Goal: Task Accomplishment & Management: Use online tool/utility

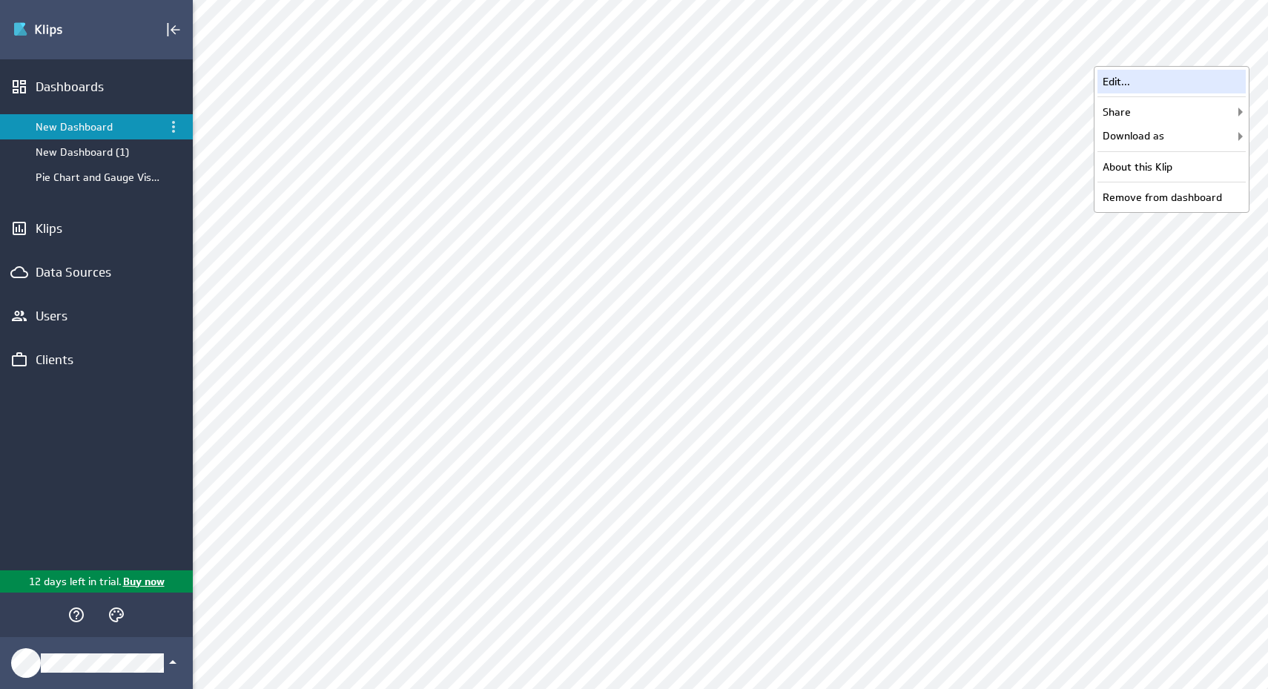
click at [1209, 83] on div "Edit..." at bounding box center [1172, 82] width 148 height 24
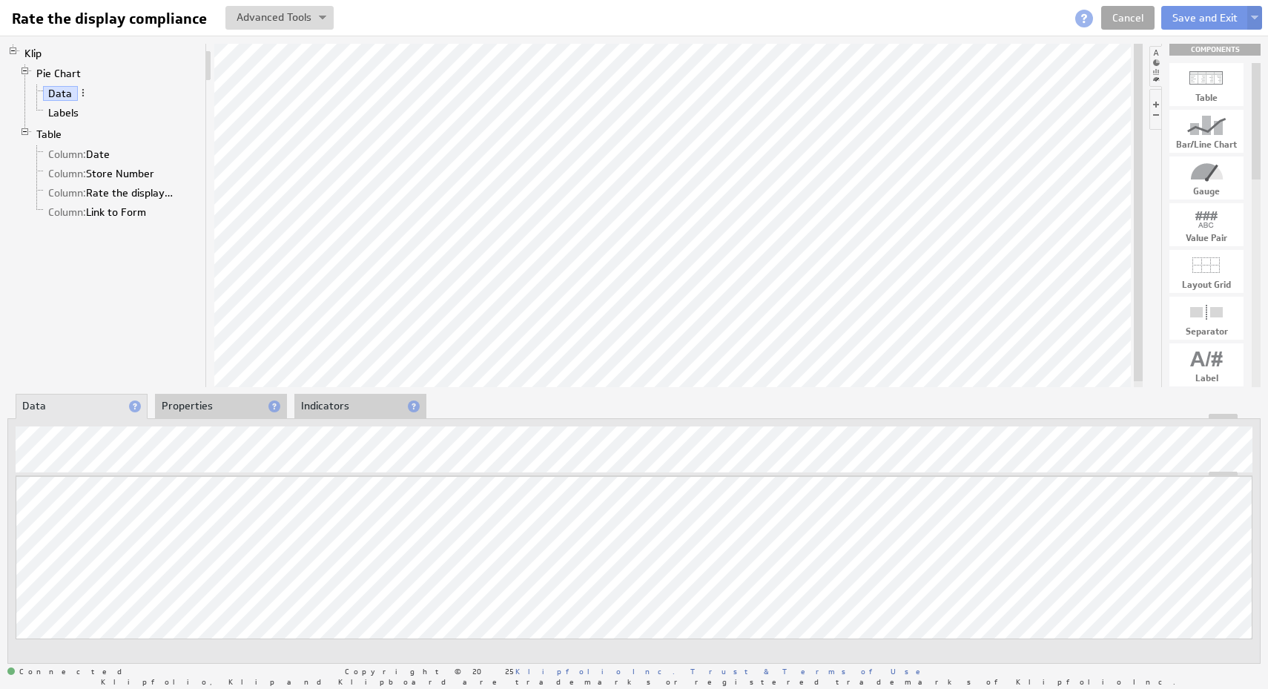
click at [1145, 22] on link "Cancel" at bounding box center [1127, 18] width 53 height 24
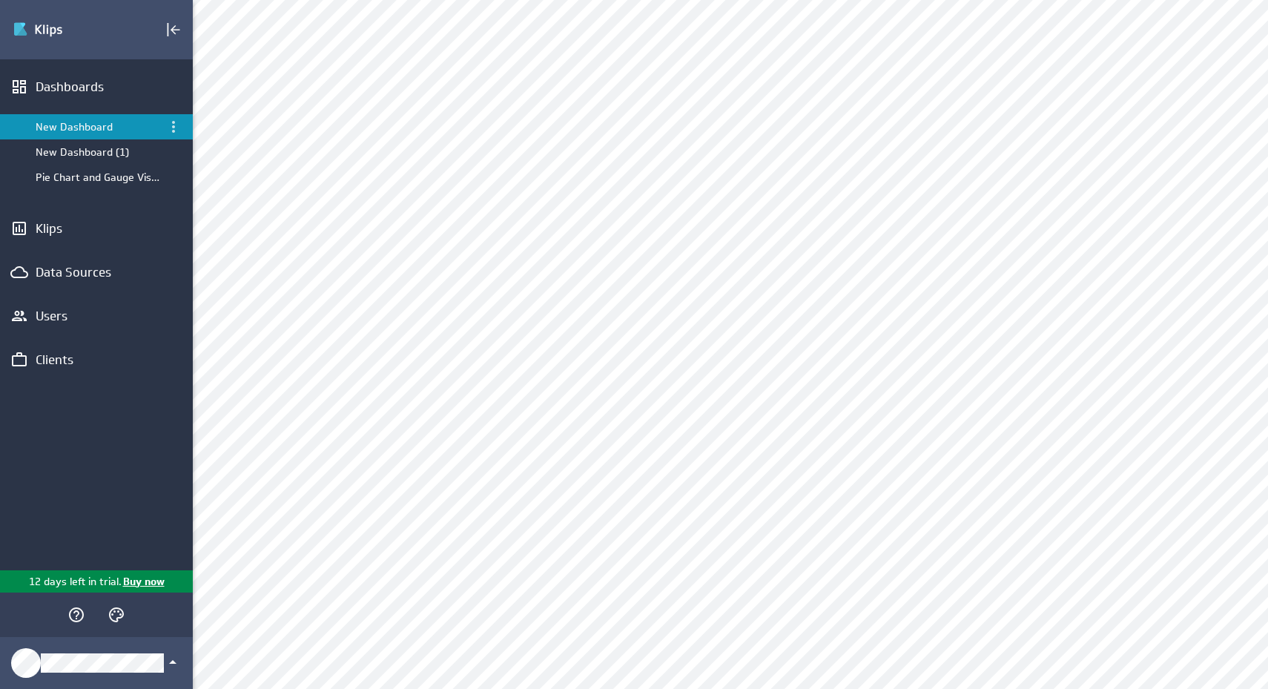
scroll to position [492, 0]
click at [700, 161] on div "Edit..." at bounding box center [645, 151] width 148 height 24
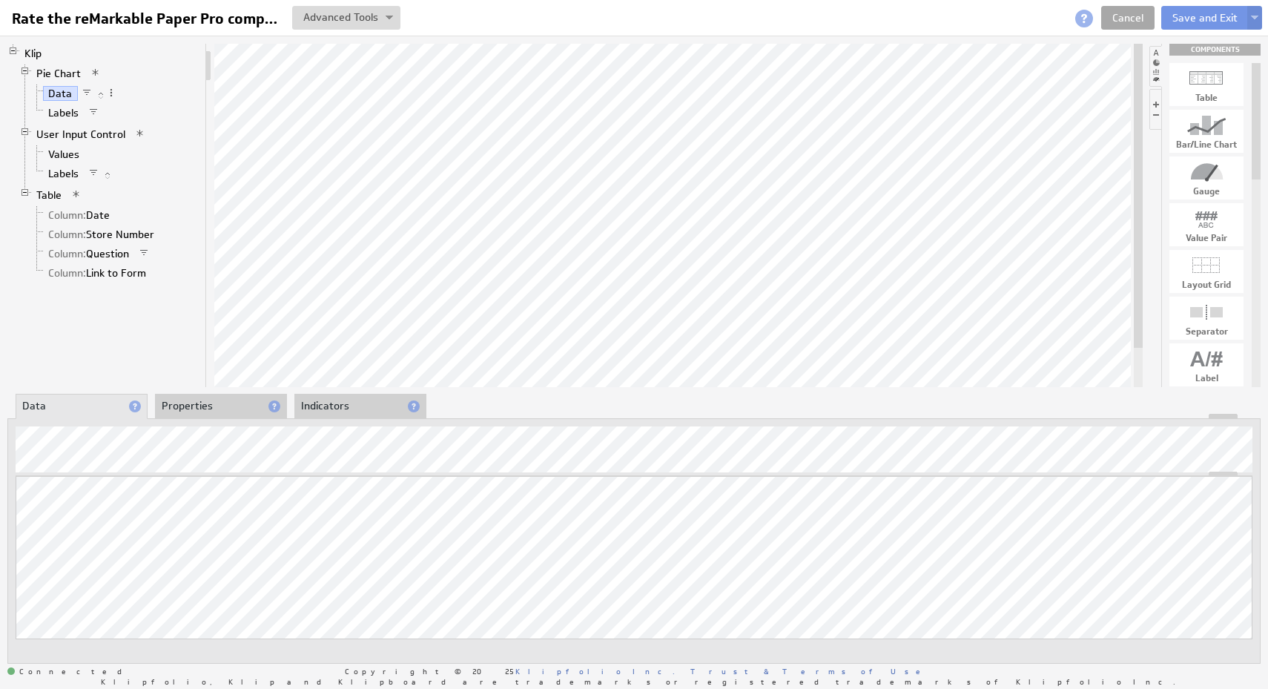
click at [1130, 16] on link "Cancel" at bounding box center [1127, 18] width 53 height 24
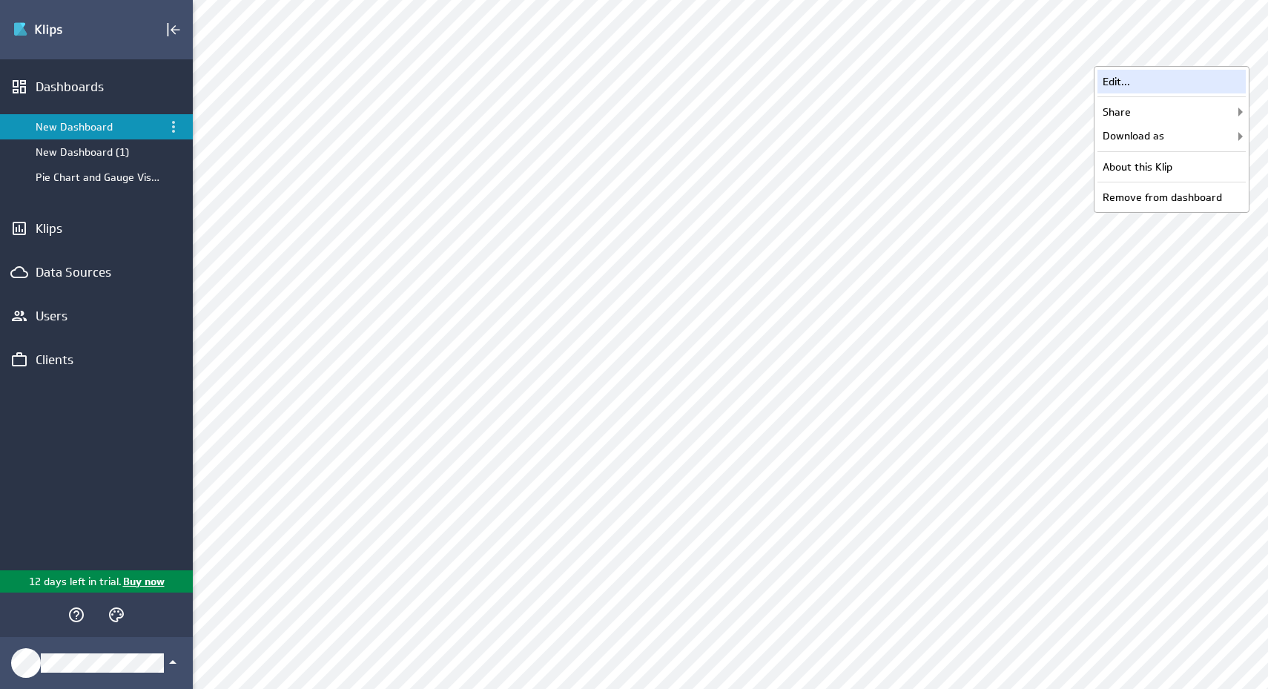
click at [1196, 83] on div "Edit..." at bounding box center [1172, 82] width 148 height 24
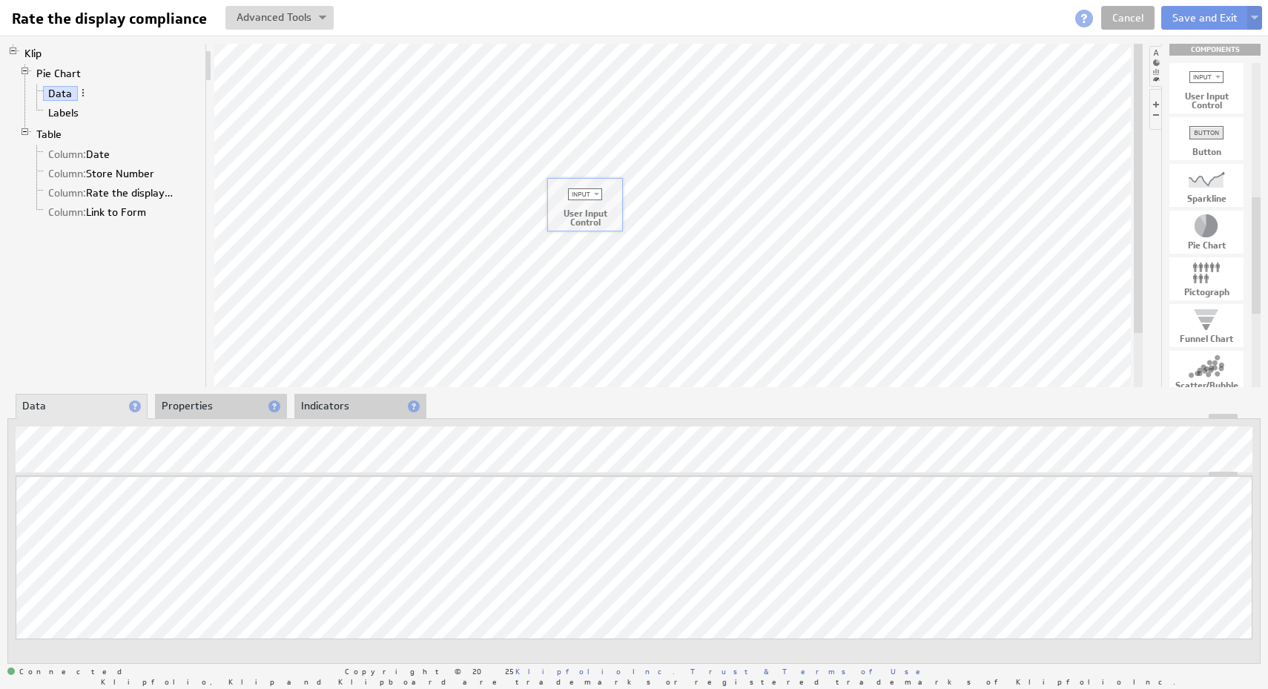
drag, startPoint x: 1214, startPoint y: 90, endPoint x: 592, endPoint y: 206, distance: 633.0
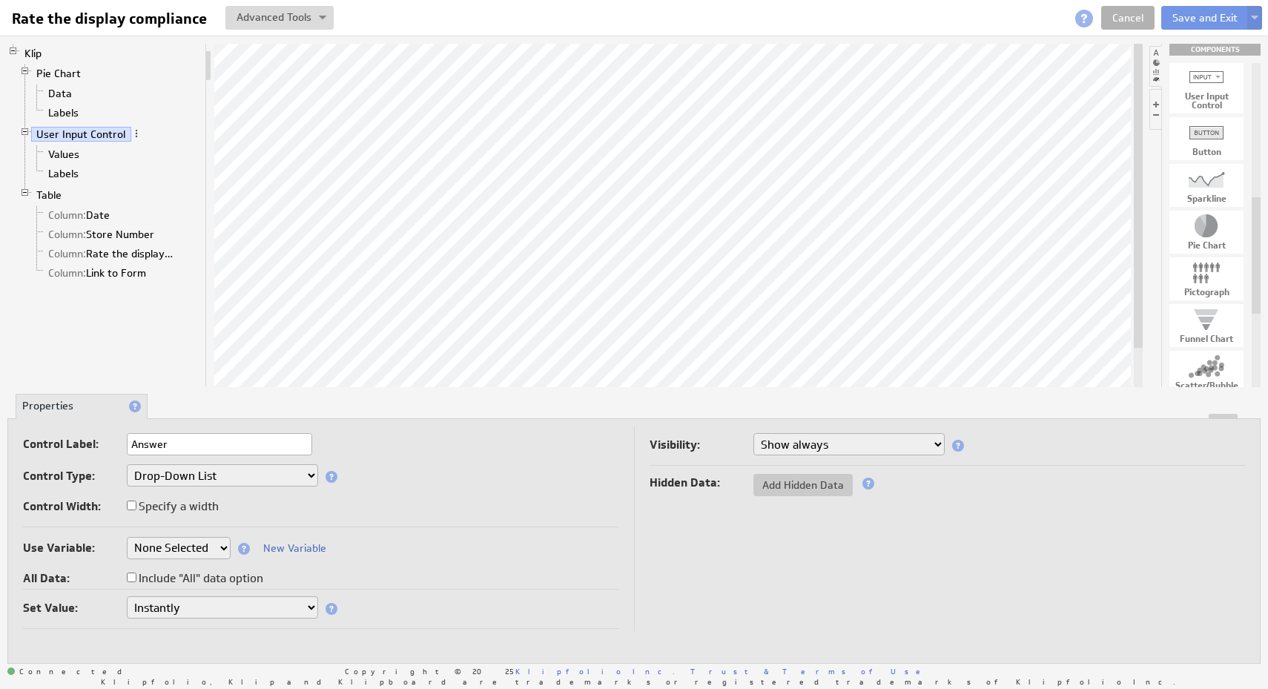
type input "Answer"
click at [522, 482] on div "Control Type: Drop-Down List Multi-Select Drop-Down List Text Field Date Picker" at bounding box center [321, 476] width 596 height 25
click at [287, 470] on select "Drop-Down List Multi-Select Drop-Down List Text Field Date Picker" at bounding box center [222, 475] width 191 height 22
click at [179, 551] on select "None Selected company.id company.name Sales_Rep slice1 user.emailAddress user.f…" at bounding box center [179, 548] width 104 height 22
click at [161, 577] on label "Include "All" data option" at bounding box center [195, 578] width 136 height 21
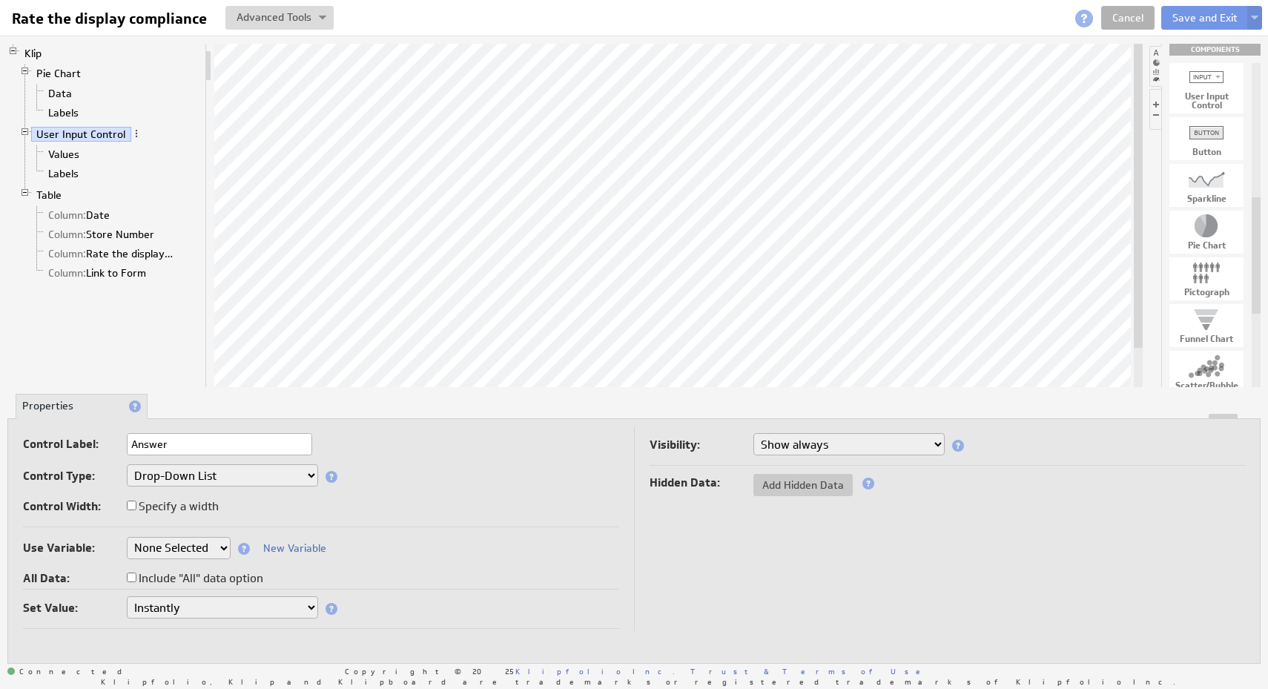
click at [136, 577] on input "Include "All" data option" at bounding box center [132, 577] width 10 height 10
checkbox input "true"
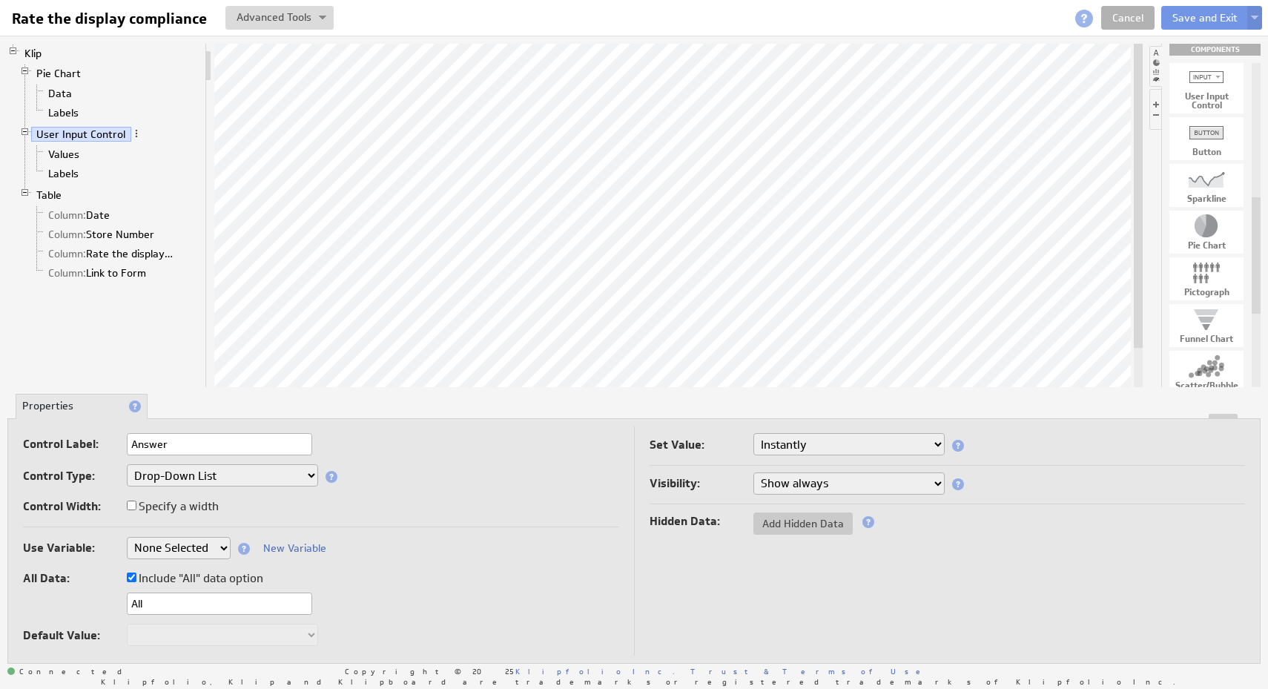
click at [179, 552] on select "None Selected company.id company.name Sales_Rep slice1 user.emailAddress user.f…" at bounding box center [179, 548] width 104 height 22
select select "slice1"
click at [231, 537] on select "None Selected company.id company.name Sales_Rep slice1 user.emailAddress user.f…" at bounding box center [179, 548] width 104 height 22
select select "slice1"
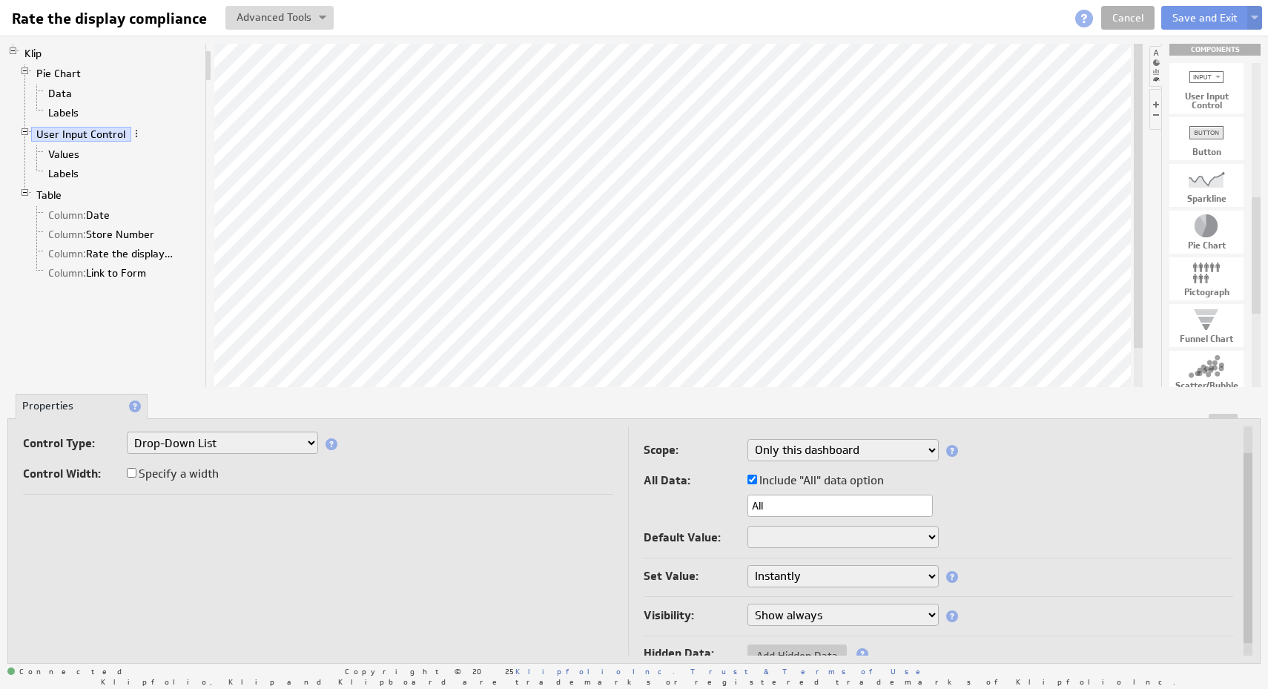
click at [891, 455] on select "Only this Klip Only this dashboard All dashboards" at bounding box center [842, 450] width 191 height 22
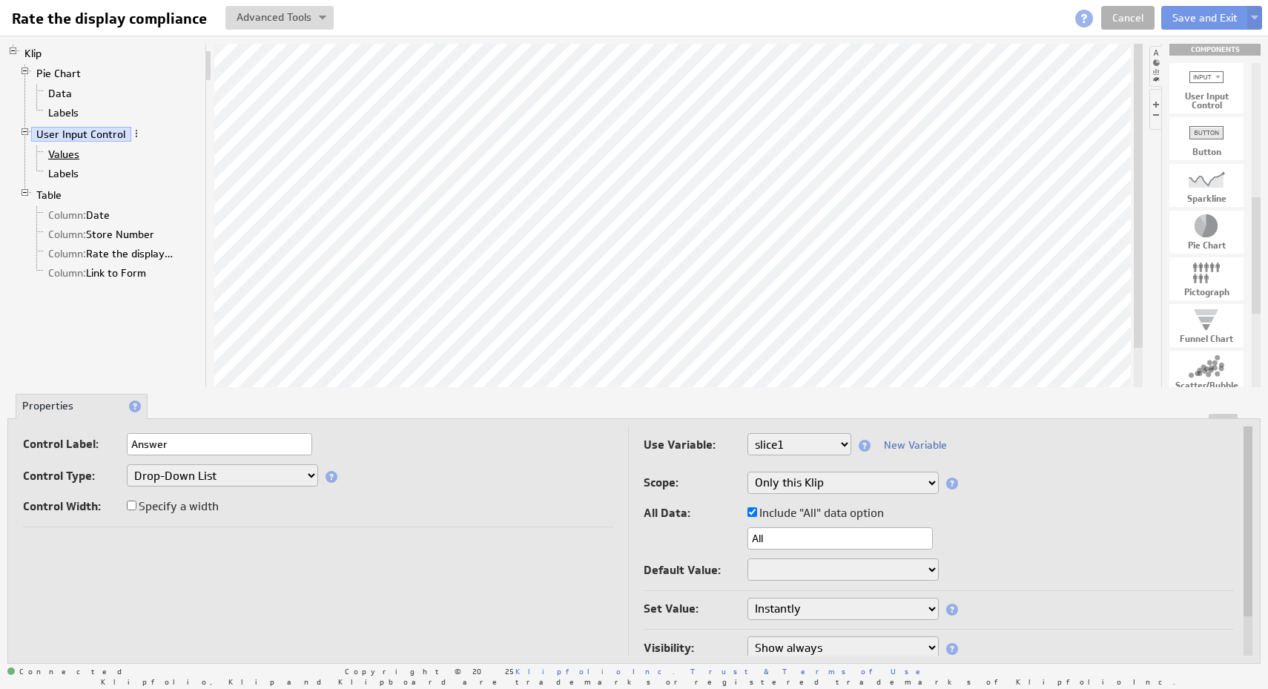
click at [73, 155] on link "Values" at bounding box center [64, 154] width 42 height 15
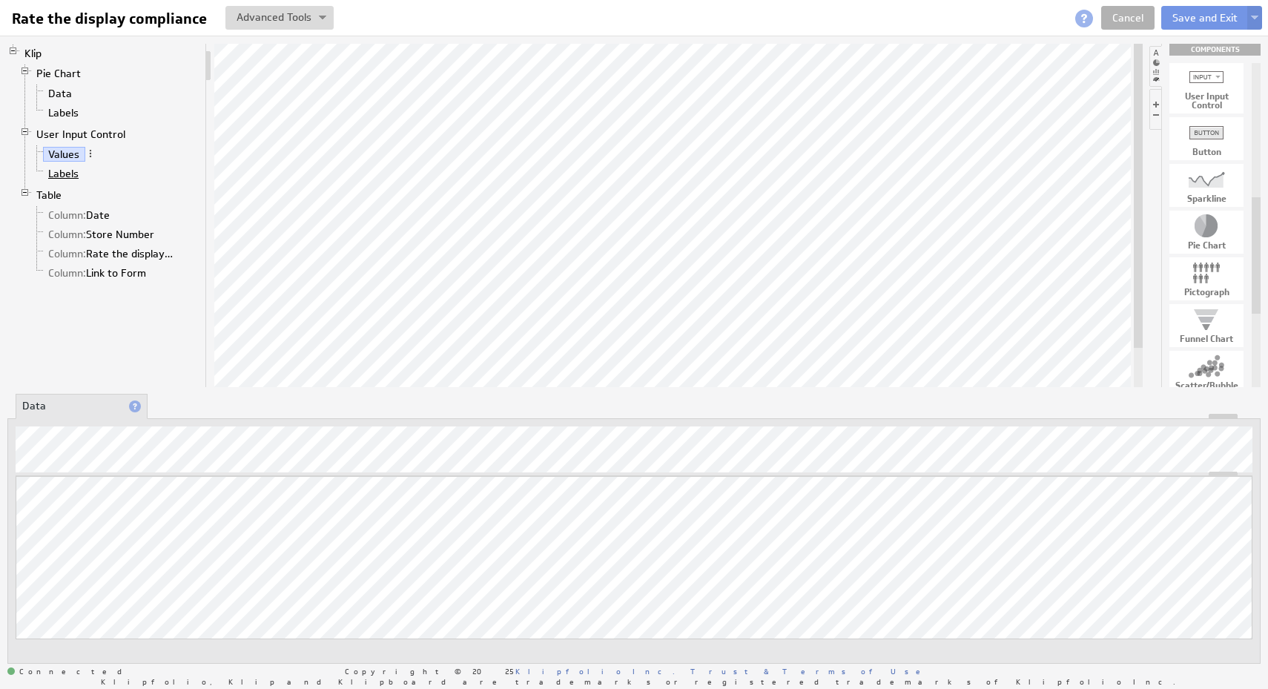
click at [69, 171] on link "Labels" at bounding box center [64, 173] width 42 height 15
click at [79, 152] on link "Values" at bounding box center [64, 154] width 42 height 15
click at [91, 154] on span at bounding box center [90, 153] width 10 height 10
click at [153, 205] on div "Group" at bounding box center [169, 200] width 148 height 24
click at [89, 151] on span at bounding box center [90, 153] width 10 height 10
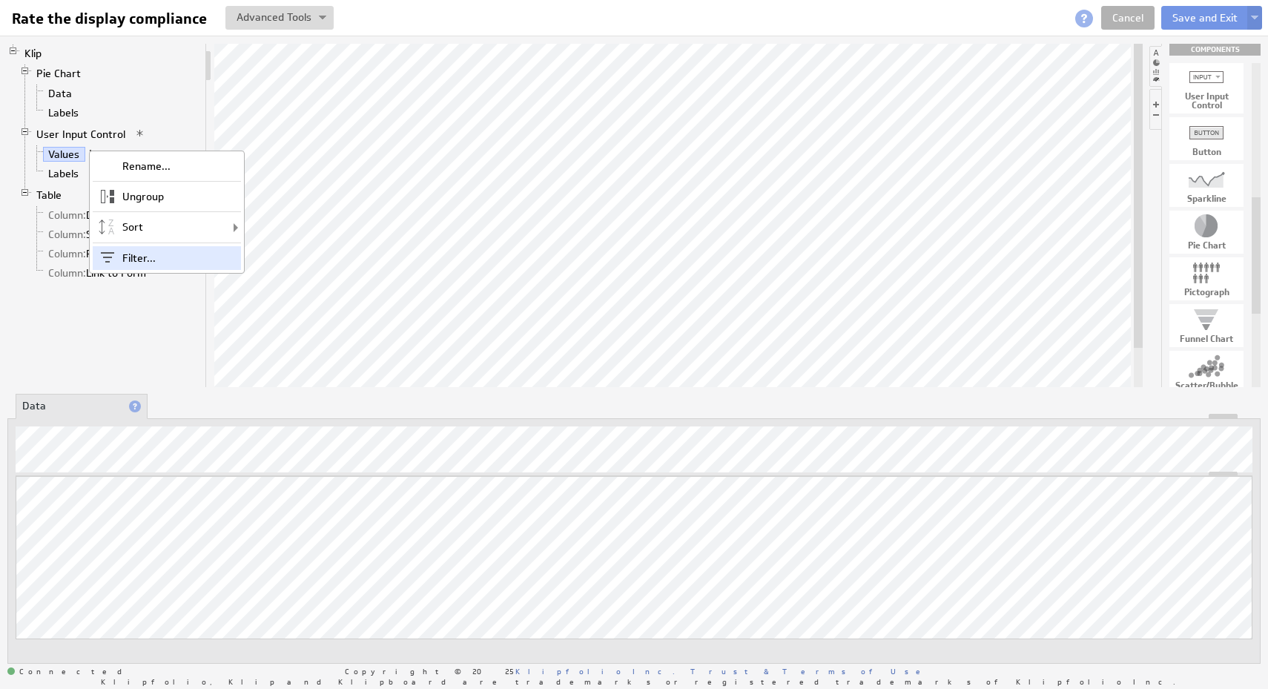
click at [150, 263] on div "Filter..." at bounding box center [167, 258] width 148 height 24
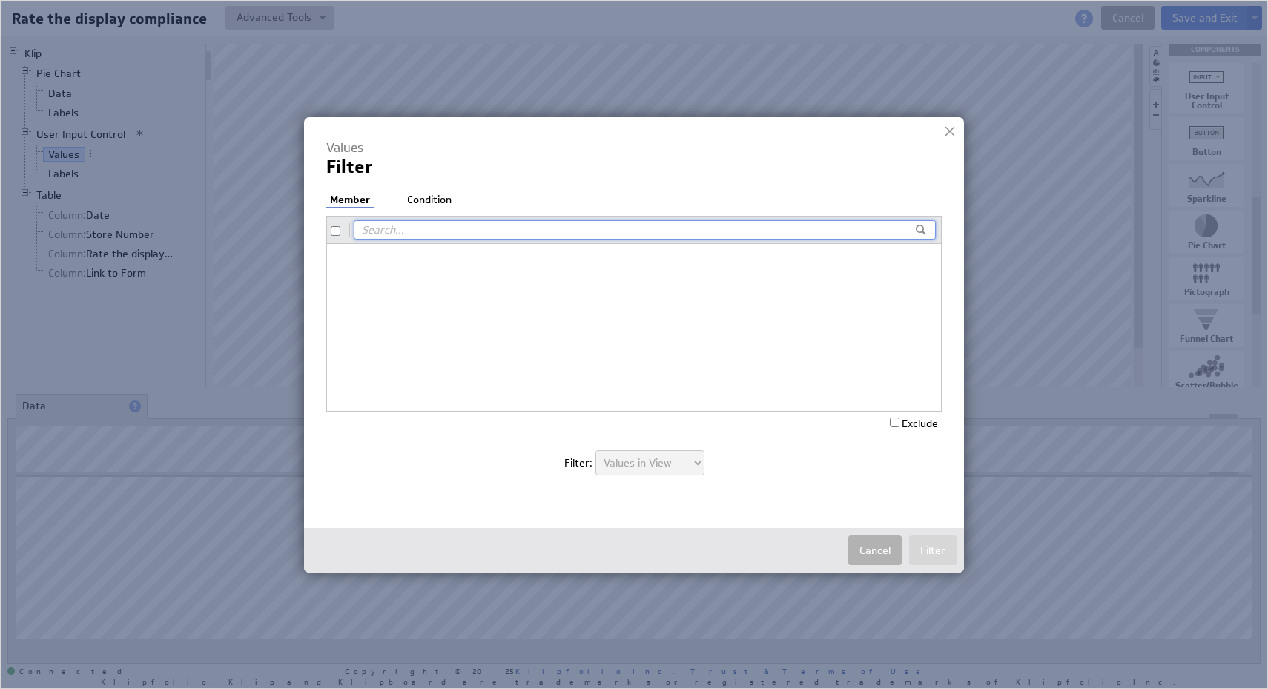
click at [418, 208] on ul "Member Condition" at bounding box center [405, 201] width 159 height 16
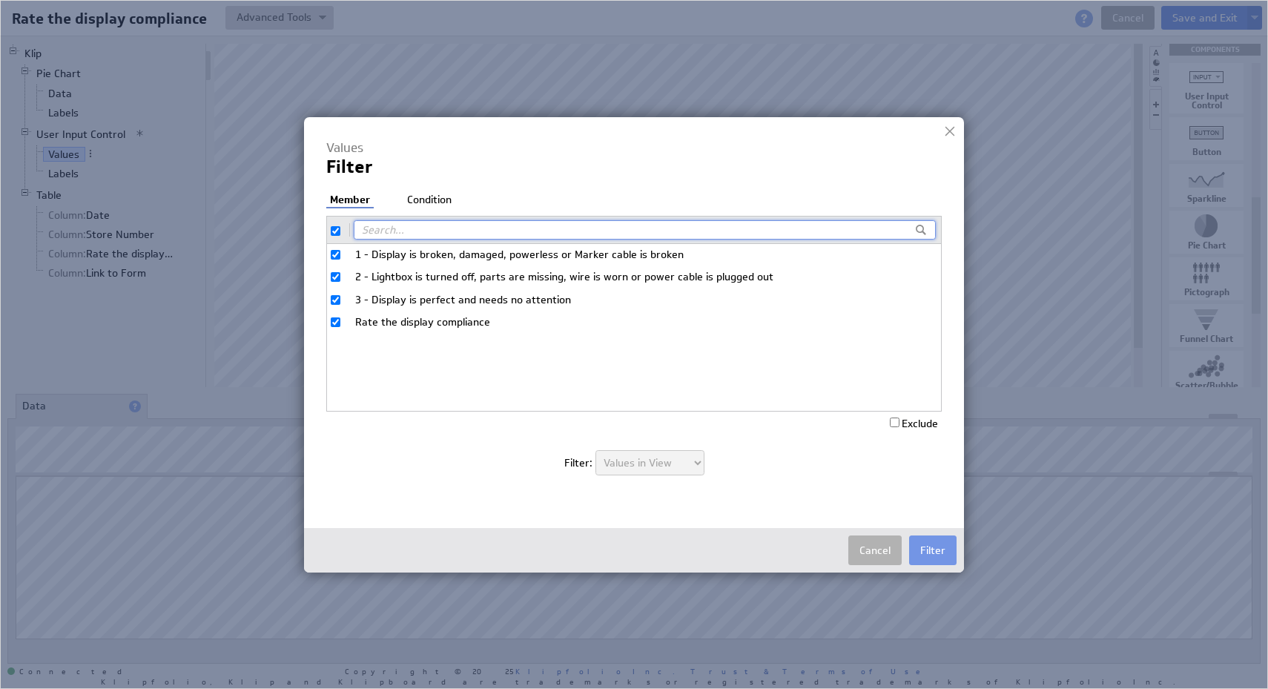
click at [331, 234] on input "checkbox" at bounding box center [336, 231] width 10 height 10
checkbox input "false"
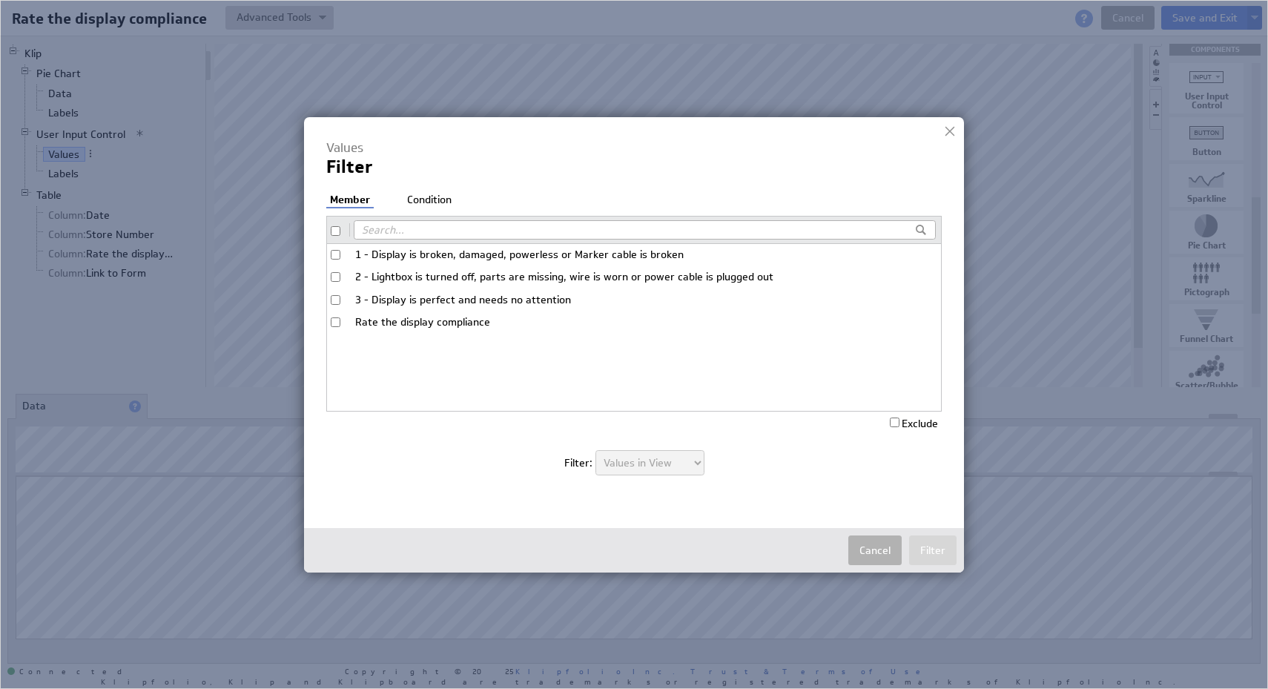
click at [338, 325] on input "Rate the display compliance" at bounding box center [336, 322] width 10 height 10
checkbox input "true"
click at [903, 421] on label "Exclude" at bounding box center [914, 423] width 48 height 13
click at [900, 421] on input "Exclude" at bounding box center [895, 423] width 10 height 10
checkbox input "true"
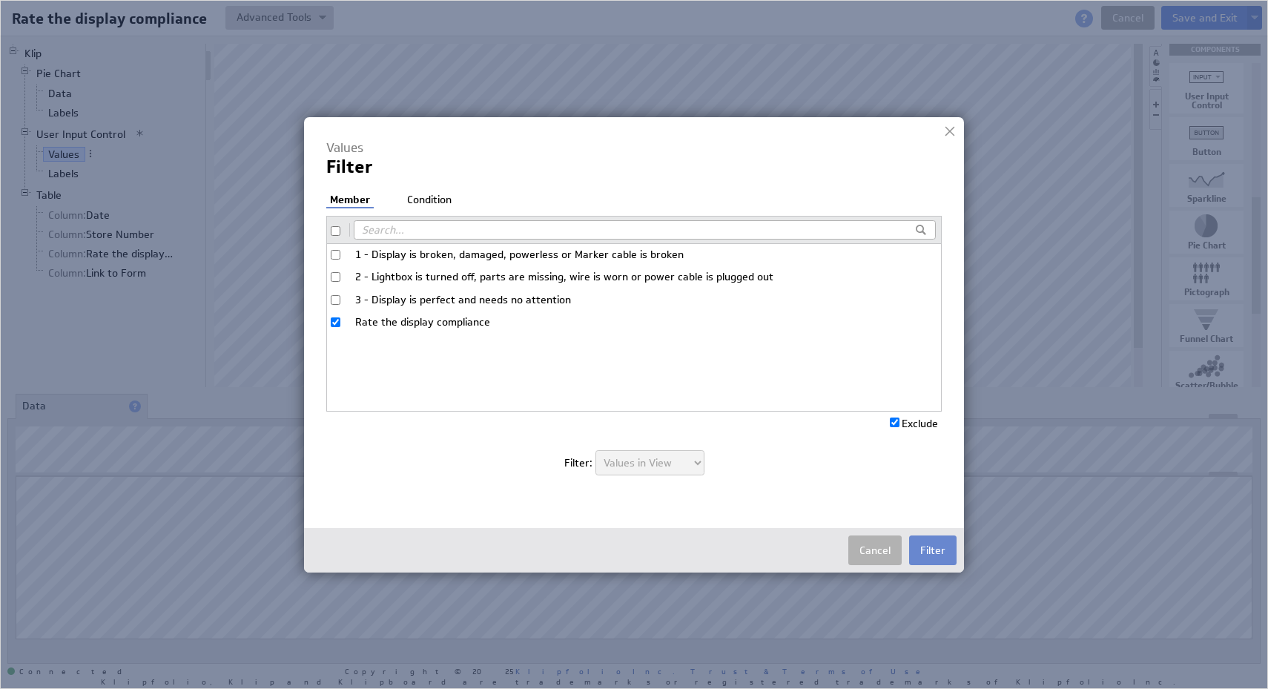
click at [932, 557] on button "Filter" at bounding box center [932, 550] width 47 height 30
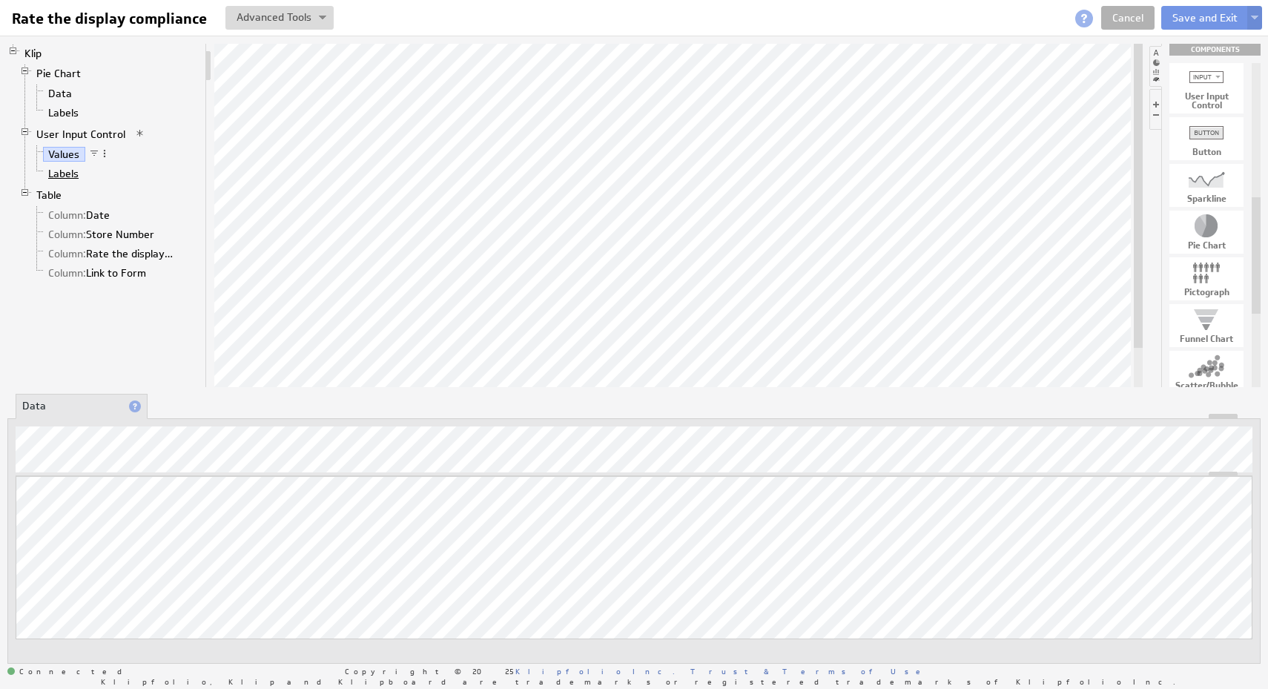
click at [67, 169] on link "Labels" at bounding box center [64, 173] width 42 height 15
click at [165, 349] on div "Klip Pie Chart Data Labels User Input Control Values Labels Table Column: Date …" at bounding box center [106, 215] width 199 height 343
click at [84, 131] on link "User Input Control" at bounding box center [81, 134] width 100 height 15
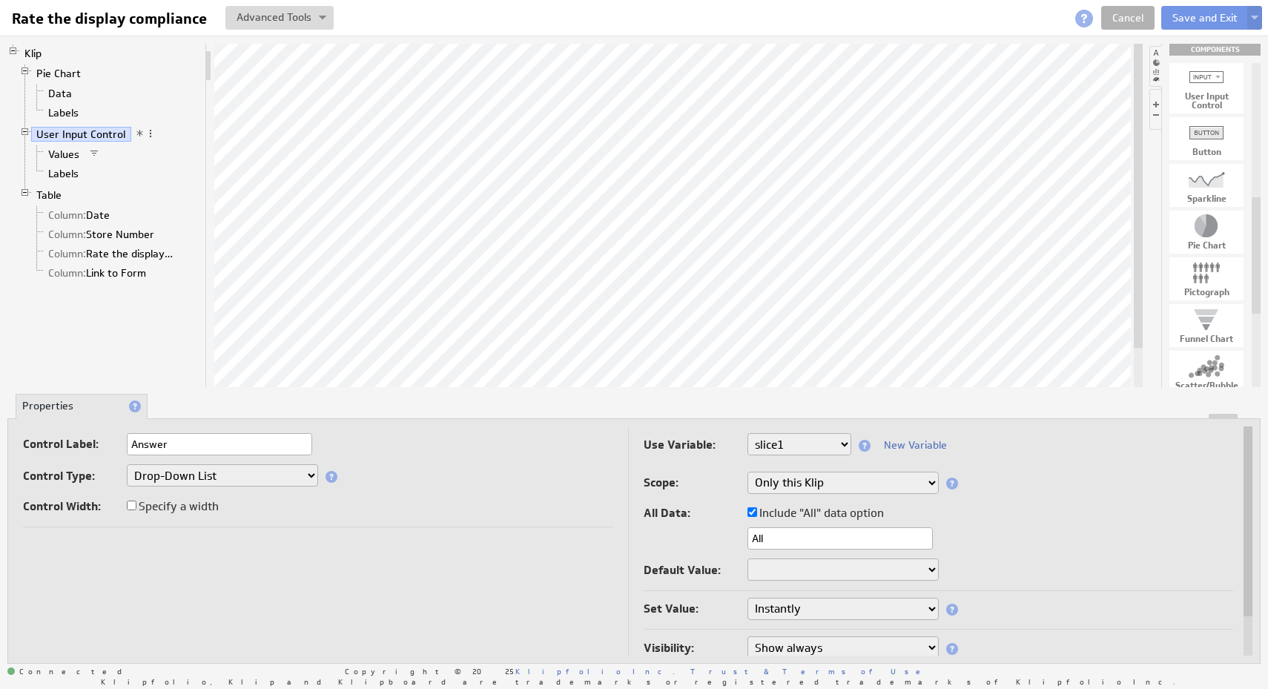
click at [323, 498] on div "Control Width: Specify a width" at bounding box center [318, 508] width 590 height 24
click at [64, 152] on link "Values" at bounding box center [64, 154] width 42 height 15
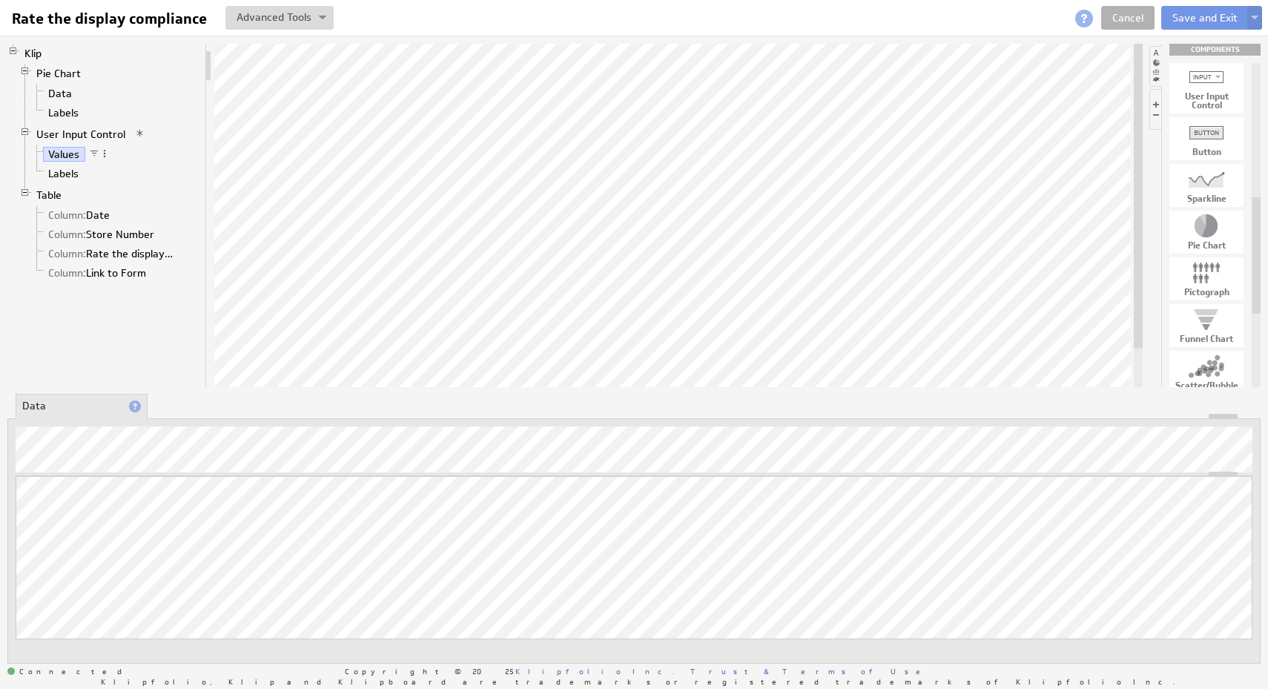
click at [112, 155] on li "Values" at bounding box center [115, 154] width 168 height 19
click at [108, 155] on span at bounding box center [104, 153] width 10 height 10
click at [170, 120] on li "Labels" at bounding box center [115, 112] width 168 height 19
click at [76, 171] on link "Labels" at bounding box center [64, 173] width 42 height 15
click at [1188, 23] on button "Save and Exit" at bounding box center [1205, 18] width 88 height 24
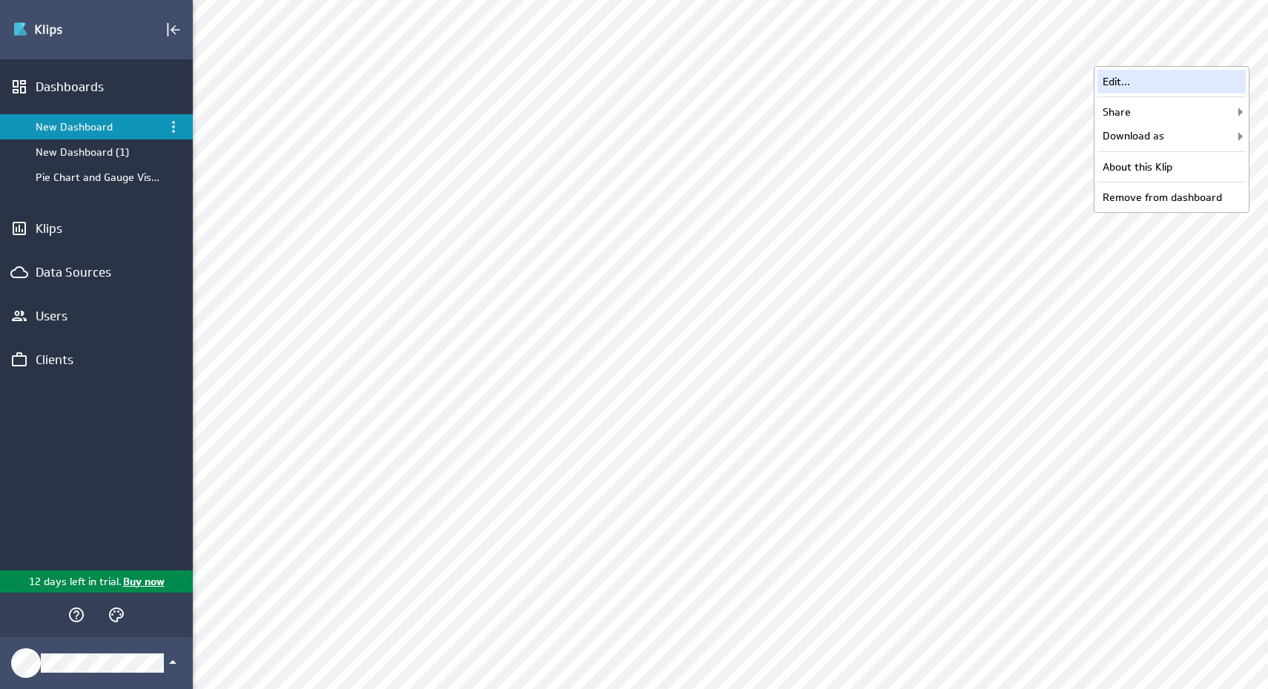
click at [1149, 87] on div "Edit..." at bounding box center [1172, 82] width 148 height 24
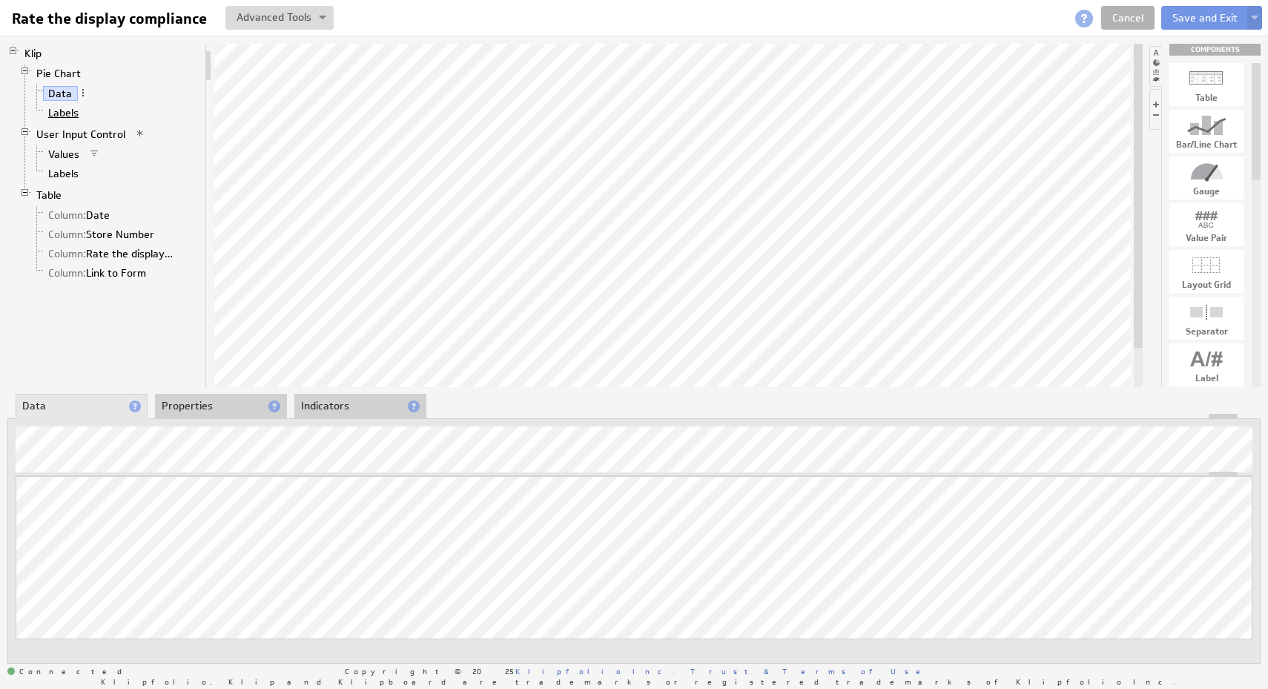
click at [63, 114] on link "Labels" at bounding box center [64, 112] width 42 height 15
click at [132, 261] on span "Column: Rate the display compliance" at bounding box center [111, 254] width 136 height 13
click at [132, 252] on link "Column: Rate the display compliance" at bounding box center [111, 253] width 136 height 15
click at [218, 402] on li "Properties" at bounding box center [221, 406] width 132 height 25
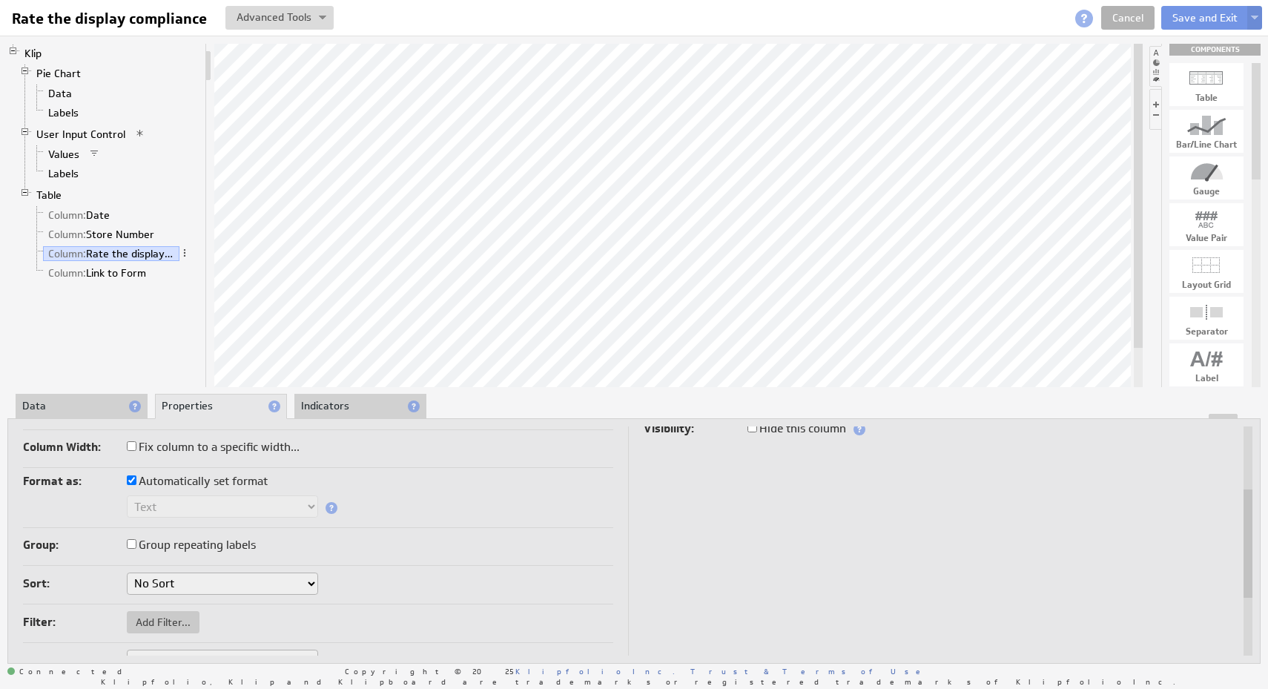
click at [294, 589] on select "No Sort A to Z Z to A" at bounding box center [222, 583] width 191 height 22
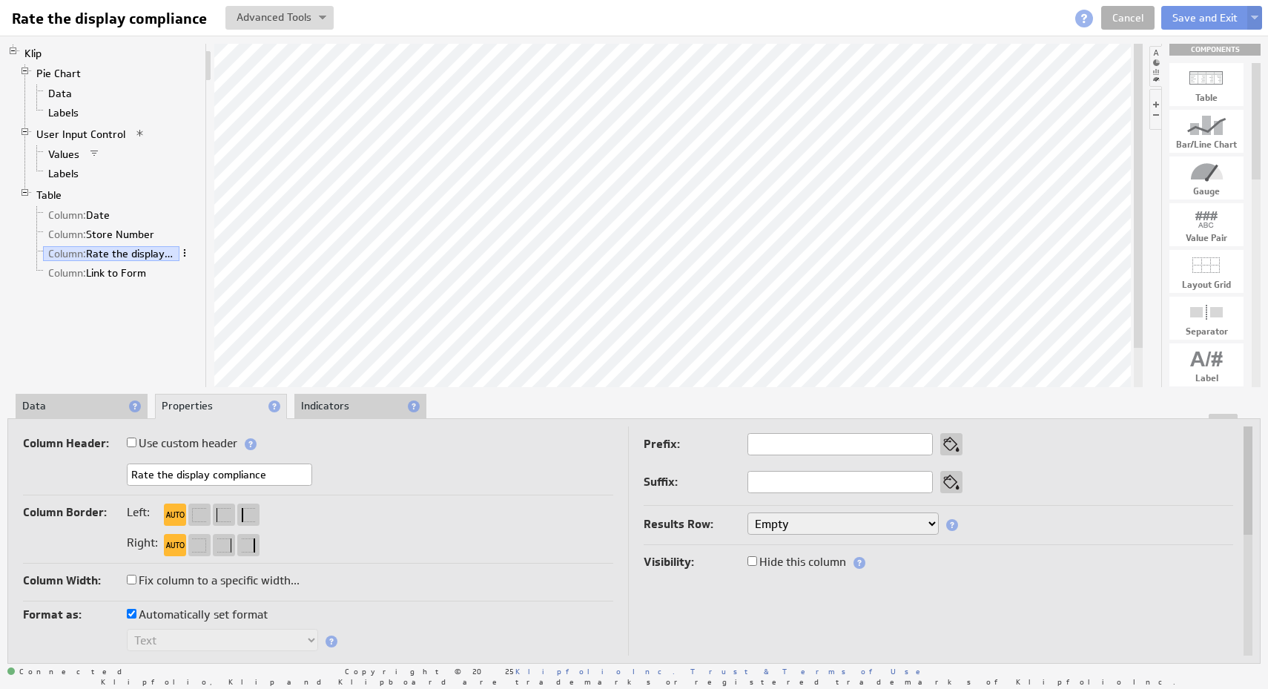
click at [183, 248] on span at bounding box center [184, 253] width 10 height 10
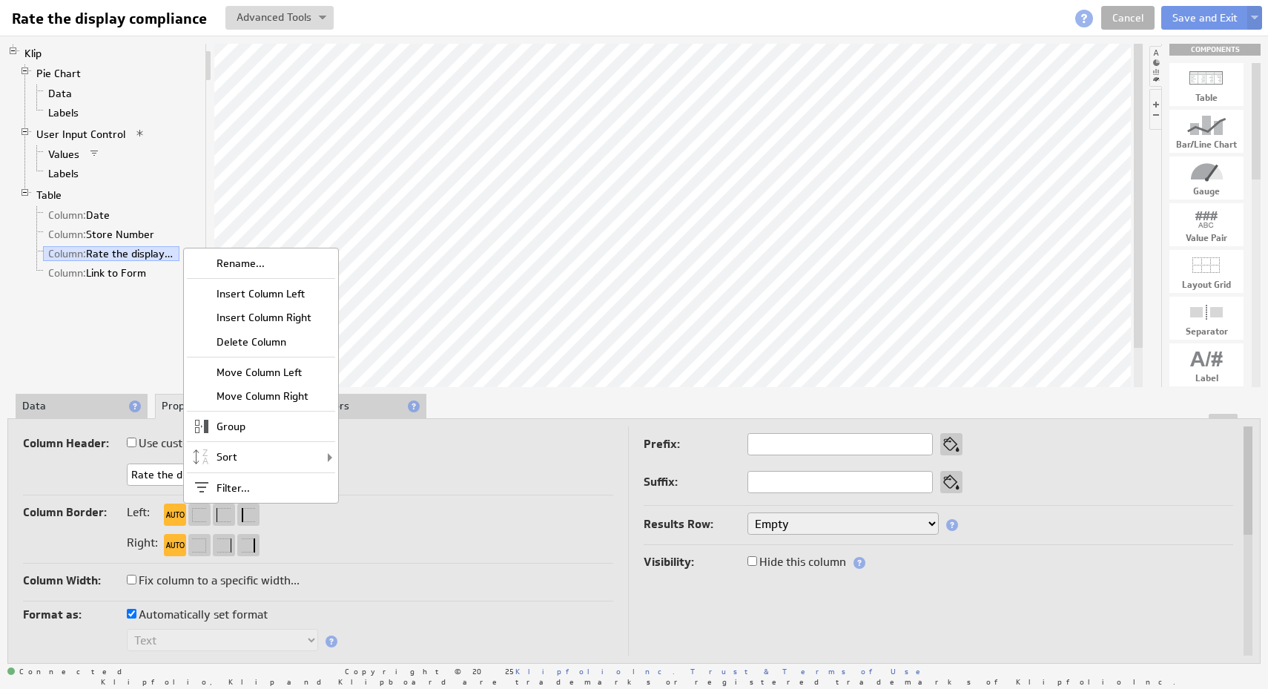
click at [393, 544] on div "Right:" at bounding box center [318, 544] width 590 height 24
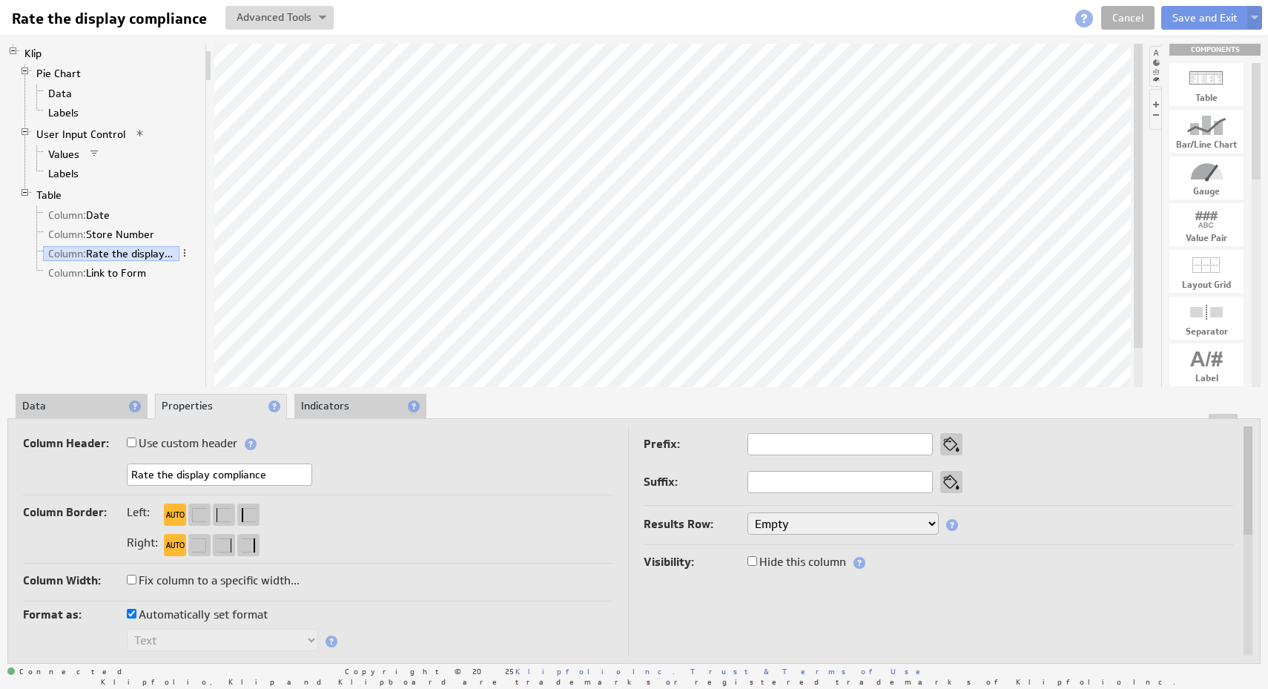
click at [326, 400] on li "Indicators" at bounding box center [360, 406] width 132 height 25
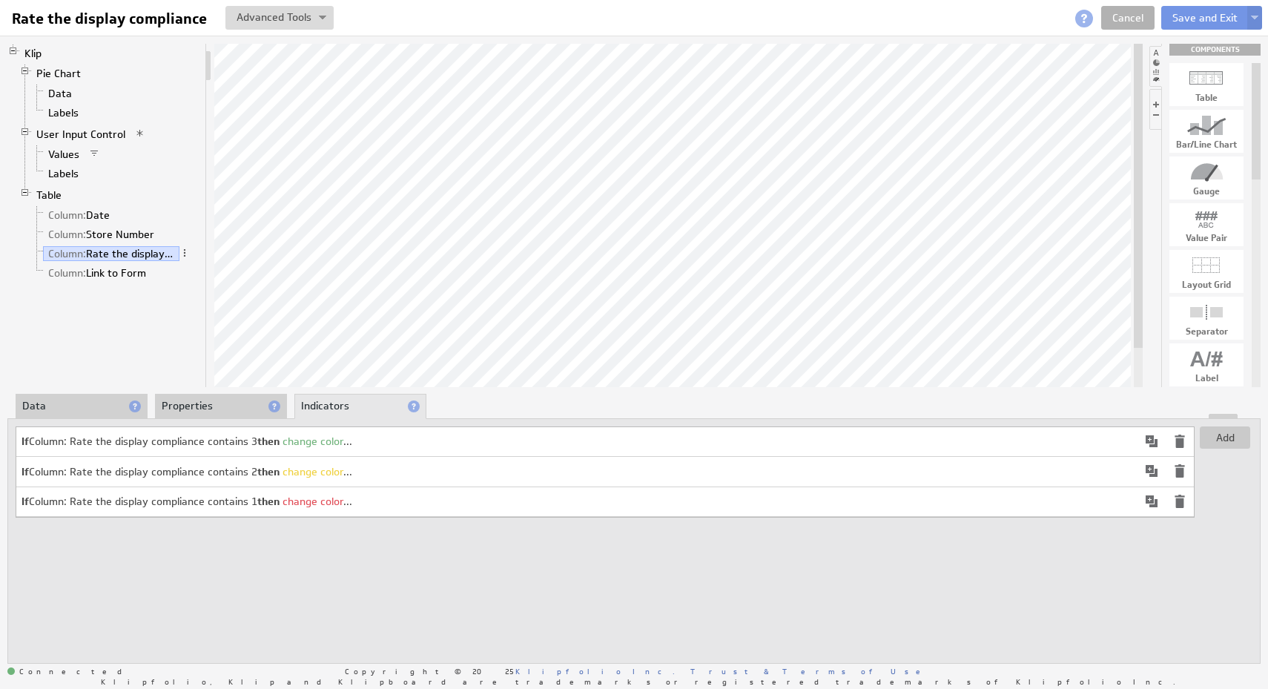
click at [102, 402] on li "Data" at bounding box center [82, 406] width 132 height 25
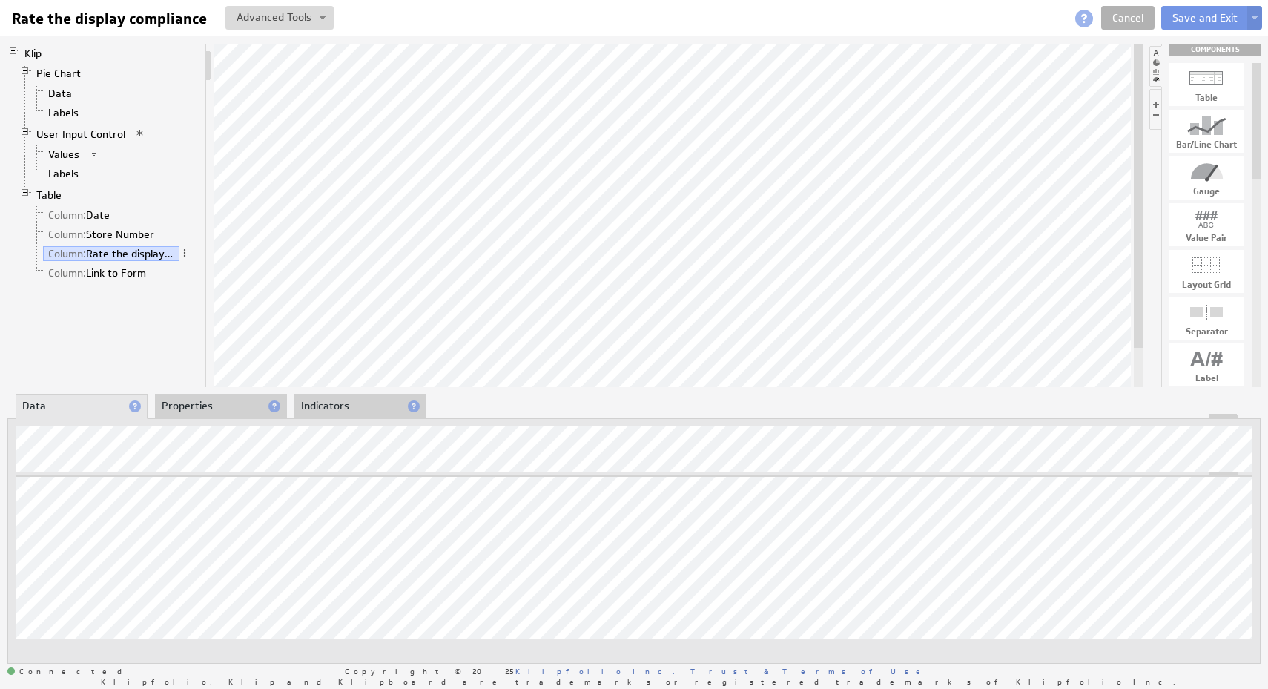
click at [46, 197] on link "Table" at bounding box center [49, 195] width 36 height 15
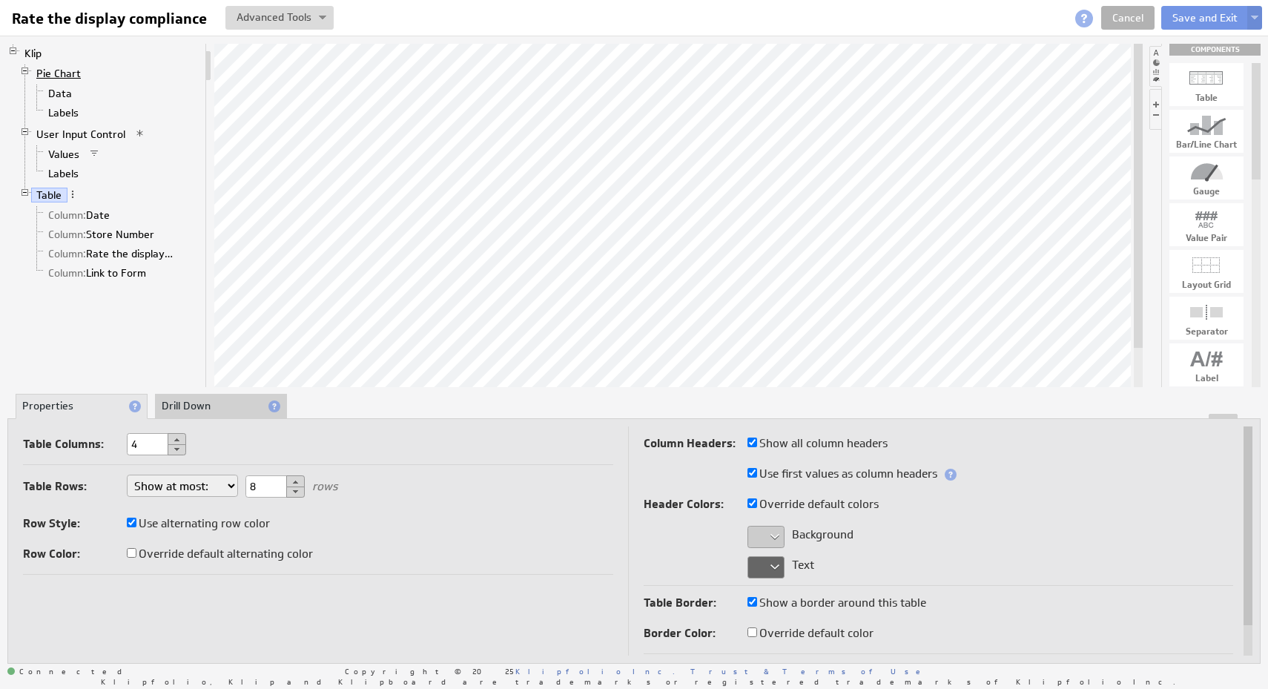
click at [62, 68] on link "Pie Chart" at bounding box center [59, 73] width 56 height 15
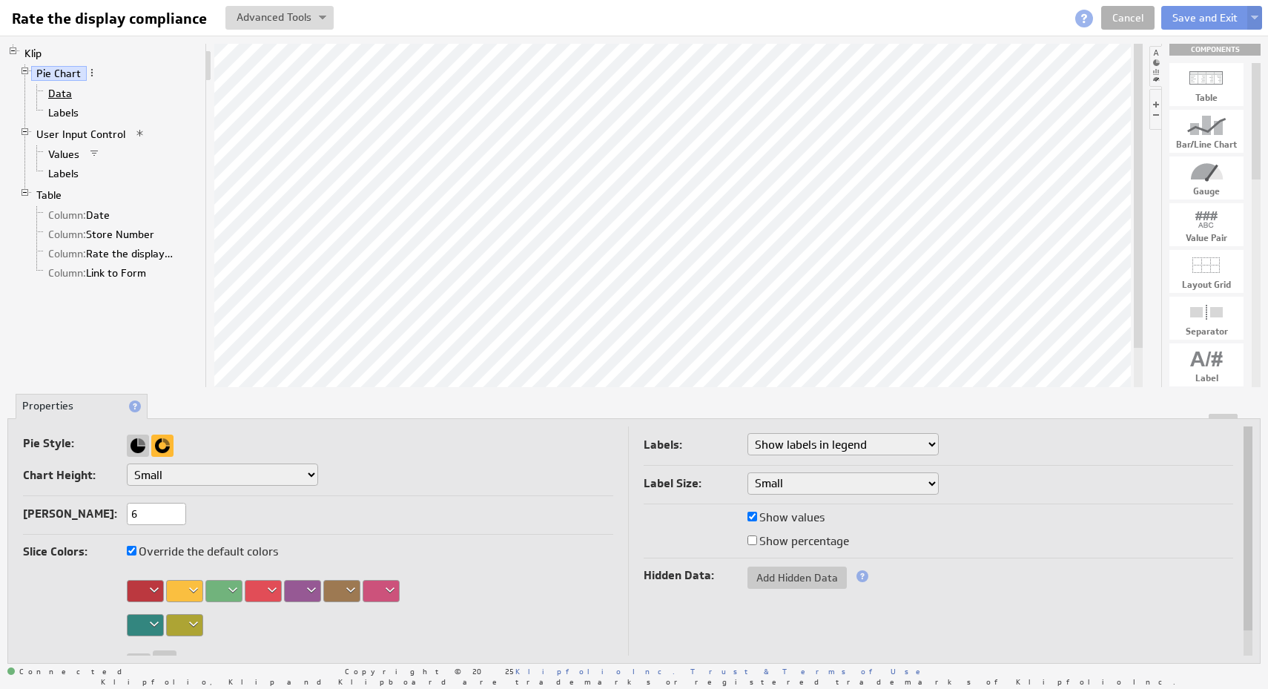
click at [62, 91] on link "Data" at bounding box center [60, 93] width 35 height 15
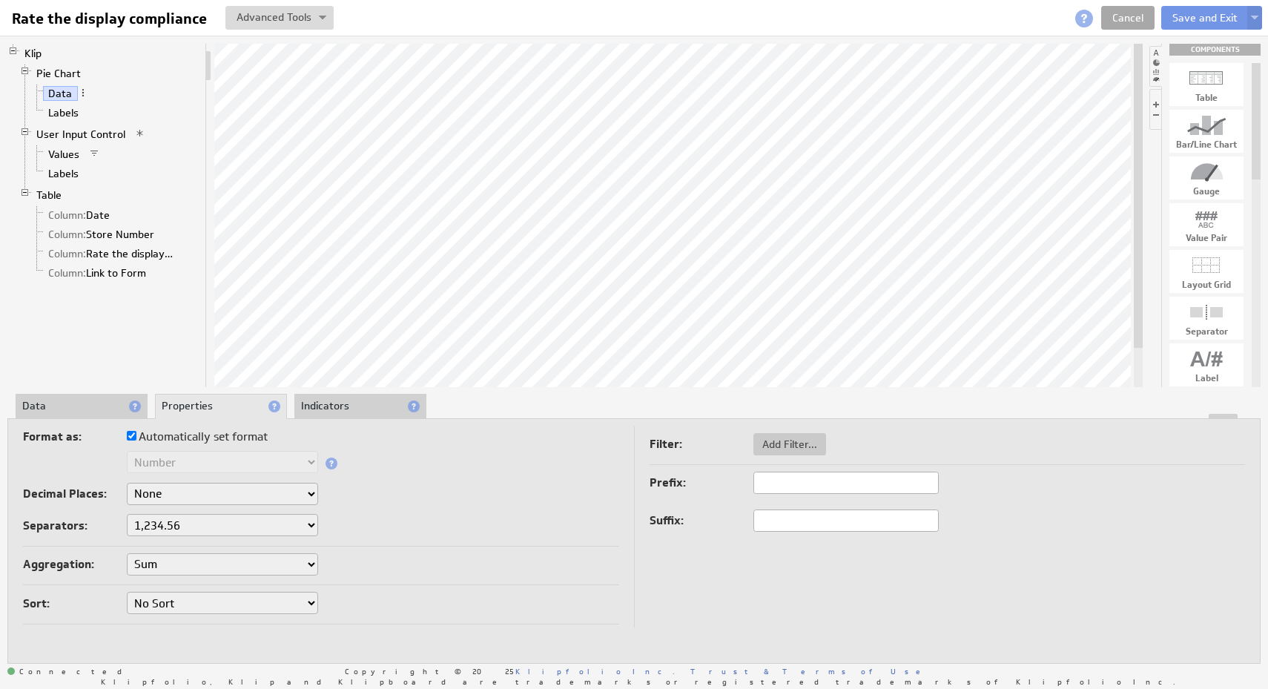
click at [1134, 13] on link "Cancel" at bounding box center [1127, 18] width 53 height 24
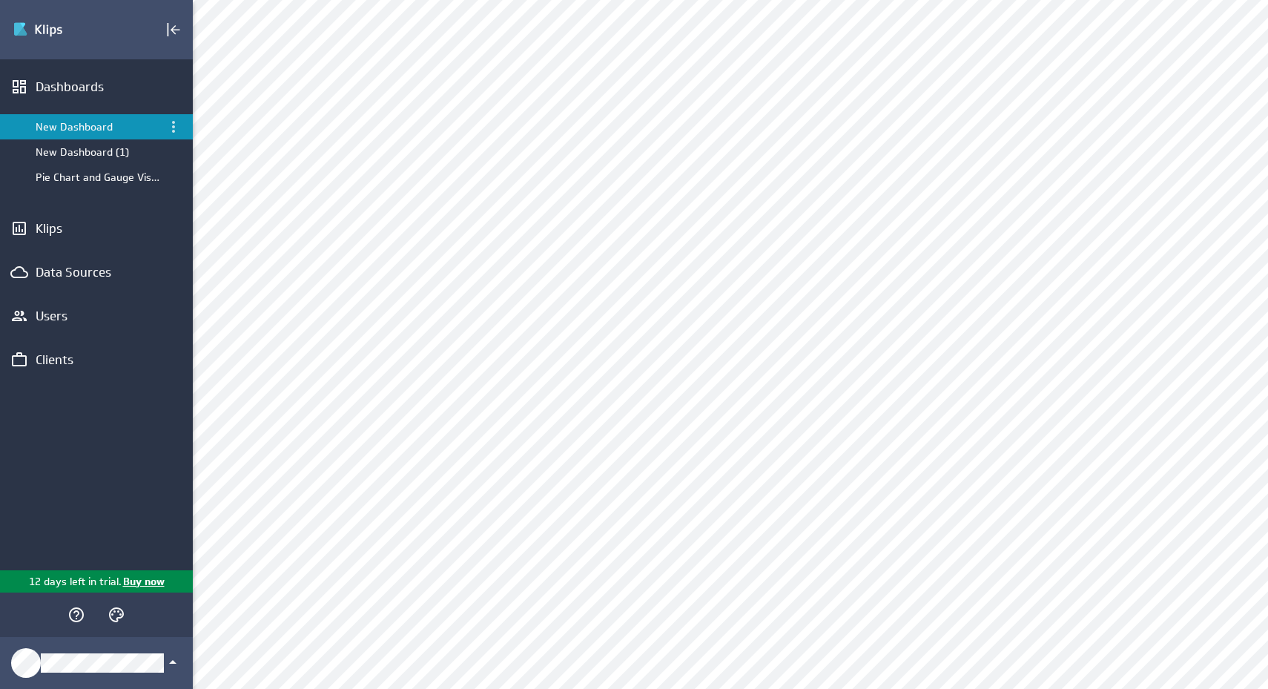
scroll to position [334, 0]
click at [673, 312] on div "Edit..." at bounding box center [645, 309] width 148 height 24
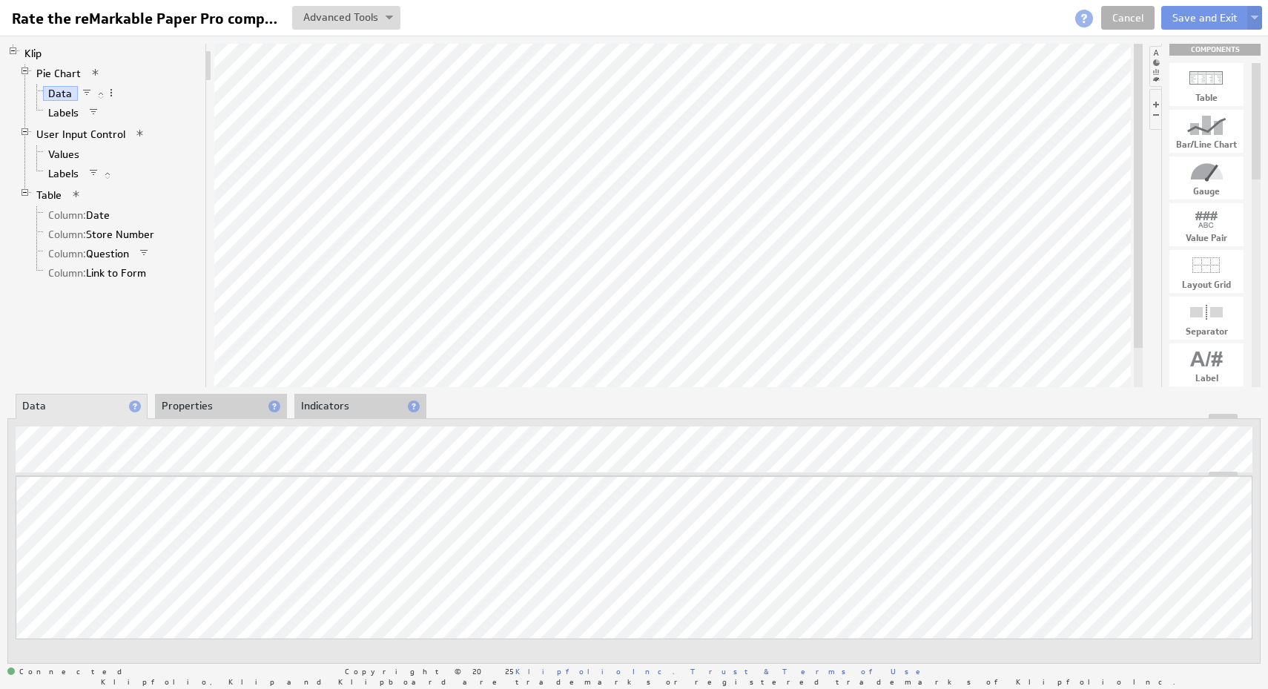
click at [78, 193] on span at bounding box center [76, 194] width 10 height 10
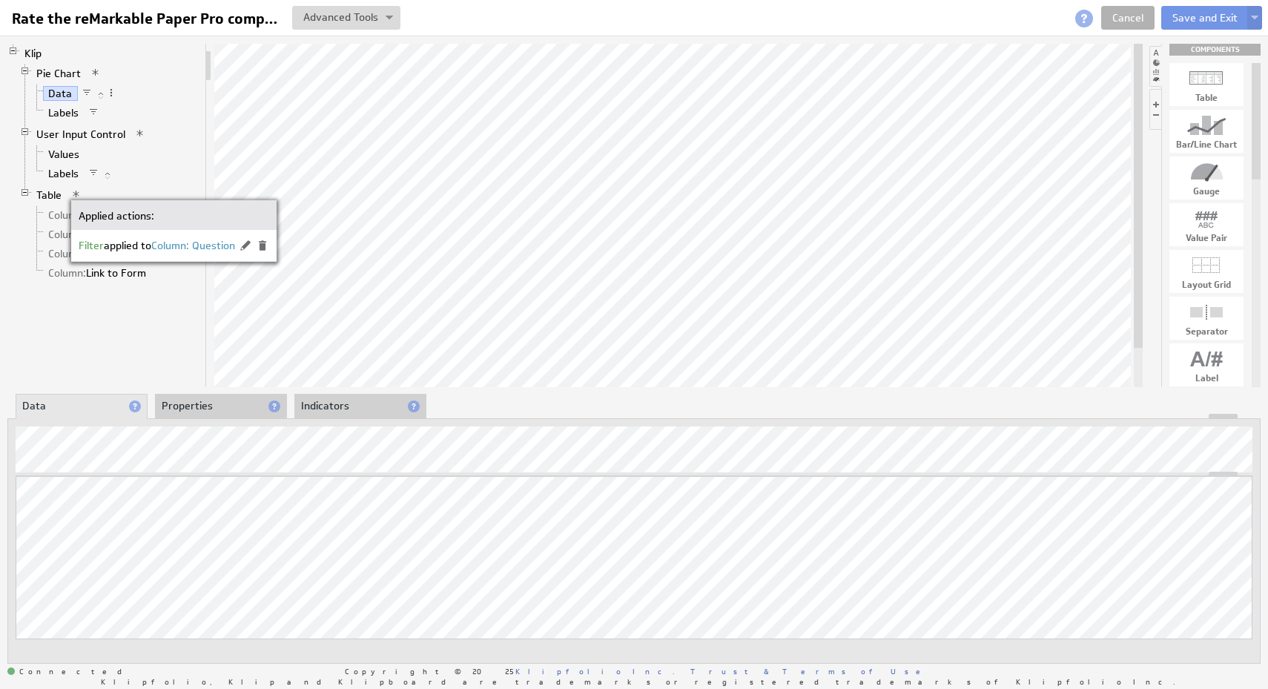
click at [184, 186] on li "Table Column: Date Column: Store Number Column: Question Column: Link to Form" at bounding box center [109, 234] width 180 height 99
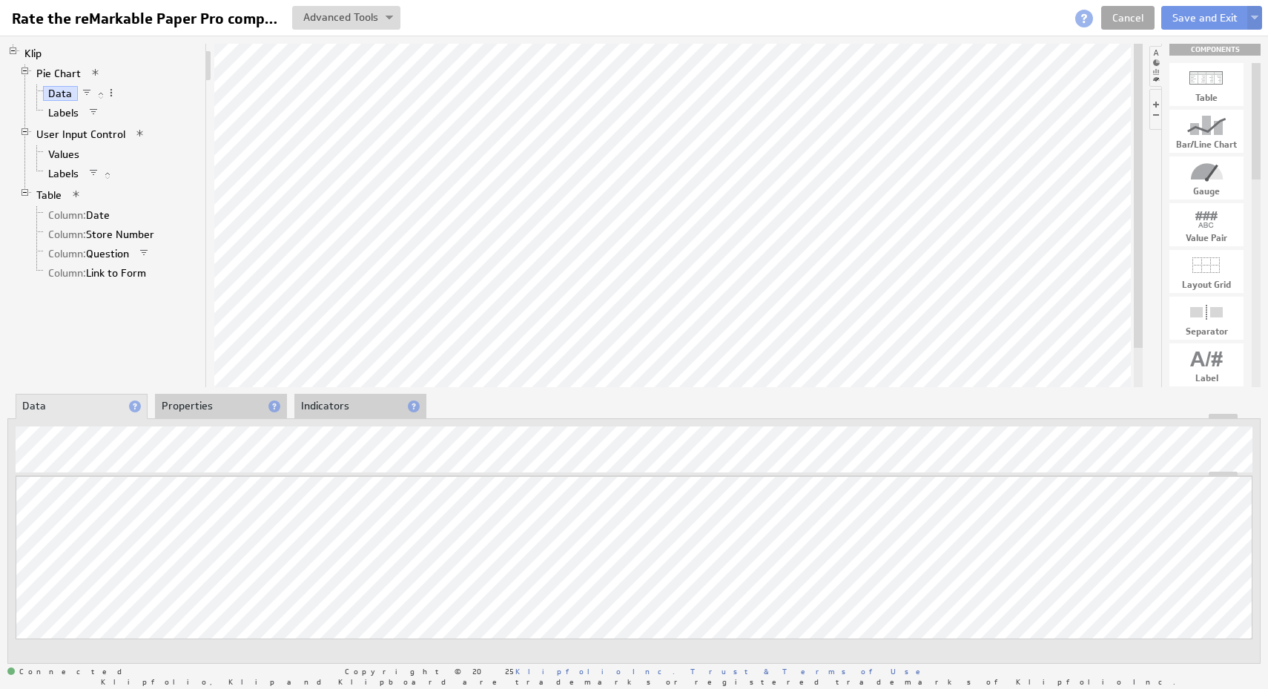
click at [1138, 6] on link "Cancel" at bounding box center [1127, 18] width 53 height 24
click at [1134, 13] on link "Cancel" at bounding box center [1127, 18] width 53 height 24
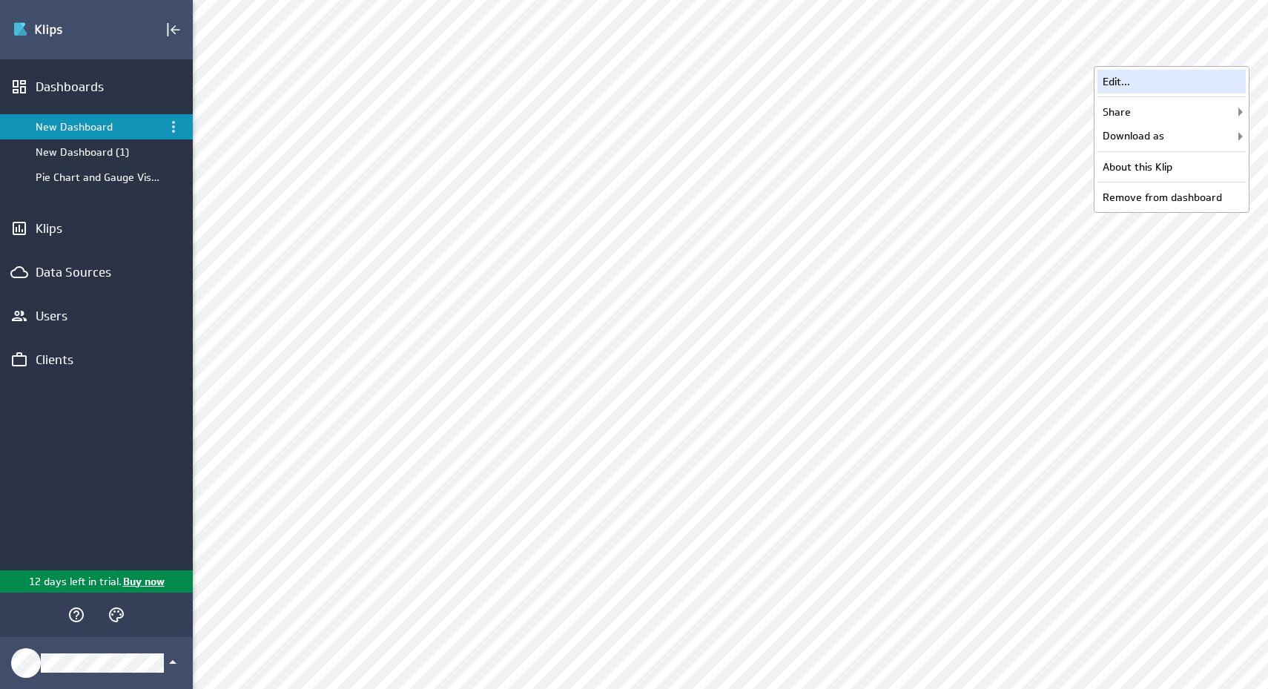
click at [1173, 80] on div "Edit..." at bounding box center [1172, 82] width 148 height 24
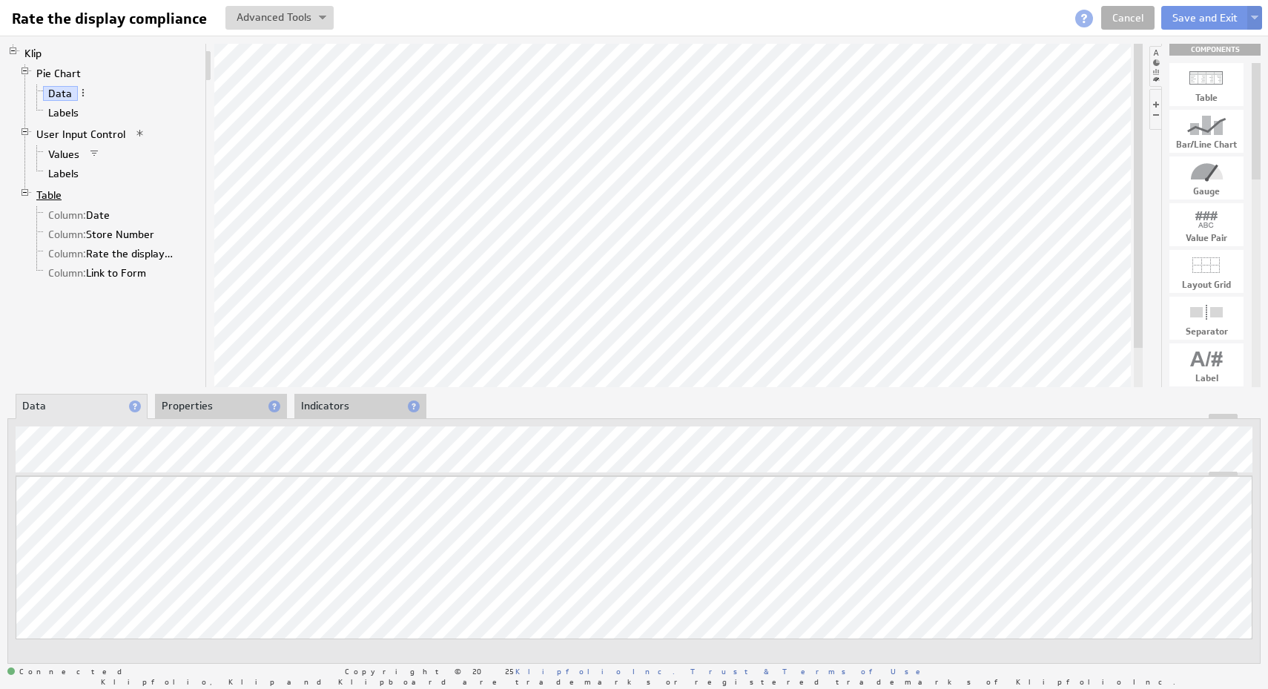
click at [56, 191] on link "Table" at bounding box center [49, 195] width 36 height 15
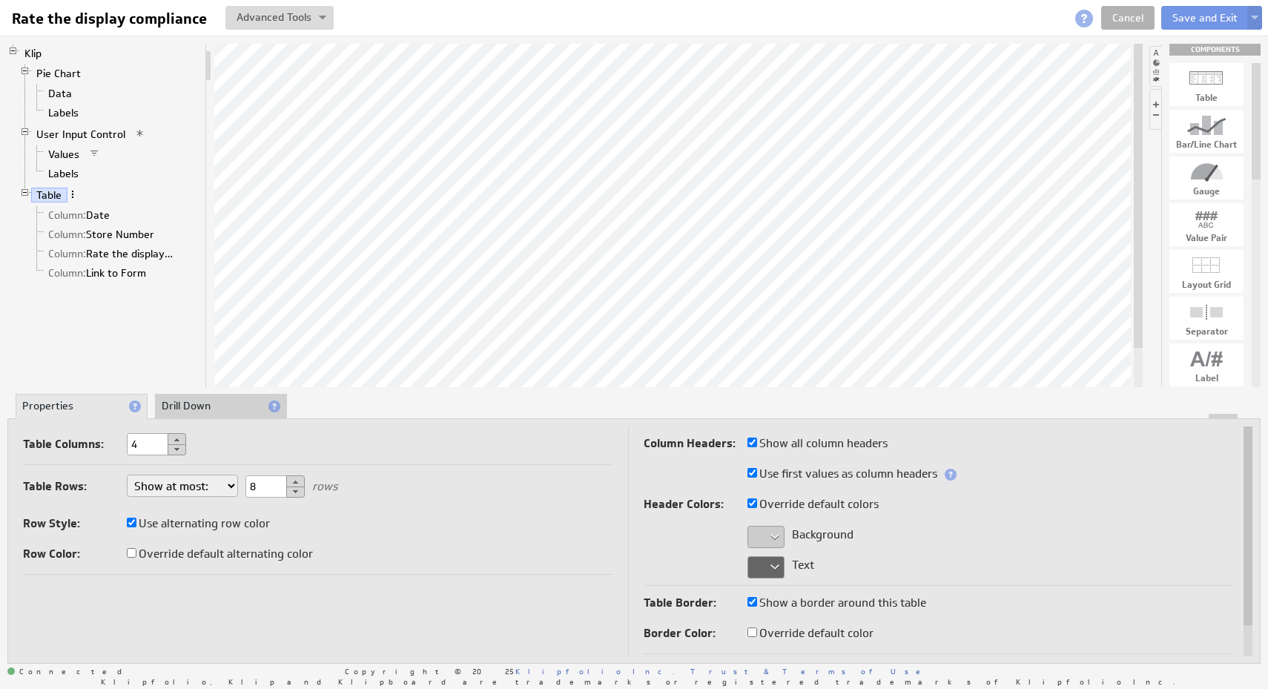
click at [73, 190] on span at bounding box center [72, 194] width 10 height 10
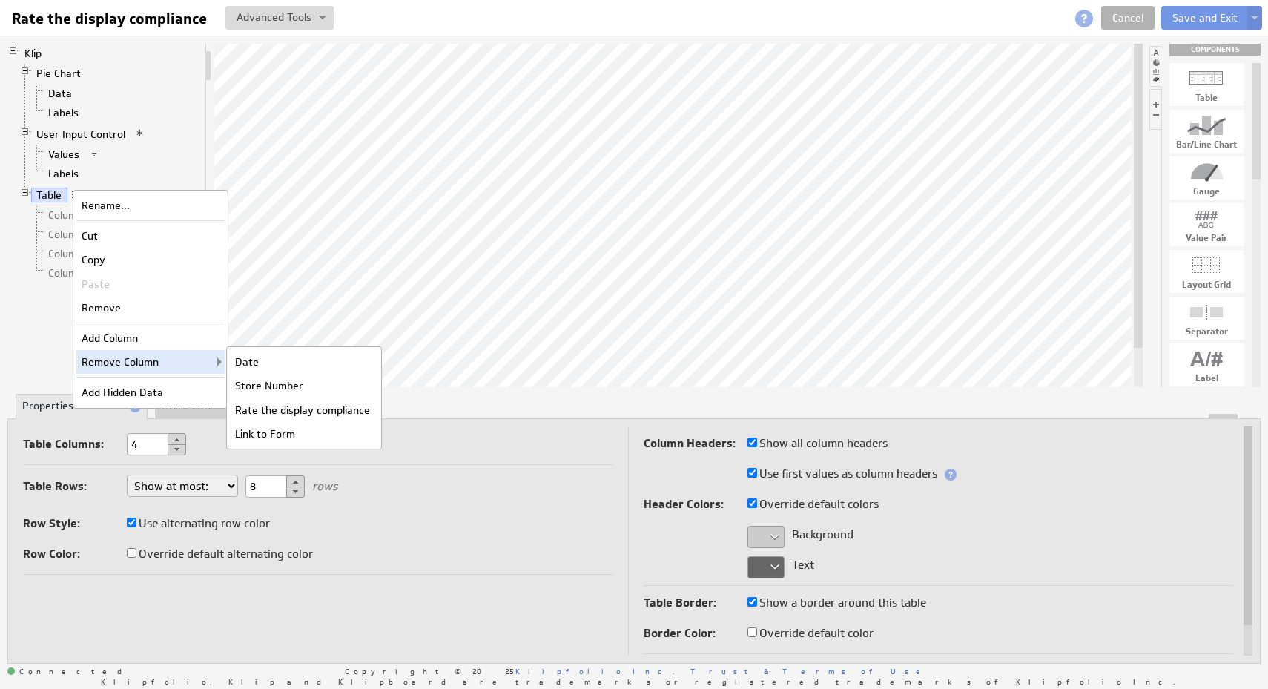
click at [440, 518] on div "Row Style: Use alternating row color" at bounding box center [318, 525] width 590 height 24
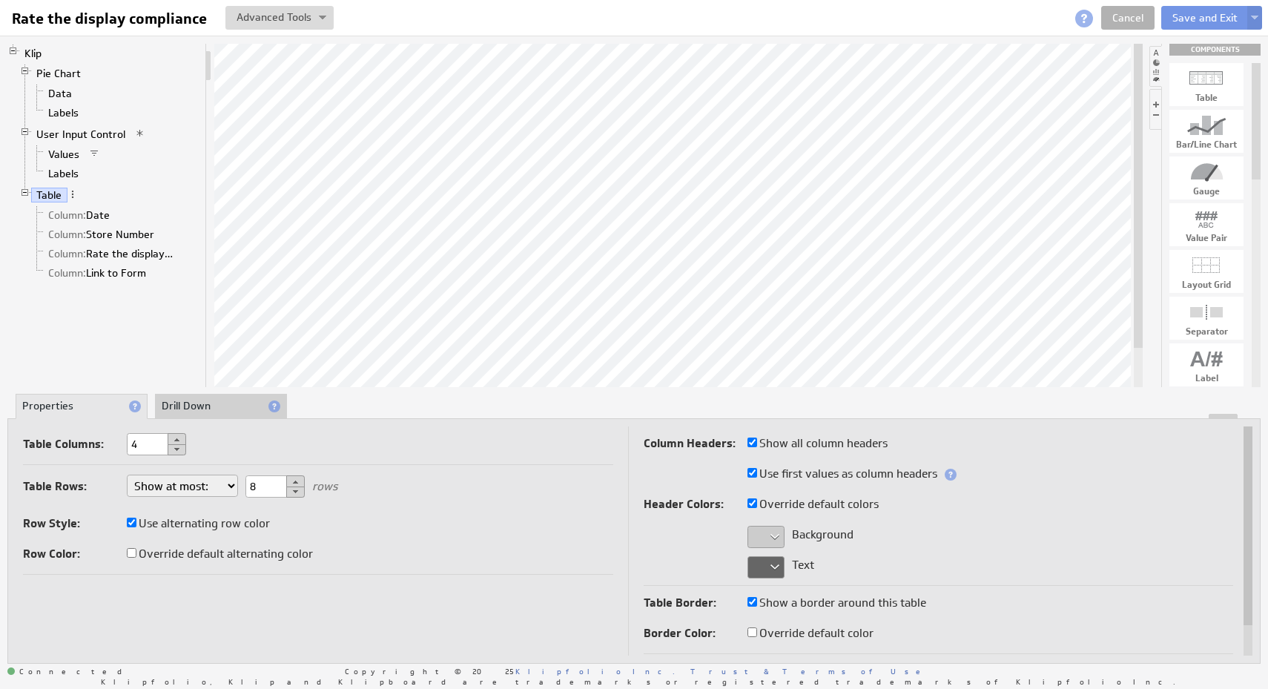
click at [220, 477] on select "Show at most: Show exactly: Show all rows" at bounding box center [182, 486] width 111 height 22
click at [205, 409] on li "Drill Down" at bounding box center [221, 406] width 132 height 25
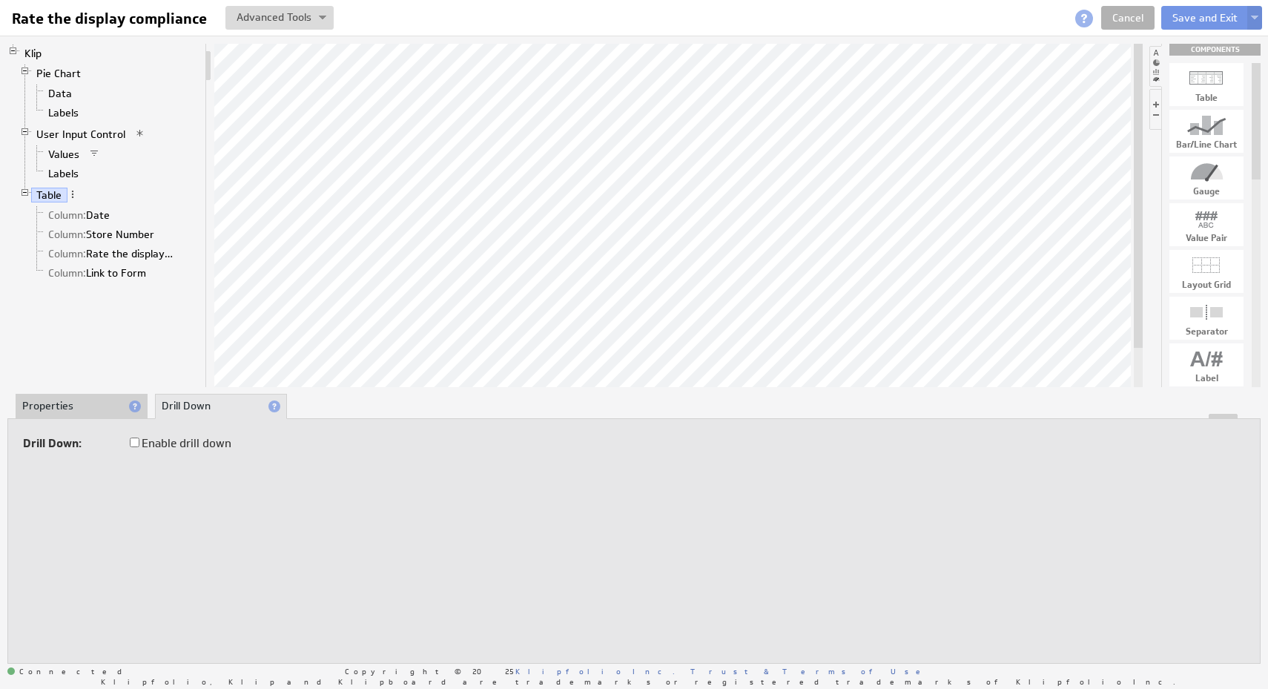
click at [71, 398] on li "Properties" at bounding box center [82, 406] width 132 height 25
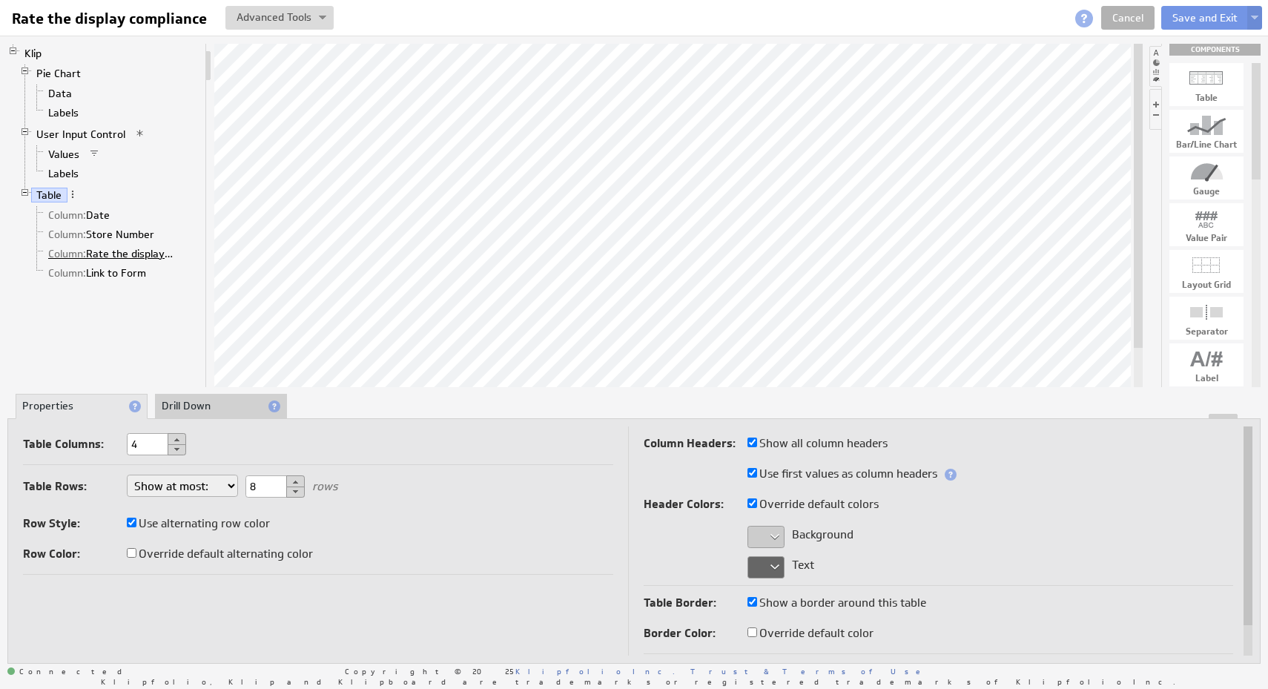
click at [141, 251] on link "Column: Rate the display compliance" at bounding box center [111, 253] width 136 height 15
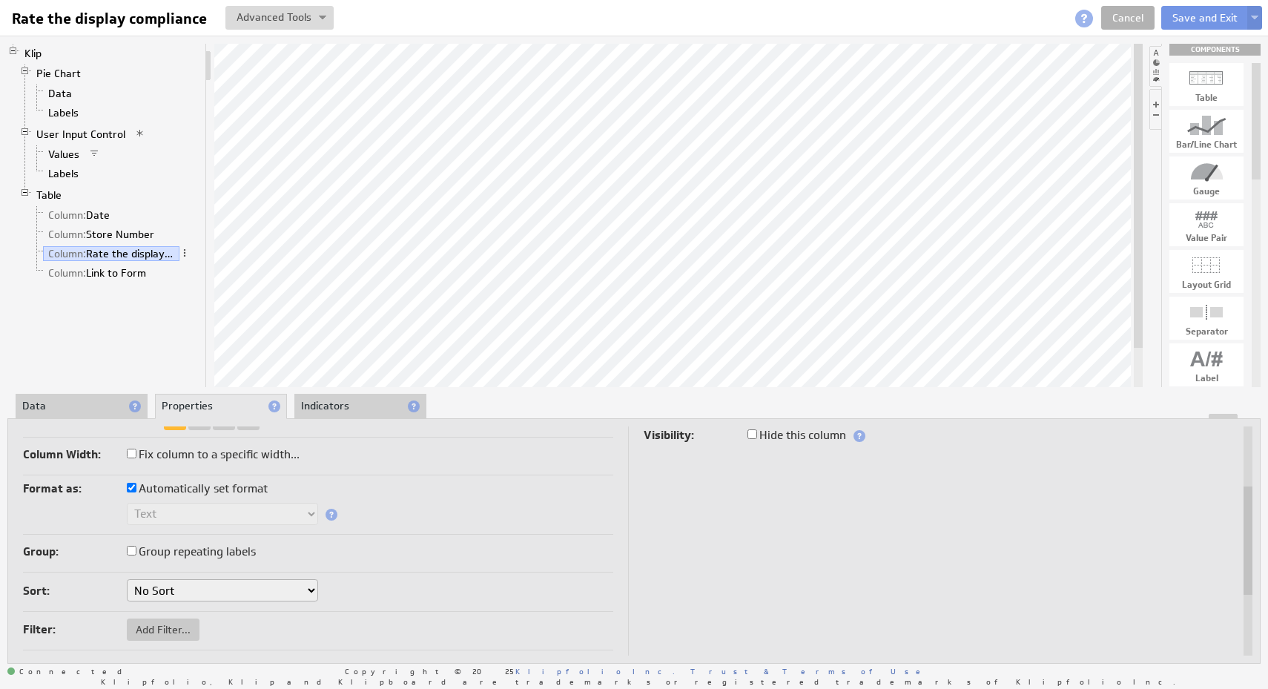
click at [240, 491] on label "Automatically set format" at bounding box center [197, 488] width 141 height 21
click at [136, 491] on input "Automatically set format" at bounding box center [132, 488] width 10 height 10
checkbox input "false"
click at [240, 491] on label "Automatically set format" at bounding box center [197, 488] width 141 height 21
click at [136, 491] on input "Automatically set format" at bounding box center [132, 488] width 10 height 10
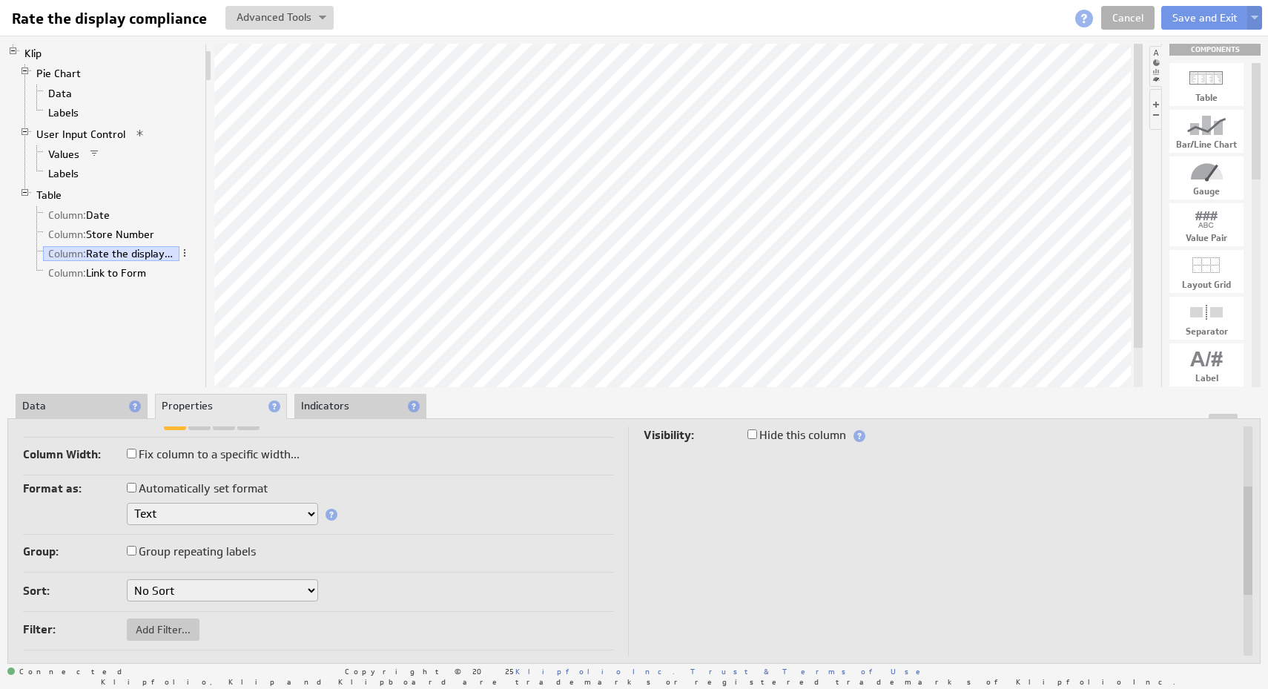
checkbox input "true"
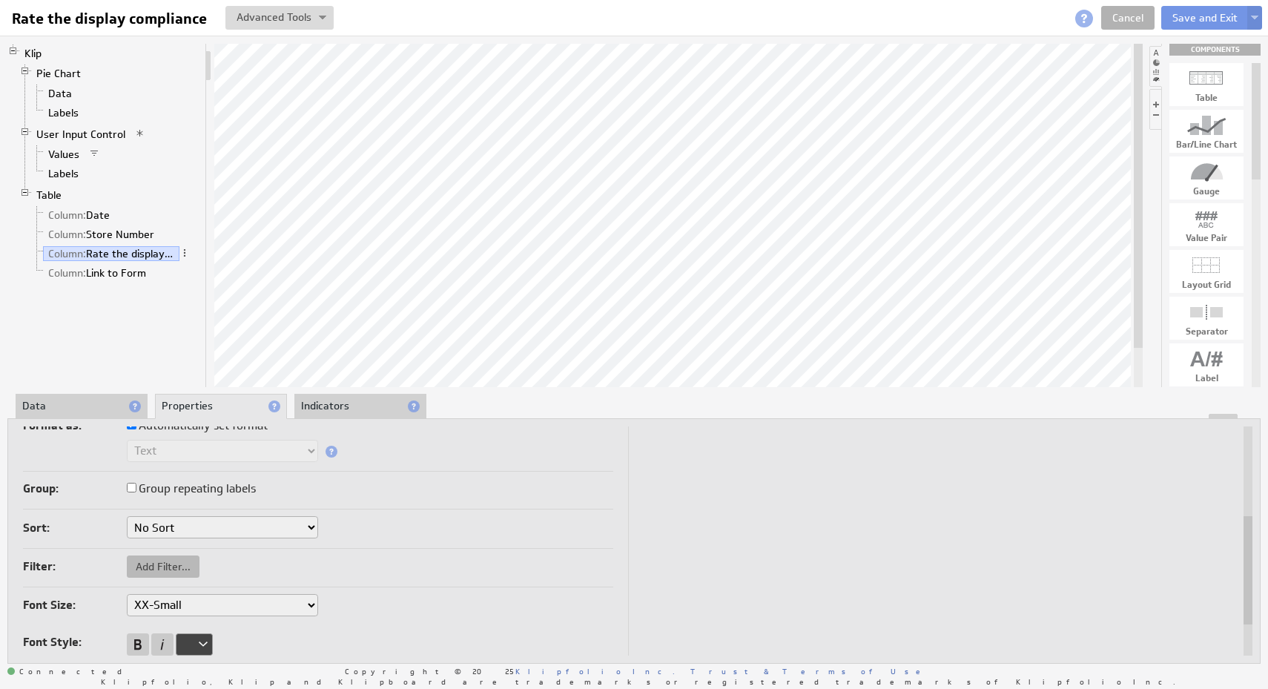
click at [179, 571] on span "Add Filter..." at bounding box center [163, 566] width 73 height 13
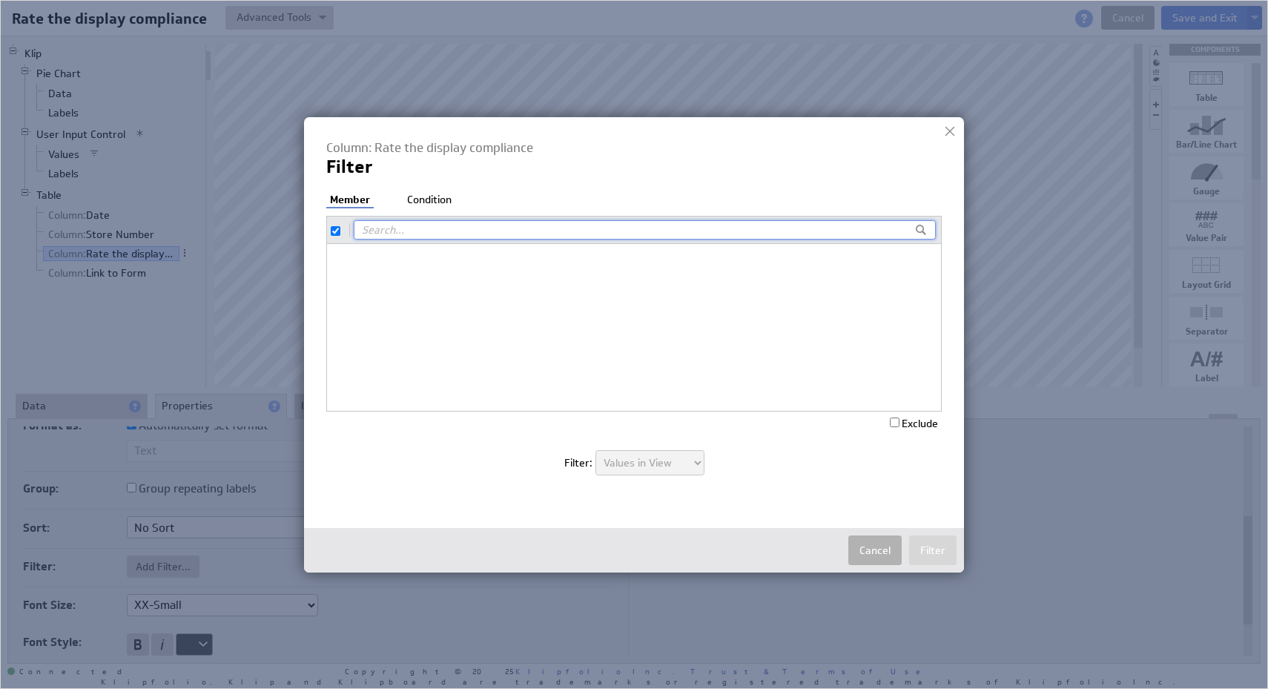
checkbox input "true"
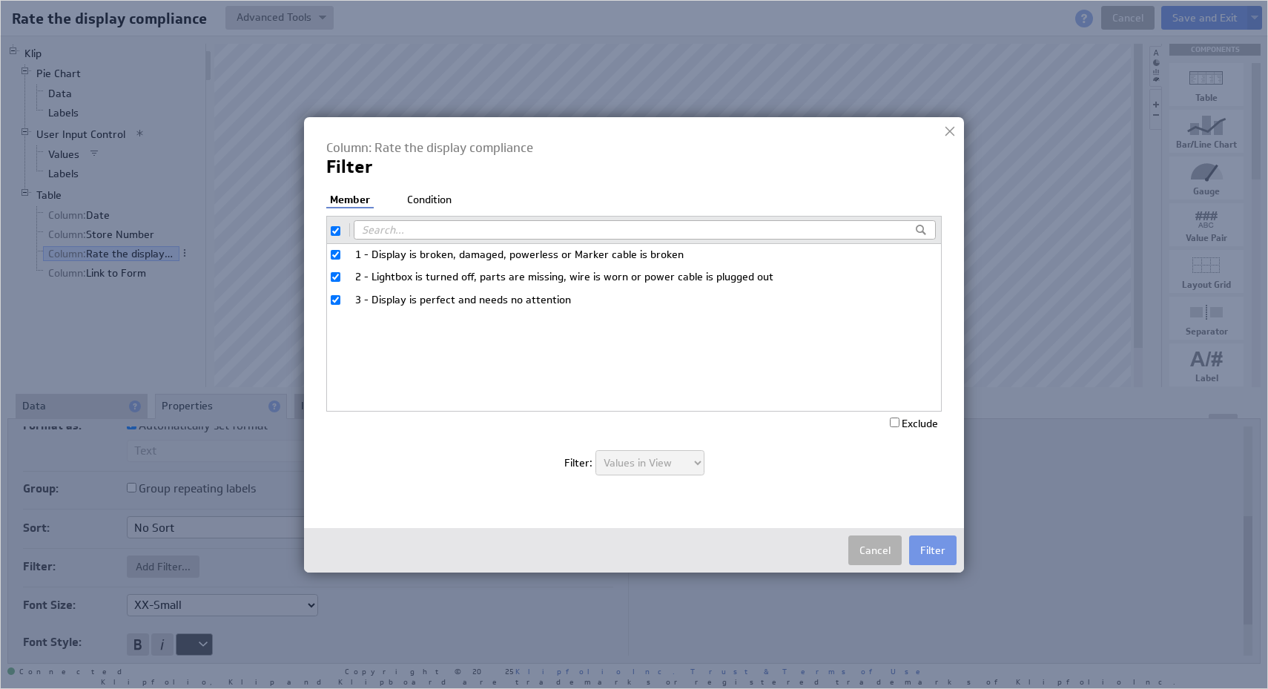
click at [428, 203] on li "Condition" at bounding box center [429, 200] width 52 height 15
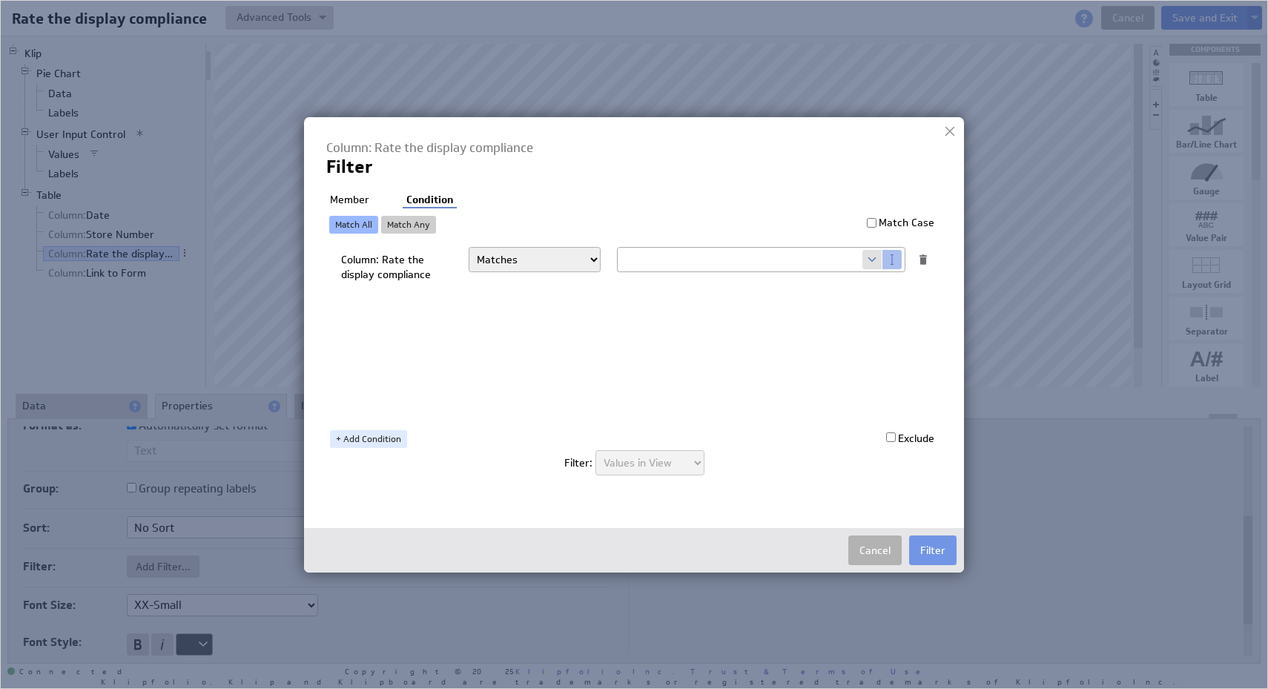
click at [349, 202] on li "Member" at bounding box center [349, 200] width 47 height 15
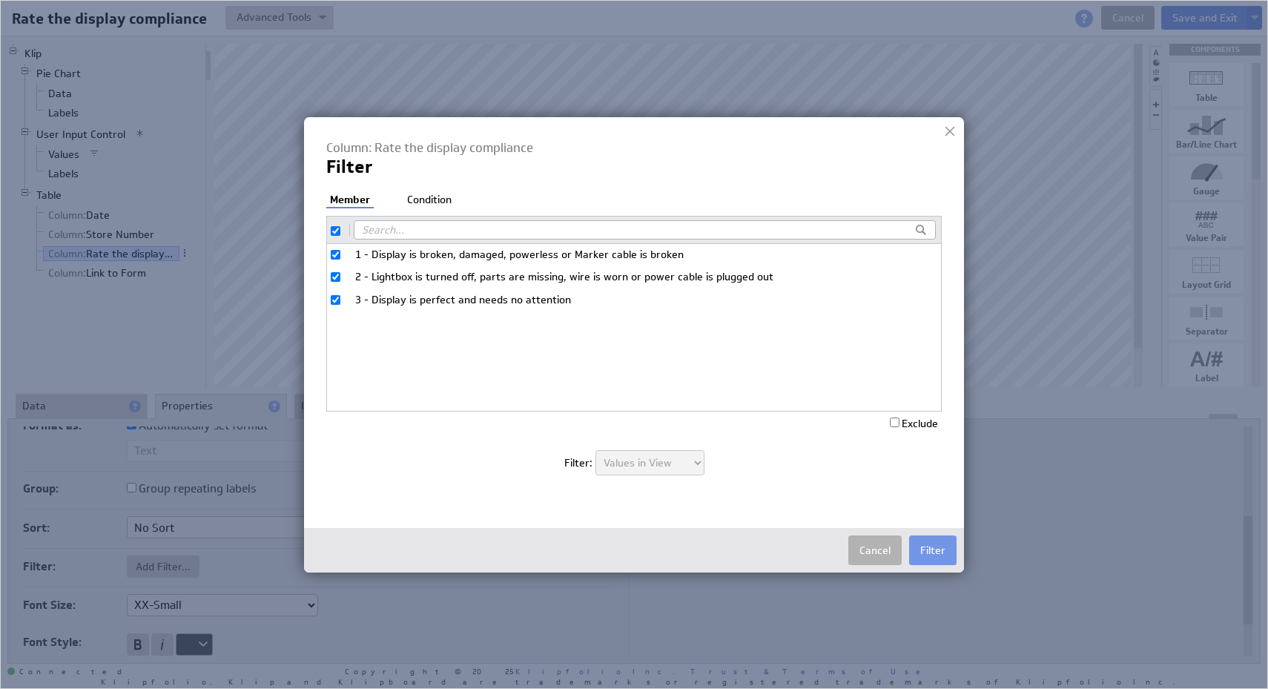
click at [435, 204] on li "Condition" at bounding box center [429, 200] width 52 height 15
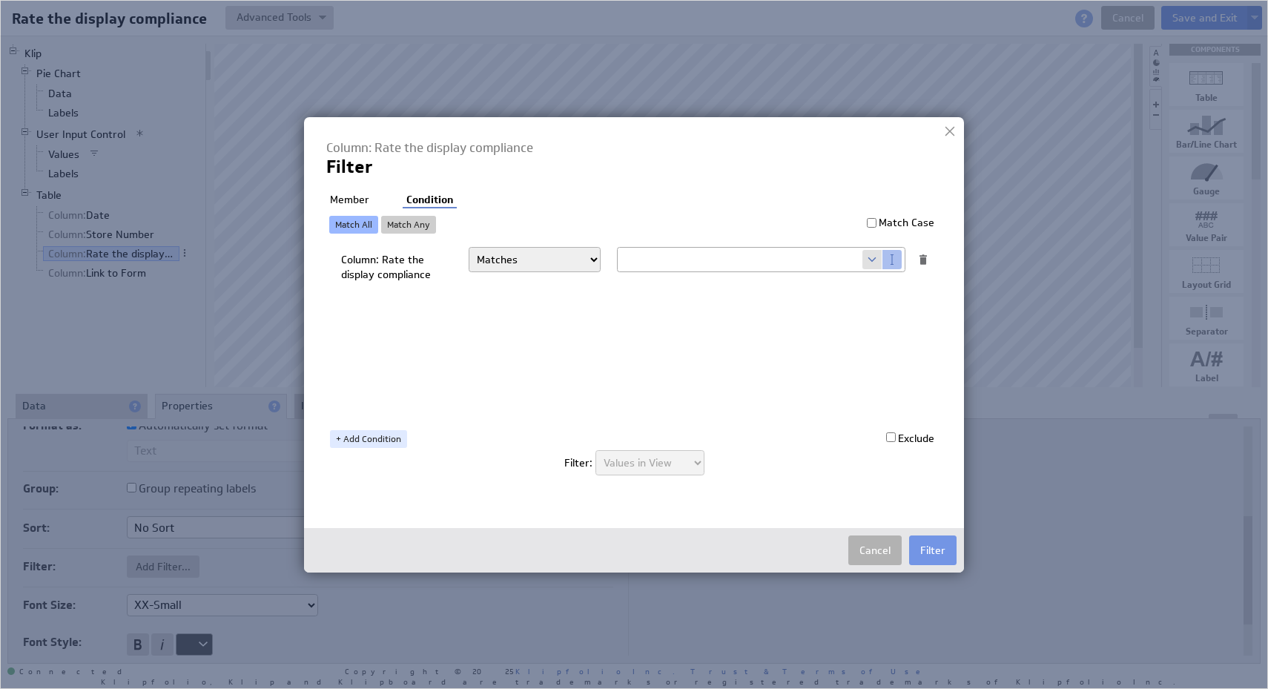
click at [549, 263] on select "Matches Contains Begins with Ends with Does not match Does not contain Does not…" at bounding box center [535, 259] width 132 height 25
click at [738, 258] on input "text" at bounding box center [740, 260] width 245 height 24
click at [771, 298] on div "Column: Rate the display compliance Matches Contains Begins with Ends with Does…" at bounding box center [637, 330] width 593 height 171
click at [874, 259] on span at bounding box center [872, 259] width 20 height 19
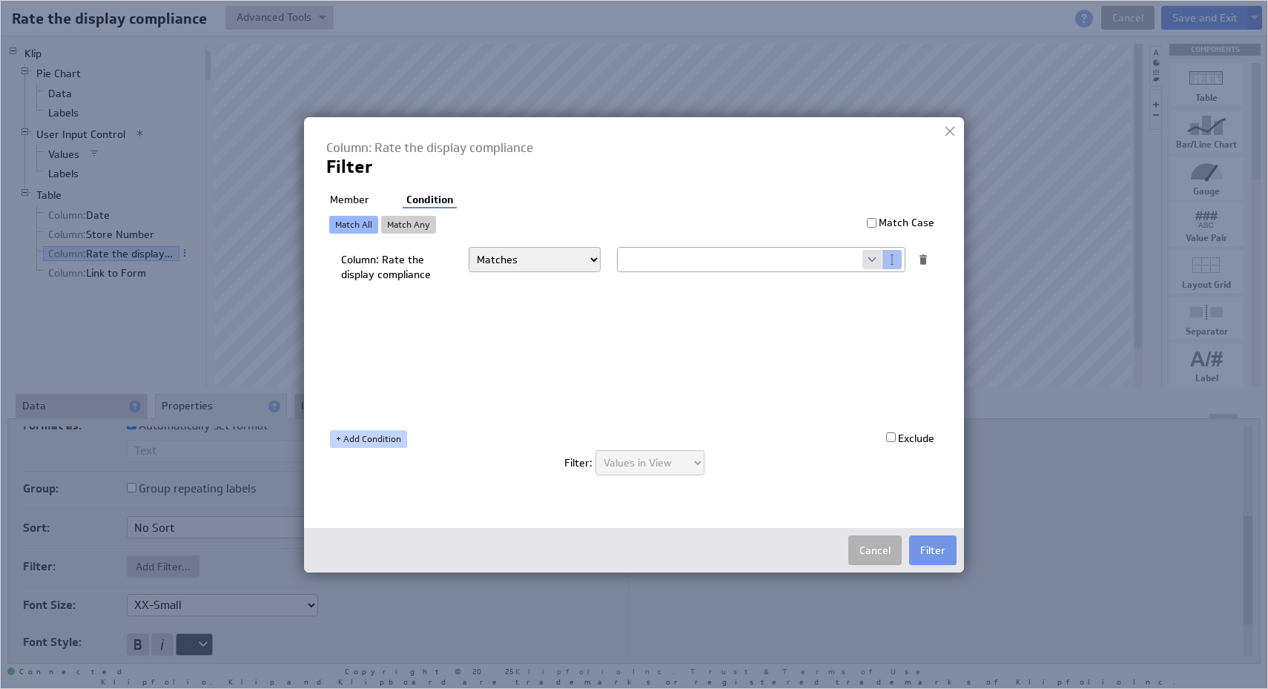
click at [360, 440] on link "+ Add Condition" at bounding box center [368, 439] width 77 height 18
click at [868, 541] on button "Cancel" at bounding box center [874, 550] width 53 height 30
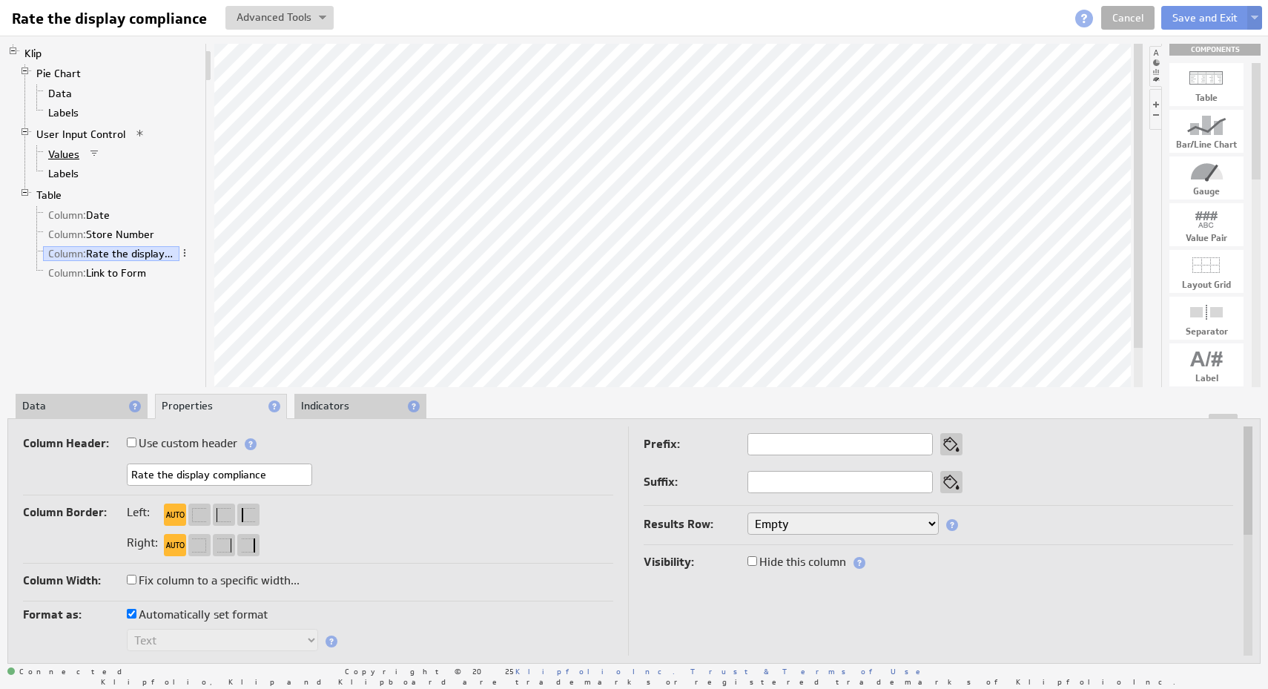
click at [66, 148] on link "Values" at bounding box center [64, 154] width 42 height 15
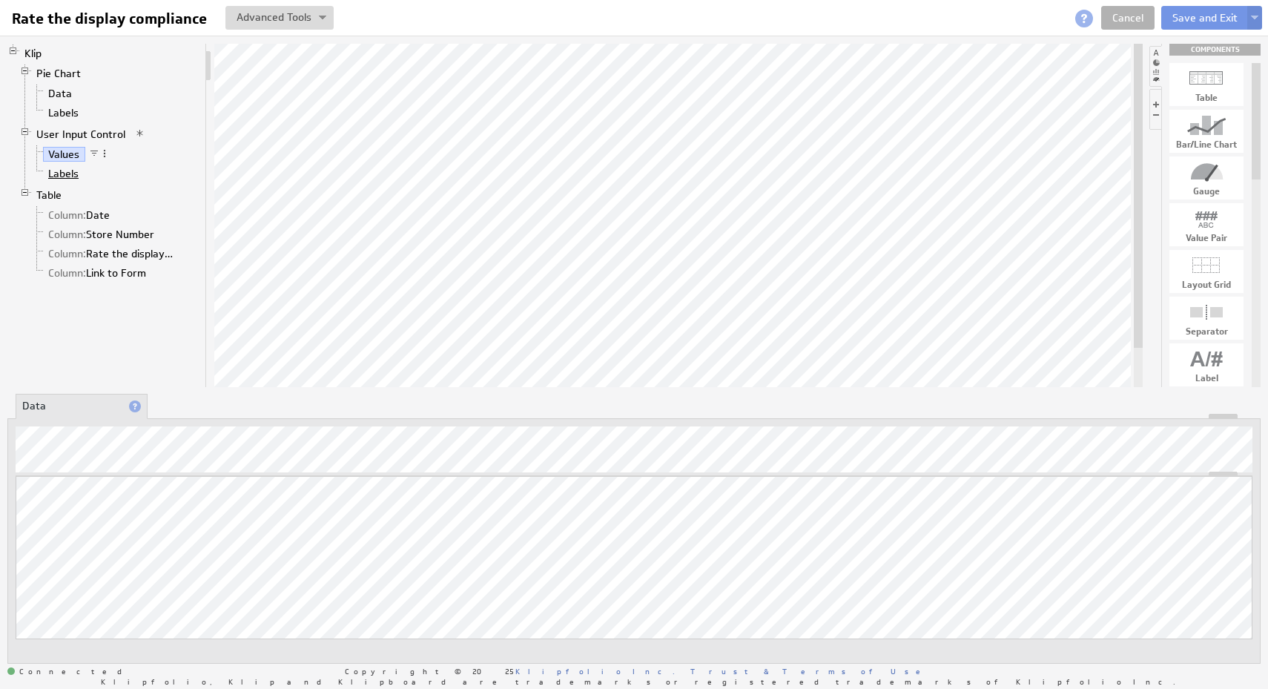
click at [75, 178] on link "Labels" at bounding box center [64, 173] width 42 height 15
click at [82, 147] on link "Values" at bounding box center [64, 154] width 42 height 15
click at [87, 132] on link "User Input Control" at bounding box center [81, 134] width 100 height 15
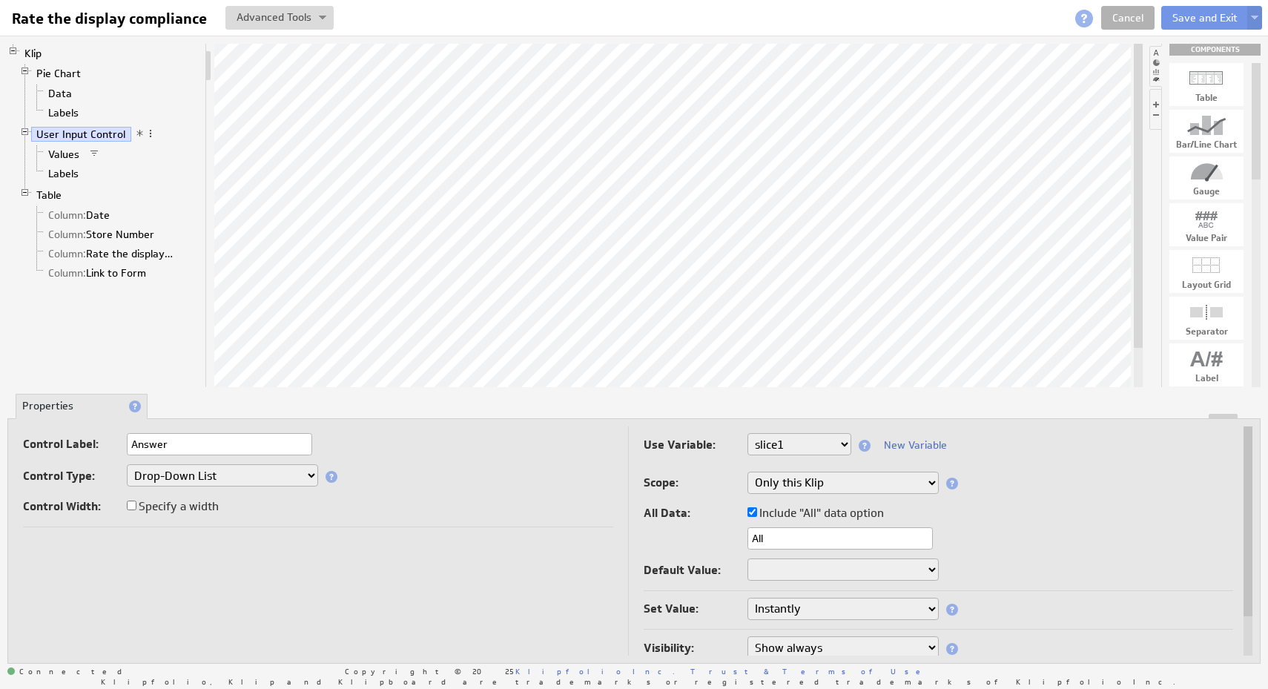
click at [150, 127] on li "User Input Control Values Labels" at bounding box center [109, 155] width 180 height 61
click at [53, 197] on link "Table" at bounding box center [49, 195] width 36 height 15
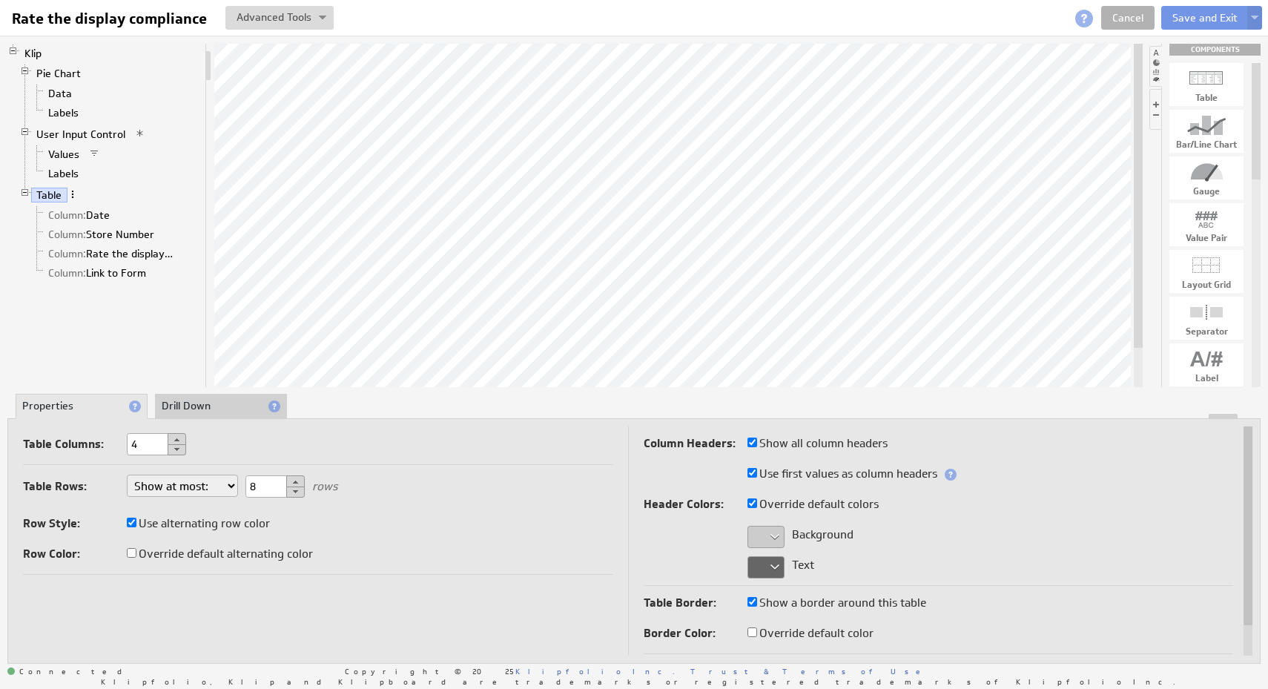
click at [73, 192] on span at bounding box center [72, 194] width 10 height 10
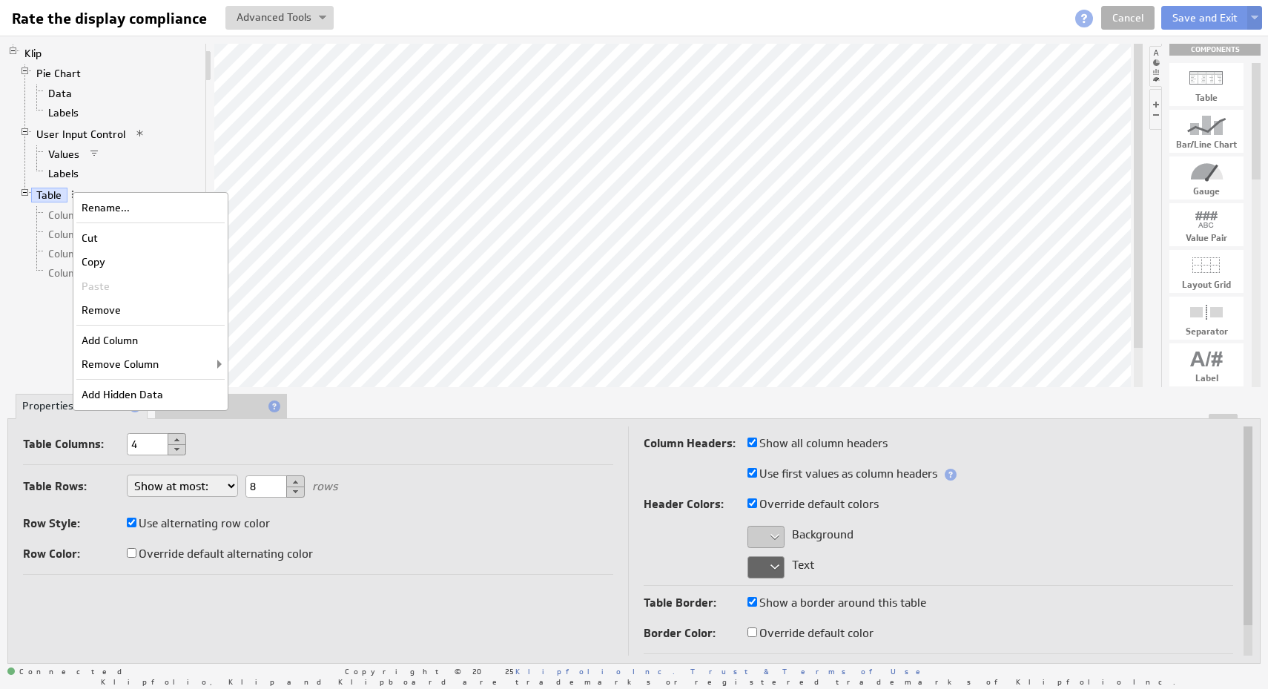
click at [159, 167] on li "Labels" at bounding box center [115, 173] width 168 height 19
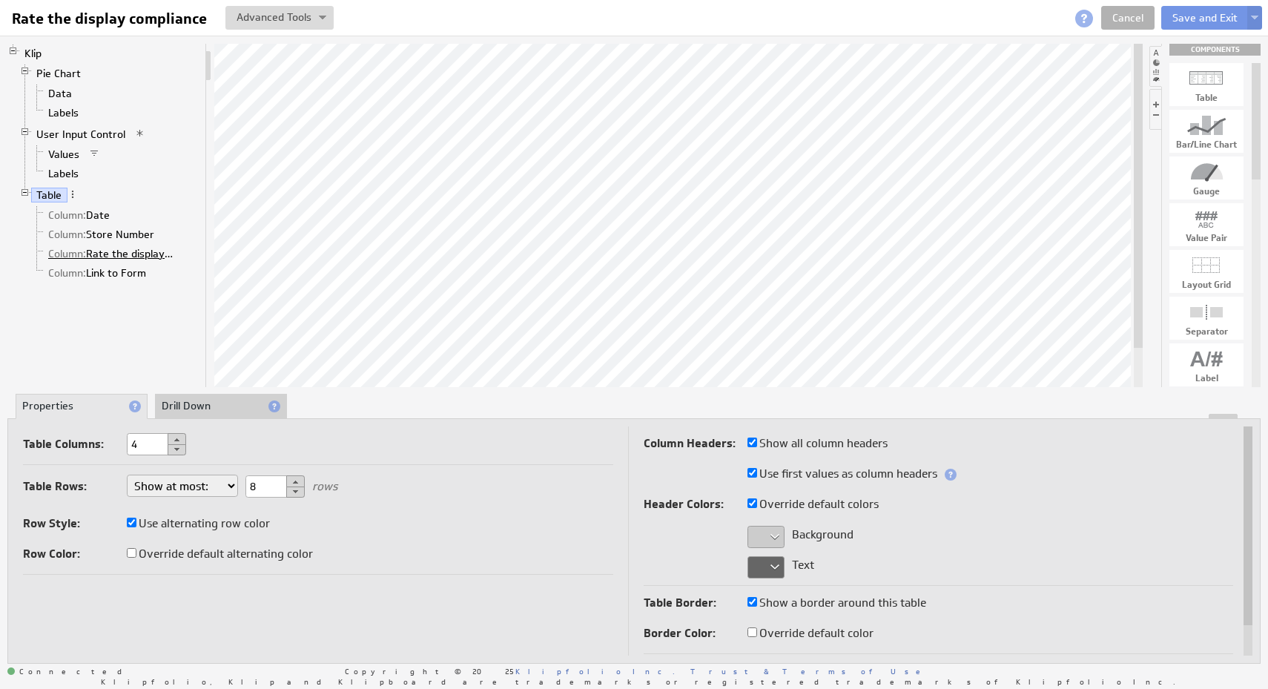
click at [127, 249] on link "Column: Rate the display compliance" at bounding box center [111, 253] width 136 height 15
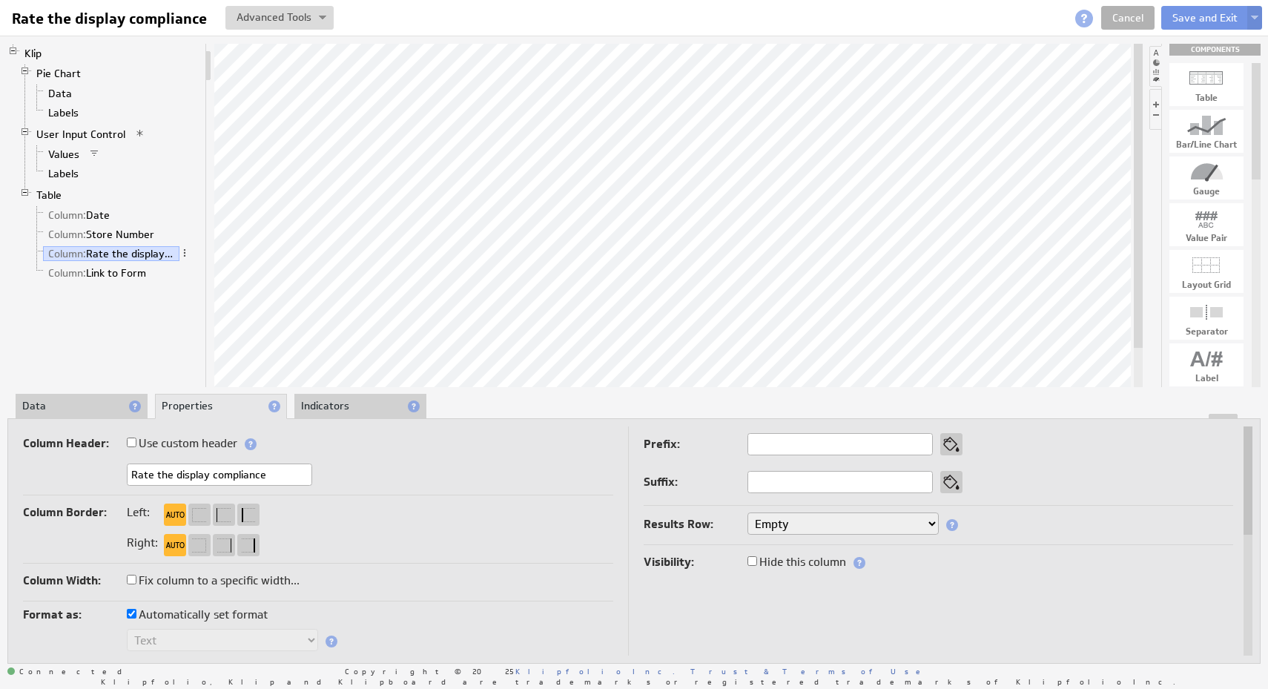
click at [877, 630] on td "Prefix: Suffix: Results Row: Empty Count Count Distinct First Last Custom... Re…" at bounding box center [930, 669] width 605 height 487
click at [1138, 19] on link "Cancel" at bounding box center [1127, 18] width 53 height 24
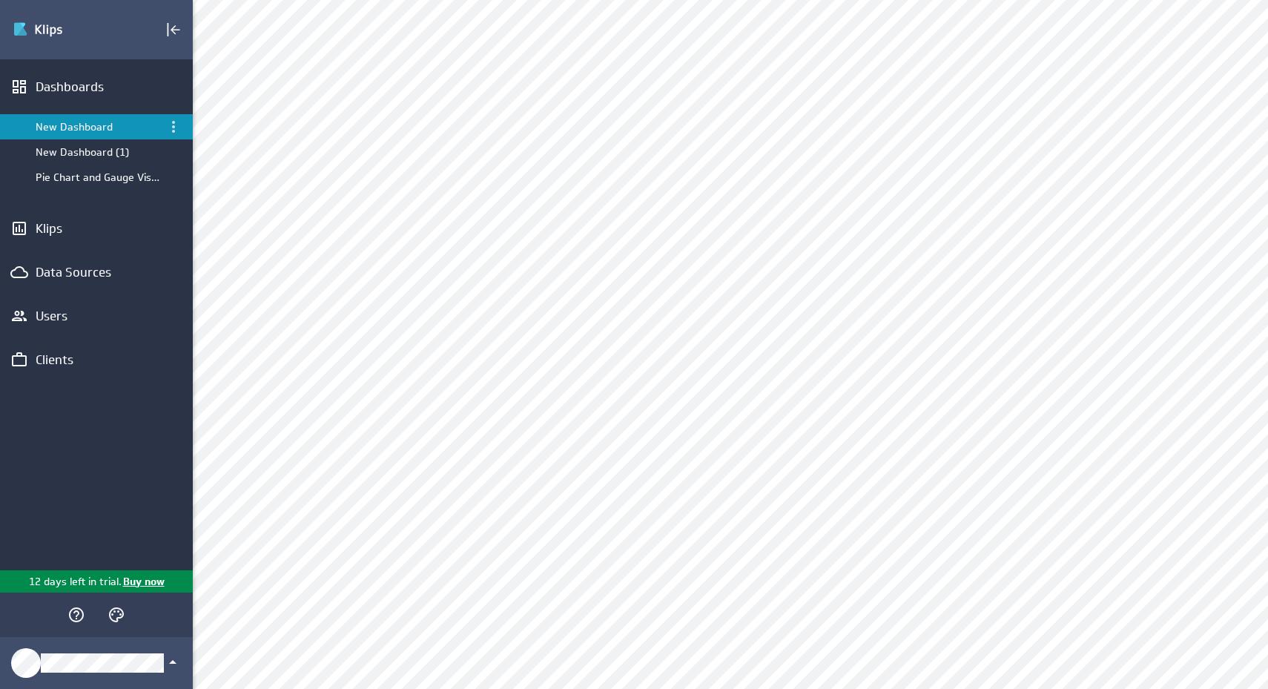
scroll to position [526, 0]
click at [693, 125] on div "Edit..." at bounding box center [644, 117] width 148 height 24
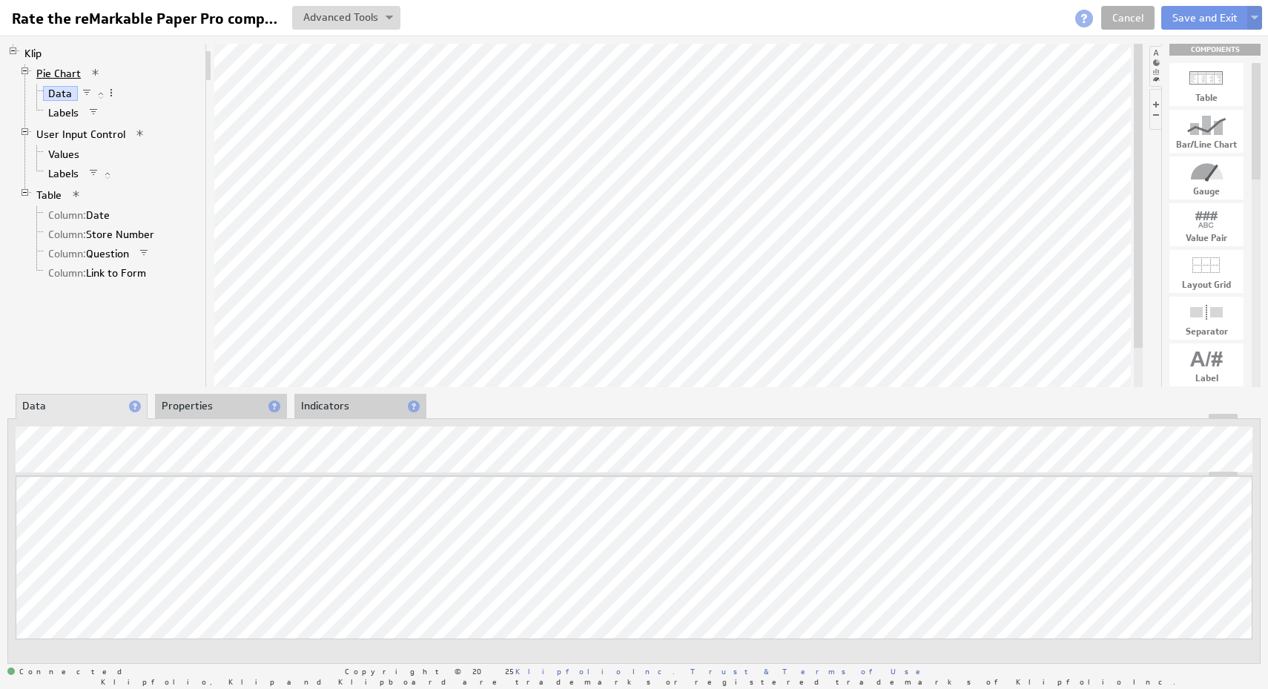
click at [62, 77] on link "Pie Chart" at bounding box center [59, 73] width 56 height 15
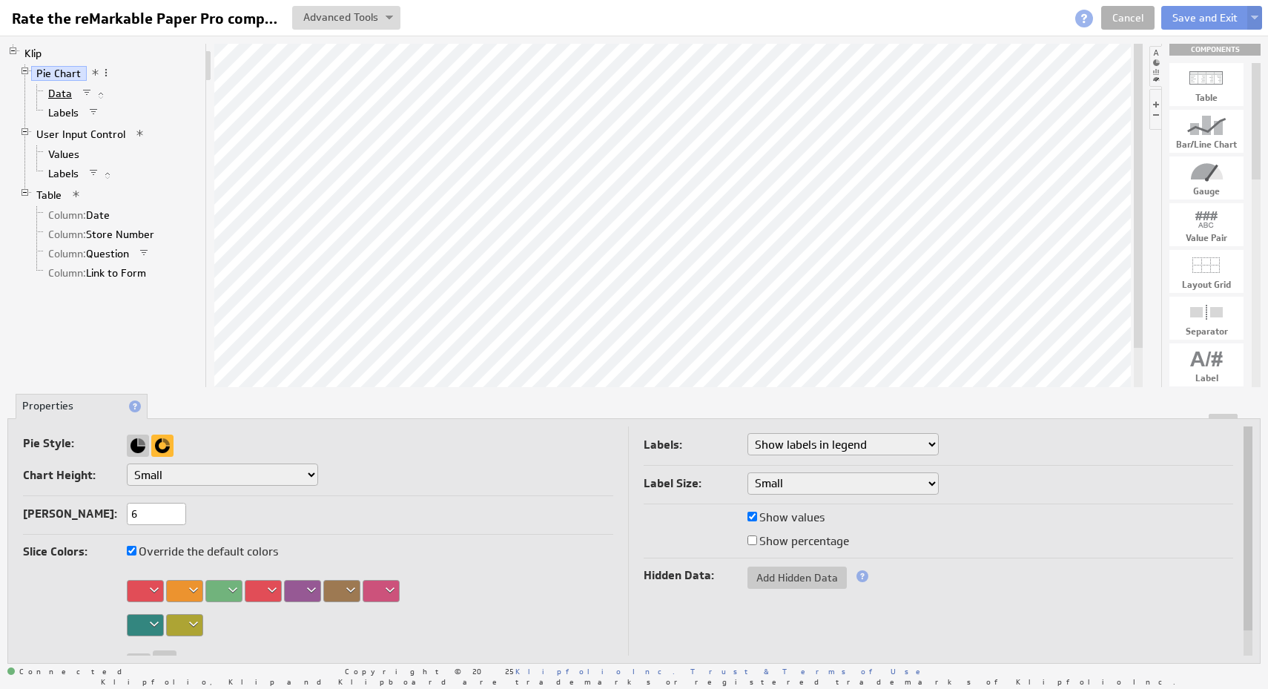
click at [54, 98] on link "Data" at bounding box center [60, 93] width 35 height 15
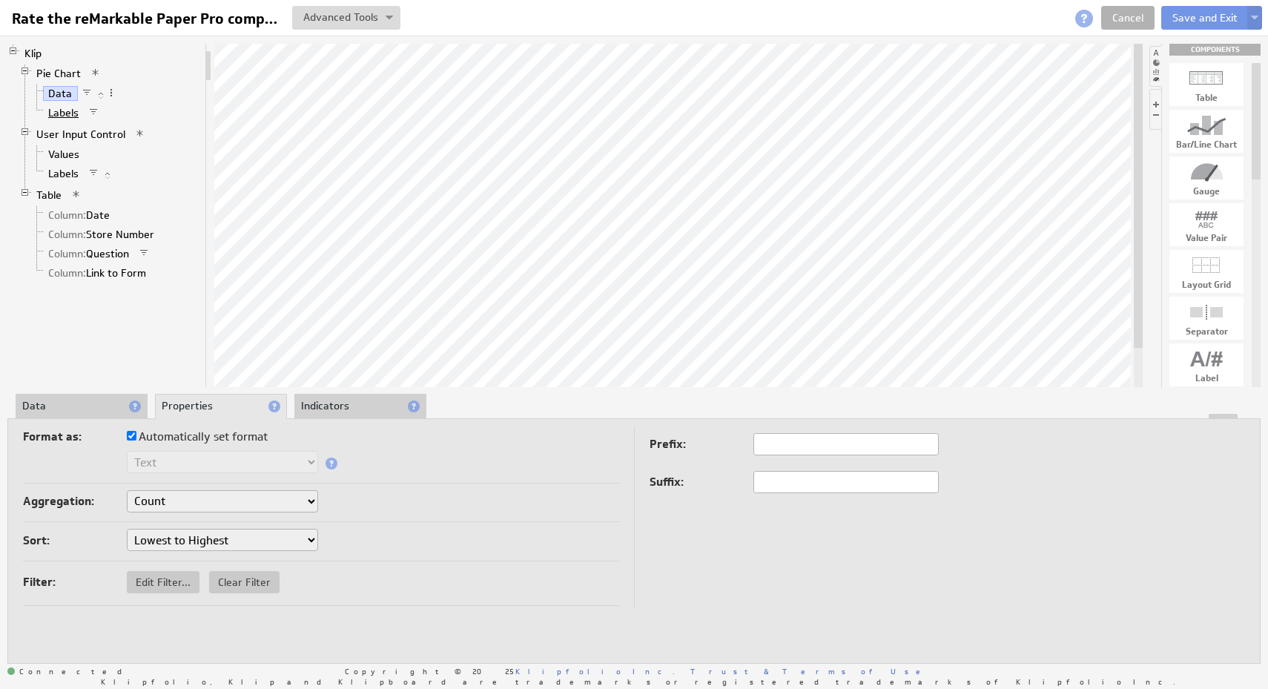
click at [72, 116] on link "Labels" at bounding box center [64, 112] width 42 height 15
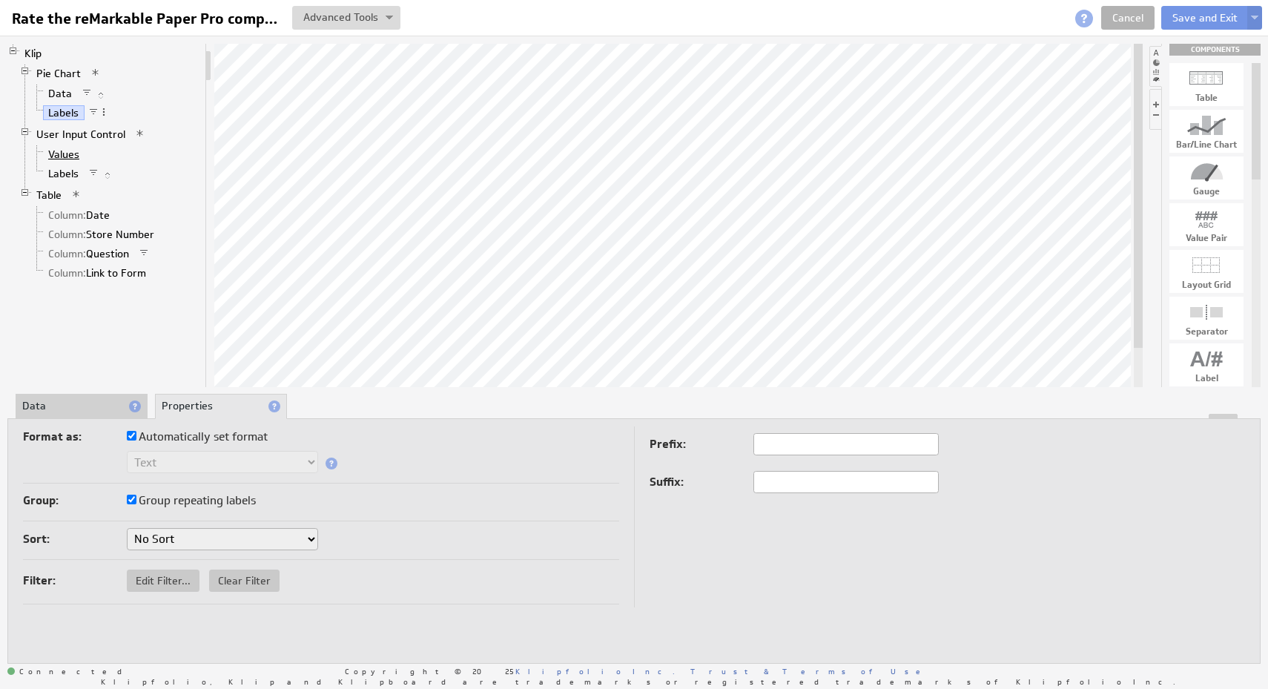
click at [61, 157] on link "Values" at bounding box center [64, 154] width 42 height 15
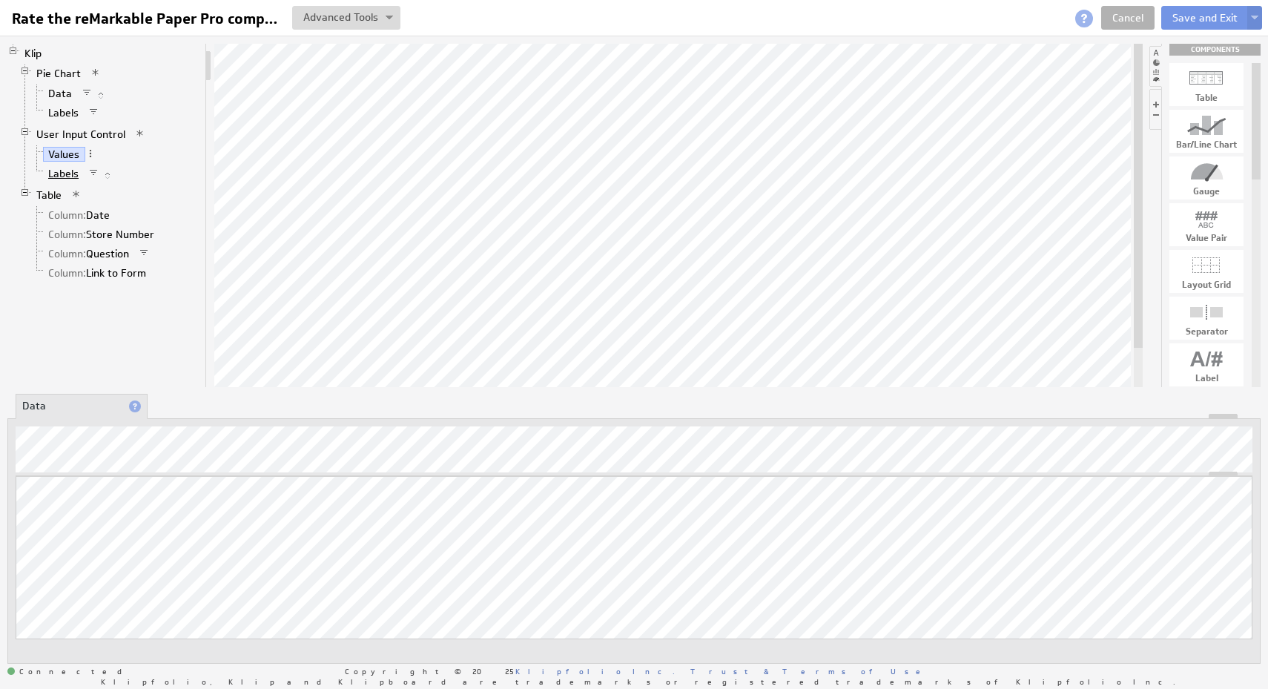
click at [62, 175] on link "Labels" at bounding box center [64, 173] width 42 height 15
click at [62, 159] on link "Values" at bounding box center [64, 154] width 42 height 15
click at [108, 136] on link "User Input Control" at bounding box center [81, 134] width 100 height 15
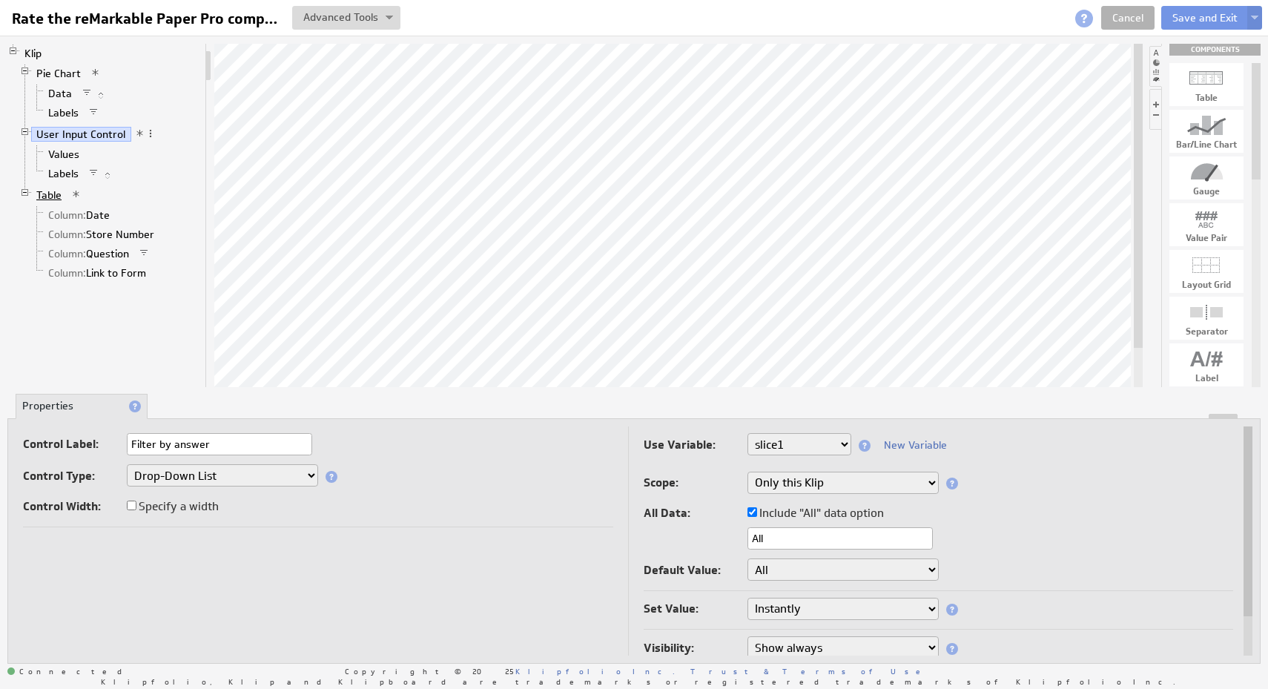
click at [53, 199] on link "Table" at bounding box center [49, 195] width 36 height 15
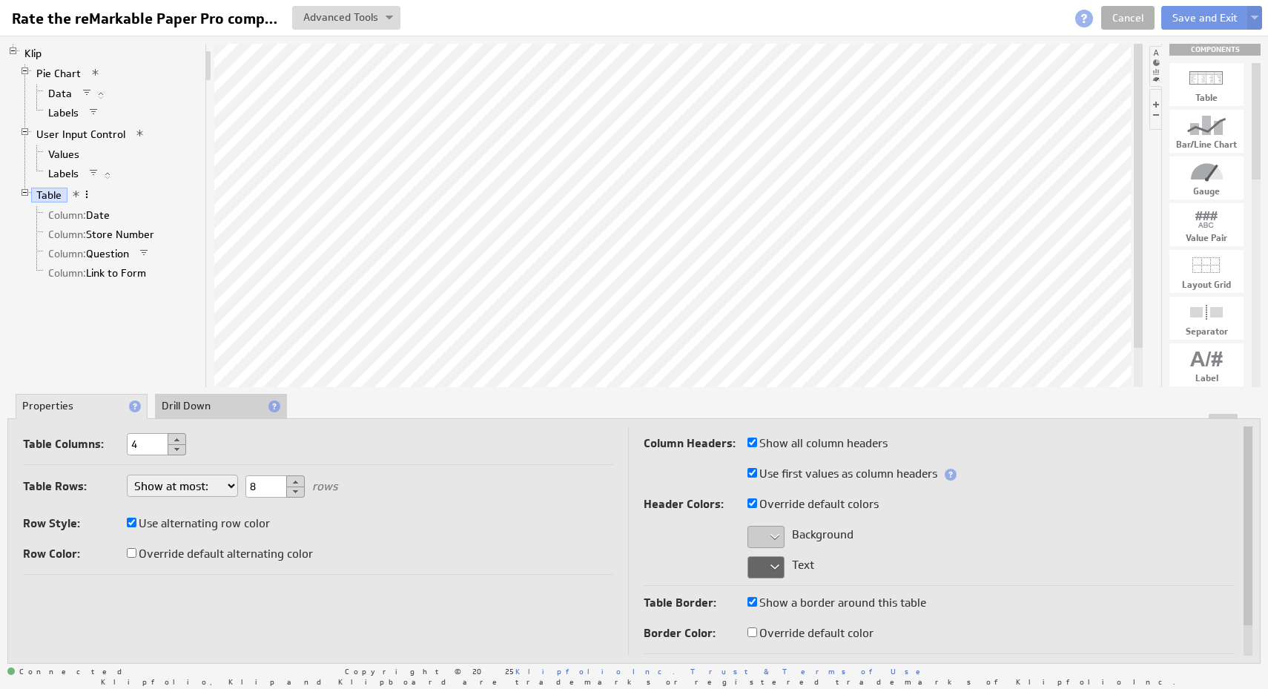
click at [88, 194] on span at bounding box center [87, 194] width 10 height 10
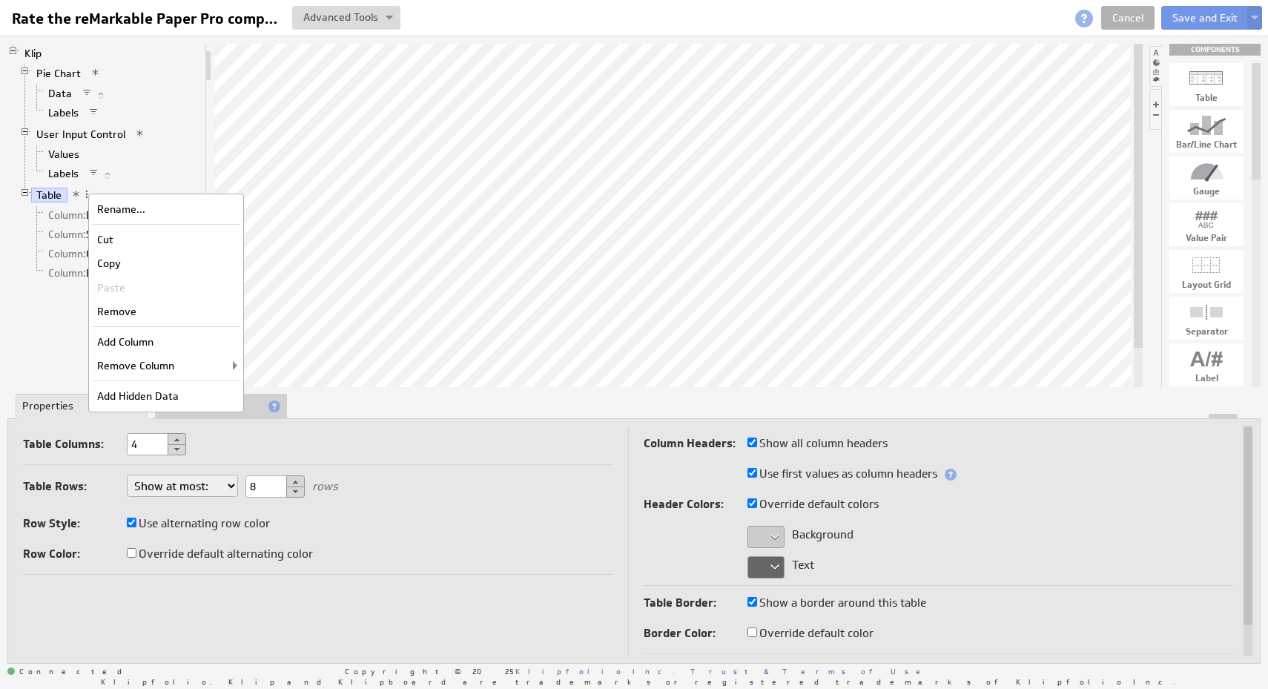
click at [466, 516] on div "Row Style: Use alternating row color" at bounding box center [318, 525] width 590 height 24
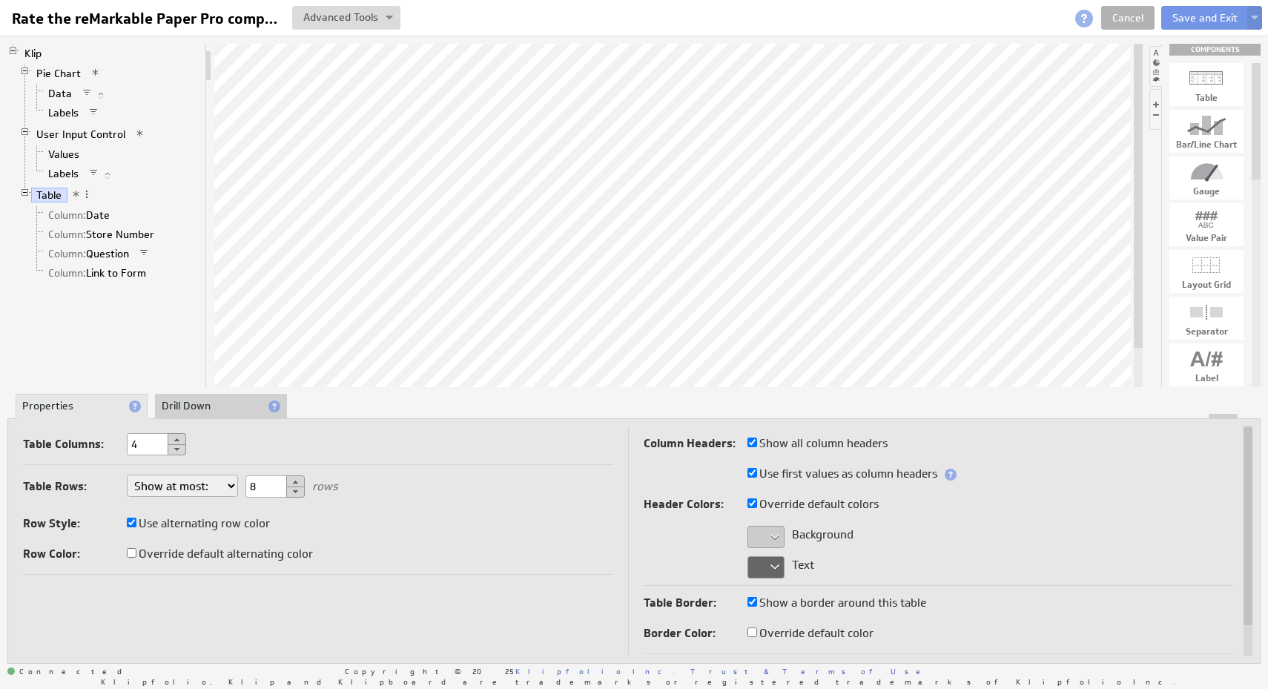
click at [76, 194] on span at bounding box center [76, 194] width 10 height 10
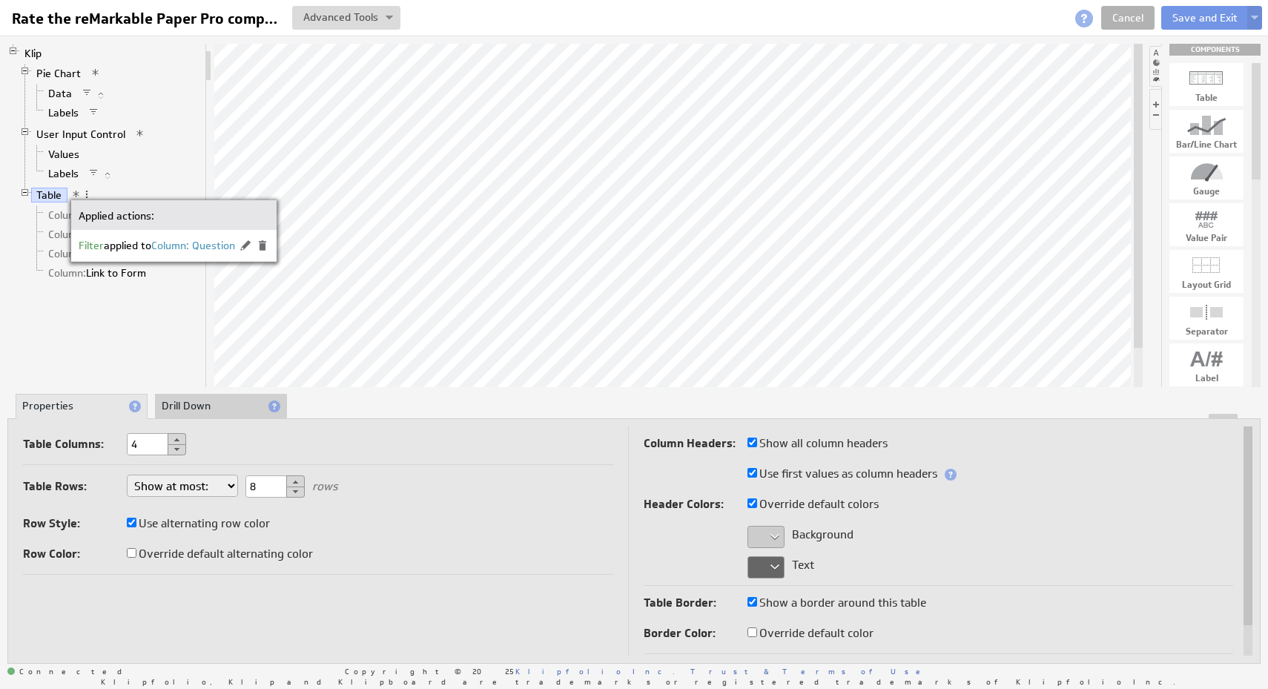
click at [482, 478] on div "Table Rows: Show at most: Show exactly: Show all rows 8 rows Row Style: Use alt…" at bounding box center [318, 521] width 590 height 107
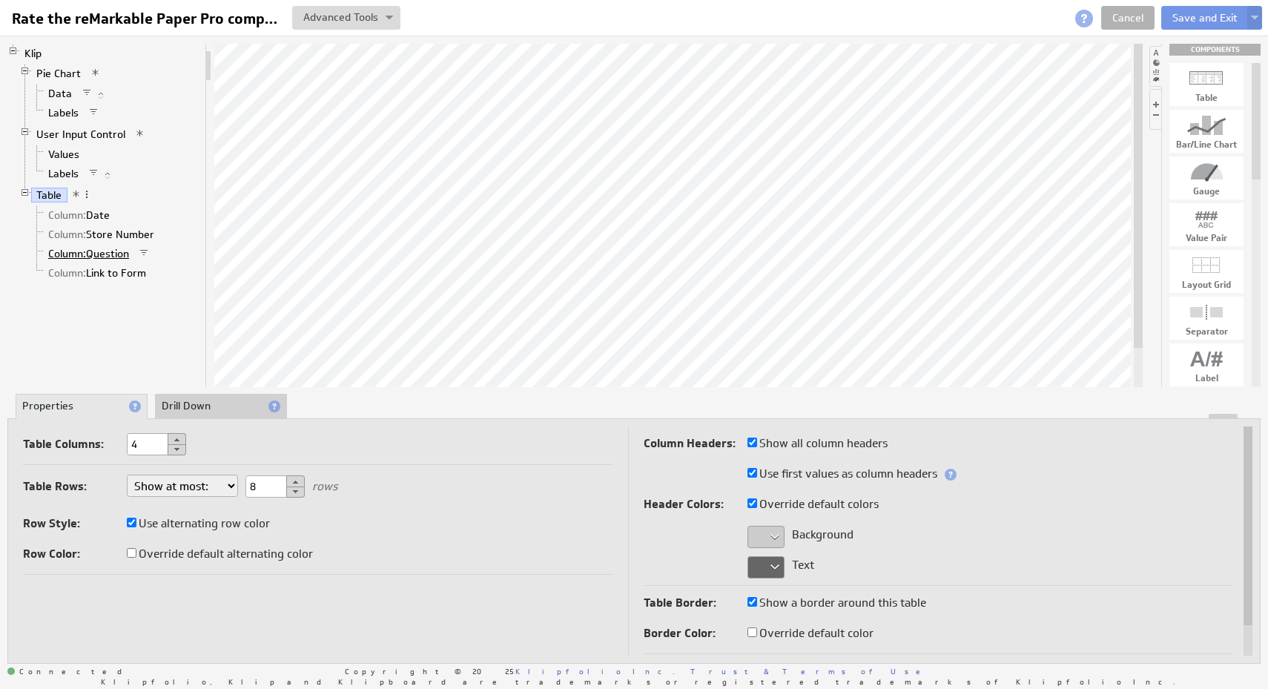
click at [85, 251] on span "Column:" at bounding box center [67, 253] width 38 height 13
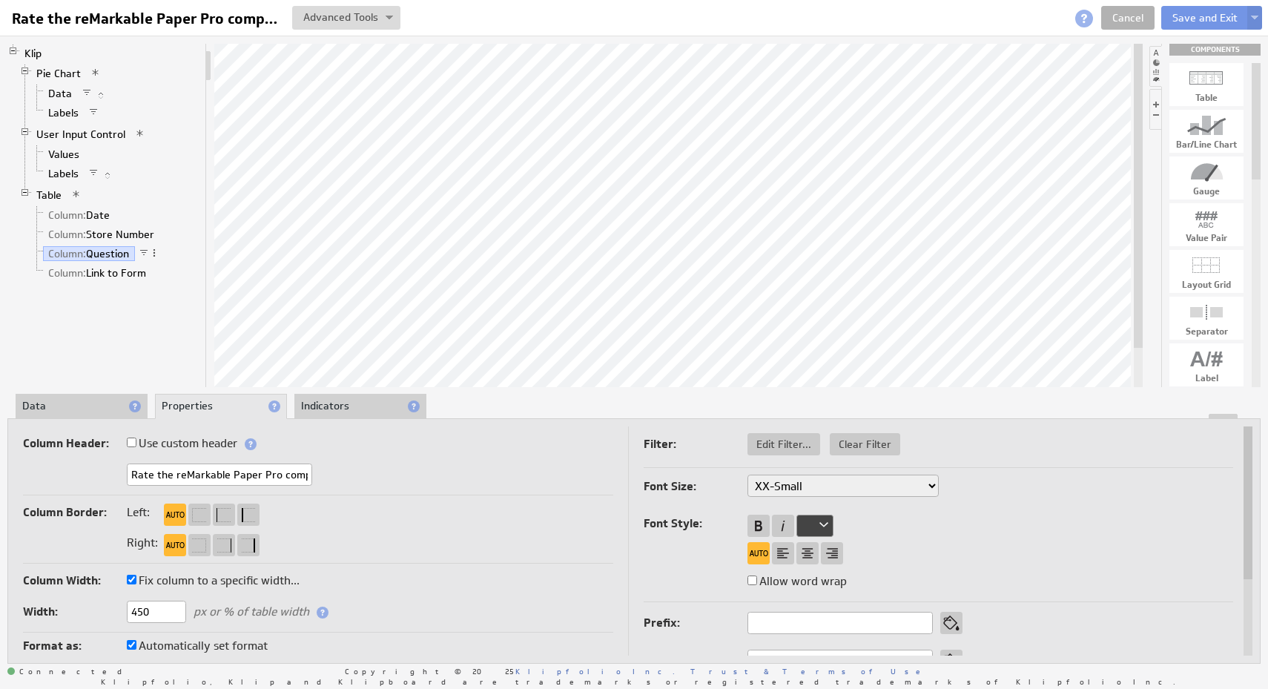
click at [39, 407] on li "Data" at bounding box center [82, 406] width 132 height 25
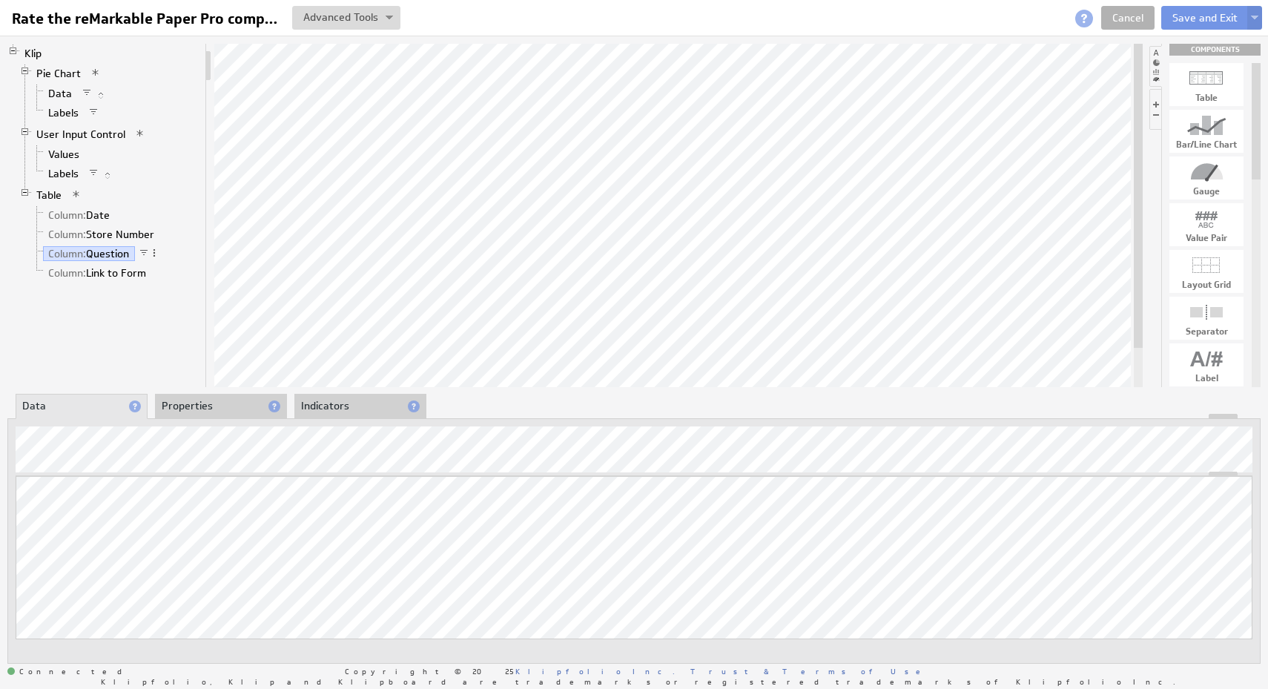
click at [334, 406] on li "Indicators" at bounding box center [360, 406] width 132 height 25
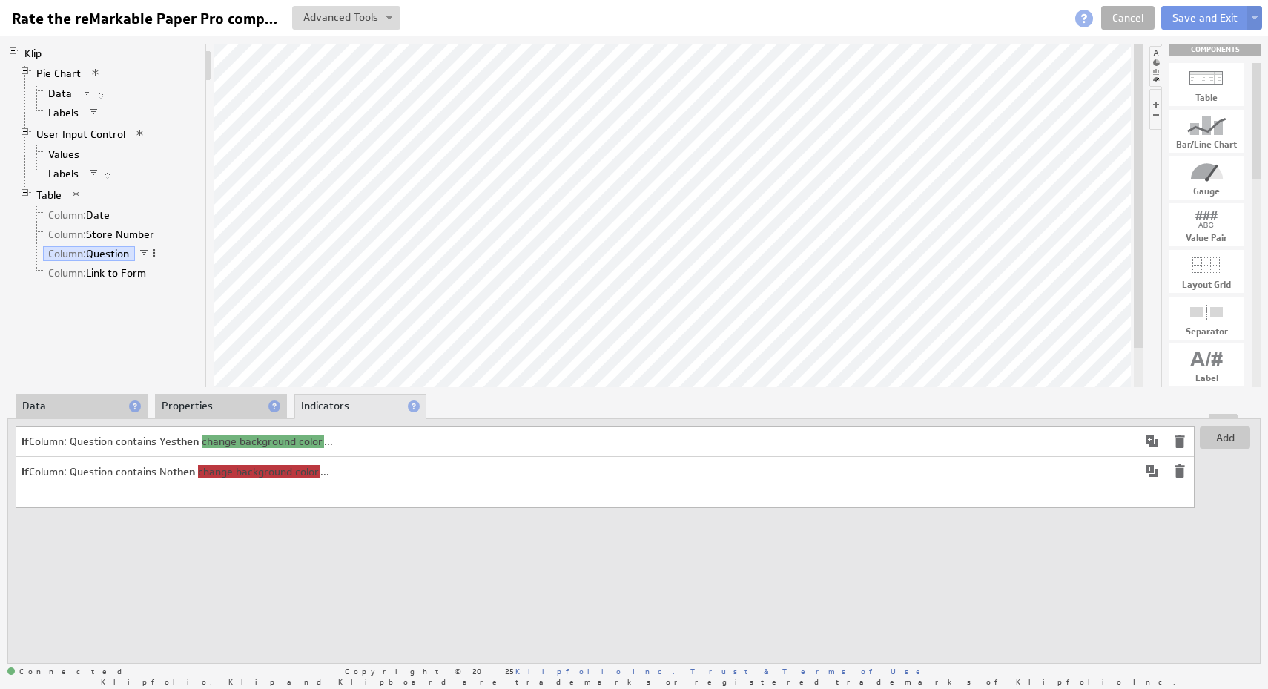
click at [202, 409] on li "Properties" at bounding box center [221, 406] width 132 height 25
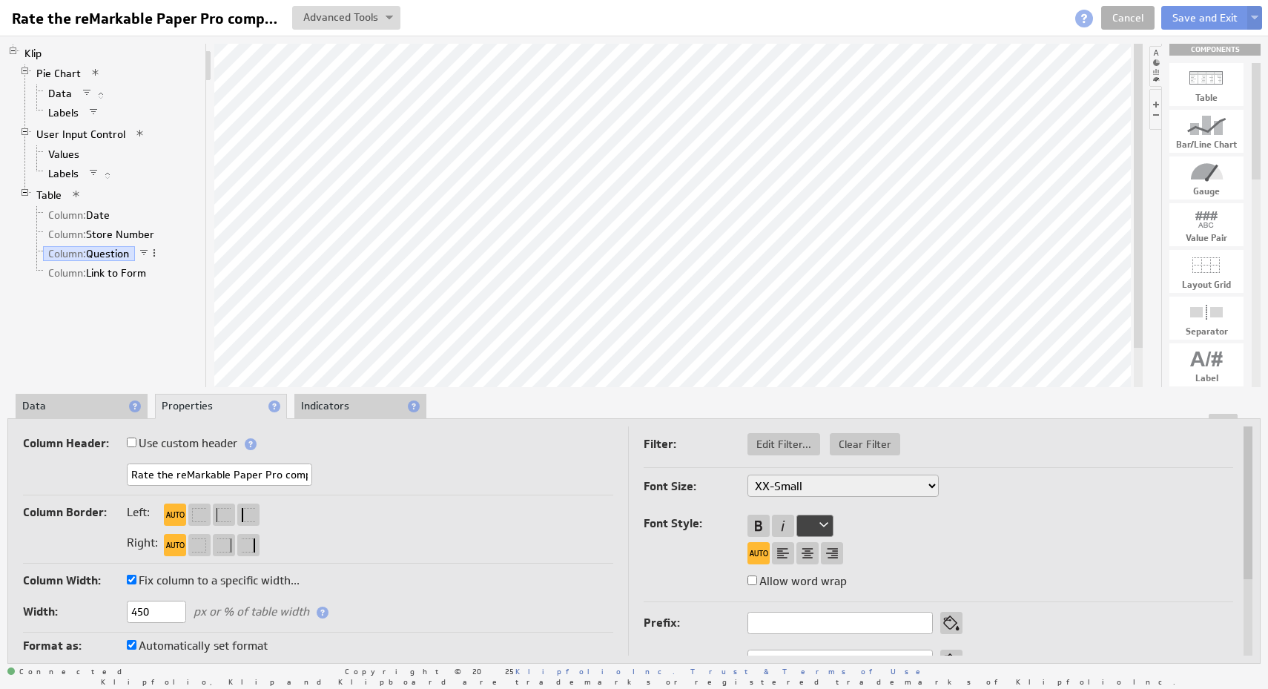
click at [251, 481] on input "Rate the reMarkable Paper Pro compliance" at bounding box center [219, 474] width 185 height 22
click at [362, 489] on div "Column Header: Use custom header Rate the reMarkable Paper Pro compliance Heade…" at bounding box center [318, 464] width 590 height 62
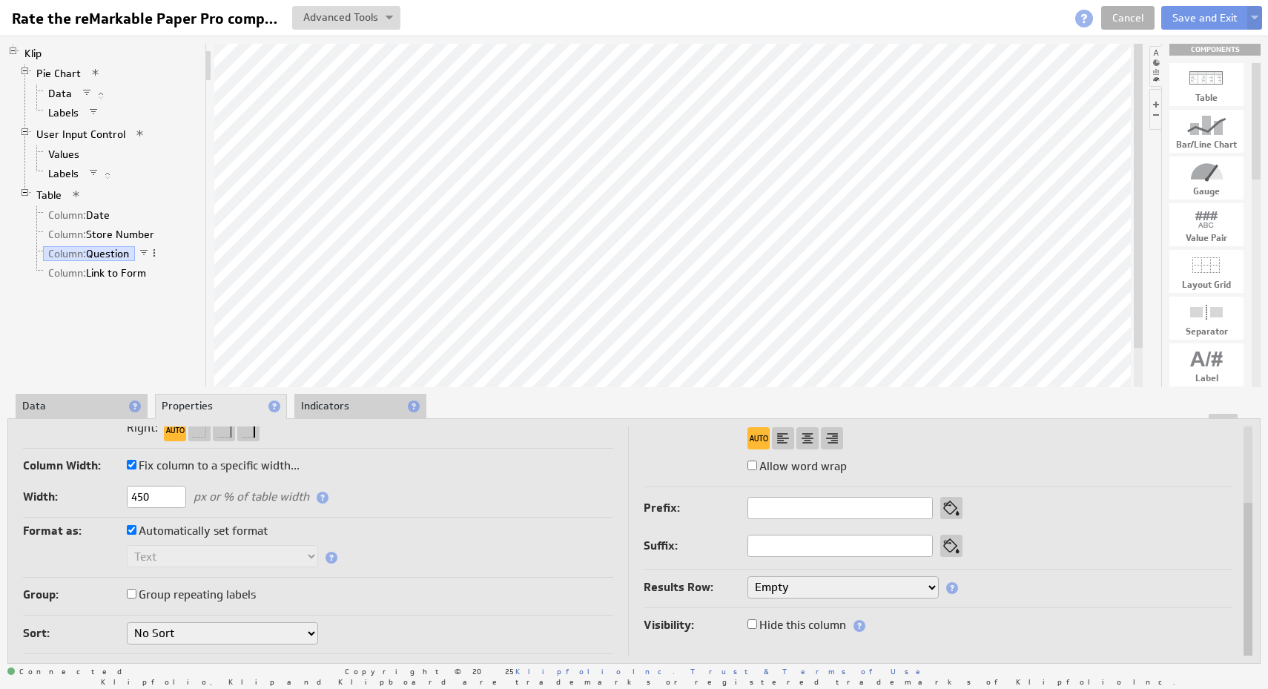
click at [304, 636] on select "No Sort A to Z Z to A" at bounding box center [222, 633] width 191 height 22
click at [424, 574] on div "Format as: Automatically set format Text Number Currency Percentage Image URL D…" at bounding box center [318, 549] width 590 height 57
click at [424, 556] on div "Text Number Currency Percentage Image URL Date / Time Duration Mini Chart: Spar…" at bounding box center [318, 557] width 590 height 25
click at [424, 561] on div "Text Number Currency Percentage Image URL Date / Time Duration Mini Chart: Spar…" at bounding box center [318, 557] width 590 height 25
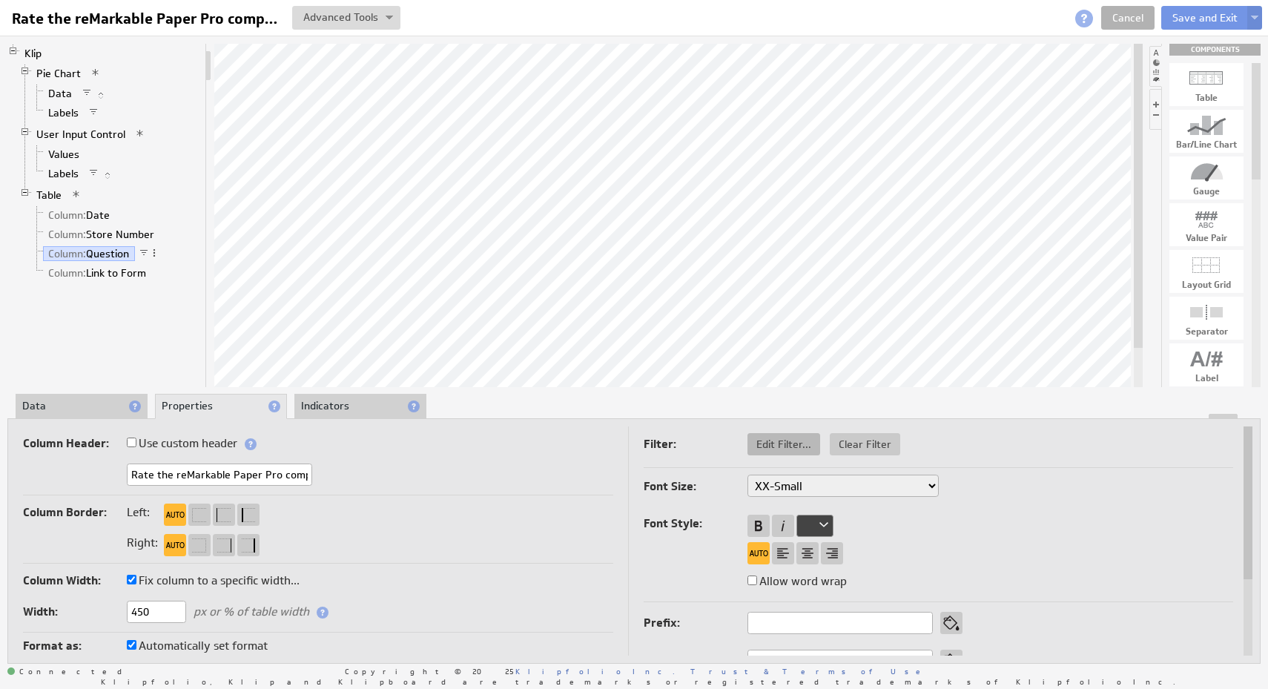
click at [783, 449] on span "Edit Filter..." at bounding box center [783, 444] width 73 height 13
select select "f:contains"
select select "slice1"
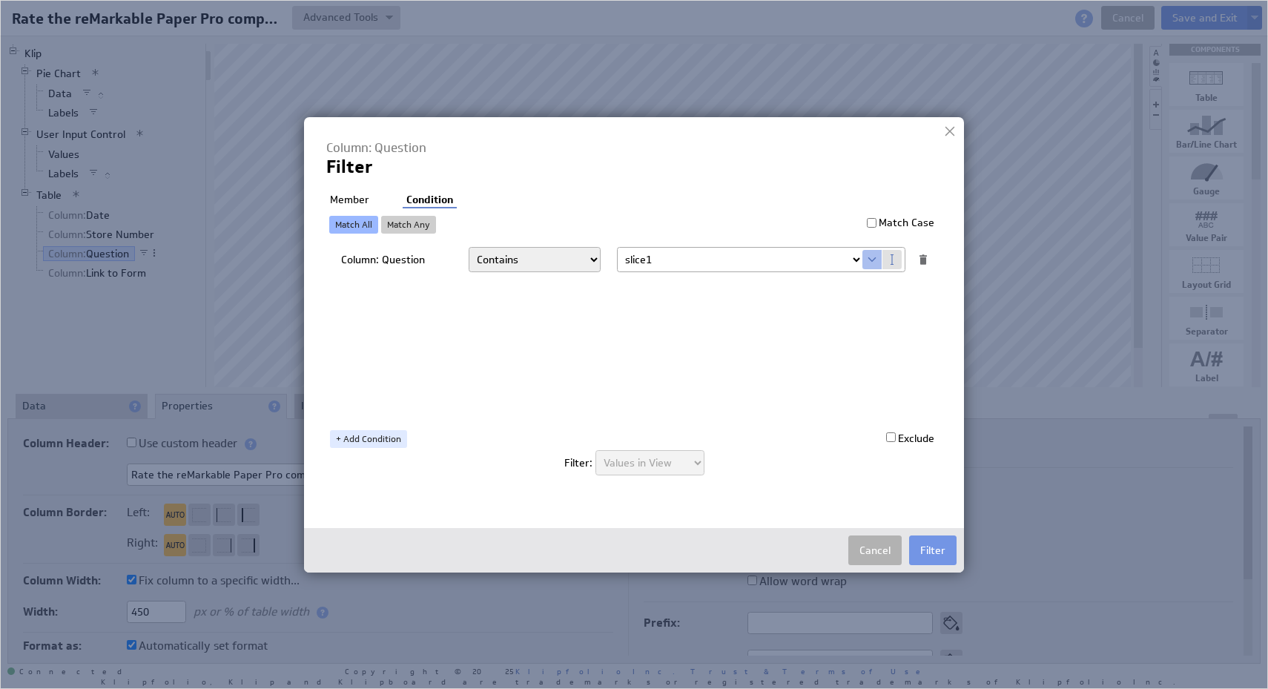
click at [344, 200] on li "Member" at bounding box center [349, 200] width 47 height 15
checkbox input "true"
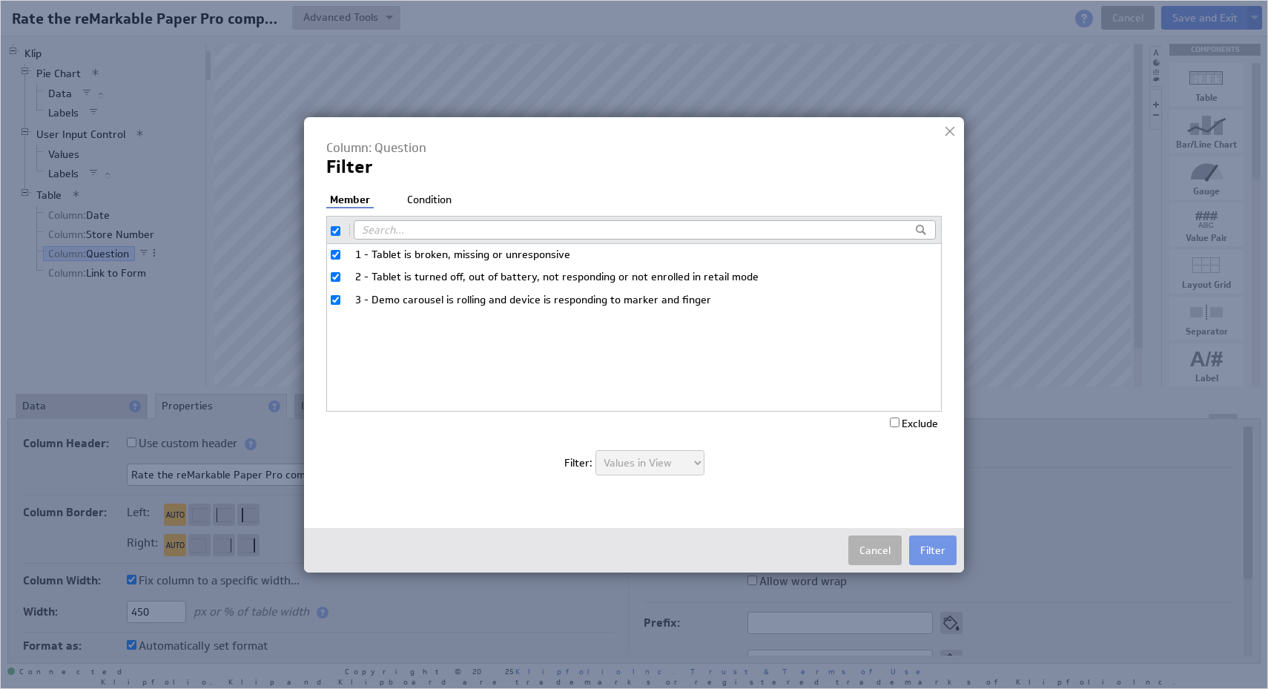
click at [421, 194] on li "Condition" at bounding box center [429, 200] width 52 height 15
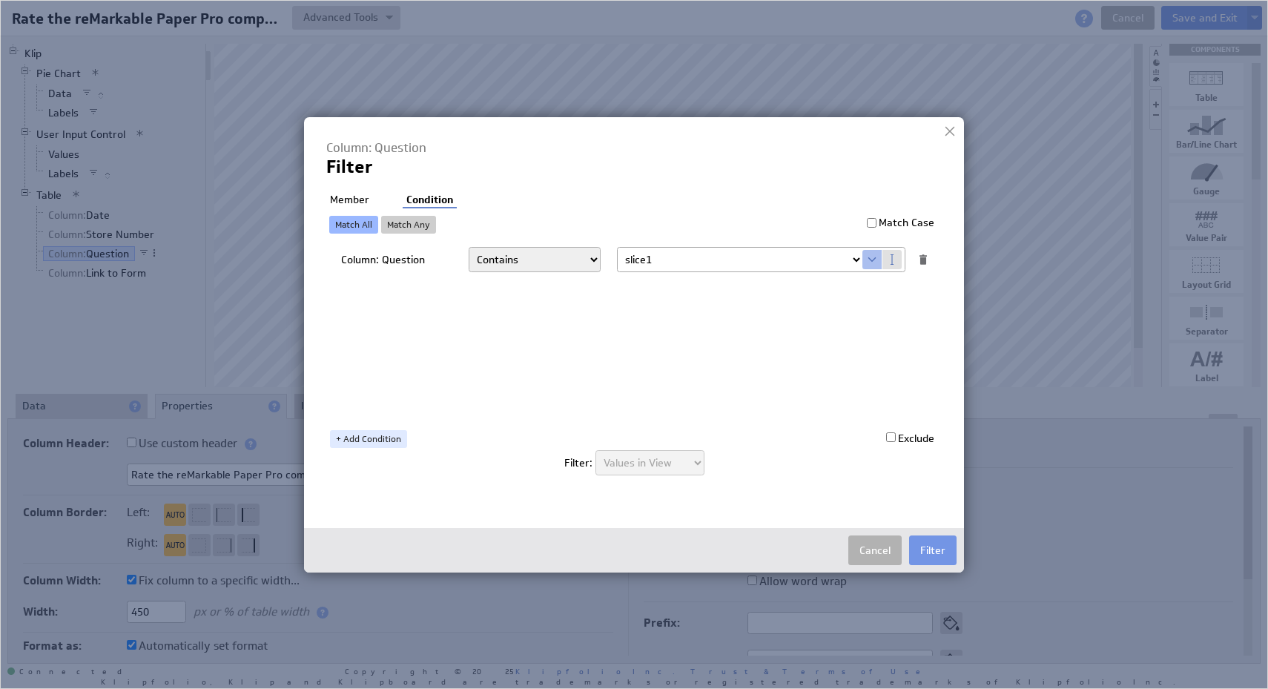
click at [564, 267] on select "Matches Contains Begins with Ends with Does not match Does not contain Does not…" at bounding box center [535, 259] width 132 height 25
click at [955, 137] on div at bounding box center [950, 131] width 22 height 22
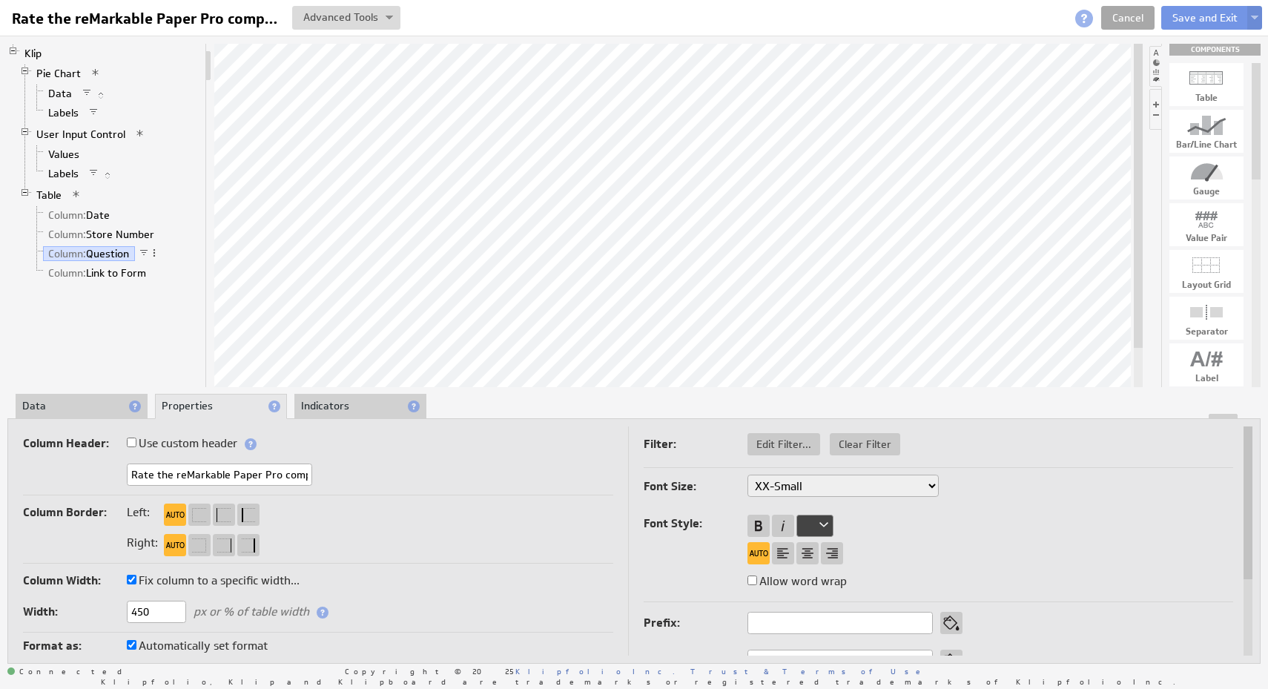
click at [1141, 16] on link "Cancel" at bounding box center [1127, 18] width 53 height 24
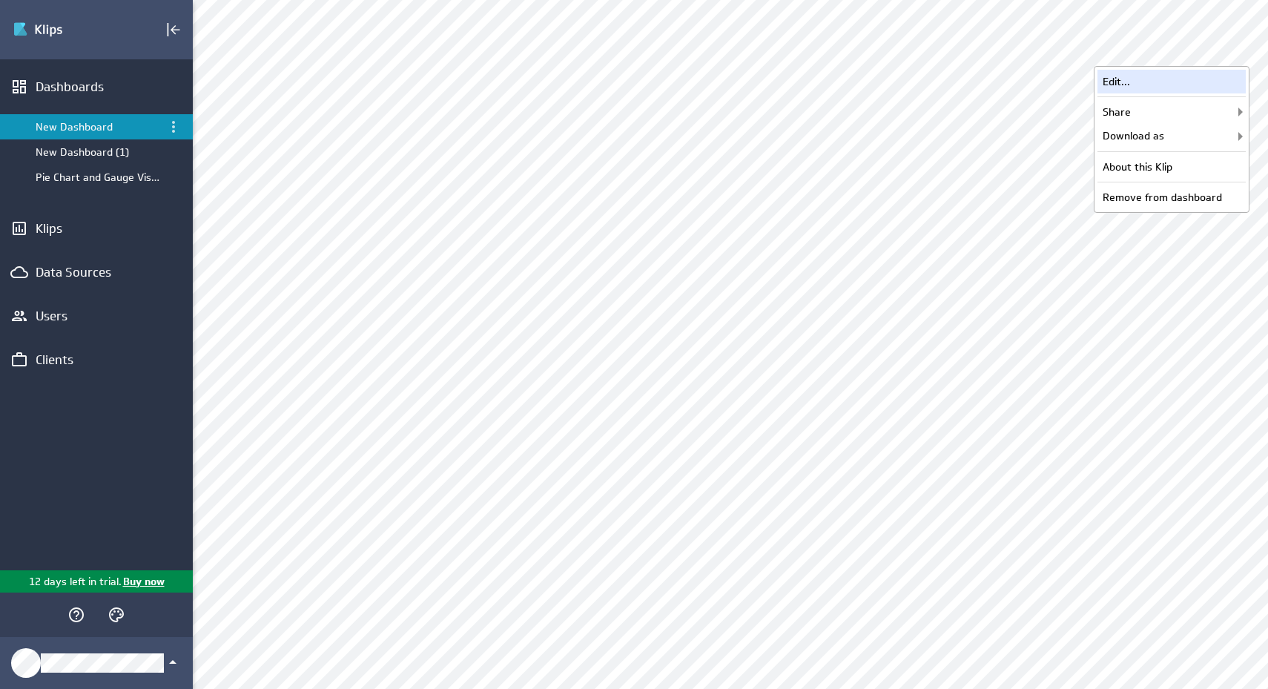
click at [1182, 84] on div "Edit..." at bounding box center [1172, 82] width 148 height 24
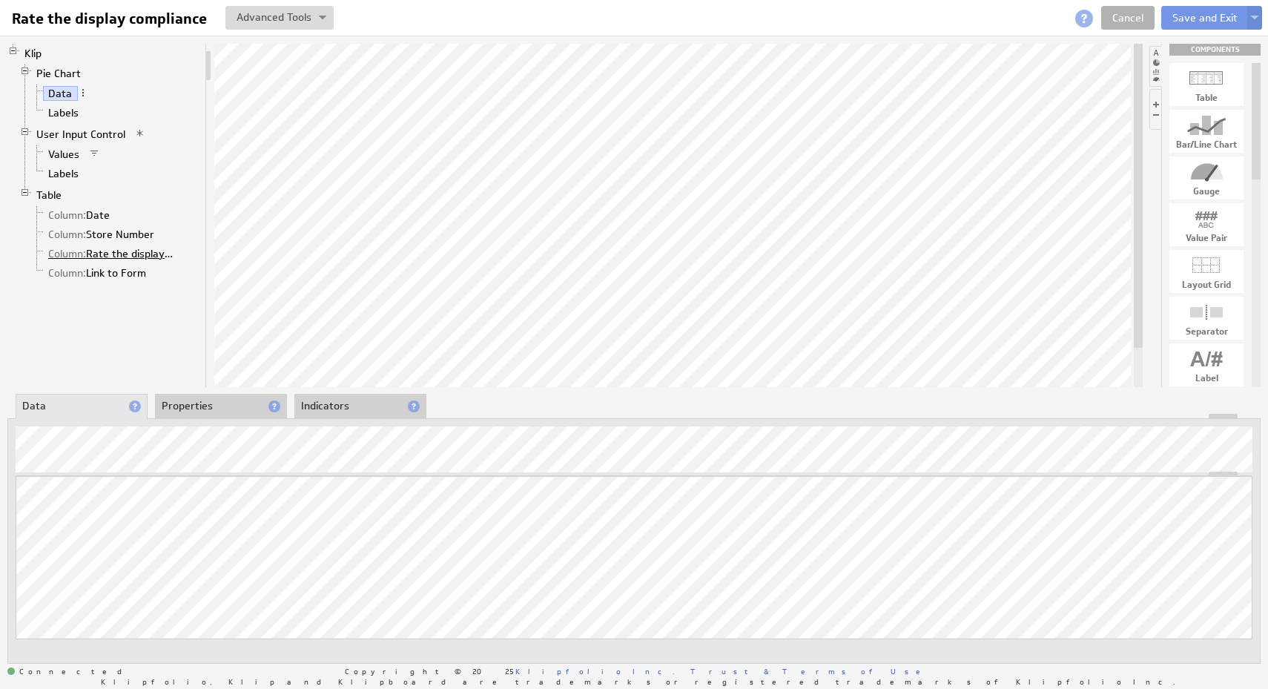
click at [108, 254] on link "Column: Rate the display compliance" at bounding box center [111, 253] width 136 height 15
click at [222, 408] on li "Properties" at bounding box center [221, 406] width 132 height 25
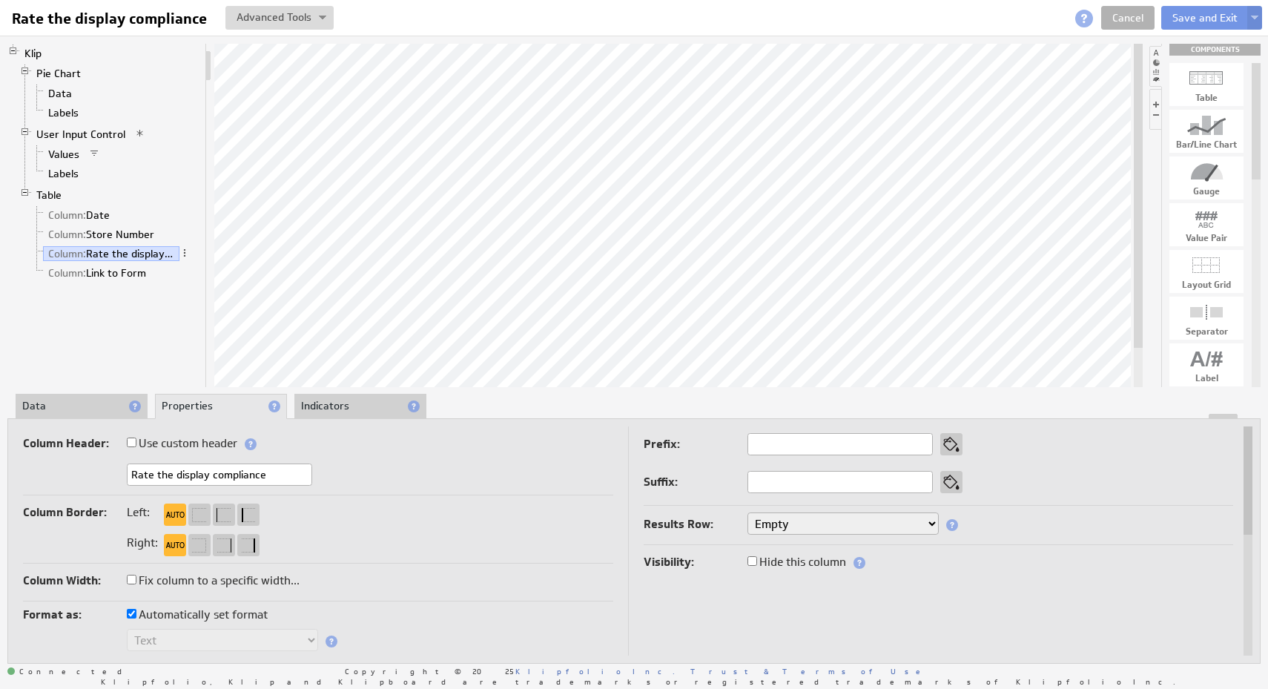
click at [520, 529] on div "Column Border: Left: Right:" at bounding box center [318, 533] width 590 height 62
click at [348, 413] on li "Indicators" at bounding box center [360, 406] width 132 height 25
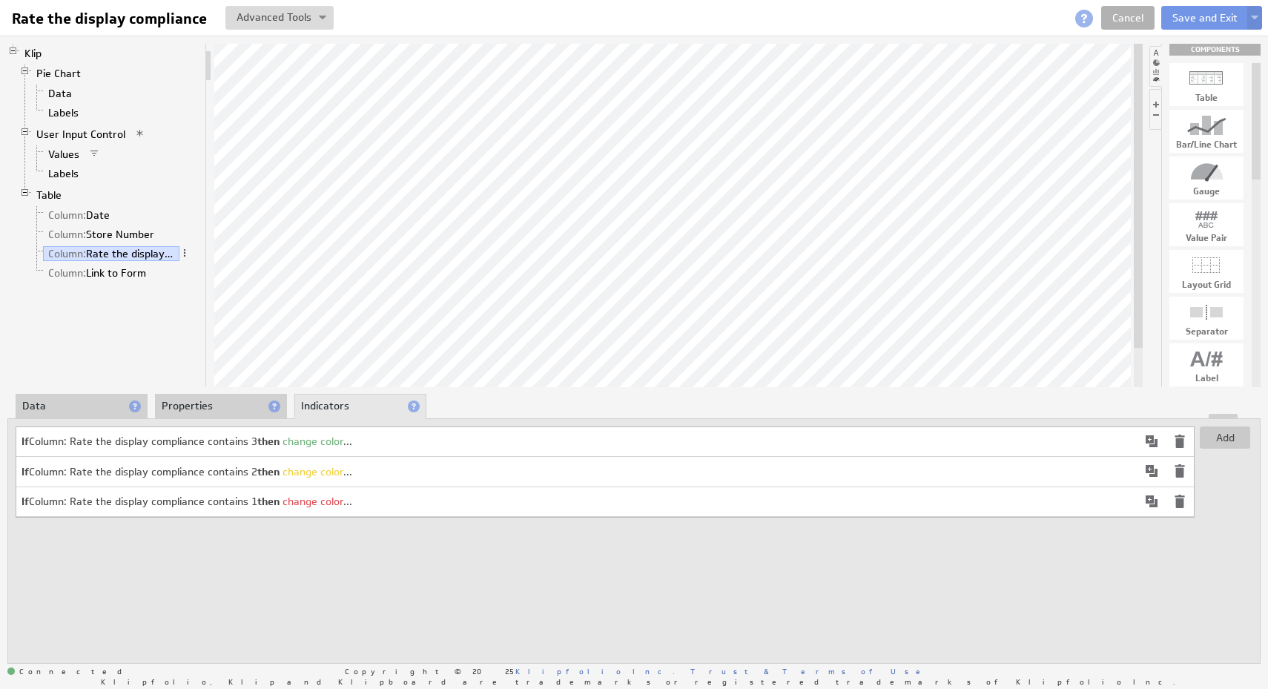
click at [216, 400] on li "Properties" at bounding box center [221, 406] width 132 height 25
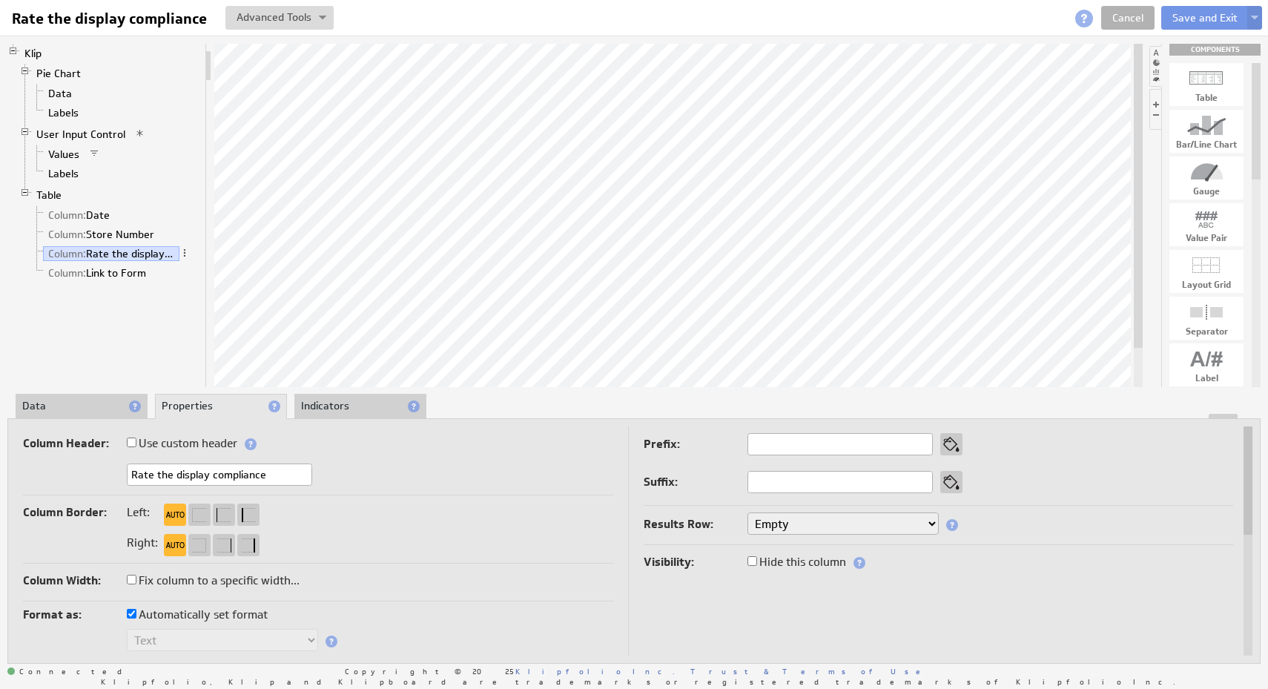
click at [96, 402] on li "Data" at bounding box center [82, 406] width 132 height 25
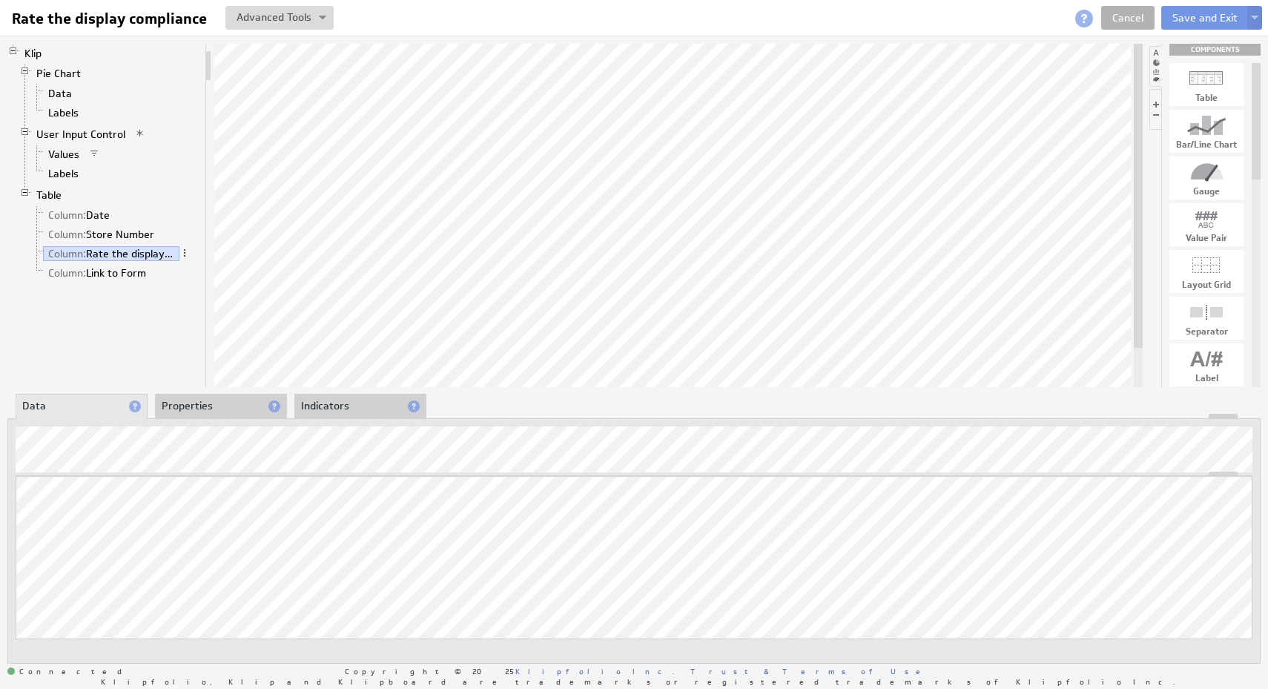
click at [198, 399] on li "Properties" at bounding box center [221, 406] width 132 height 25
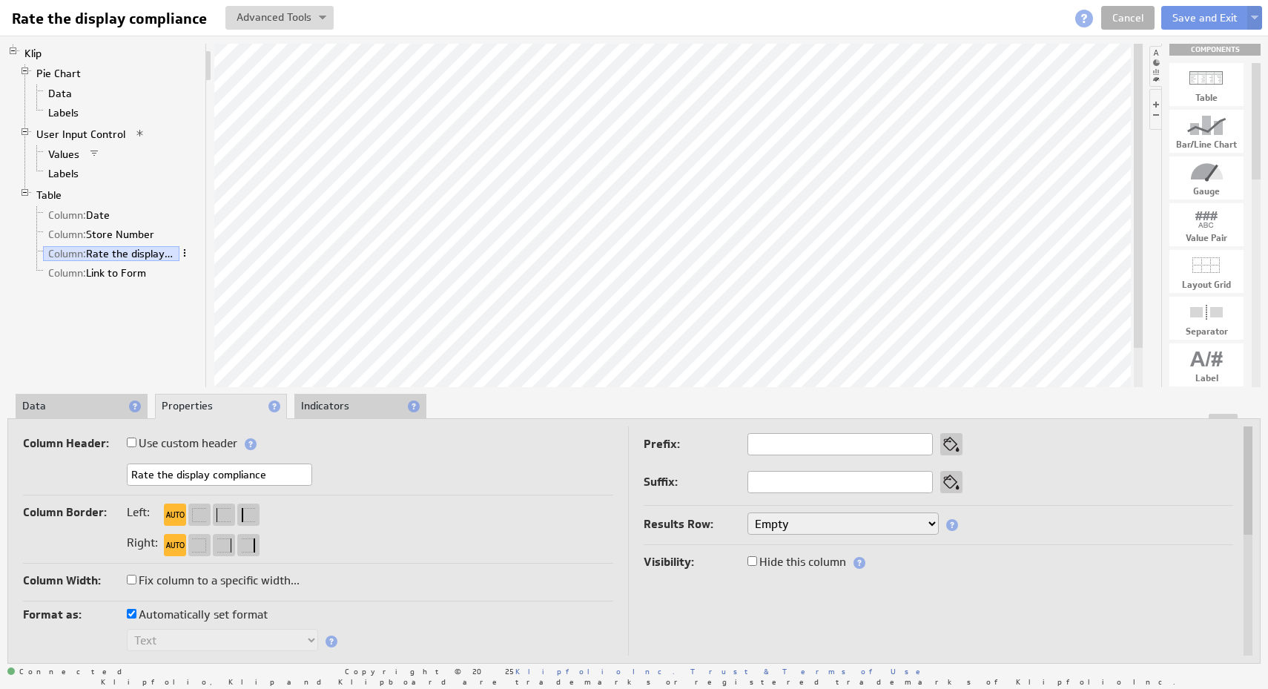
click at [183, 251] on span at bounding box center [184, 253] width 10 height 10
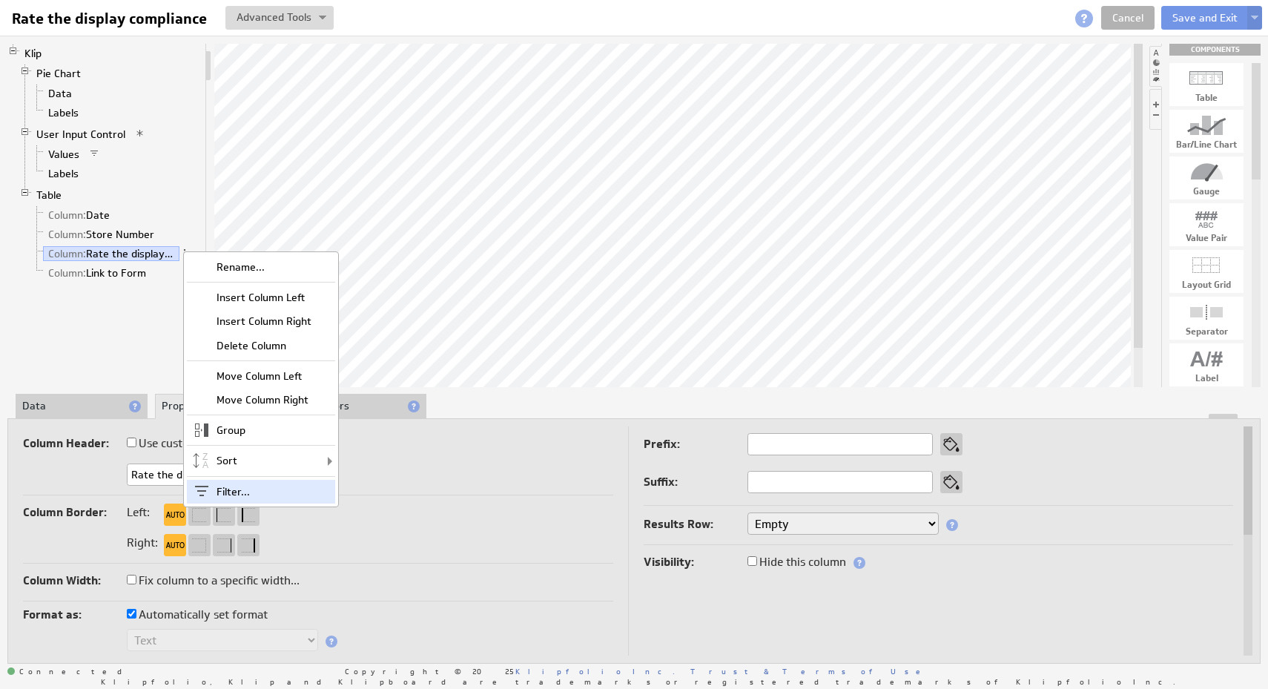
click at [271, 488] on div "Filter..." at bounding box center [261, 492] width 148 height 24
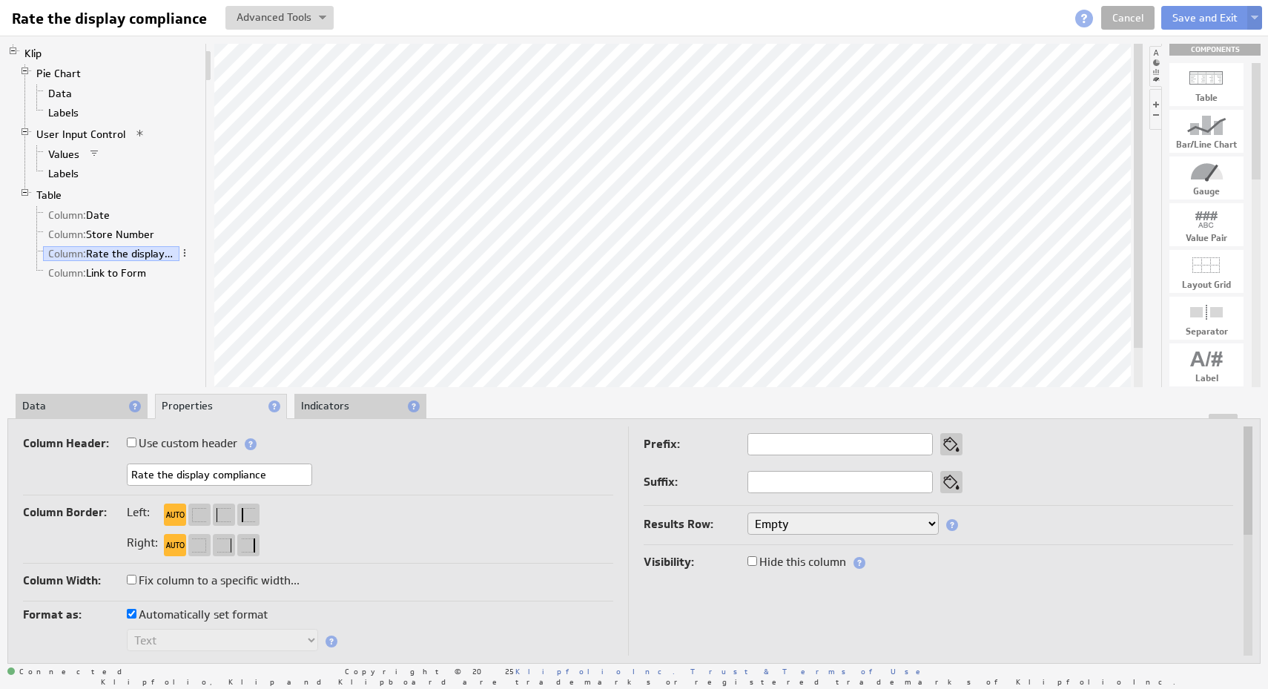
checkbox input "true"
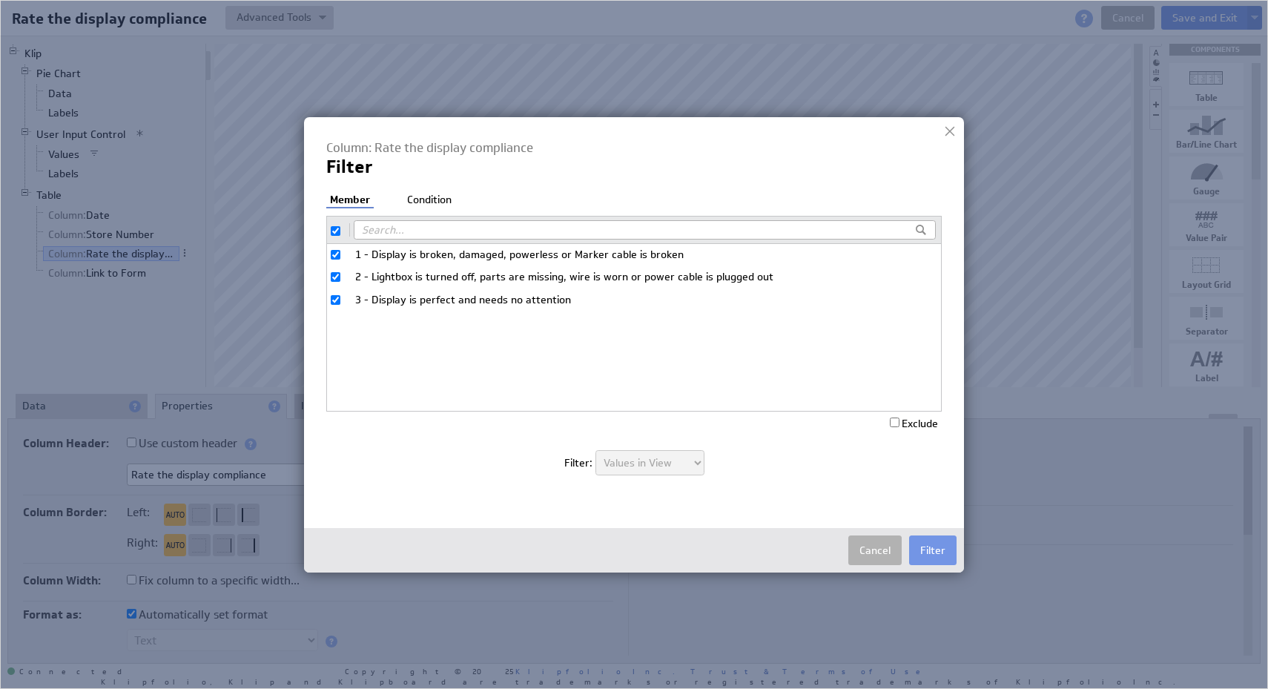
click at [429, 193] on li "Condition" at bounding box center [429, 200] width 52 height 15
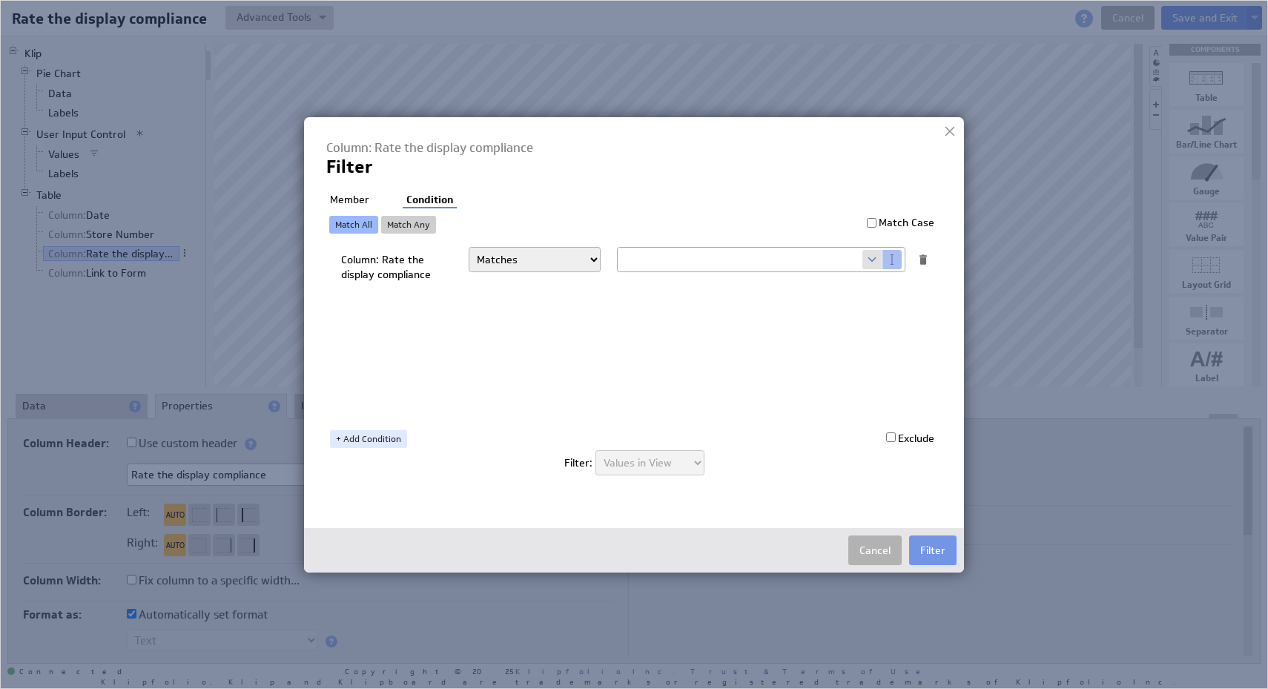
click at [491, 260] on select "Matches Contains Begins with Ends with Does not match Does not contain Does not…" at bounding box center [535, 259] width 132 height 25
select select "f:contains"
click at [469, 247] on select "Matches Contains Begins with Ends with Does not match Does not contain Does not…" at bounding box center [535, 259] width 132 height 25
click at [752, 271] on div "Select... company.id company.name user.emailAddress user.firstName user.isAdmin…" at bounding box center [761, 259] width 288 height 25
click at [869, 270] on div at bounding box center [883, 260] width 42 height 24
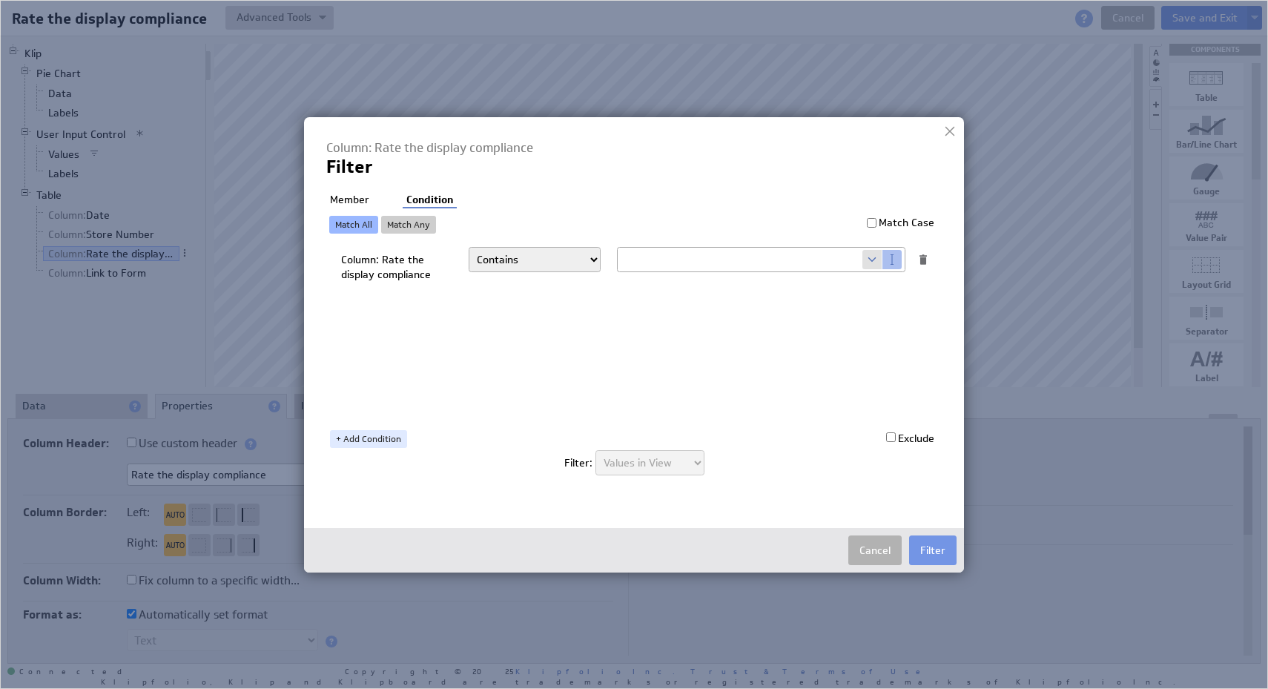
click at [869, 265] on span at bounding box center [872, 259] width 20 height 19
click at [796, 314] on div "Column: Rate the display compliance Matches Contains Begins with Ends with Does…" at bounding box center [637, 330] width 593 height 171
click at [577, 263] on select "Matches Contains Begins with Ends with Does not match Does not contain Does not…" at bounding box center [535, 259] width 132 height 25
click at [874, 265] on span at bounding box center [872, 259] width 20 height 19
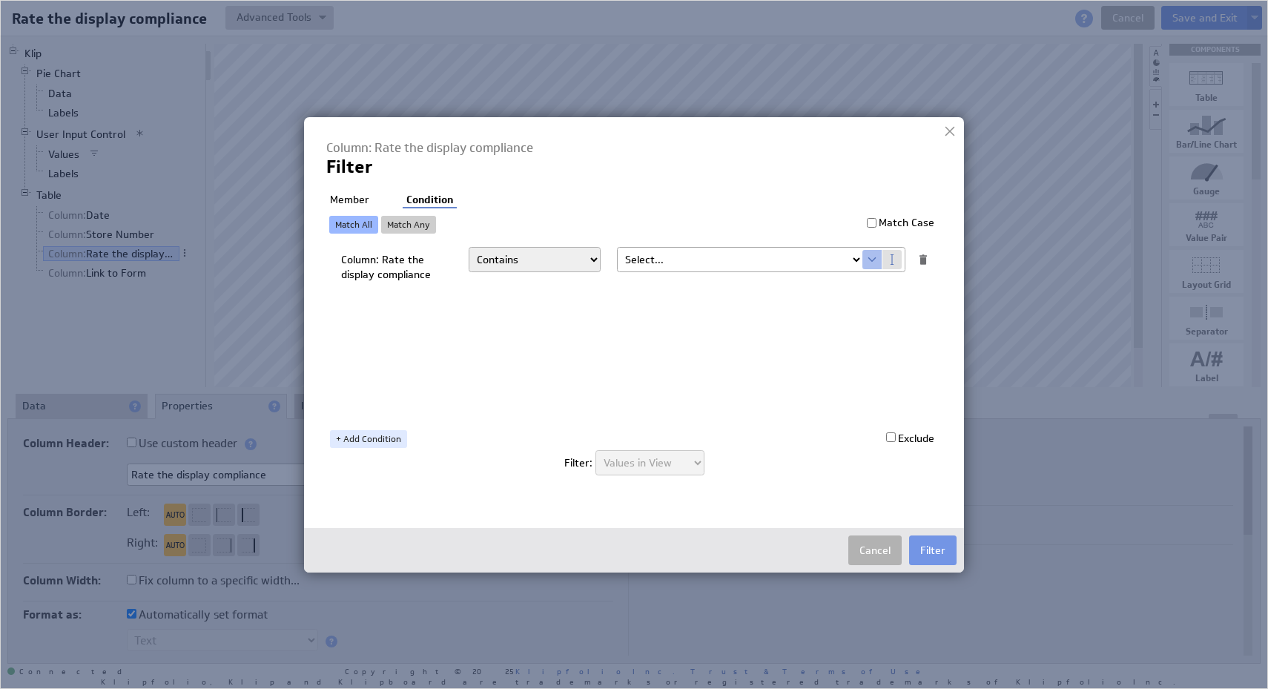
click at [742, 248] on select "Select... company.id company.name user.emailAddress user.firstName user.isAdmin…" at bounding box center [740, 260] width 245 height 24
select select "slice1"
click at [618, 248] on select "Select... company.id company.name user.emailAddress user.firstName user.isAdmin…" at bounding box center [740, 260] width 245 height 24
click at [542, 242] on div "Match All Match Any Match Case Column: Rate the display compliance Matches Cont…" at bounding box center [630, 332] width 608 height 232
click at [541, 255] on select "Matches Contains Begins with Ends with Does not match Does not contain Does not…" at bounding box center [535, 259] width 132 height 25
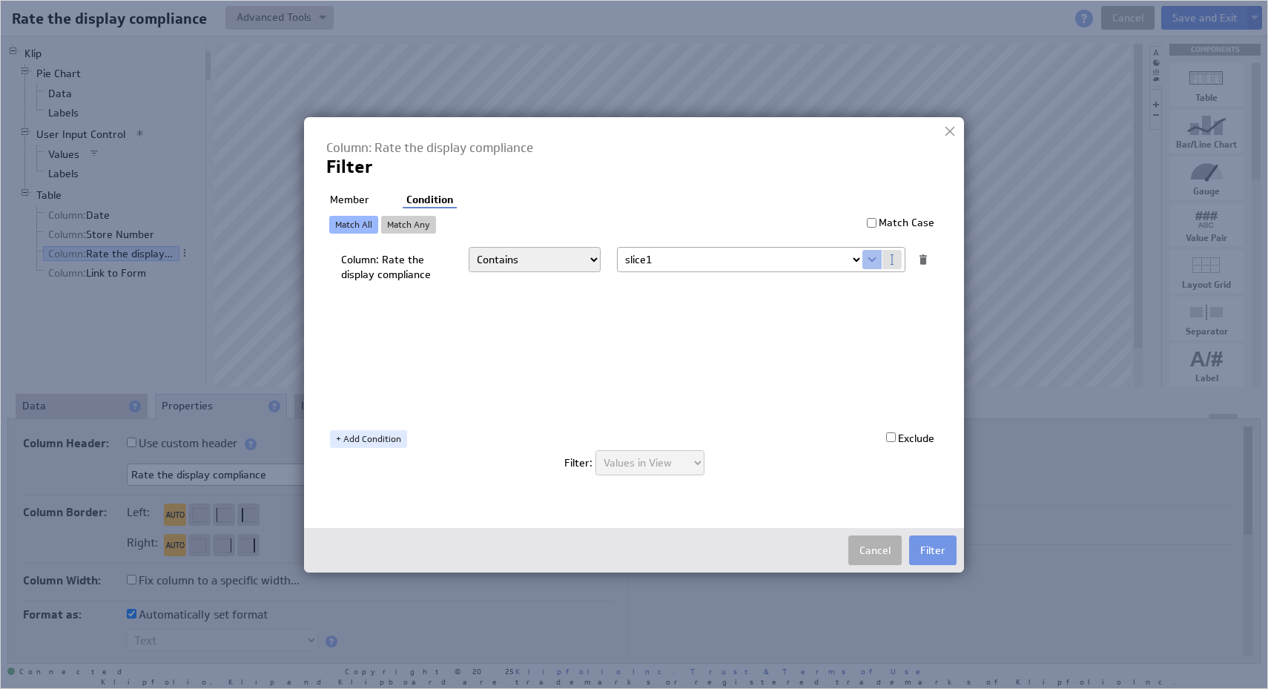
select select "op:="
click at [469, 247] on select "Matches Contains Begins with Ends with Does not match Does not contain Does not…" at bounding box center [535, 259] width 132 height 25
click at [349, 201] on li "Member" at bounding box center [349, 200] width 47 height 15
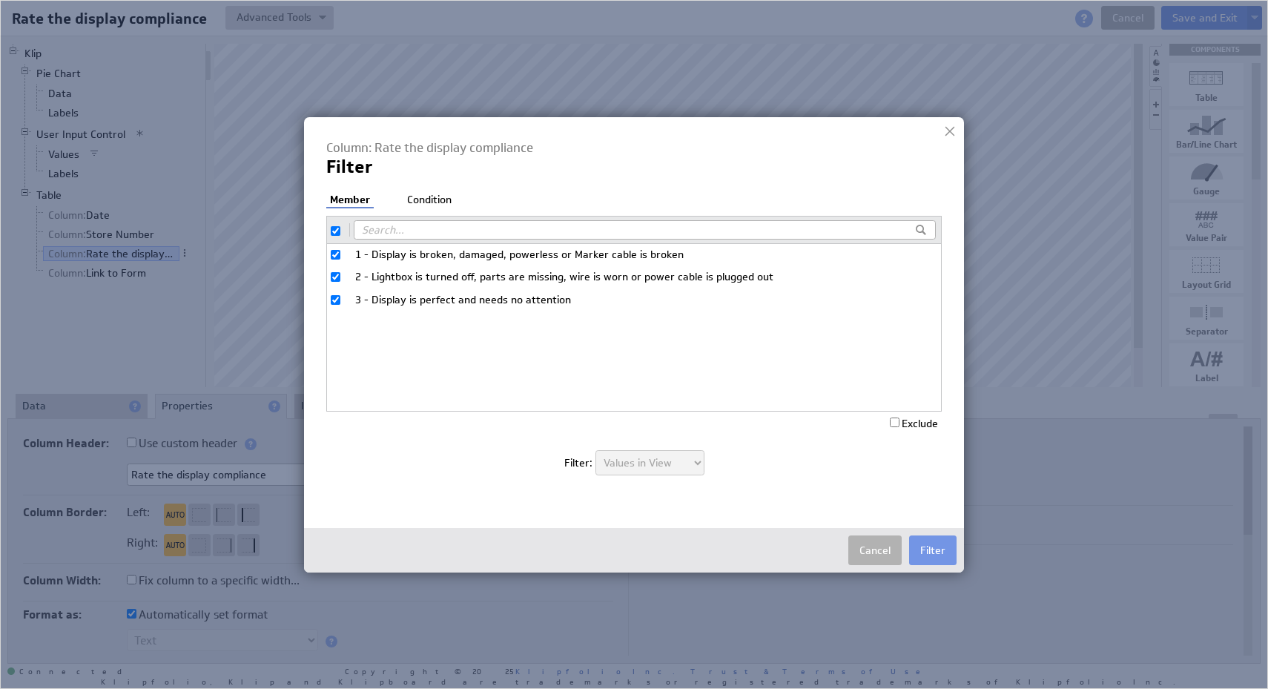
click at [431, 195] on li "Condition" at bounding box center [429, 200] width 52 height 15
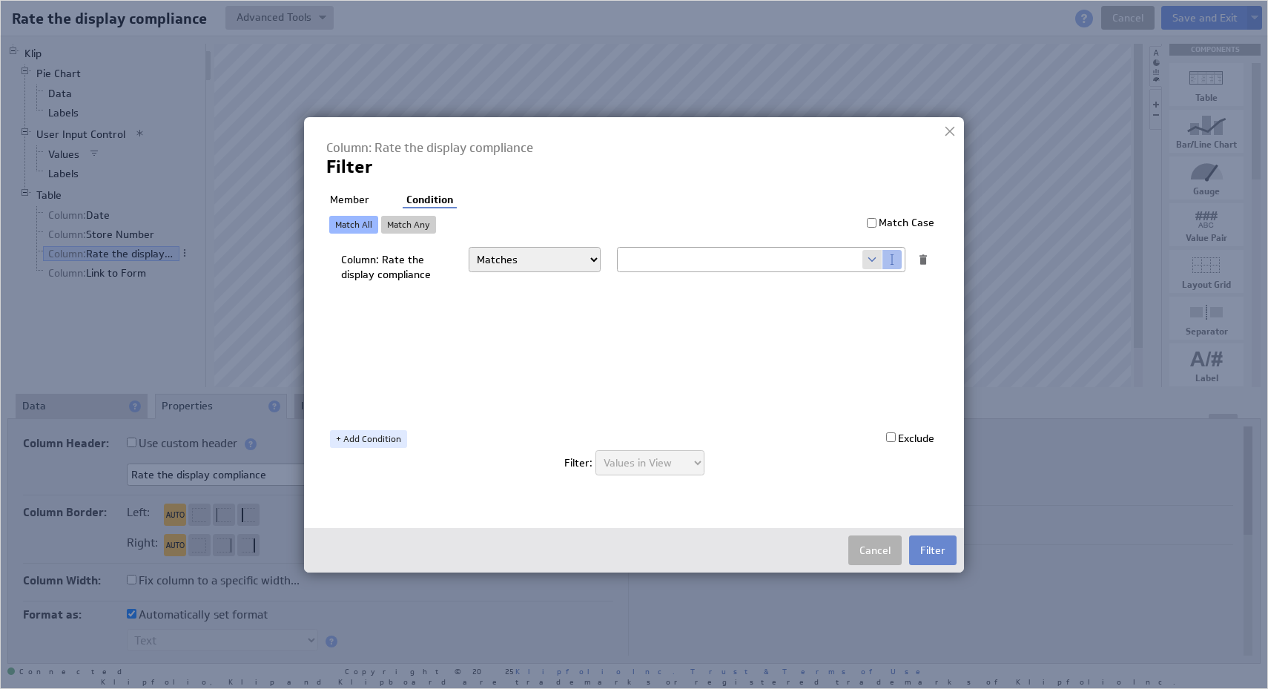
click at [928, 546] on button "Filter" at bounding box center [932, 550] width 47 height 30
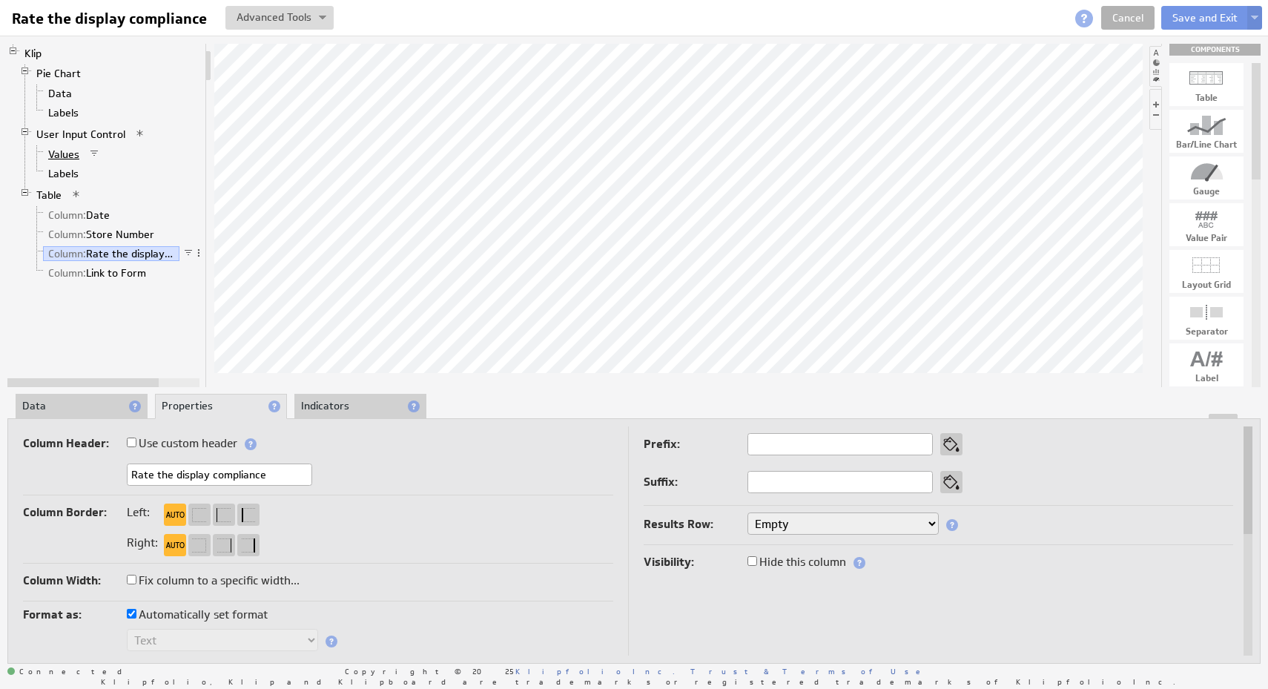
click at [58, 155] on link "Values" at bounding box center [64, 154] width 42 height 15
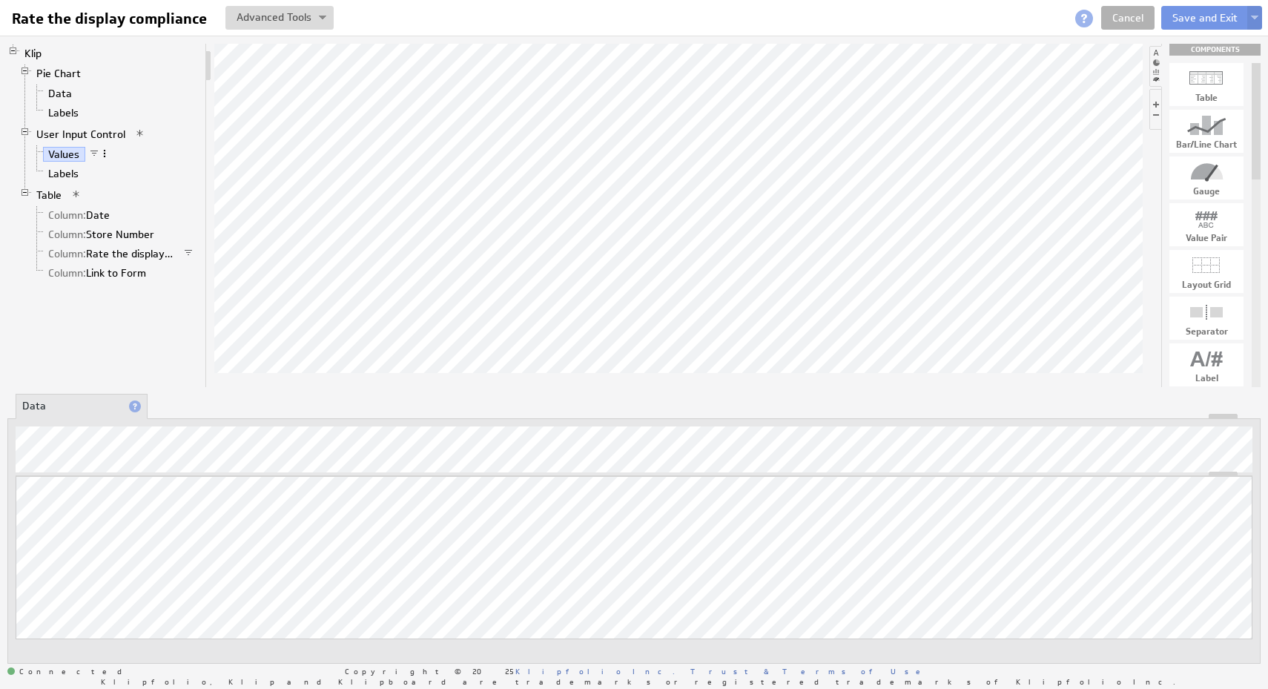
click at [105, 154] on span at bounding box center [104, 153] width 10 height 10
click at [175, 261] on div "Edit Filter..." at bounding box center [182, 261] width 148 height 24
checkbox input "true"
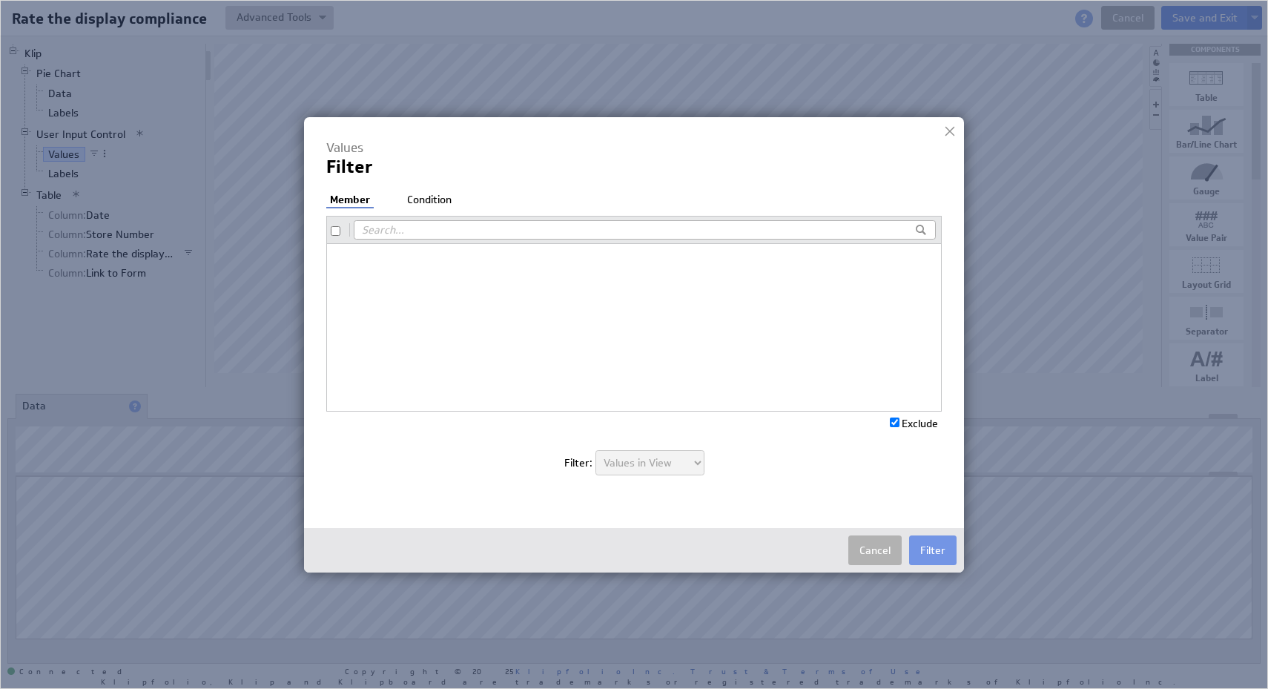
checkbox input "false"
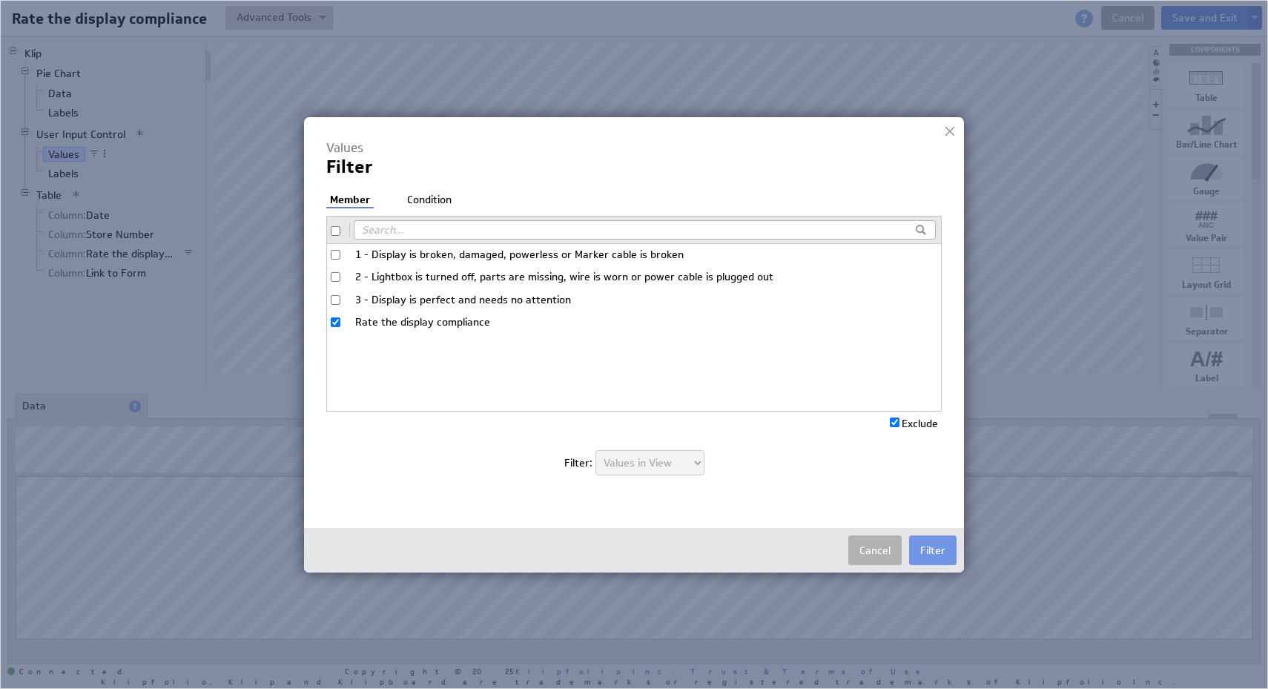
click at [415, 209] on div "Member Condition 1 - Display is broken, damaged, powerless or Marker cable is b…" at bounding box center [633, 342] width 615 height 298
click at [423, 197] on li "Condition" at bounding box center [429, 200] width 52 height 15
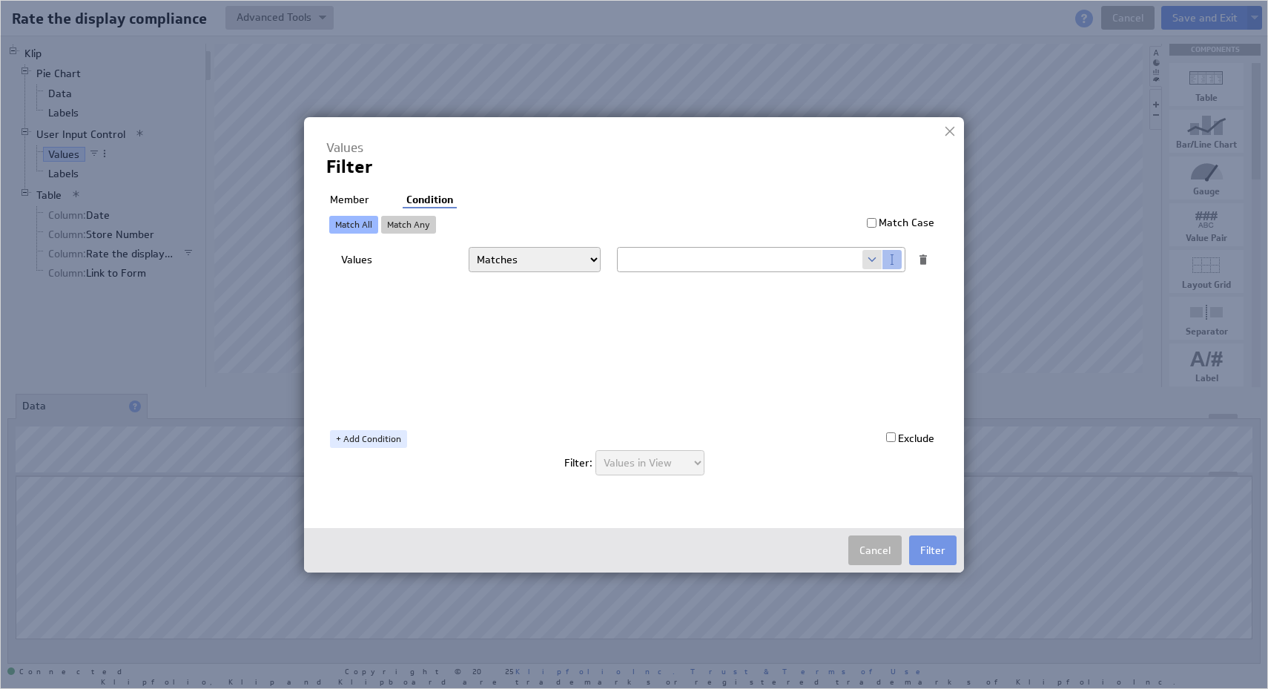
click at [570, 255] on select "Matches Contains Begins with Ends with Does not match Does not contain Does not…" at bounding box center [535, 259] width 132 height 25
click at [874, 260] on span at bounding box center [872, 259] width 20 height 19
click at [818, 259] on select "Select... company.id company.name user.emailAddress user.firstName user.isAdmin…" at bounding box center [740, 260] width 245 height 24
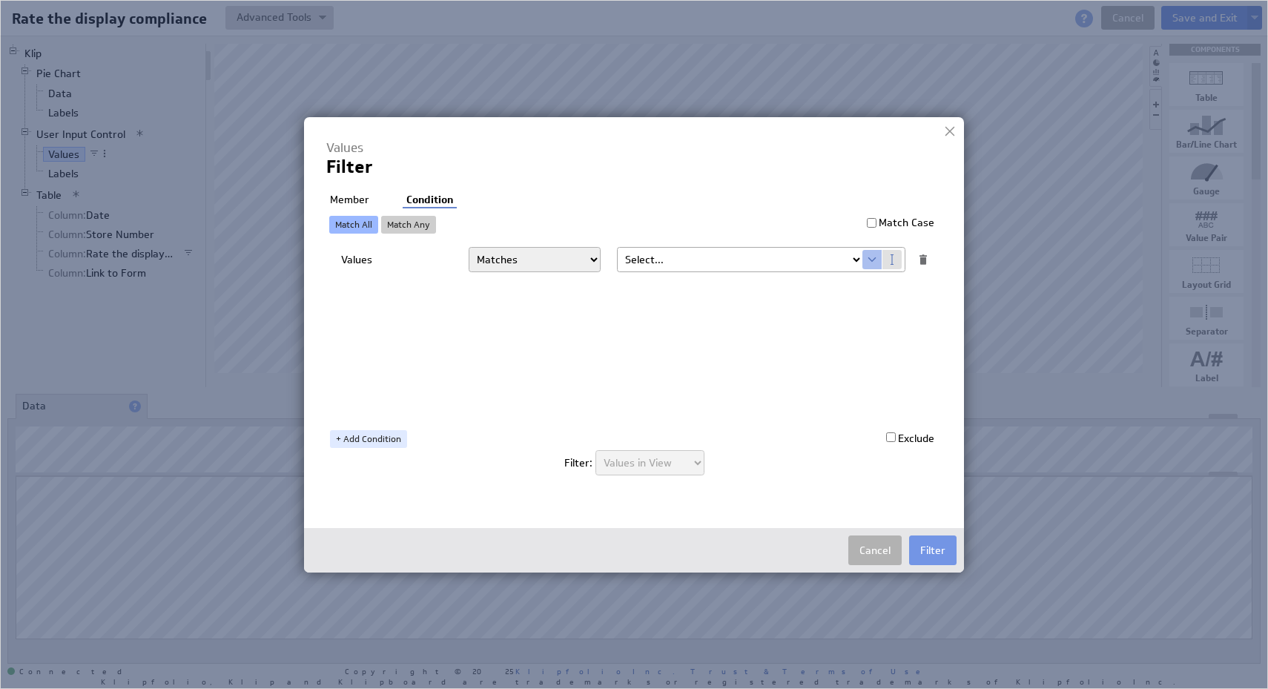
select select "slice1"
click at [618, 248] on select "Select... company.id company.name user.emailAddress user.firstName user.isAdmin…" at bounding box center [740, 260] width 245 height 24
click at [948, 550] on button "Filter" at bounding box center [932, 550] width 47 height 30
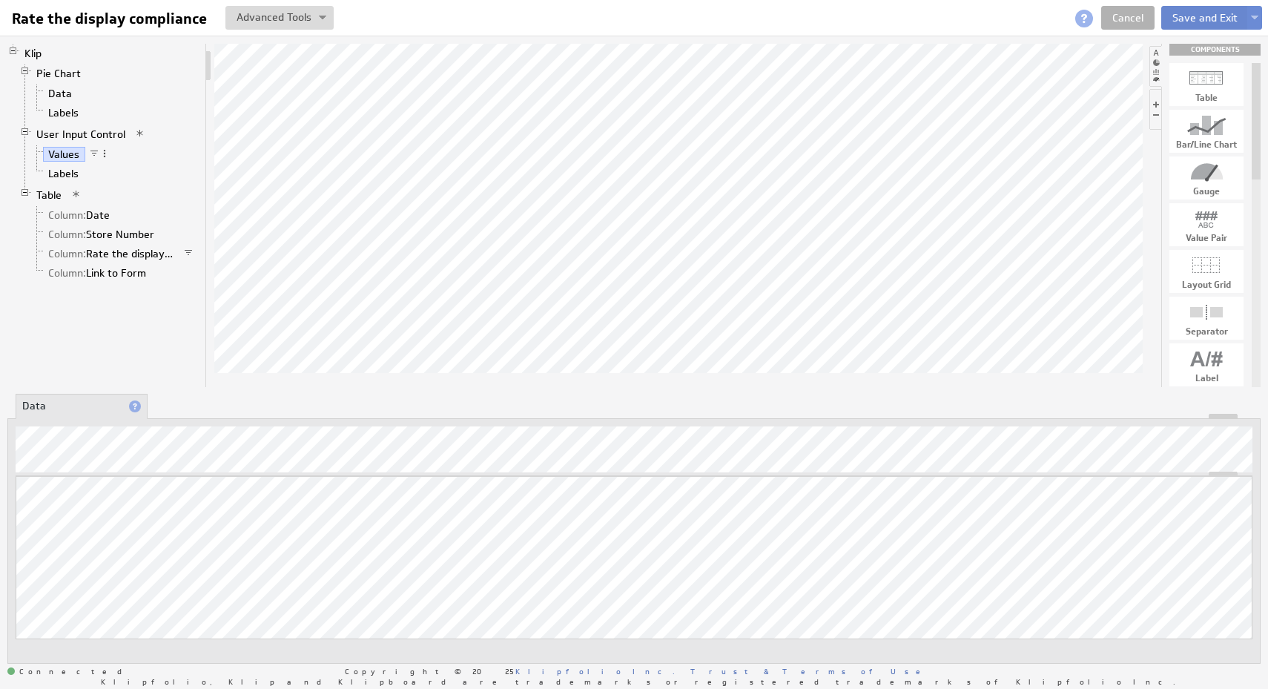
click at [1218, 19] on button "Save and Exit" at bounding box center [1205, 18] width 88 height 24
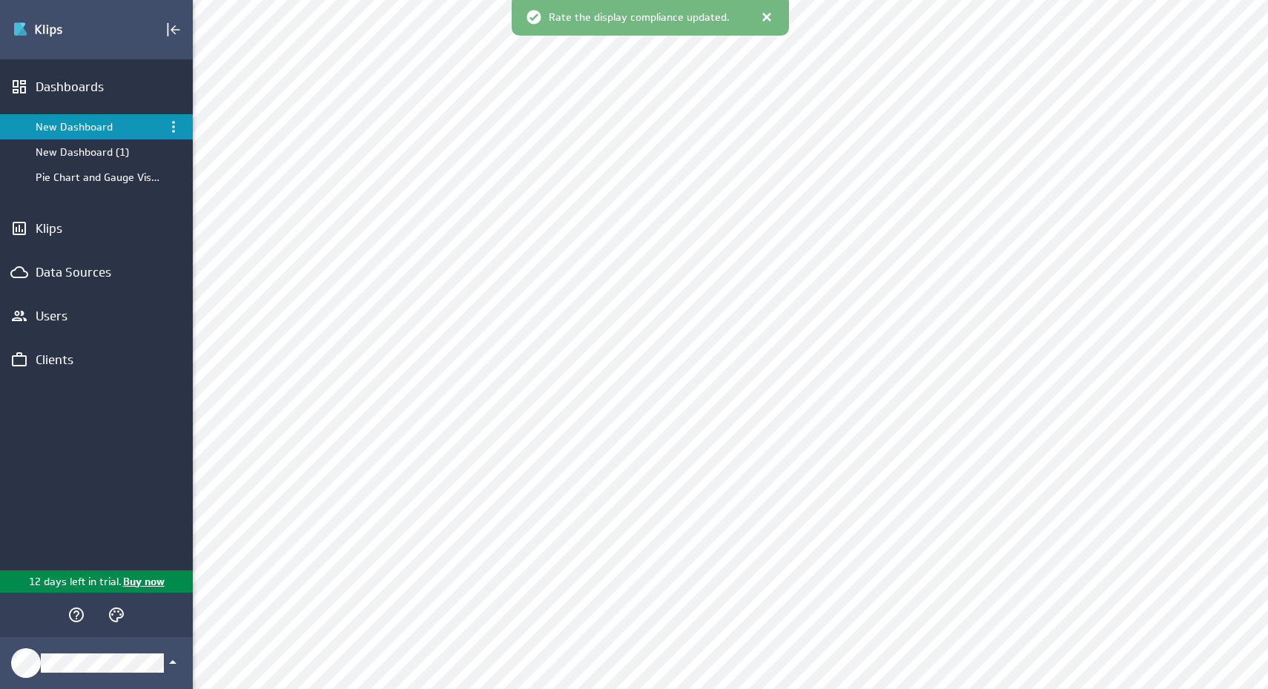
scroll to position [30, 0]
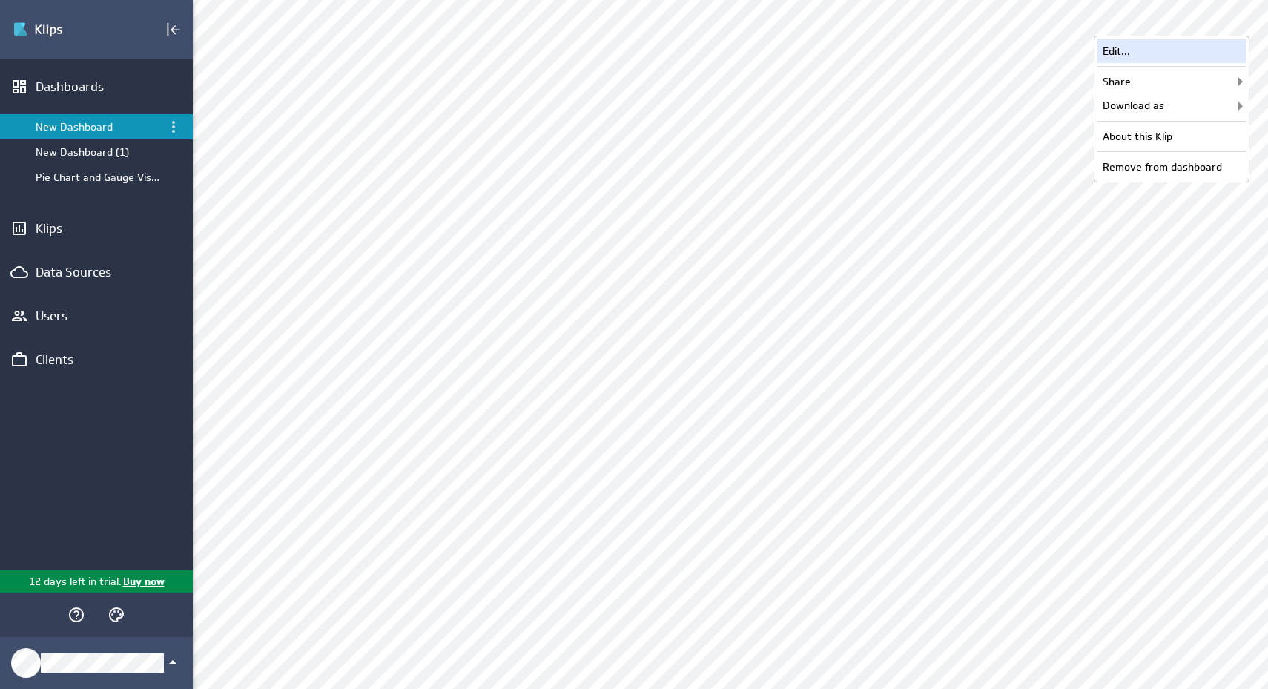
click at [1202, 53] on div "Edit..." at bounding box center [1172, 51] width 148 height 24
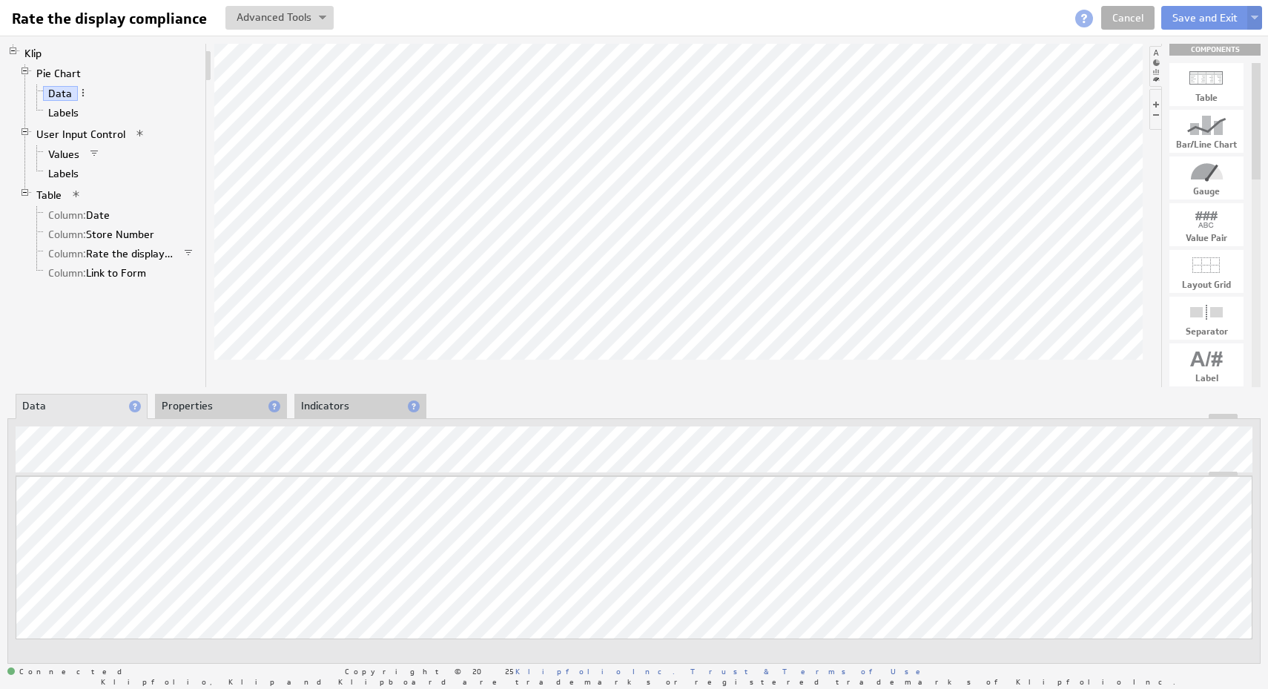
click at [136, 133] on span at bounding box center [140, 133] width 10 height 10
click at [185, 106] on li "Labels" at bounding box center [115, 112] width 168 height 19
click at [135, 134] on span at bounding box center [140, 133] width 10 height 10
click at [179, 119] on li "Labels" at bounding box center [115, 112] width 168 height 19
click at [1118, 16] on link "Cancel" at bounding box center [1127, 18] width 53 height 24
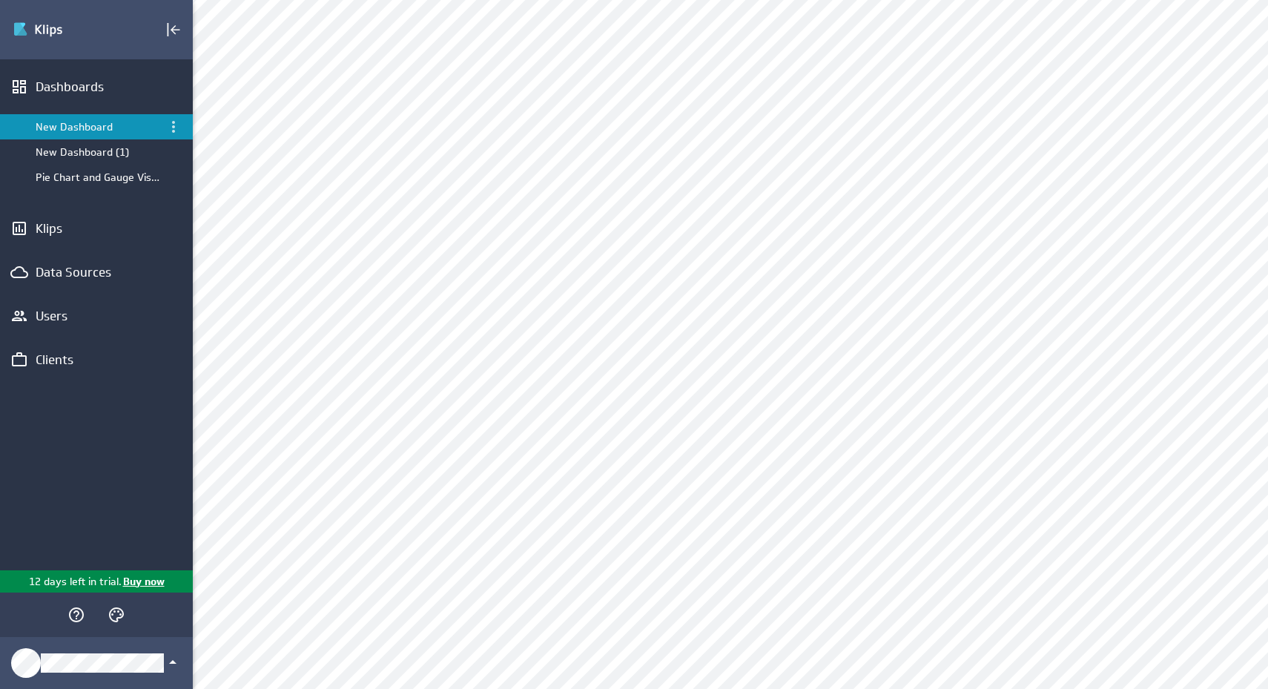
scroll to position [577, 0]
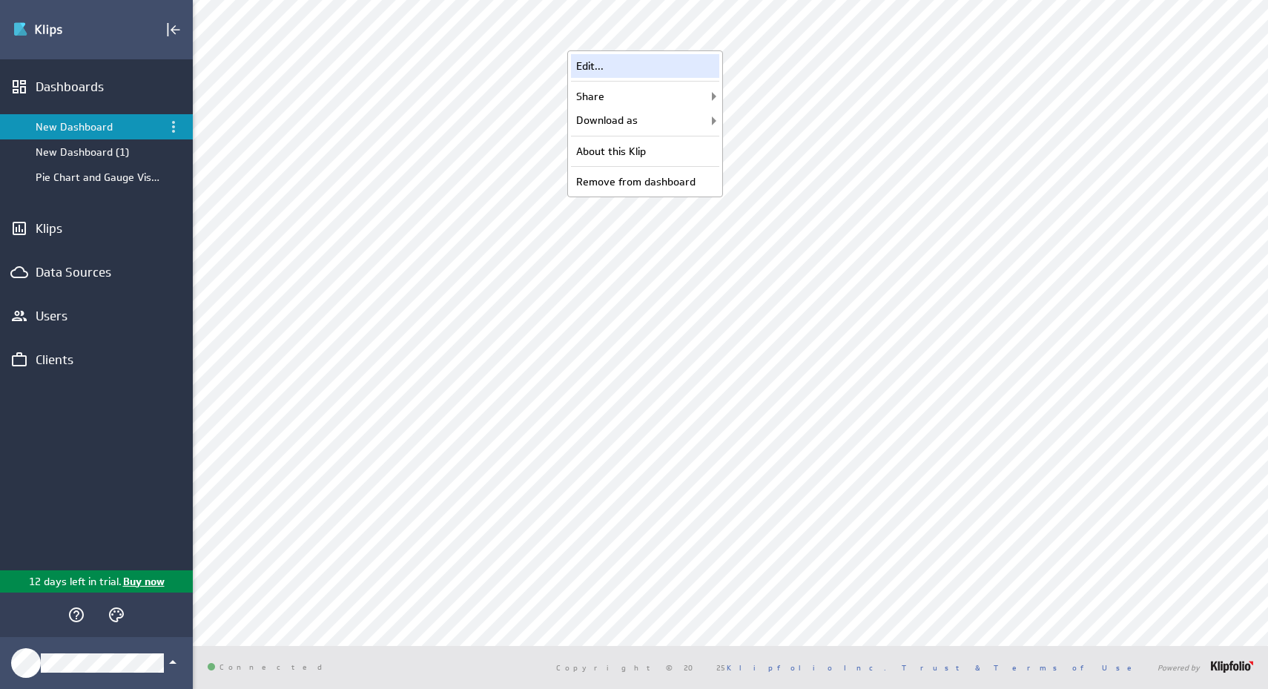
click at [703, 68] on div "Edit..." at bounding box center [645, 66] width 148 height 24
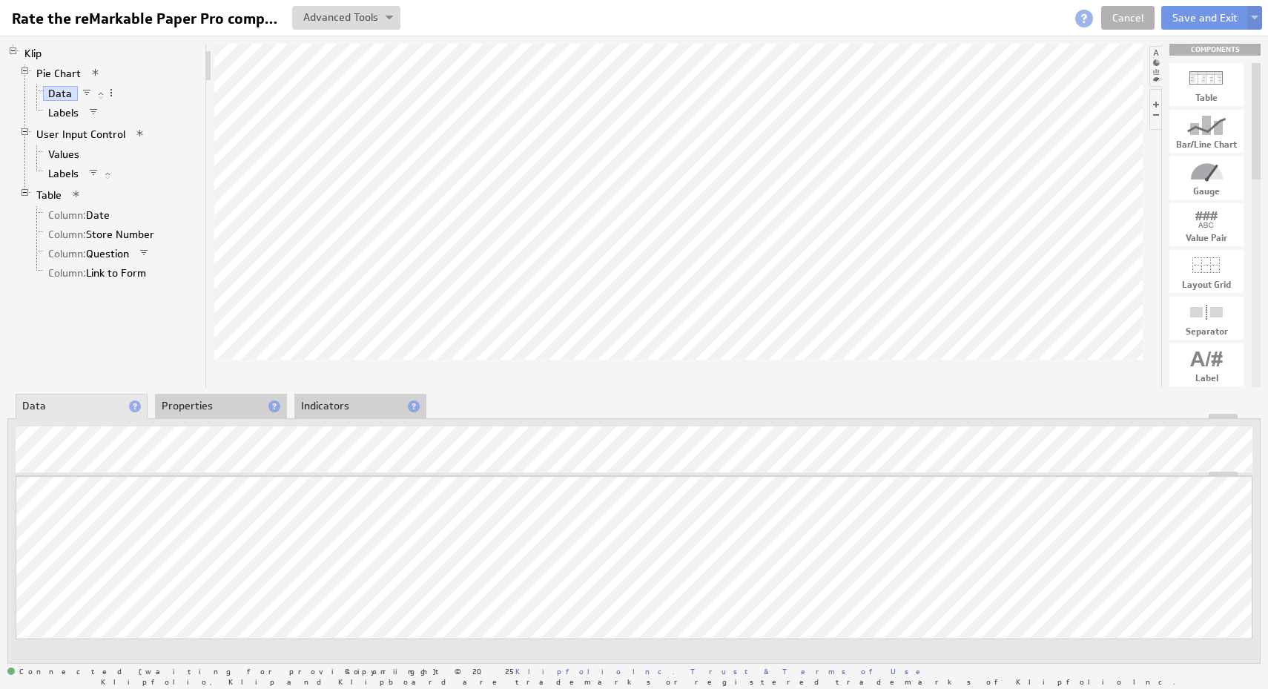
click at [140, 135] on span at bounding box center [140, 133] width 10 height 10
click at [1115, 17] on link "Cancel" at bounding box center [1127, 18] width 53 height 24
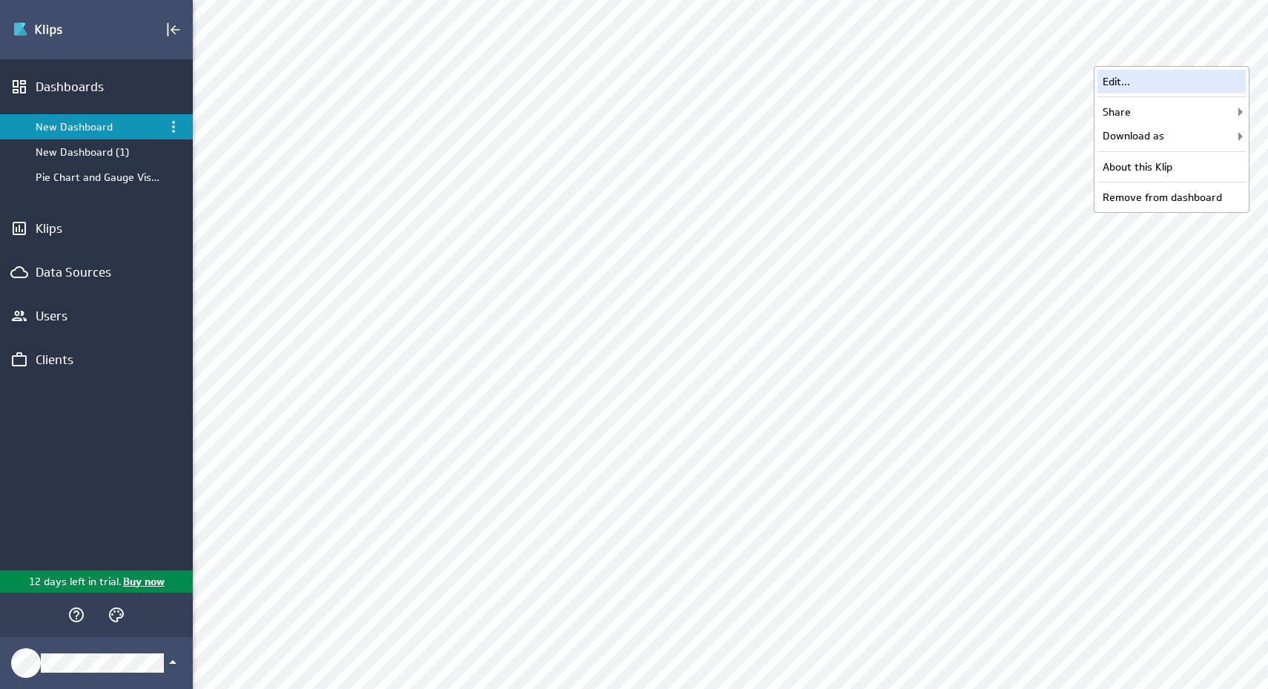
click at [1157, 79] on div "Edit..." at bounding box center [1172, 82] width 148 height 24
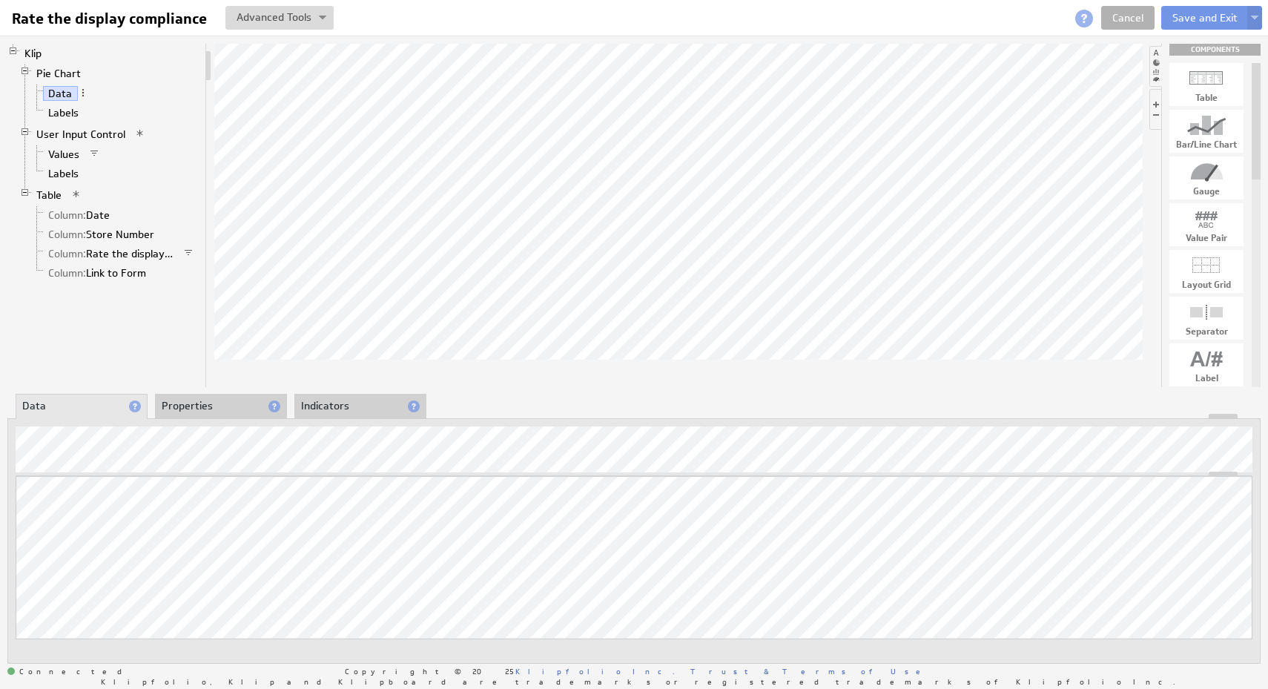
click at [136, 133] on span at bounding box center [140, 133] width 10 height 10
click at [156, 110] on li "Labels" at bounding box center [115, 112] width 168 height 19
click at [118, 134] on link "User Input Control" at bounding box center [81, 134] width 100 height 15
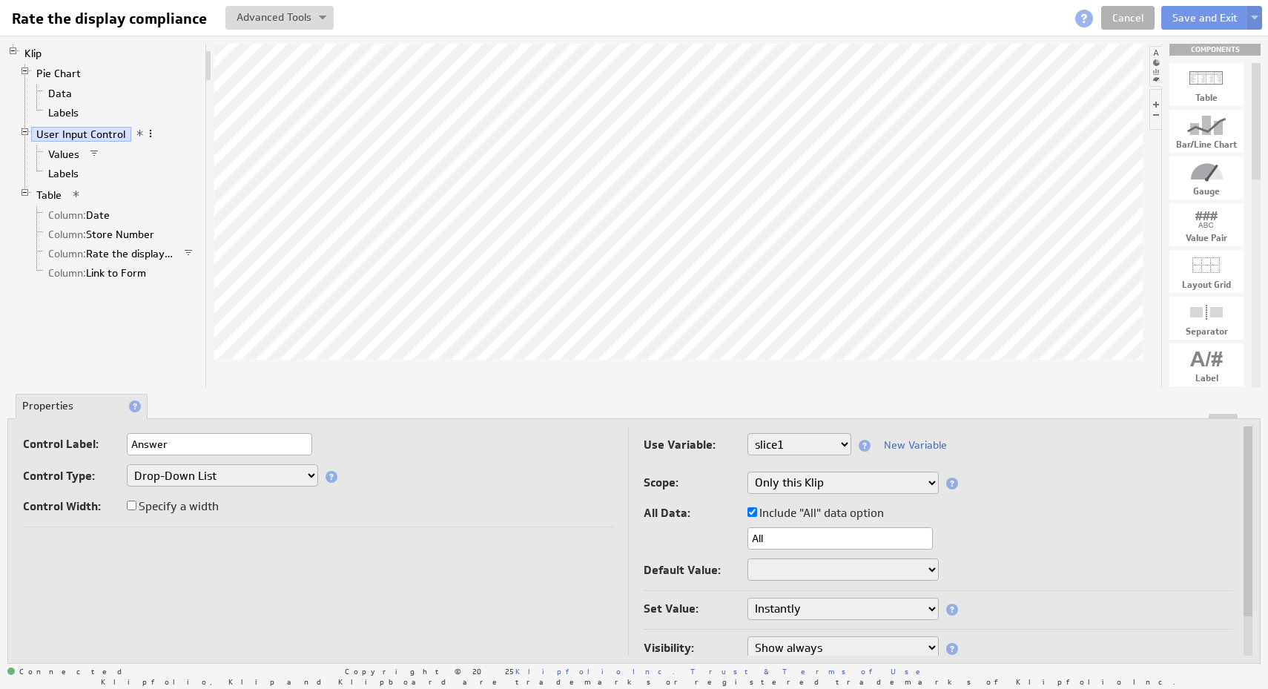
click at [148, 134] on span at bounding box center [150, 133] width 10 height 10
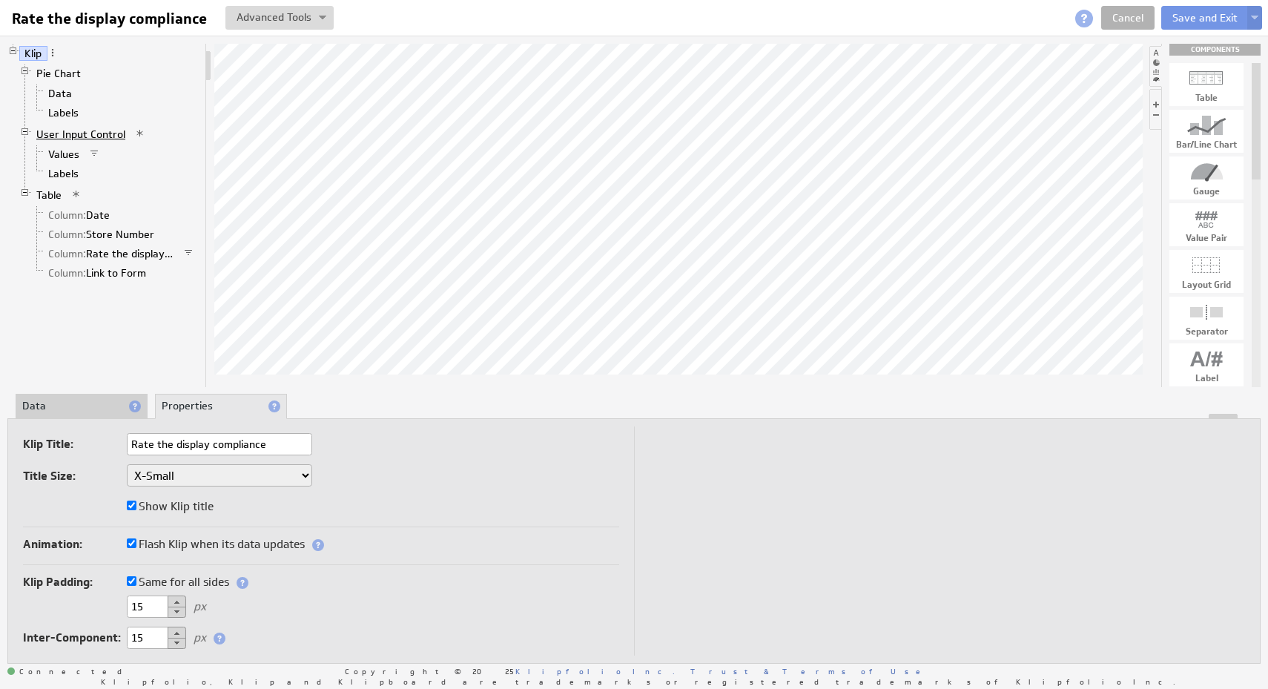
click at [90, 130] on link "User Input Control" at bounding box center [81, 134] width 100 height 15
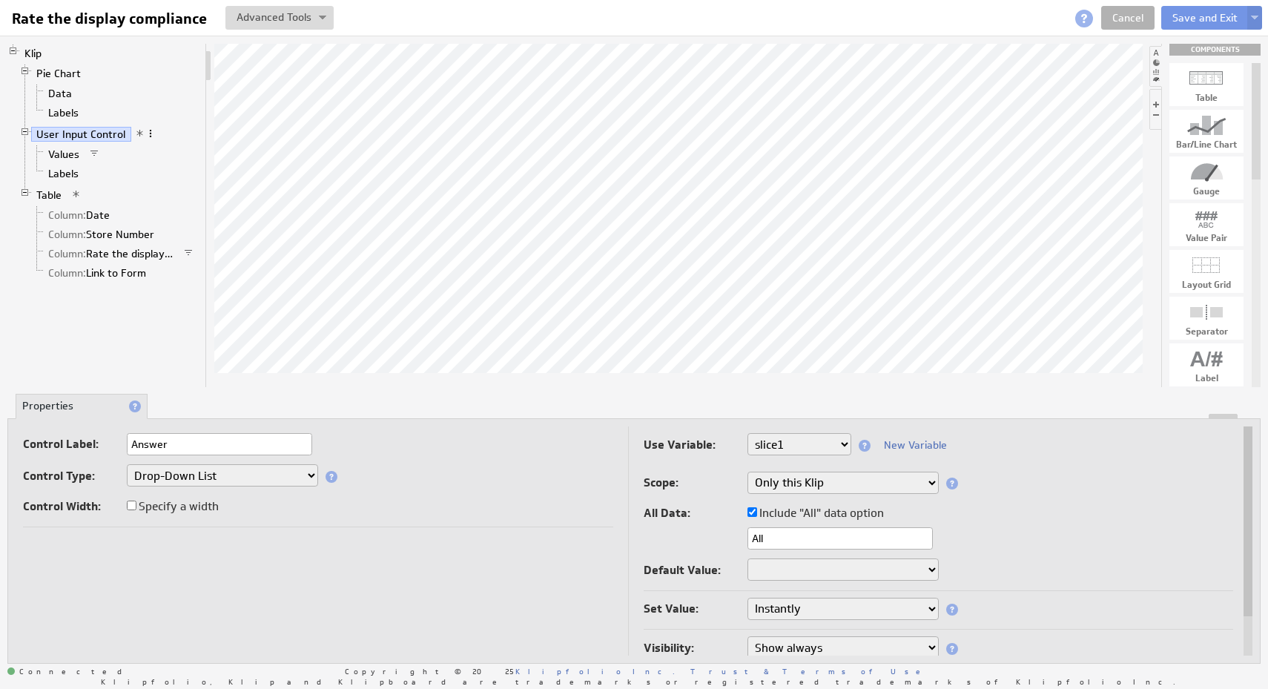
click at [149, 133] on span at bounding box center [150, 133] width 10 height 10
click at [192, 82] on li "Pie Chart Data Labels" at bounding box center [109, 94] width 180 height 61
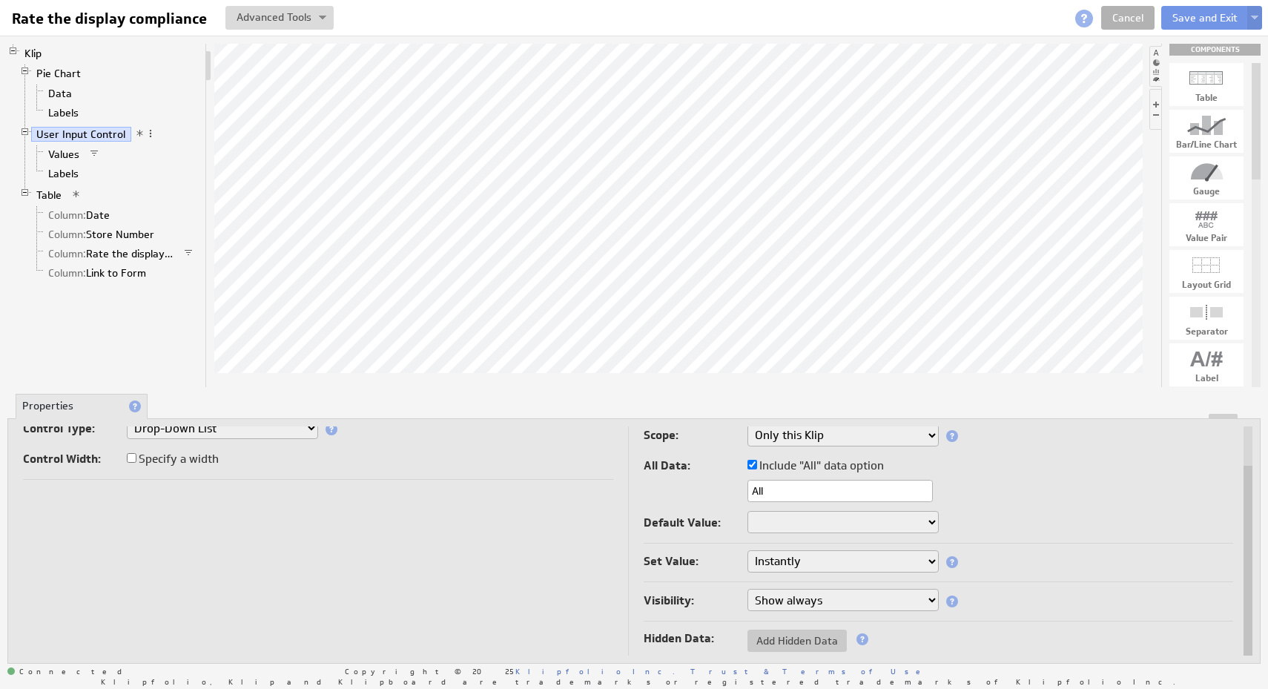
click at [877, 555] on select "Instantly On button press" at bounding box center [842, 561] width 191 height 22
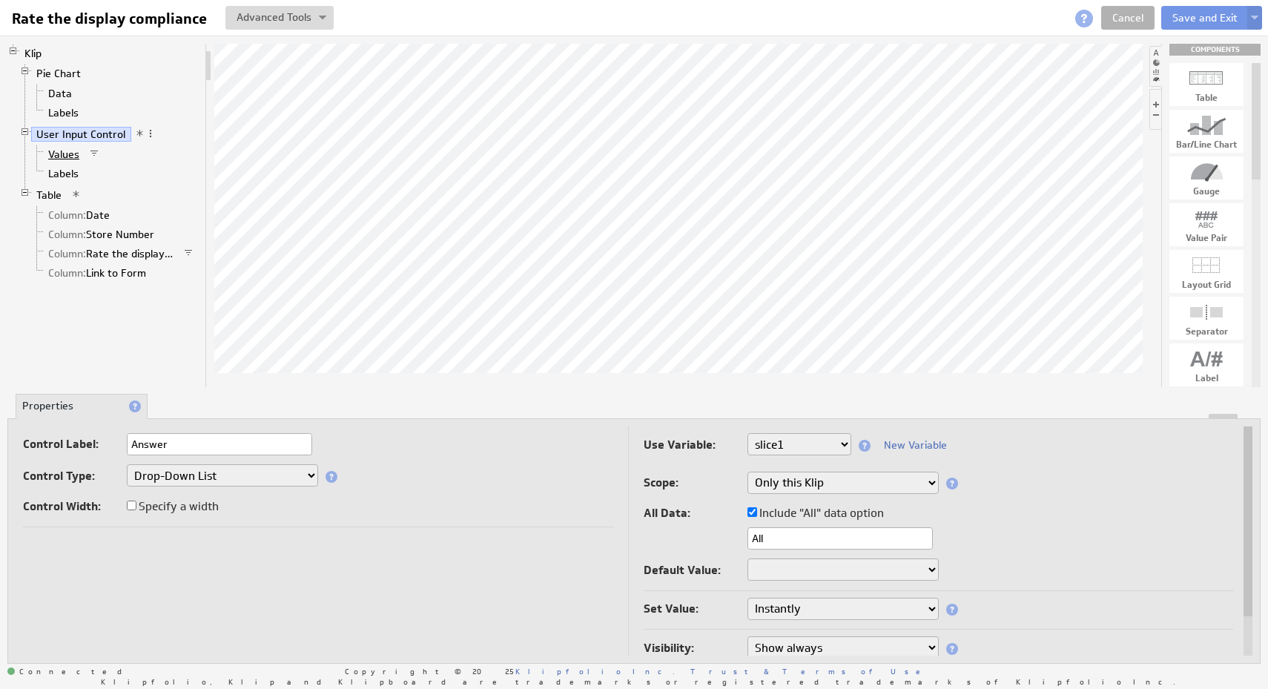
click at [63, 153] on link "Values" at bounding box center [64, 154] width 42 height 15
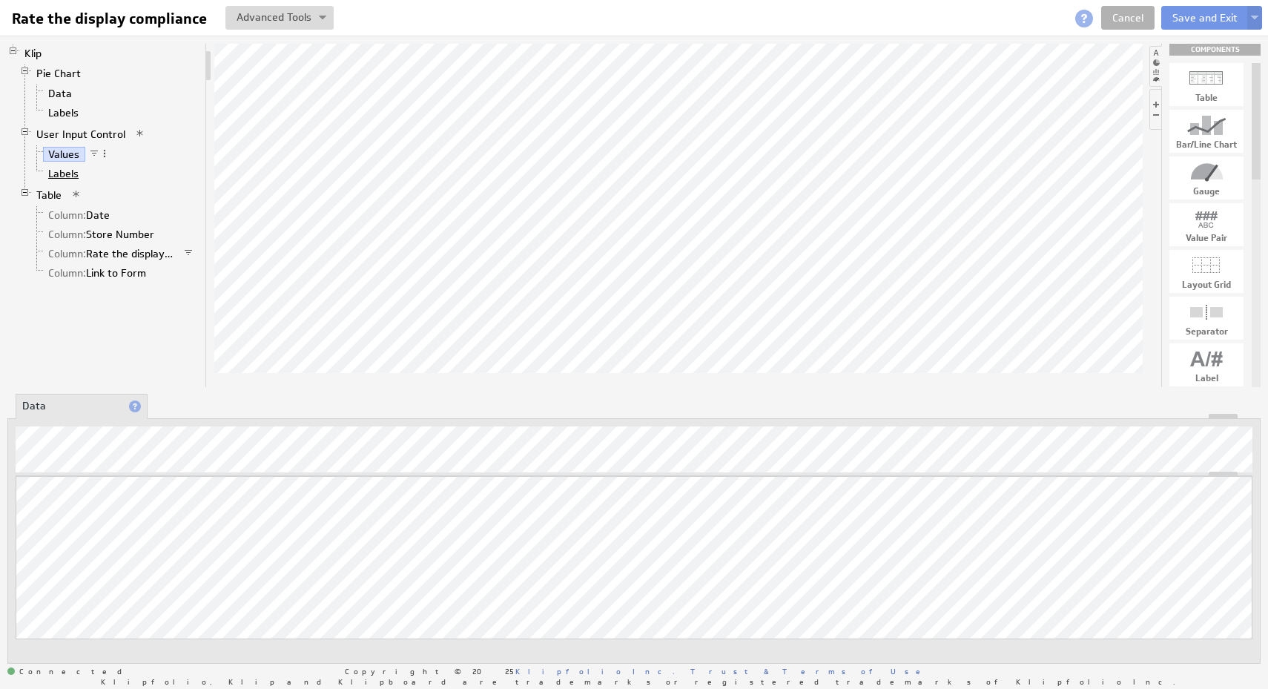
click at [61, 173] on link "Labels" at bounding box center [64, 173] width 42 height 15
click at [89, 173] on span at bounding box center [90, 173] width 10 height 10
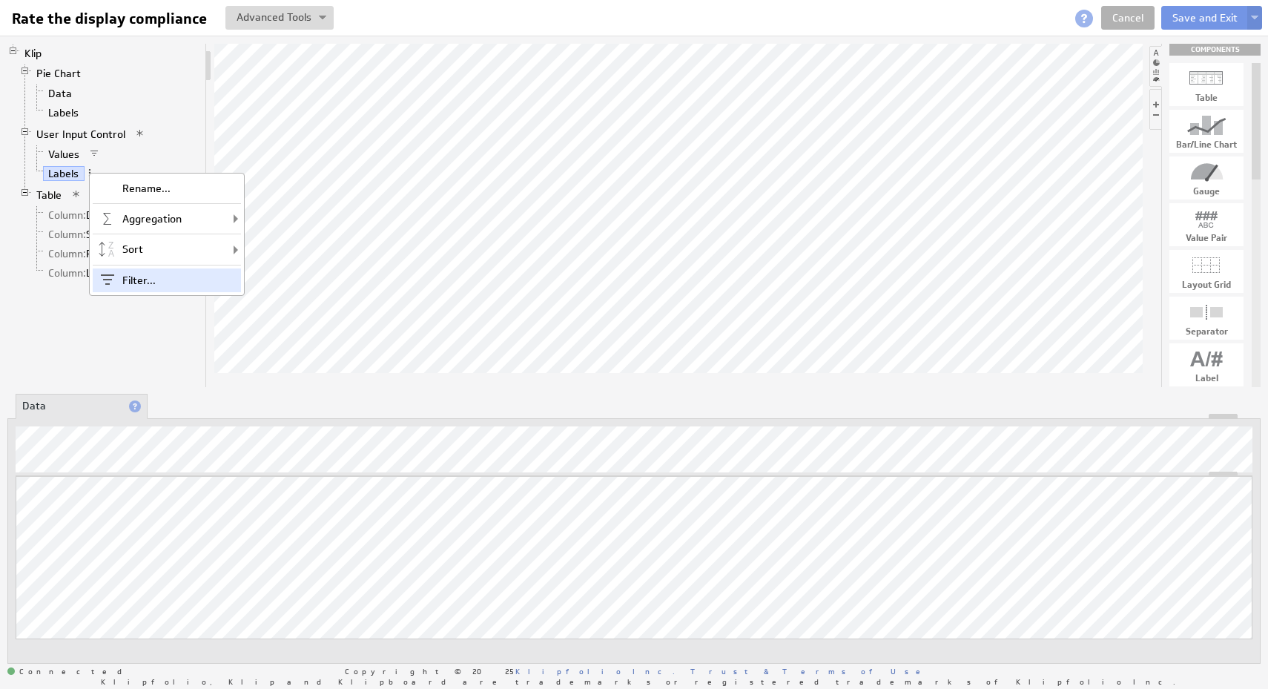
click at [142, 274] on div "Filter..." at bounding box center [167, 280] width 148 height 24
checkbox input "true"
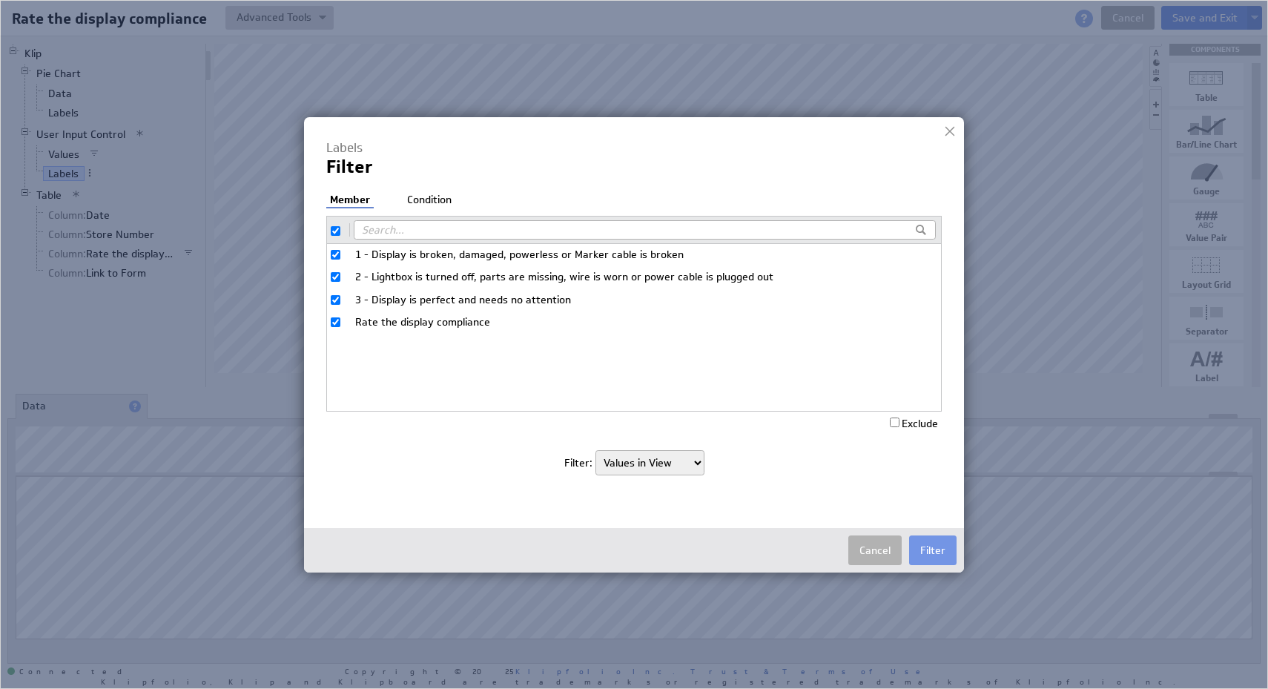
click at [331, 317] on input "Rate the display compliance" at bounding box center [336, 322] width 10 height 10
checkbox input "false"
click at [423, 201] on li "Condition" at bounding box center [429, 200] width 52 height 15
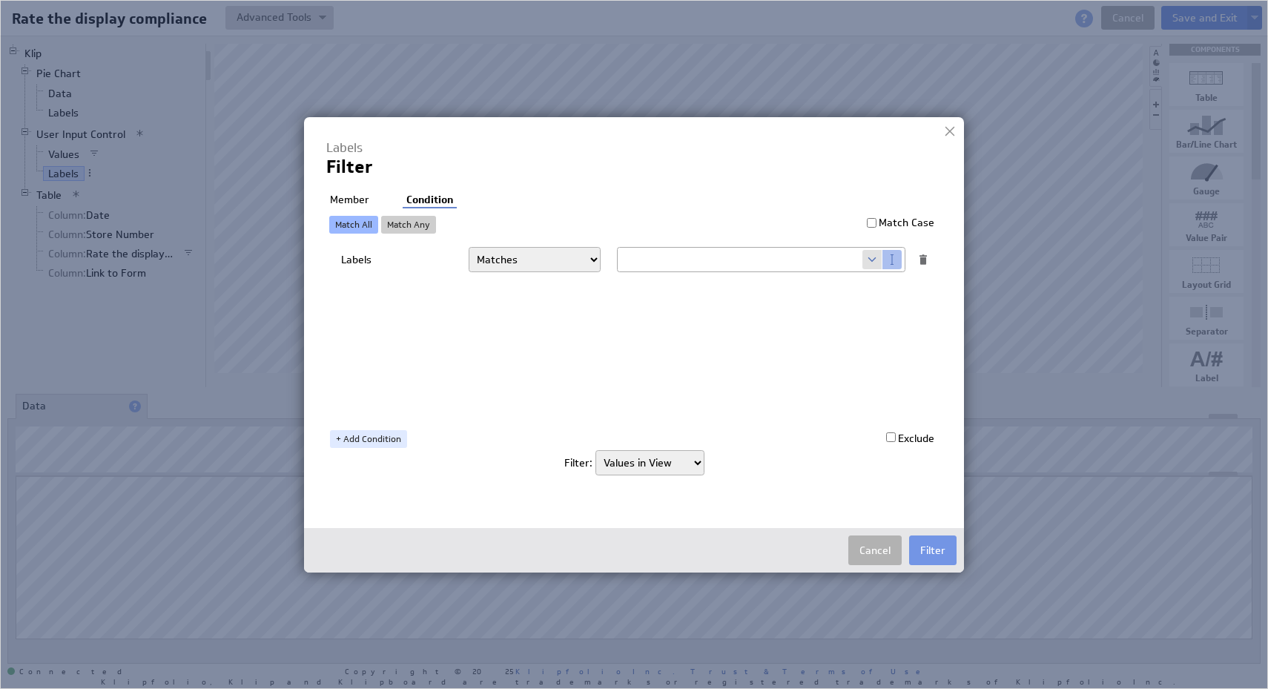
click at [358, 194] on li "Member" at bounding box center [349, 200] width 47 height 15
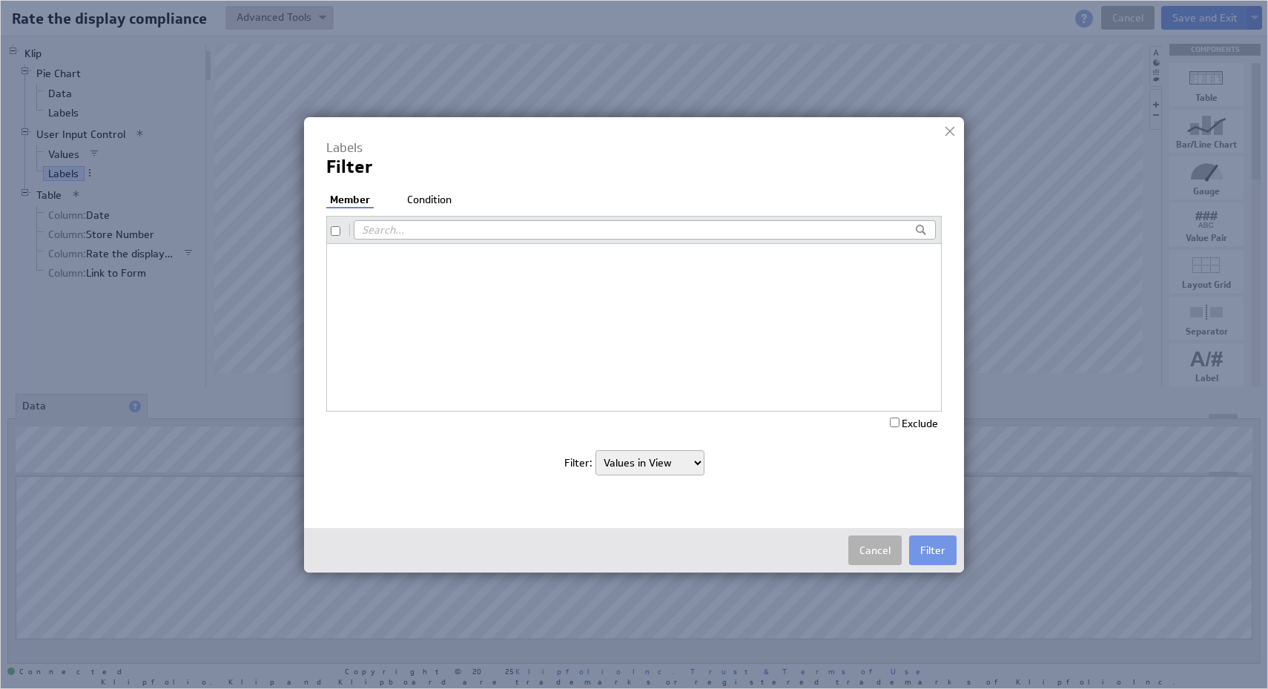
click at [435, 201] on li "Condition" at bounding box center [429, 200] width 52 height 15
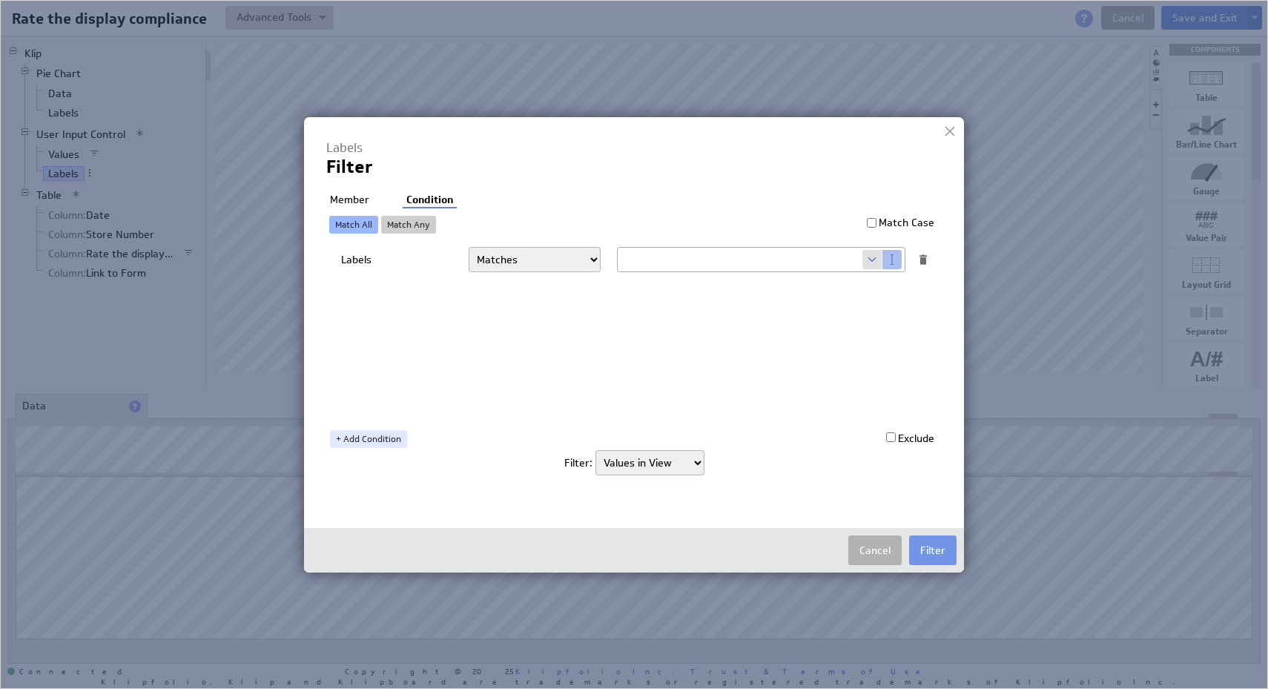
click at [578, 251] on select "Matches Contains Begins with Ends with Does not match Does not contain Does not…" at bounding box center [535, 259] width 132 height 25
select select "f:contains"
click at [469, 247] on select "Matches Contains Begins with Ends with Does not match Does not contain Does not…" at bounding box center [535, 259] width 132 height 25
click at [813, 268] on input "text" at bounding box center [740, 260] width 245 height 24
click at [872, 263] on span at bounding box center [872, 259] width 20 height 19
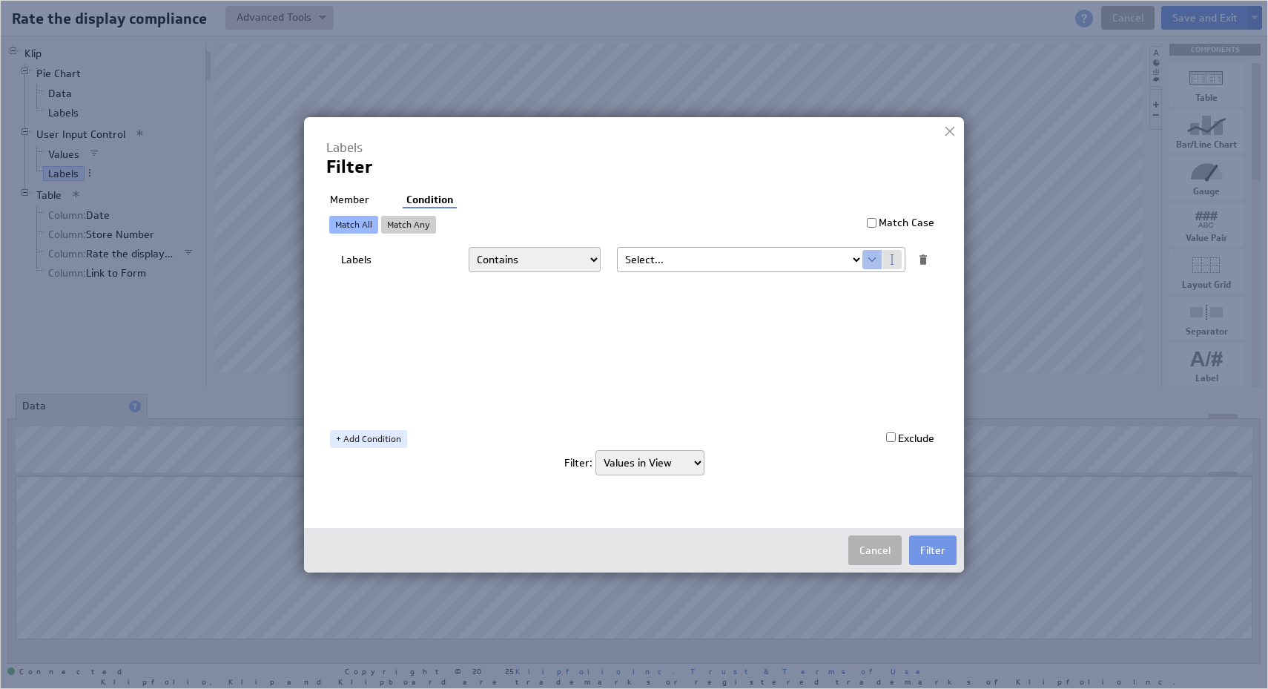
click at [828, 246] on div "Labels Matches Contains Begins with Ends with Does not match Does not contain D…" at bounding box center [637, 330] width 593 height 171
click at [816, 270] on select "Select... company.id company.name user.emailAddress user.firstName user.isAdmin…" at bounding box center [740, 260] width 245 height 24
select select "slice1"
click at [618, 248] on select "Select... company.id company.name user.emailAddress user.firstName user.isAdmin…" at bounding box center [740, 260] width 245 height 24
click at [360, 201] on li "Member" at bounding box center [349, 200] width 47 height 15
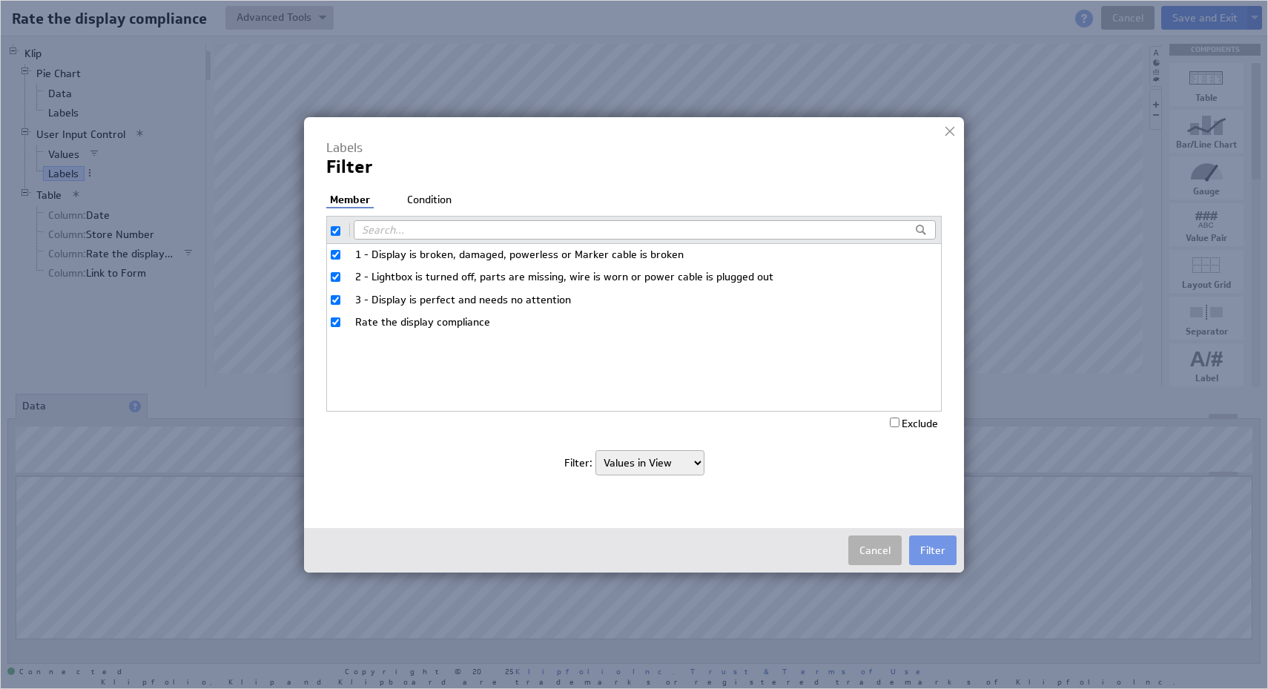
click at [341, 229] on label at bounding box center [340, 229] width 19 height 13
click at [340, 229] on input "checkbox" at bounding box center [336, 231] width 10 height 10
checkbox input "false"
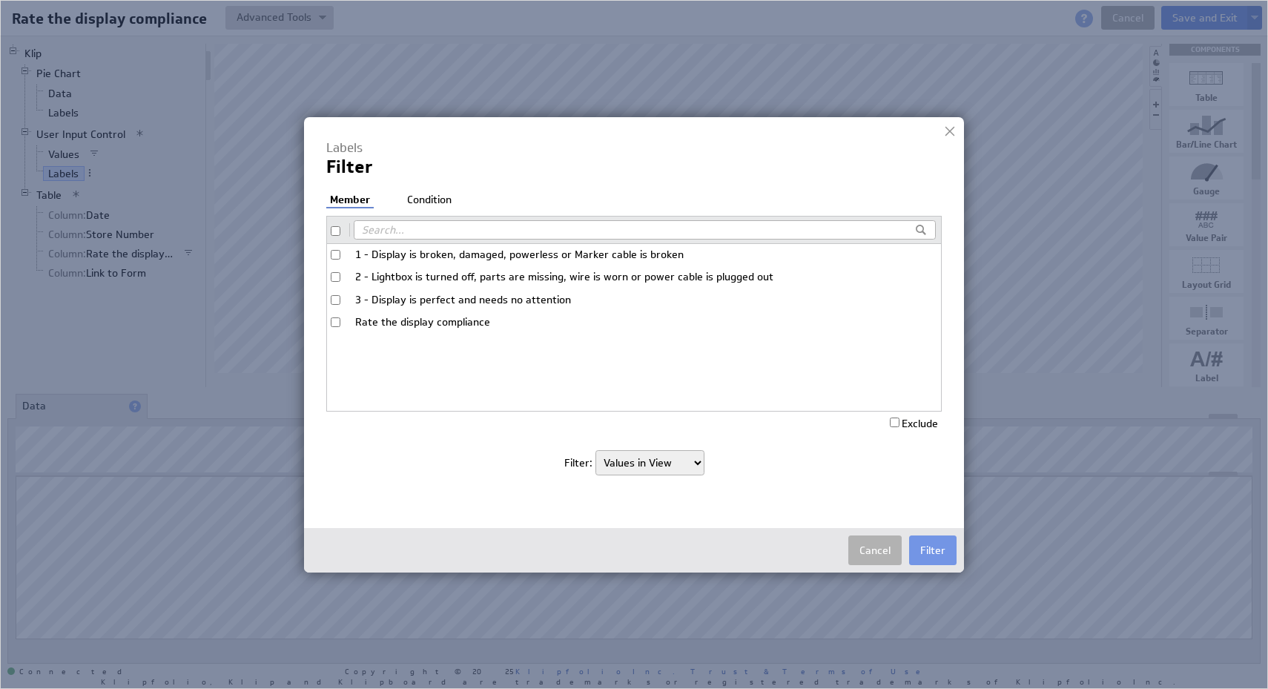
checkbox input "false"
click at [335, 317] on input "Rate the display compliance" at bounding box center [336, 322] width 10 height 10
checkbox input "true"
click at [924, 424] on label "Exclude" at bounding box center [914, 423] width 48 height 13
click at [900, 424] on input "Exclude" at bounding box center [895, 423] width 10 height 10
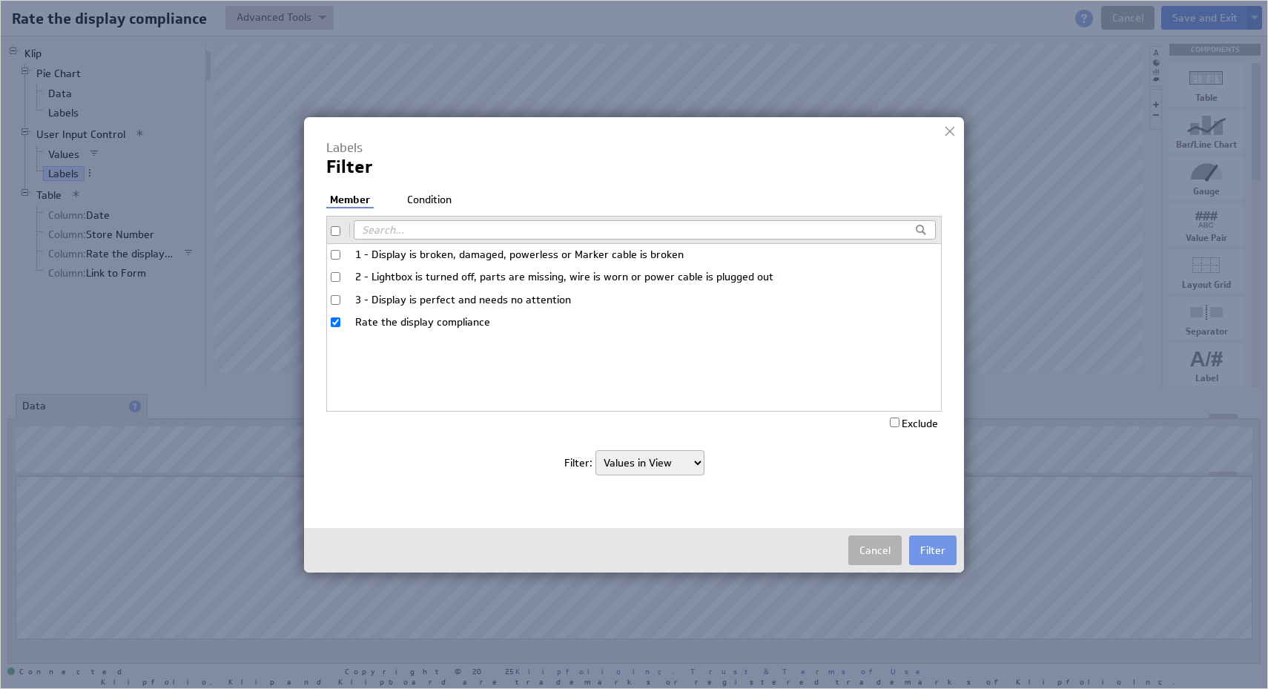
checkbox input "true"
click at [923, 555] on button "Filter" at bounding box center [932, 550] width 47 height 30
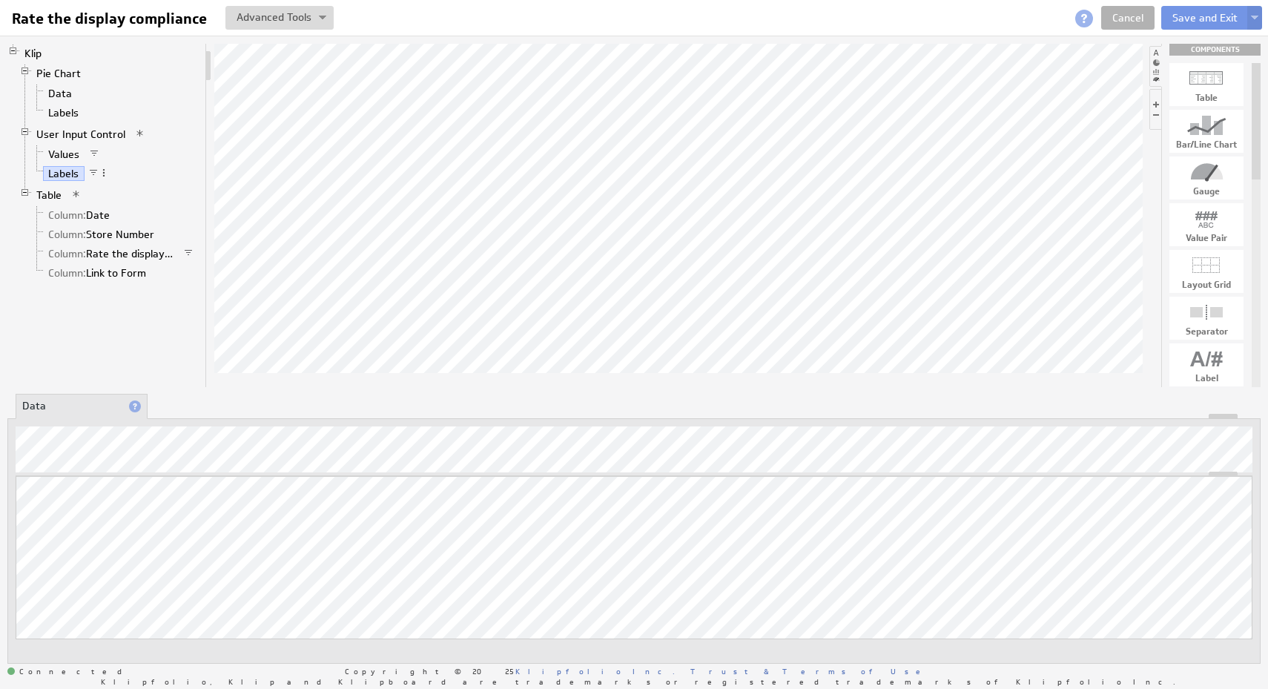
click at [1129, 30] on div "Rate the display compliance Rate the display compliance View Klip Source Code A…" at bounding box center [634, 18] width 1268 height 36
click at [1132, 15] on link "Cancel" at bounding box center [1127, 18] width 53 height 24
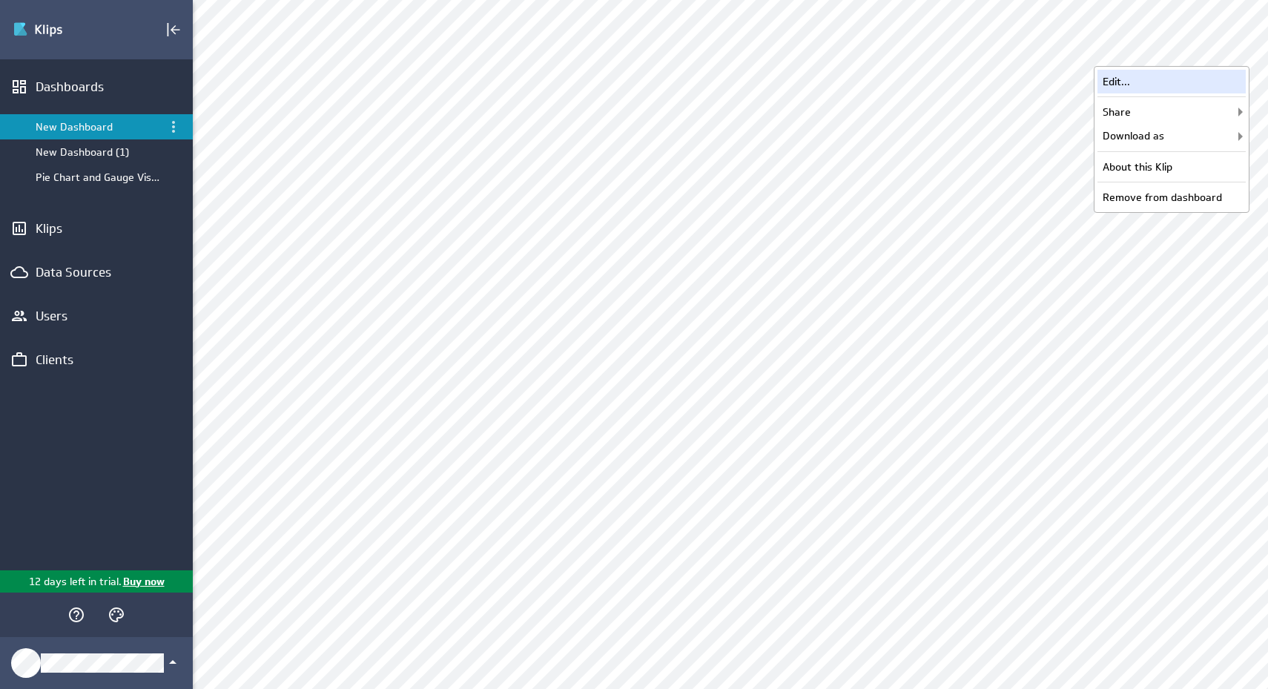
click at [1182, 79] on div "Edit..." at bounding box center [1172, 82] width 148 height 24
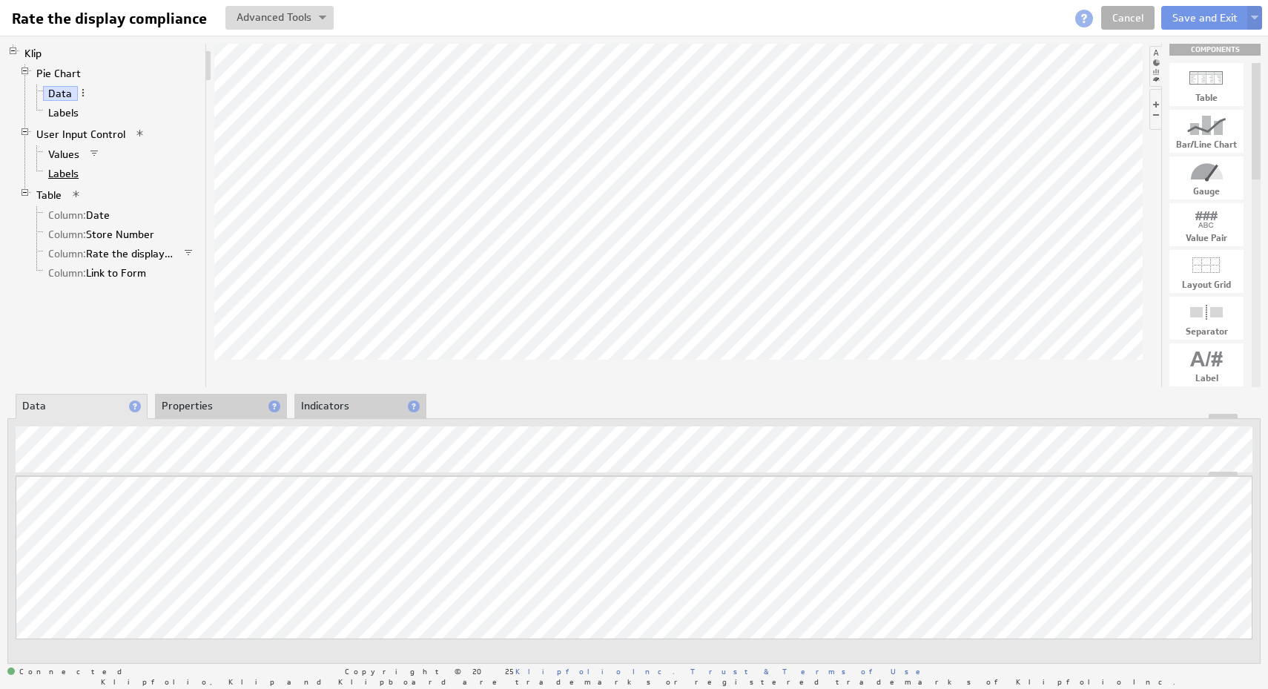
click at [65, 175] on link "Labels" at bounding box center [64, 173] width 42 height 15
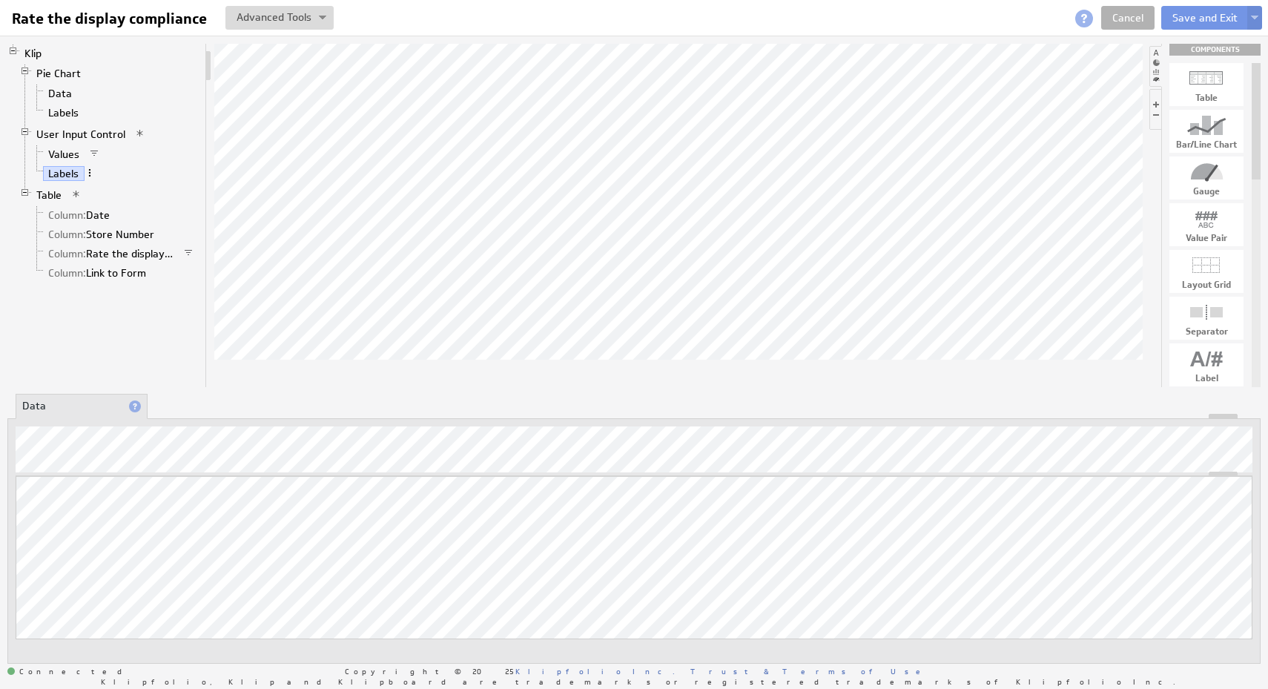
click at [93, 175] on span at bounding box center [90, 173] width 10 height 10
click at [155, 282] on div "Filter..." at bounding box center [170, 283] width 148 height 24
checkbox input "true"
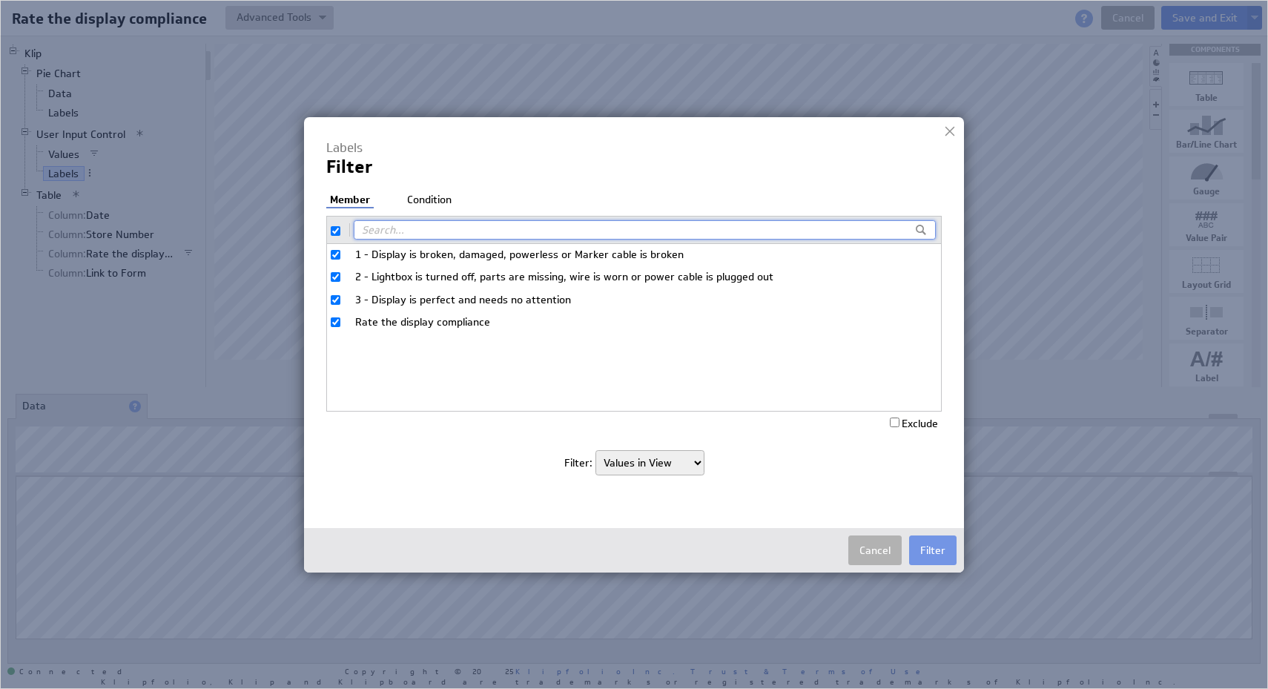
click at [336, 234] on input "checkbox" at bounding box center [336, 231] width 10 height 10
checkbox input "false"
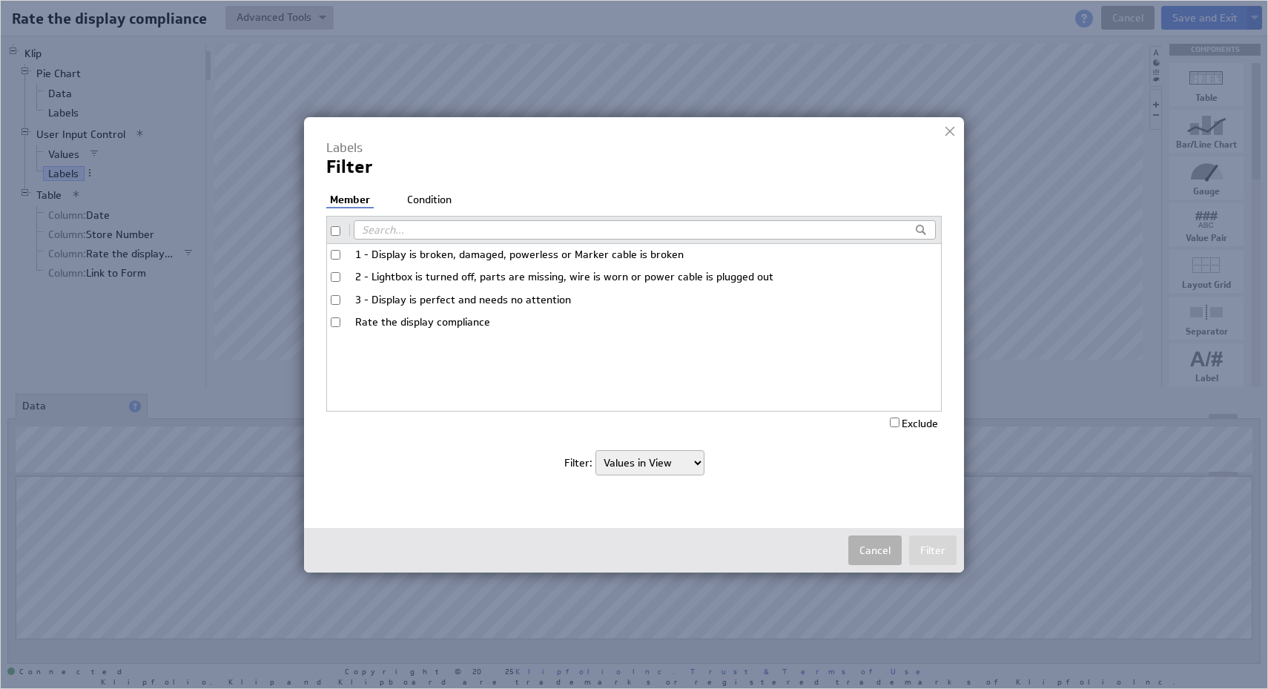
click at [337, 318] on input "Rate the display compliance" at bounding box center [336, 322] width 10 height 10
checkbox input "true"
click at [925, 423] on label "Exclude" at bounding box center [914, 423] width 48 height 13
click at [900, 423] on input "Exclude" at bounding box center [895, 423] width 10 height 10
checkbox input "true"
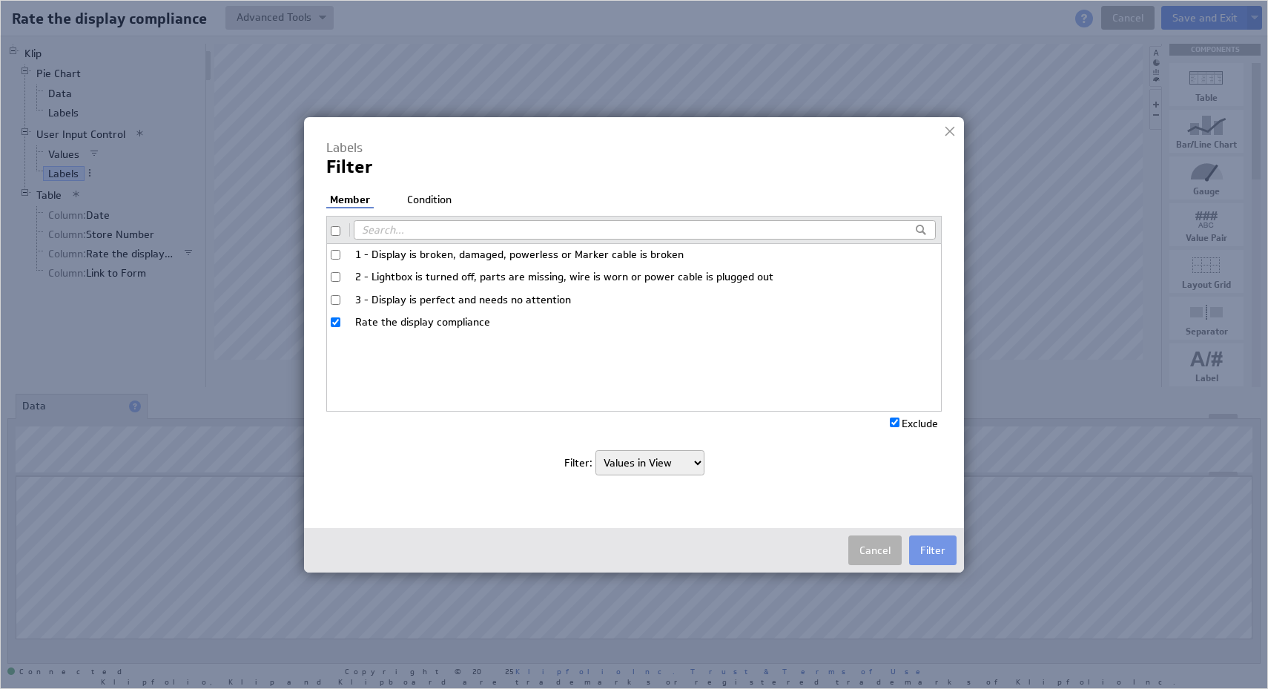
click at [429, 199] on li "Condition" at bounding box center [429, 200] width 52 height 15
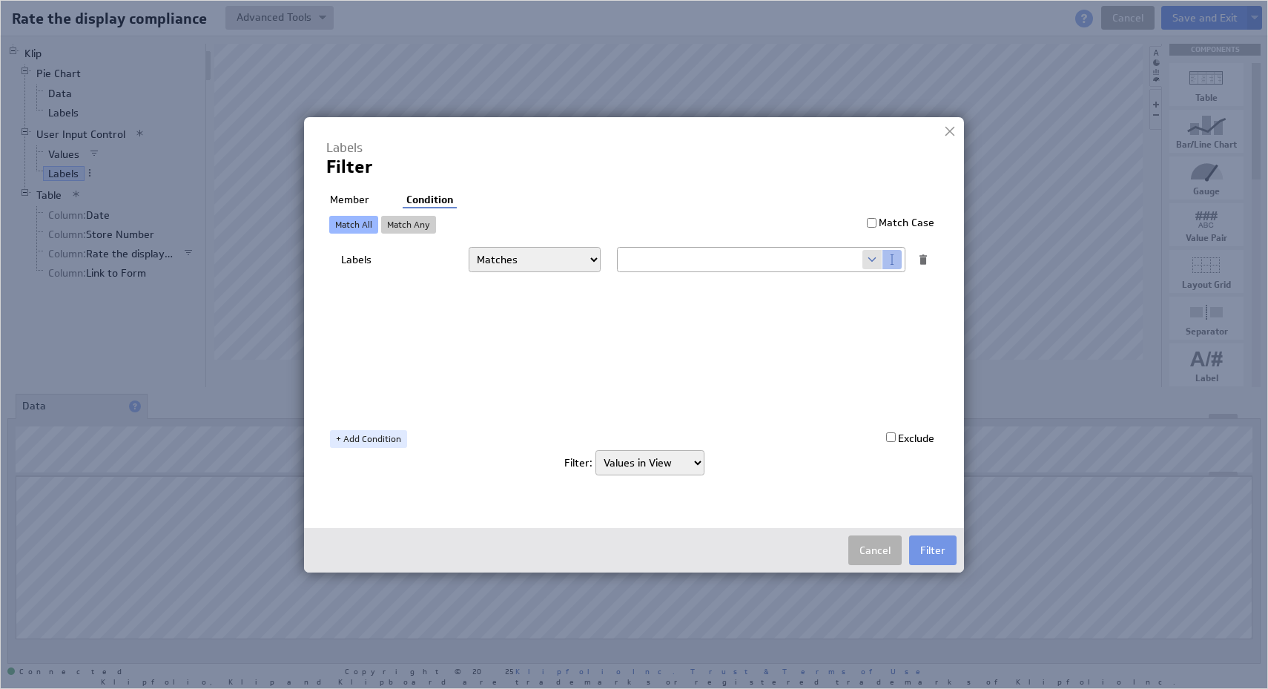
click at [870, 260] on span at bounding box center [872, 259] width 20 height 19
click at [819, 260] on select "Select... company.id company.name user.emailAddress user.firstName user.isAdmin…" at bounding box center [740, 260] width 245 height 24
select select "slice1"
click at [618, 248] on select "Select... company.id company.name user.emailAddress user.firstName user.isAdmin…" at bounding box center [740, 260] width 245 height 24
click at [682, 466] on select "Rows in Source Values in View" at bounding box center [649, 462] width 109 height 25
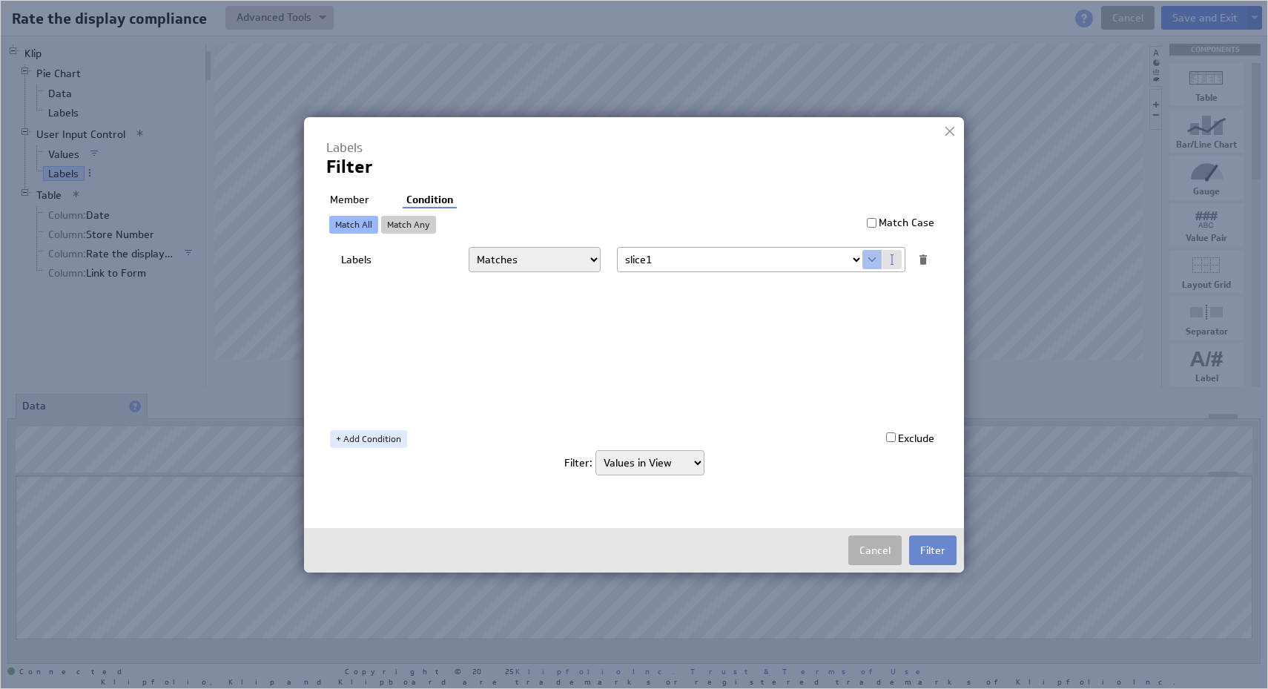
click at [931, 552] on button "Filter" at bounding box center [932, 550] width 47 height 30
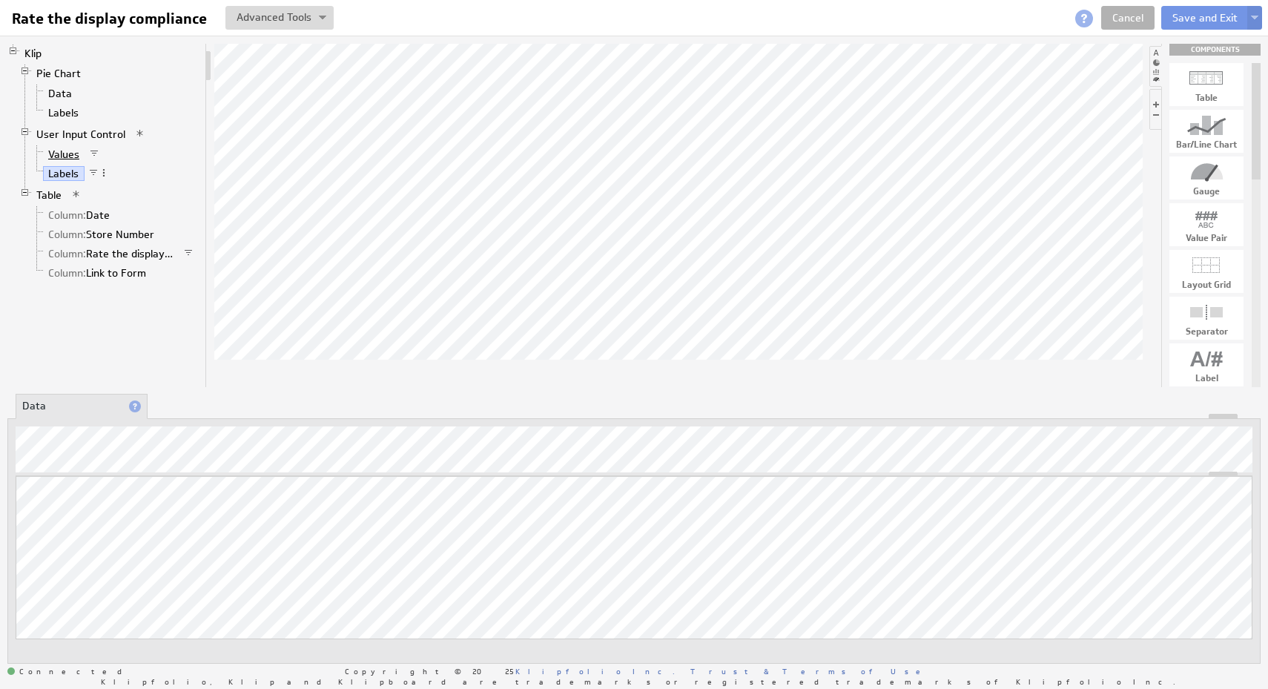
click at [66, 154] on link "Values" at bounding box center [64, 154] width 42 height 15
click at [106, 151] on span at bounding box center [104, 153] width 10 height 10
click at [166, 116] on li "Labels" at bounding box center [115, 112] width 168 height 19
click at [108, 131] on link "User Input Control" at bounding box center [81, 134] width 100 height 15
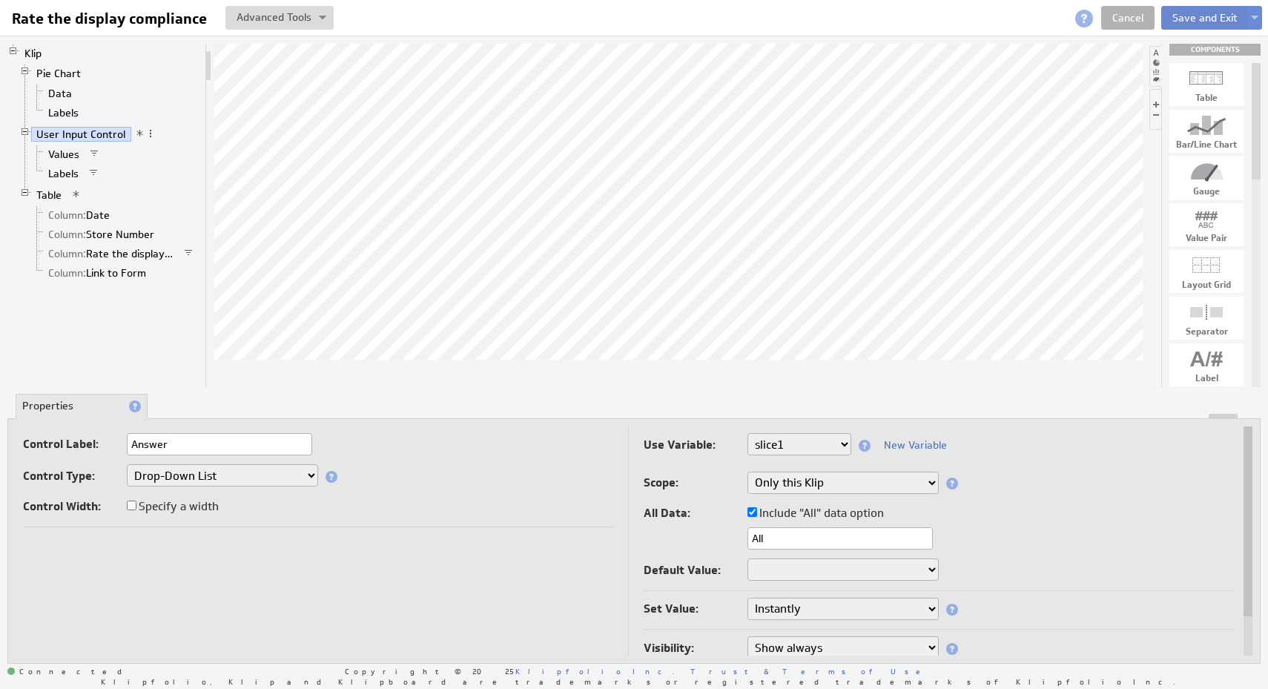
click at [1203, 24] on button "Save and Exit" at bounding box center [1205, 18] width 88 height 24
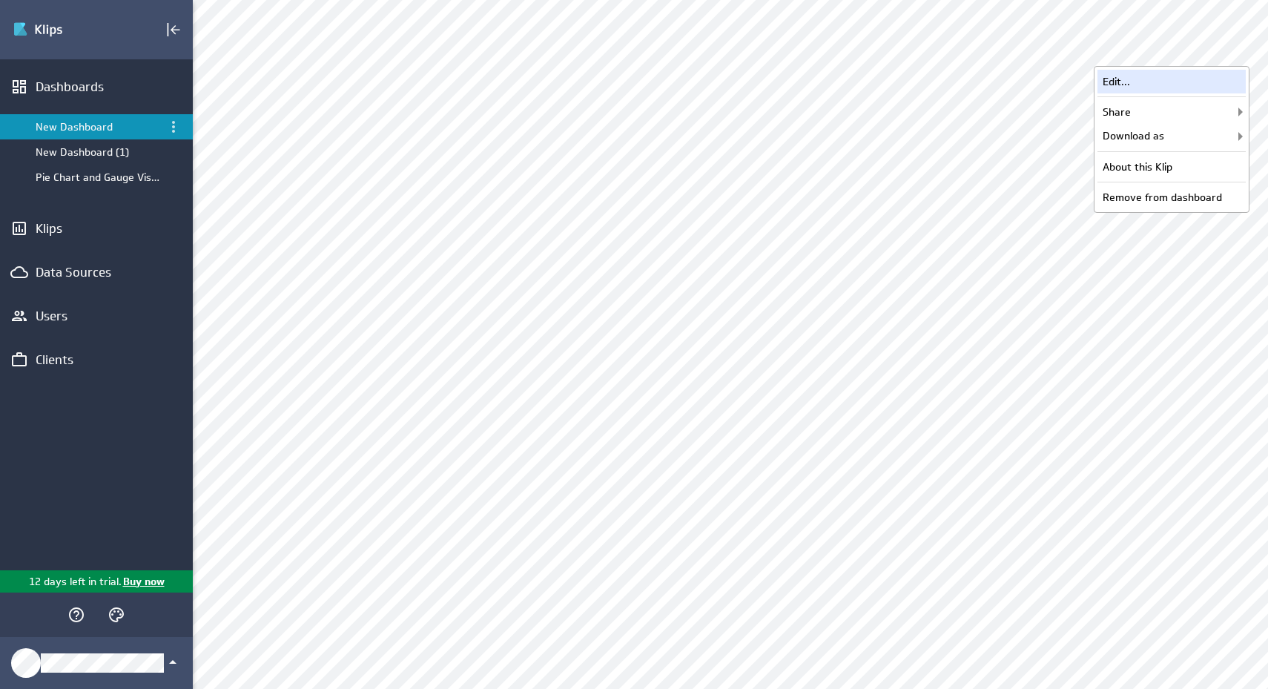
click at [1189, 85] on div "Edit..." at bounding box center [1172, 82] width 148 height 24
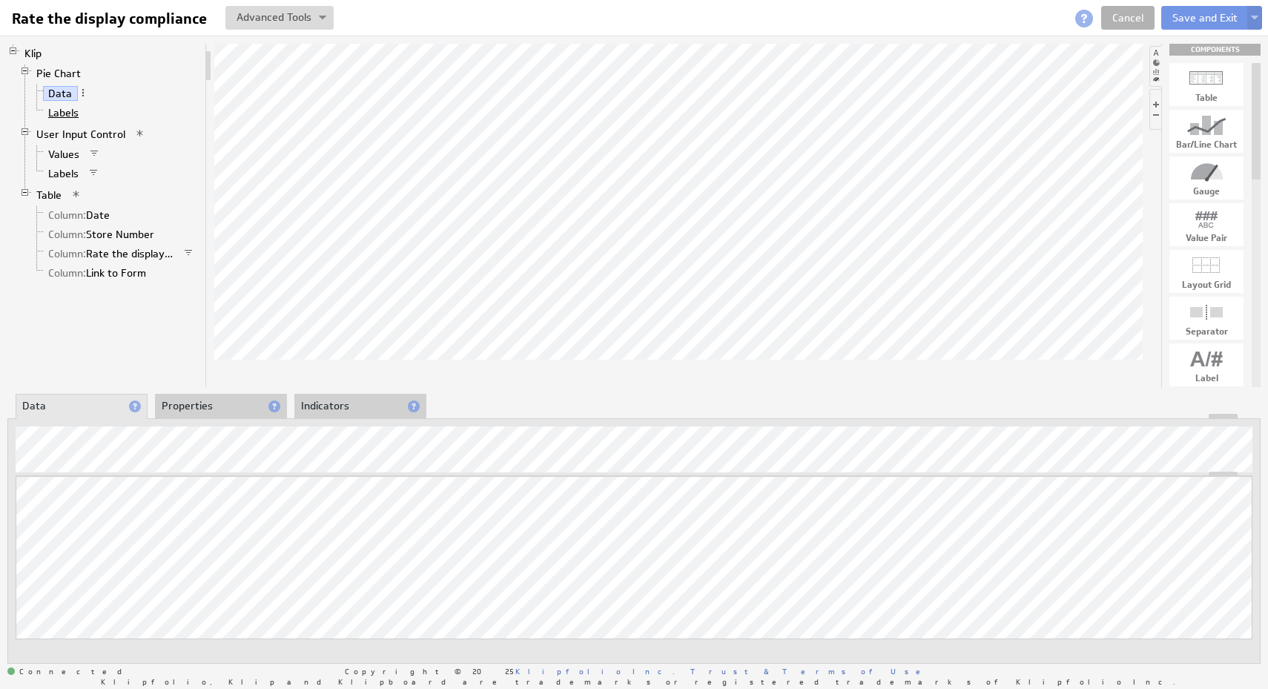
click at [73, 113] on link "Labels" at bounding box center [64, 112] width 42 height 15
click at [90, 112] on span at bounding box center [90, 112] width 10 height 10
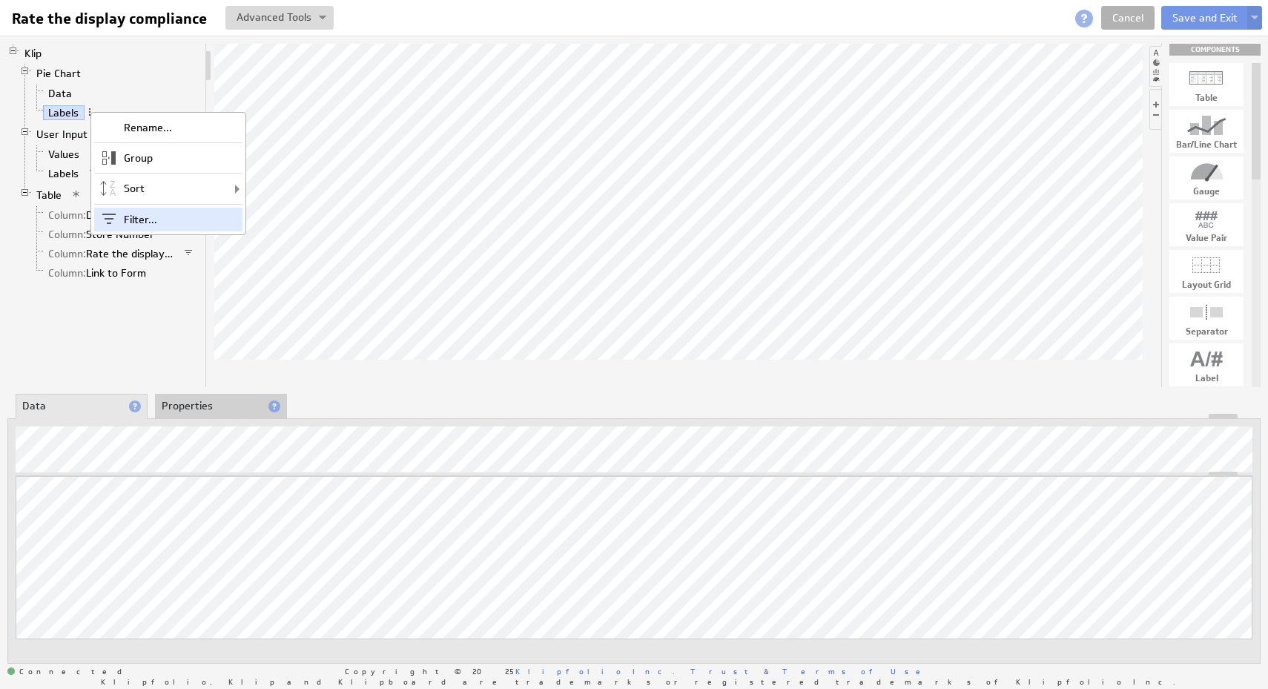
click at [143, 225] on div "Filter..." at bounding box center [168, 220] width 148 height 24
checkbox input "true"
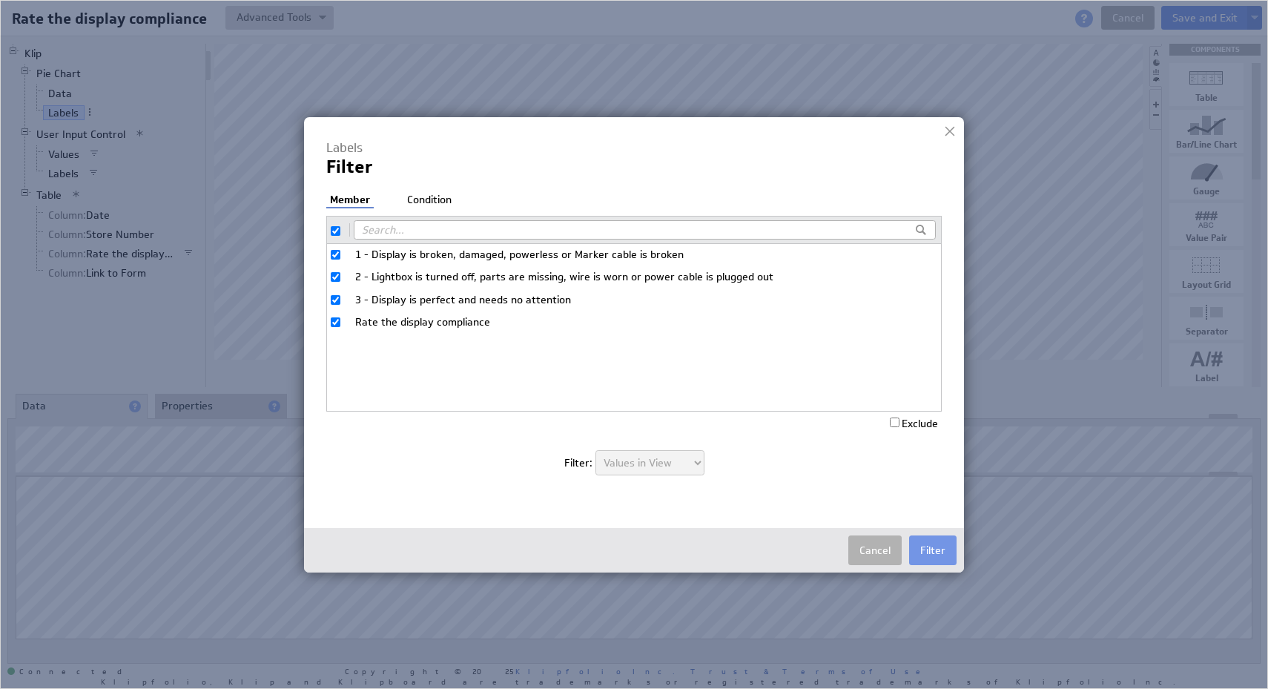
click at [332, 231] on input "checkbox" at bounding box center [336, 231] width 10 height 10
checkbox input "false"
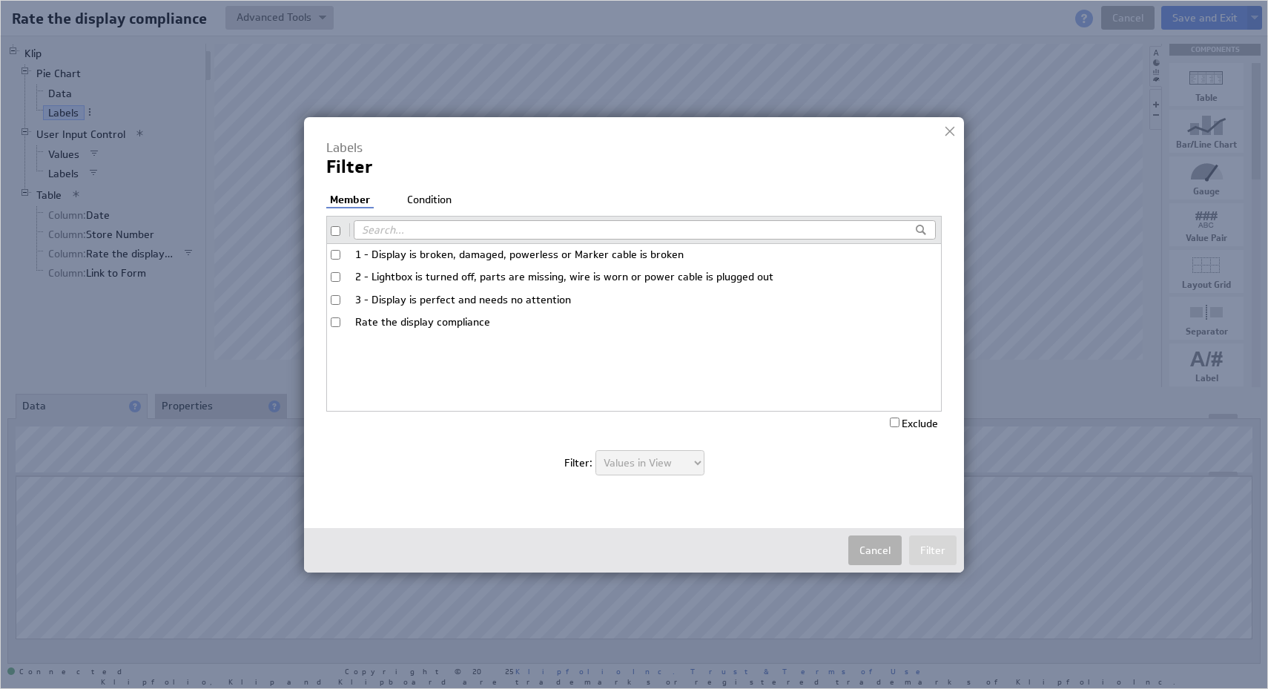
click at [334, 322] on input "Rate the display compliance" at bounding box center [336, 322] width 10 height 10
checkbox input "true"
click at [923, 421] on label "Exclude" at bounding box center [914, 423] width 48 height 13
click at [900, 421] on input "Exclude" at bounding box center [895, 423] width 10 height 10
checkbox input "true"
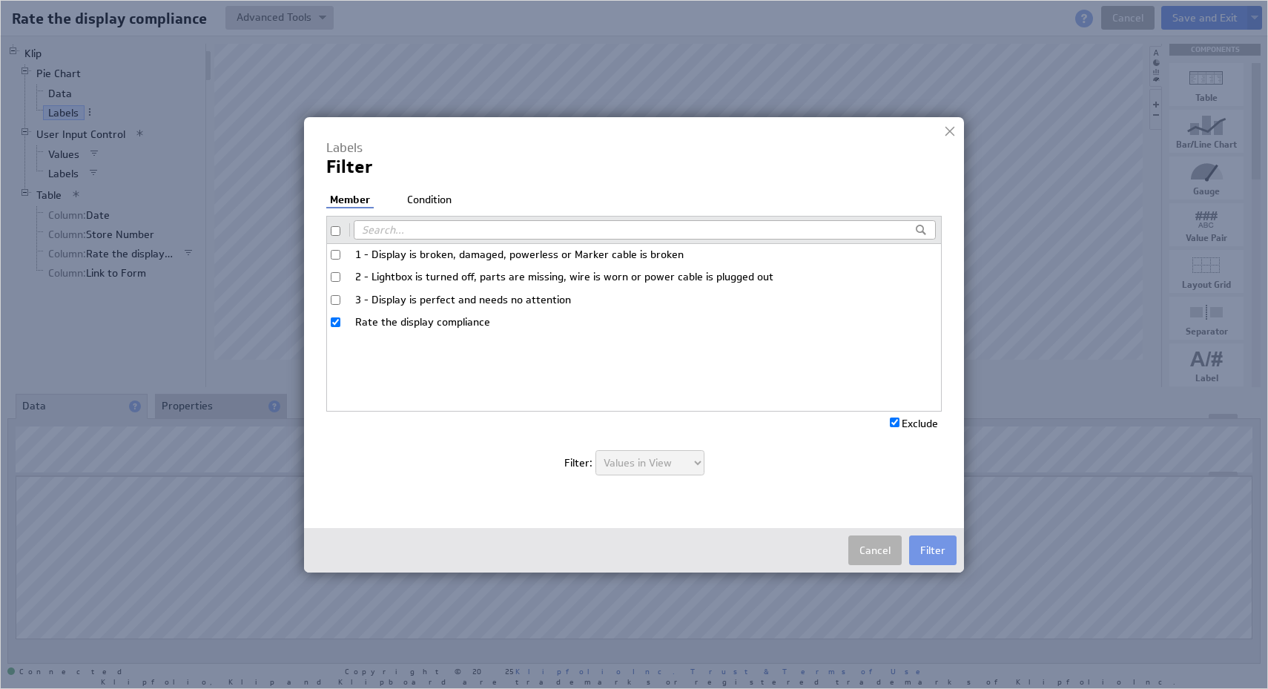
click at [932, 533] on div "Cancel Filter" at bounding box center [634, 550] width 660 height 44
click at [935, 549] on button "Filter" at bounding box center [932, 550] width 47 height 30
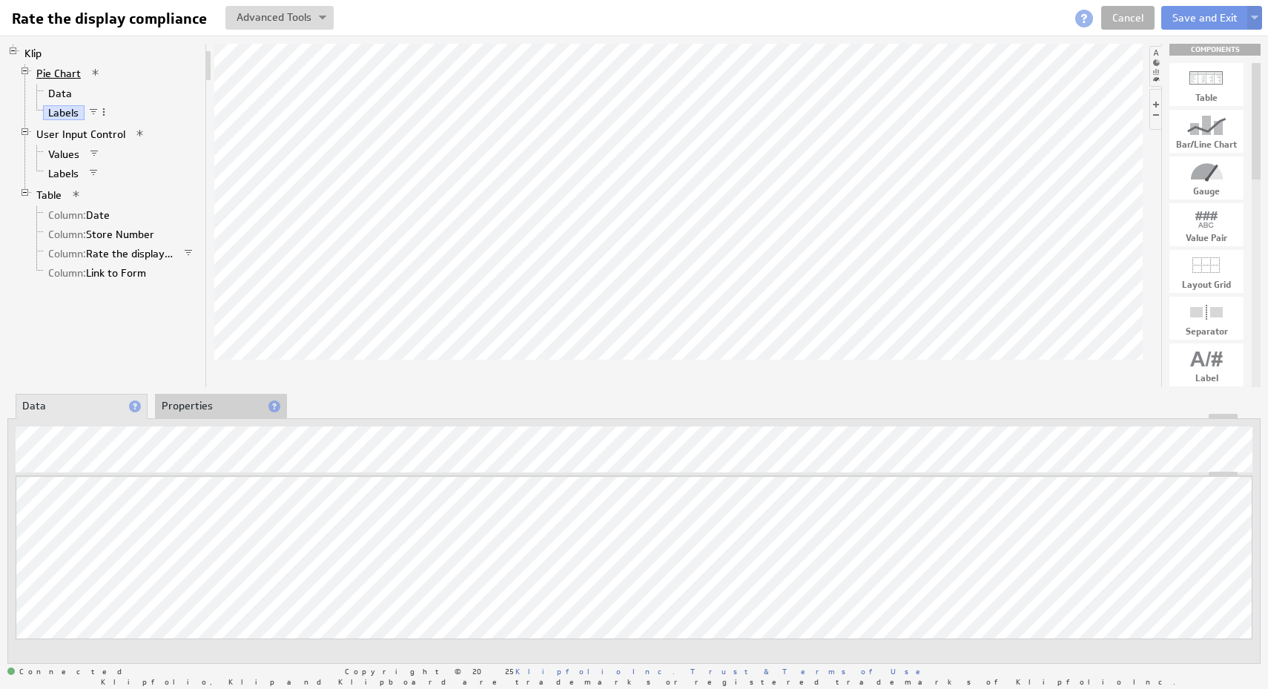
click at [67, 66] on link "Pie Chart" at bounding box center [59, 73] width 56 height 15
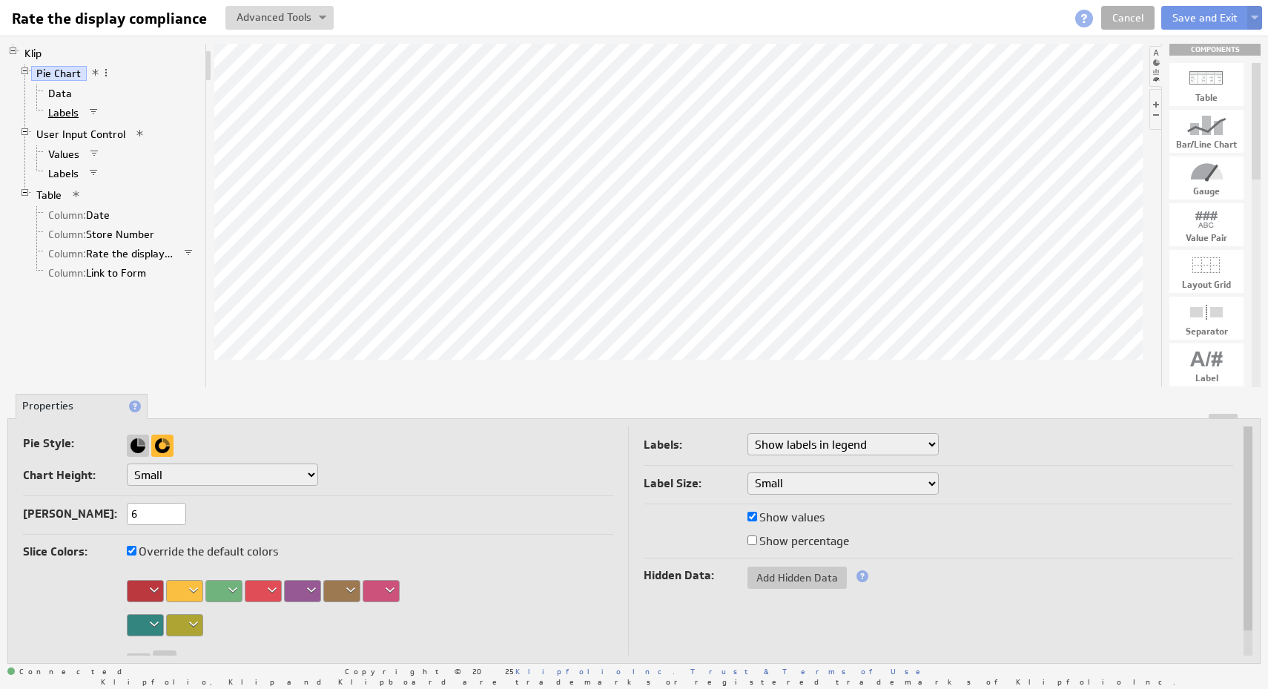
click at [53, 113] on link "Labels" at bounding box center [64, 112] width 42 height 15
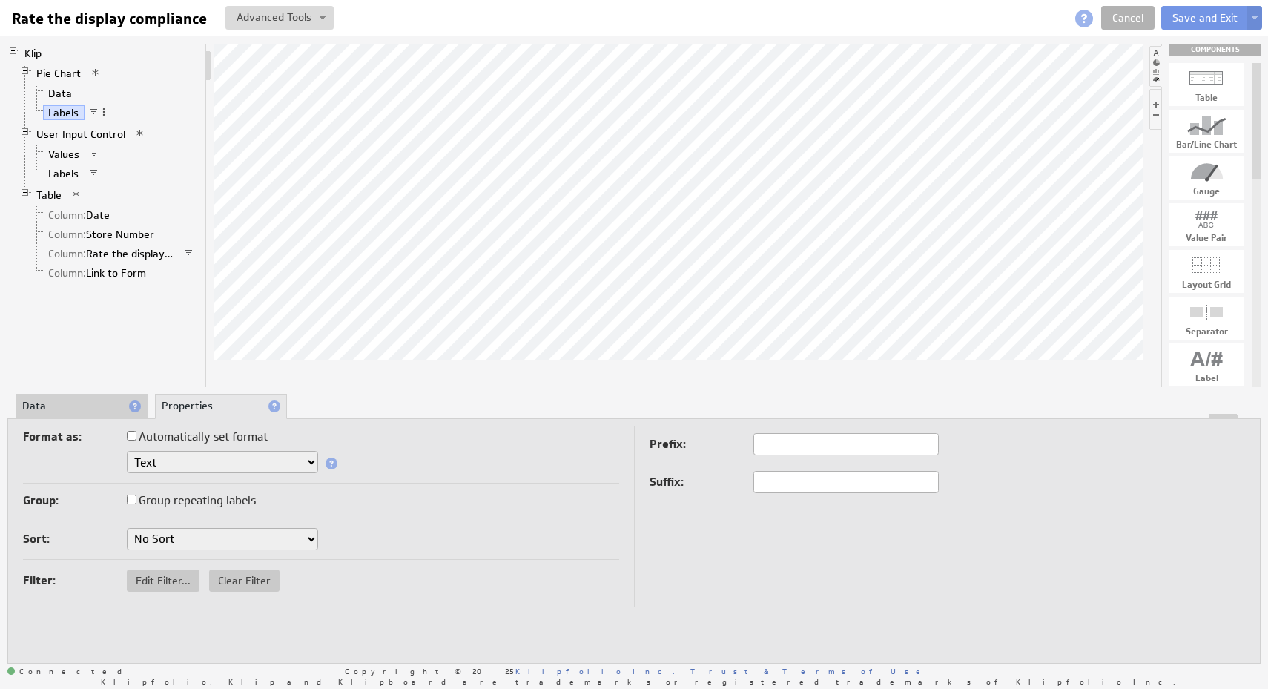
click at [113, 112] on li "Labels" at bounding box center [115, 112] width 168 height 19
click at [197, 499] on label "Group repeating labels" at bounding box center [191, 500] width 129 height 21
click at [136, 499] on input "Group repeating labels" at bounding box center [132, 500] width 10 height 10
click at [299, 532] on select "No Sort A to Z Z to A" at bounding box center [222, 539] width 191 height 22
click at [263, 543] on select "No Sort A to Z Z to A" at bounding box center [222, 539] width 191 height 22
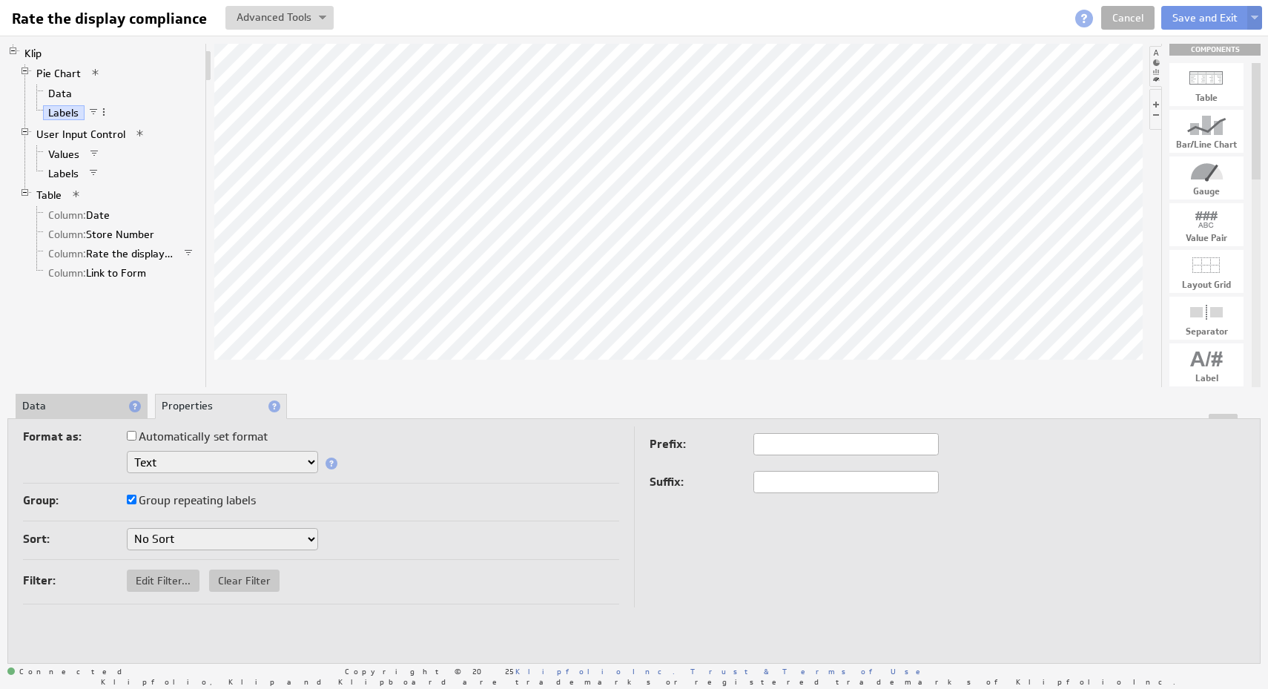
click at [97, 412] on li "Data" at bounding box center [82, 406] width 132 height 25
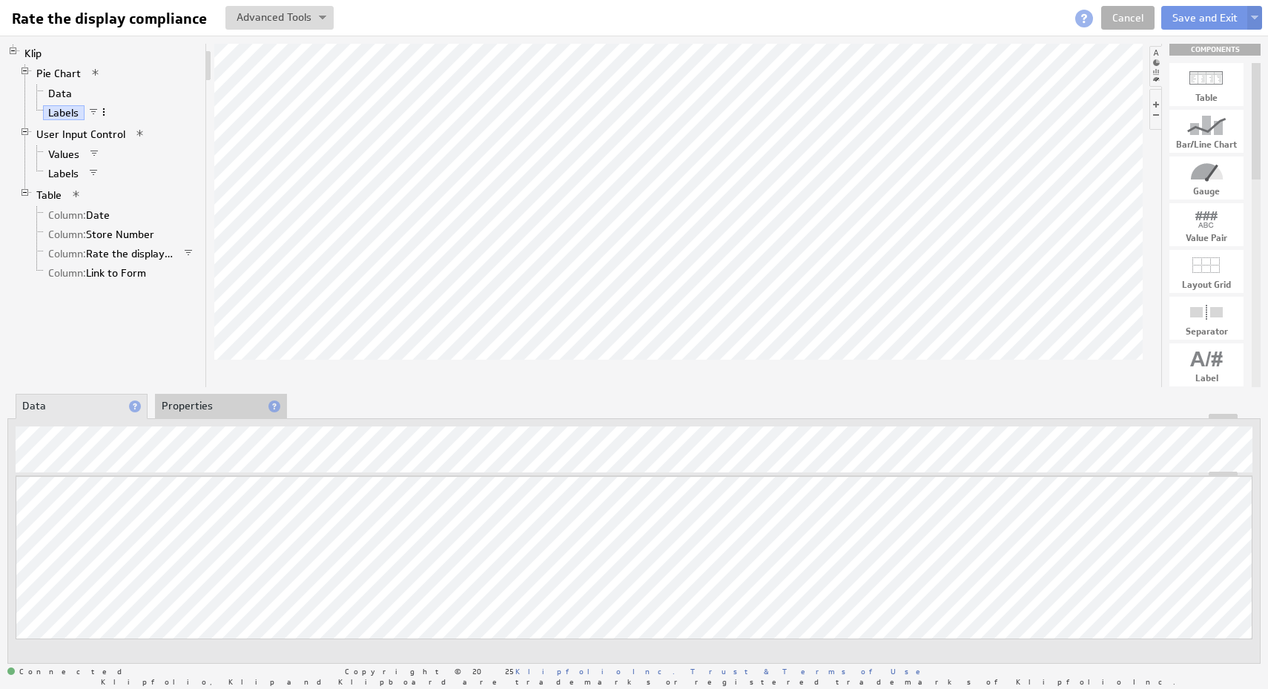
click at [108, 111] on span at bounding box center [104, 112] width 10 height 10
click at [117, 100] on li "Data" at bounding box center [115, 93] width 168 height 19
click at [72, 119] on link "Labels" at bounding box center [64, 112] width 42 height 15
click at [230, 410] on li "Properties" at bounding box center [221, 406] width 132 height 25
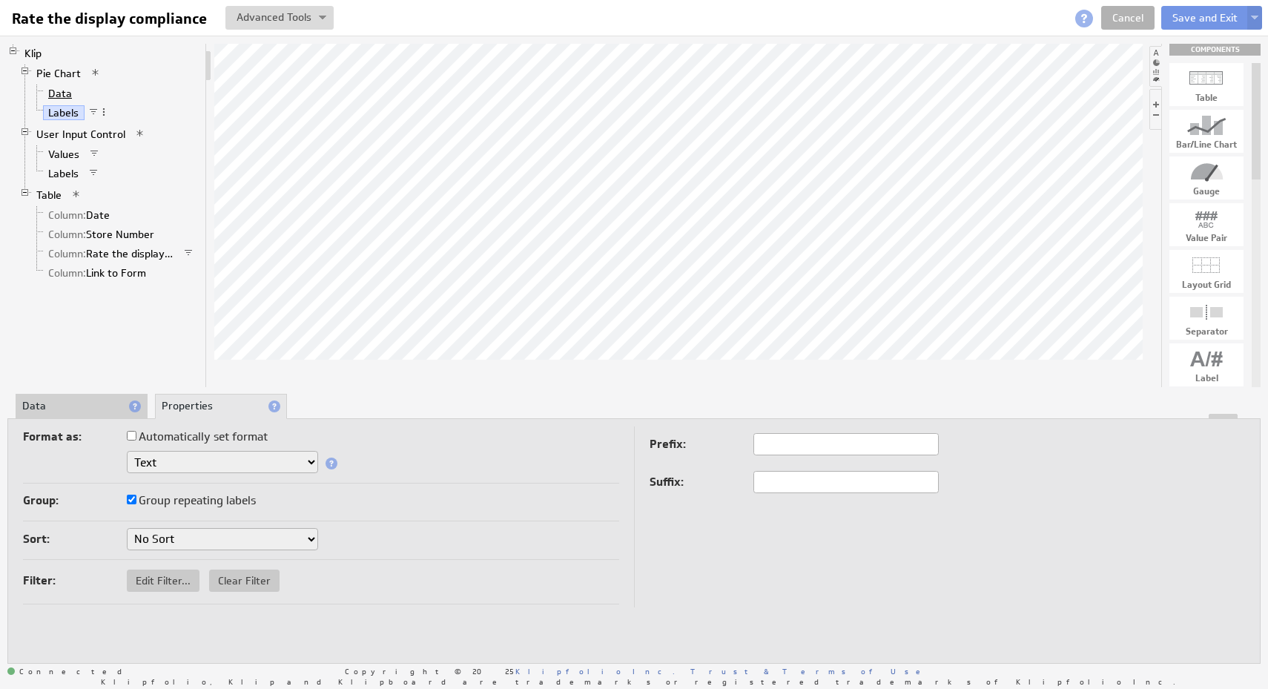
click at [63, 97] on link "Data" at bounding box center [60, 93] width 35 height 15
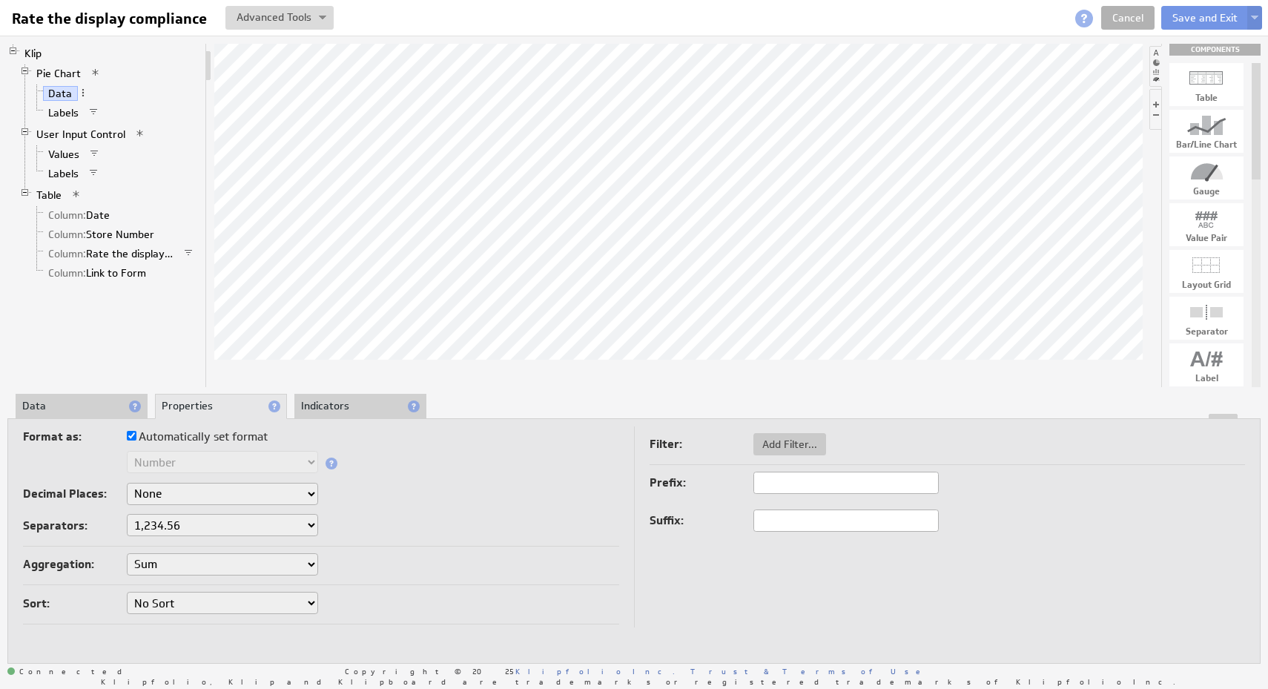
click at [65, 81] on span "Pie Chart" at bounding box center [66, 73] width 70 height 13
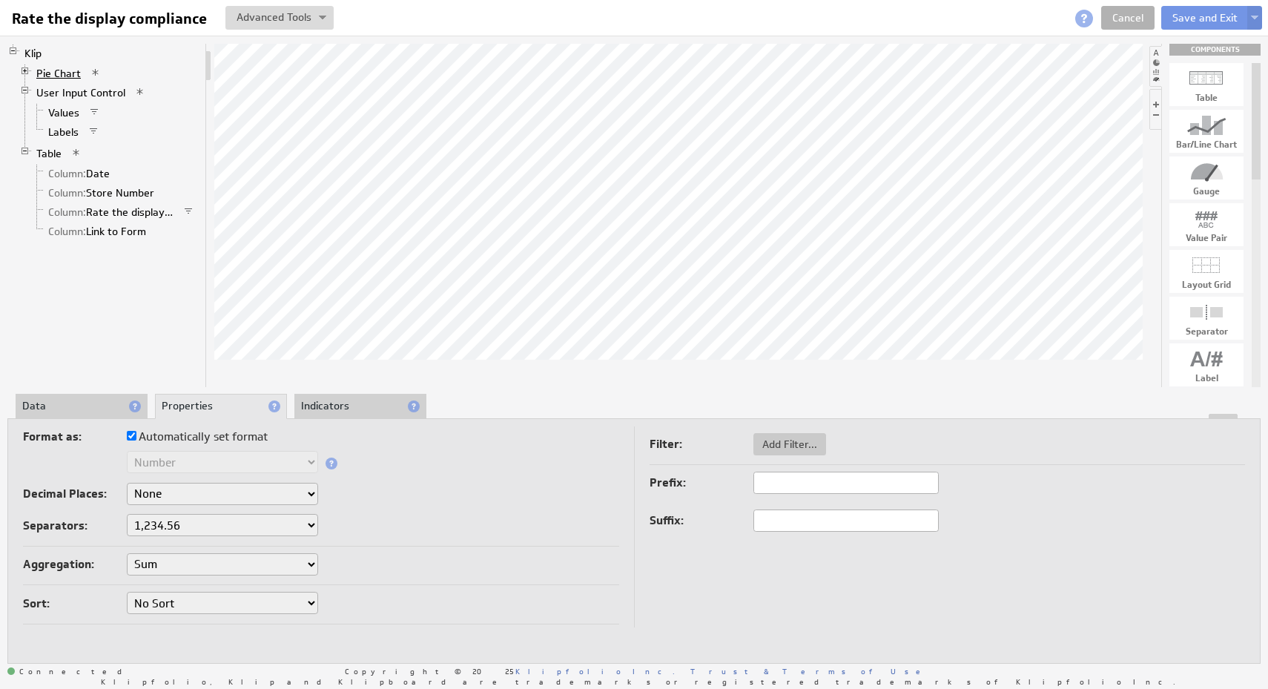
click at [65, 67] on link "Pie Chart" at bounding box center [59, 73] width 56 height 15
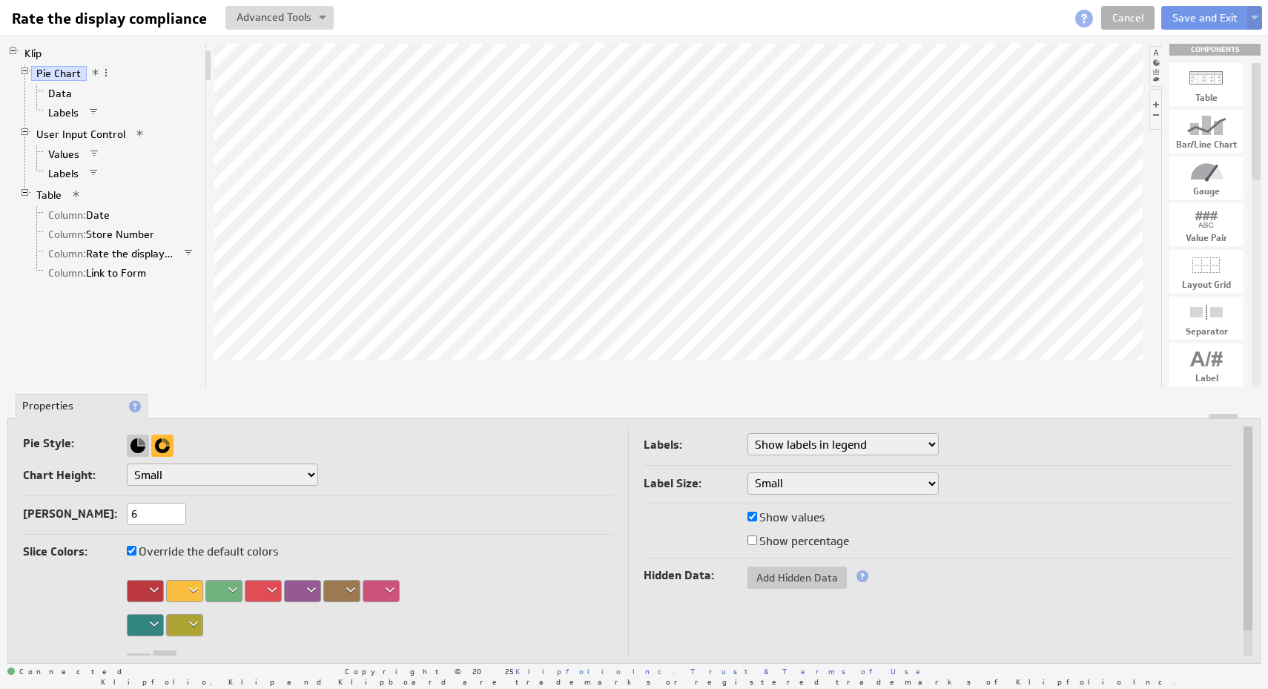
click at [154, 597] on div at bounding box center [145, 591] width 37 height 22
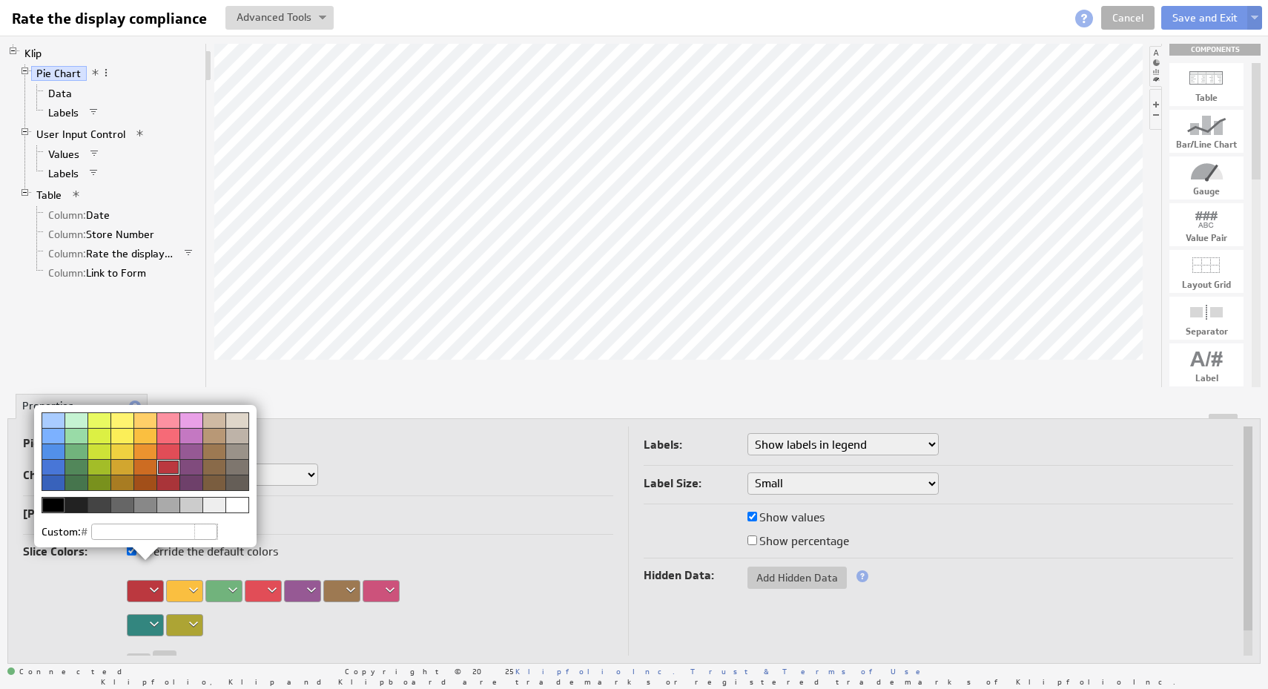
click at [484, 575] on img at bounding box center [634, 344] width 1268 height 689
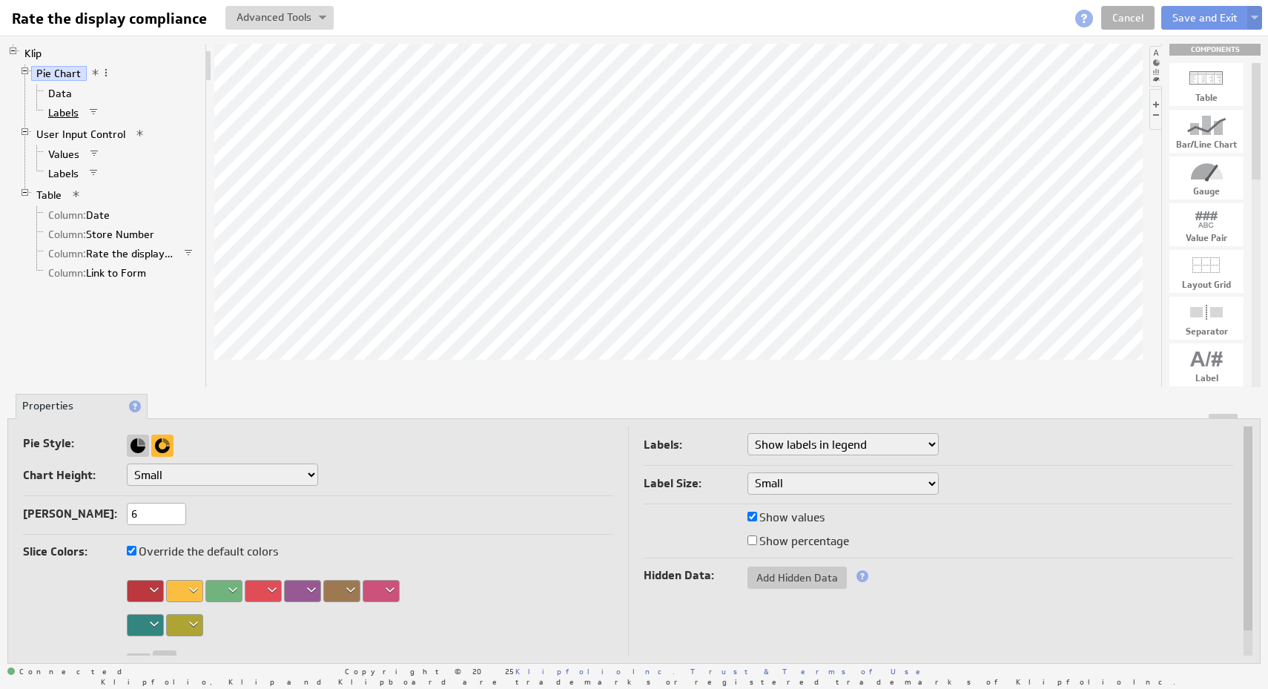
click at [64, 116] on link "Labels" at bounding box center [64, 112] width 42 height 15
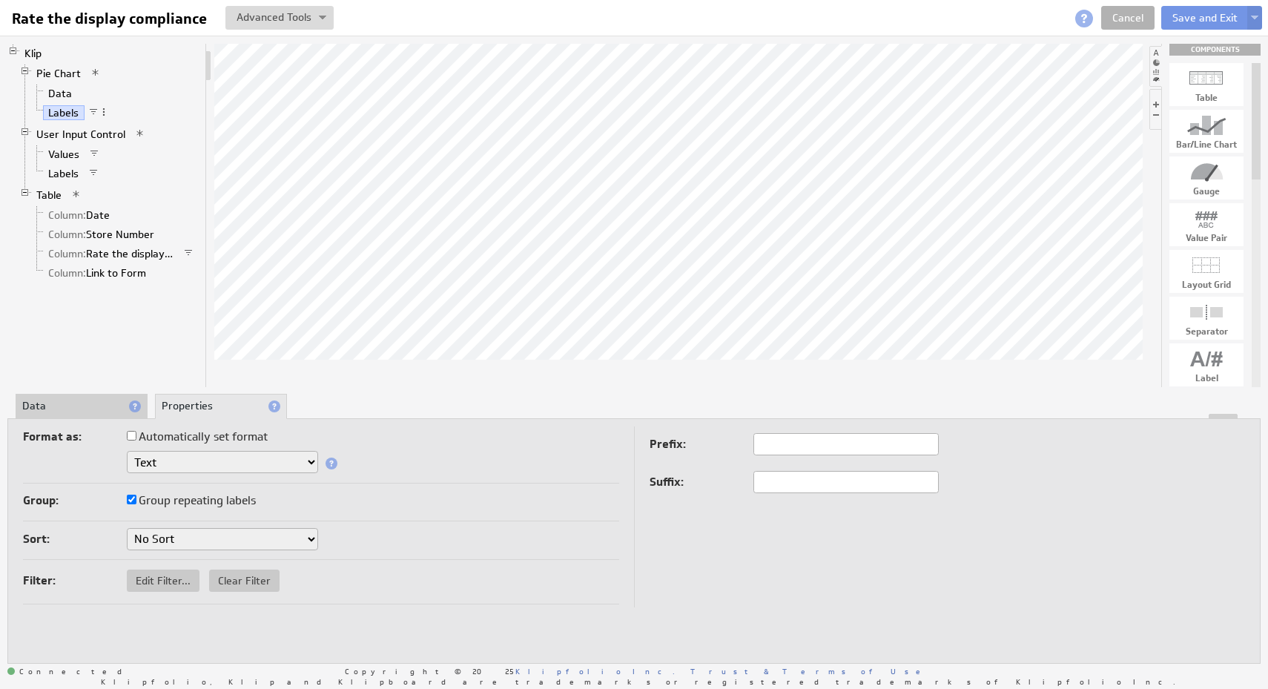
click at [271, 541] on select "No Sort A to Z Z to A" at bounding box center [222, 539] width 191 height 22
click at [127, 528] on select "No Sort A to Z Z to A" at bounding box center [222, 539] width 191 height 22
click at [1218, 21] on button "Save and Exit" at bounding box center [1205, 18] width 88 height 24
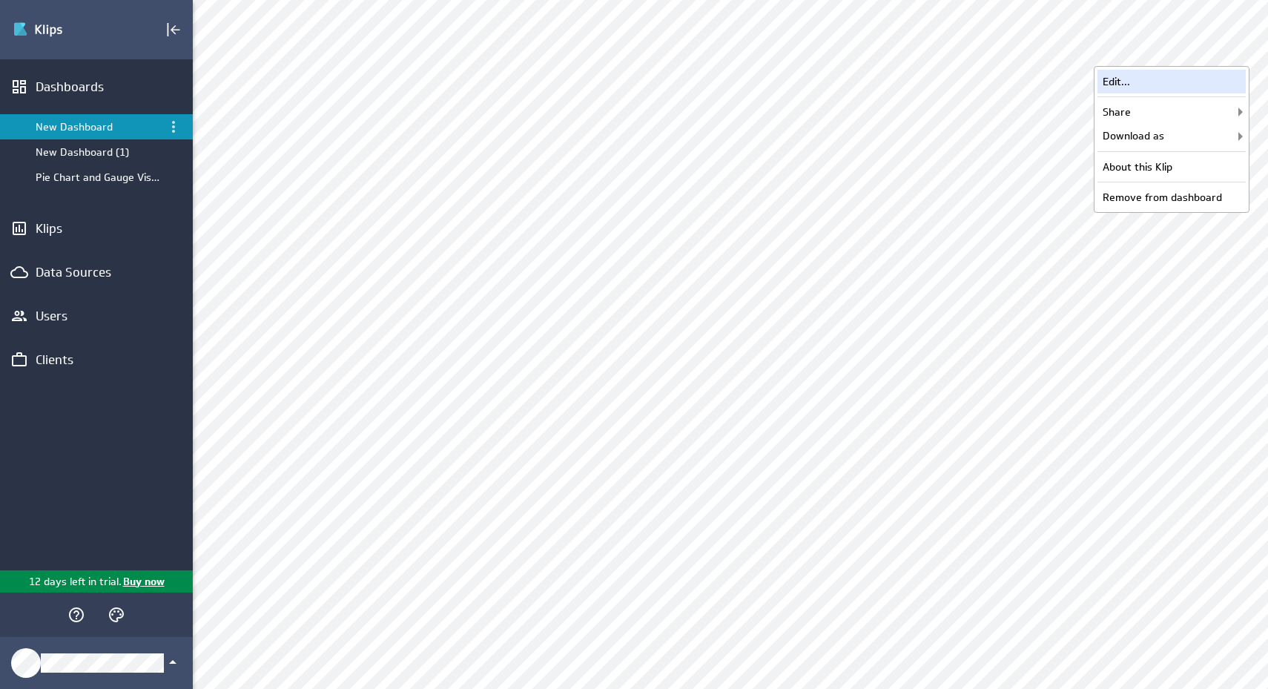
click at [1208, 89] on div "Edit..." at bounding box center [1172, 82] width 148 height 24
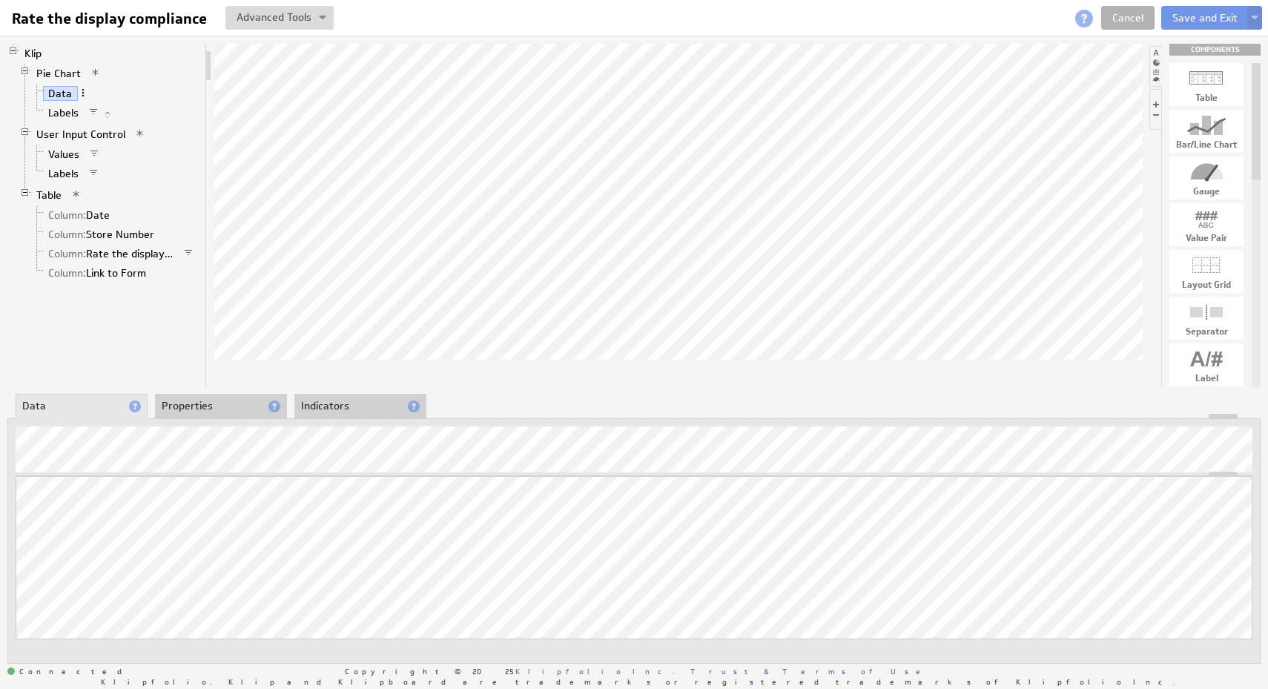
click at [79, 88] on span at bounding box center [83, 93] width 10 height 10
click at [161, 89] on div "Rename... Aggregation Sum Average Median Min Max First Last Count Count Distinc…" at bounding box center [157, 149] width 156 height 123
click at [82, 90] on span at bounding box center [83, 93] width 10 height 10
click at [173, 72] on li "Pie Chart Data Labels" at bounding box center [109, 94] width 180 height 61
click at [214, 419] on div "Updating... Select a Function ARRAY DATE SELECT SLICE SUM Data Manipulation Log…" at bounding box center [633, 540] width 1253 height 245
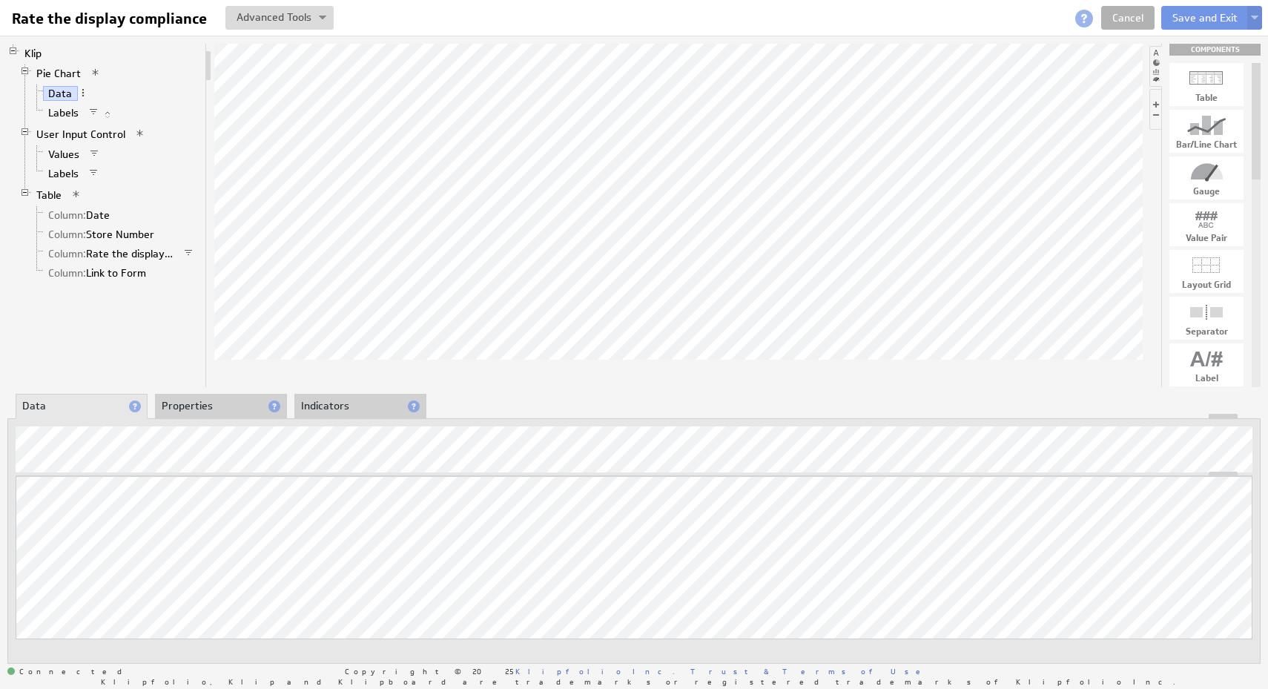
click at [212, 397] on li "Properties" at bounding box center [221, 406] width 132 height 25
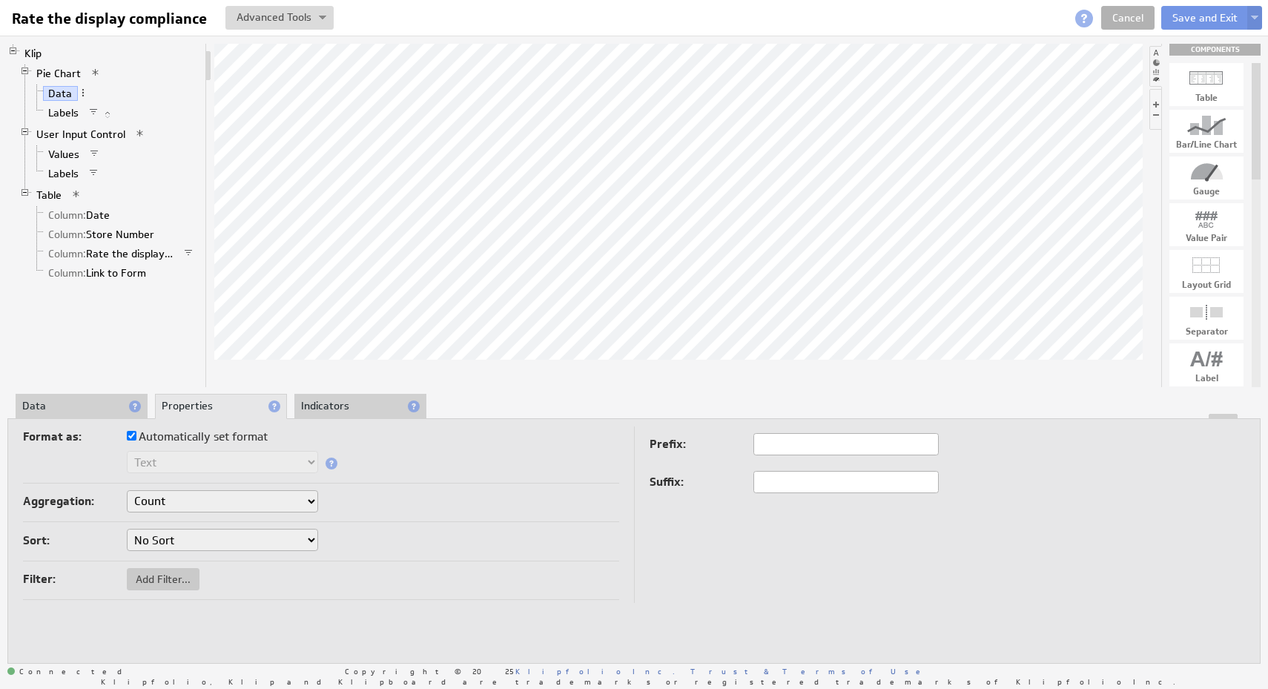
click at [266, 535] on select "No Sort Lowest to Highest Highest to Lowest" at bounding box center [222, 540] width 191 height 22
click at [176, 570] on button "Add Filter..." at bounding box center [163, 579] width 73 height 22
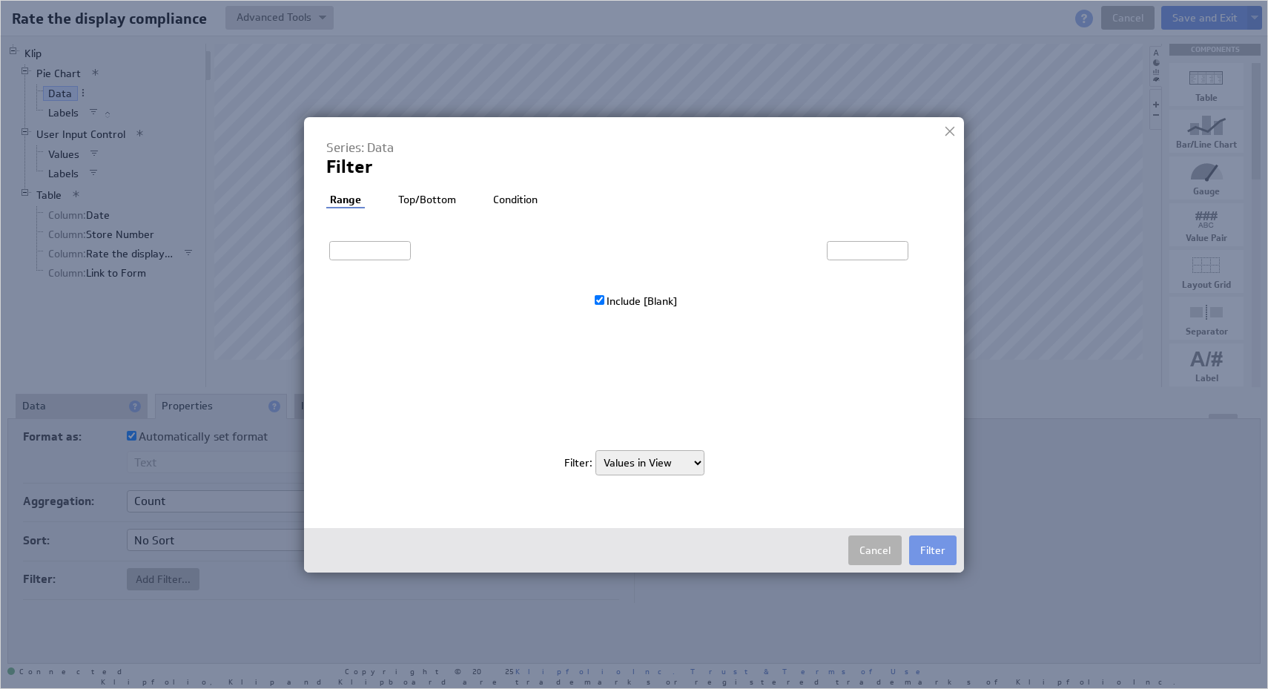
type input "5"
type input "194"
checkbox input "true"
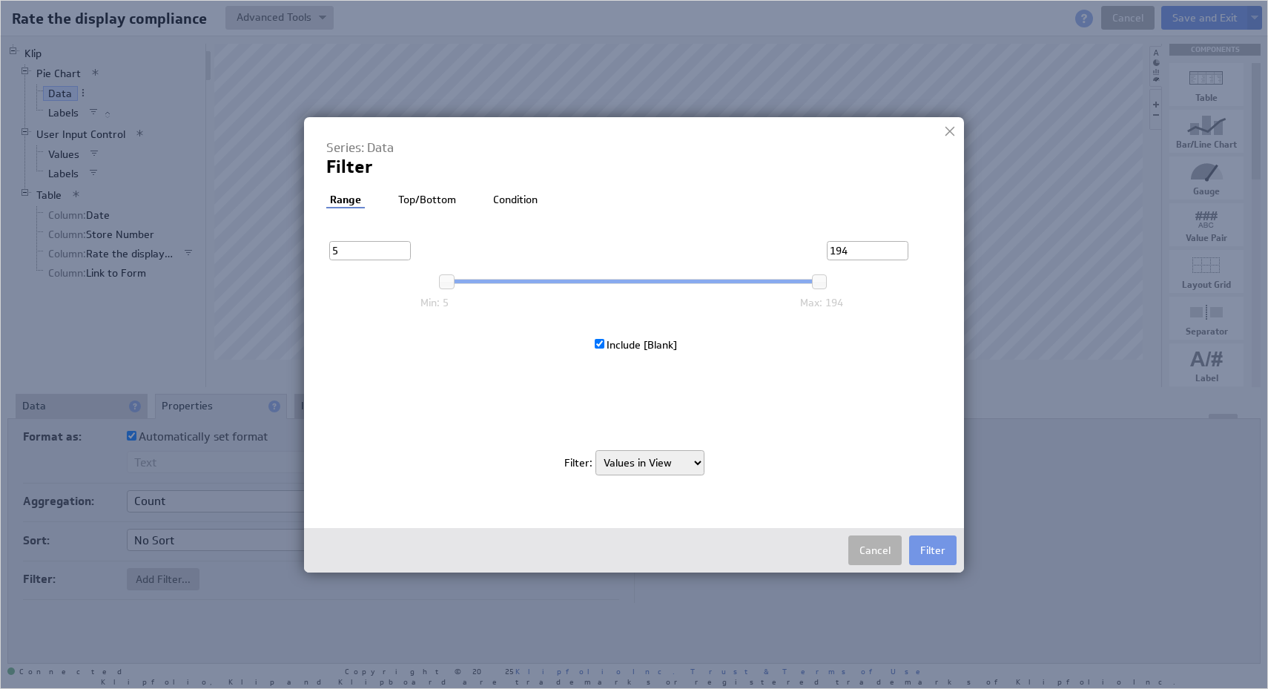
click at [429, 189] on div "Series: Data Filter Filter: Range Top/Bottom Condition Exclude Custom Filter 5 …" at bounding box center [633, 315] width 615 height 352
click at [431, 199] on li "Top/Bottom" at bounding box center [427, 200] width 65 height 15
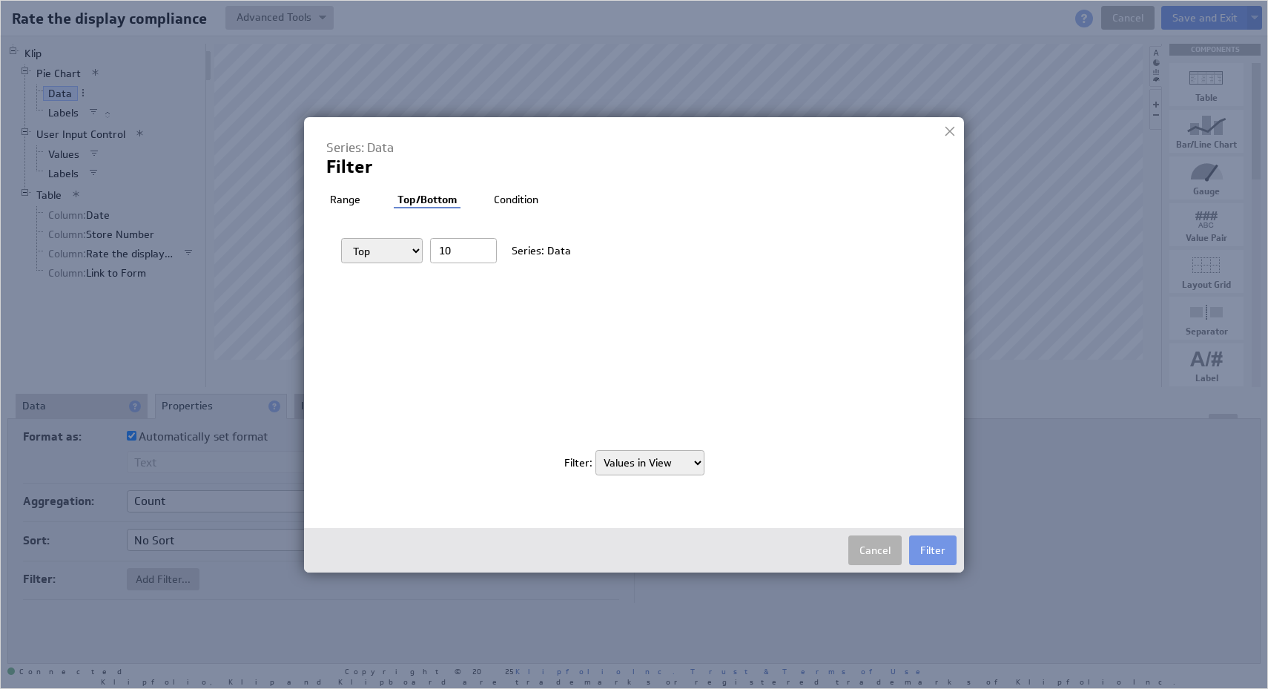
click at [518, 201] on li "Condition" at bounding box center [516, 200] width 52 height 15
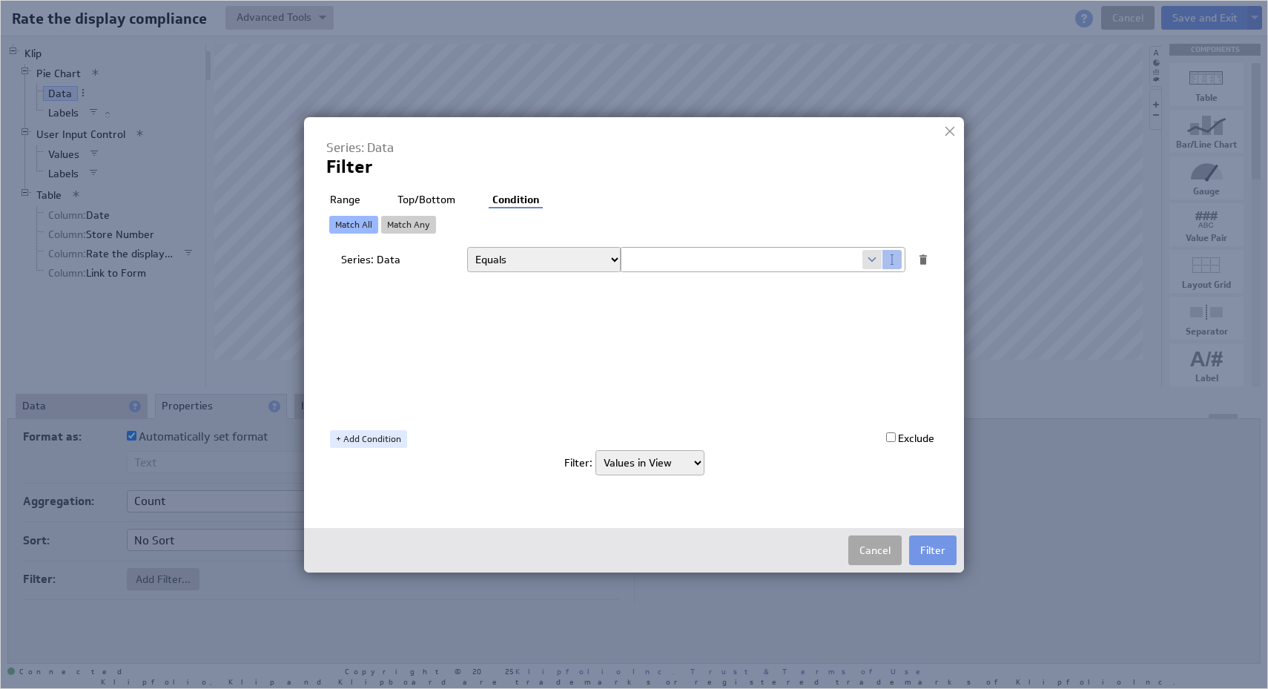
click at [859, 544] on button "Cancel" at bounding box center [874, 550] width 53 height 30
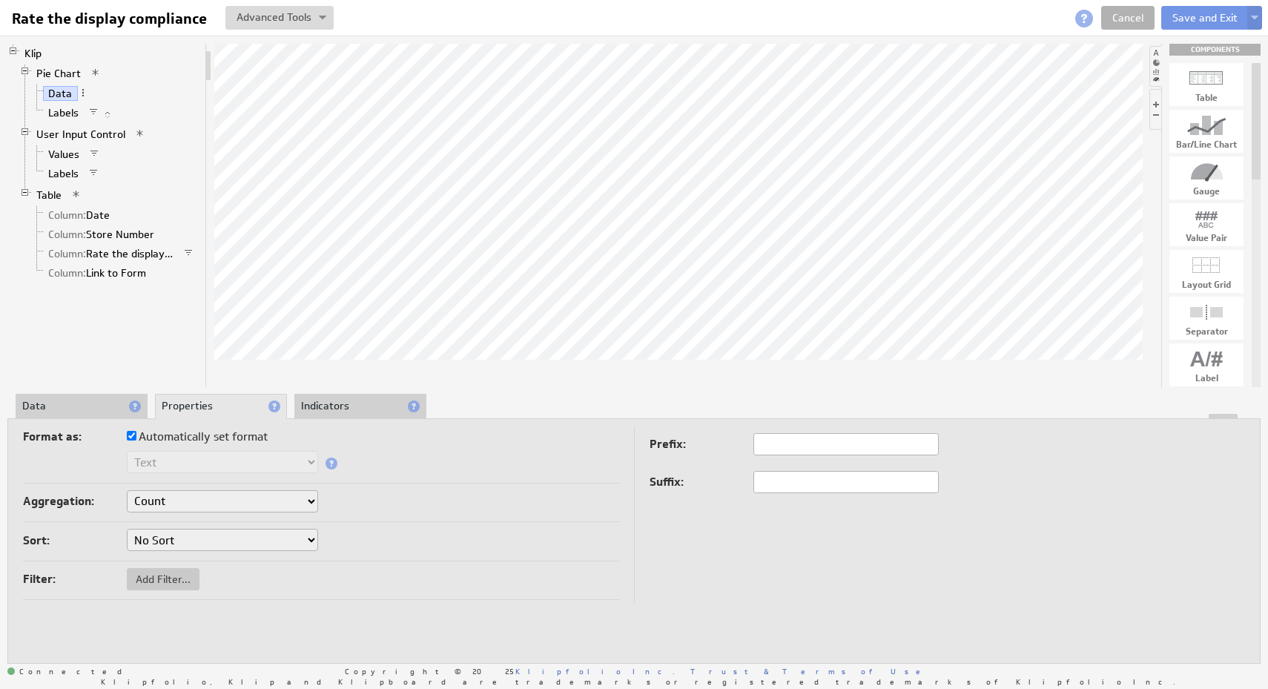
click at [53, 407] on li "Data" at bounding box center [82, 406] width 132 height 25
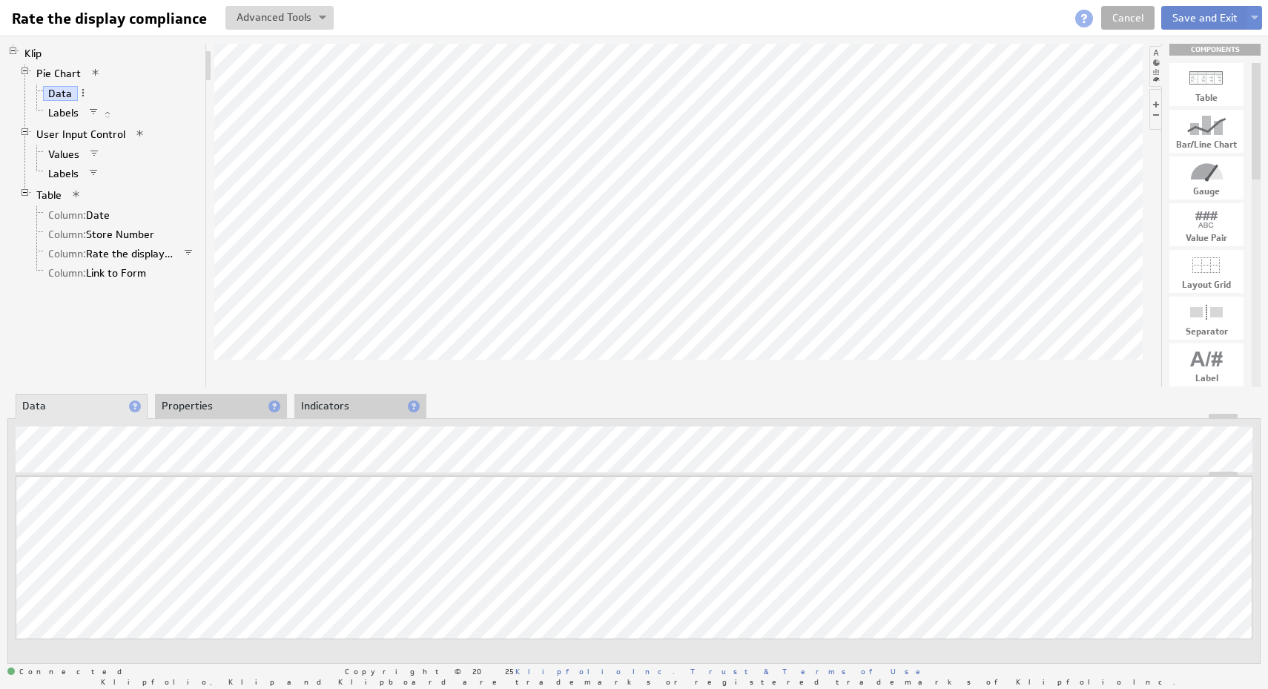
click at [1186, 26] on button "Save and Exit" at bounding box center [1205, 18] width 88 height 24
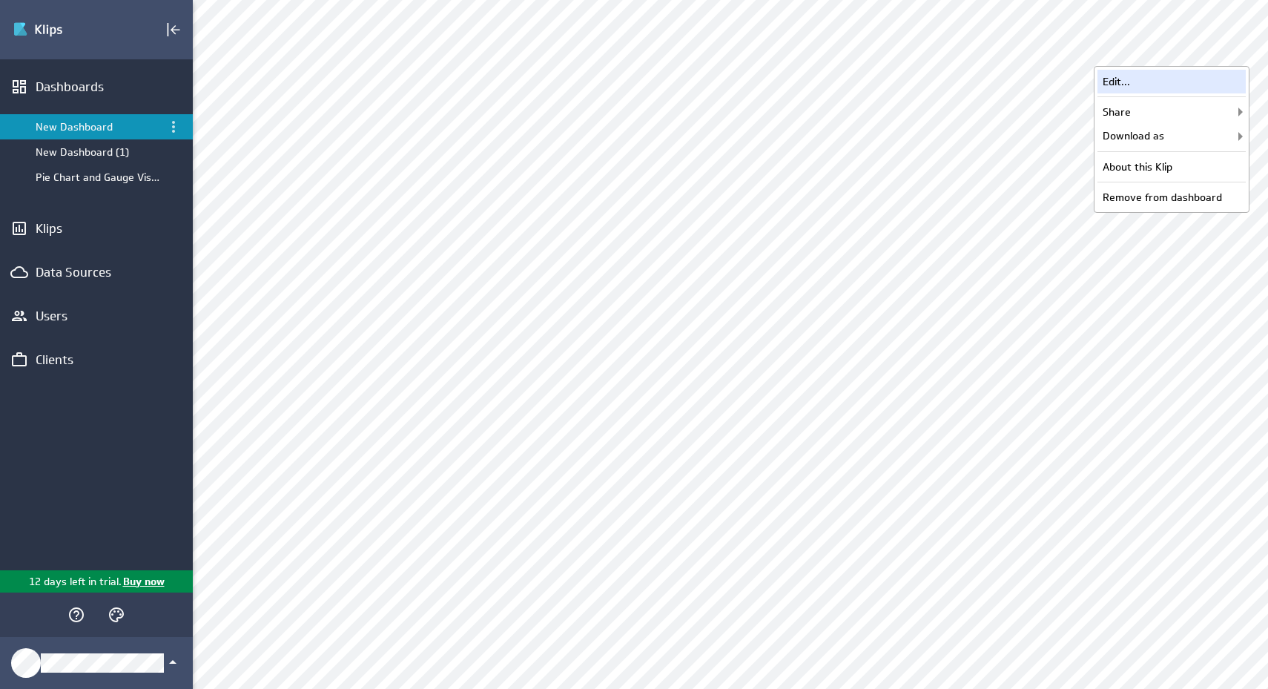
click at [1200, 82] on div "Edit..." at bounding box center [1172, 82] width 148 height 24
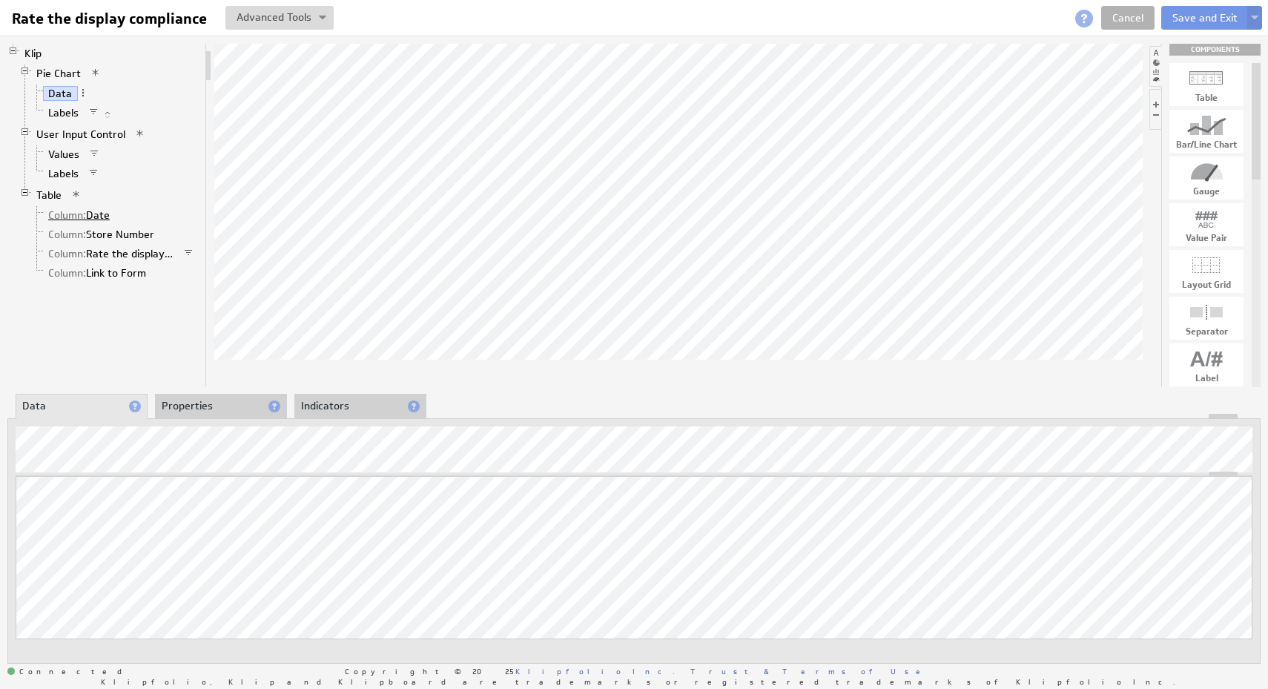
click at [102, 220] on link "Column: Date" at bounding box center [79, 215] width 73 height 15
click at [199, 413] on li "Properties" at bounding box center [221, 406] width 132 height 25
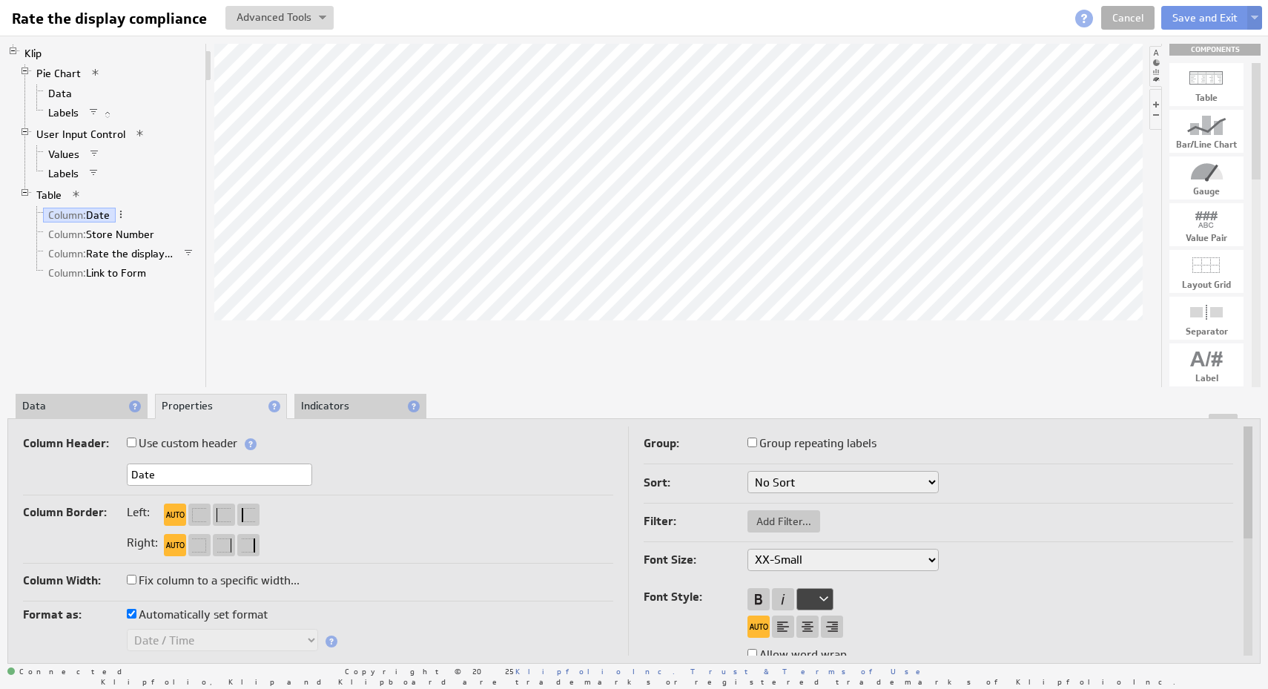
click at [564, 563] on hr at bounding box center [318, 563] width 590 height 1
click at [376, 401] on li "Indicators" at bounding box center [360, 406] width 132 height 25
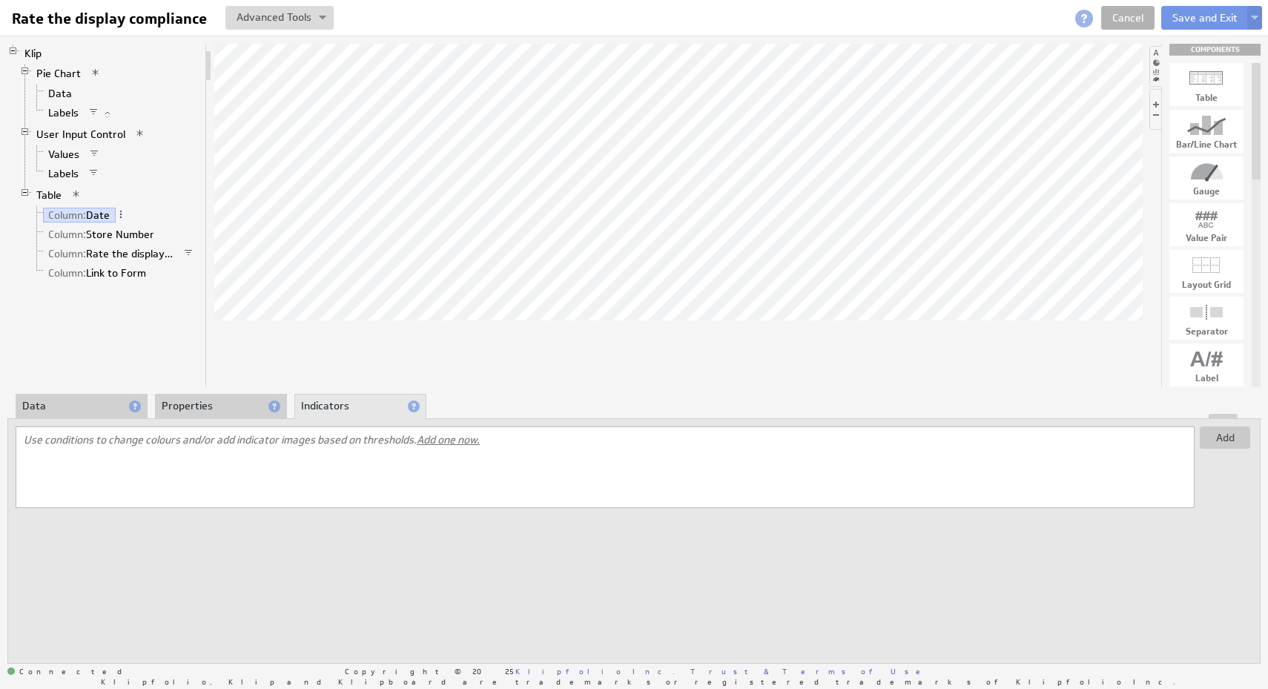
click at [74, 415] on div at bounding box center [634, 416] width 1252 height 5
click at [76, 408] on li "Data" at bounding box center [82, 406] width 132 height 25
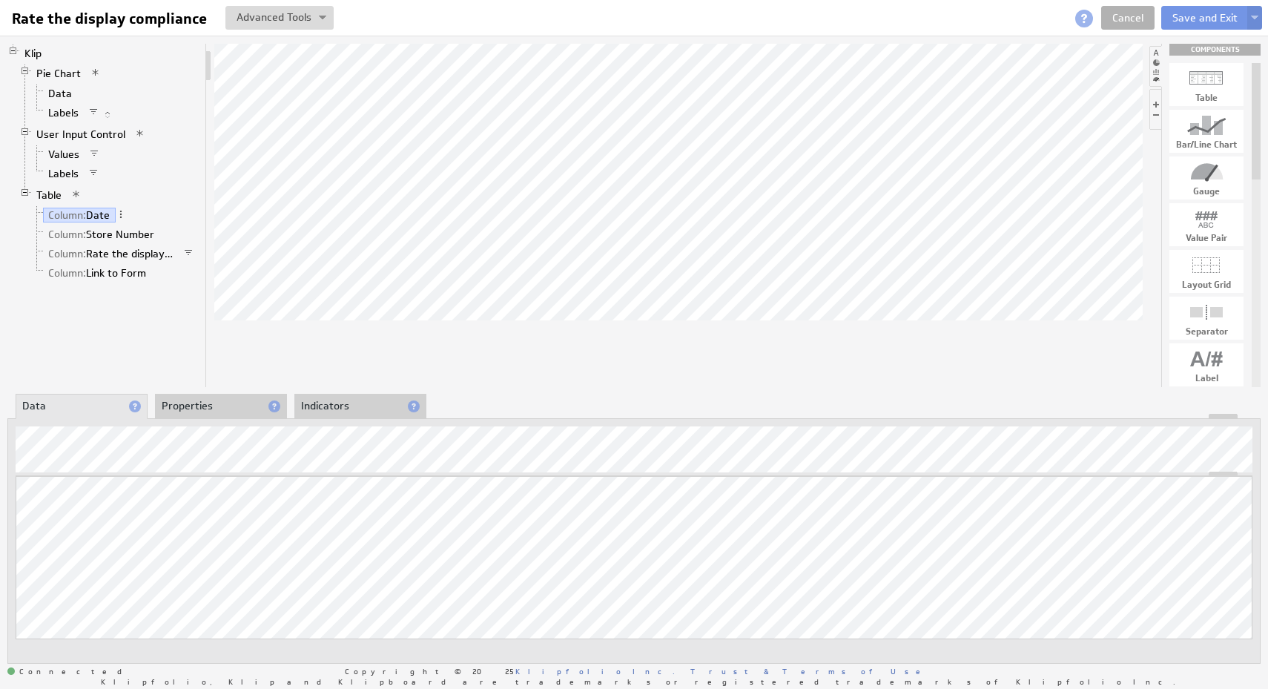
click at [202, 400] on li "Properties" at bounding box center [221, 406] width 132 height 25
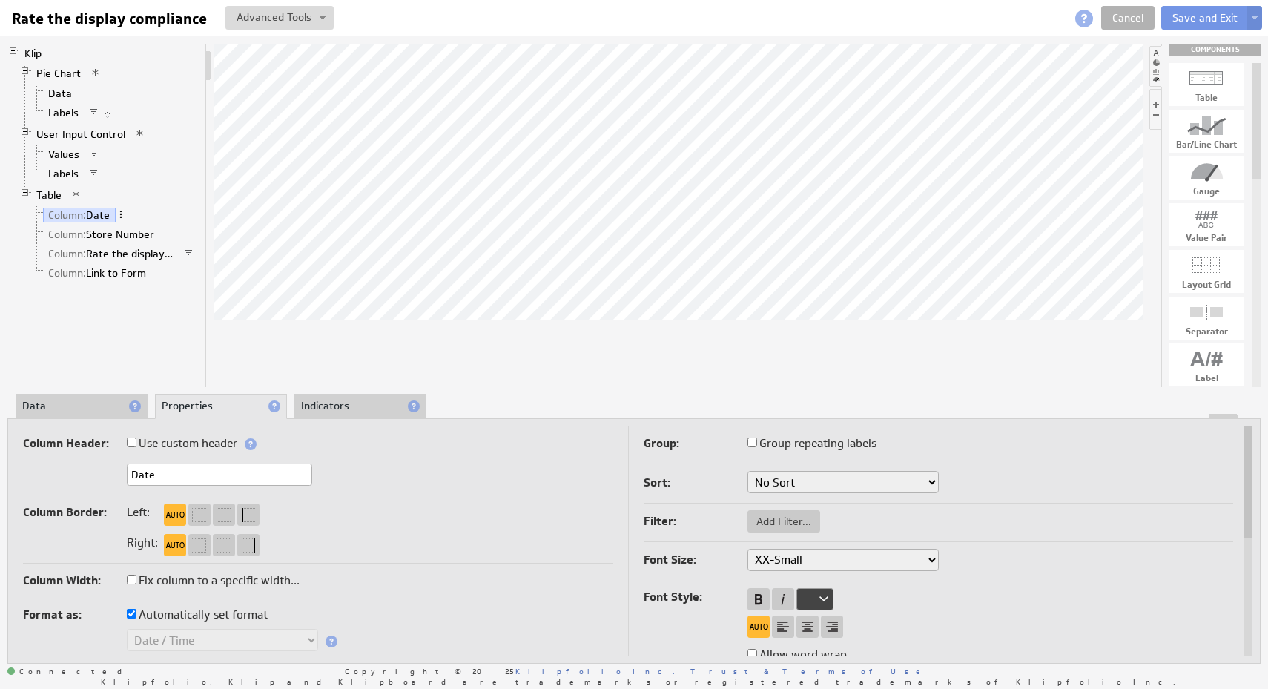
click at [123, 217] on span at bounding box center [121, 214] width 10 height 10
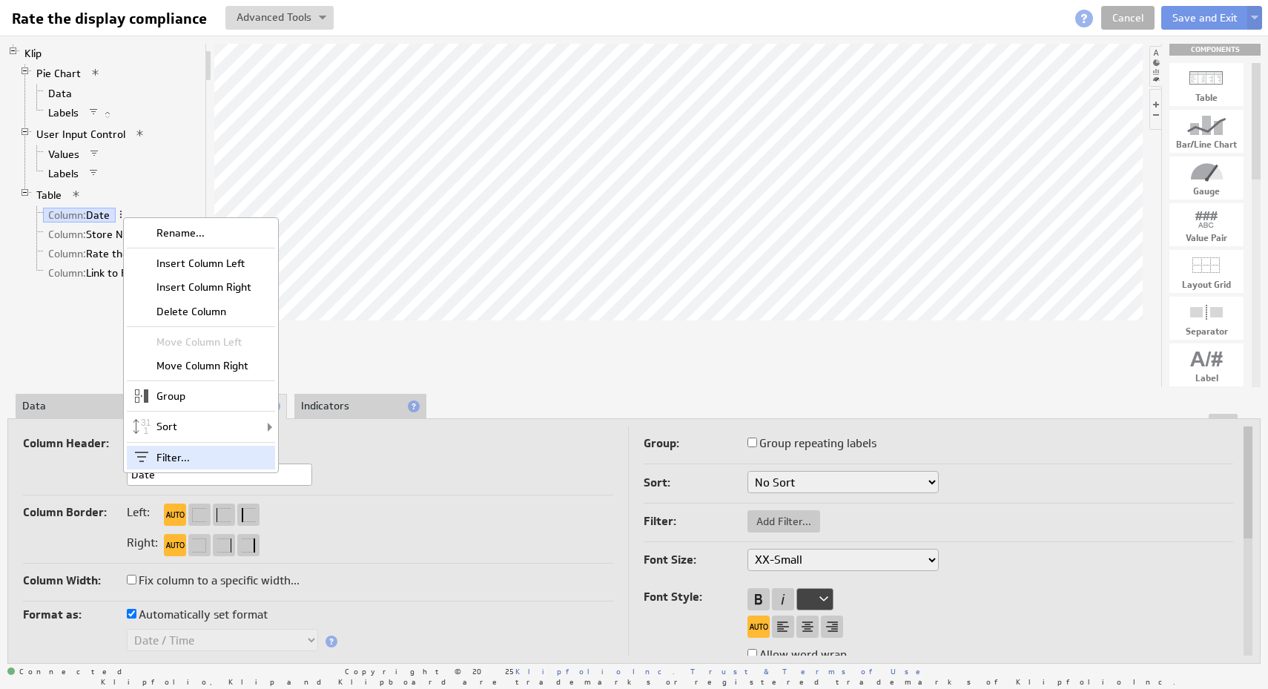
click at [222, 467] on div "Filter..." at bounding box center [201, 458] width 148 height 24
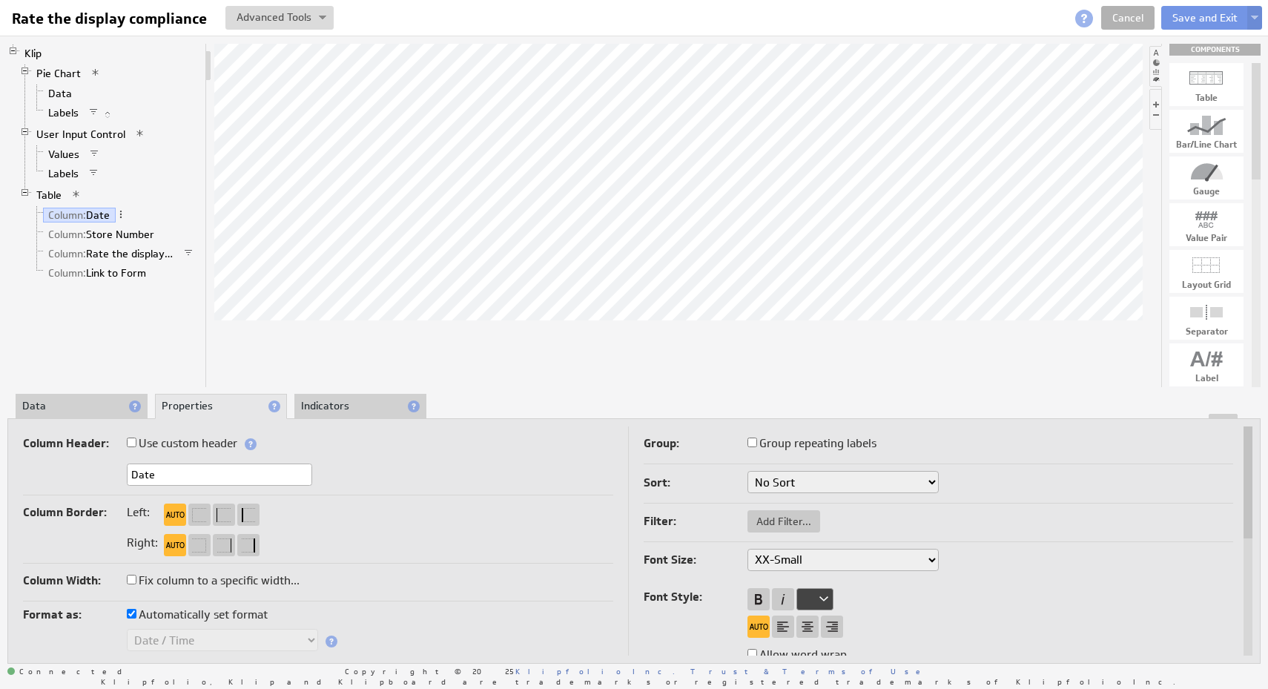
checkbox input "true"
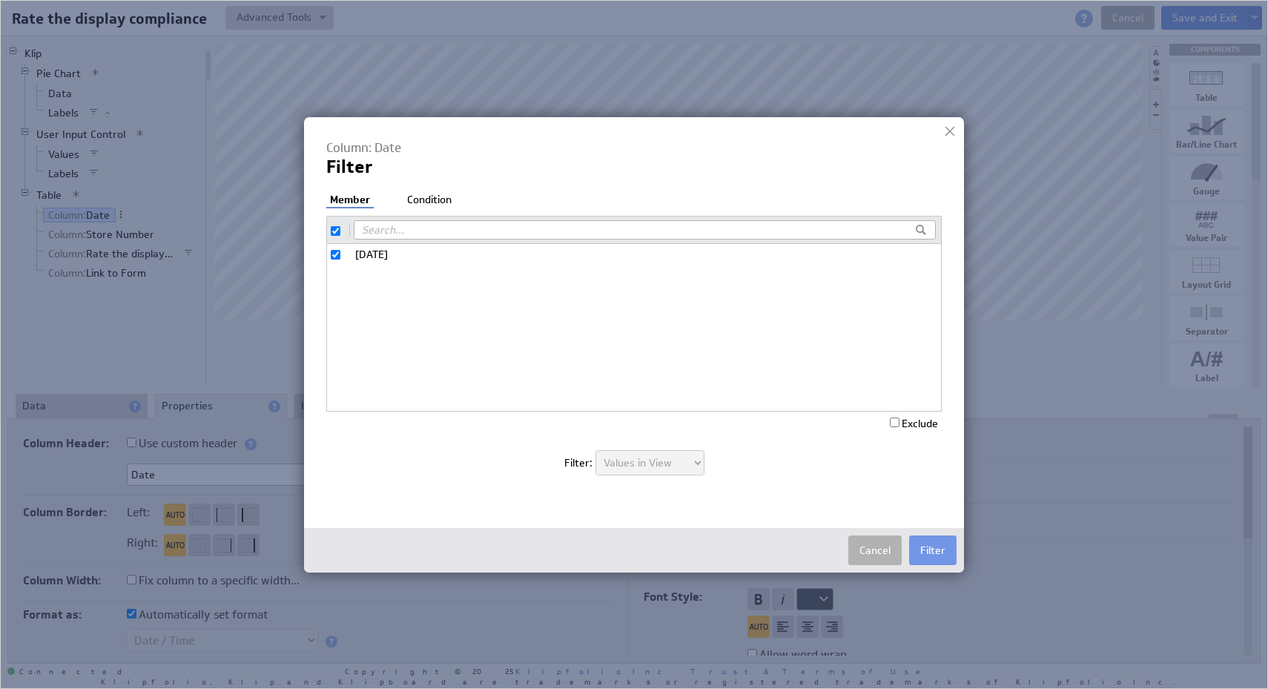
click at [432, 201] on li "Condition" at bounding box center [429, 200] width 52 height 15
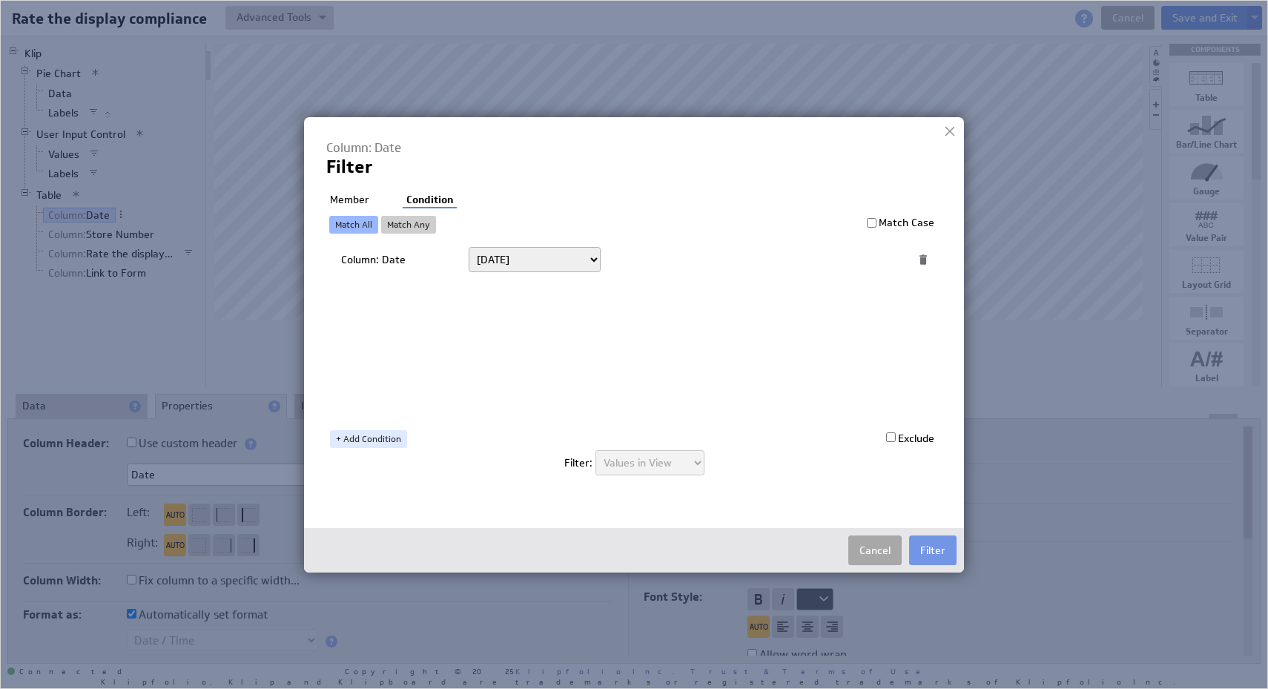
click at [866, 554] on button "Cancel" at bounding box center [874, 550] width 53 height 30
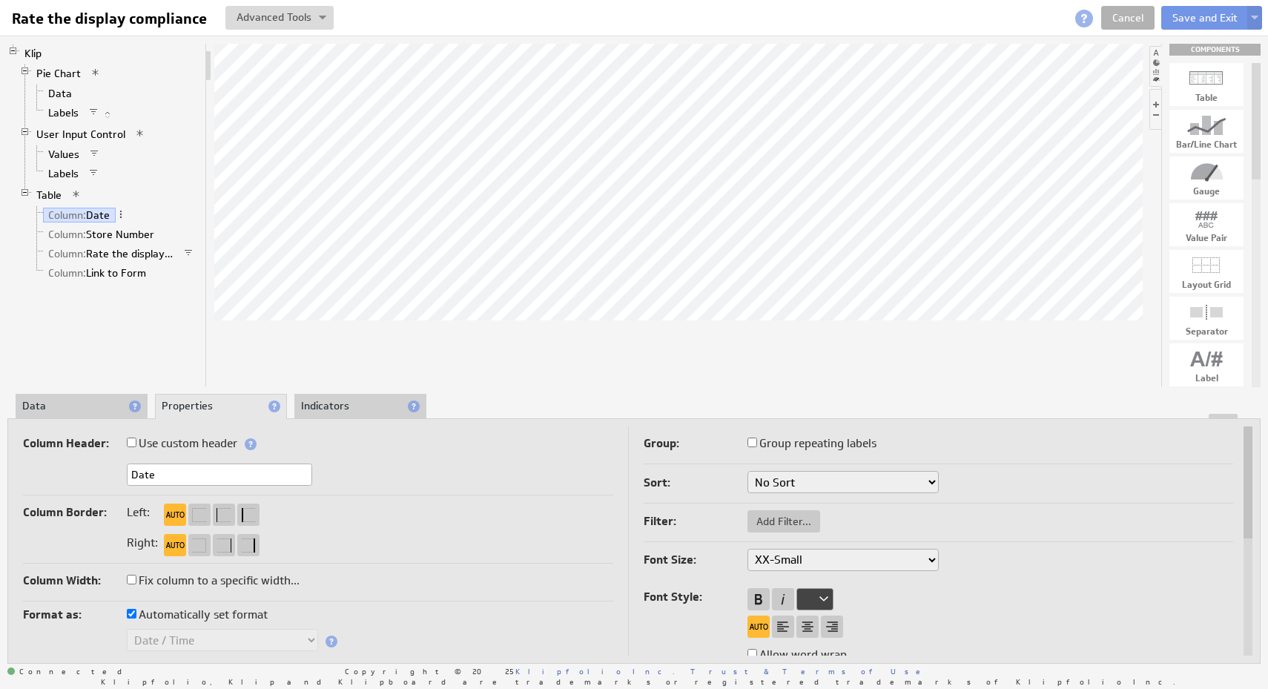
click at [69, 407] on li "Data" at bounding box center [82, 406] width 132 height 25
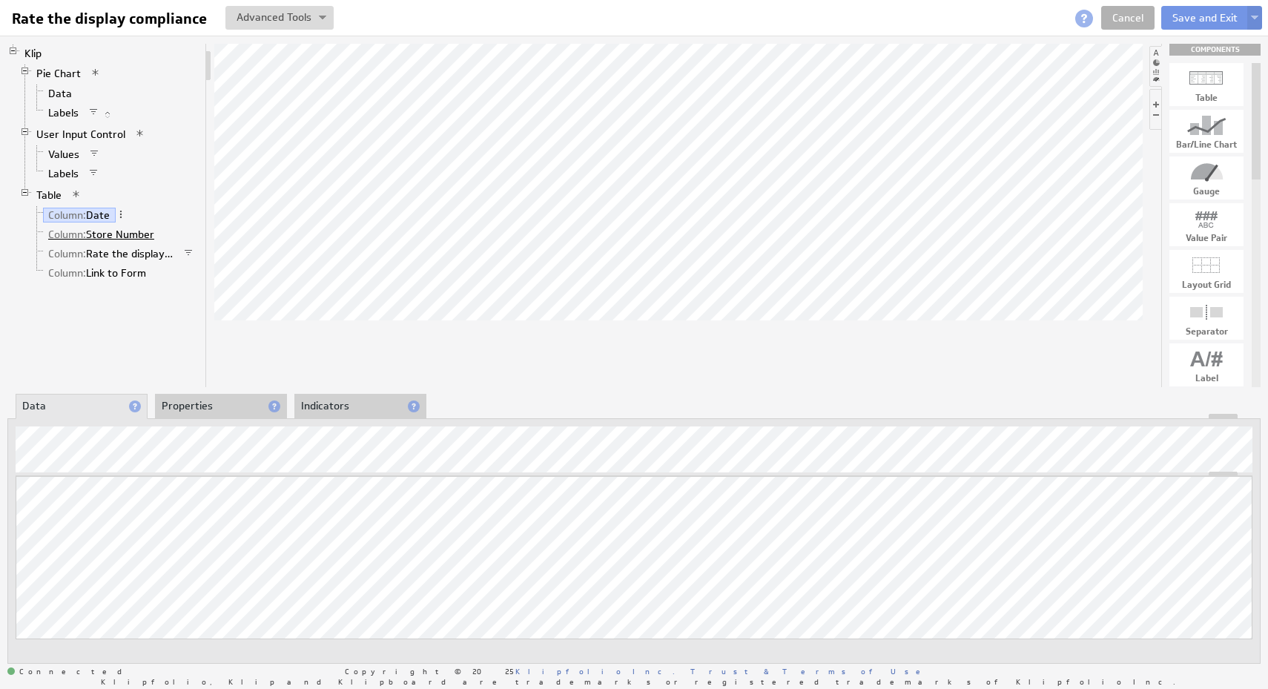
click at [130, 240] on link "Column: Store Number" at bounding box center [101, 234] width 117 height 15
click at [132, 254] on link "Column: Rate the display compliance" at bounding box center [111, 253] width 136 height 15
click at [107, 277] on link "Column: Link to Form" at bounding box center [97, 272] width 109 height 15
click at [1209, 16] on button "Save and Exit" at bounding box center [1205, 18] width 88 height 24
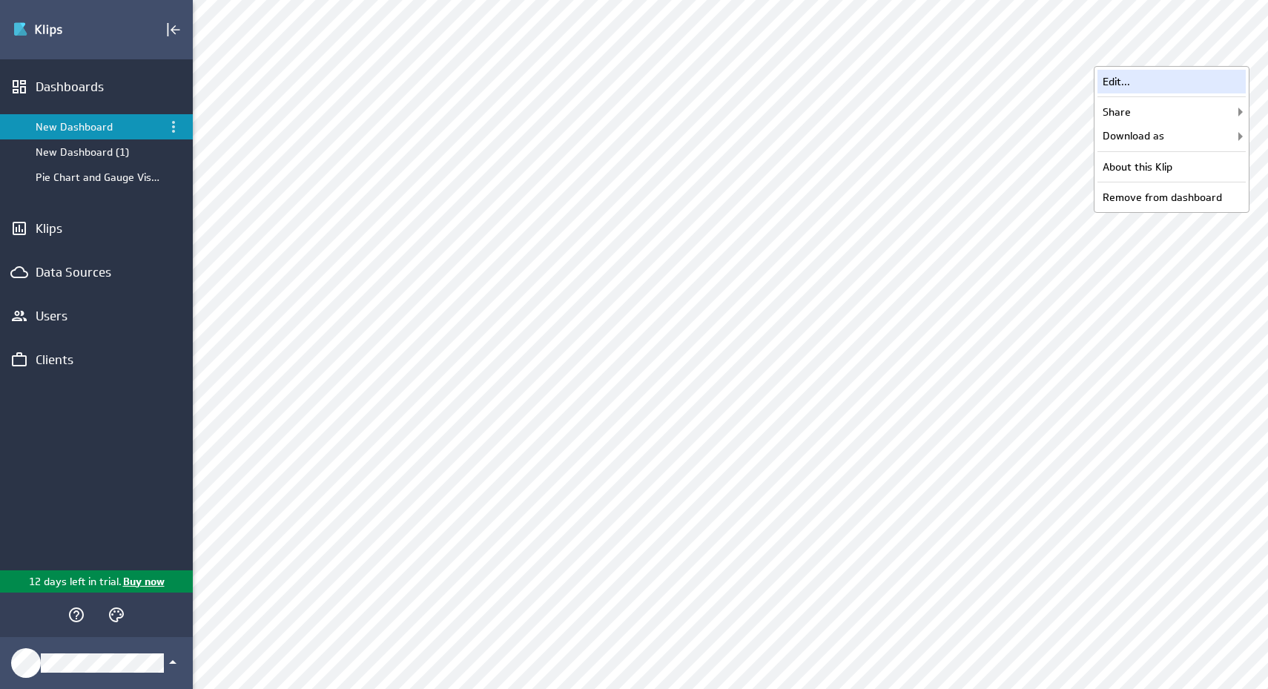
click at [1218, 83] on div "Edit..." at bounding box center [1172, 82] width 148 height 24
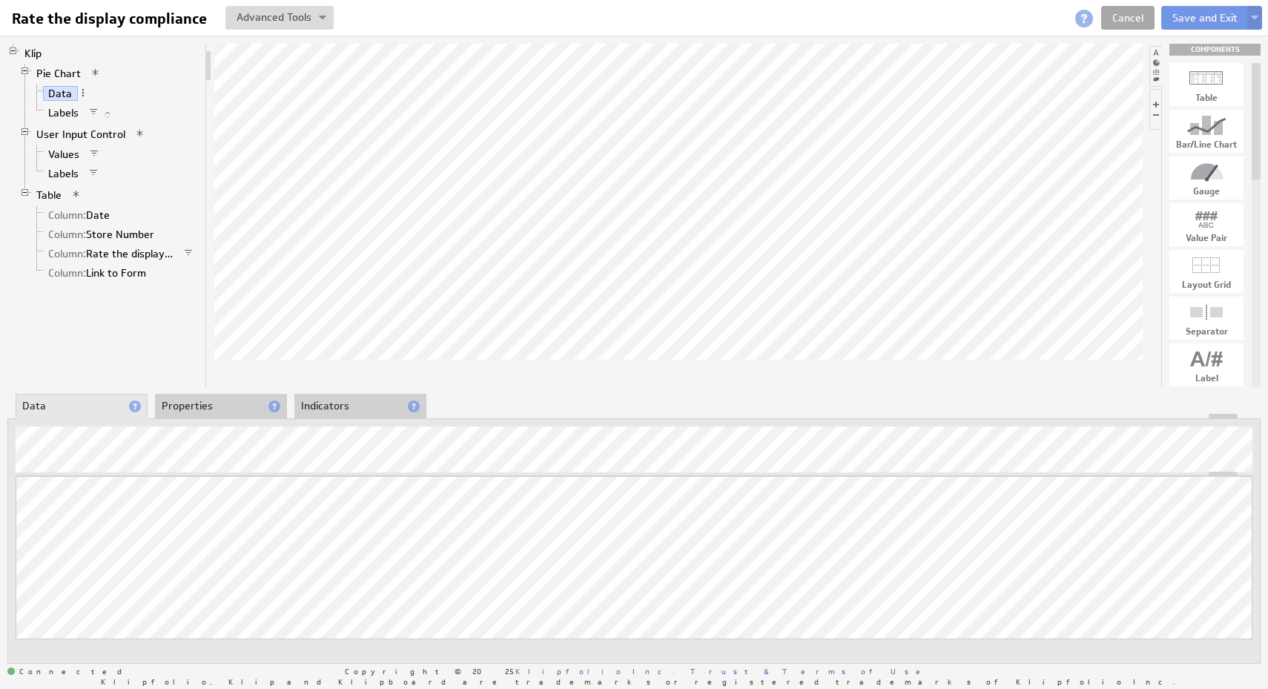
click at [1123, 22] on link "Cancel" at bounding box center [1127, 18] width 53 height 24
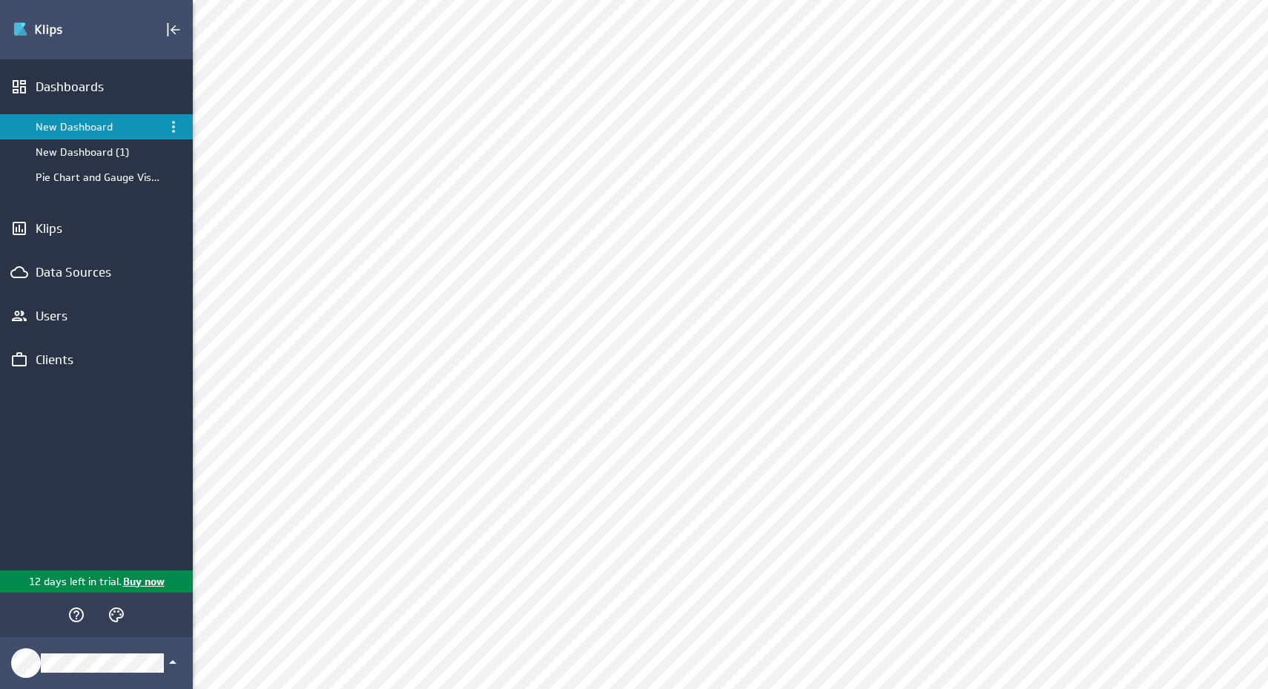
scroll to position [96, 0]
click at [668, 546] on div "Edit..." at bounding box center [645, 547] width 148 height 24
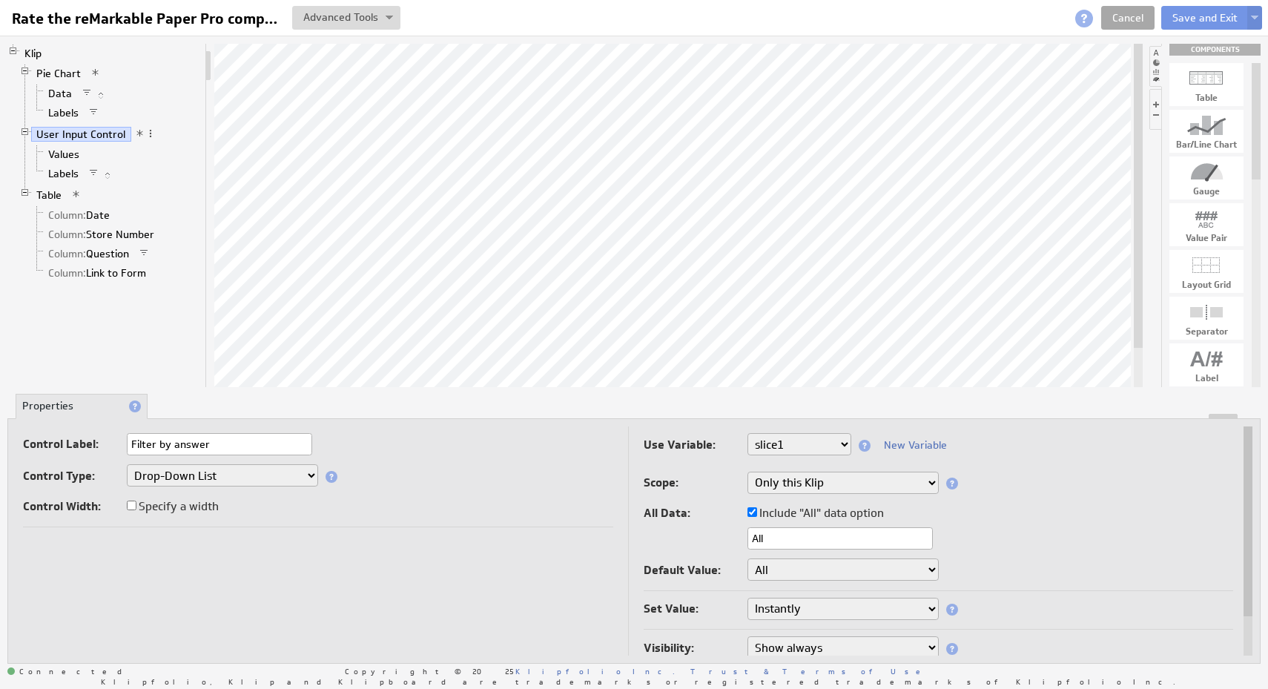
click at [1133, 27] on link "Cancel" at bounding box center [1127, 18] width 53 height 24
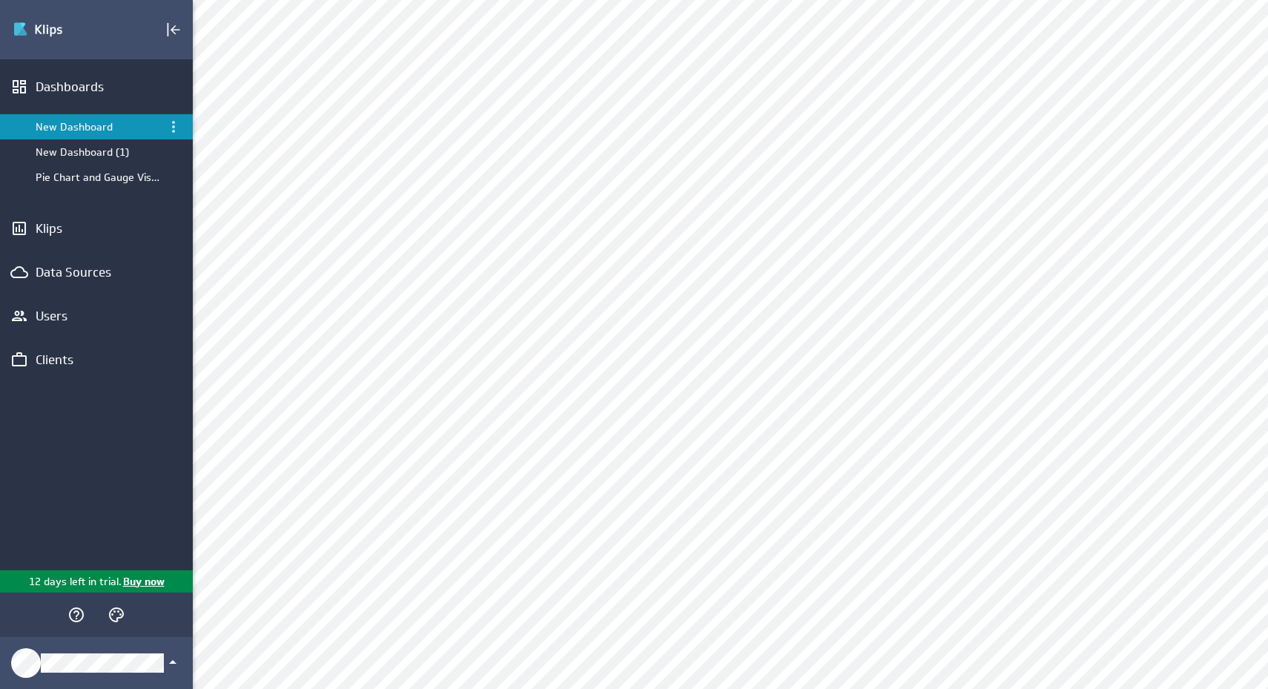
scroll to position [483, 0]
click at [711, 163] on div "Edit..." at bounding box center [645, 160] width 148 height 24
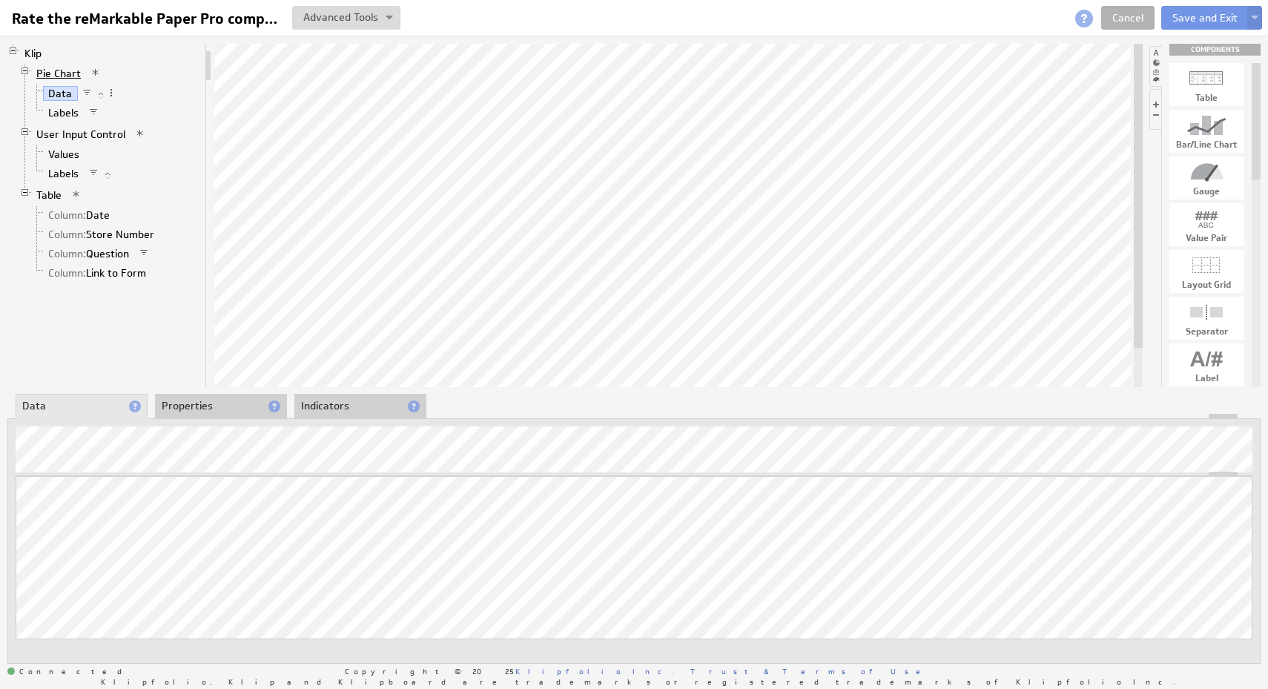
click at [61, 79] on link "Pie Chart" at bounding box center [59, 73] width 56 height 15
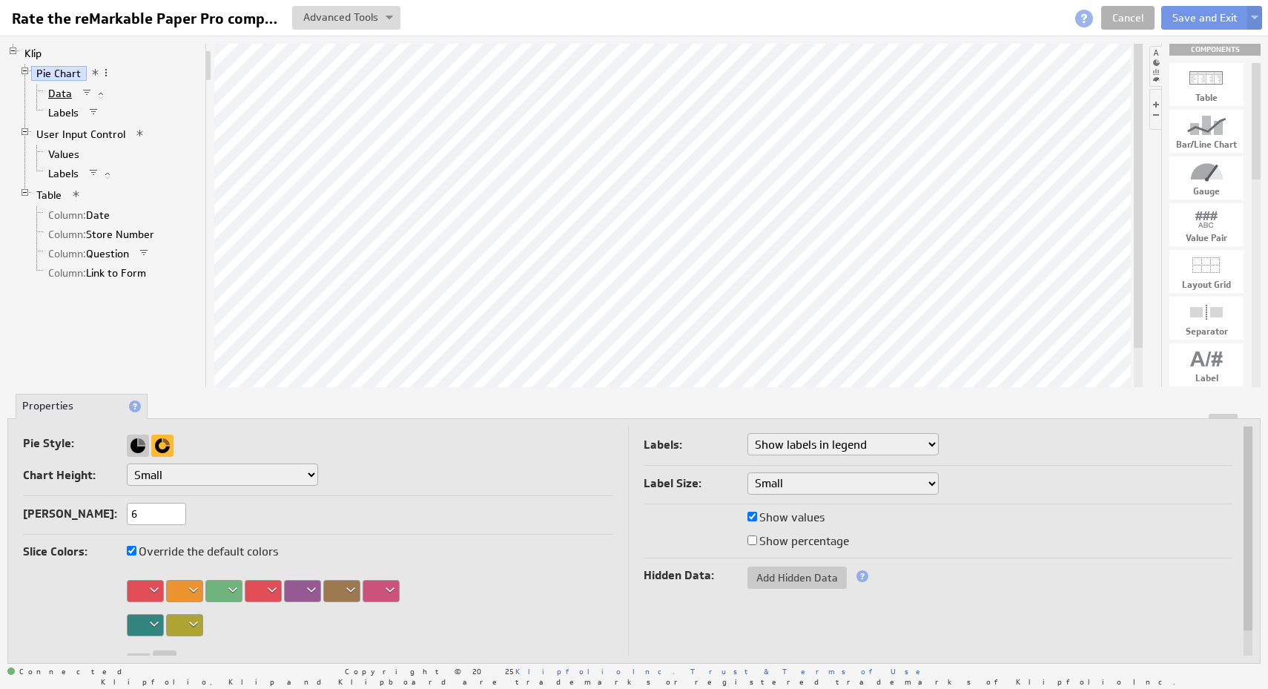
click at [59, 98] on link "Data" at bounding box center [60, 93] width 35 height 15
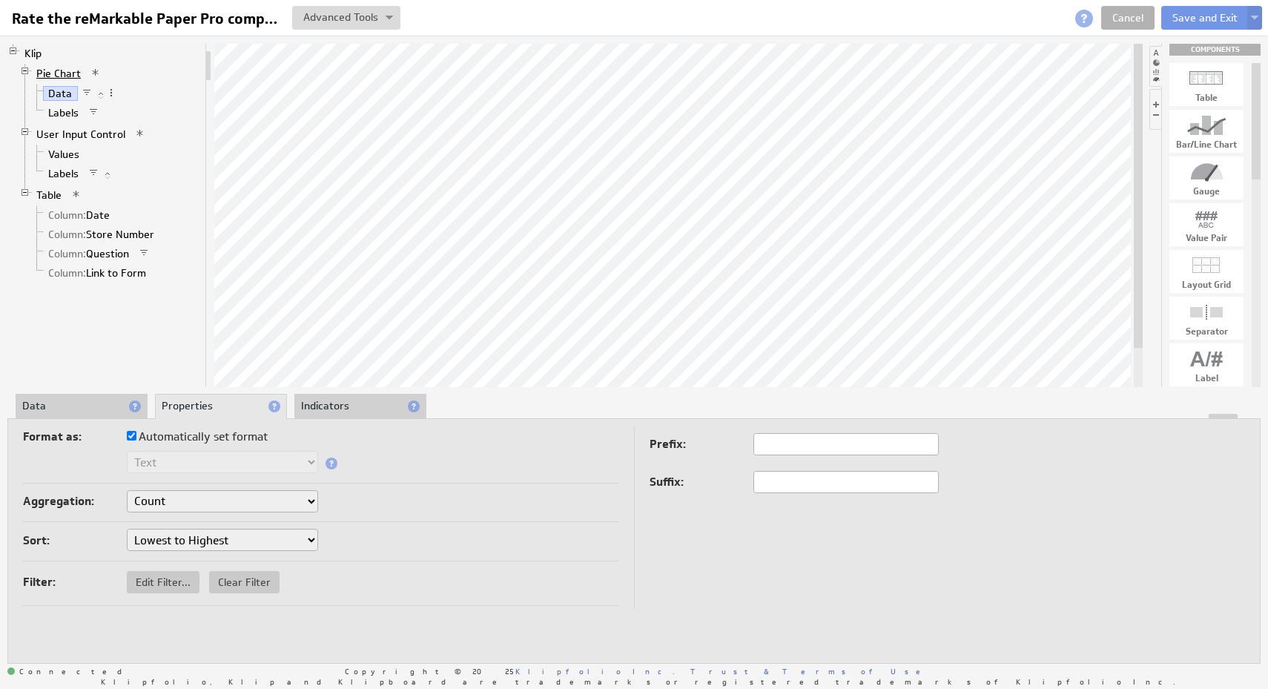
click at [58, 74] on link "Pie Chart" at bounding box center [59, 73] width 56 height 15
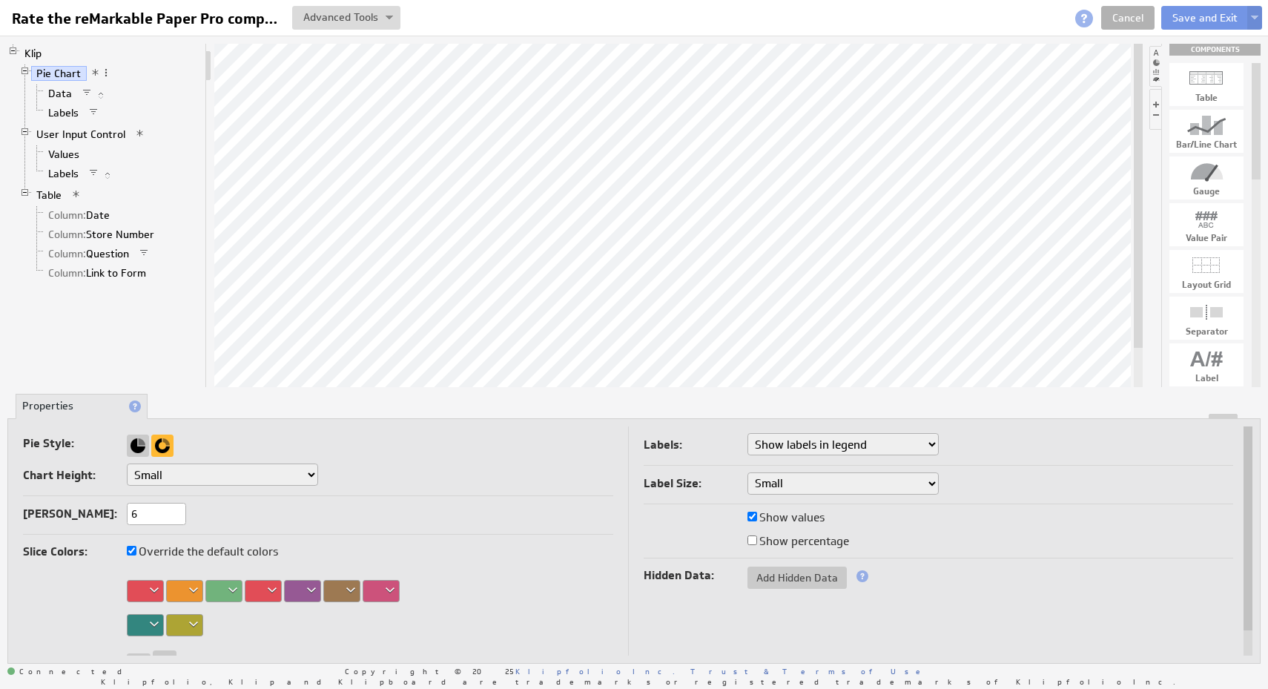
click at [869, 446] on select "Don't show labels Show labels around pie chart Show labels in legend" at bounding box center [842, 444] width 191 height 22
click at [56, 102] on li "Data" at bounding box center [115, 93] width 168 height 19
click at [57, 93] on link "Data" at bounding box center [60, 93] width 35 height 15
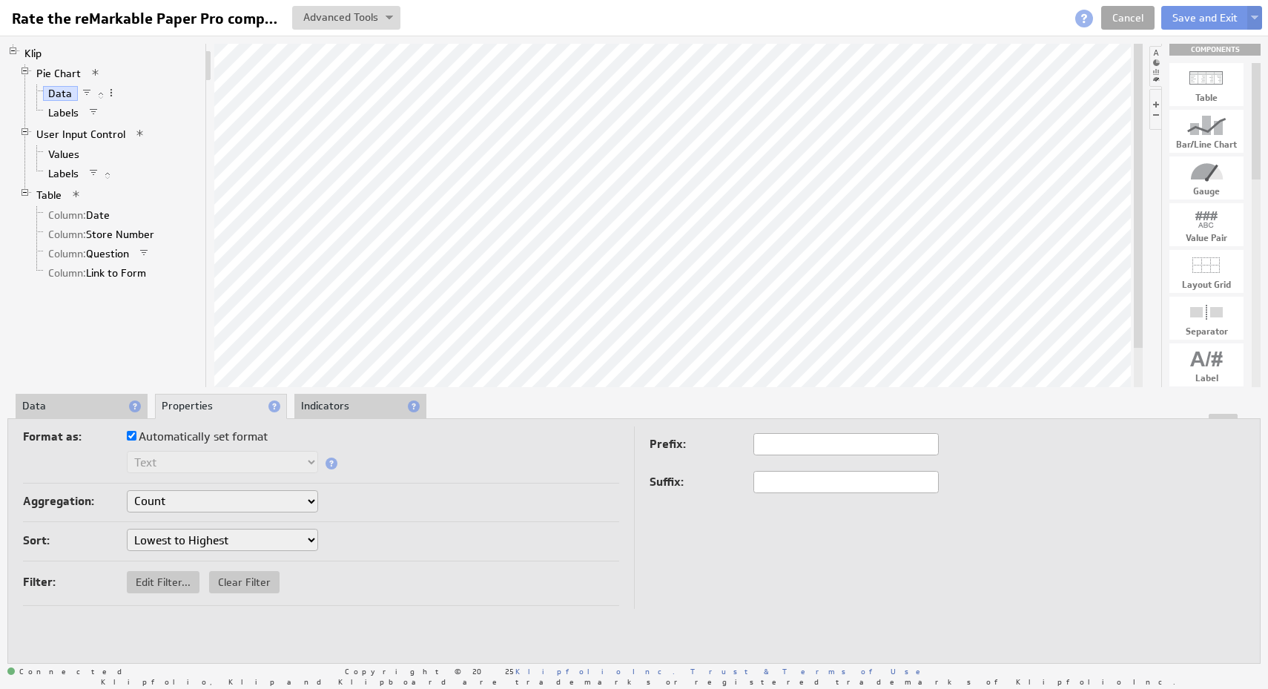
click at [1129, 19] on link "Cancel" at bounding box center [1127, 18] width 53 height 24
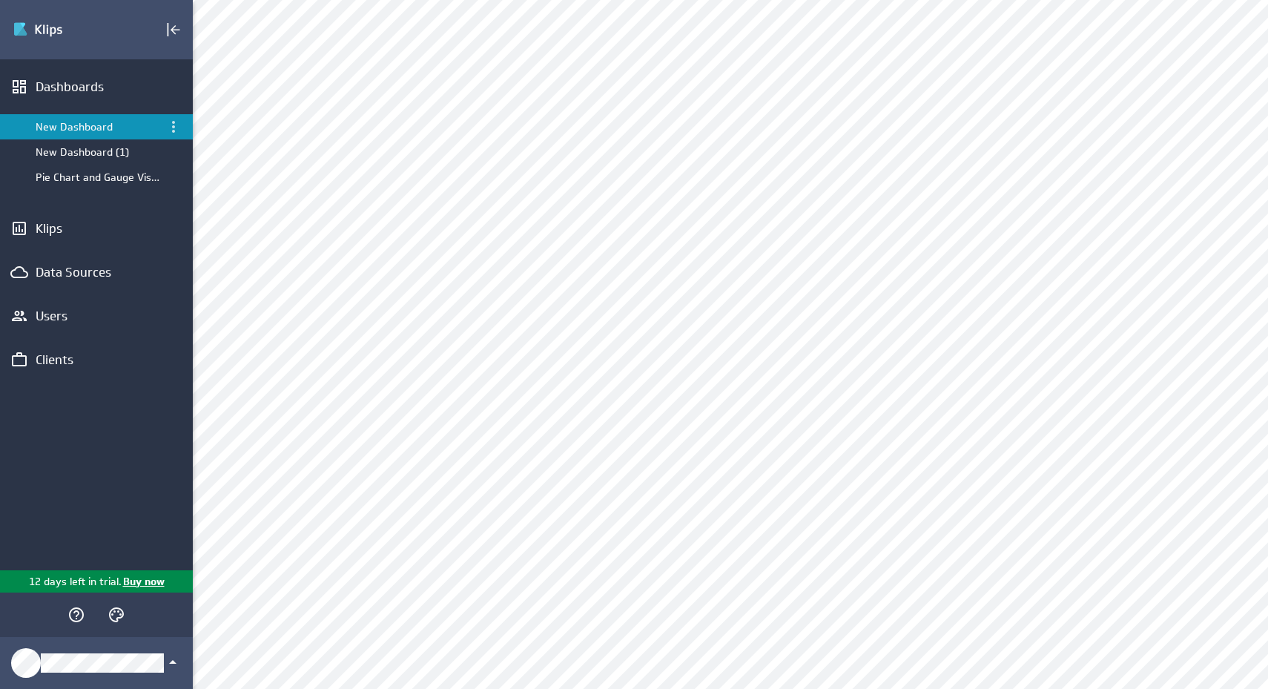
scroll to position [208, 0]
click at [689, 429] on div "Edit..." at bounding box center [645, 435] width 148 height 24
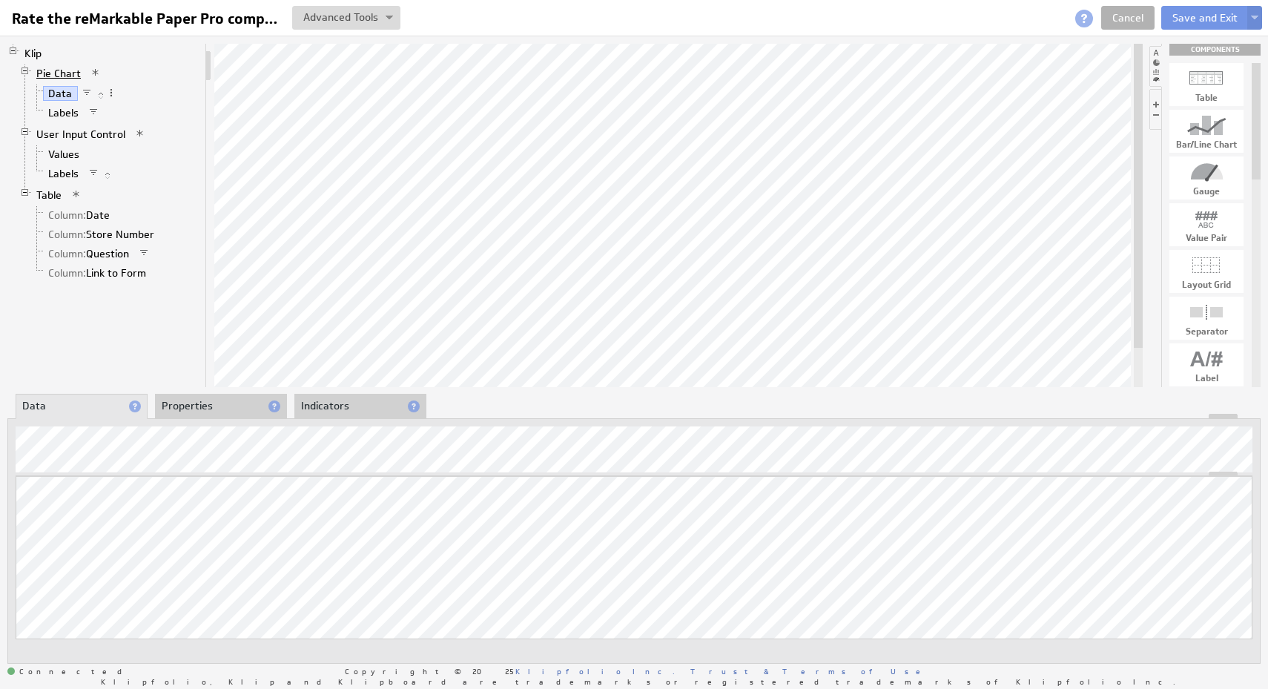
click at [62, 73] on link "Pie Chart" at bounding box center [59, 73] width 56 height 15
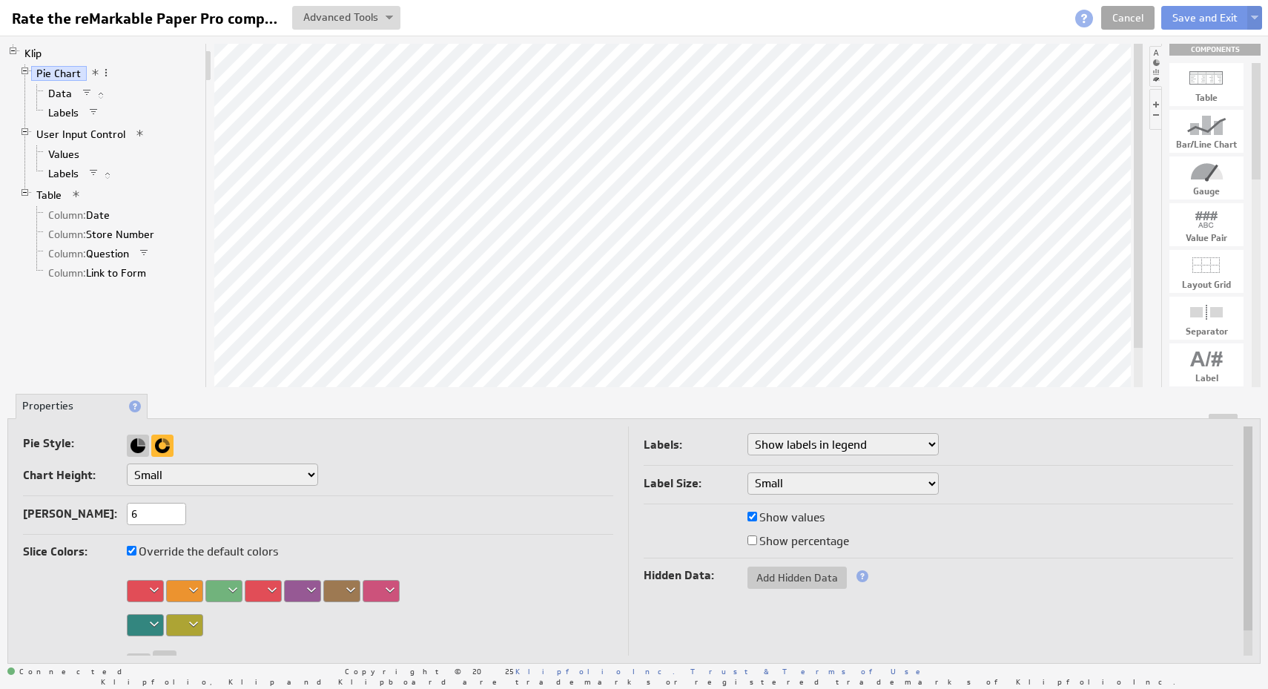
click at [1118, 22] on link "Cancel" at bounding box center [1127, 18] width 53 height 24
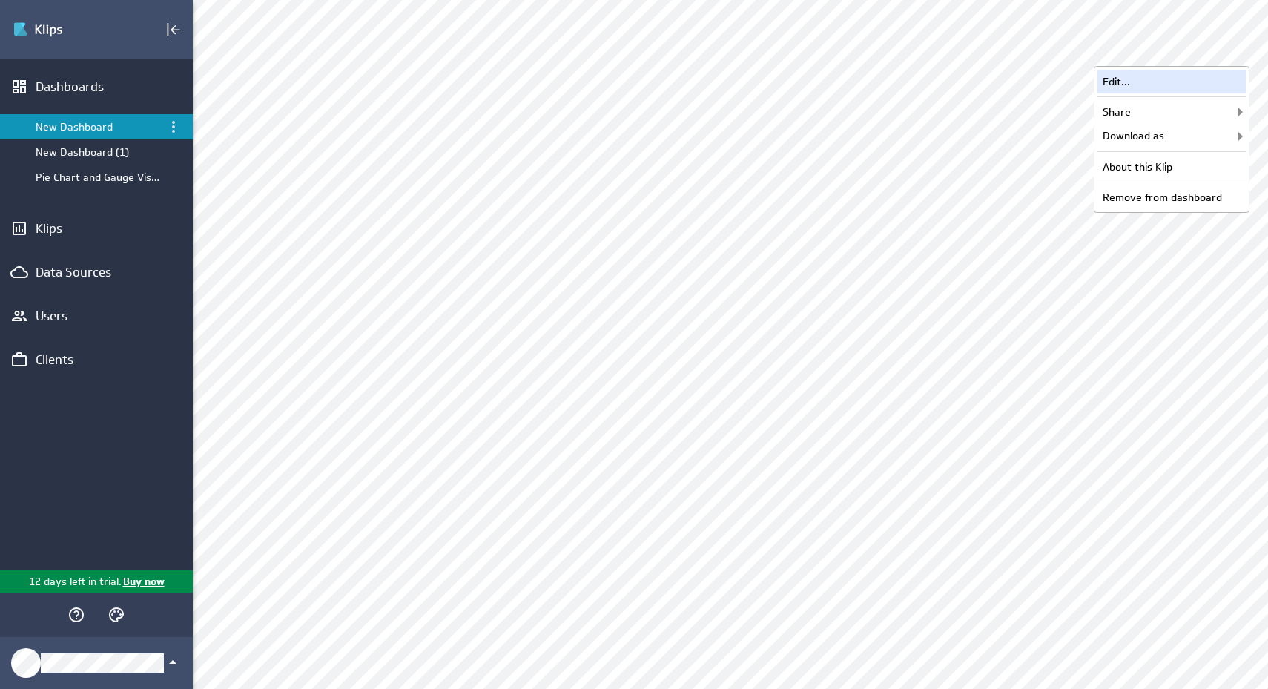
click at [1203, 79] on div "Edit..." at bounding box center [1172, 82] width 148 height 24
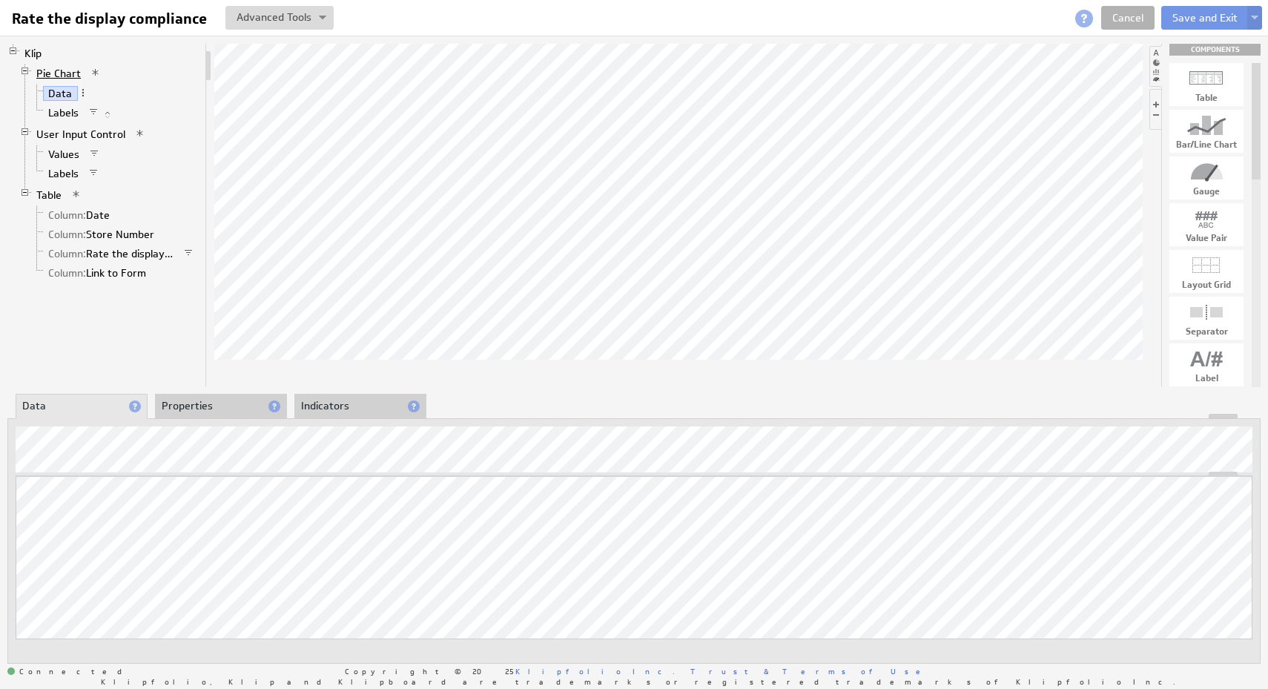
click at [70, 70] on link "Pie Chart" at bounding box center [59, 73] width 56 height 15
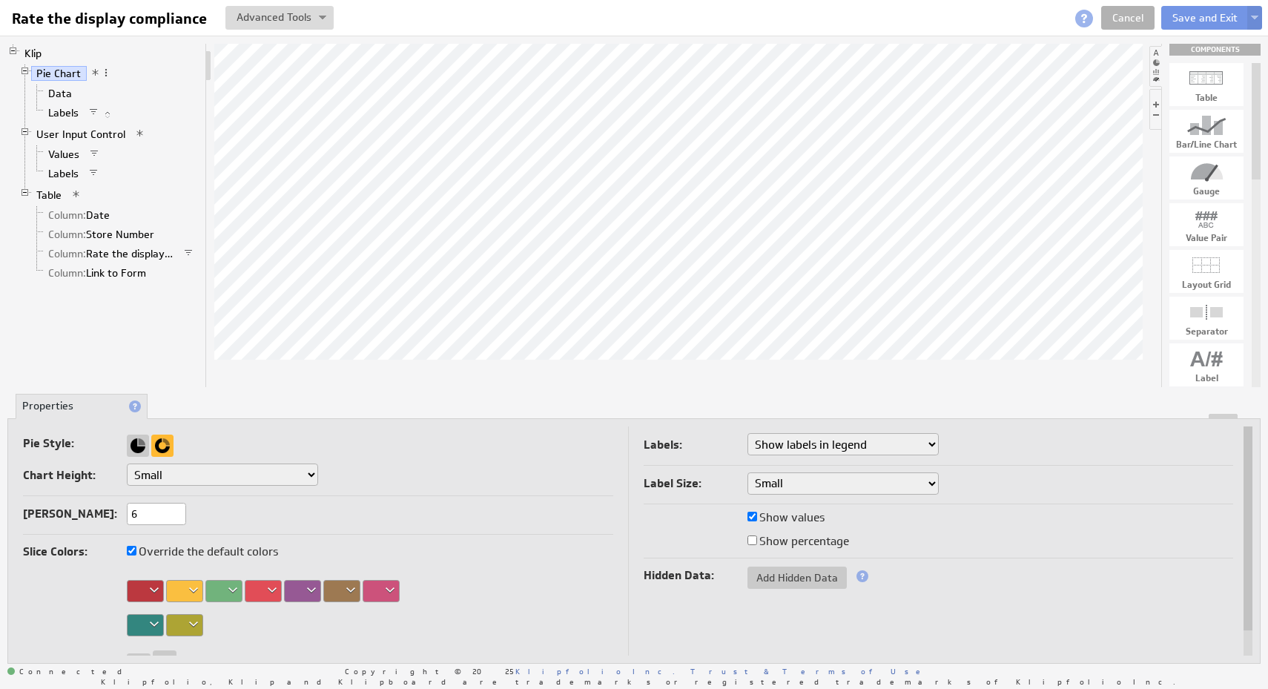
click at [751, 539] on input "Show percentage" at bounding box center [752, 540] width 10 height 10
checkbox input "true"
click at [751, 539] on input "Show percentage" at bounding box center [752, 540] width 10 height 10
checkbox input "false"
click at [751, 539] on input "Show percentage" at bounding box center [752, 540] width 10 height 10
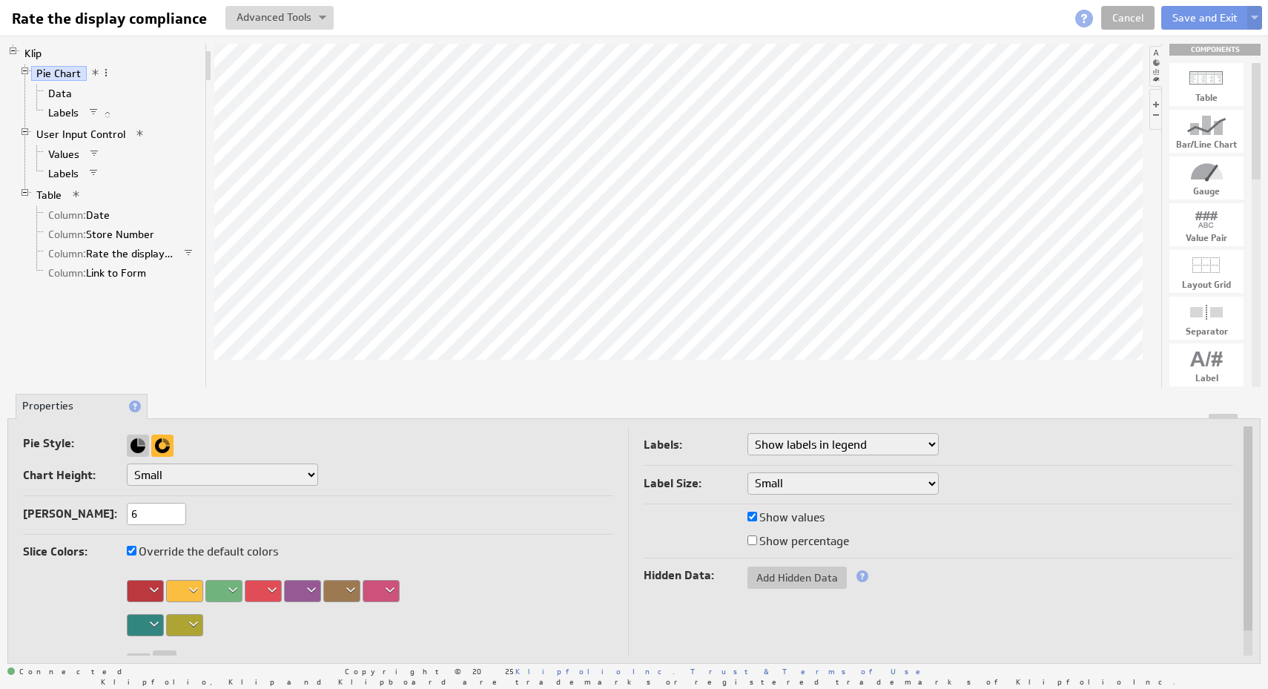
checkbox input "true"
click at [751, 539] on input "Show percentage" at bounding box center [752, 540] width 10 height 10
checkbox input "false"
click at [1125, 12] on link "Cancel" at bounding box center [1127, 18] width 53 height 24
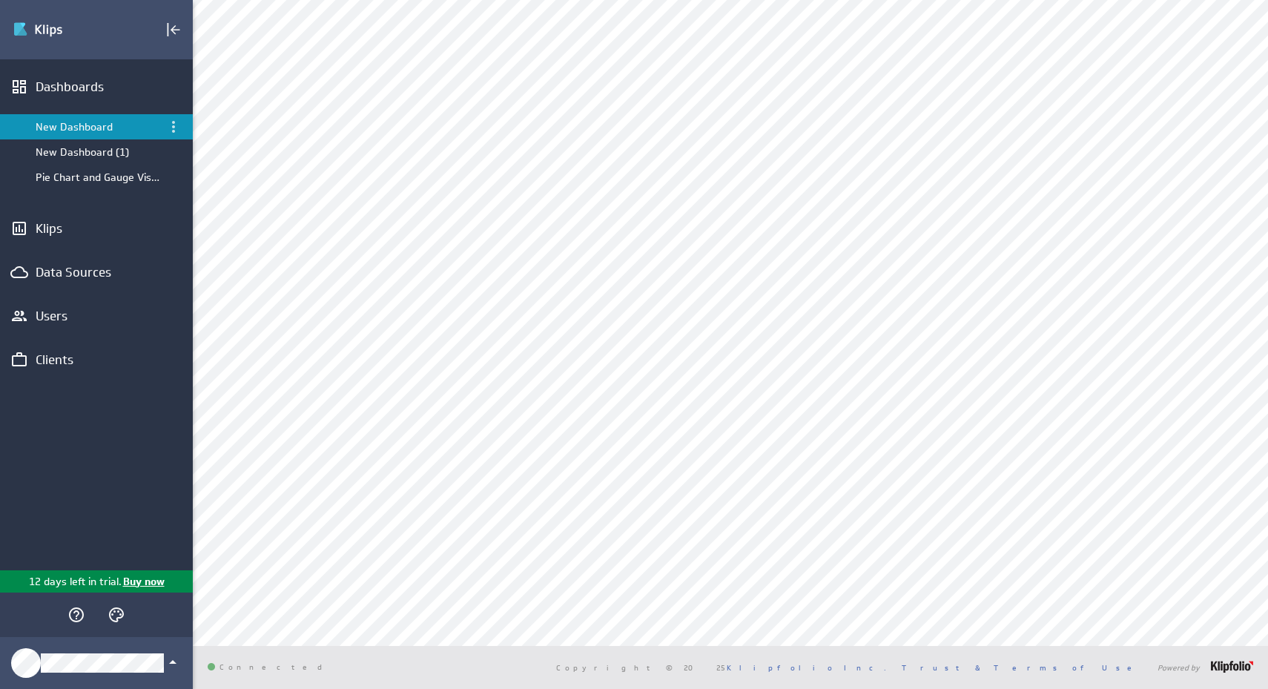
scroll to position [524, 0]
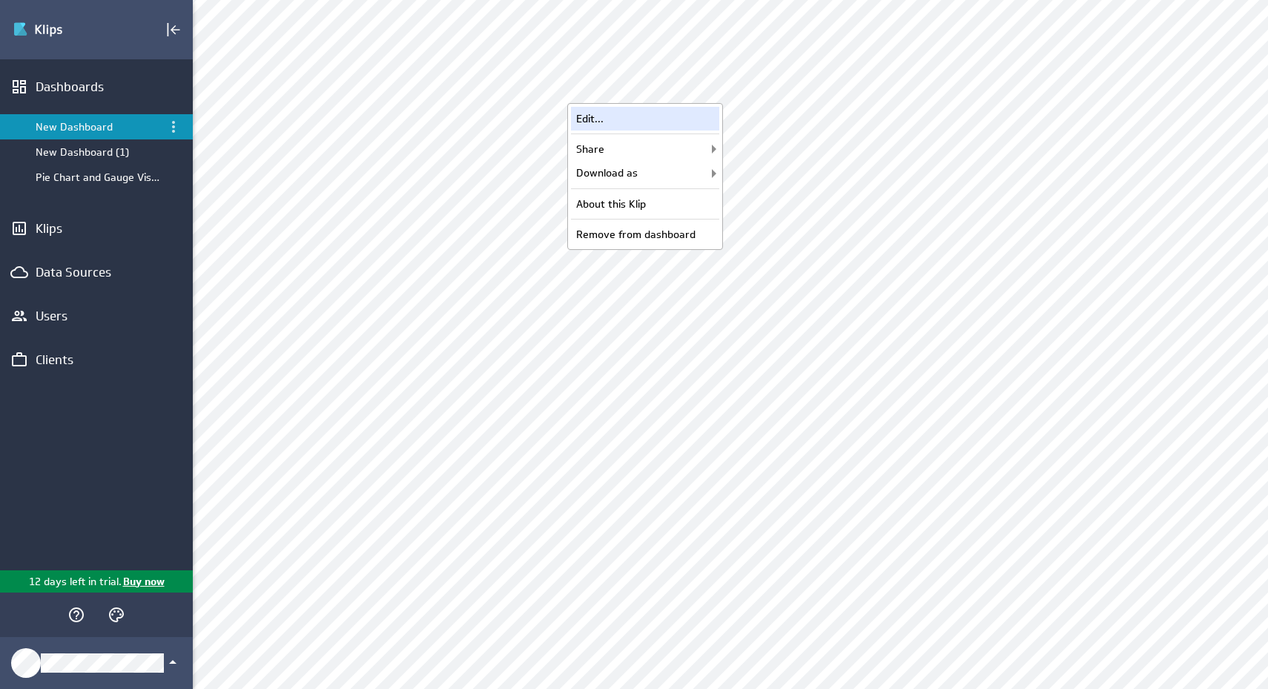
click at [707, 127] on div "Edit..." at bounding box center [645, 119] width 148 height 24
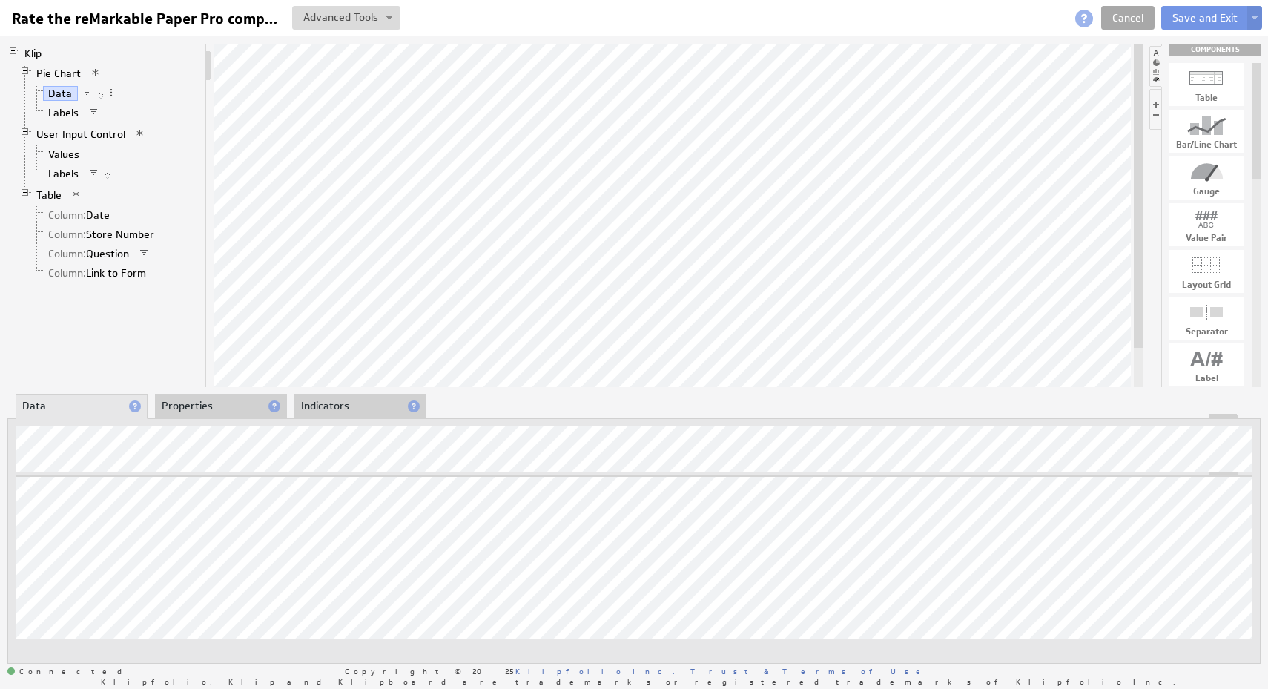
click at [1126, 20] on link "Cancel" at bounding box center [1127, 18] width 53 height 24
click at [88, 90] on span at bounding box center [87, 93] width 10 height 10
click at [145, 109] on div "Edit Filter..." at bounding box center [166, 105] width 148 height 24
checkbox input "true"
select select "source"
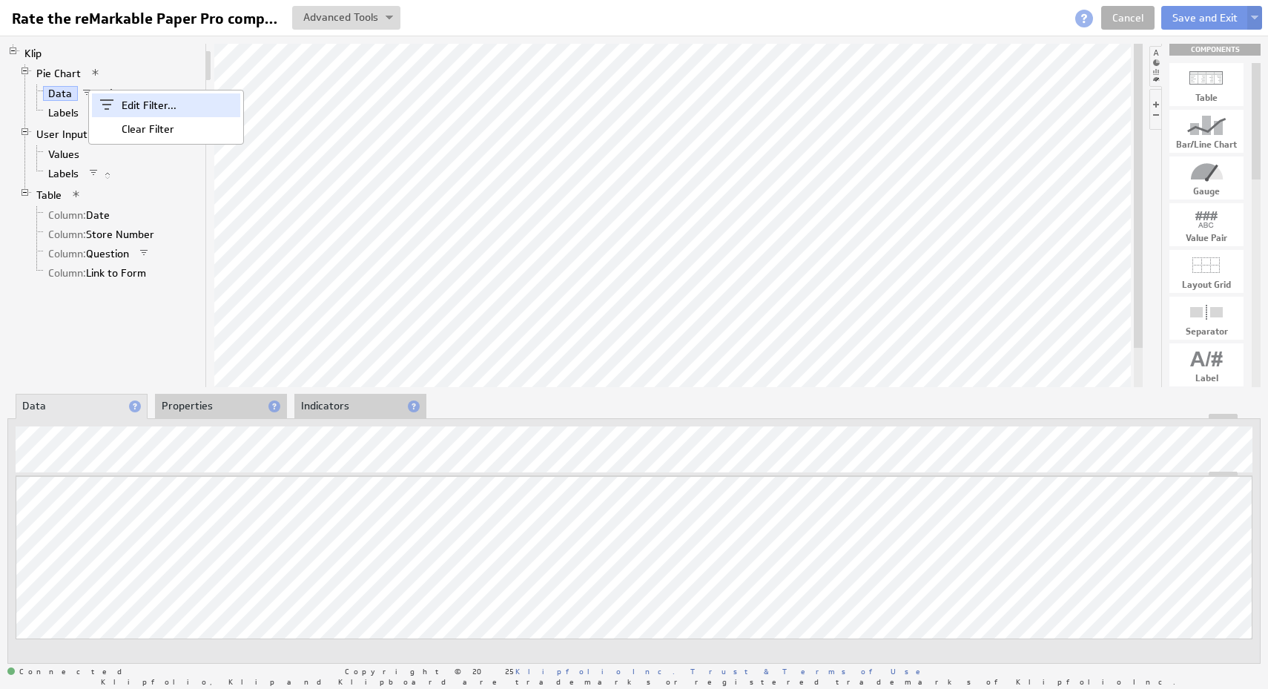
select select "source"
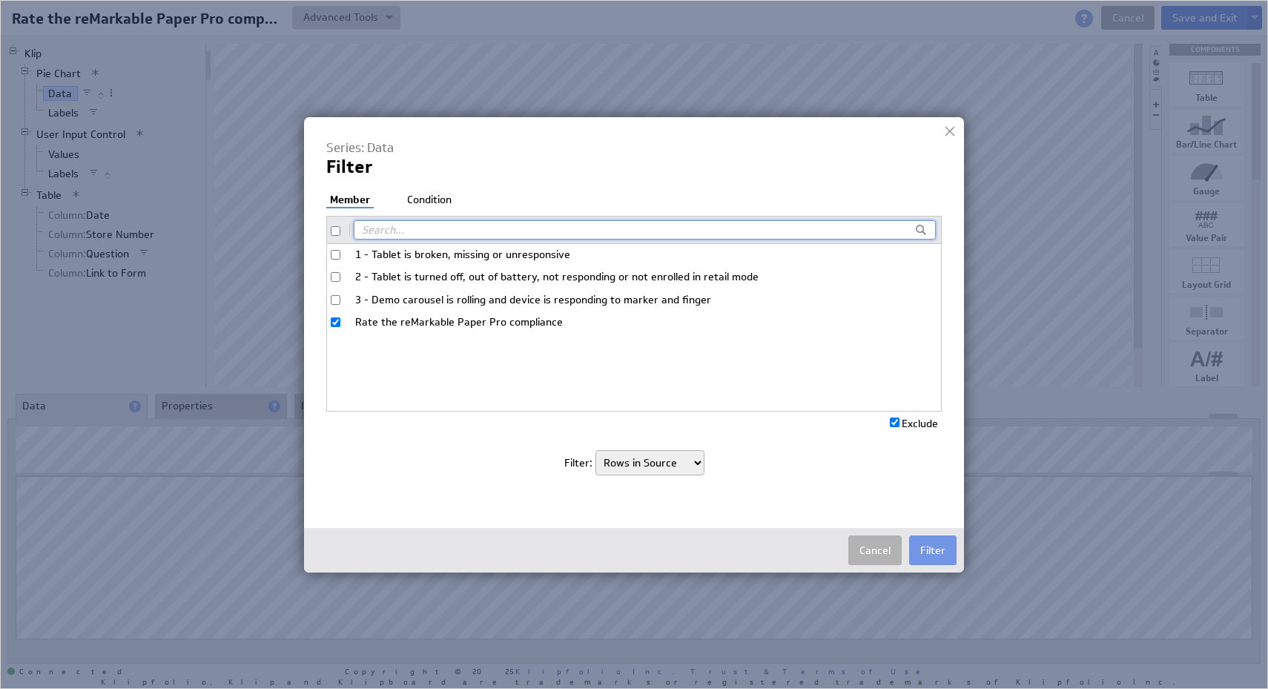
click at [422, 193] on li "Condition" at bounding box center [429, 200] width 52 height 15
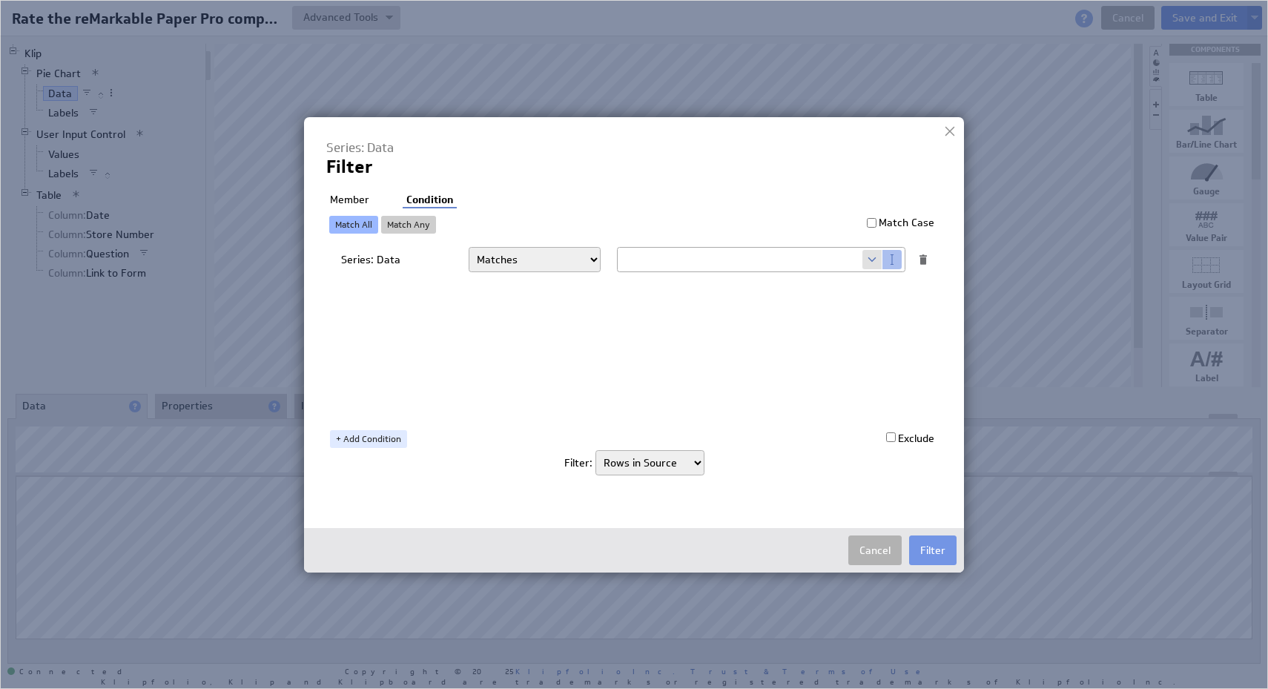
click at [954, 127] on div at bounding box center [950, 131] width 22 height 22
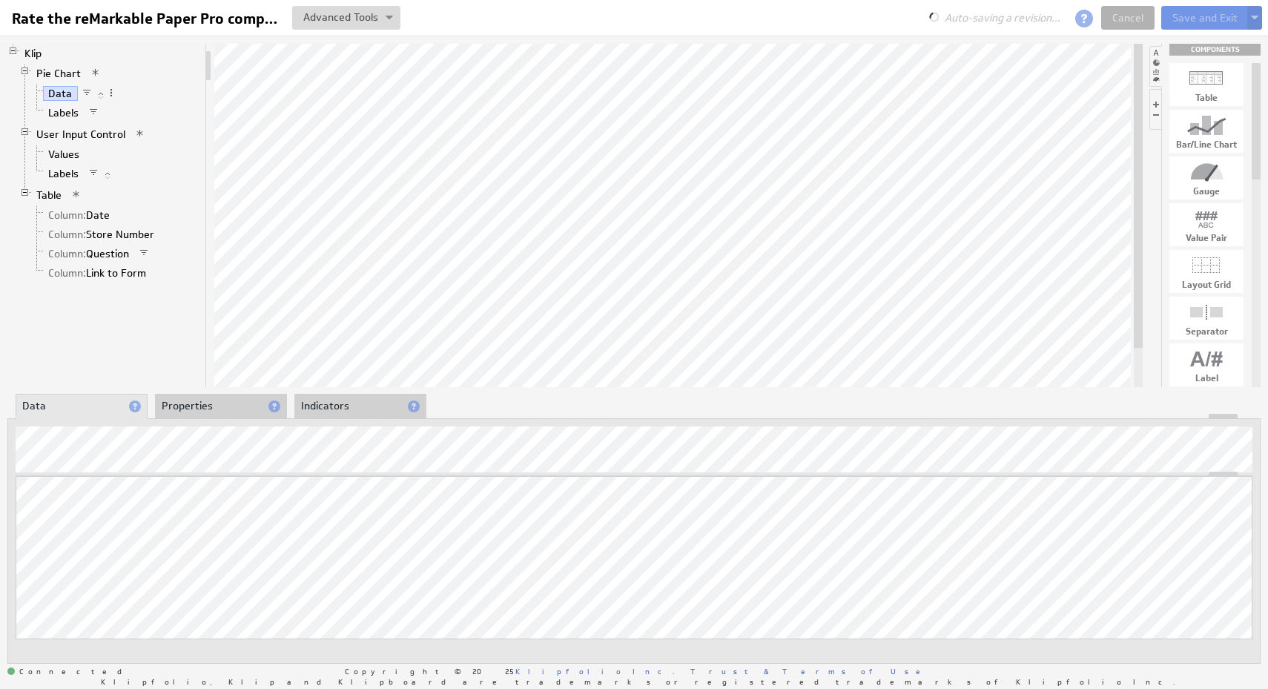
click at [239, 412] on li "Properties" at bounding box center [221, 406] width 132 height 25
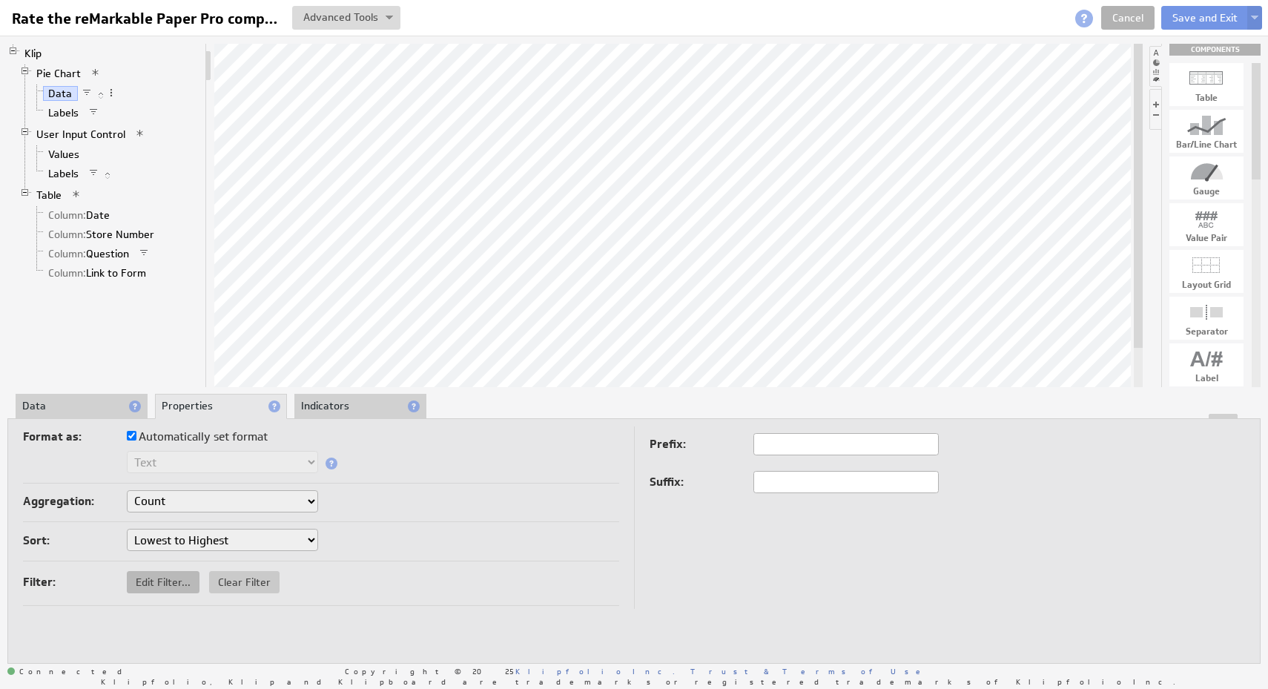
click at [164, 572] on button "Edit Filter..." at bounding box center [163, 582] width 73 height 22
select select "source"
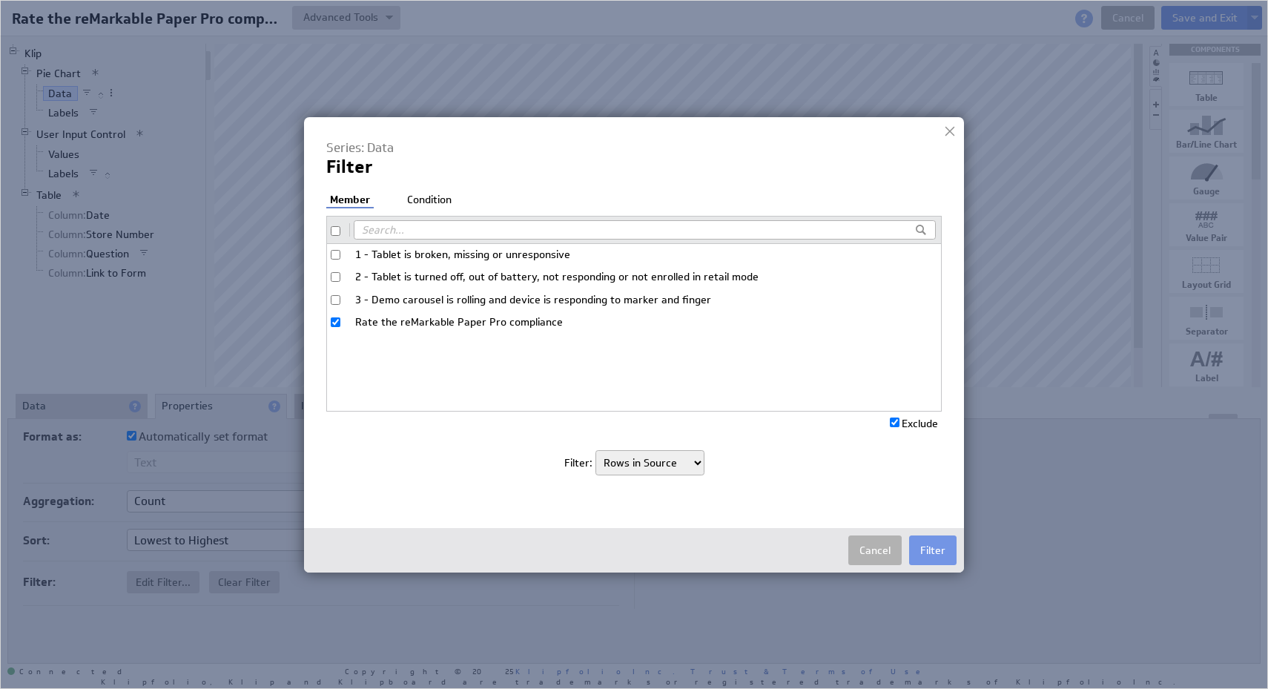
click at [428, 200] on li "Condition" at bounding box center [429, 200] width 52 height 15
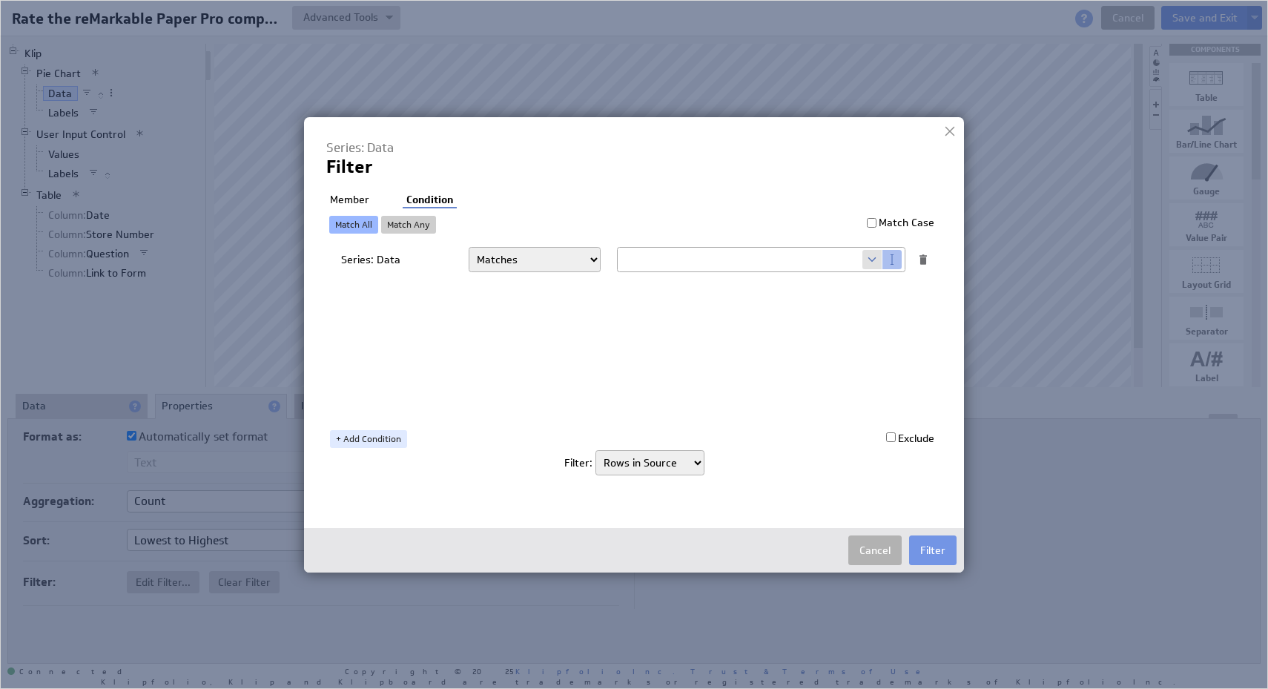
click at [359, 198] on li "Member" at bounding box center [349, 200] width 47 height 15
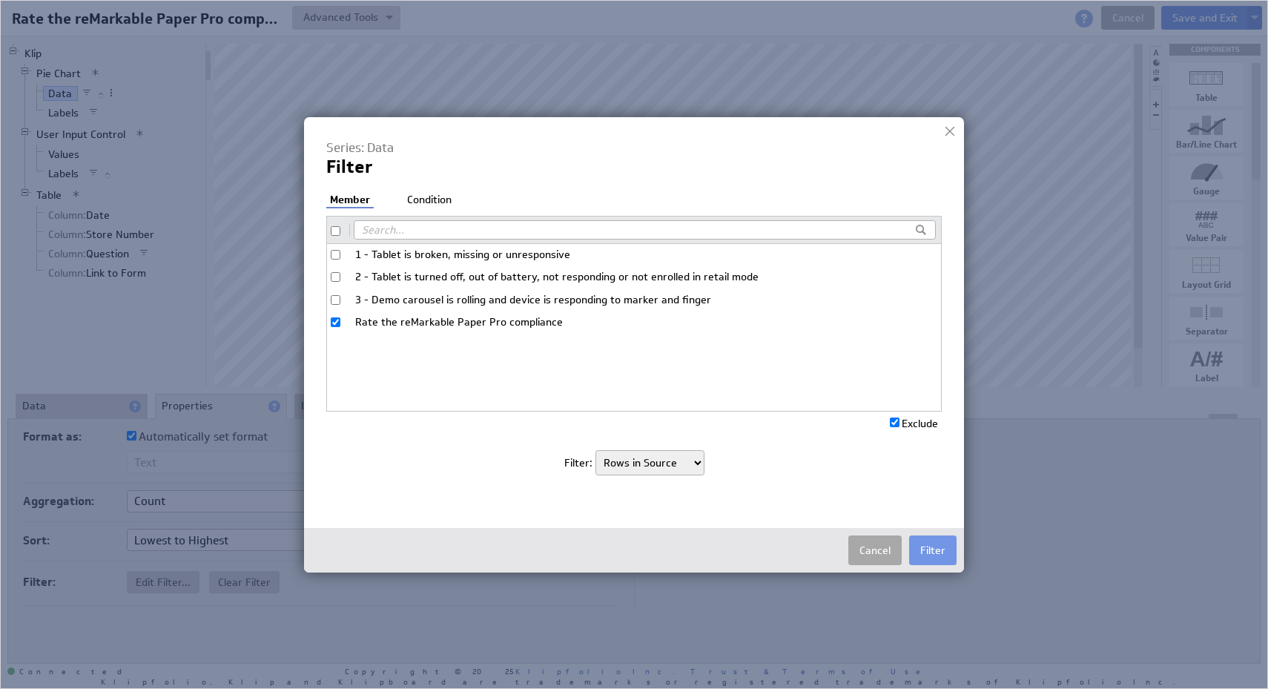
click at [868, 547] on button "Cancel" at bounding box center [874, 550] width 53 height 30
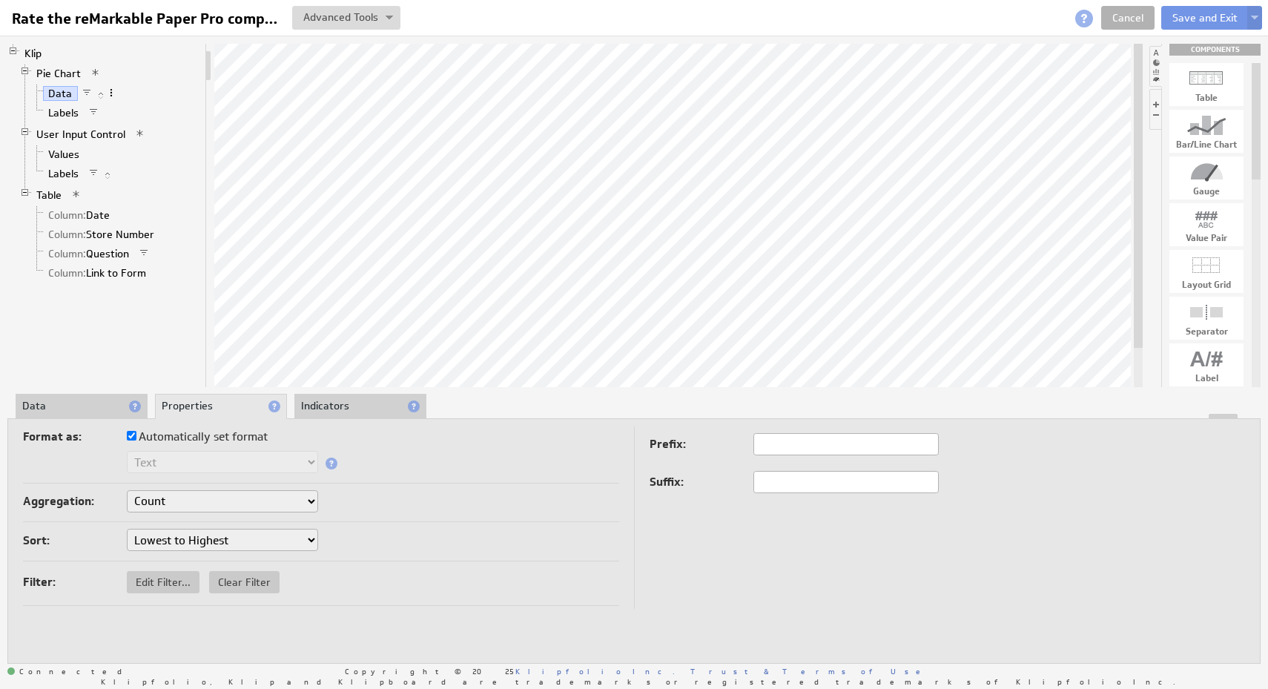
click at [114, 93] on span at bounding box center [111, 93] width 10 height 10
click at [135, 84] on li "Data" at bounding box center [115, 93] width 168 height 19
click at [99, 93] on span at bounding box center [101, 95] width 10 height 10
click at [170, 69] on li "Pie Chart Data Labels" at bounding box center [109, 94] width 180 height 61
click at [113, 93] on span at bounding box center [111, 93] width 10 height 10
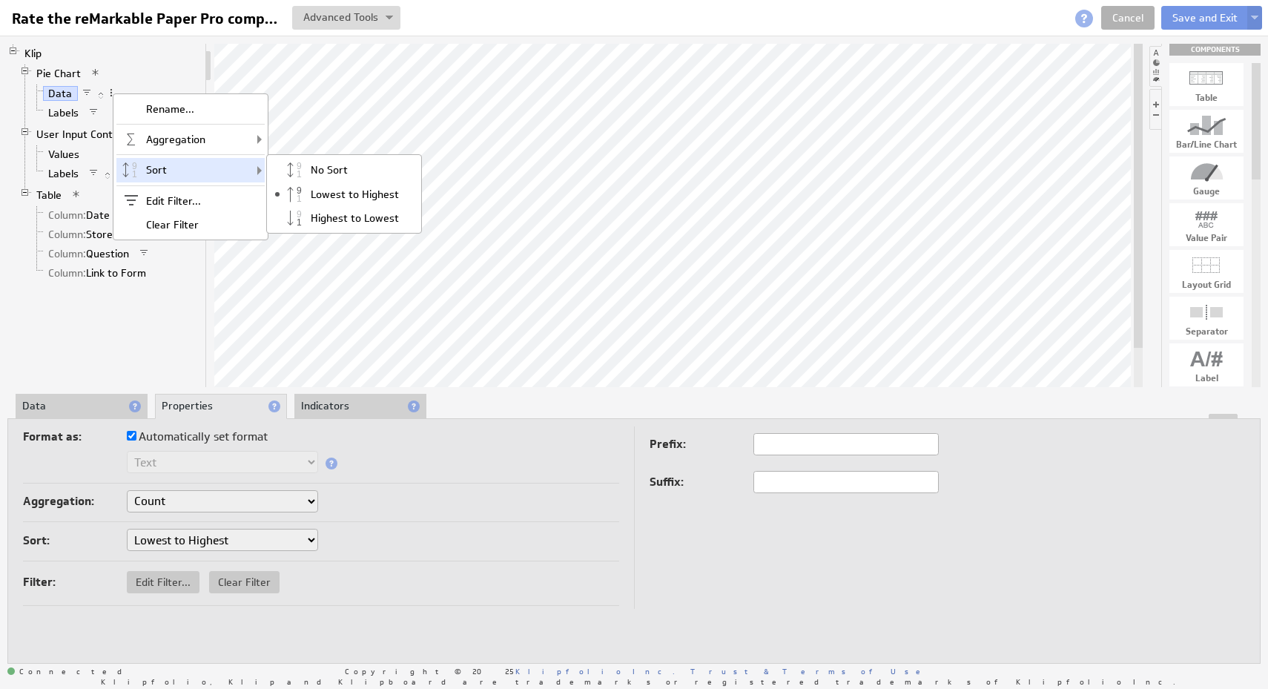
click at [169, 171] on div "Sort No Sort Lowest to Highest Highest to Lowest" at bounding box center [190, 170] width 148 height 24
click at [506, 475] on div "Format as: Automatically set format Text Number Currency Percentage Date / Time…" at bounding box center [321, 454] width 596 height 57
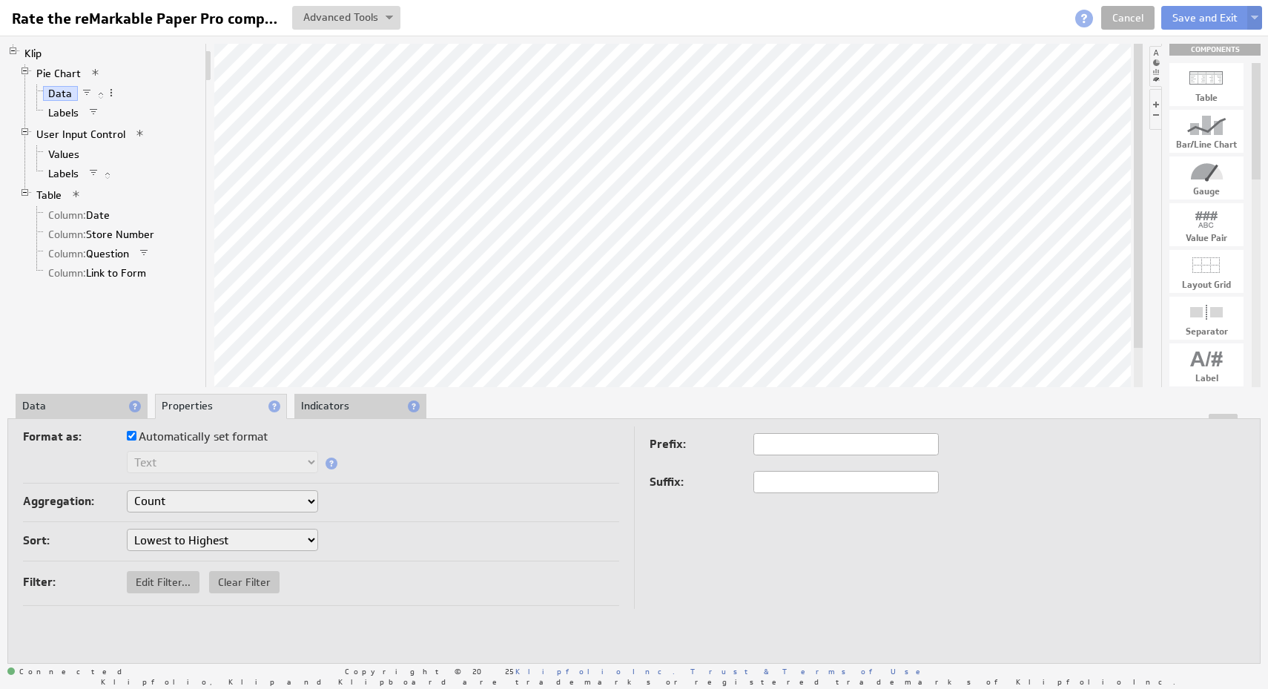
click at [377, 403] on li "Indicators" at bounding box center [360, 406] width 132 height 25
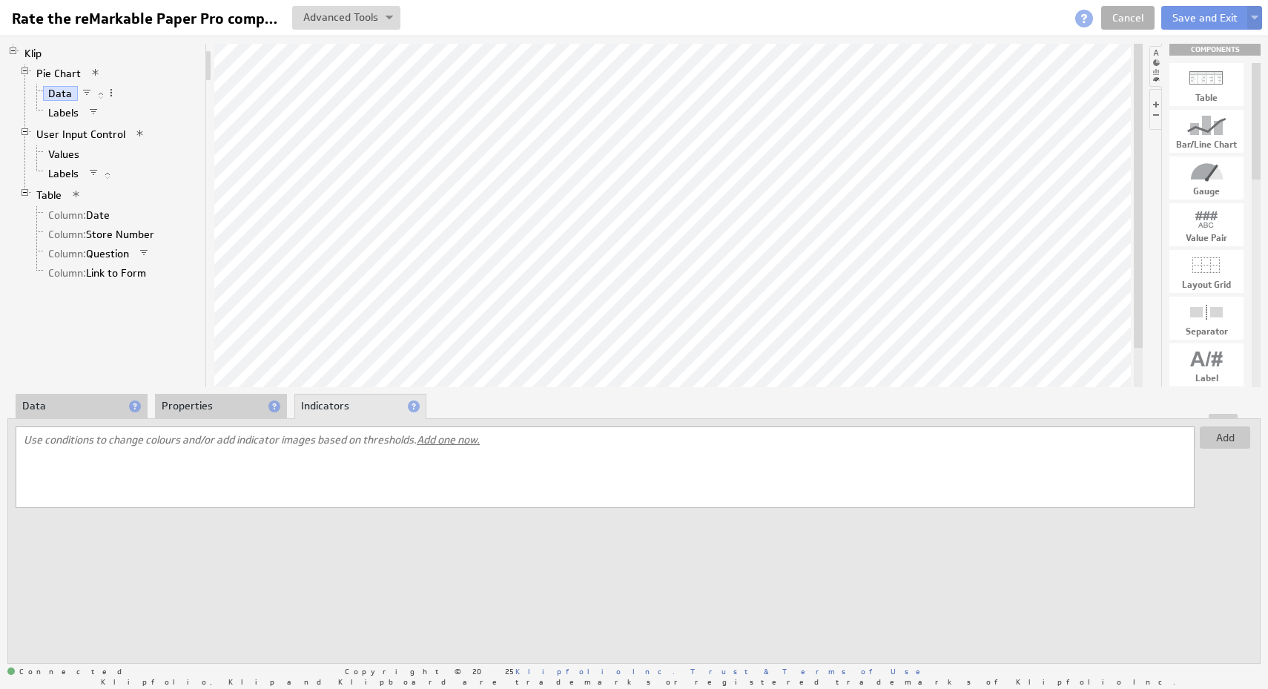
click at [73, 425] on div "Add Use conditions to change colours and/or add indicator images based on thres…" at bounding box center [633, 540] width 1253 height 245
click at [76, 409] on li "Data" at bounding box center [82, 406] width 132 height 25
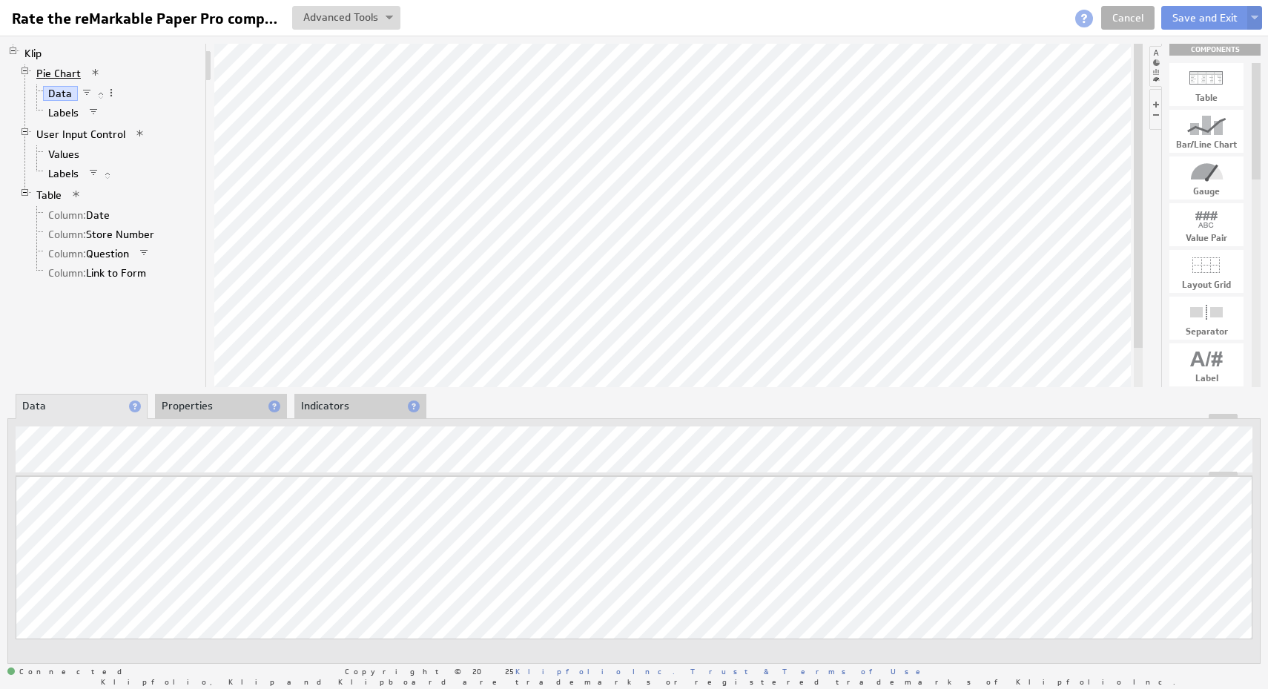
click at [68, 75] on link "Pie Chart" at bounding box center [59, 73] width 56 height 15
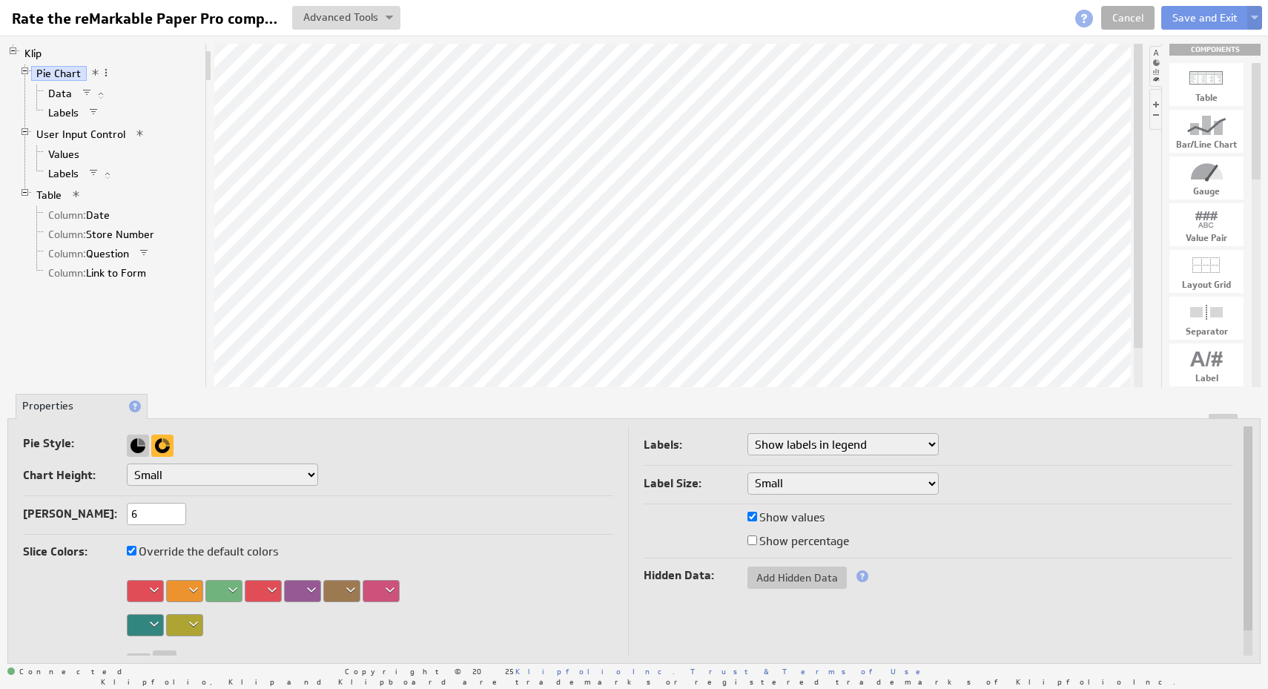
click at [68, 125] on li "User Input Control Values Labels" at bounding box center [109, 155] width 180 height 61
click at [68, 113] on link "Labels" at bounding box center [64, 112] width 42 height 15
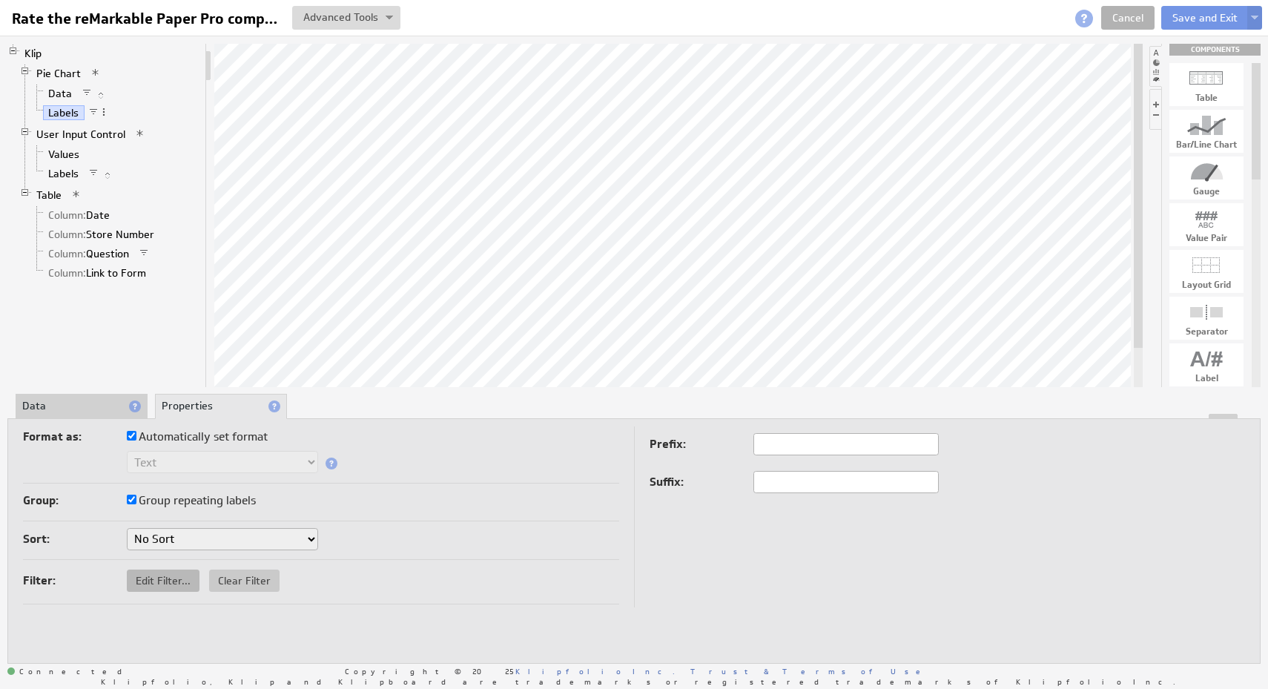
click at [162, 584] on span "Edit Filter..." at bounding box center [163, 580] width 73 height 13
select select "view"
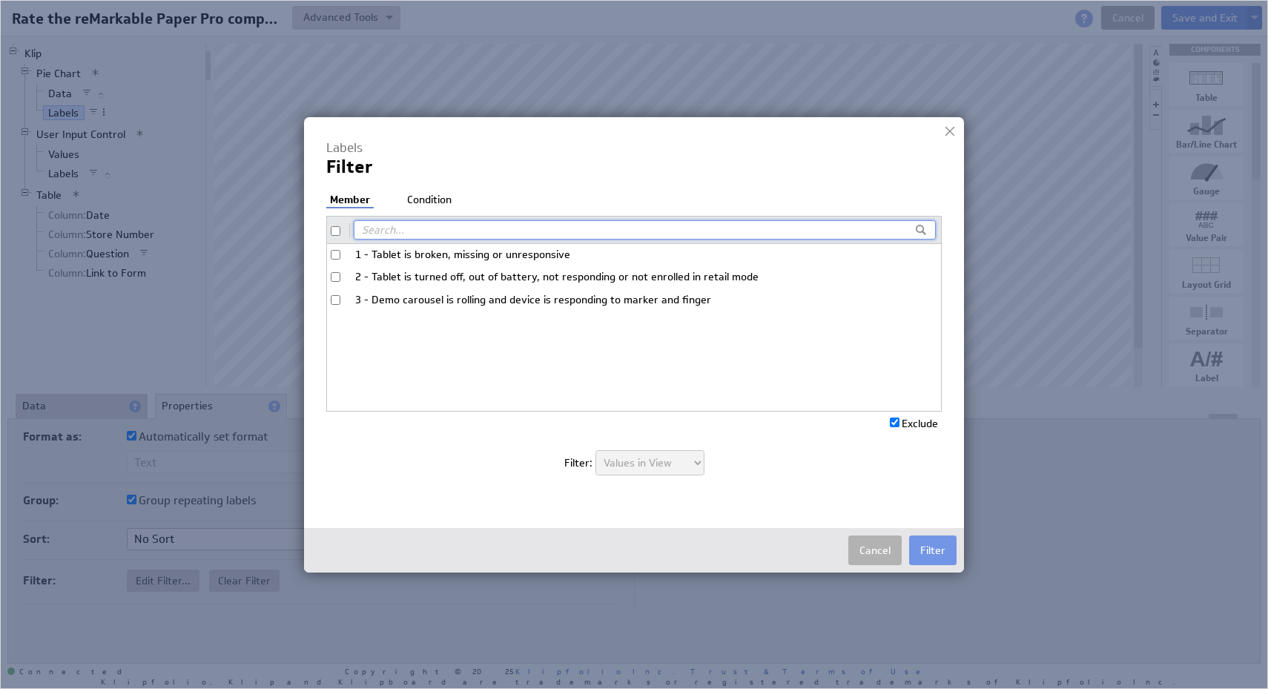
click at [374, 369] on div "1 - Tablet is broken, missing or unresponsive 2 - Tablet is turned off, out of …" at bounding box center [633, 327] width 615 height 168
click at [859, 531] on div "Cancel Filter" at bounding box center [634, 550] width 660 height 44
click at [870, 550] on button "Cancel" at bounding box center [874, 550] width 53 height 30
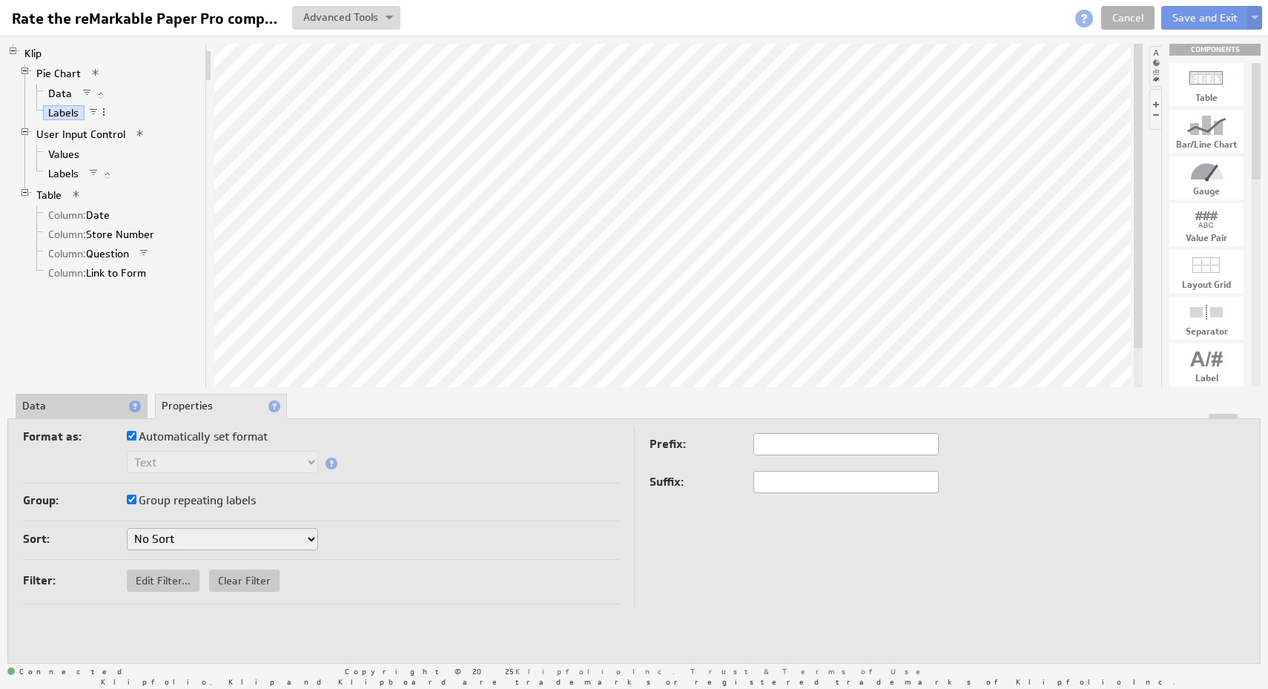
click at [73, 405] on li "Data" at bounding box center [82, 406] width 132 height 25
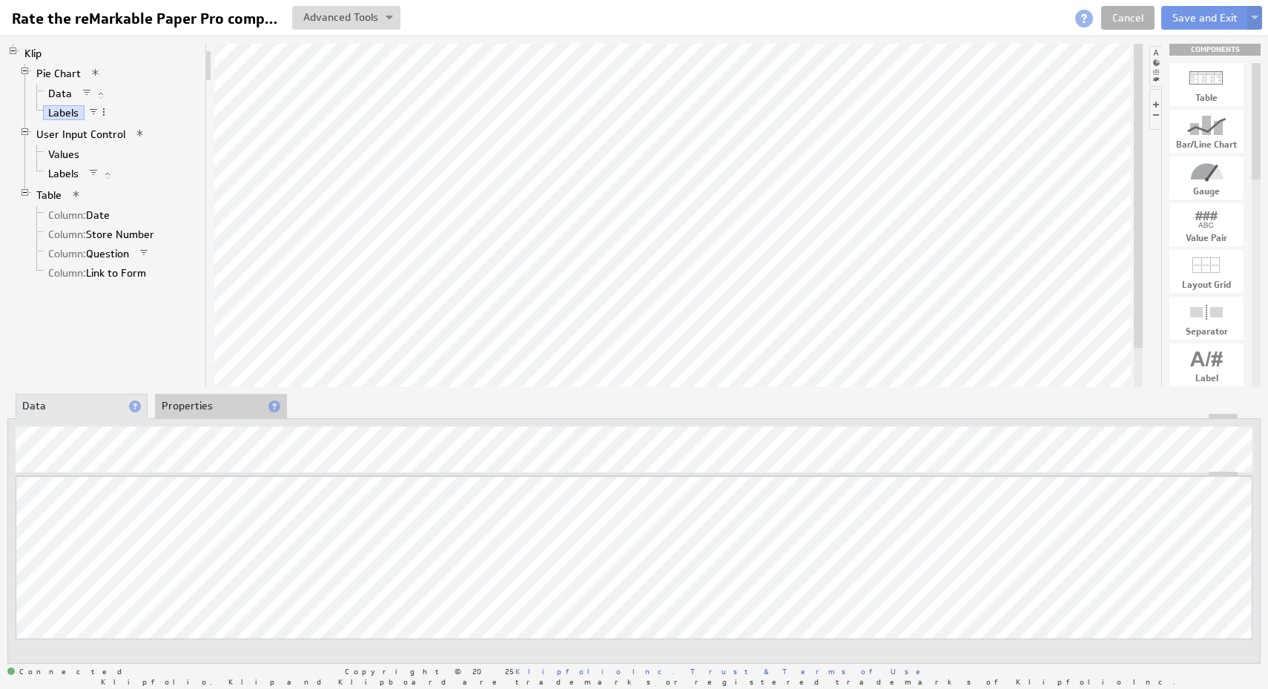
click at [181, 407] on li "Properties" at bounding box center [221, 406] width 132 height 25
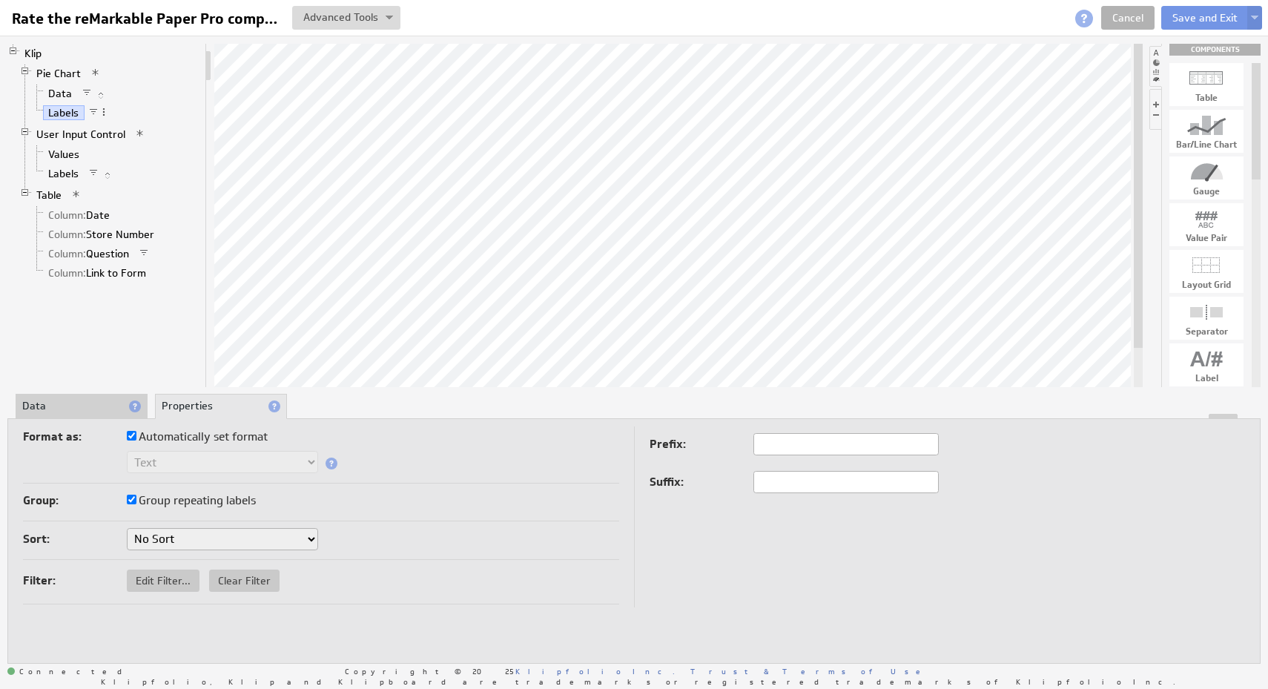
click at [257, 546] on select "No Sort A to Z Z to A" at bounding box center [222, 539] width 191 height 22
click at [93, 73] on span at bounding box center [95, 72] width 10 height 10
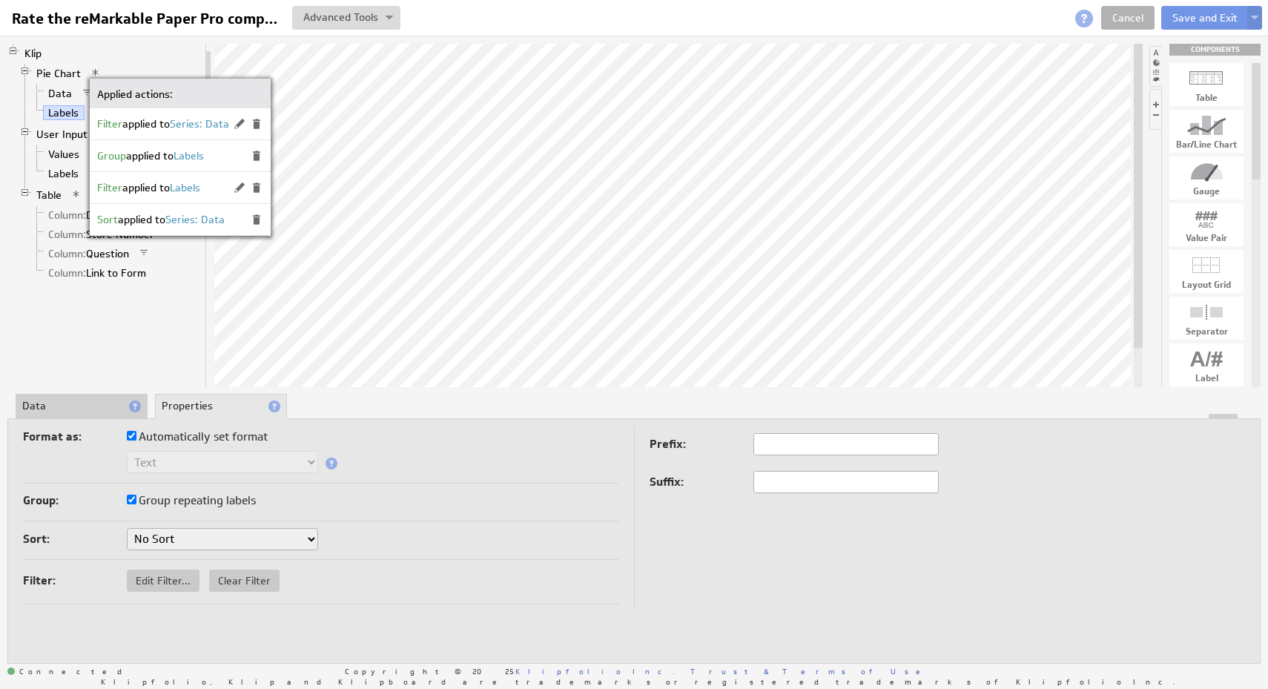
click at [146, 60] on li "Klip Pie Chart Data Labels User Input Control Values Labels Table Column: Date …" at bounding box center [103, 165] width 192 height 243
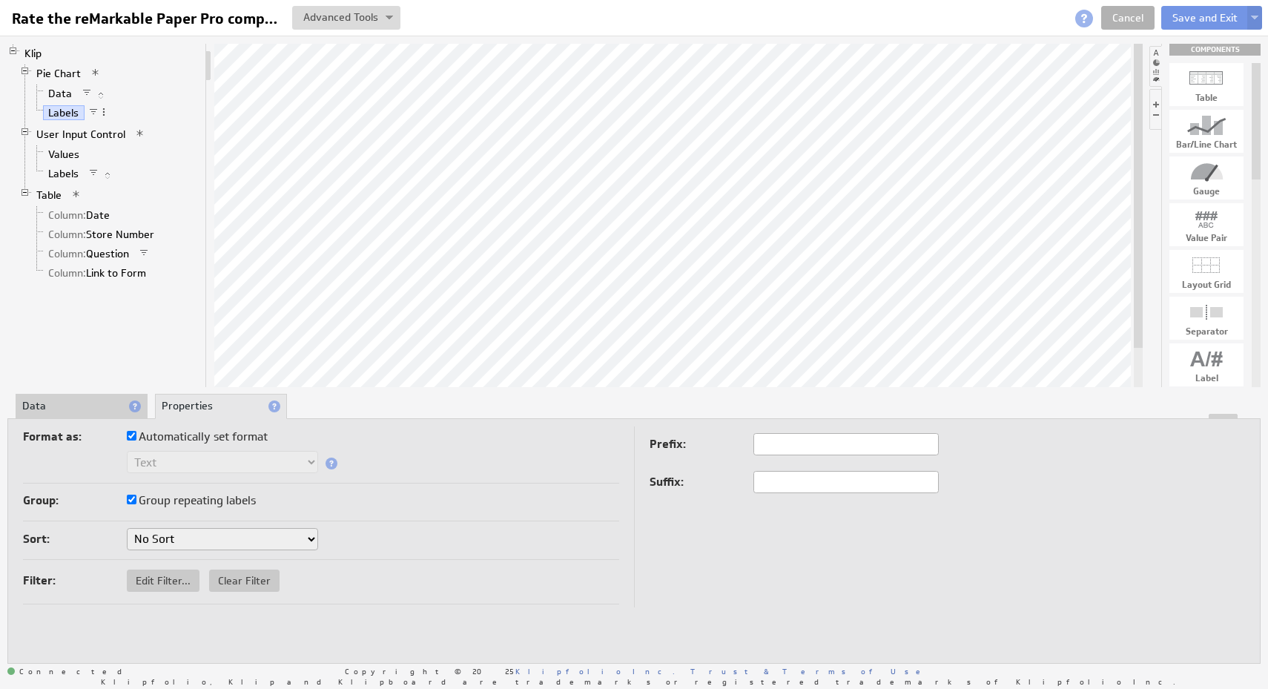
click at [96, 71] on span at bounding box center [95, 72] width 10 height 10
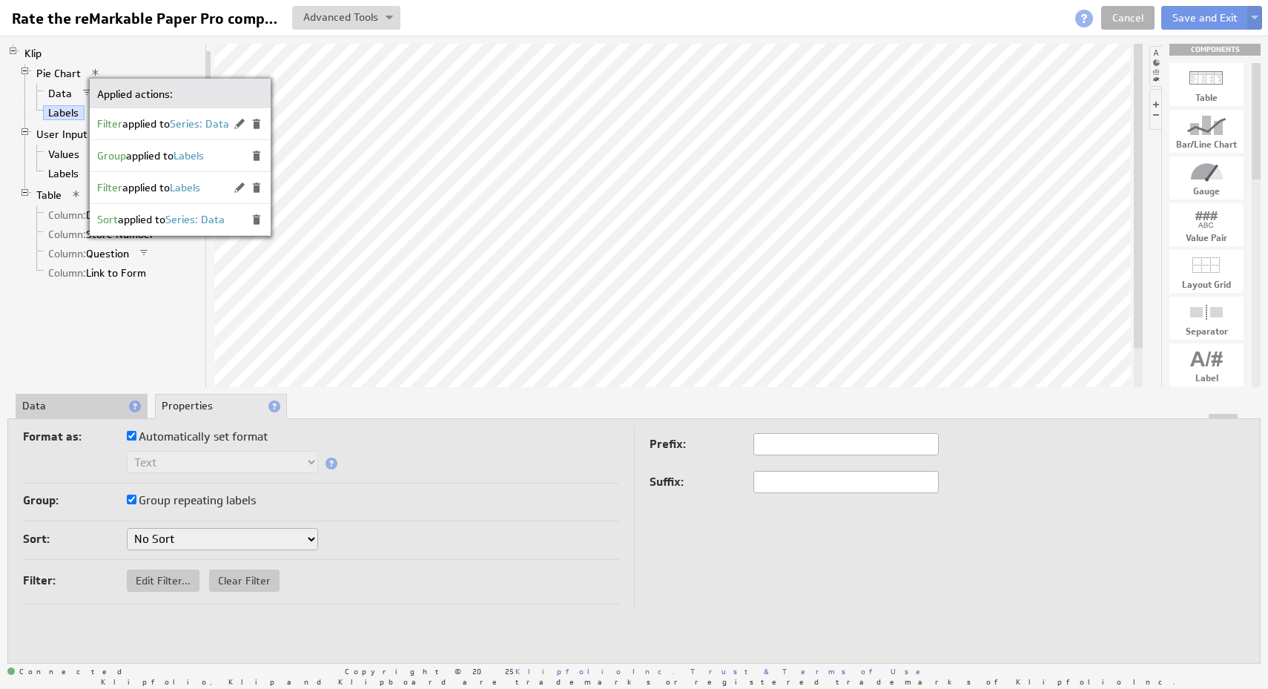
click at [188, 44] on li "Klip Pie Chart Data Labels User Input Control Values Labels Table Column: Date …" at bounding box center [103, 165] width 192 height 243
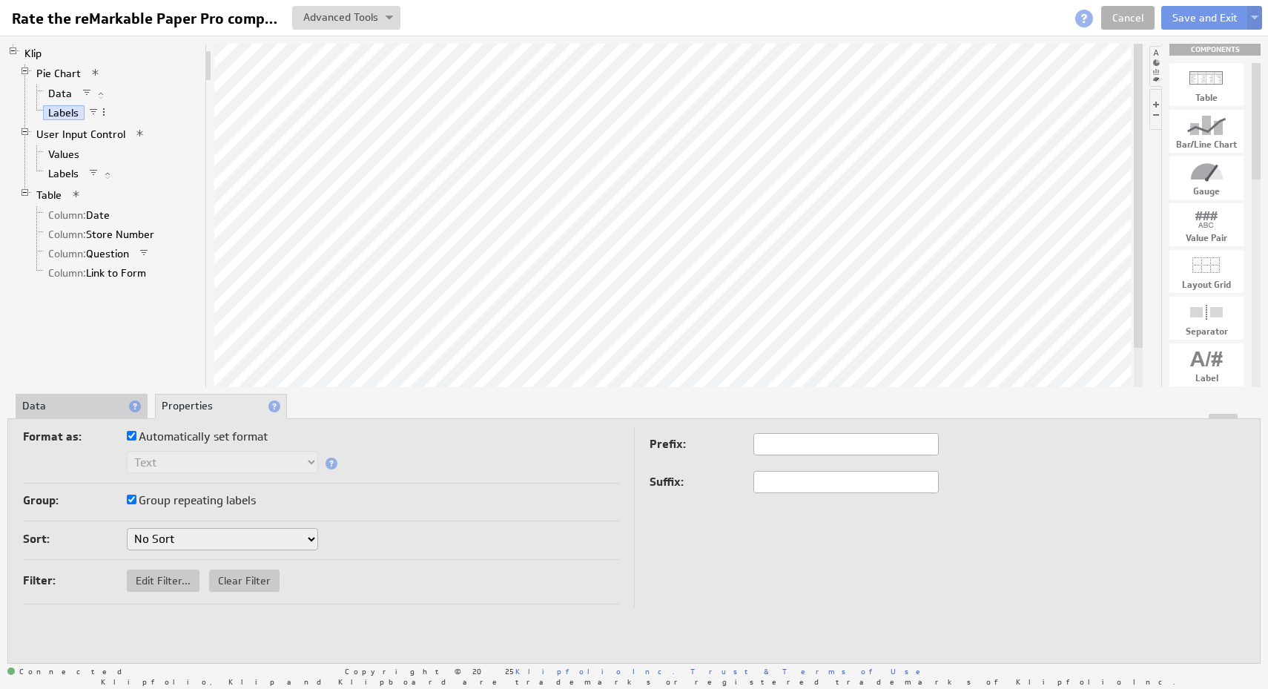
click at [93, 76] on span at bounding box center [95, 72] width 10 height 10
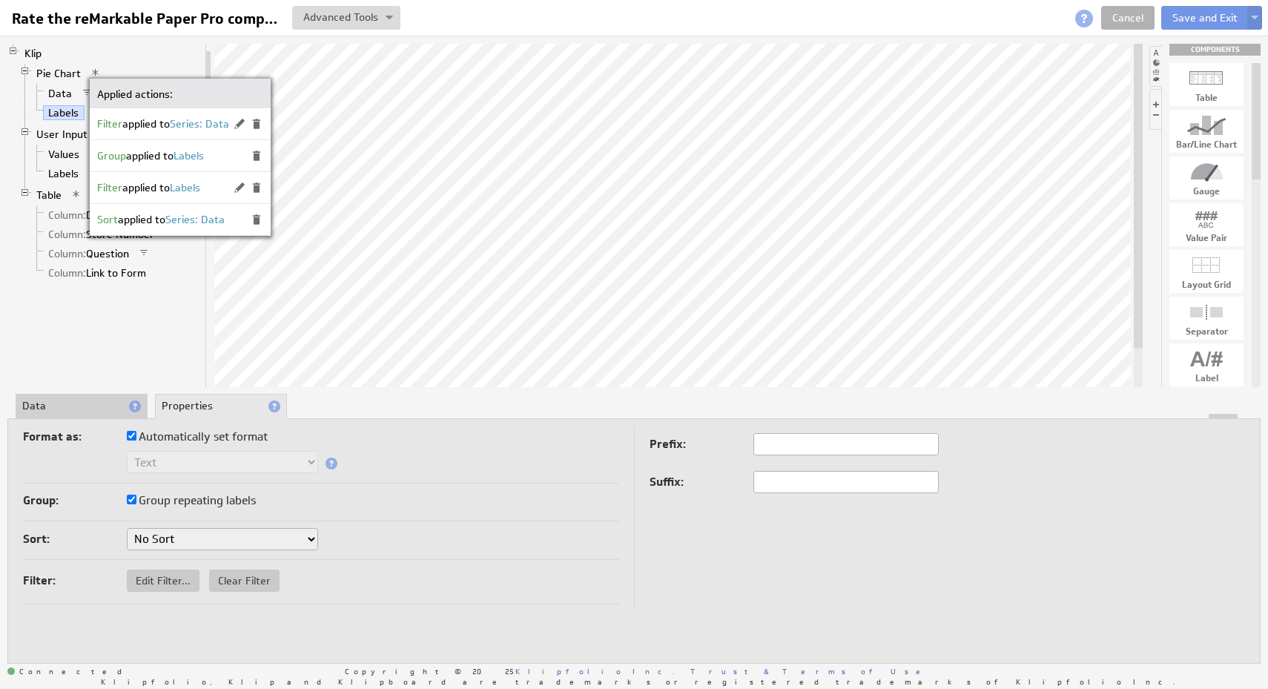
click at [175, 59] on li "Klip Pie Chart Data Labels User Input Control Values Labels Table Column: Date …" at bounding box center [103, 165] width 192 height 243
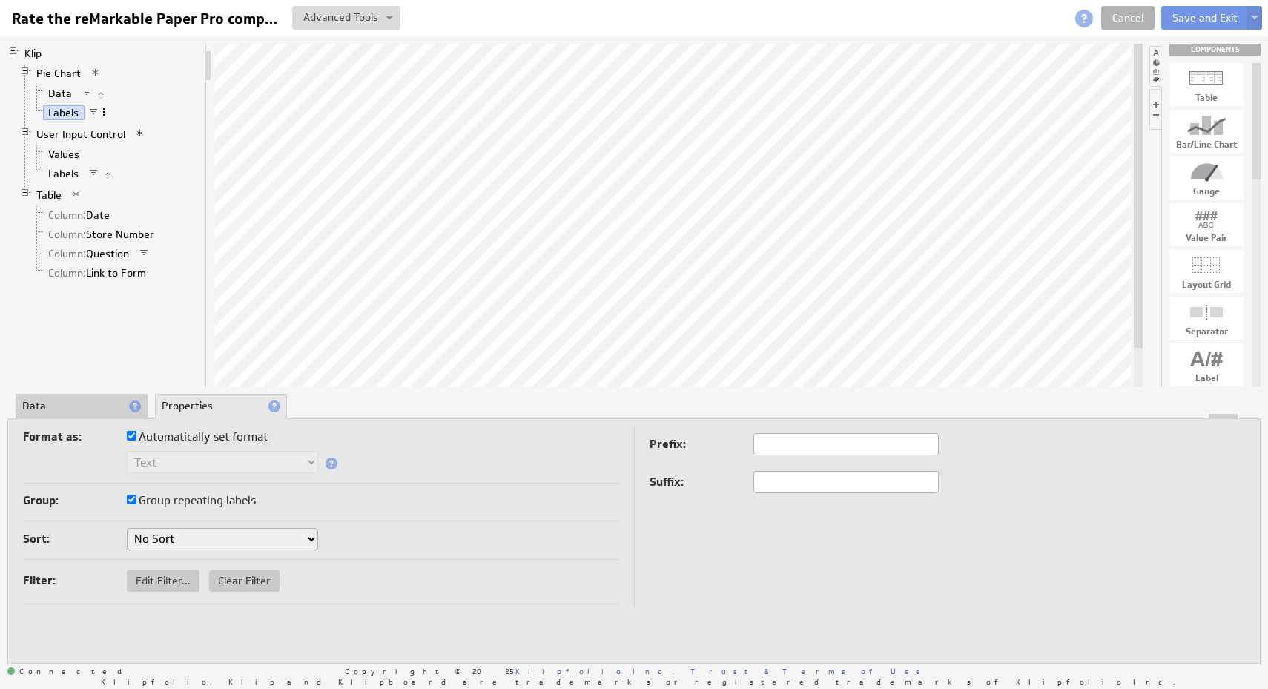
click at [105, 116] on span at bounding box center [104, 112] width 10 height 10
click at [122, 87] on li "Data" at bounding box center [115, 93] width 168 height 19
click at [95, 70] on span at bounding box center [95, 72] width 10 height 10
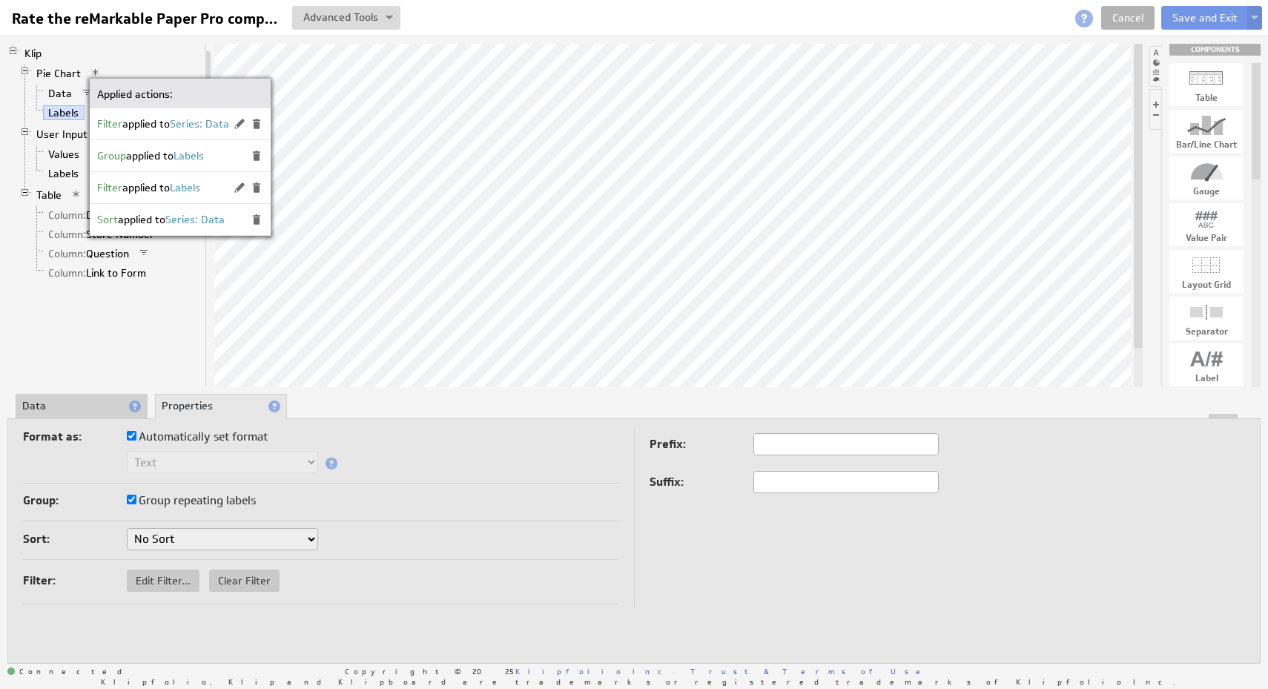
click at [495, 481] on div "Format as: Automatically set format Text Number Currency Percentage Date / Time…" at bounding box center [321, 454] width 596 height 57
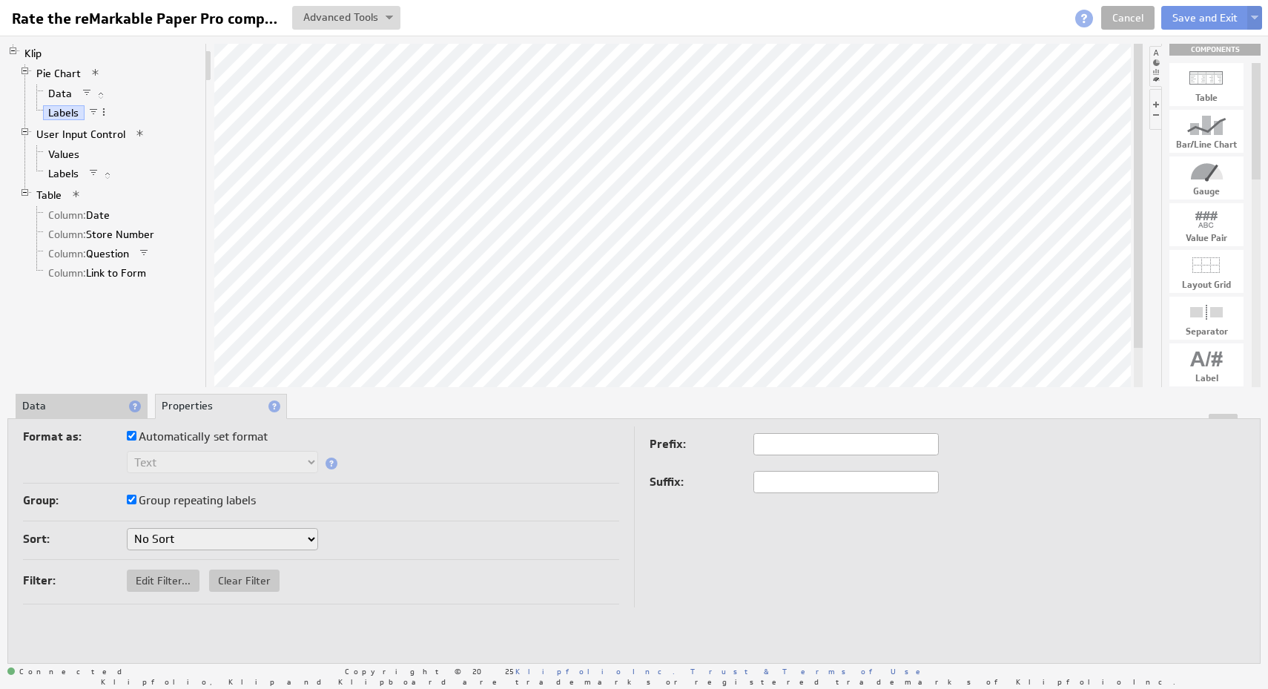
click at [91, 71] on span at bounding box center [95, 72] width 10 height 10
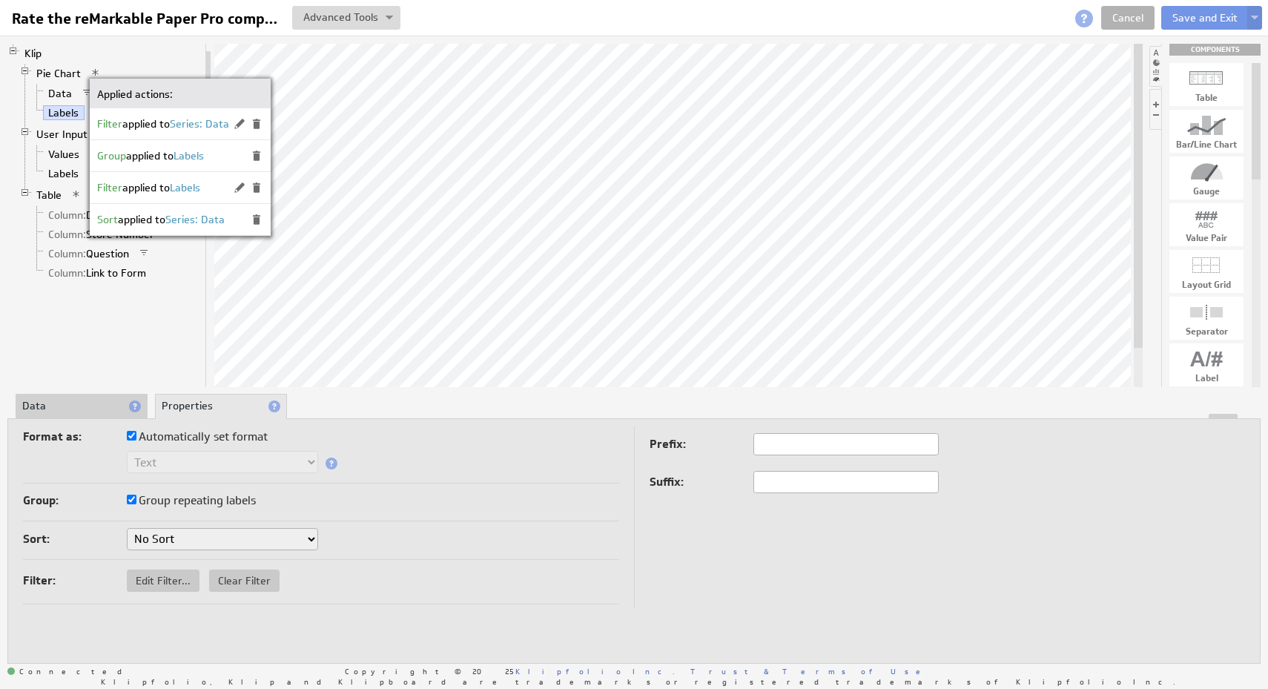
click at [182, 310] on div "Klip Pie Chart Data Labels User Input Control Values Labels Table Column: Date …" at bounding box center [106, 215] width 199 height 343
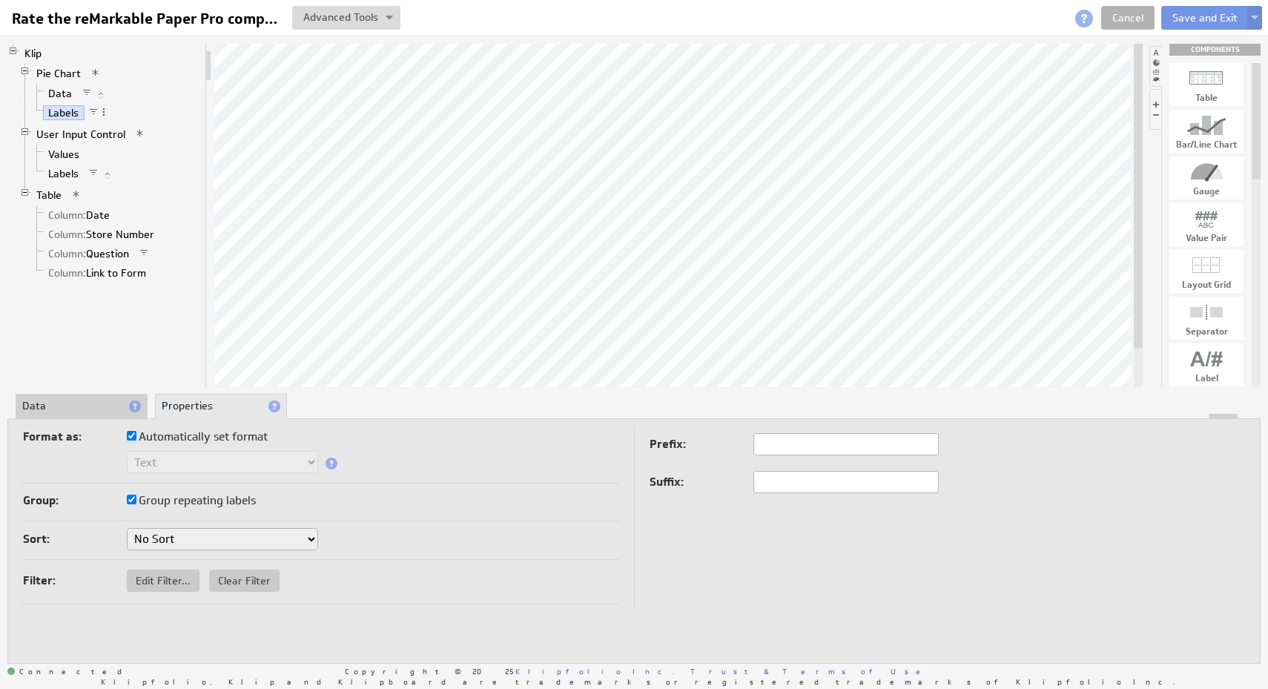
click at [96, 68] on span at bounding box center [95, 72] width 10 height 10
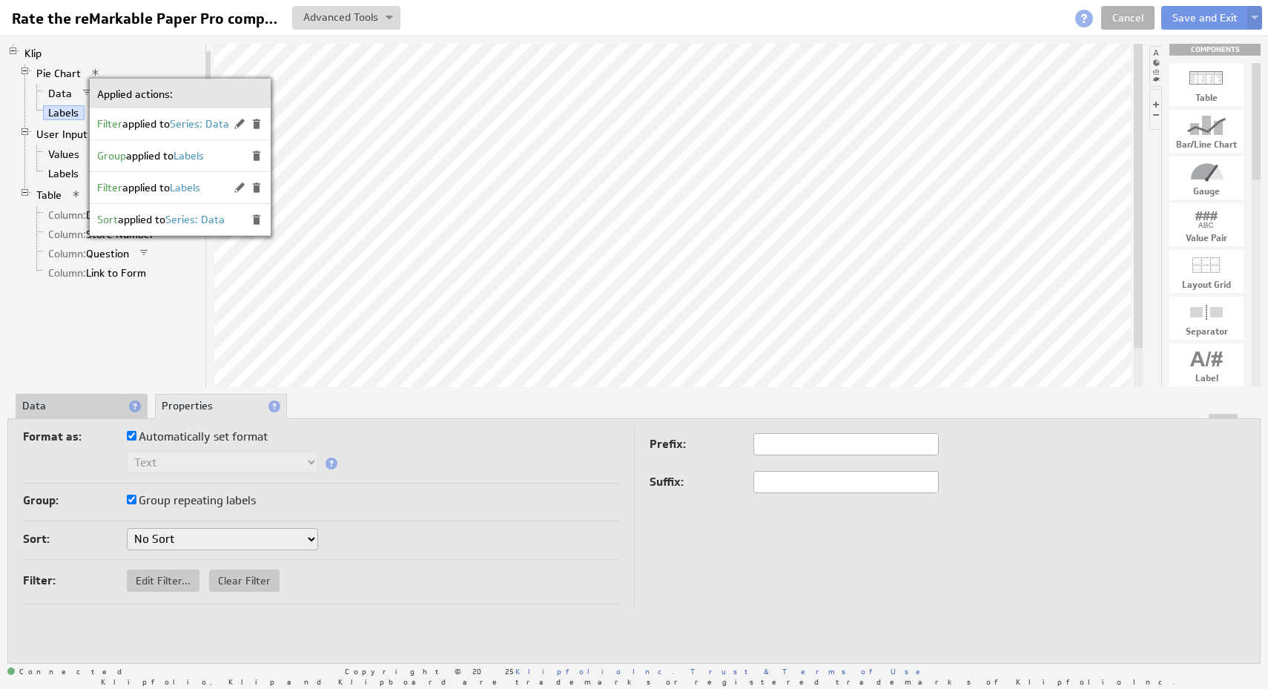
click at [162, 49] on li "Klip Pie Chart Data Labels User Input Control Values Labels Table Column: Date …" at bounding box center [103, 165] width 192 height 243
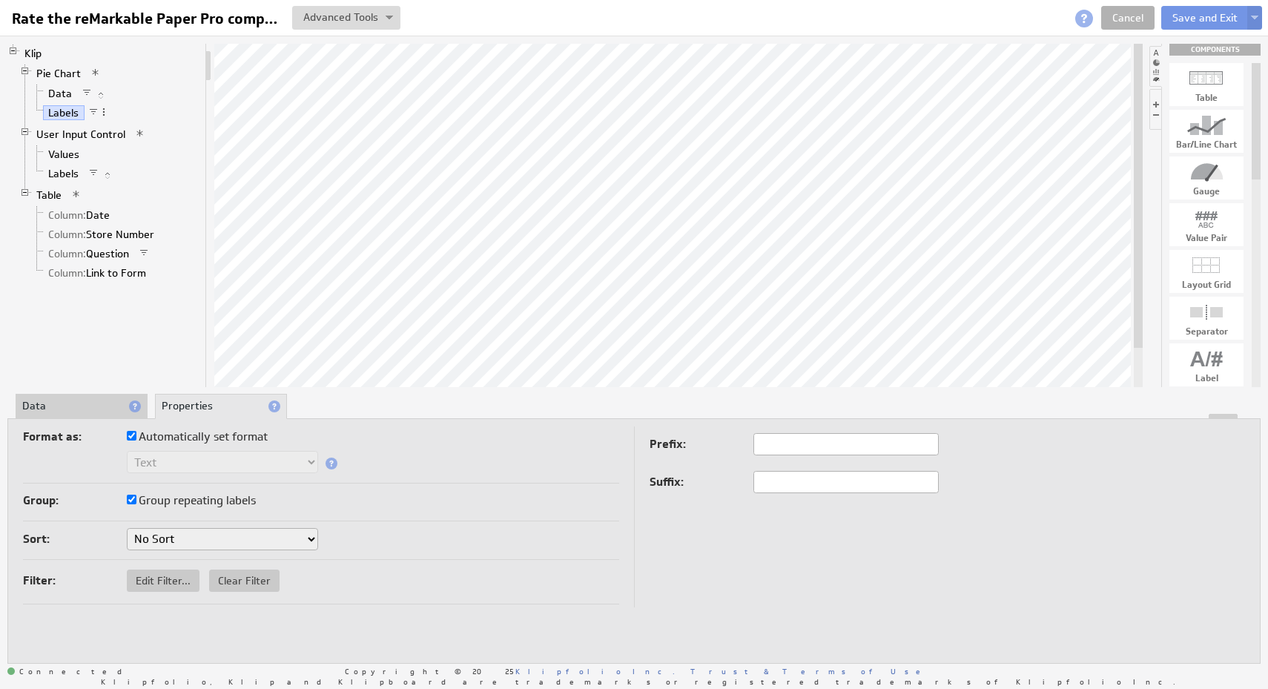
click at [88, 75] on span "Pie Chart" at bounding box center [66, 73] width 70 height 13
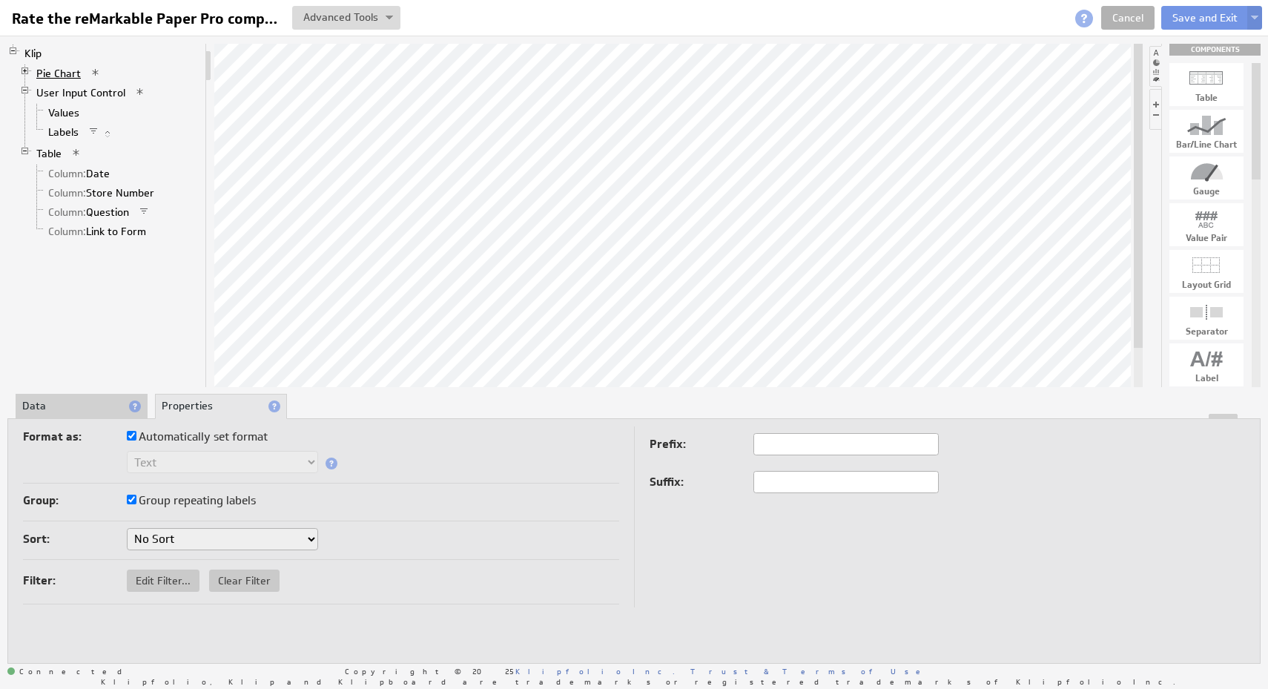
click at [78, 74] on link "Pie Chart" at bounding box center [59, 73] width 56 height 15
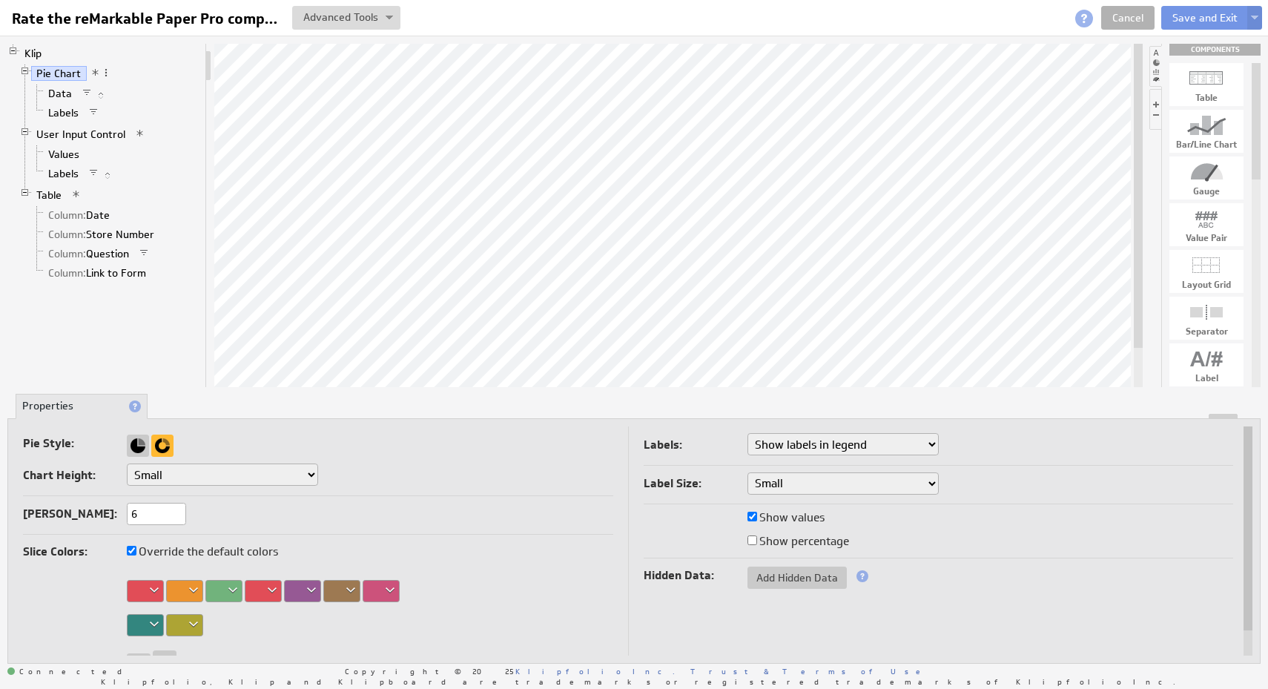
click at [97, 74] on span at bounding box center [95, 72] width 10 height 10
click at [136, 128] on span at bounding box center [140, 133] width 10 height 10
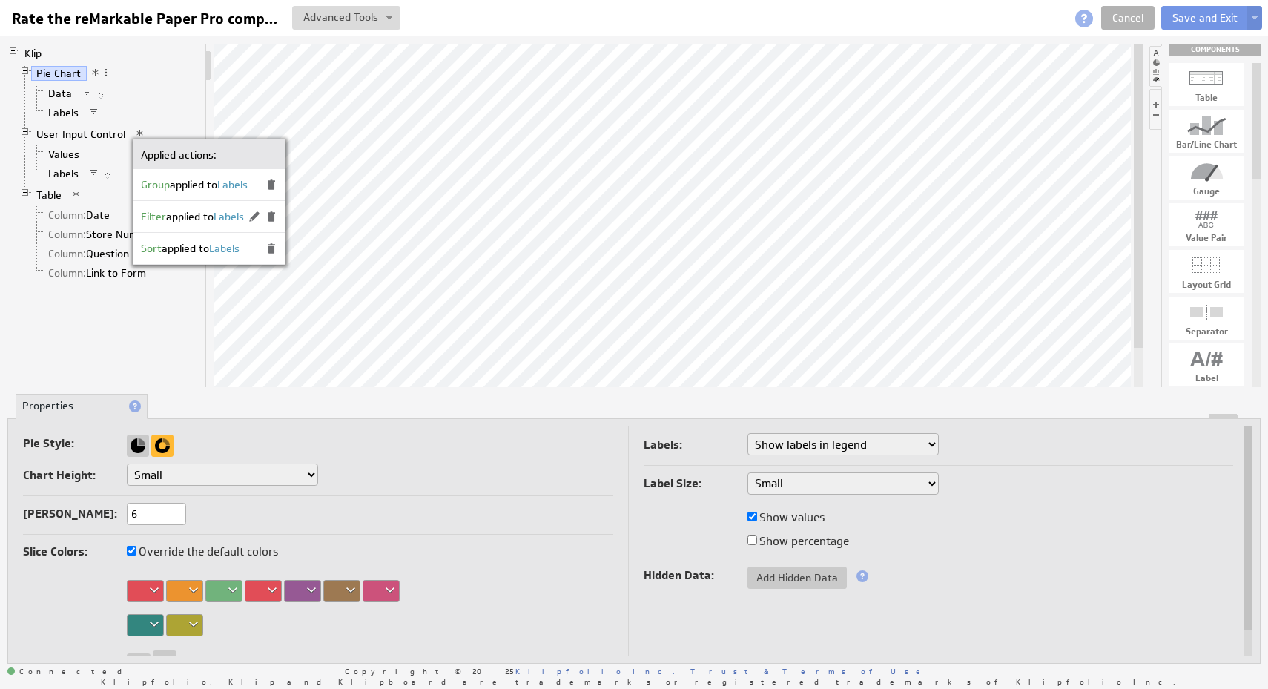
click at [181, 97] on li "Data" at bounding box center [115, 93] width 168 height 19
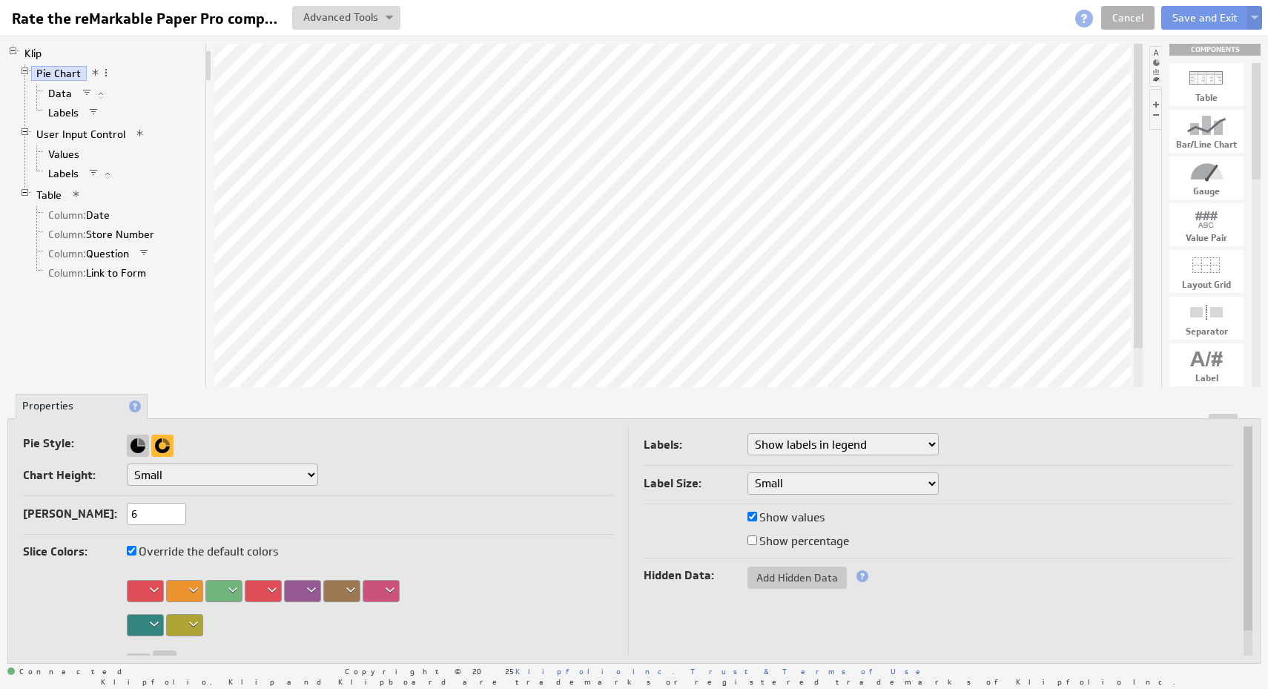
click at [140, 135] on span at bounding box center [140, 133] width 10 height 10
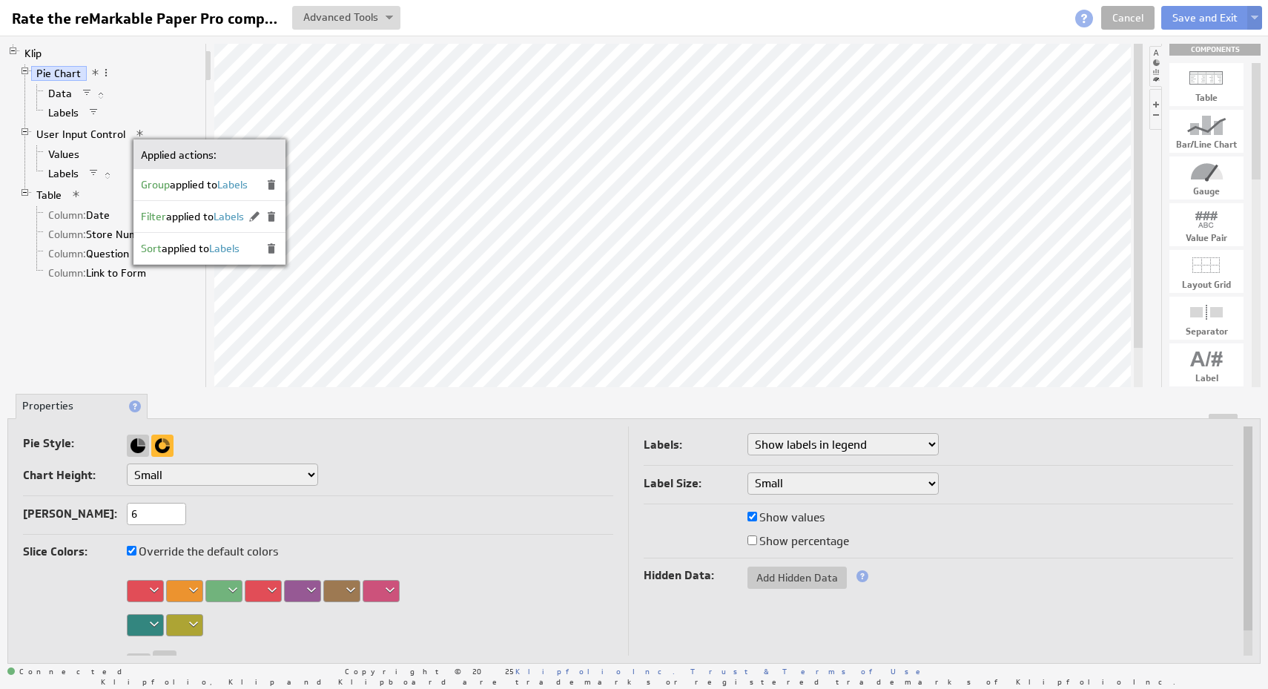
click at [190, 116] on li "Labels" at bounding box center [115, 112] width 168 height 19
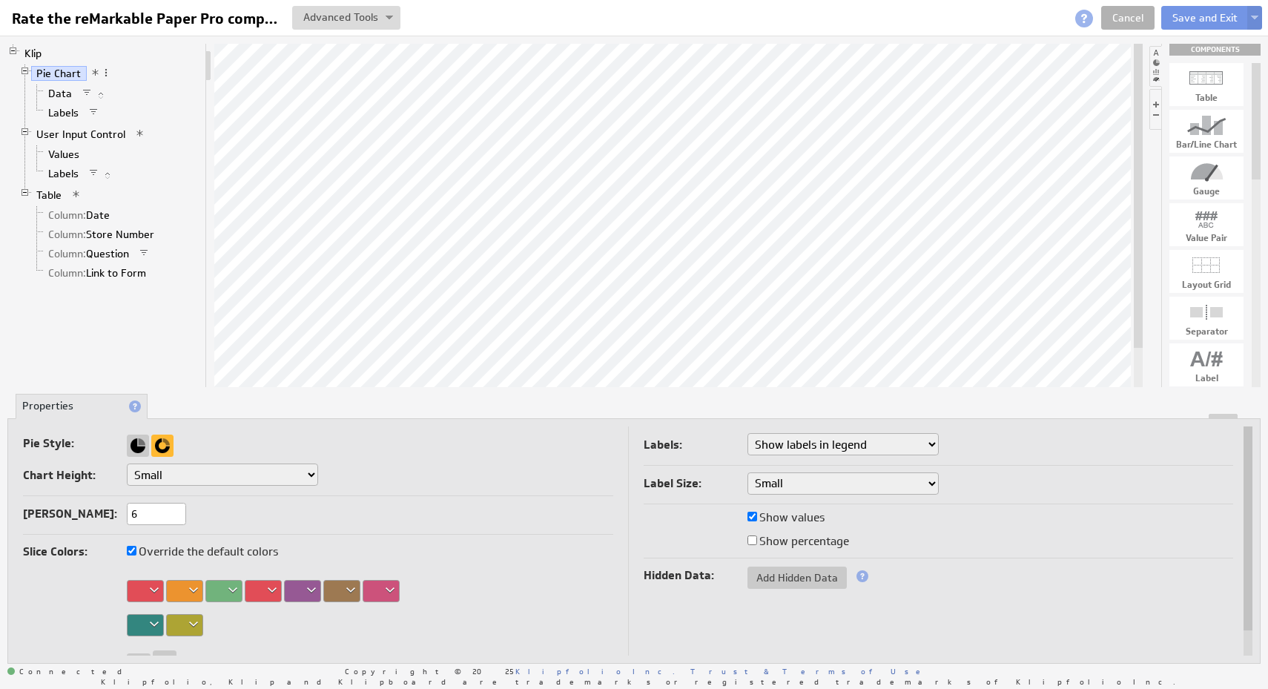
click at [93, 171] on span at bounding box center [93, 173] width 10 height 10
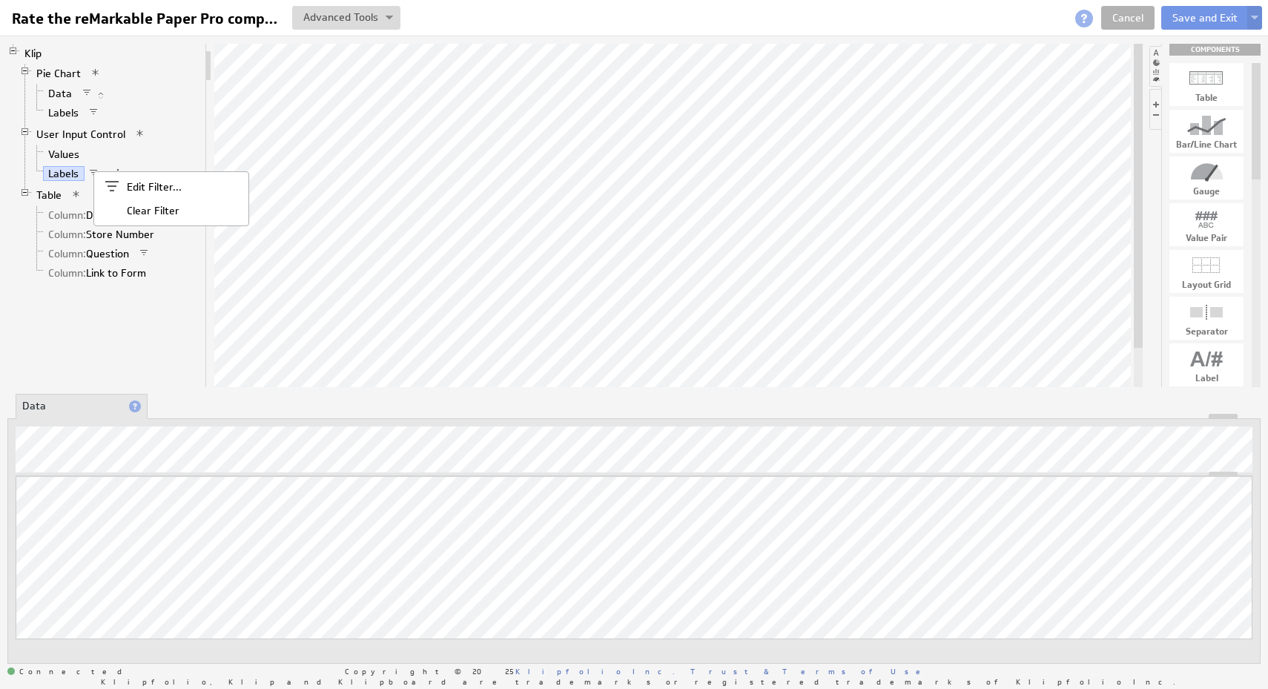
click at [196, 131] on li "User Input Control Values Labels" at bounding box center [109, 155] width 180 height 61
click at [99, 174] on span "Labels" at bounding box center [83, 174] width 80 height 13
click at [90, 172] on span at bounding box center [93, 173] width 10 height 10
click at [115, 188] on span at bounding box center [108, 188] width 30 height 24
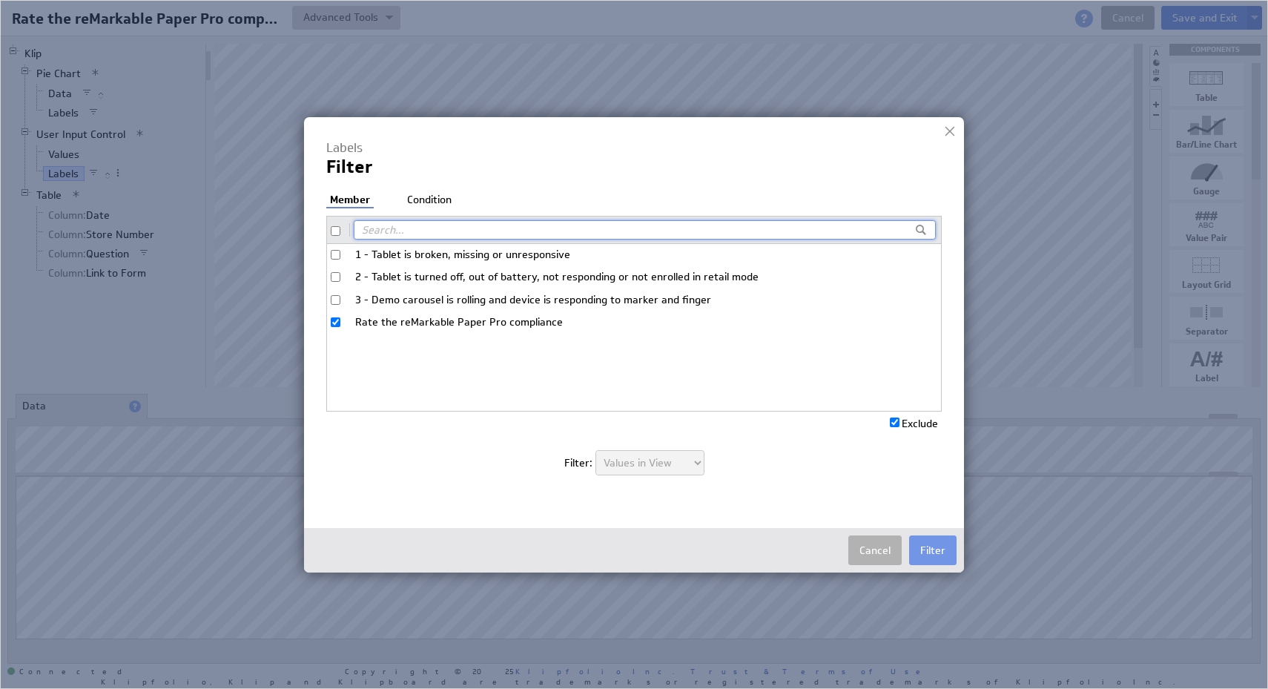
click at [431, 197] on li "Condition" at bounding box center [429, 200] width 52 height 15
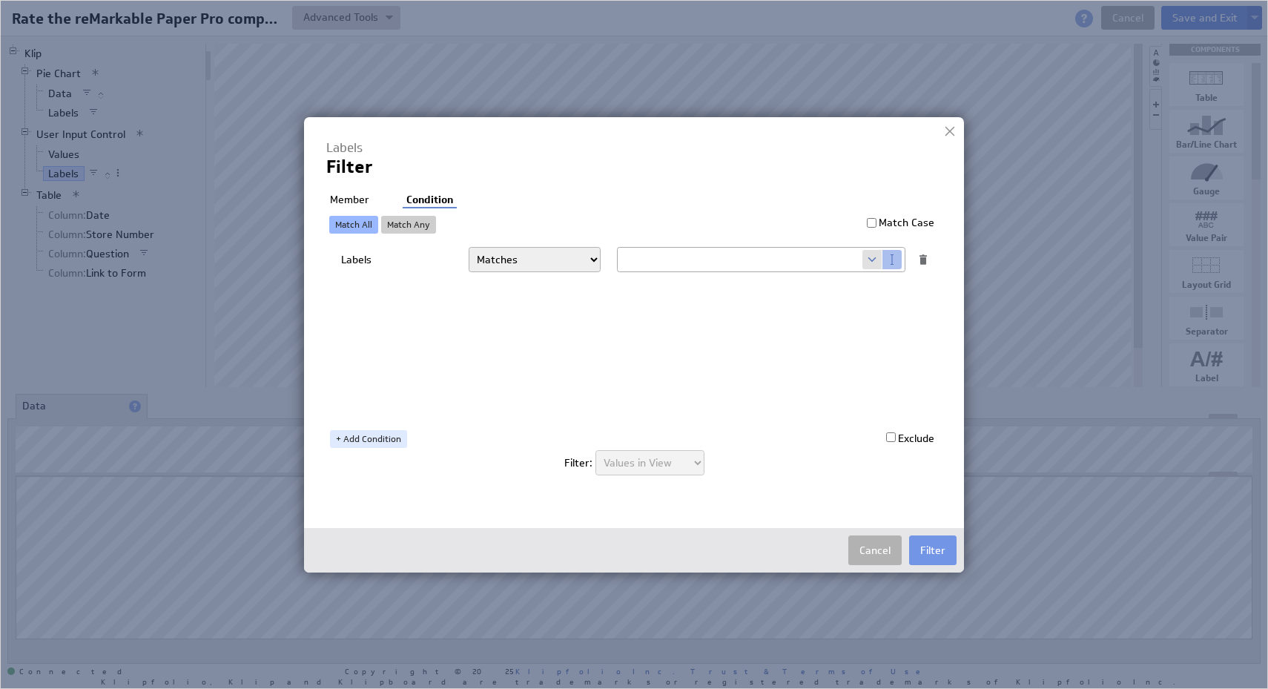
click at [343, 195] on li "Member" at bounding box center [349, 200] width 47 height 15
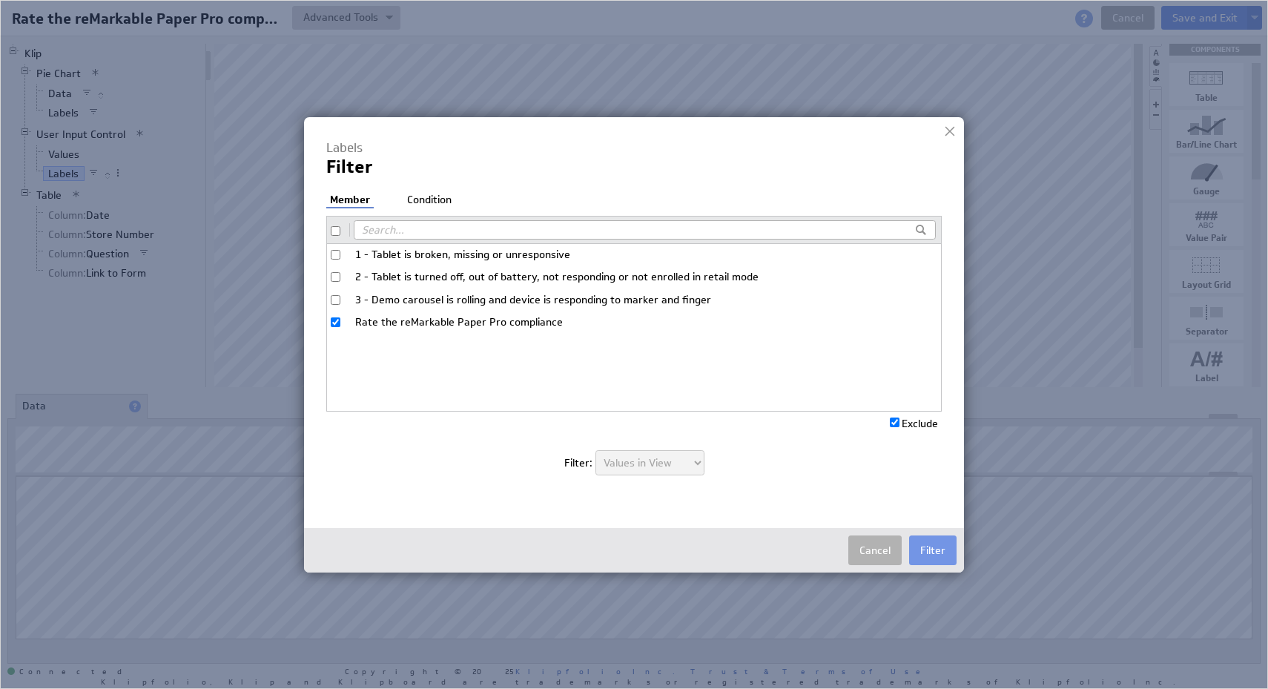
click at [859, 533] on div "Cancel Filter" at bounding box center [634, 550] width 660 height 44
click at [868, 544] on button "Cancel" at bounding box center [874, 550] width 53 height 30
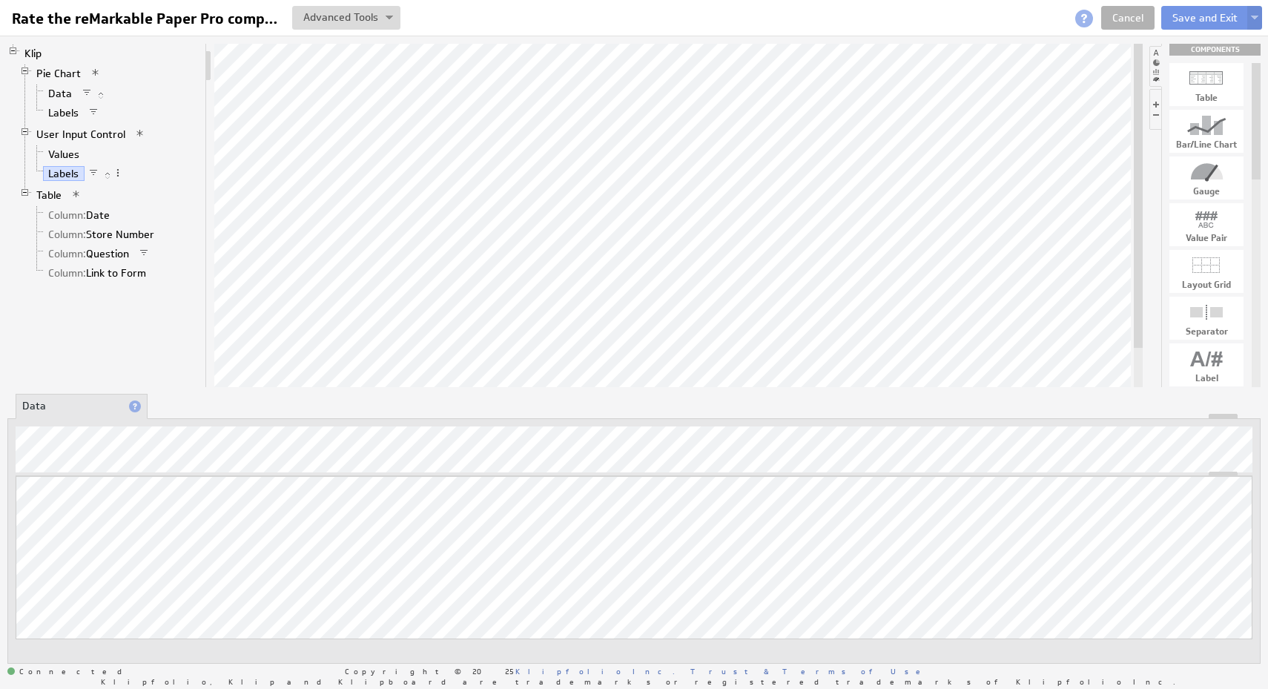
click at [138, 133] on span at bounding box center [140, 133] width 10 height 10
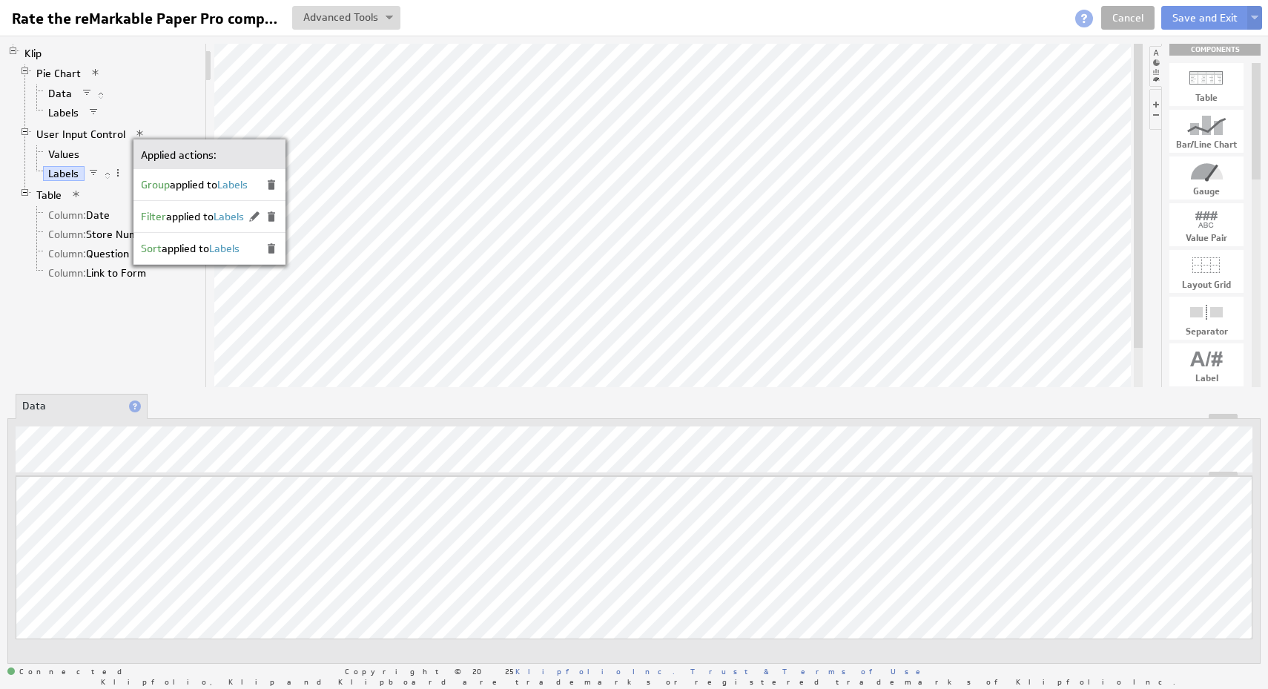
click at [205, 96] on div "Klip Pie Chart Data Labels User Input Control Values Labels Table Column: Date …" at bounding box center [106, 215] width 199 height 343
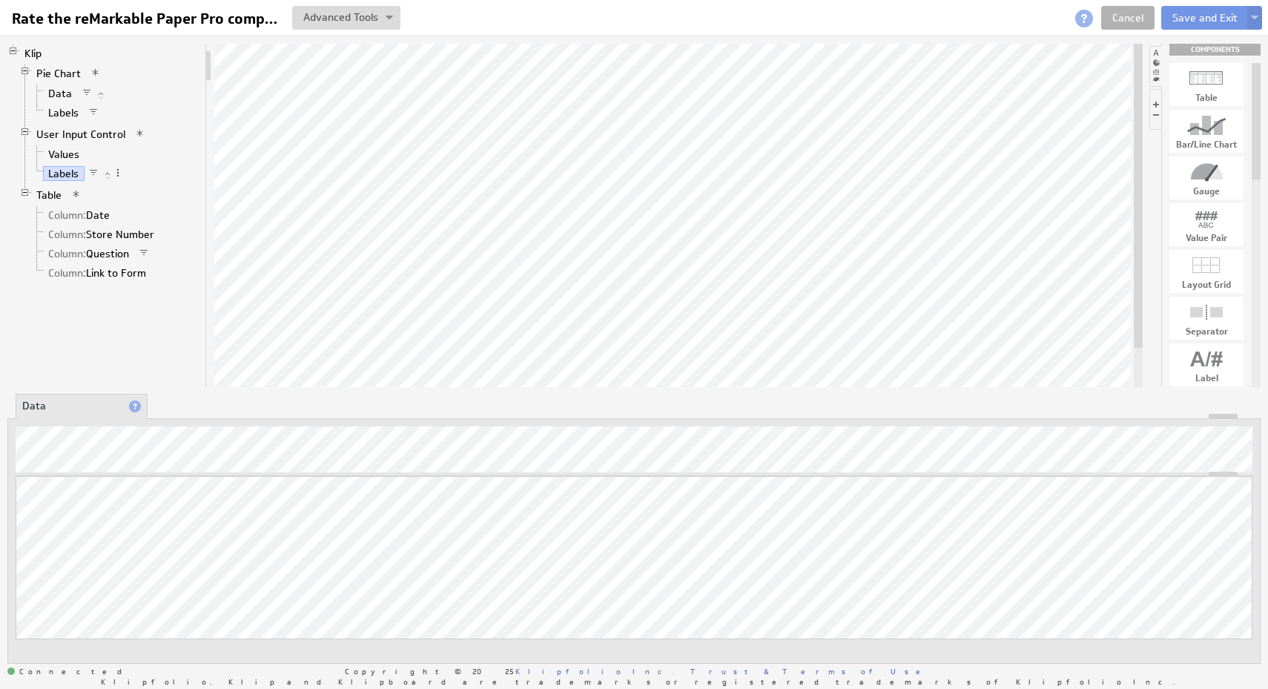
click at [93, 169] on span at bounding box center [93, 173] width 10 height 10
click at [172, 141] on li "User Input Control Values Labels" at bounding box center [109, 155] width 180 height 61
click at [119, 173] on span at bounding box center [118, 173] width 10 height 10
click at [198, 141] on li "User Input Control Values Labels" at bounding box center [109, 155] width 180 height 61
click at [143, 138] on li "User Input Control Values Labels" at bounding box center [109, 155] width 180 height 61
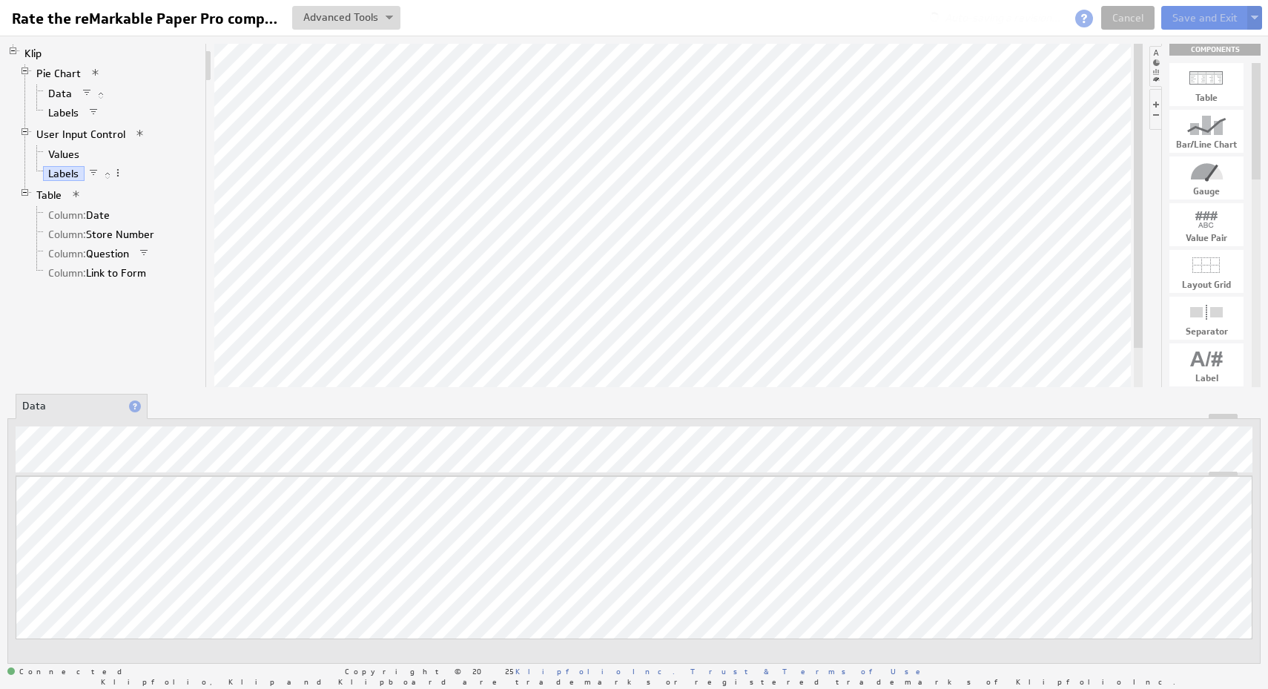
click at [139, 134] on span at bounding box center [140, 133] width 10 height 10
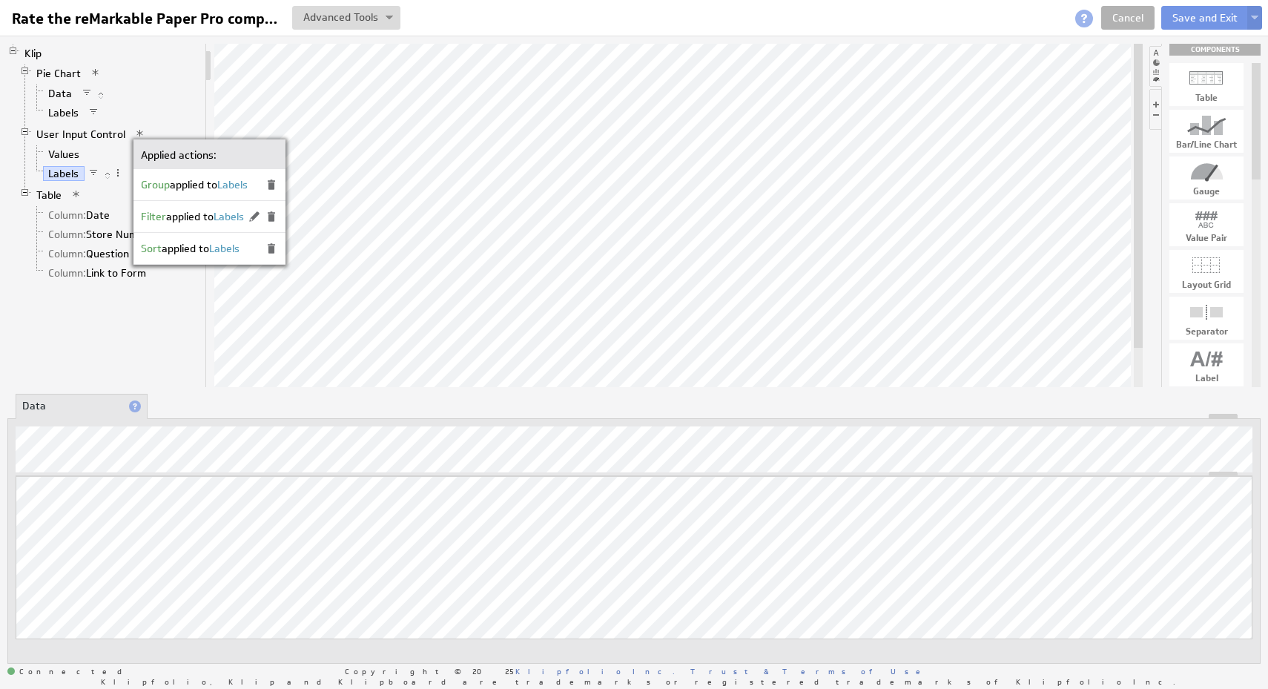
click at [182, 89] on li "Data" at bounding box center [115, 93] width 168 height 19
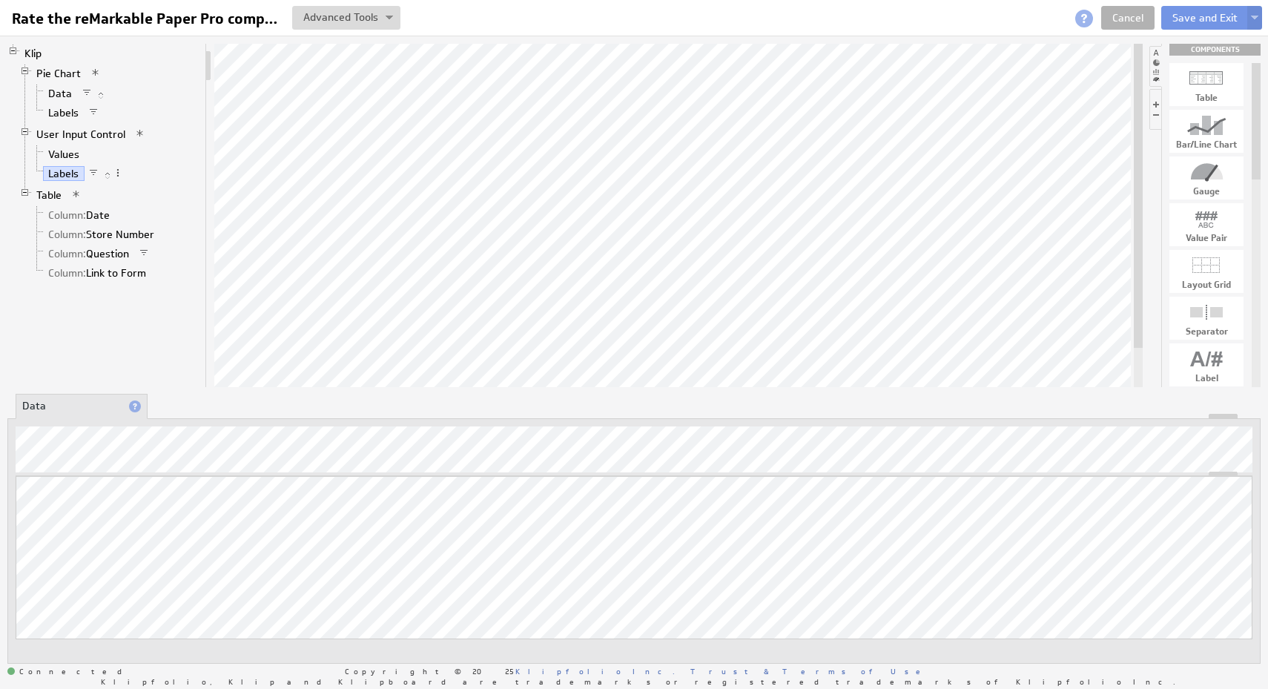
click at [138, 132] on span at bounding box center [140, 133] width 10 height 10
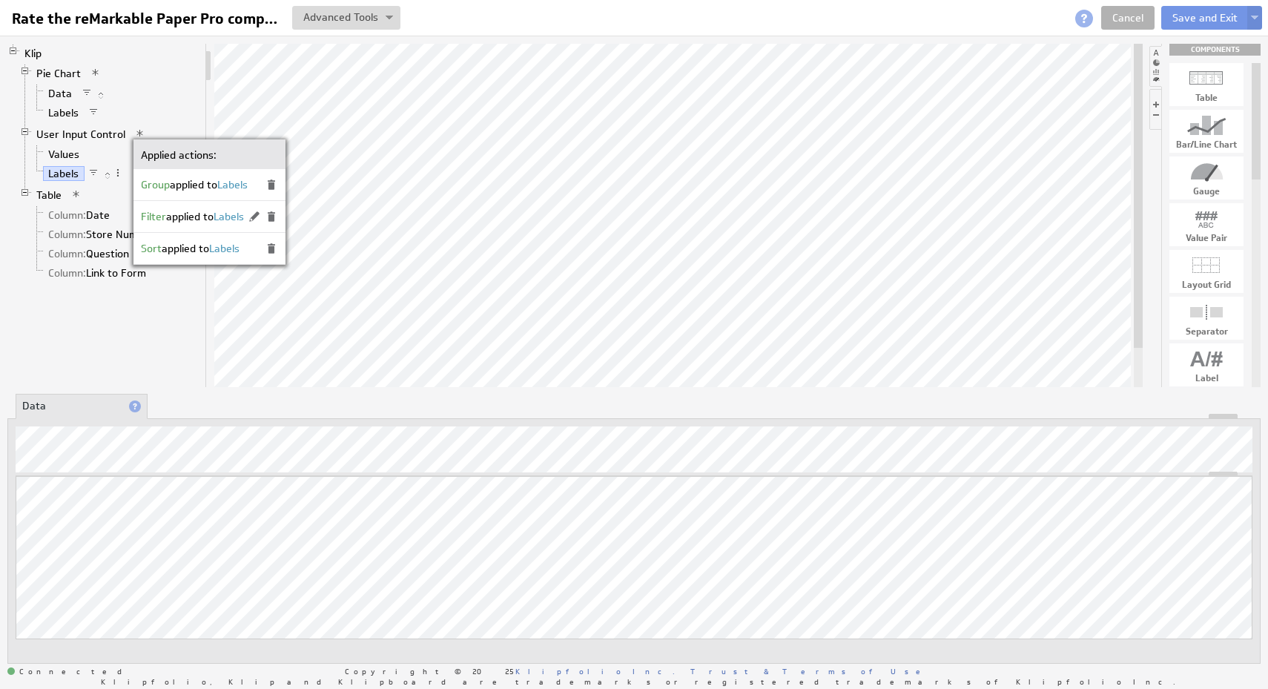
click at [197, 96] on li "Data" at bounding box center [115, 93] width 168 height 19
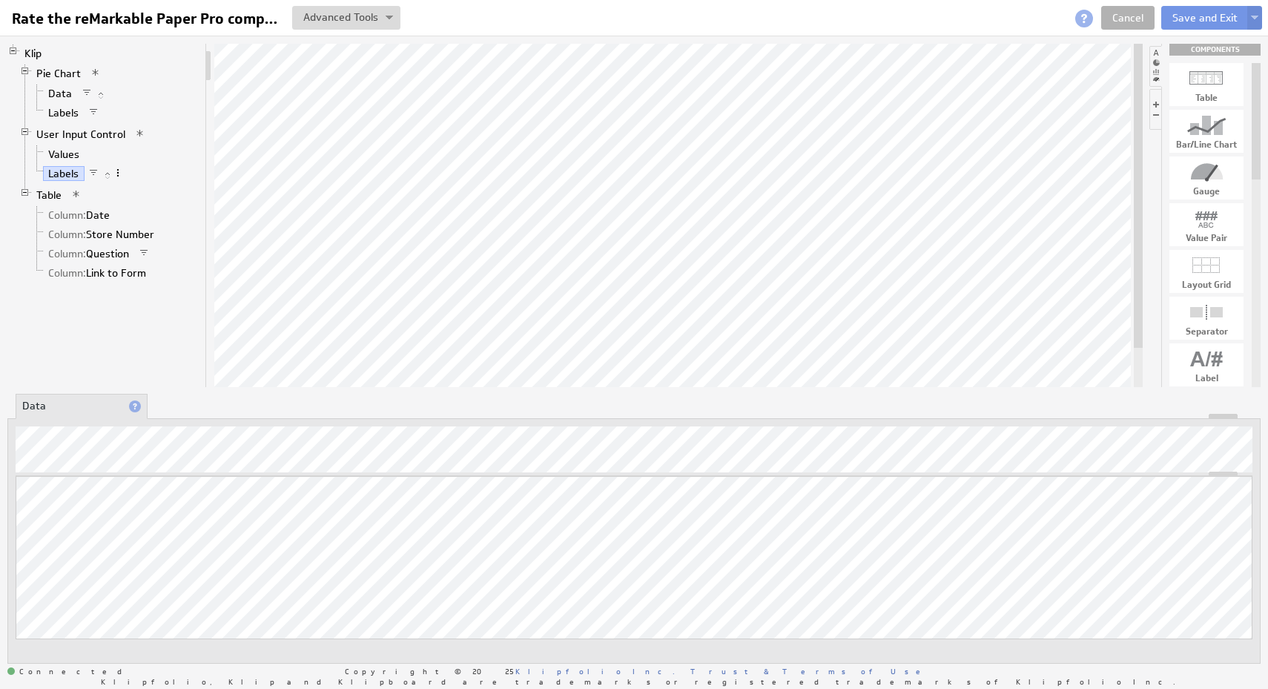
click at [119, 171] on span at bounding box center [118, 173] width 10 height 10
click at [196, 129] on li "User Input Control Values Labels" at bounding box center [109, 155] width 180 height 61
click at [82, 194] on li "Table Column: Date Column: Store Number Column: Question Column: Link to Form" at bounding box center [109, 234] width 180 height 99
click at [75, 193] on span at bounding box center [76, 194] width 10 height 10
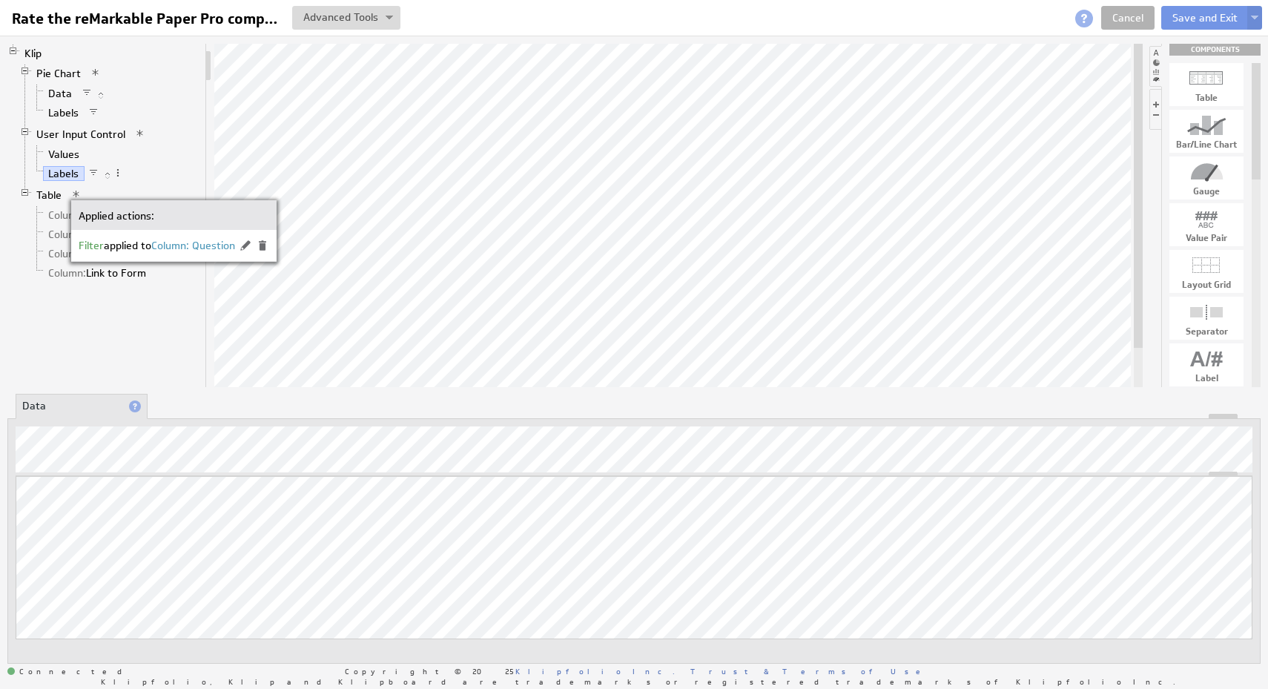
click at [175, 148] on li "Values" at bounding box center [115, 154] width 168 height 19
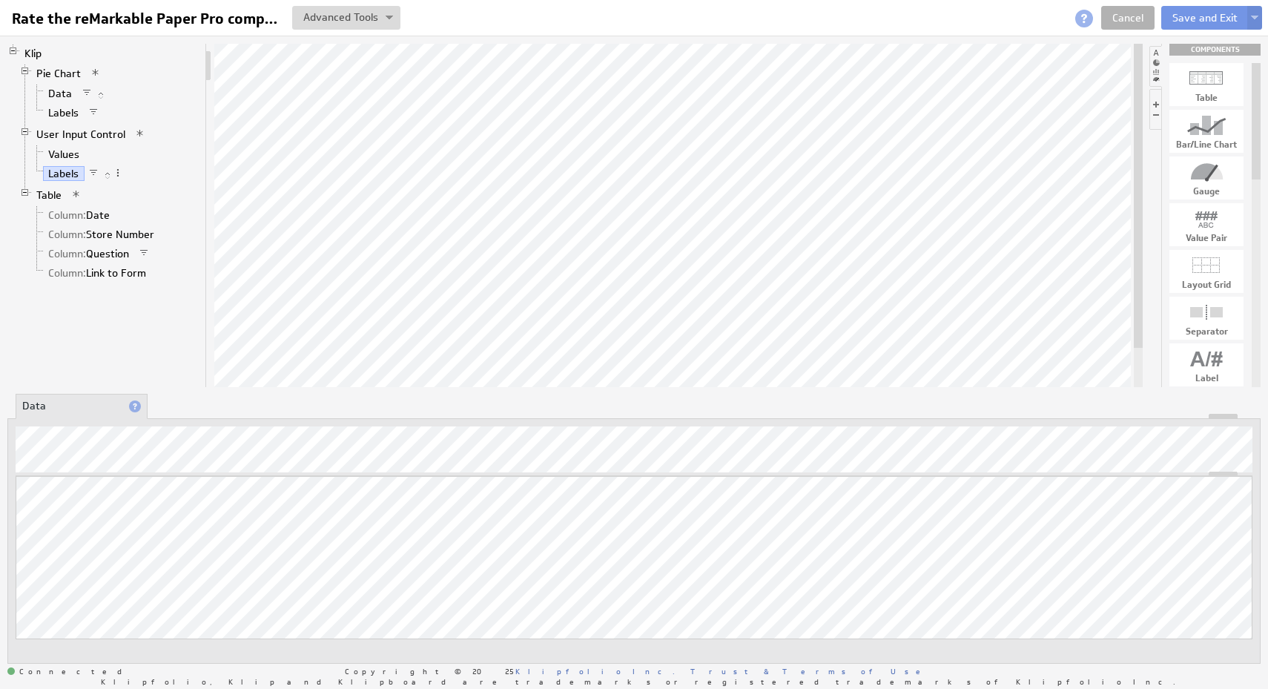
click at [145, 254] on span at bounding box center [144, 253] width 10 height 10
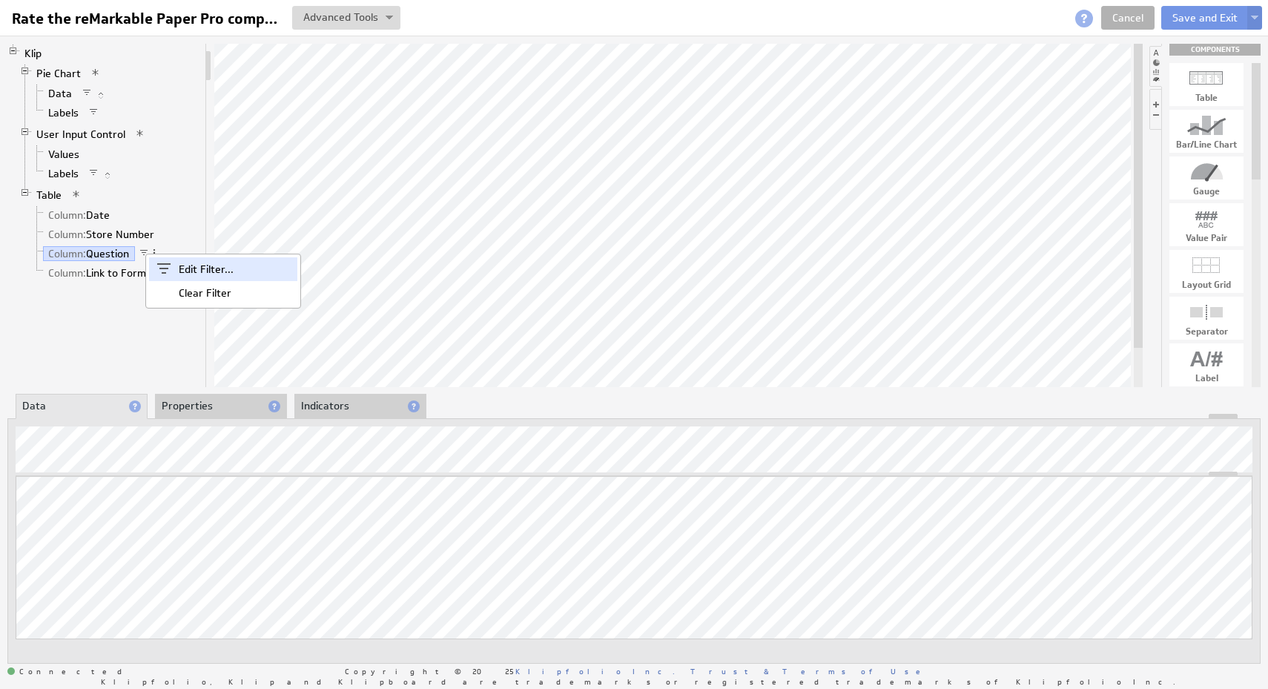
click at [177, 268] on span at bounding box center [164, 269] width 30 height 24
select select "f:contains"
select select "slice1"
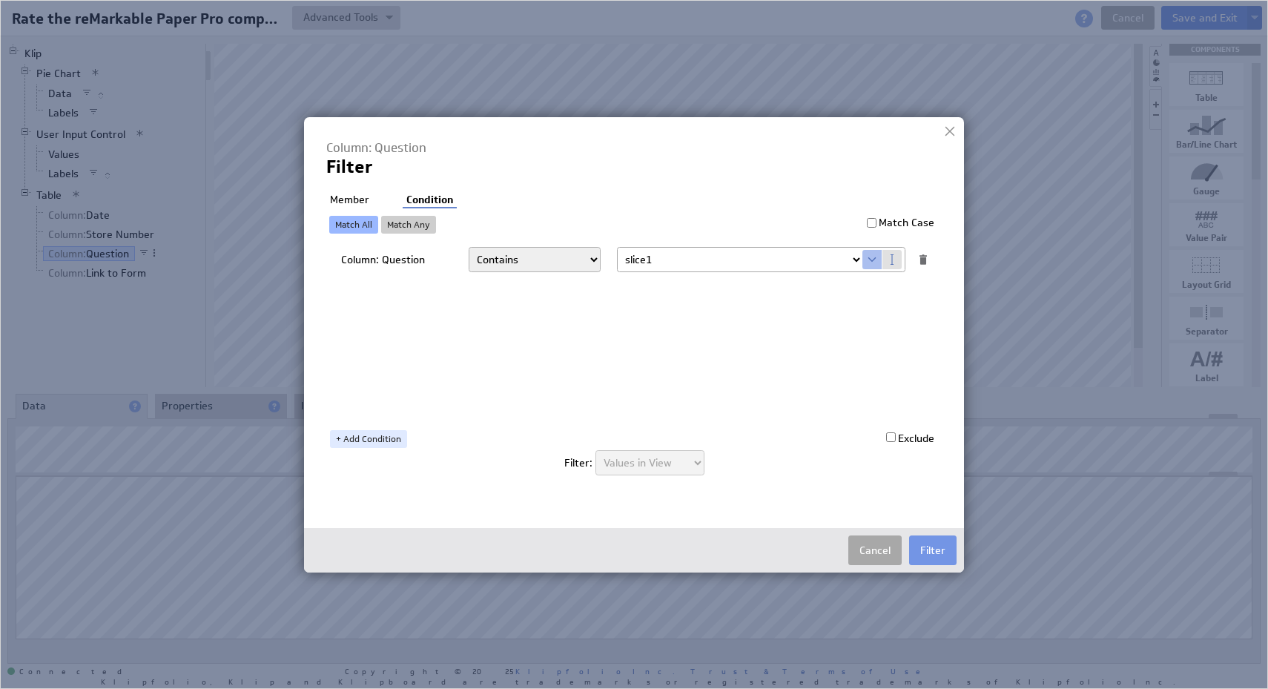
click at [868, 546] on button "Cancel" at bounding box center [874, 550] width 53 height 30
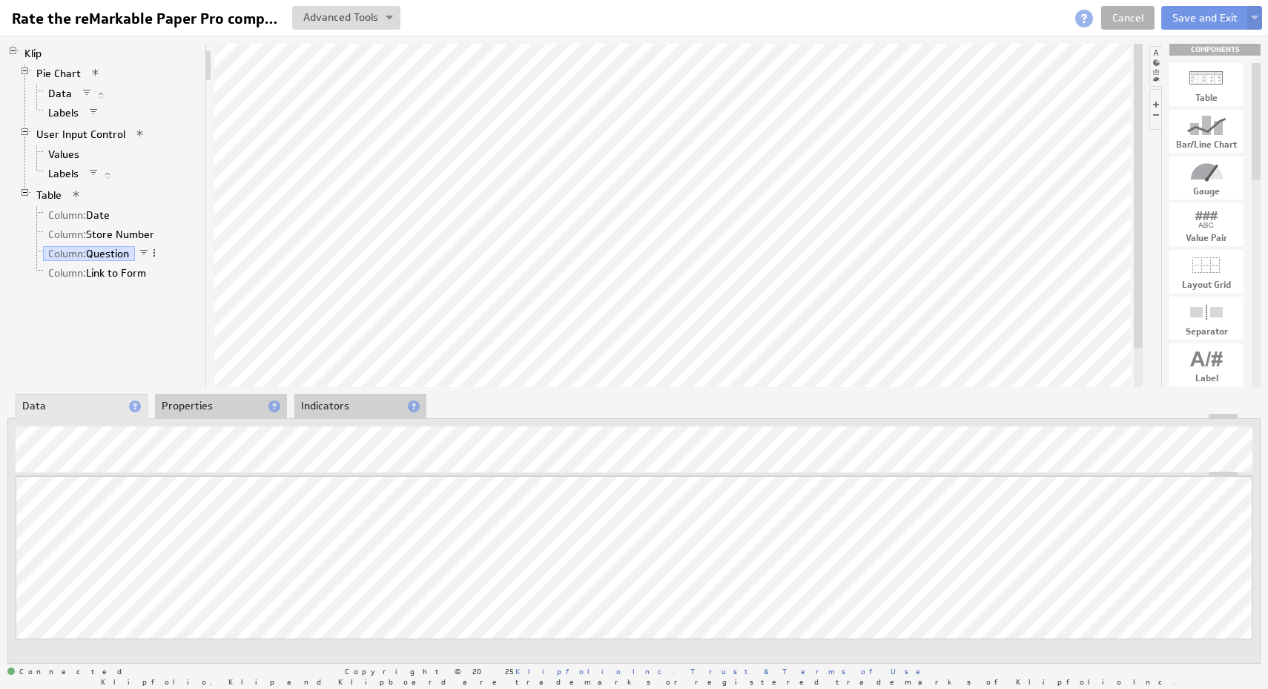
click at [73, 191] on span at bounding box center [76, 194] width 10 height 10
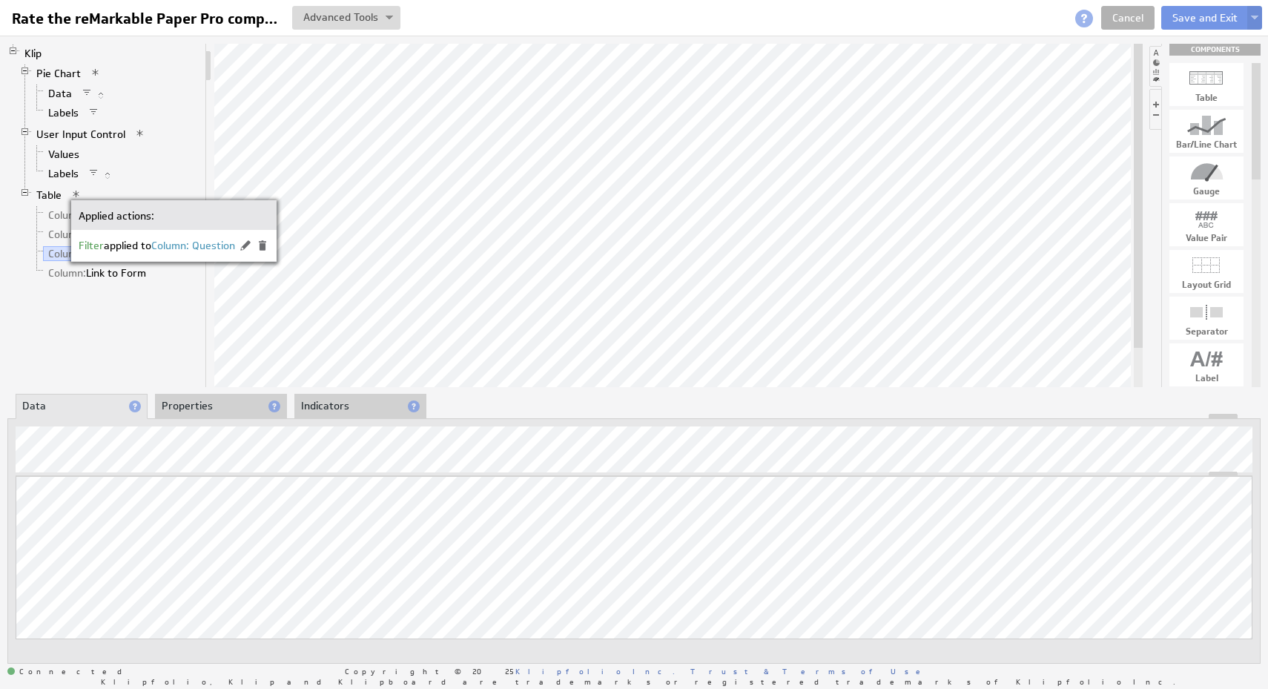
click at [128, 288] on div "Klip Pie Chart Data Labels User Input Control Values Labels Table Column: Date …" at bounding box center [106, 215] width 199 height 343
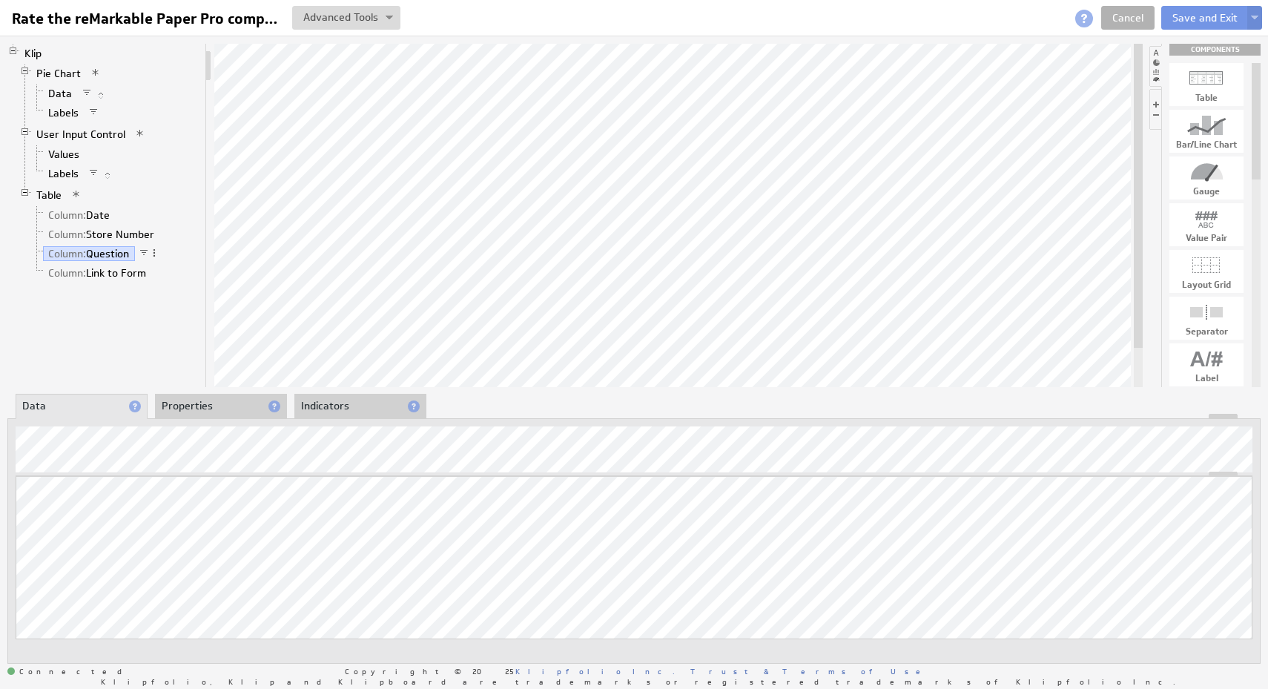
click at [141, 133] on span at bounding box center [140, 133] width 10 height 10
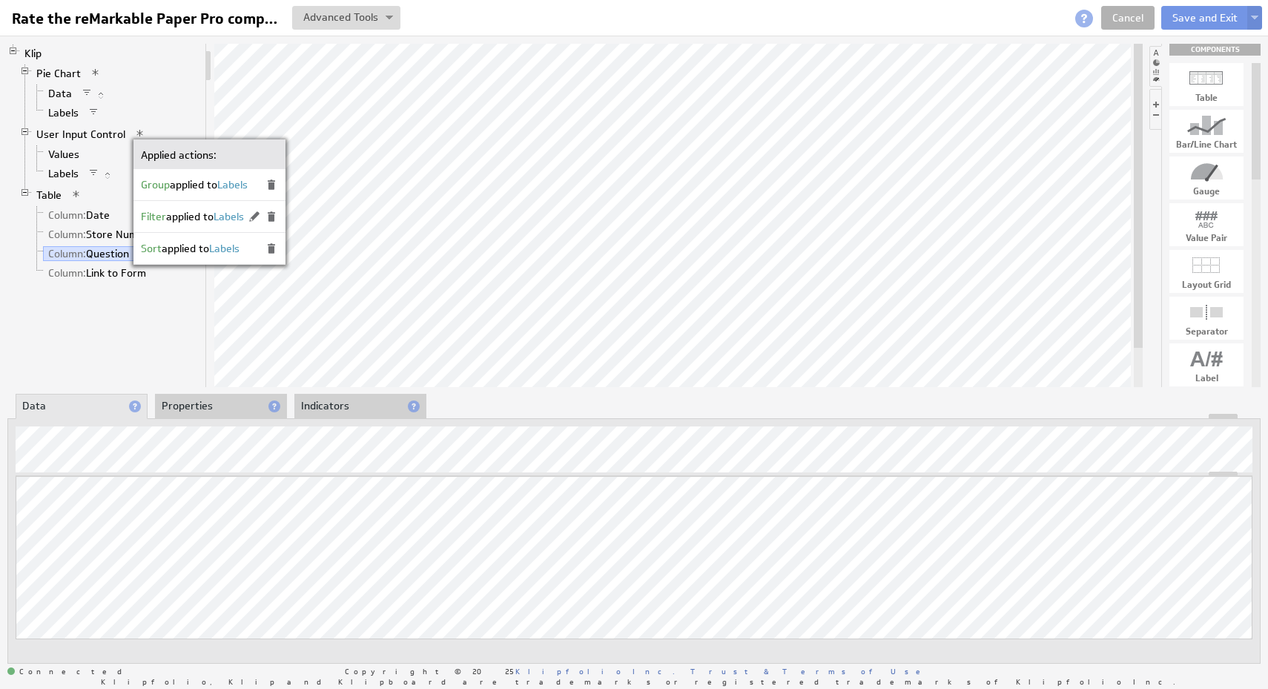
click at [192, 109] on li "Labels" at bounding box center [115, 112] width 168 height 19
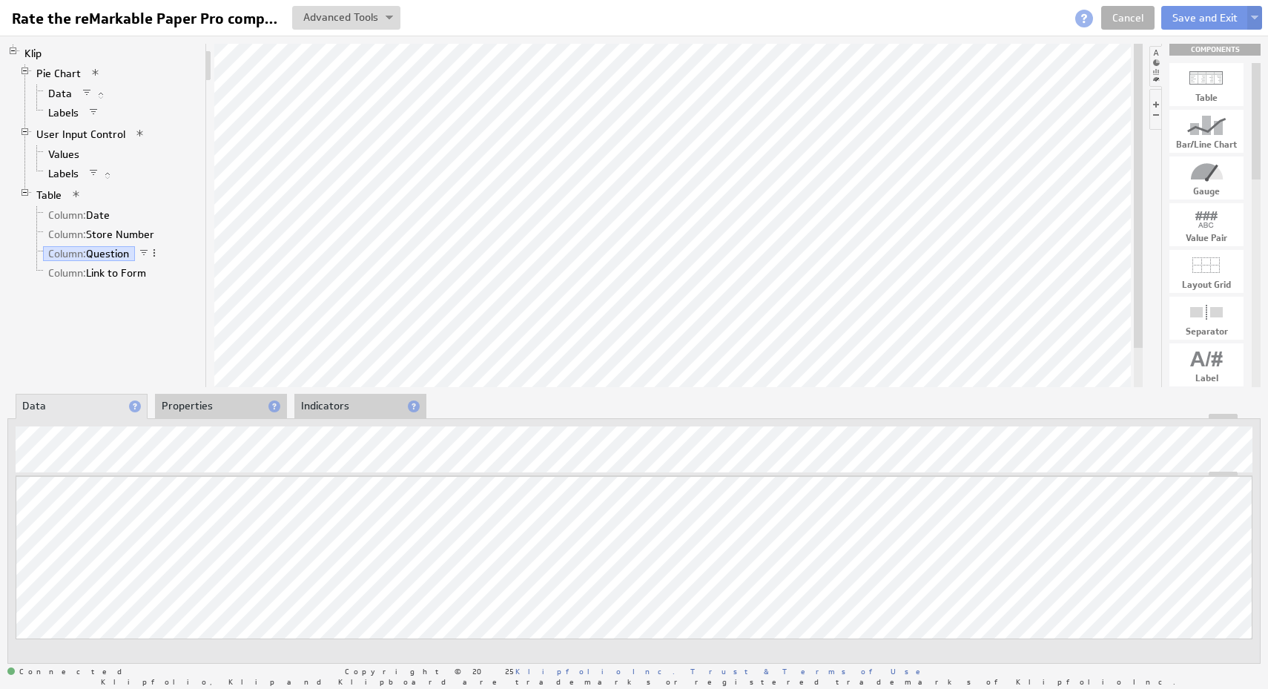
click at [91, 169] on span at bounding box center [93, 173] width 10 height 10
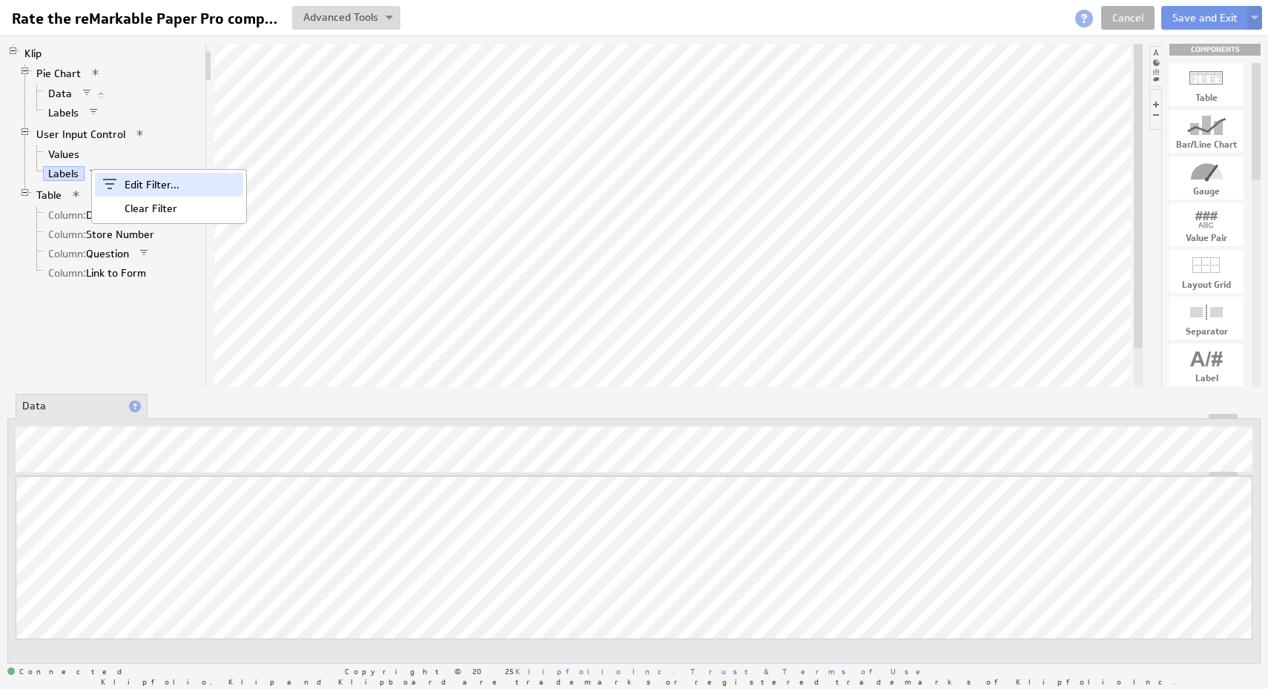
click at [125, 180] on div "Edit Filter..." at bounding box center [169, 185] width 148 height 24
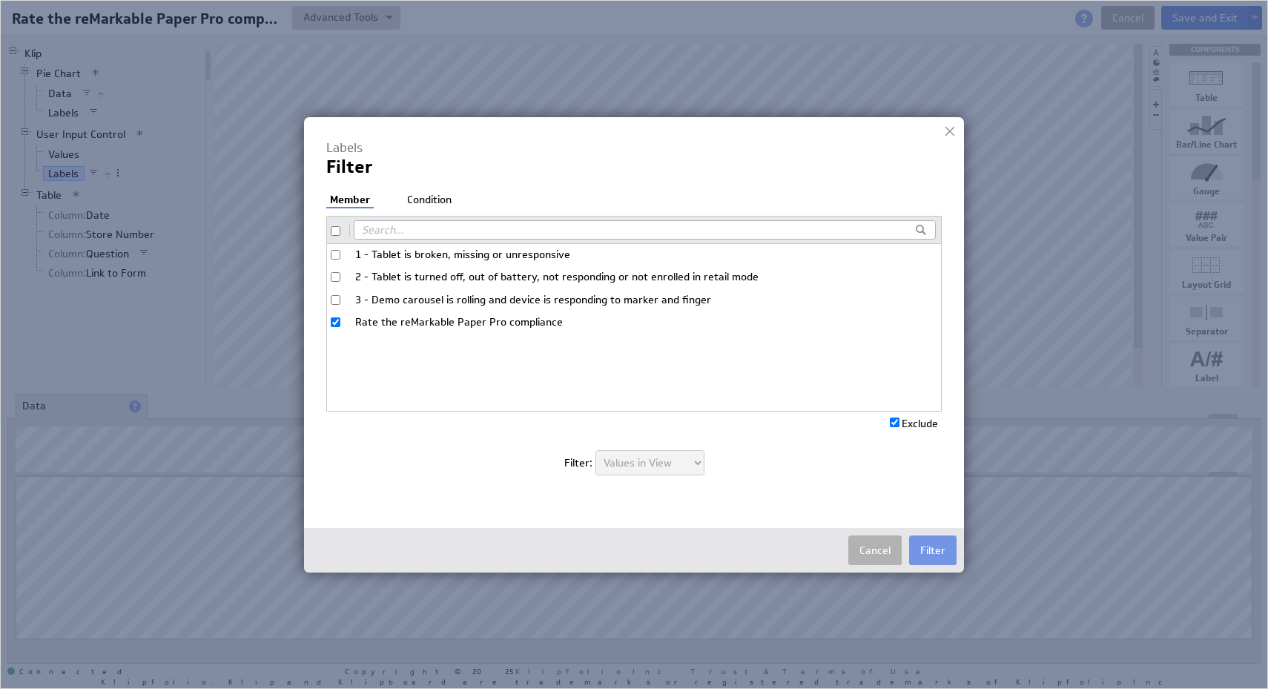
click at [438, 197] on li "Condition" at bounding box center [429, 200] width 52 height 15
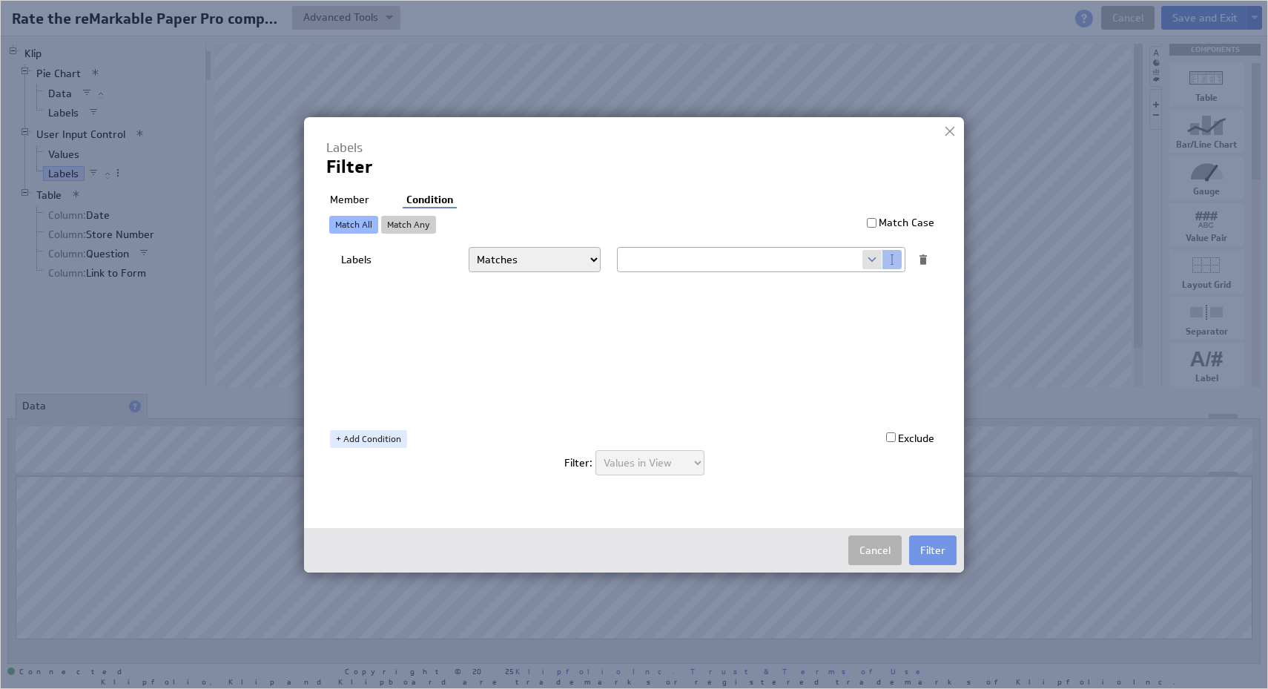
click at [951, 134] on div at bounding box center [950, 131] width 22 height 22
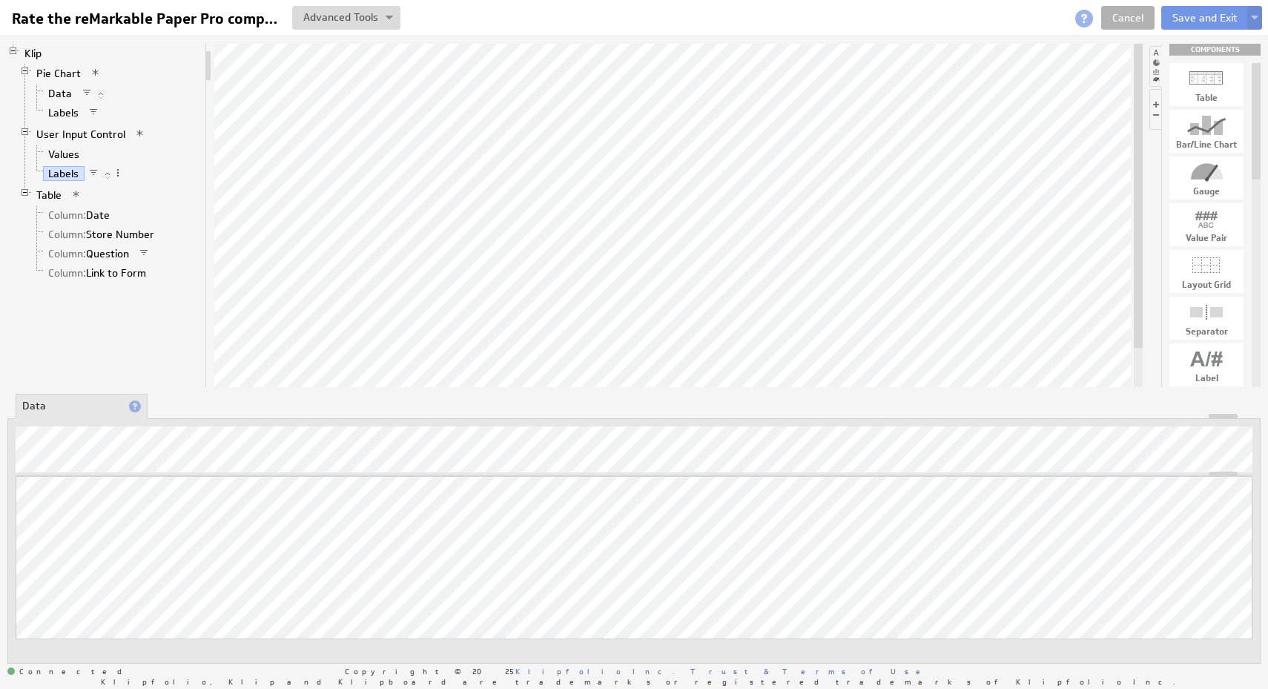
click at [59, 81] on span "Pie Chart" at bounding box center [66, 73] width 70 height 13
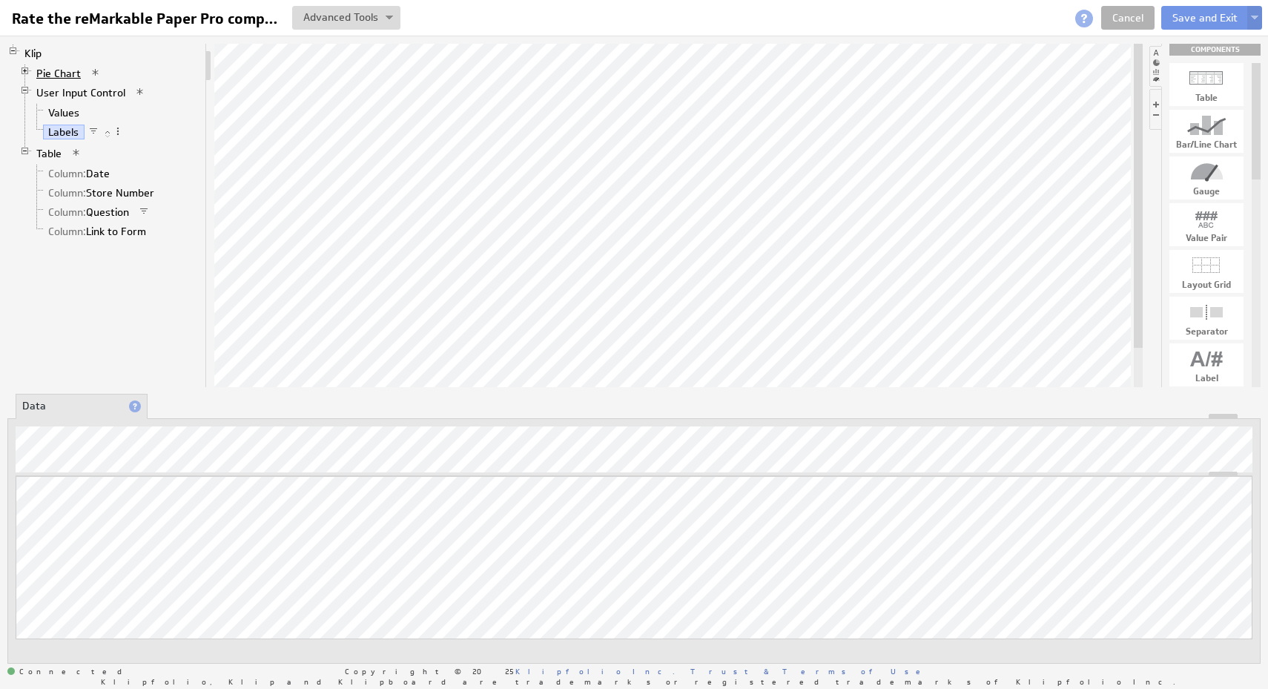
click at [56, 73] on link "Pie Chart" at bounding box center [59, 73] width 56 height 15
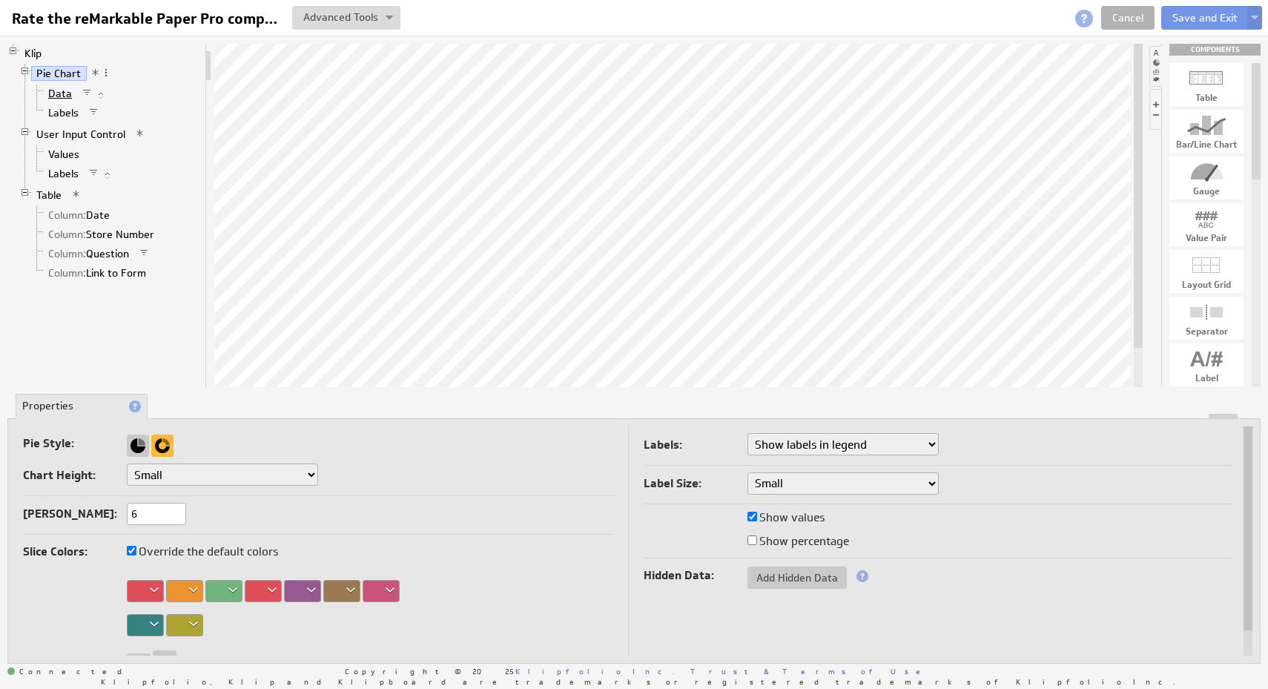
click at [64, 96] on link "Data" at bounding box center [60, 93] width 35 height 15
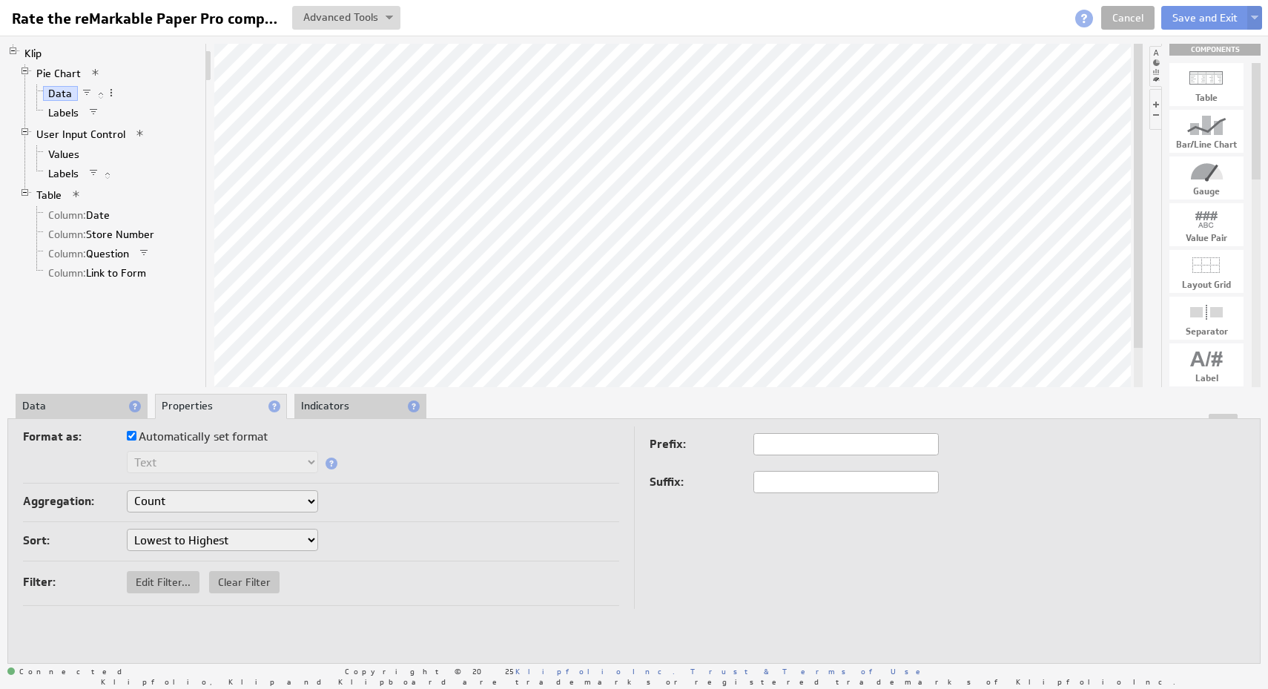
click at [76, 401] on li "Data" at bounding box center [82, 406] width 132 height 25
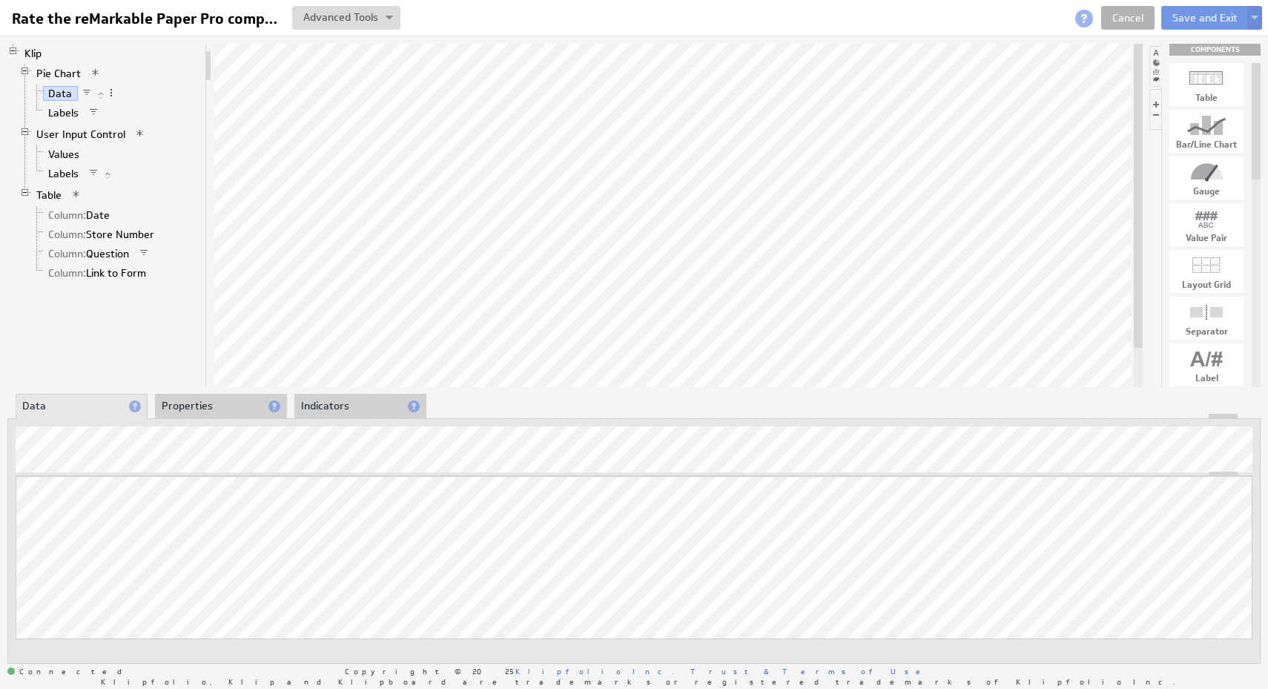
click at [228, 403] on li "Properties" at bounding box center [221, 406] width 132 height 25
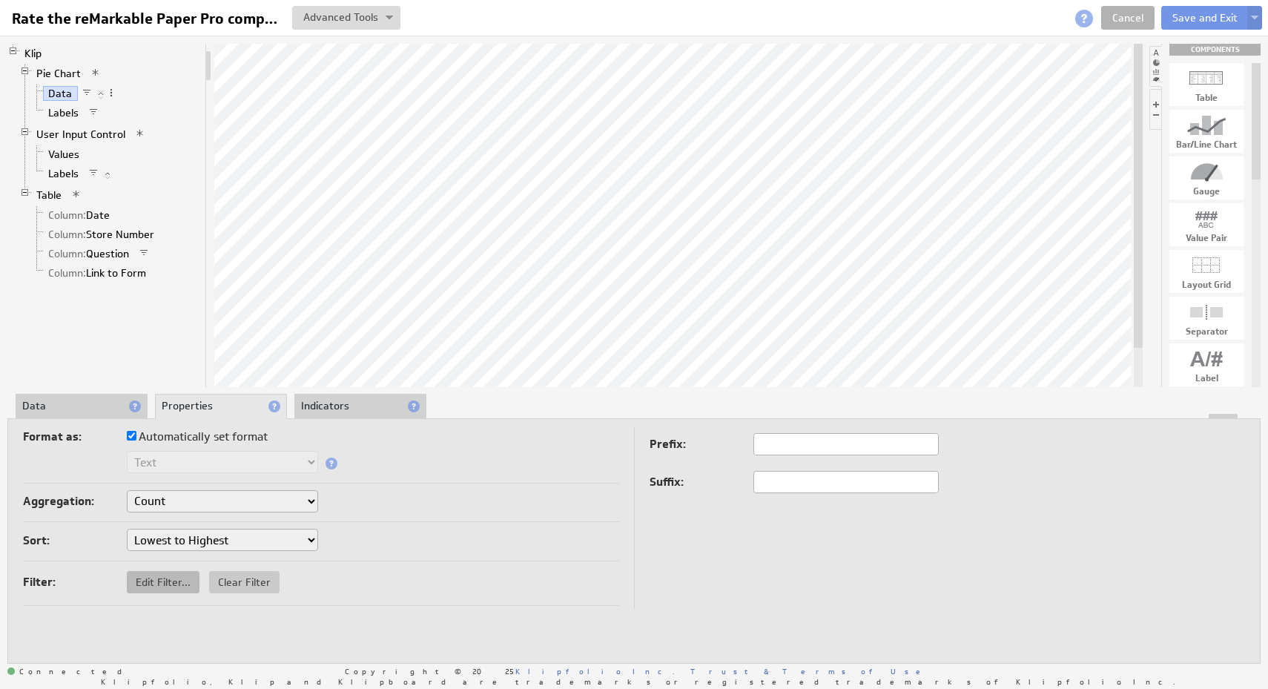
click at [167, 581] on span "Edit Filter..." at bounding box center [163, 581] width 73 height 13
select select "source"
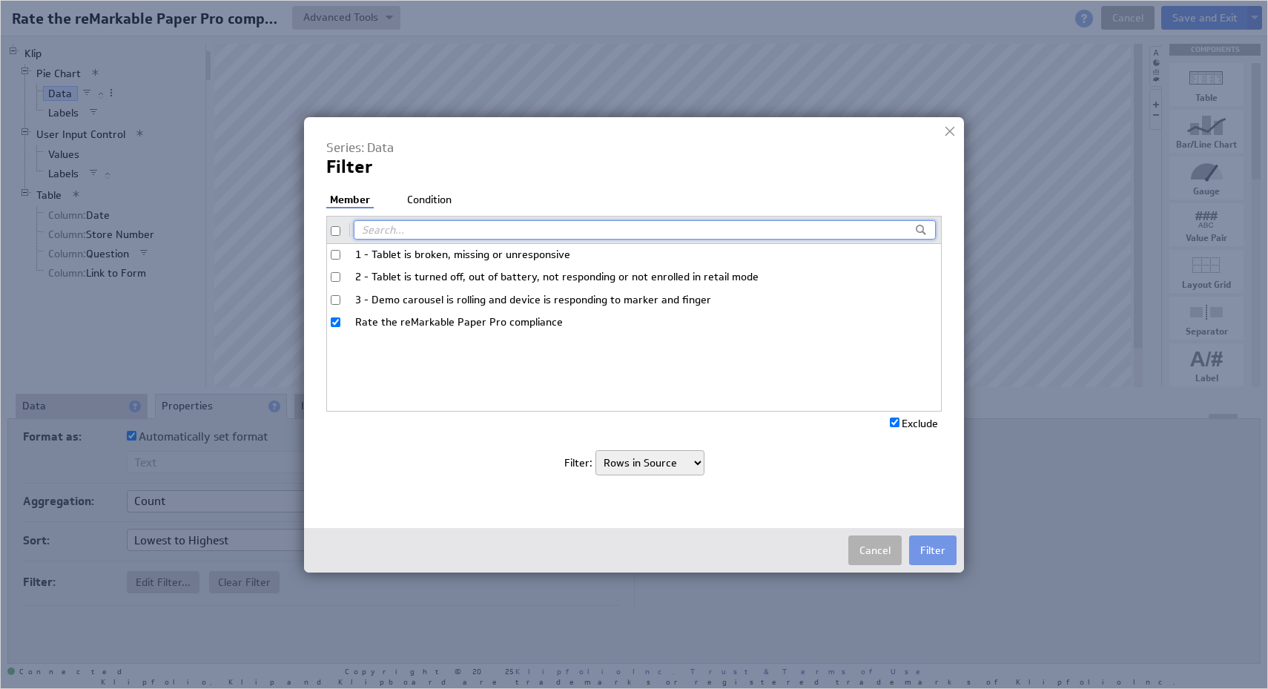
click at [415, 203] on li "Condition" at bounding box center [429, 200] width 52 height 15
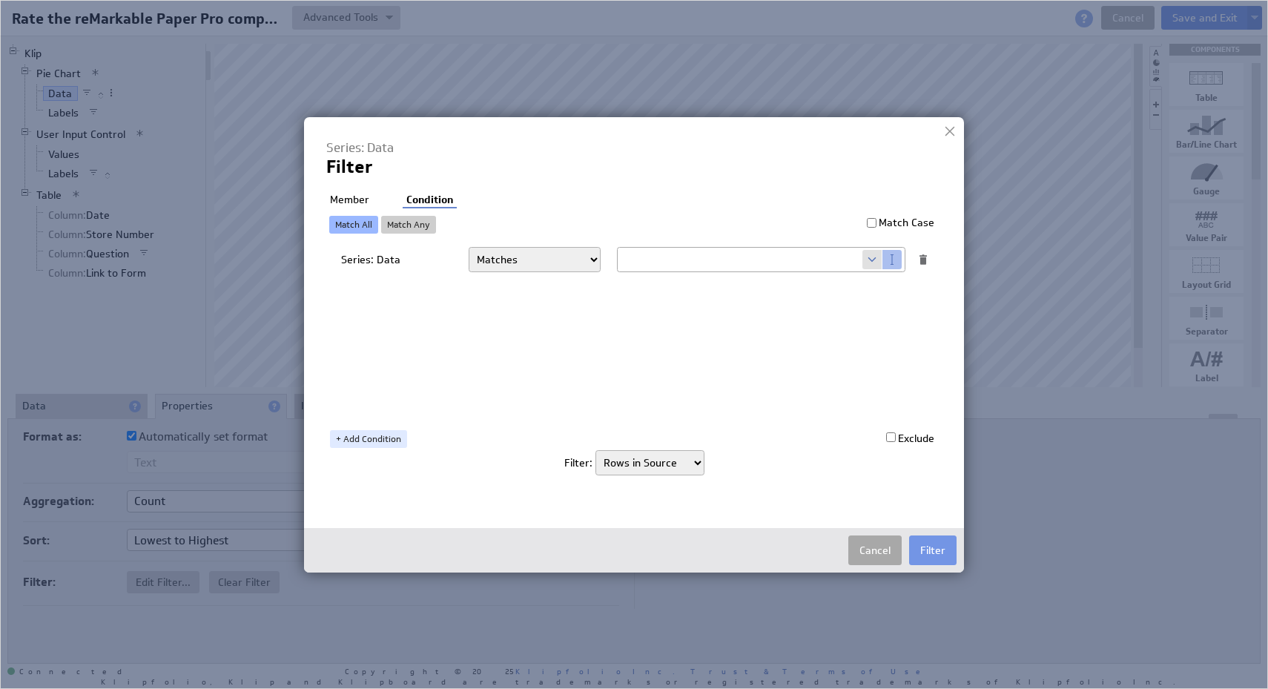
click at [867, 552] on button "Cancel" at bounding box center [874, 550] width 53 height 30
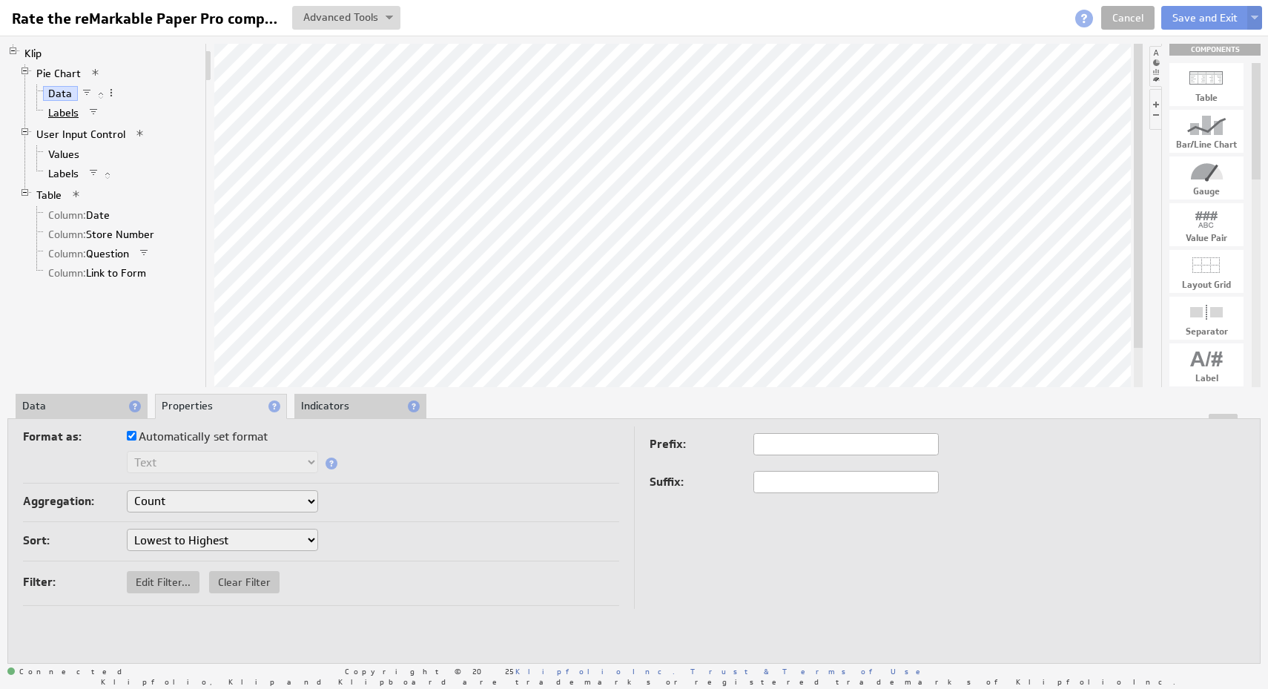
click at [69, 113] on link "Labels" at bounding box center [64, 112] width 42 height 15
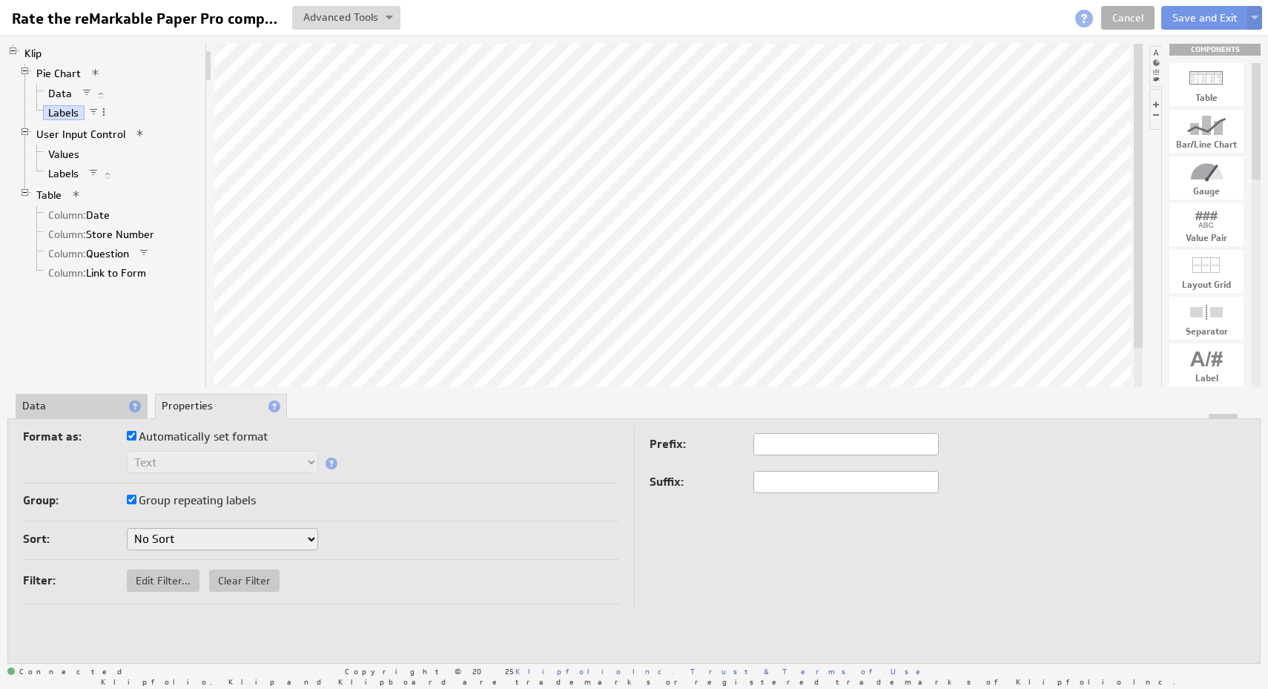
click at [78, 400] on li "Data" at bounding box center [82, 406] width 132 height 25
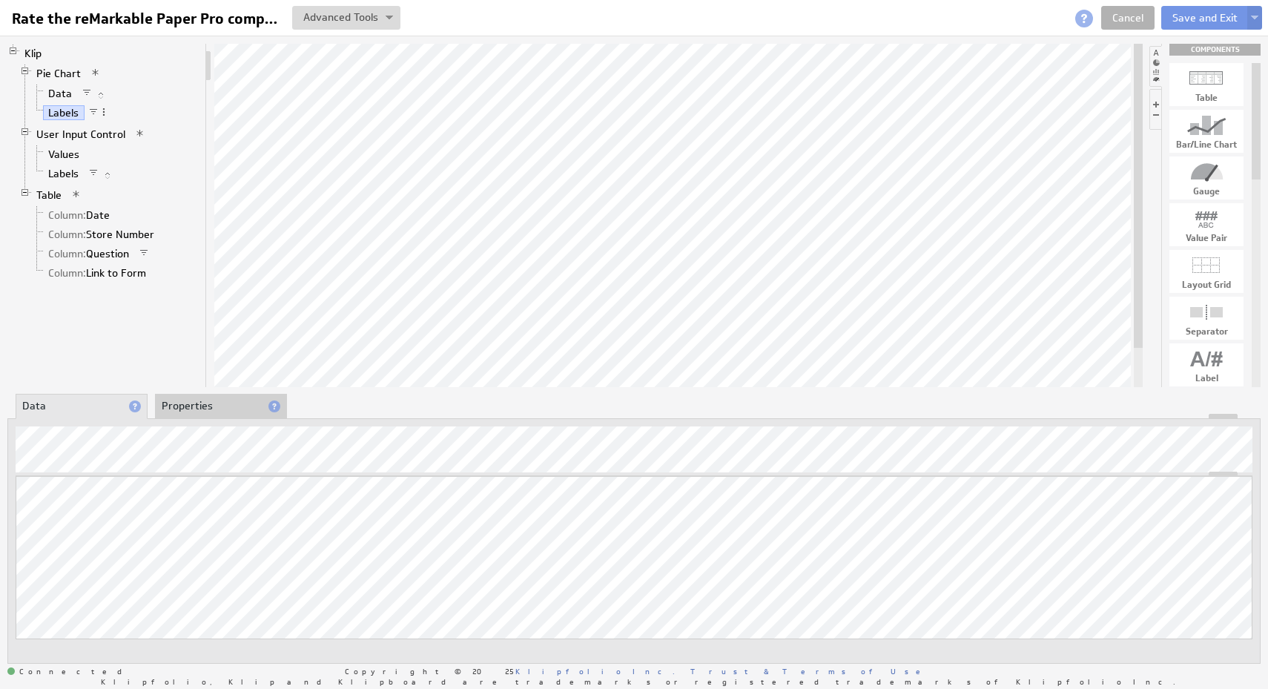
click at [207, 403] on li "Properties" at bounding box center [221, 406] width 132 height 25
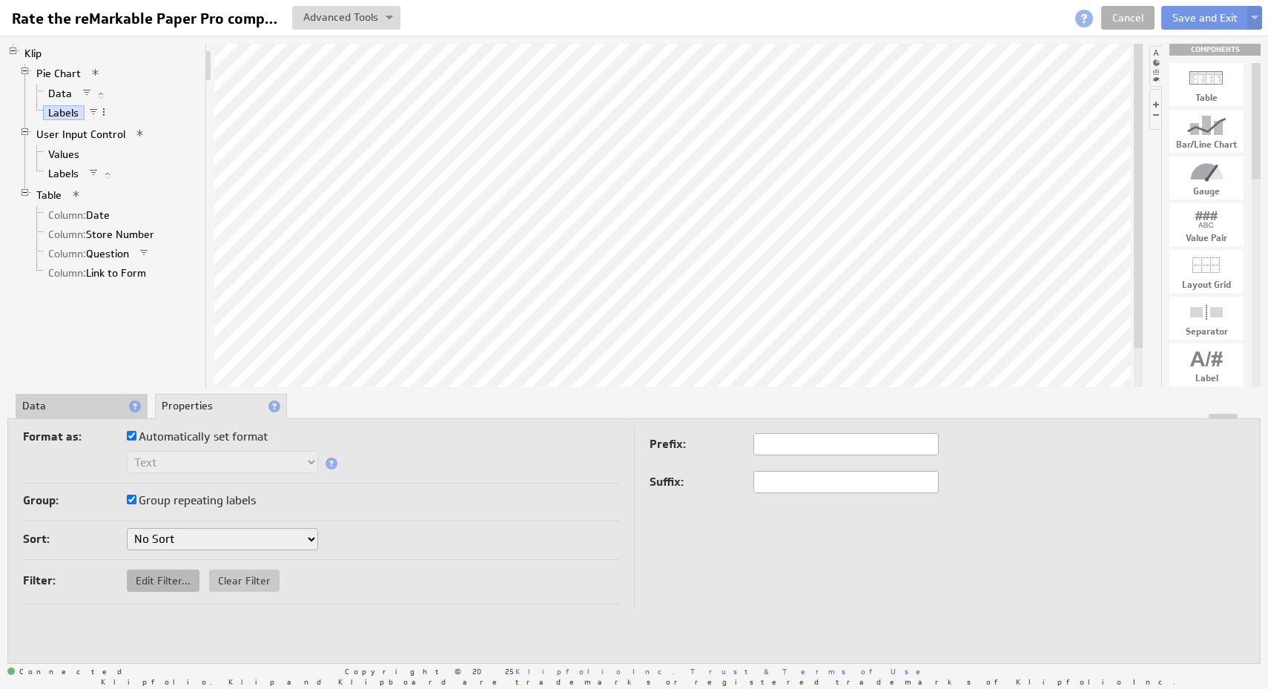
click at [145, 574] on span "Edit Filter..." at bounding box center [163, 580] width 73 height 13
select select "view"
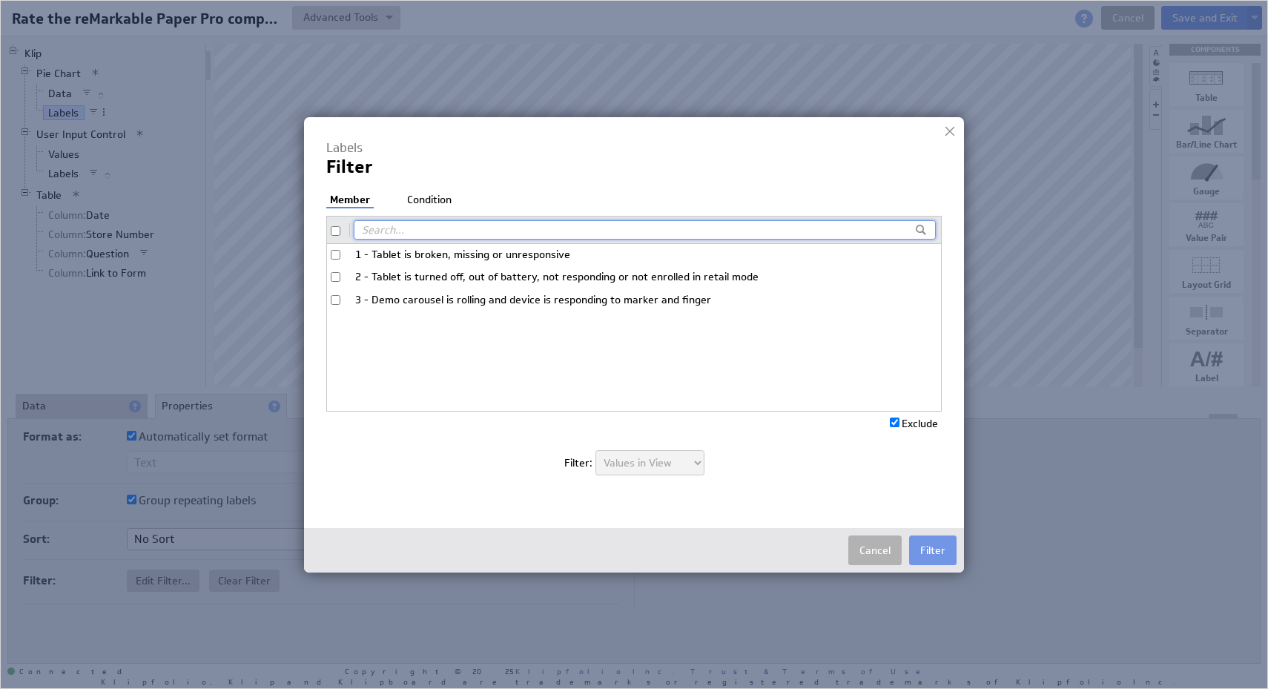
click at [435, 194] on li "Condition" at bounding box center [429, 200] width 52 height 15
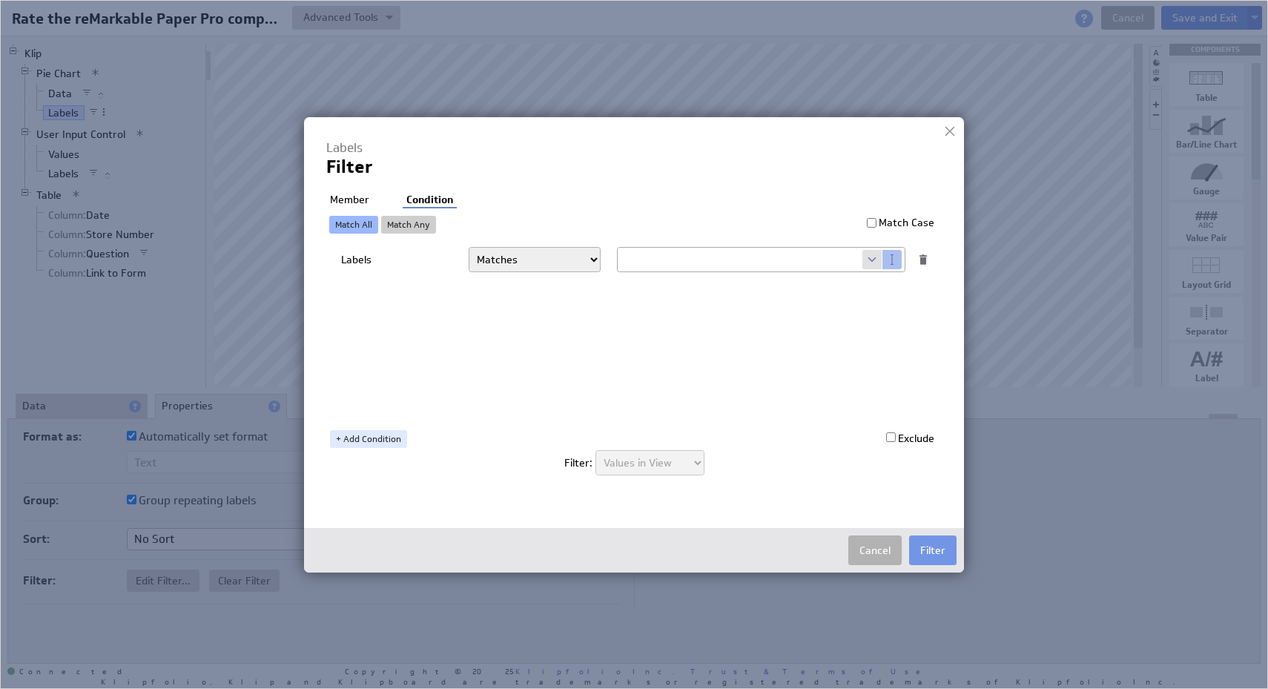
click at [340, 194] on li "Member" at bounding box center [349, 200] width 47 height 15
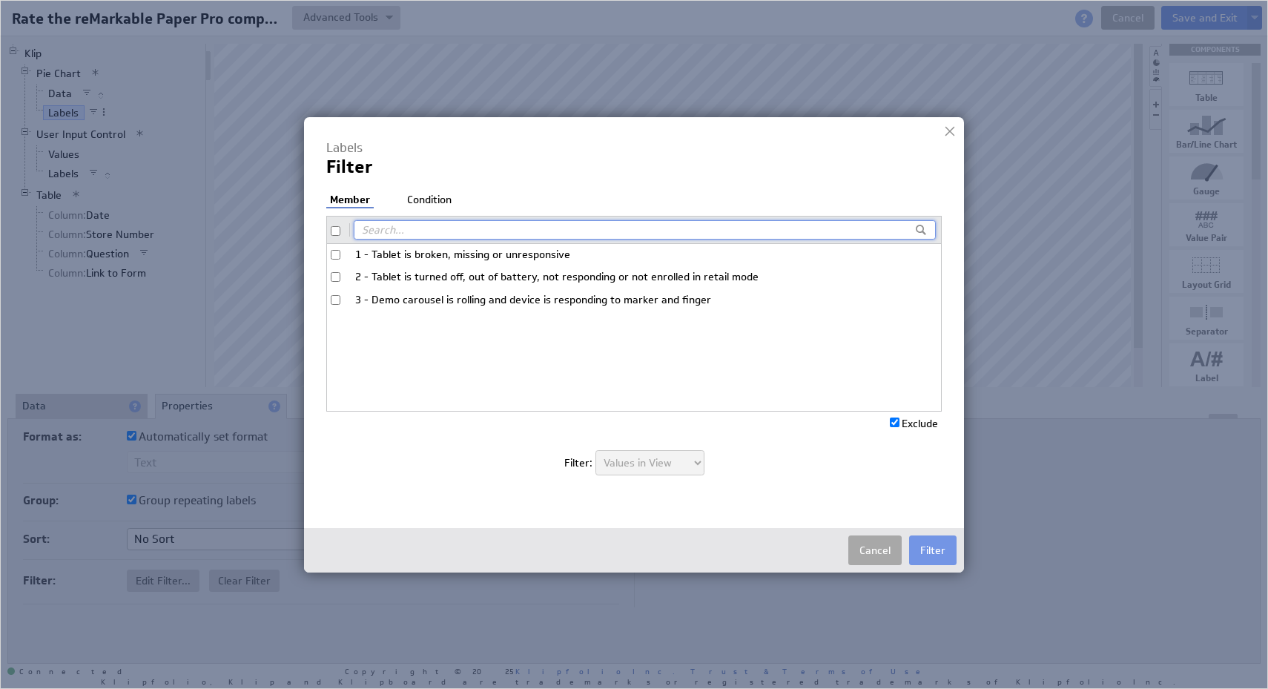
click at [871, 552] on button "Cancel" at bounding box center [874, 550] width 53 height 30
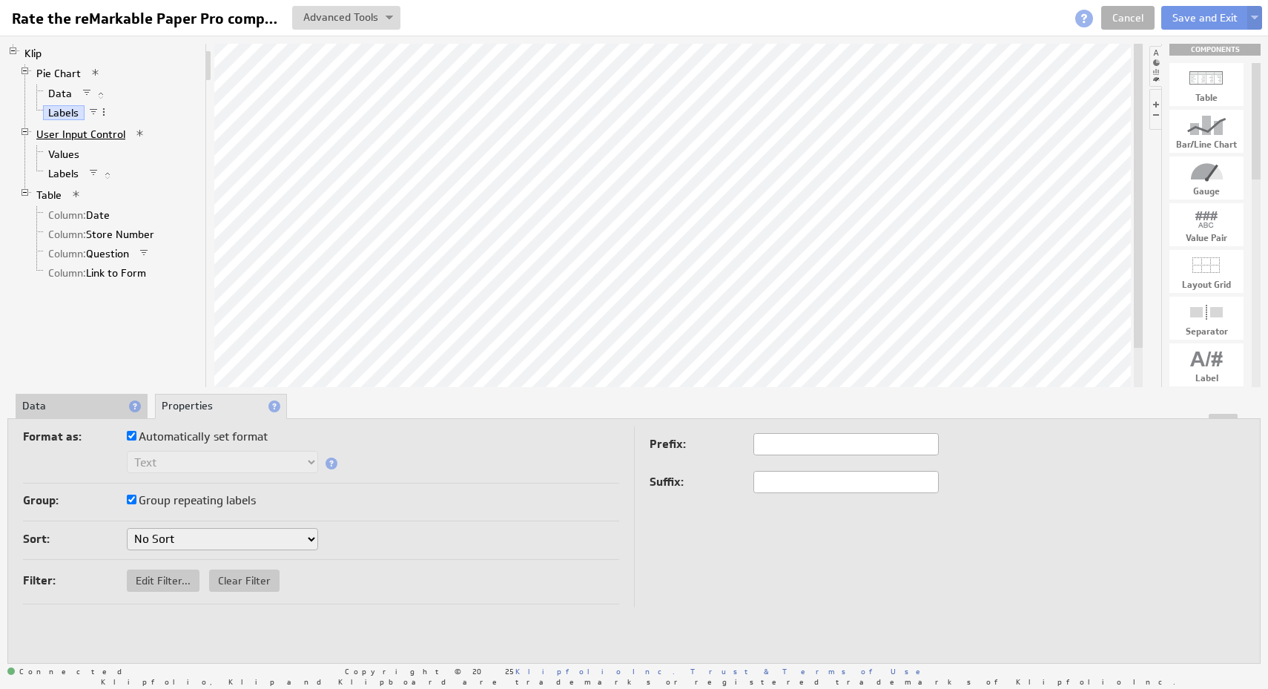
click at [105, 136] on link "User Input Control" at bounding box center [81, 134] width 100 height 15
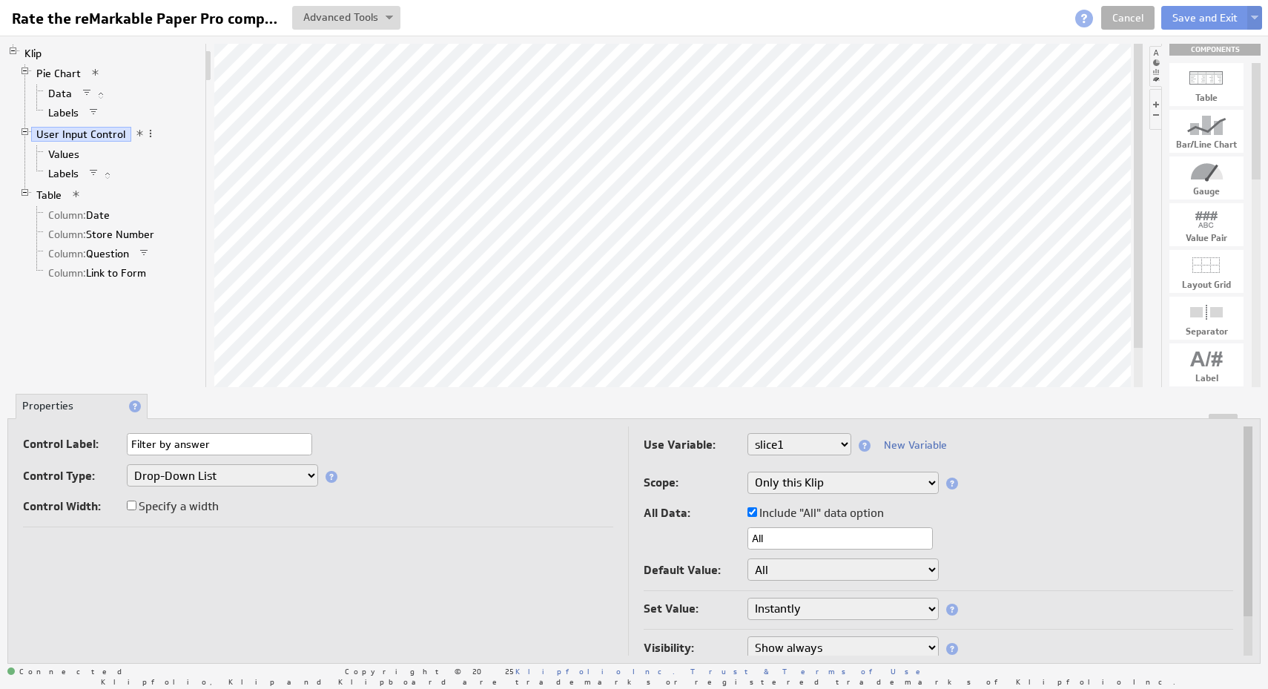
click at [452, 470] on div "Control Type: Drop-Down List Multi-Select Drop-Down List Text Field Date Picker" at bounding box center [318, 476] width 590 height 25
click at [917, 572] on select "All 1 - Tablet is broken, missing or unresponsive 2 - Tablet is turned off, out…" at bounding box center [842, 569] width 191 height 22
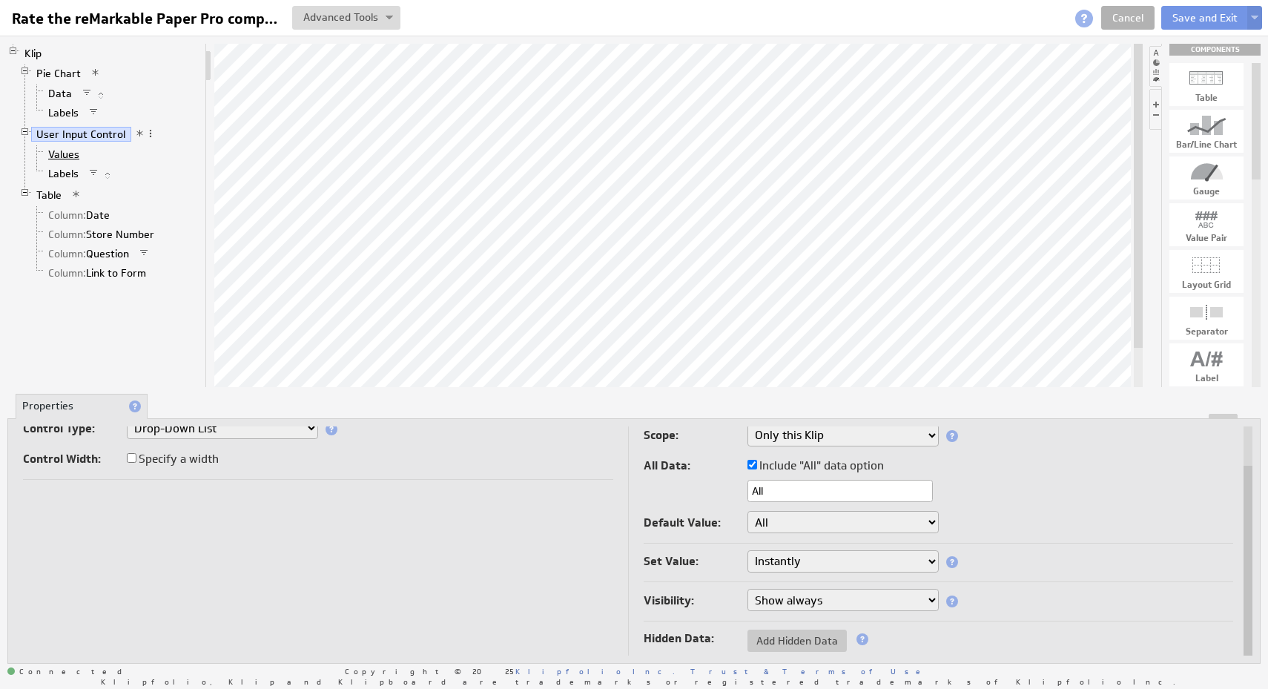
click at [65, 153] on link "Values" at bounding box center [64, 154] width 42 height 15
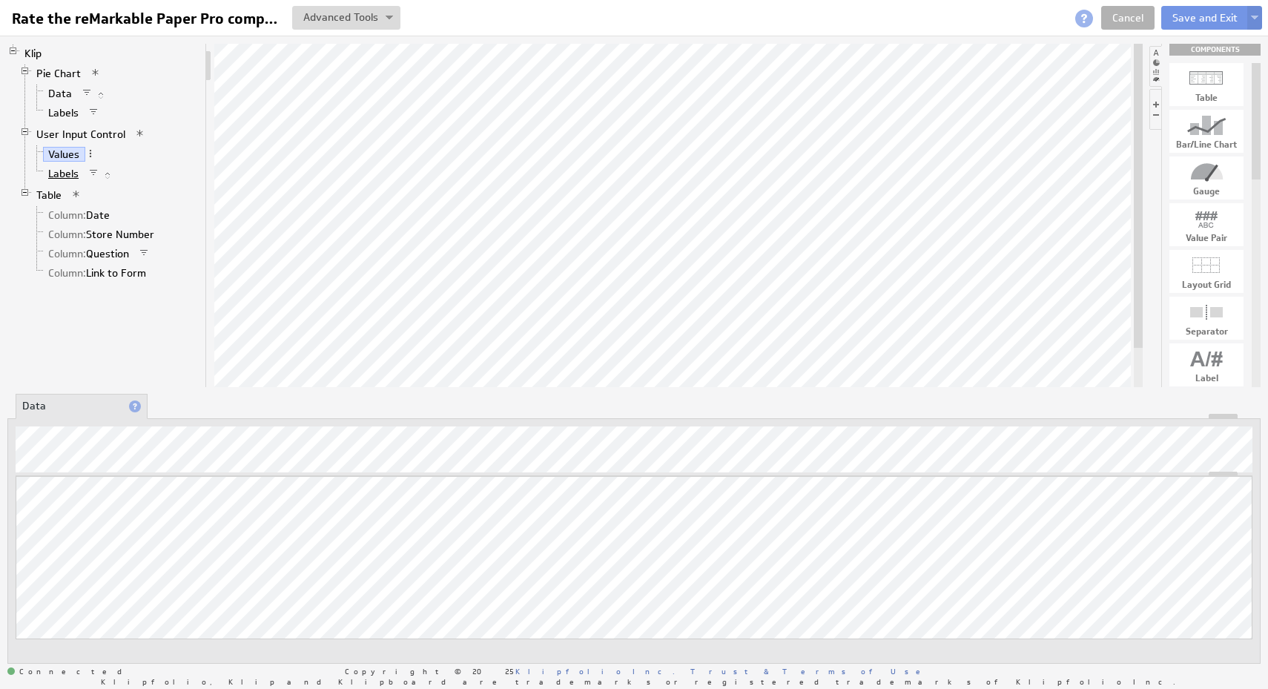
click at [64, 176] on link "Labels" at bounding box center [64, 173] width 42 height 15
click at [117, 174] on span at bounding box center [118, 173] width 10 height 10
click at [166, 159] on li "Values" at bounding box center [115, 154] width 168 height 19
click at [92, 174] on span at bounding box center [93, 173] width 10 height 10
click at [125, 192] on div "Edit Filter..." at bounding box center [170, 190] width 148 height 24
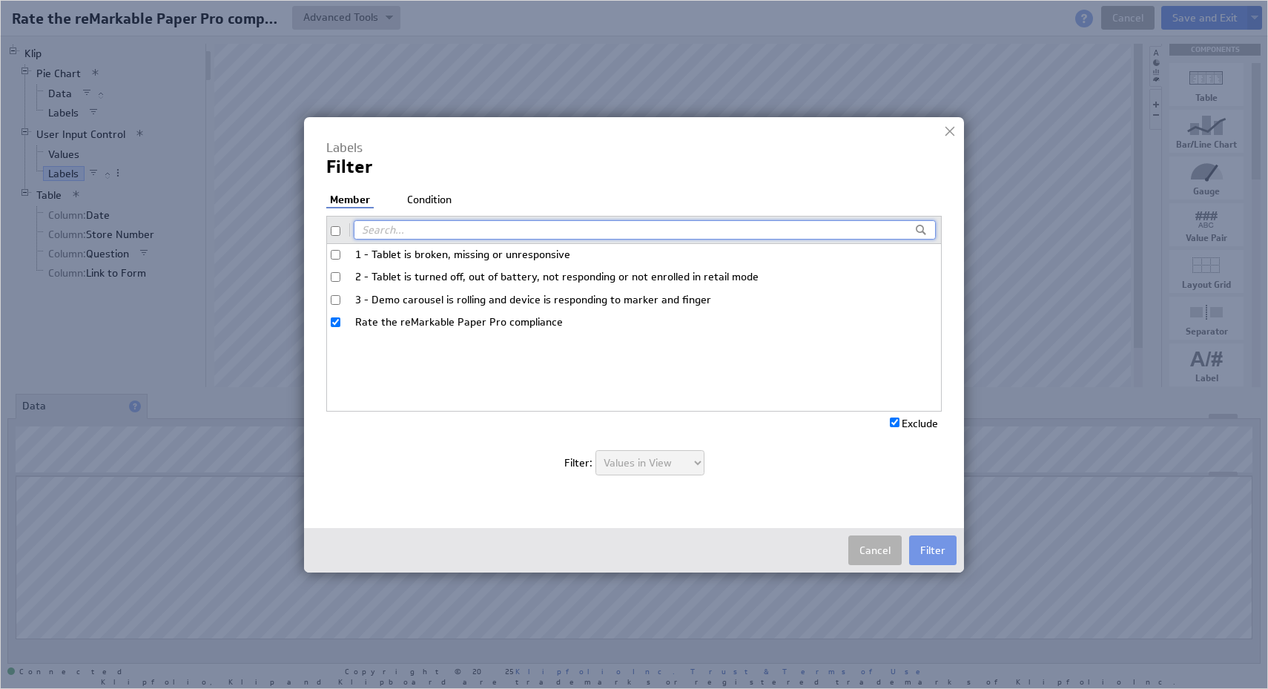
click at [422, 199] on li "Condition" at bounding box center [429, 200] width 52 height 15
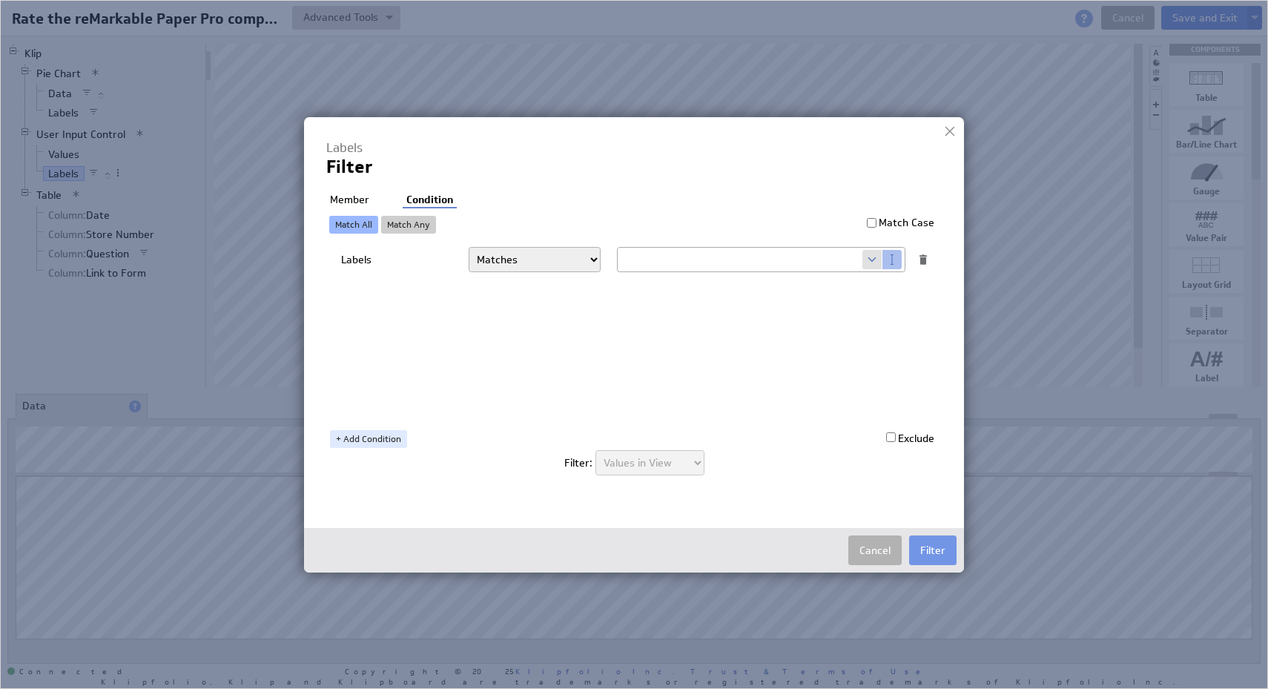
click at [354, 194] on li "Member" at bounding box center [349, 200] width 47 height 15
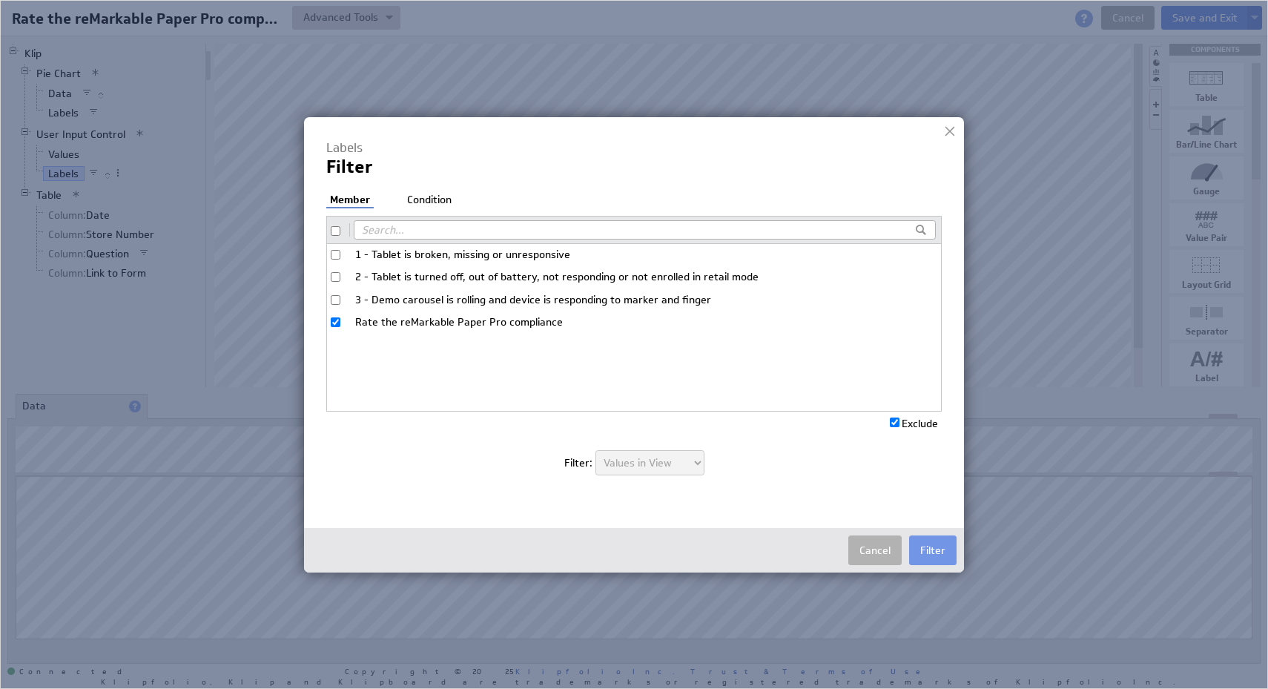
click at [418, 205] on li "Condition" at bounding box center [429, 200] width 52 height 15
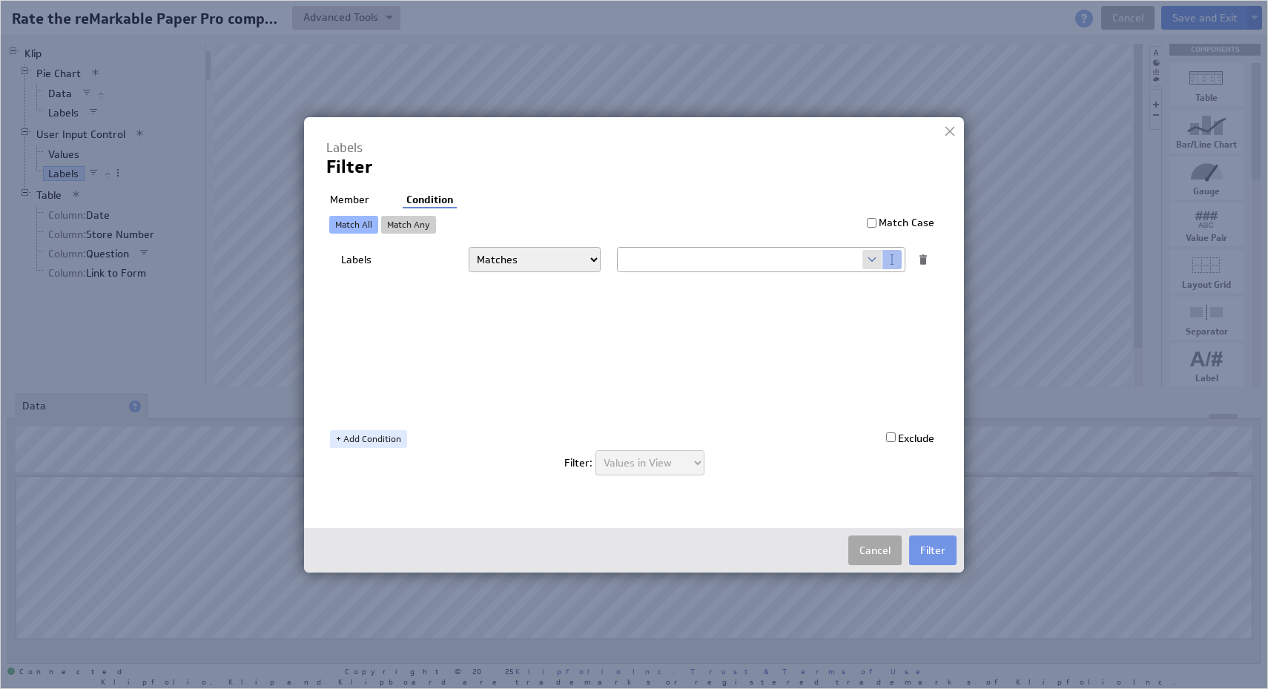
click at [871, 551] on button "Cancel" at bounding box center [874, 550] width 53 height 30
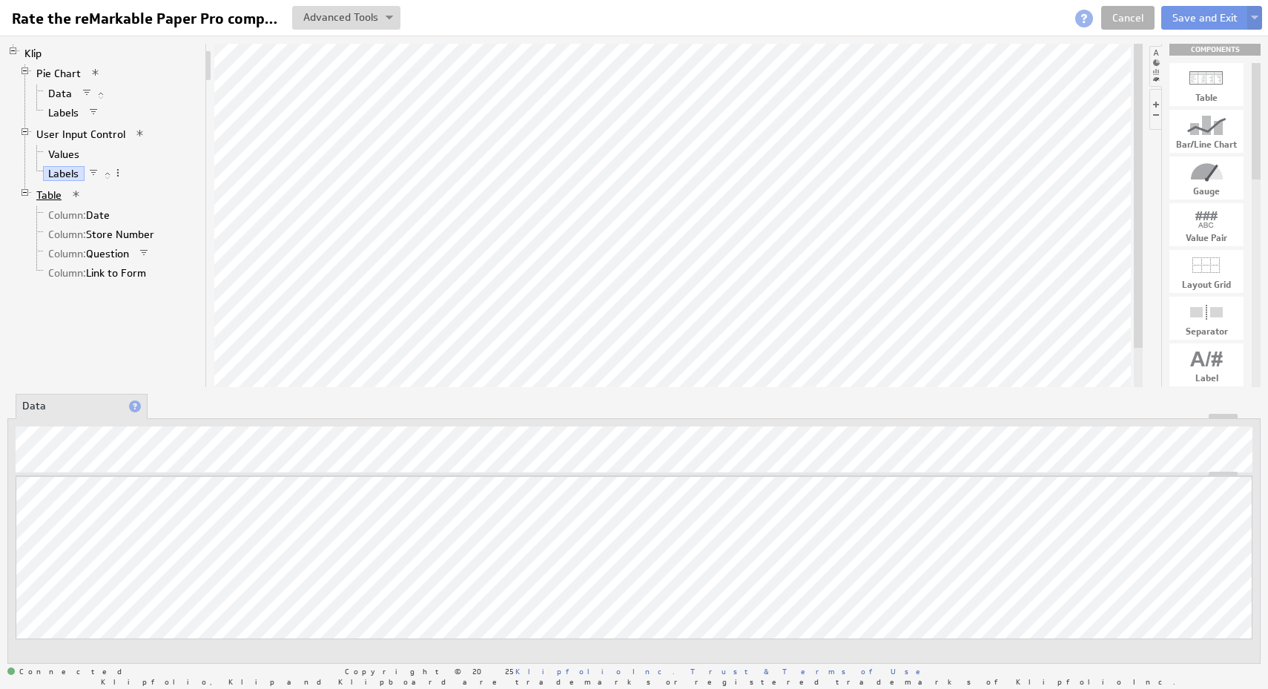
click at [48, 194] on link "Table" at bounding box center [49, 195] width 36 height 15
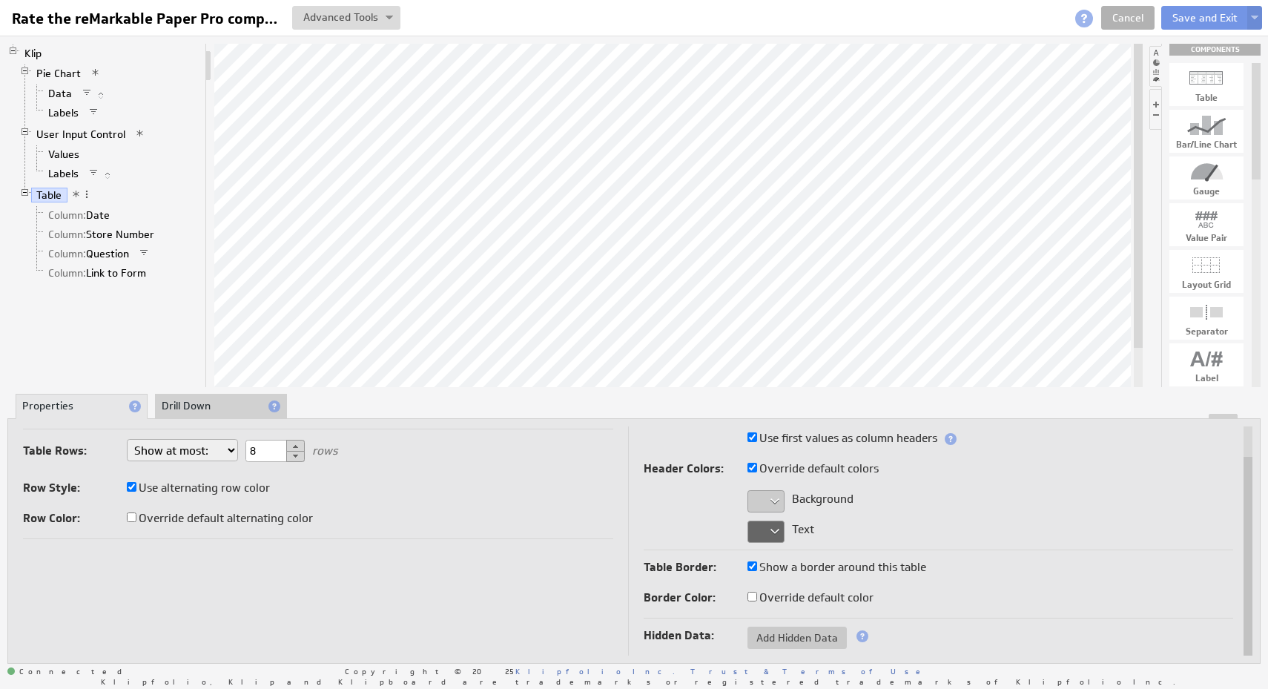
click at [77, 193] on span at bounding box center [76, 194] width 10 height 10
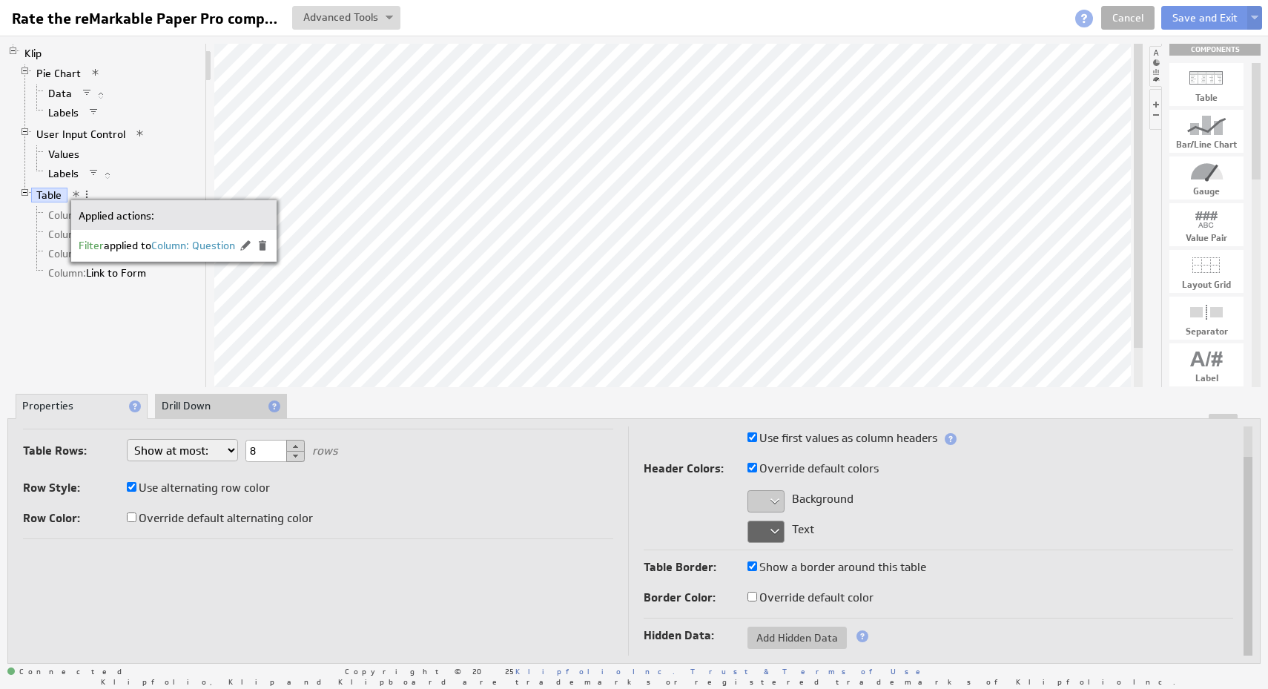
click at [184, 171] on li "Labels" at bounding box center [115, 173] width 168 height 19
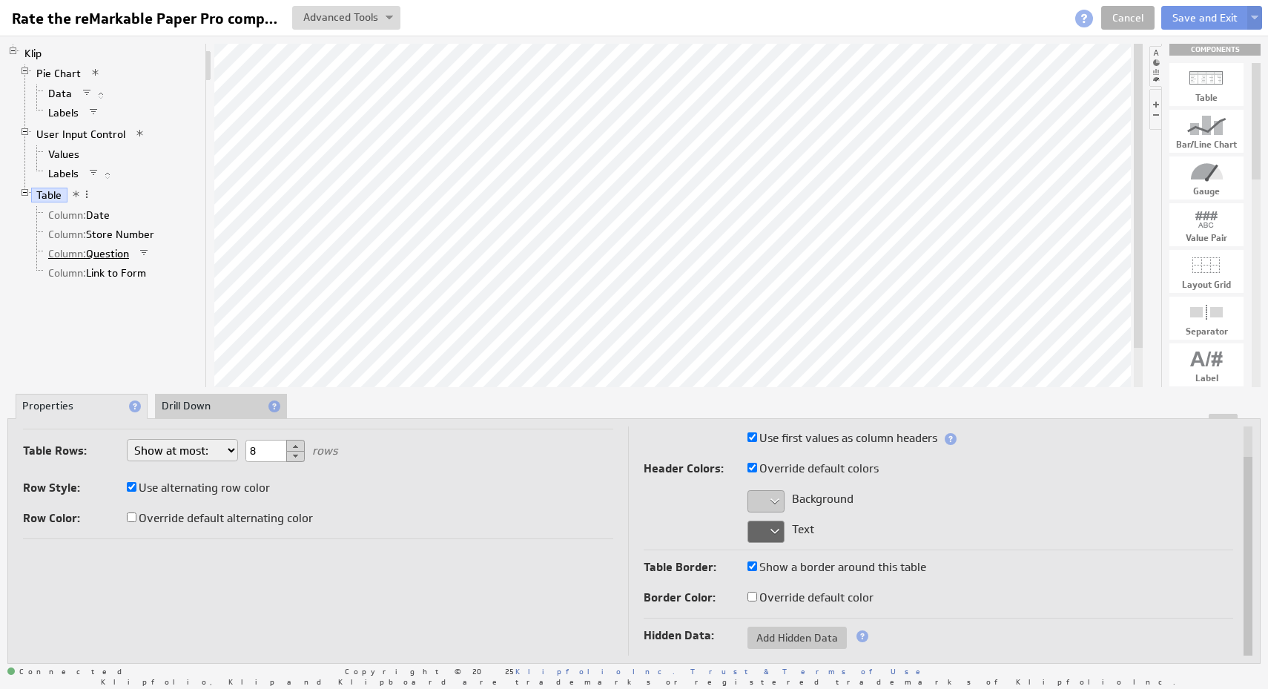
click at [87, 254] on link "Column: Question" at bounding box center [89, 253] width 92 height 15
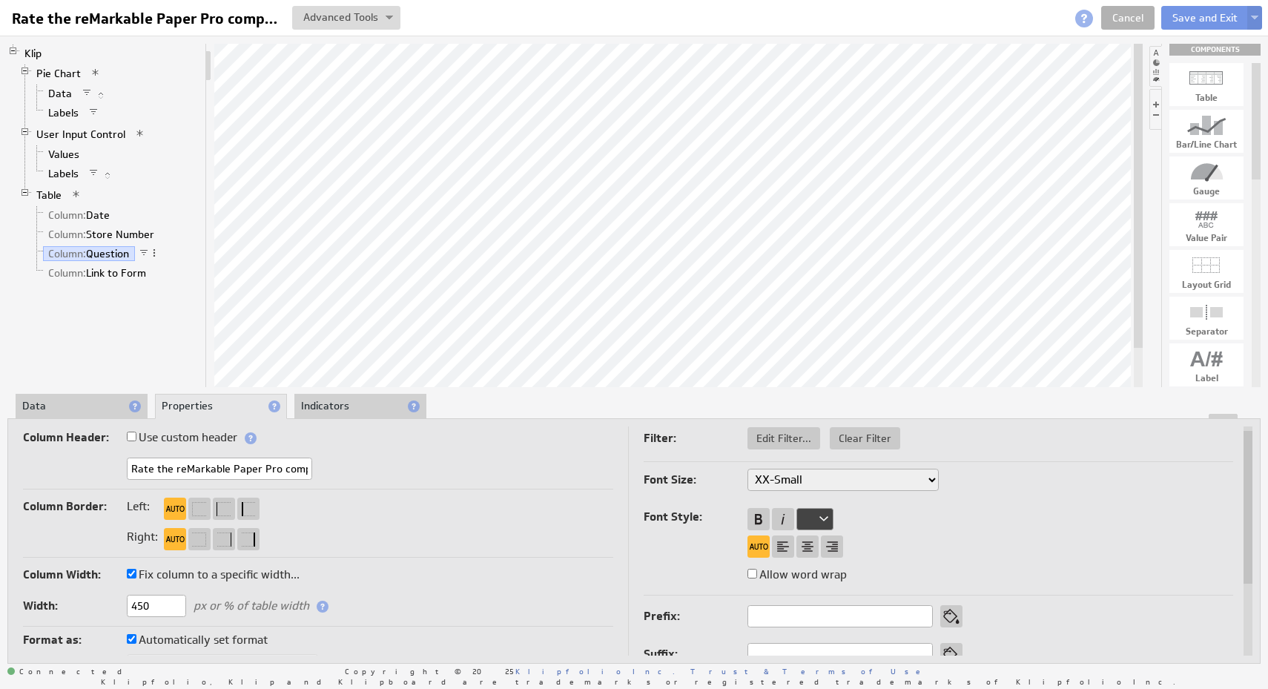
click at [97, 406] on li "Data" at bounding box center [82, 406] width 132 height 25
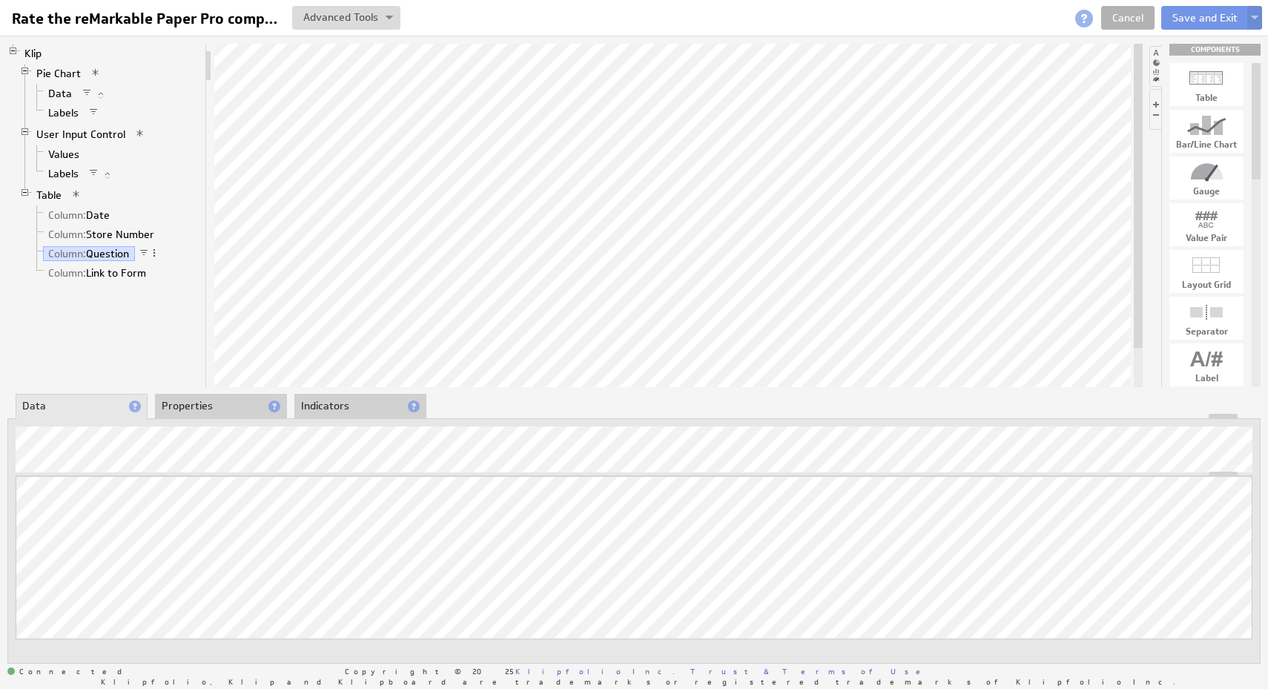
click at [205, 400] on li "Properties" at bounding box center [221, 406] width 132 height 25
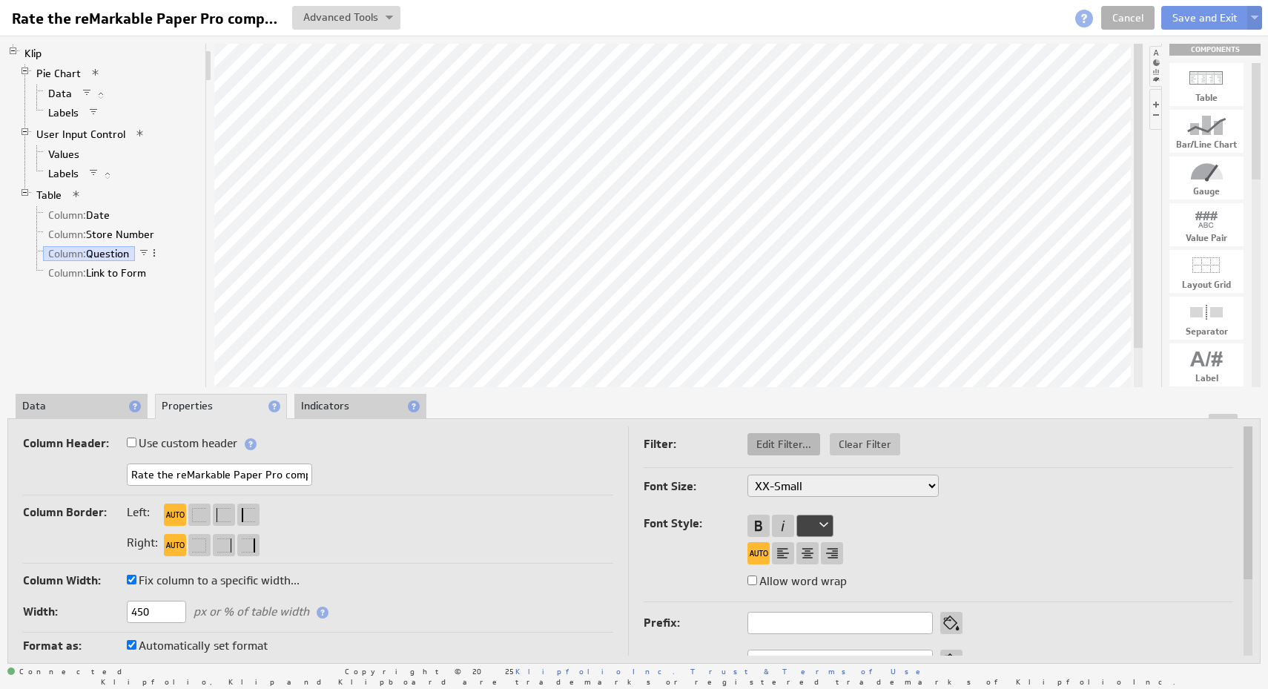
click at [782, 449] on span "Edit Filter..." at bounding box center [783, 444] width 73 height 13
select select "f:contains"
select select "slice1"
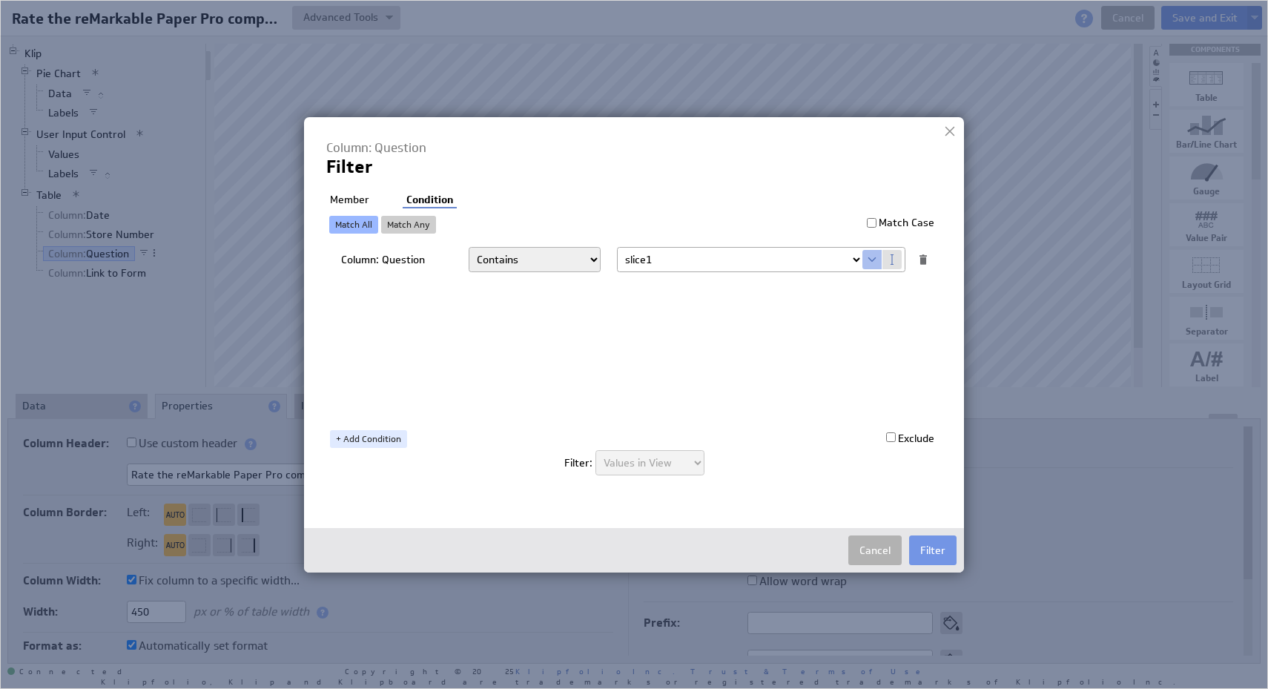
click at [365, 233] on link "Match All" at bounding box center [353, 225] width 49 height 18
click at [420, 224] on link "Match Any" at bounding box center [408, 225] width 55 height 18
click at [448, 334] on div "Column: Question Matches Contains Begins with Ends with Does not match Does not…" at bounding box center [637, 330] width 593 height 171
click at [360, 225] on link "Match All" at bounding box center [353, 225] width 49 height 18
click at [411, 229] on link "Match Any" at bounding box center [408, 225] width 55 height 18
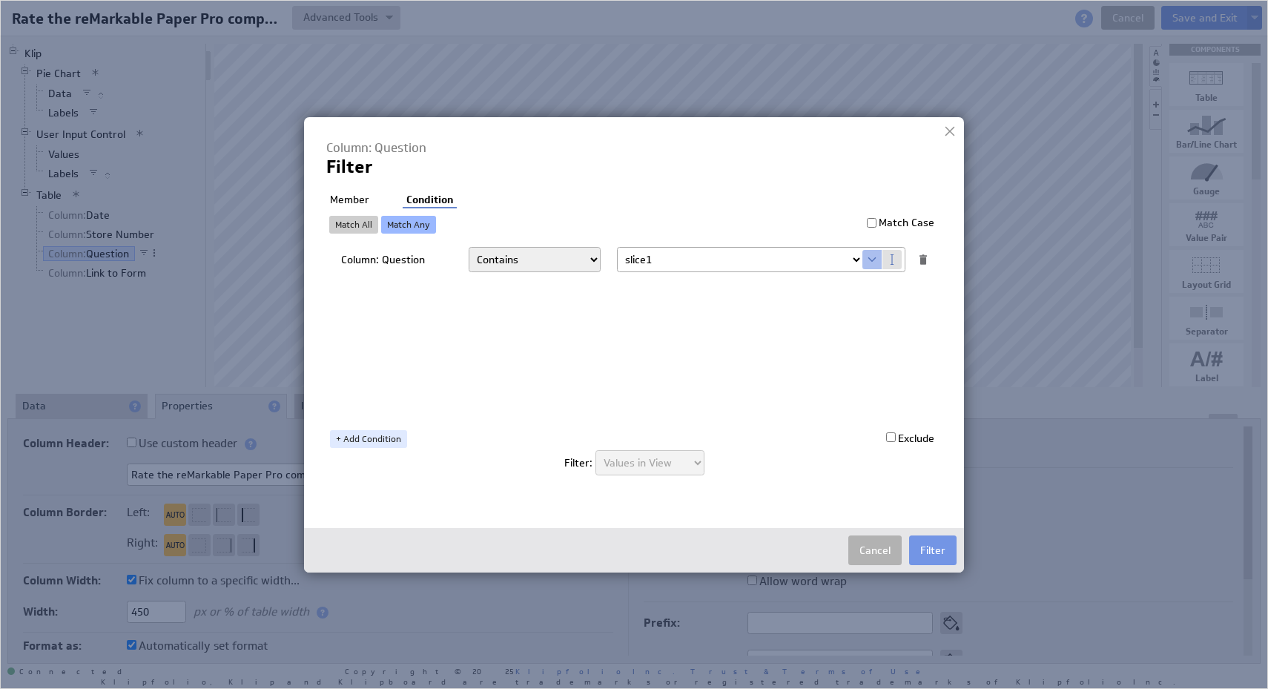
click at [349, 228] on link "Match All" at bounding box center [353, 225] width 49 height 18
click at [872, 552] on button "Cancel" at bounding box center [874, 550] width 53 height 30
select select "f:contains"
select select "slice1"
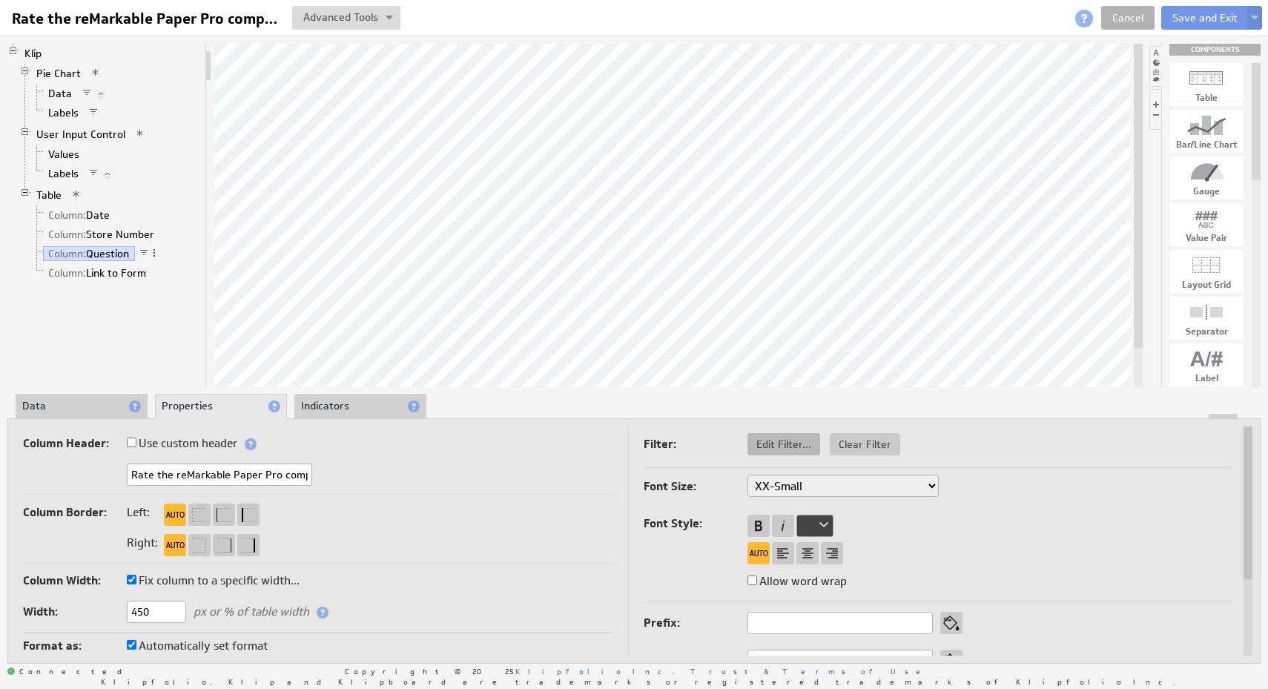
click at [781, 445] on span "Edit Filter..." at bounding box center [783, 444] width 73 height 13
select select "f:contains"
select select "slice1"
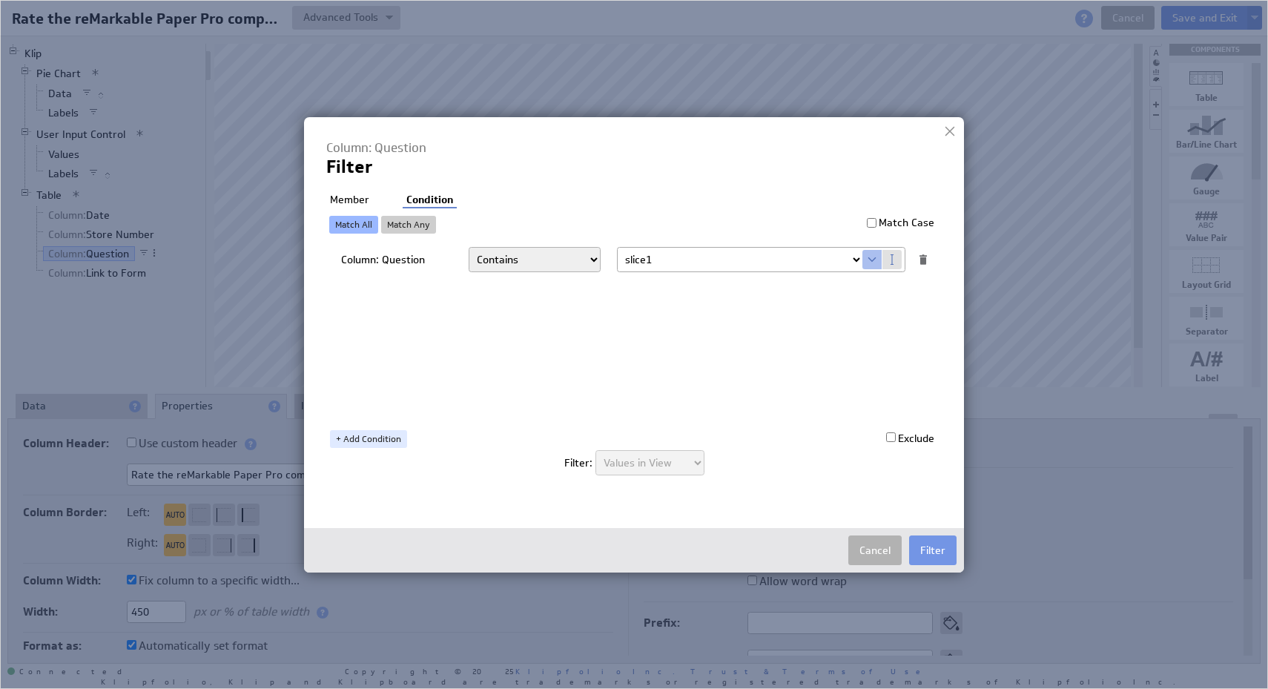
click at [951, 128] on div at bounding box center [950, 131] width 22 height 22
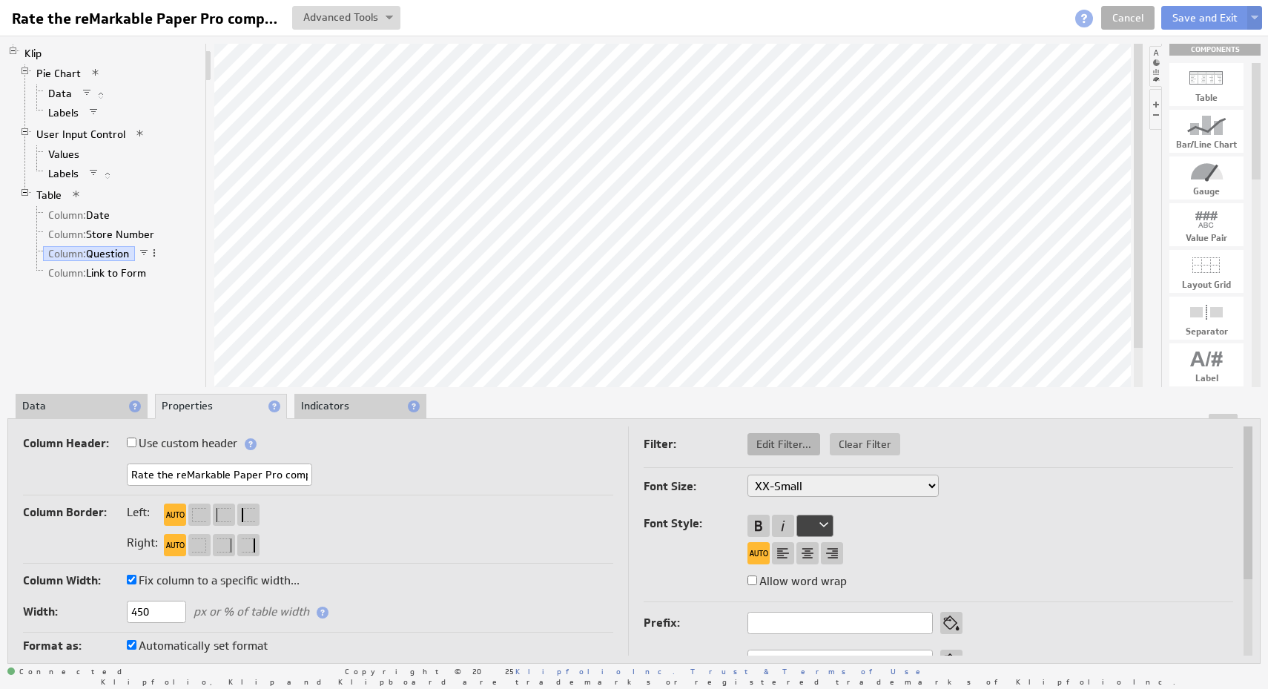
click at [787, 445] on span "Edit Filter..." at bounding box center [783, 444] width 73 height 13
select select "f:contains"
select select "slice1"
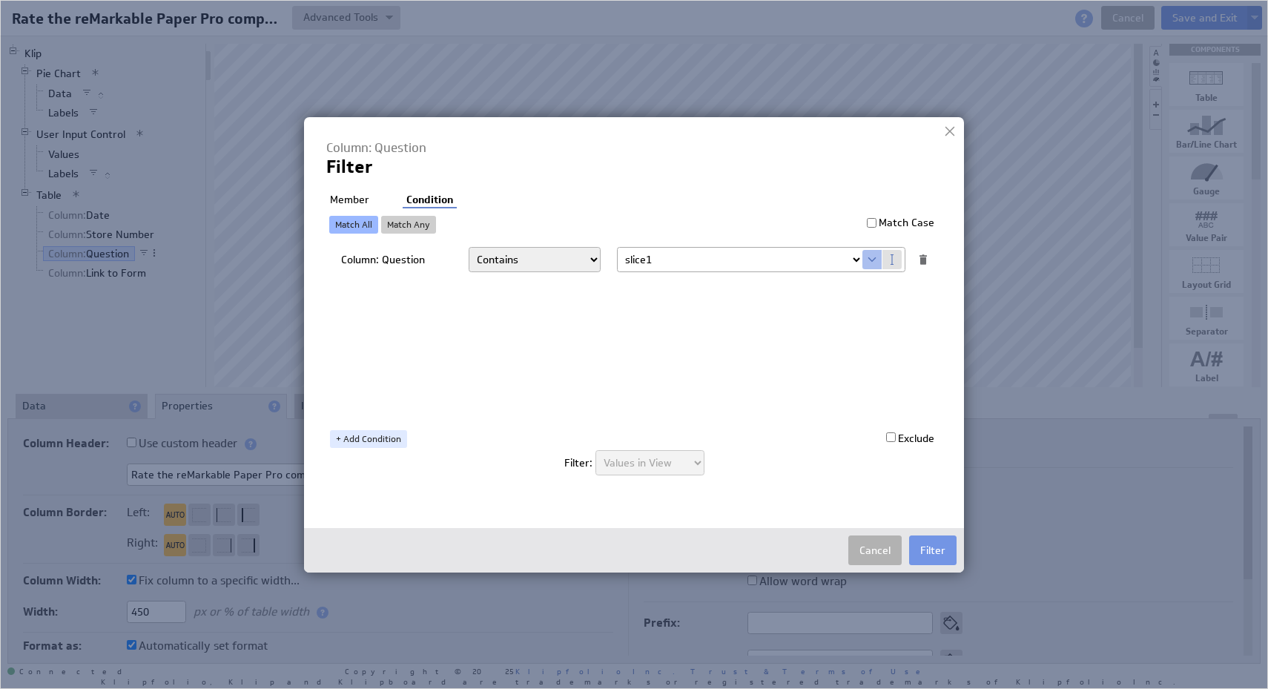
click at [353, 199] on li "Member" at bounding box center [349, 200] width 47 height 15
checkbox input "false"
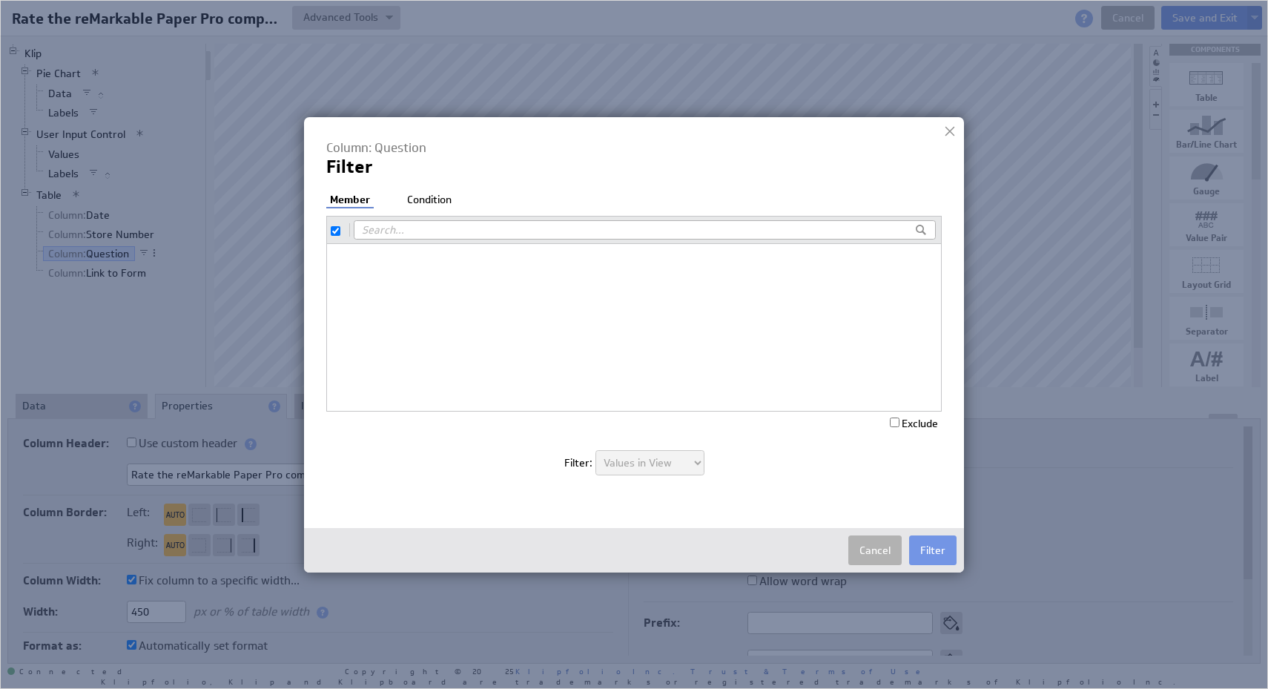
checkbox input "true"
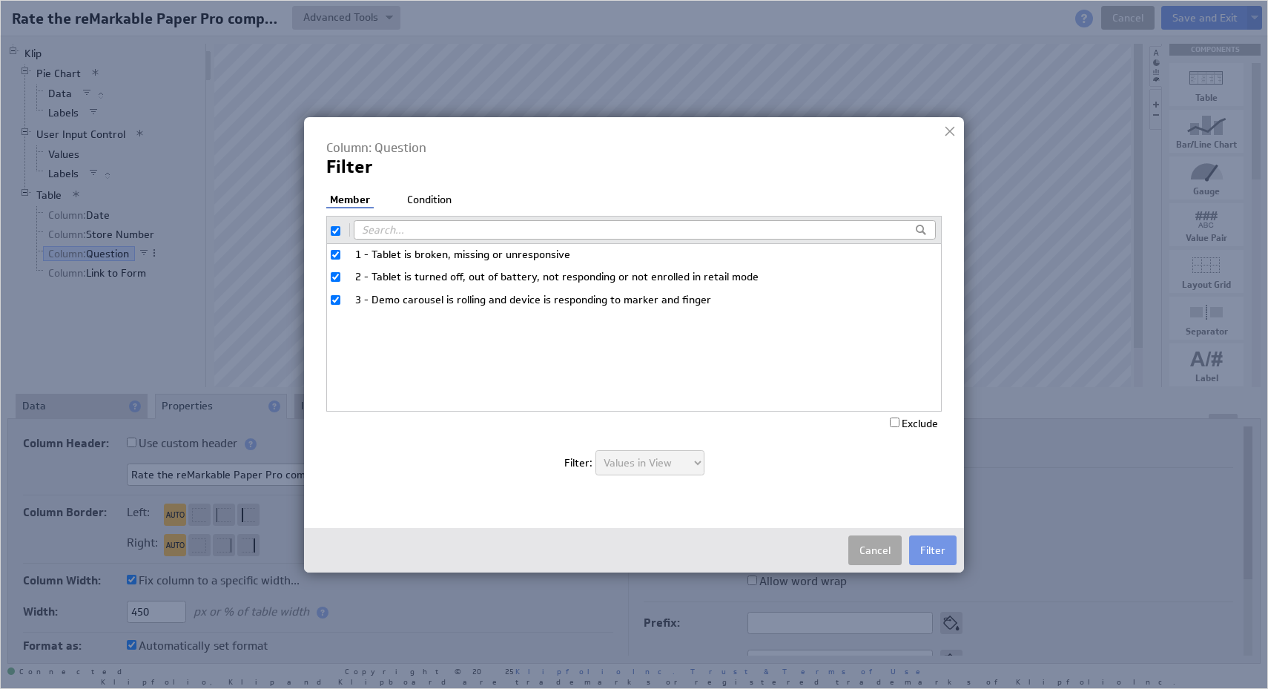
click at [874, 544] on button "Cancel" at bounding box center [874, 550] width 53 height 30
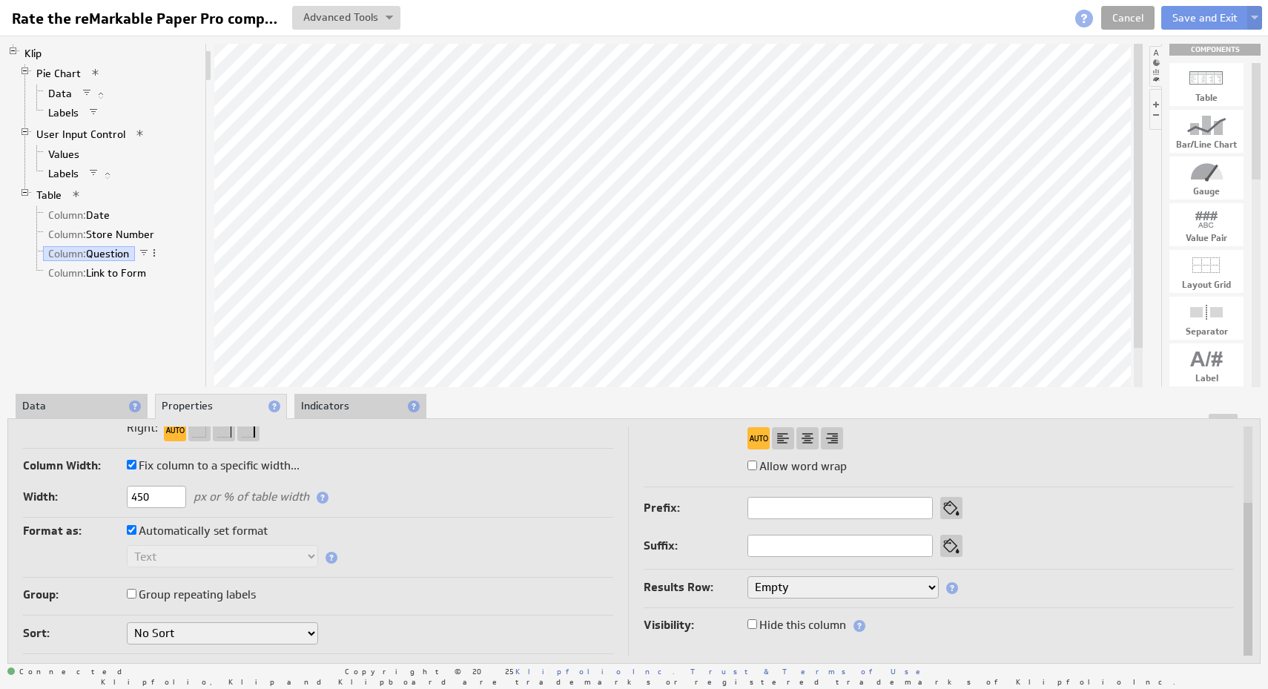
click at [1124, 23] on link "Cancel" at bounding box center [1127, 18] width 53 height 24
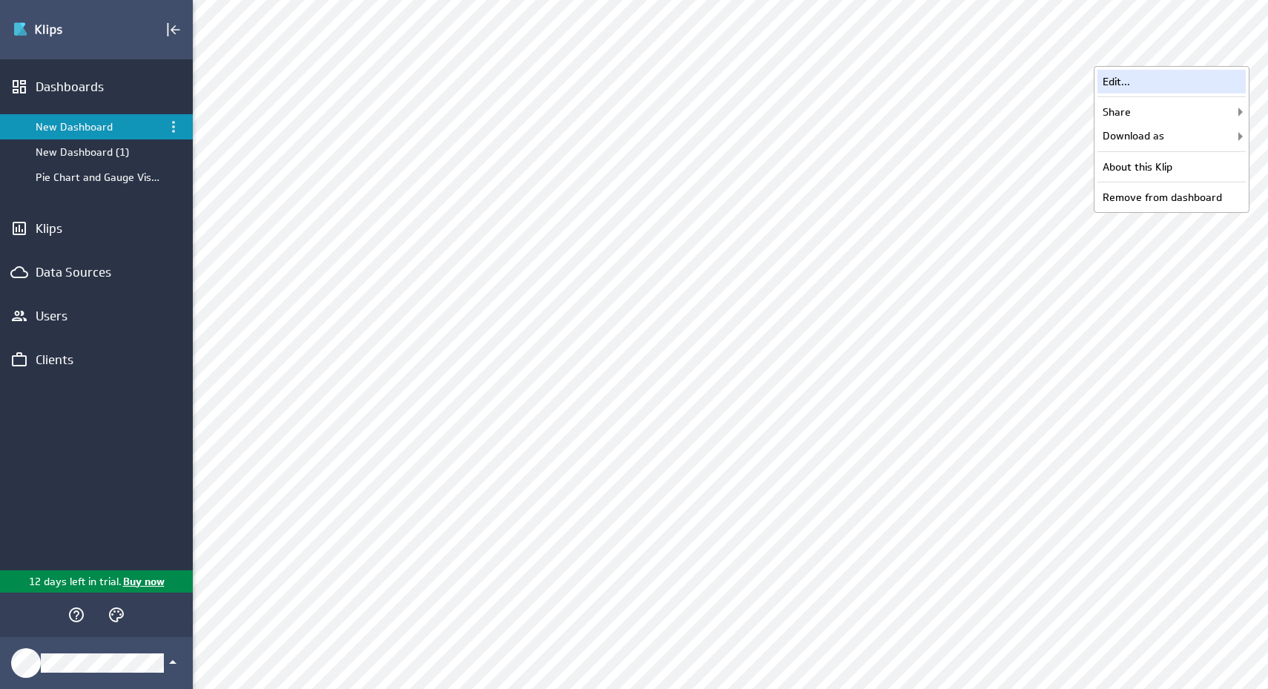
click at [1207, 80] on div "Edit..." at bounding box center [1172, 82] width 148 height 24
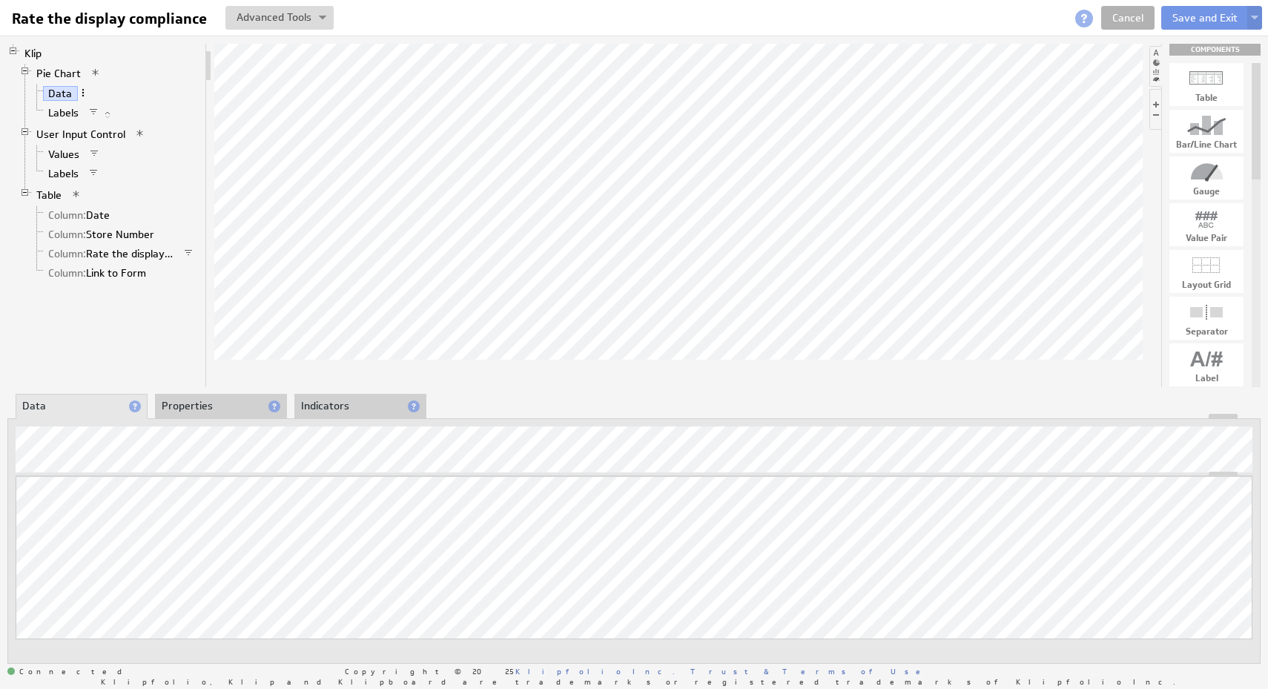
click at [82, 96] on span at bounding box center [83, 93] width 10 height 10
click at [142, 200] on div "Filter..." at bounding box center [159, 204] width 148 height 24
type input "5"
type input "194"
checkbox input "true"
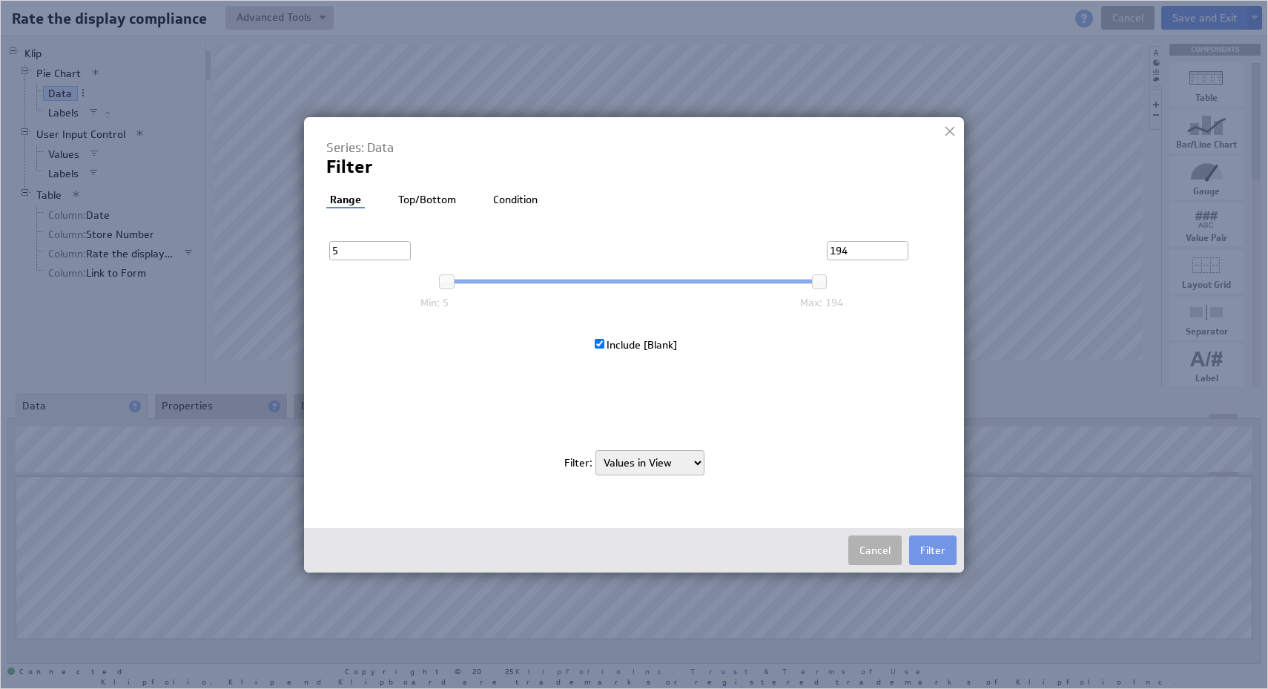
click at [439, 199] on li "Top/Bottom" at bounding box center [427, 200] width 65 height 15
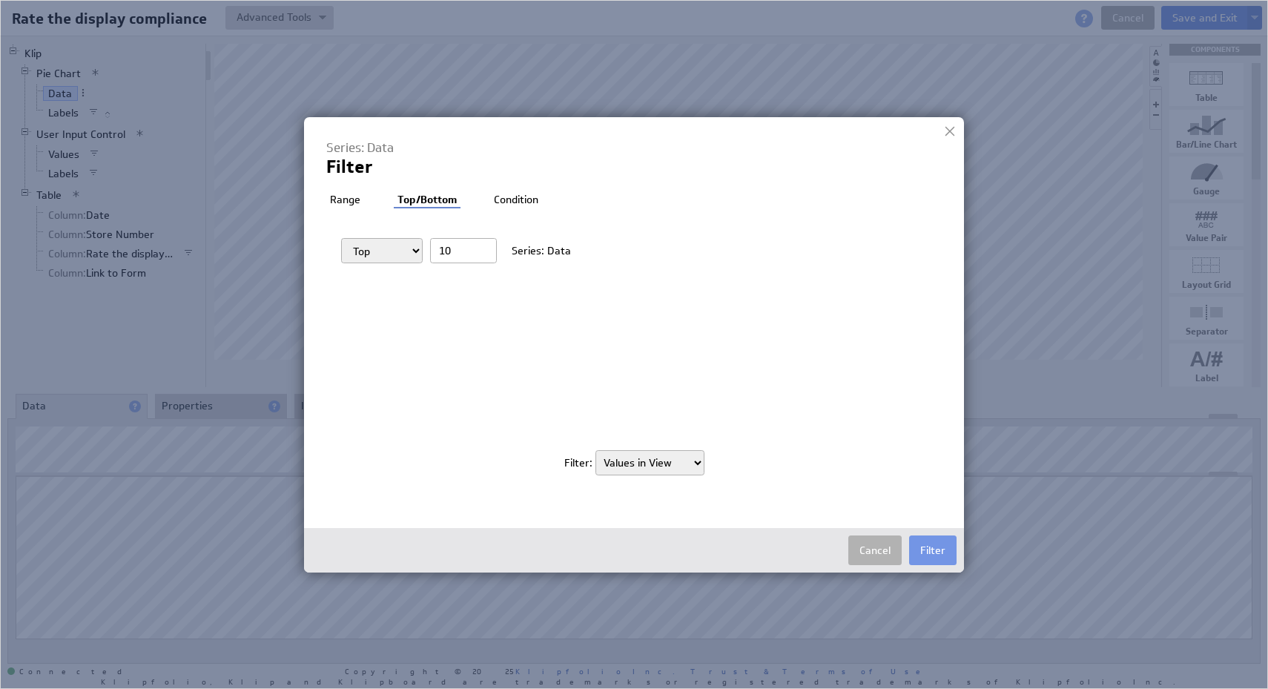
click at [509, 197] on li "Condition" at bounding box center [516, 200] width 52 height 15
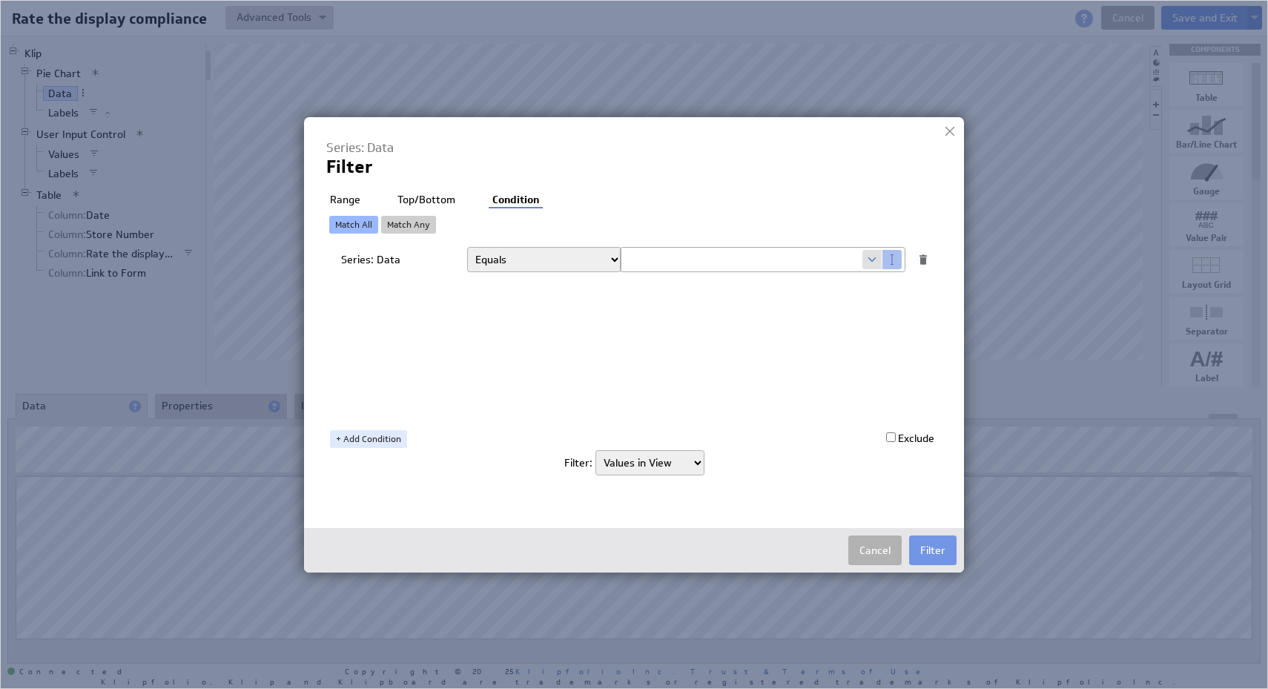
click at [949, 125] on div at bounding box center [950, 131] width 22 height 22
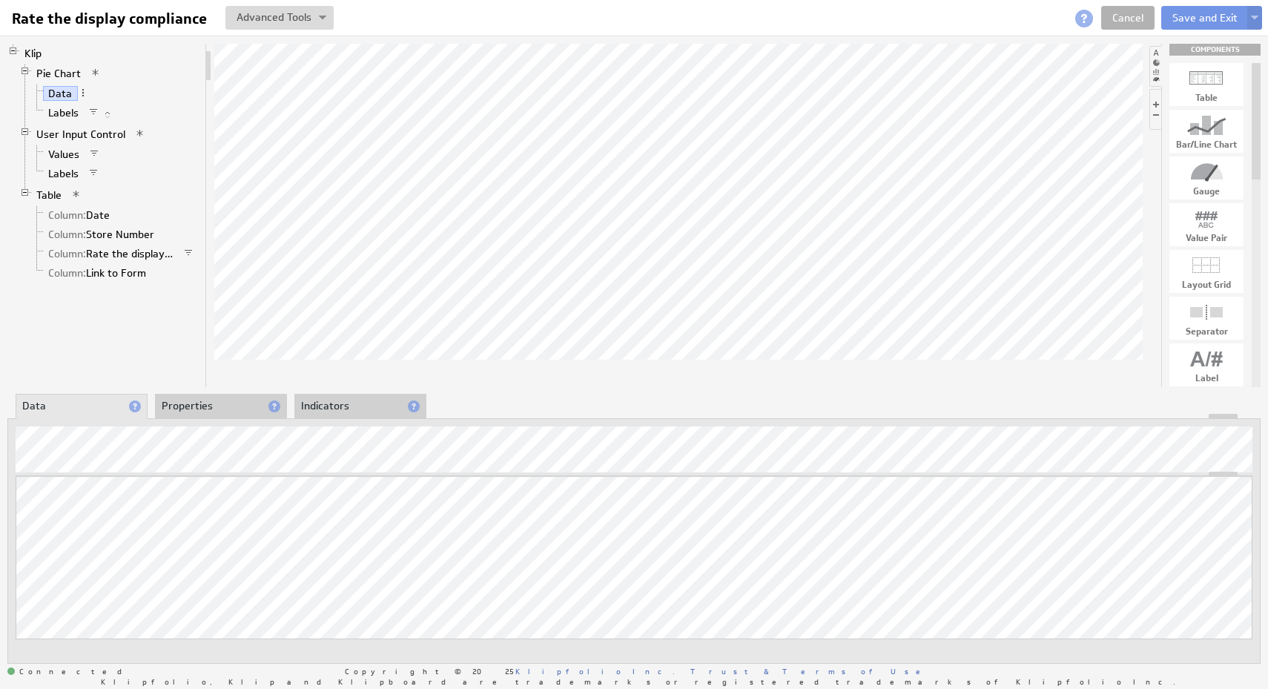
click at [228, 395] on li "Properties" at bounding box center [221, 406] width 132 height 25
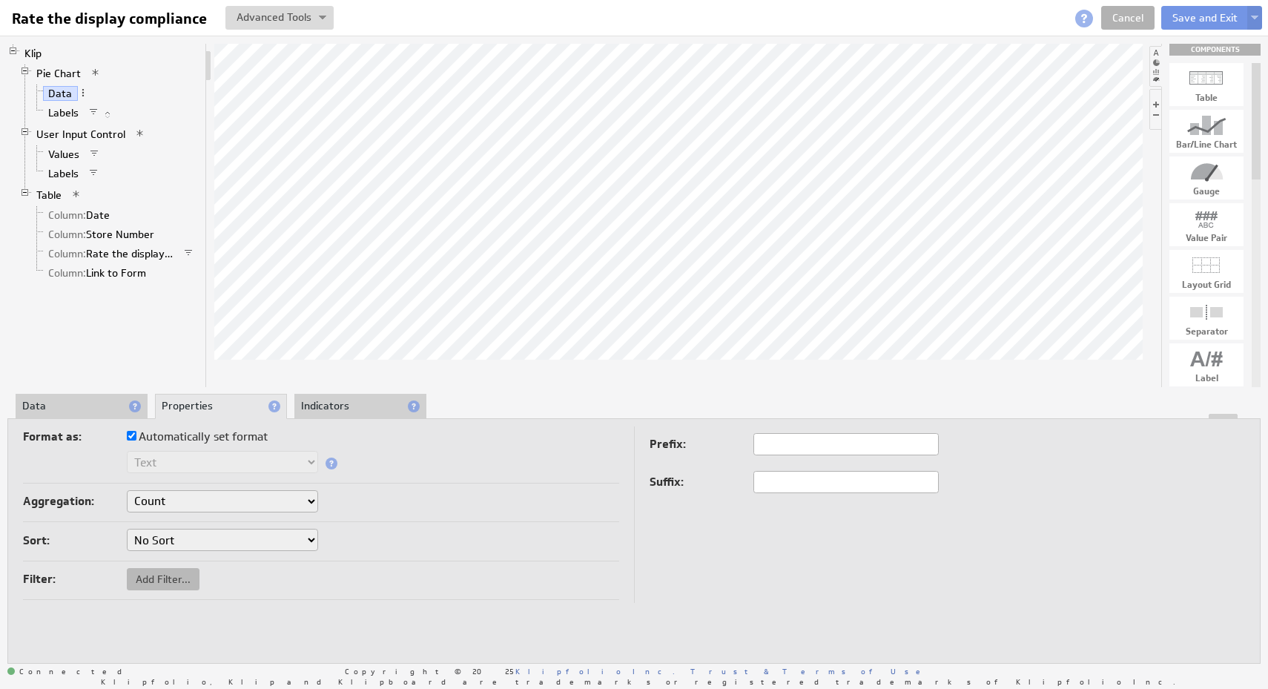
click at [152, 586] on button "Add Filter..." at bounding box center [163, 579] width 73 height 22
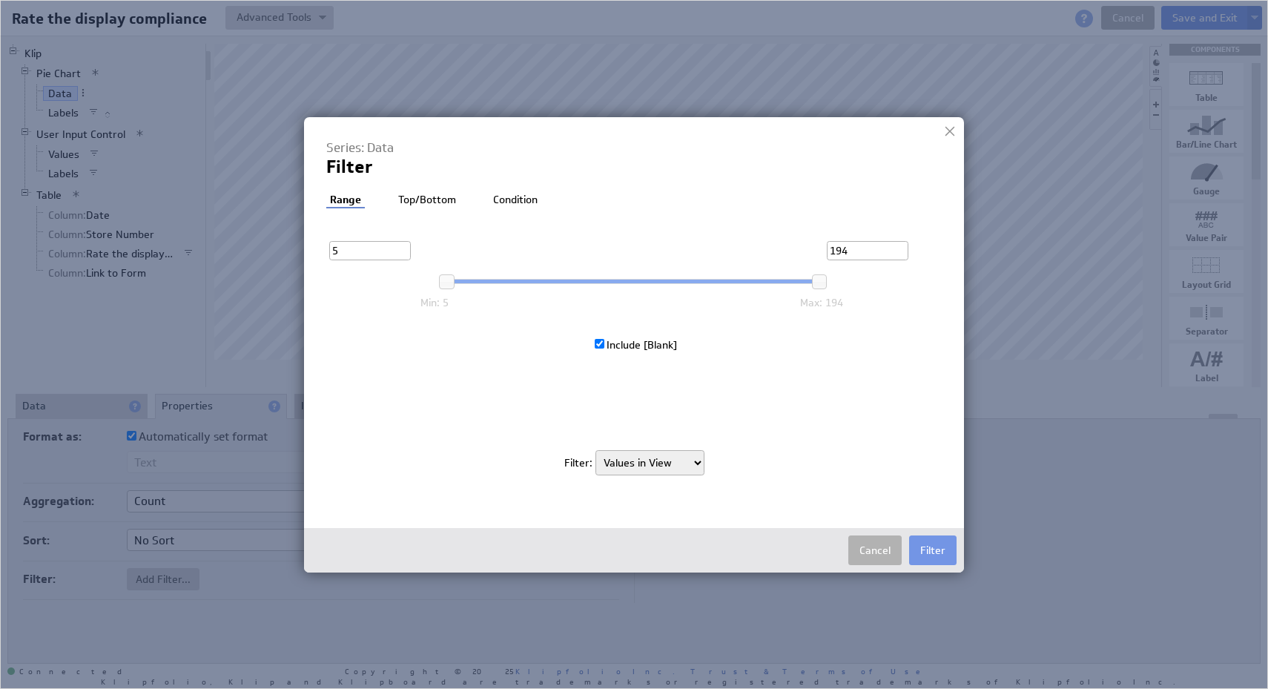
click at [658, 457] on select "Rows in Source Values in View" at bounding box center [649, 462] width 109 height 25
select select "source"
click at [595, 450] on select "Rows in Source Values in View" at bounding box center [649, 462] width 109 height 25
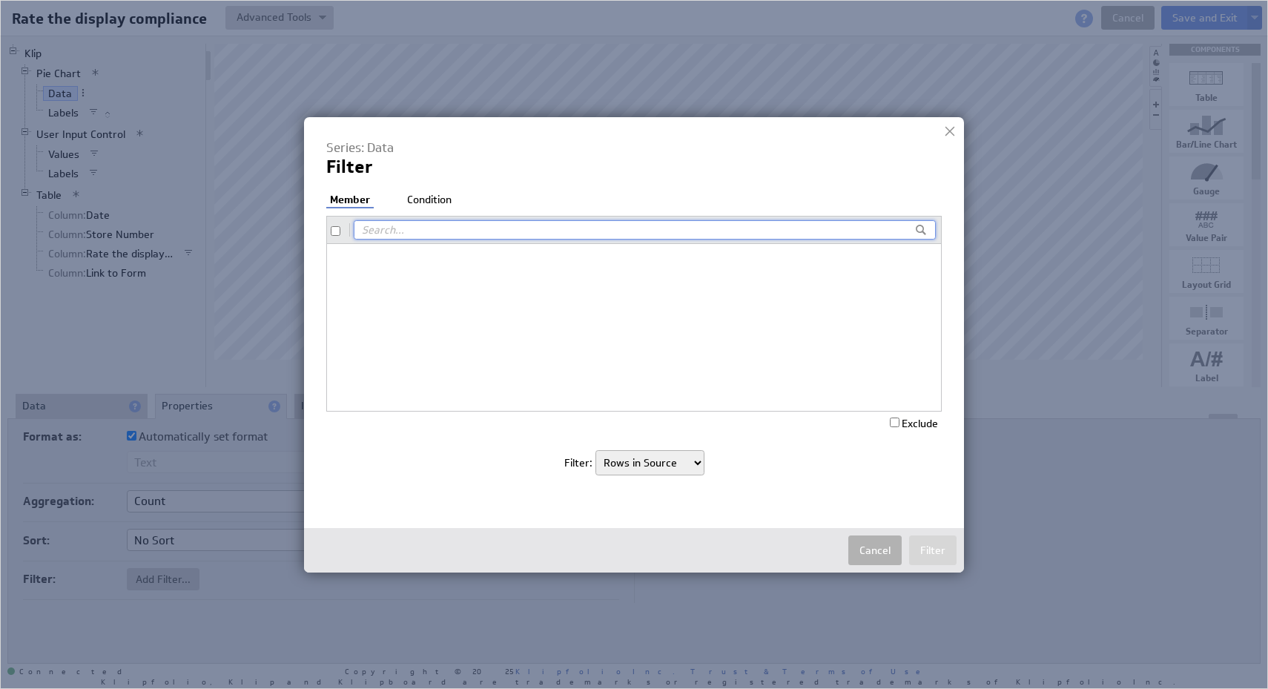
click at [426, 203] on li "Condition" at bounding box center [429, 200] width 52 height 15
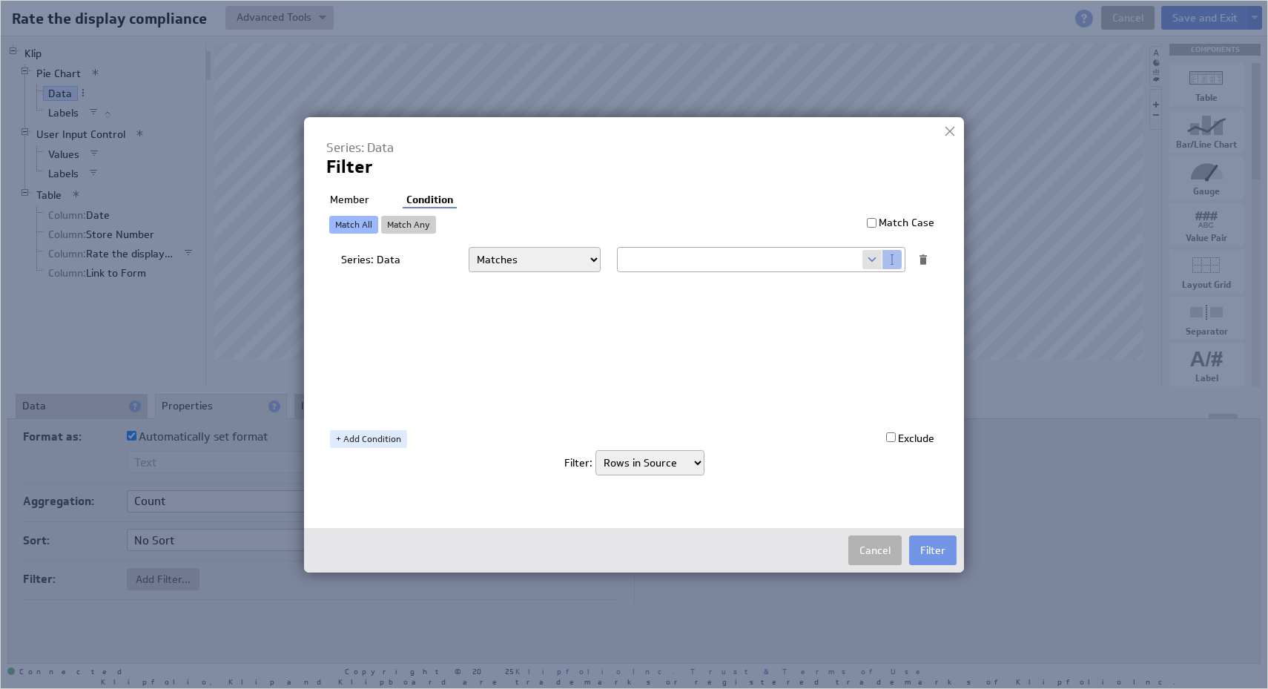
click at [337, 197] on li "Member" at bounding box center [349, 200] width 47 height 15
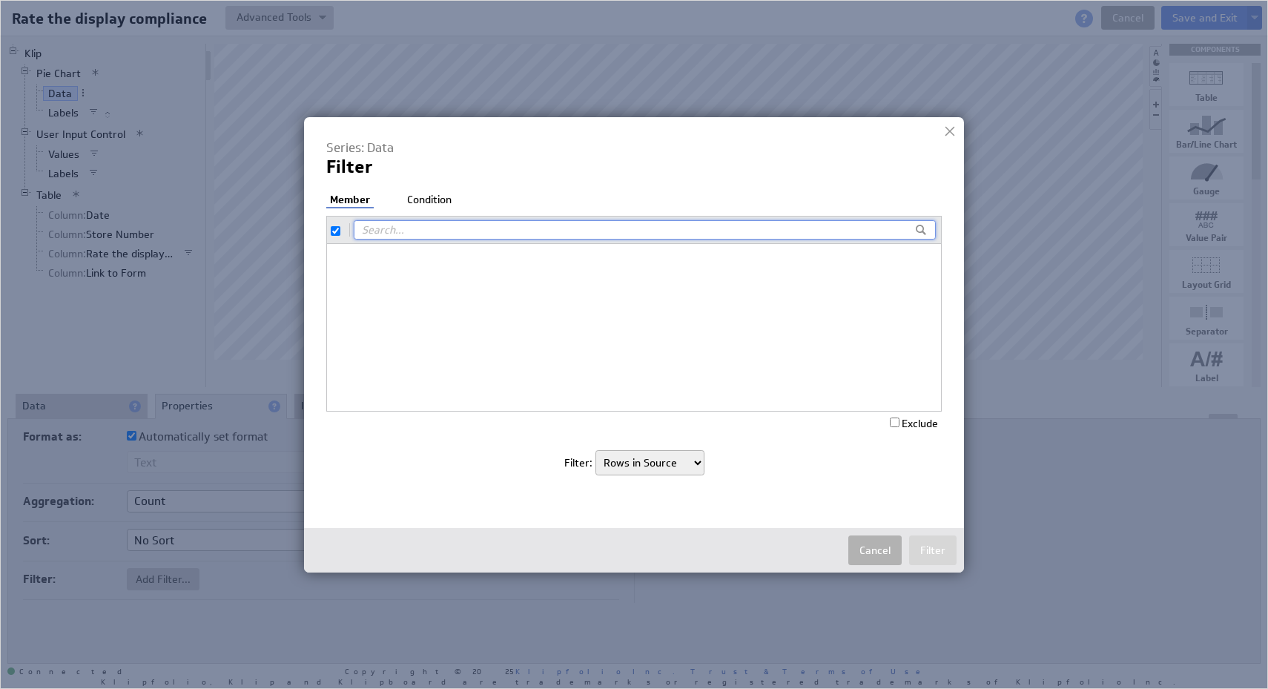
checkbox input "true"
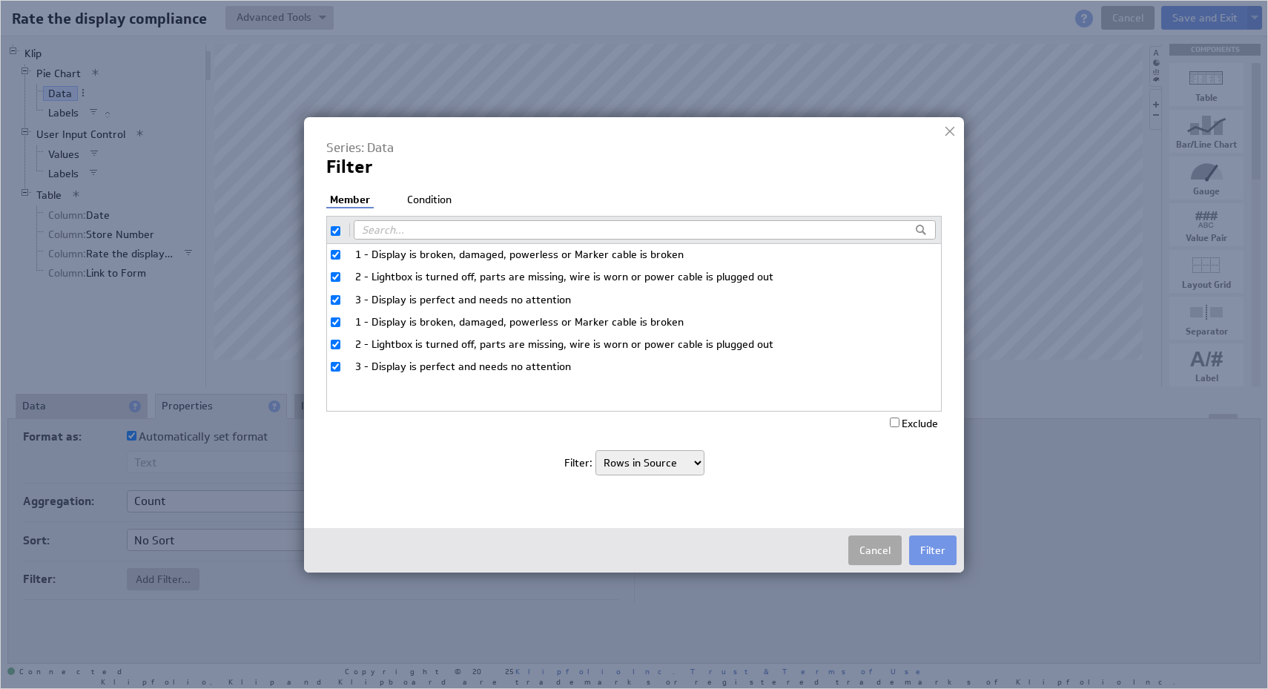
click at [862, 541] on button "Cancel" at bounding box center [874, 550] width 53 height 30
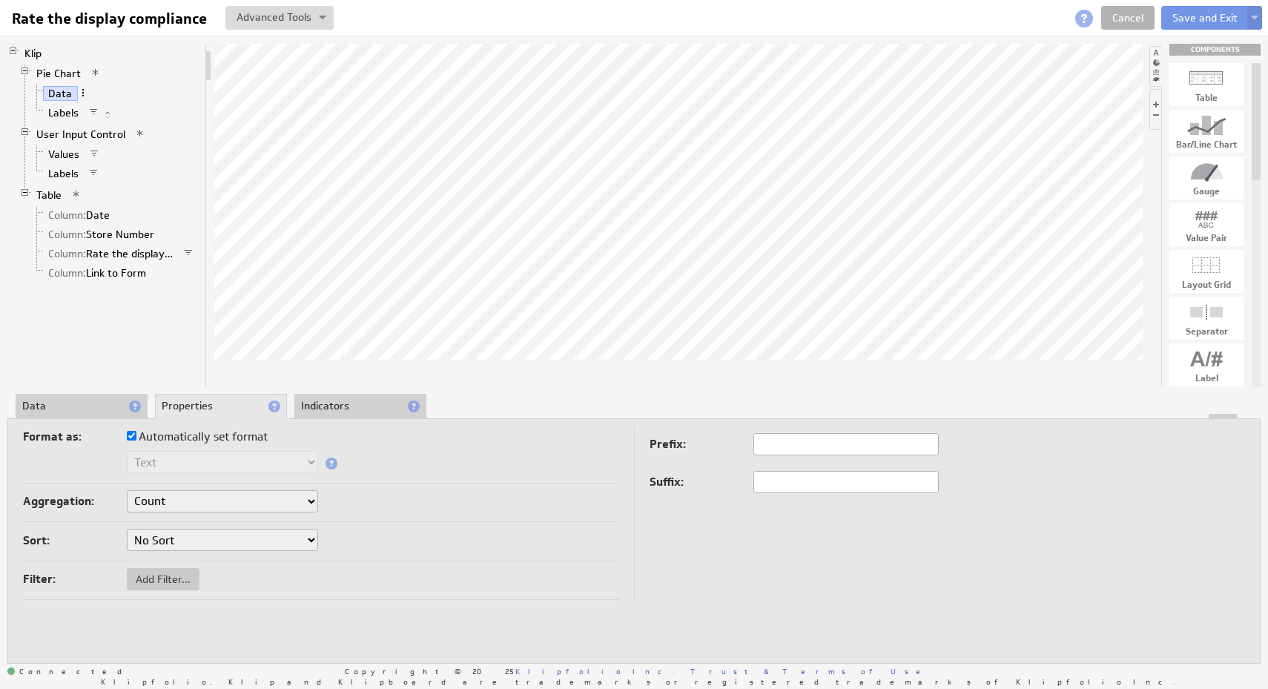
click at [79, 93] on span at bounding box center [83, 93] width 10 height 10
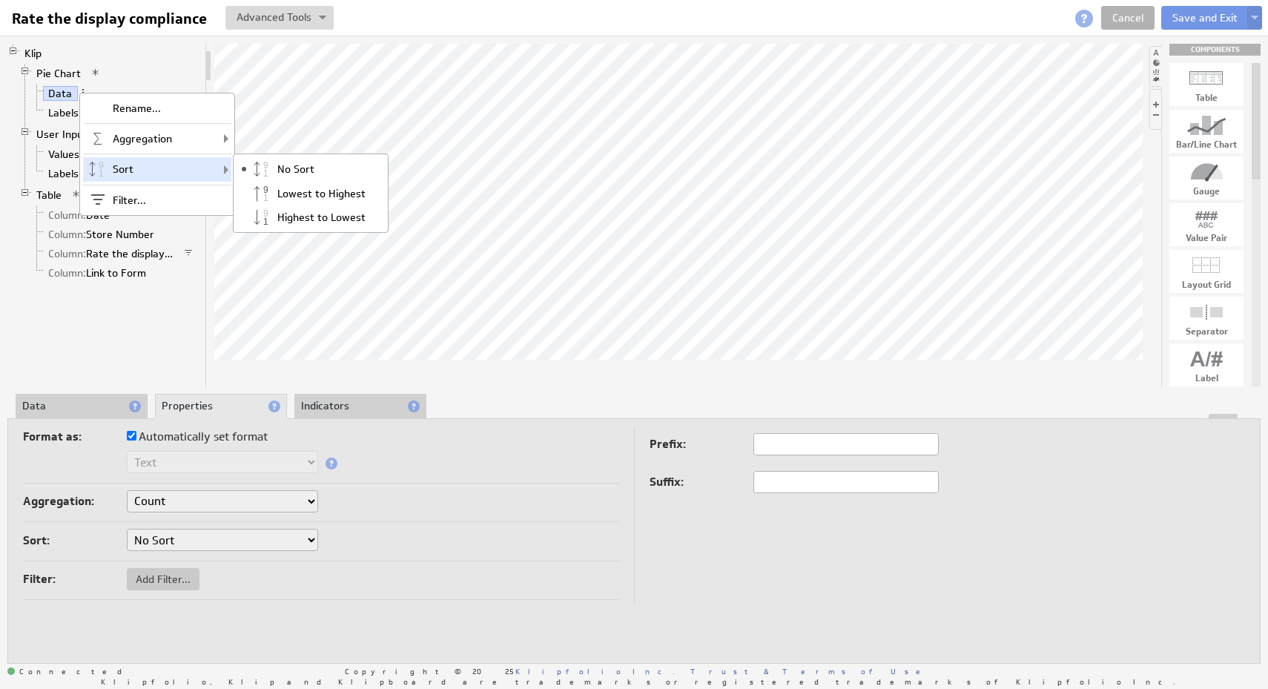
click at [271, 533] on select "No Sort Lowest to Highest Highest to Lowest" at bounding box center [222, 540] width 191 height 22
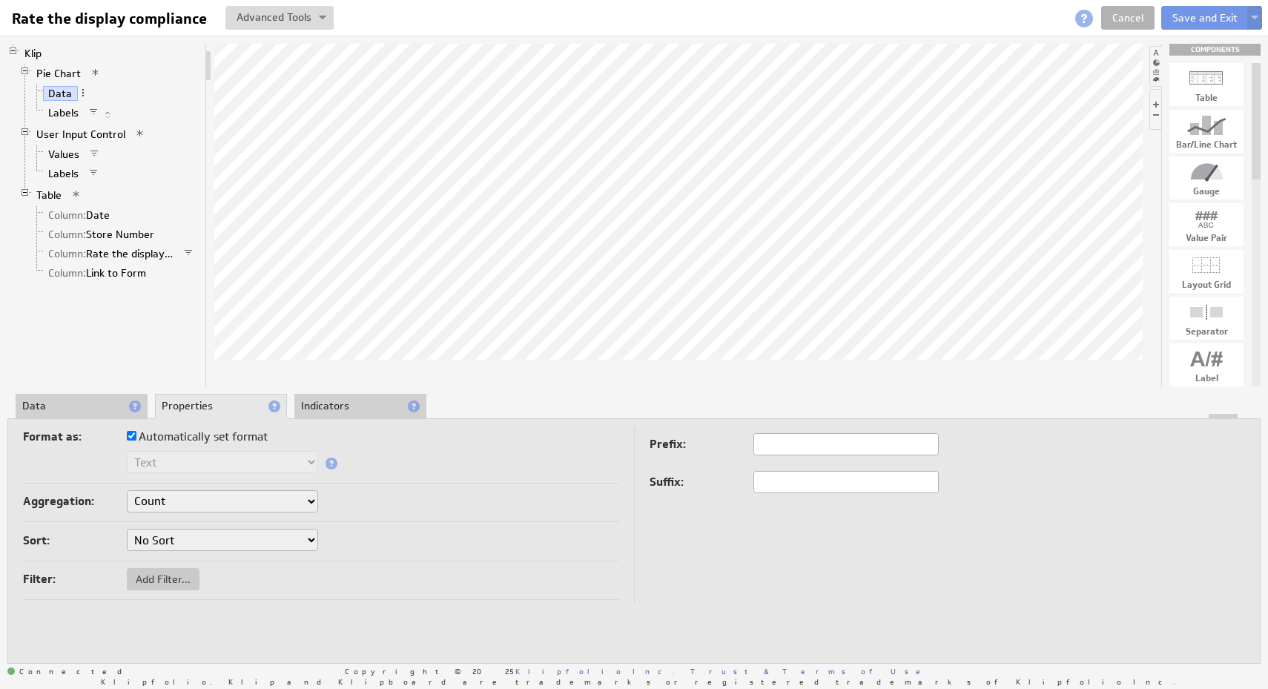
click at [280, 501] on select "Count Count Distinct" at bounding box center [222, 501] width 191 height 22
click at [127, 490] on select "Count Count Distinct" at bounding box center [222, 501] width 191 height 22
click at [277, 504] on select "Count Count Distinct" at bounding box center [222, 501] width 191 height 22
click at [127, 490] on select "Count Count Distinct" at bounding box center [222, 501] width 191 height 22
click at [177, 577] on span "Add Filter..." at bounding box center [163, 578] width 73 height 13
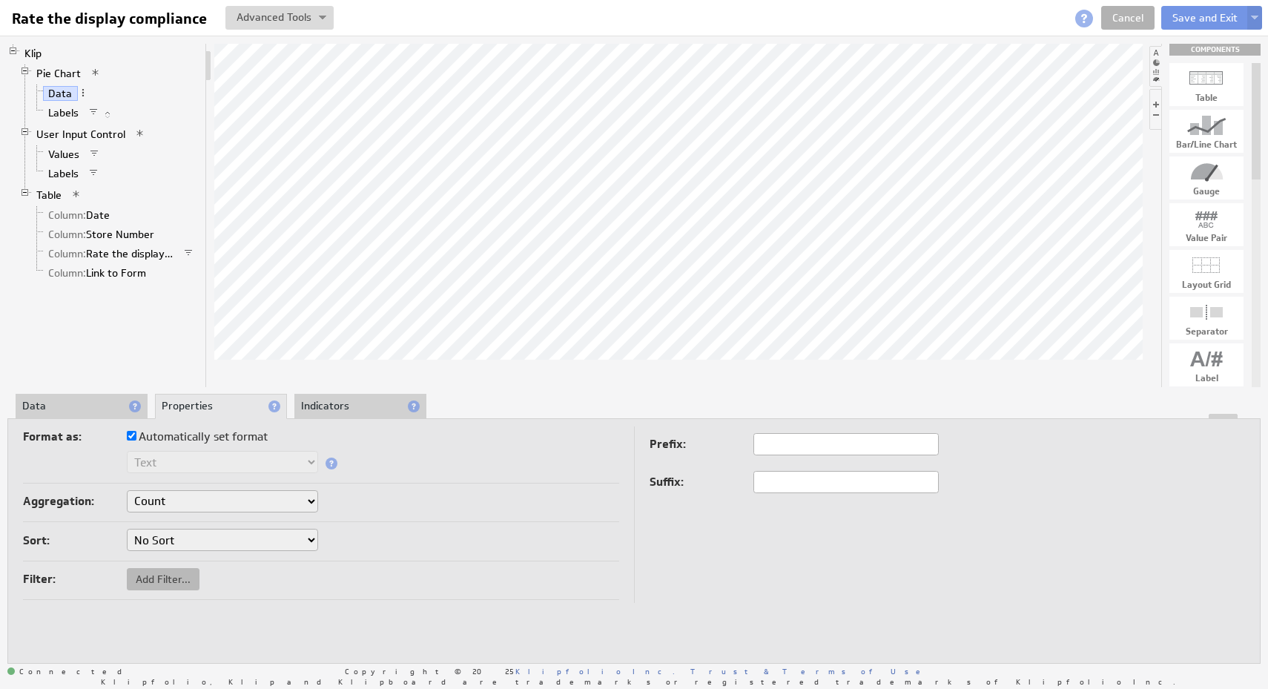
select select "view"
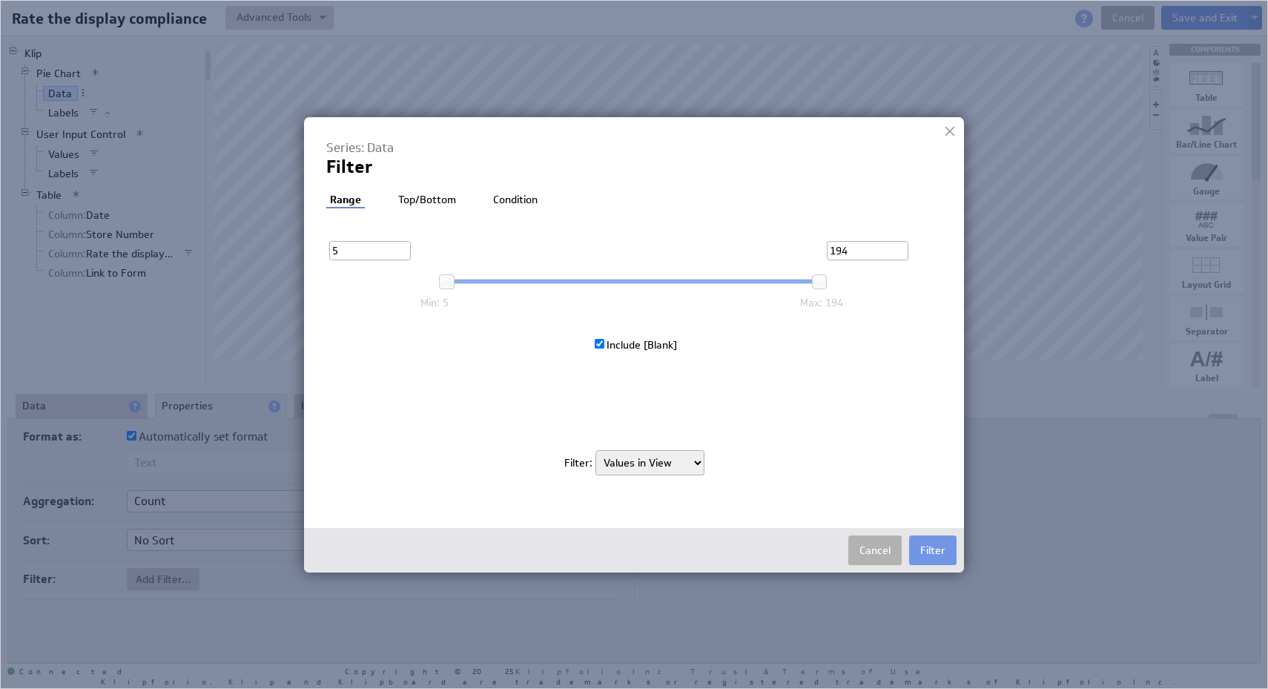
click at [433, 200] on li "Top/Bottom" at bounding box center [427, 200] width 65 height 15
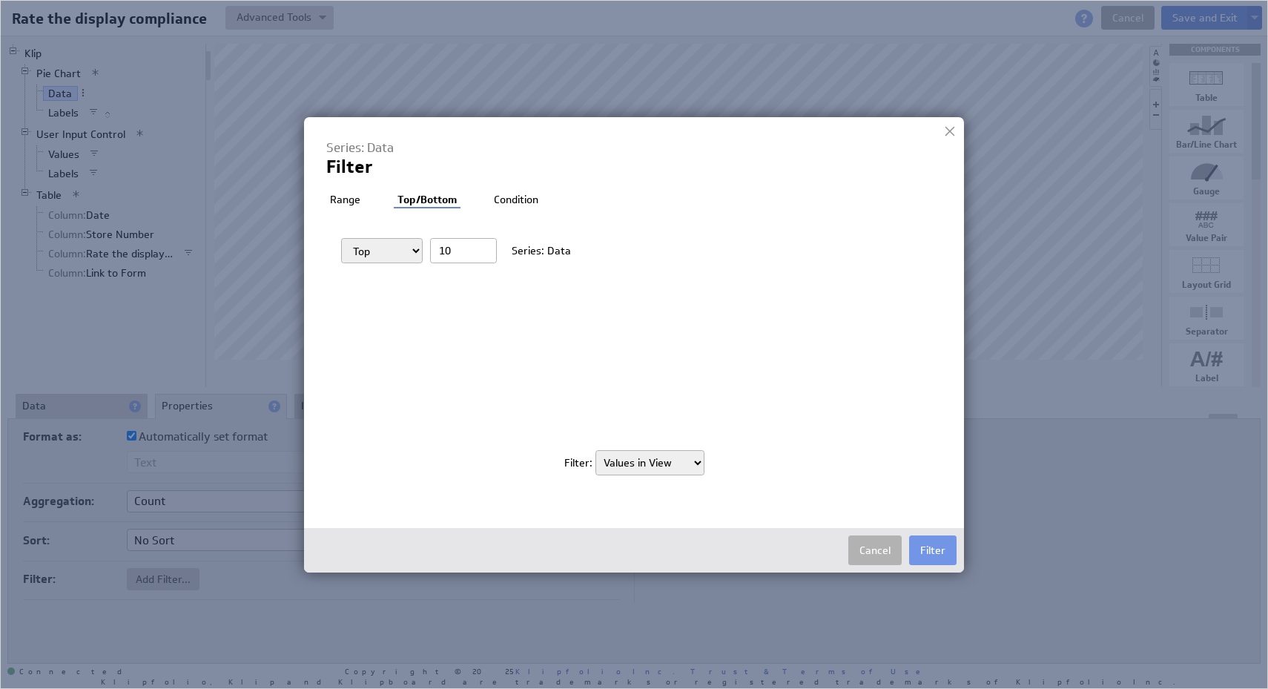
click at [529, 208] on div "Range Top/Bottom Condition 1 - Display is broken, damaged, powerless or Marker …" at bounding box center [633, 342] width 615 height 298
click at [527, 200] on li "Condition" at bounding box center [516, 200] width 52 height 15
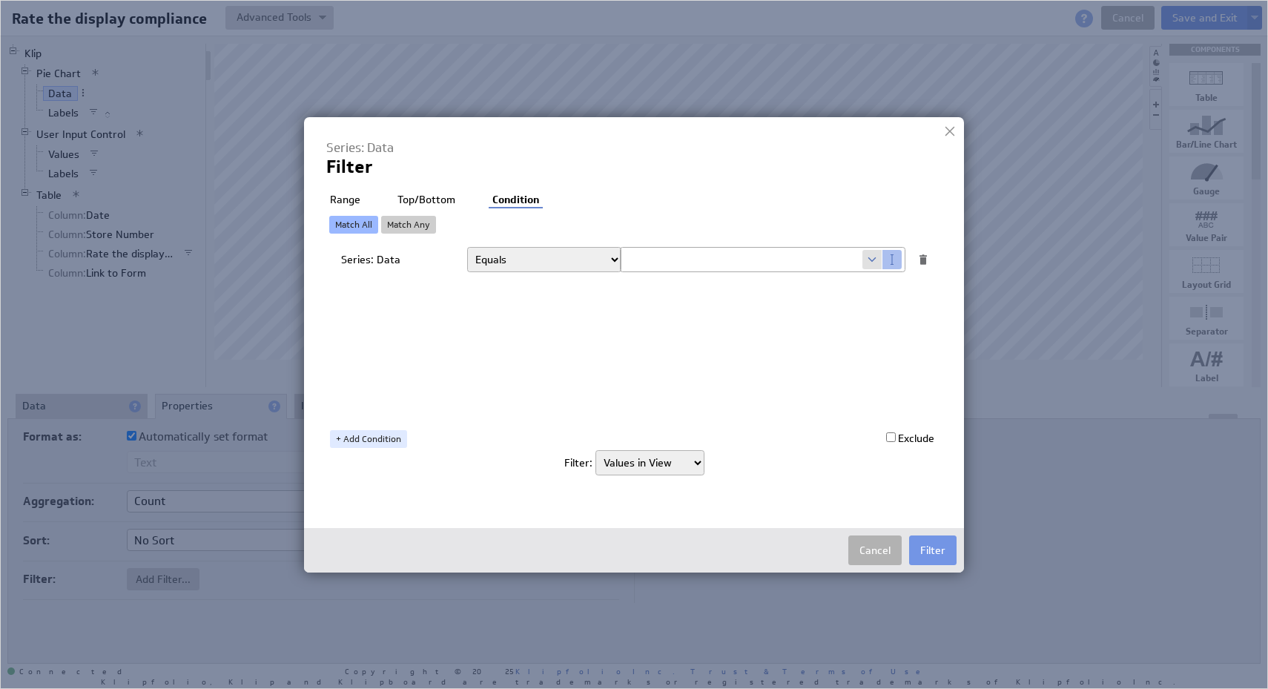
click at [355, 201] on li "Range" at bounding box center [345, 200] width 38 height 15
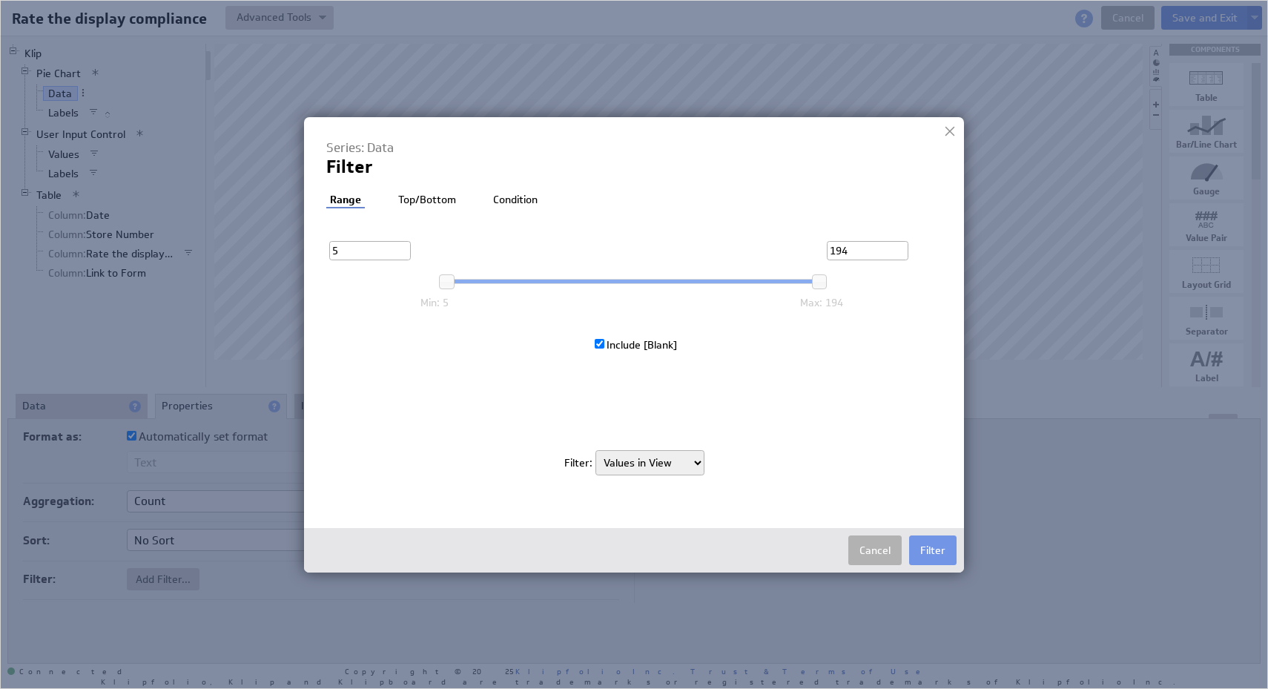
click at [650, 456] on select "Rows in Source Values in View" at bounding box center [649, 462] width 109 height 25
select select "source"
click at [595, 450] on select "Rows in Source Values in View" at bounding box center [649, 462] width 109 height 25
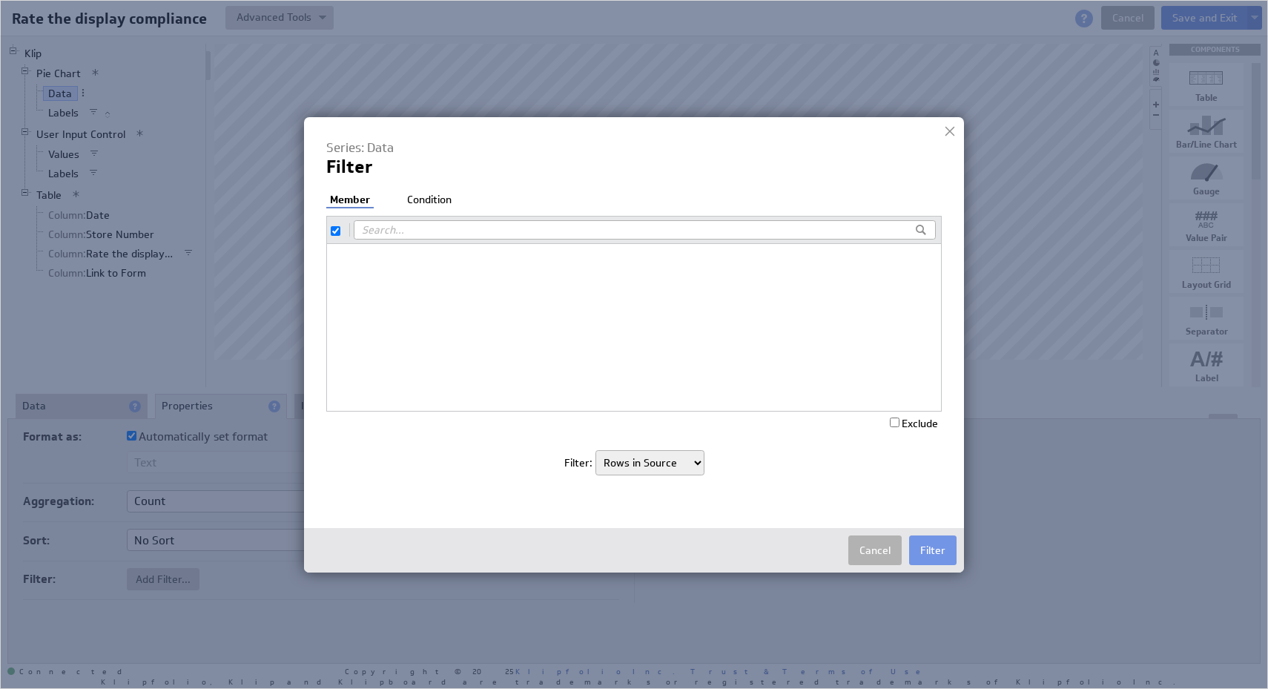
click at [442, 199] on li "Condition" at bounding box center [429, 200] width 52 height 15
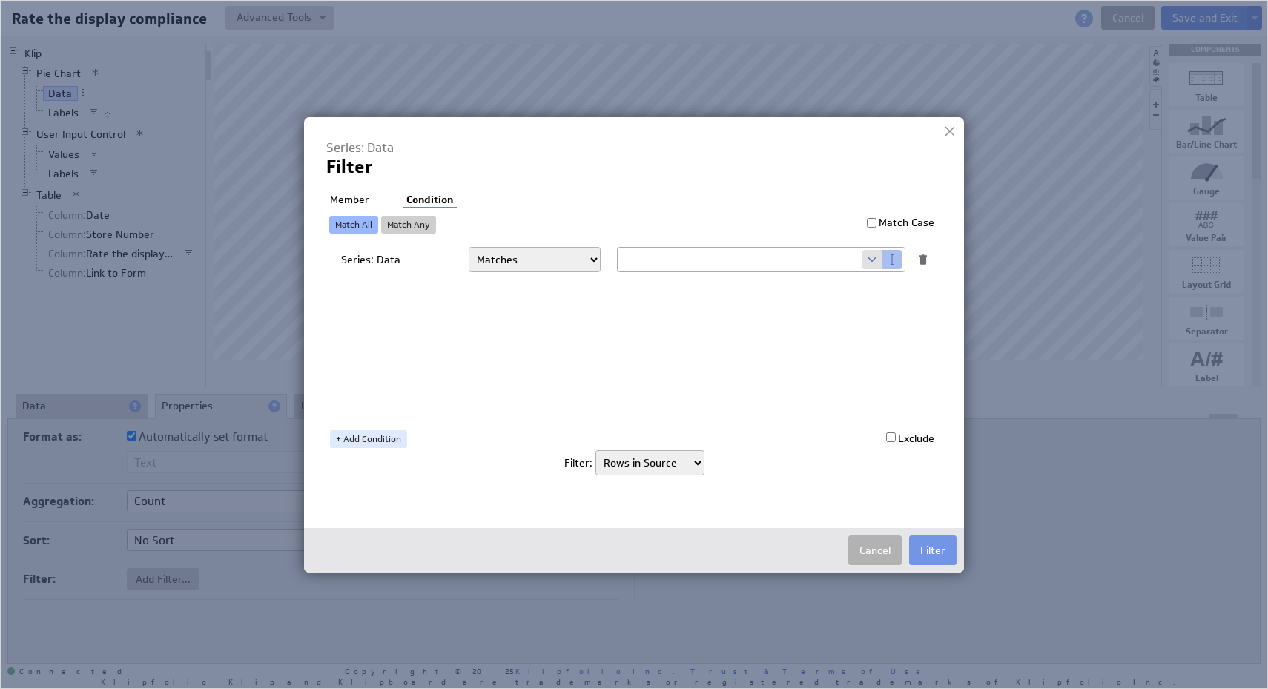
click at [335, 197] on li "Member" at bounding box center [349, 200] width 47 height 15
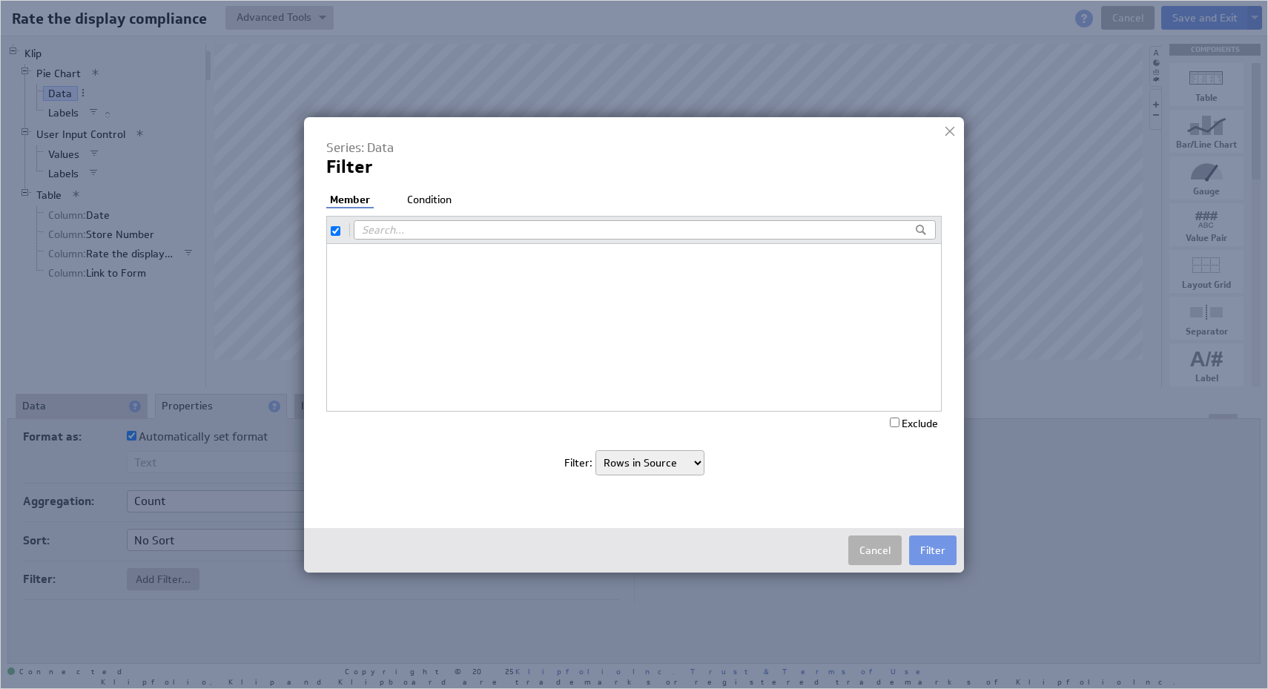
click at [337, 234] on input "checkbox" at bounding box center [336, 231] width 10 height 10
checkbox input "false"
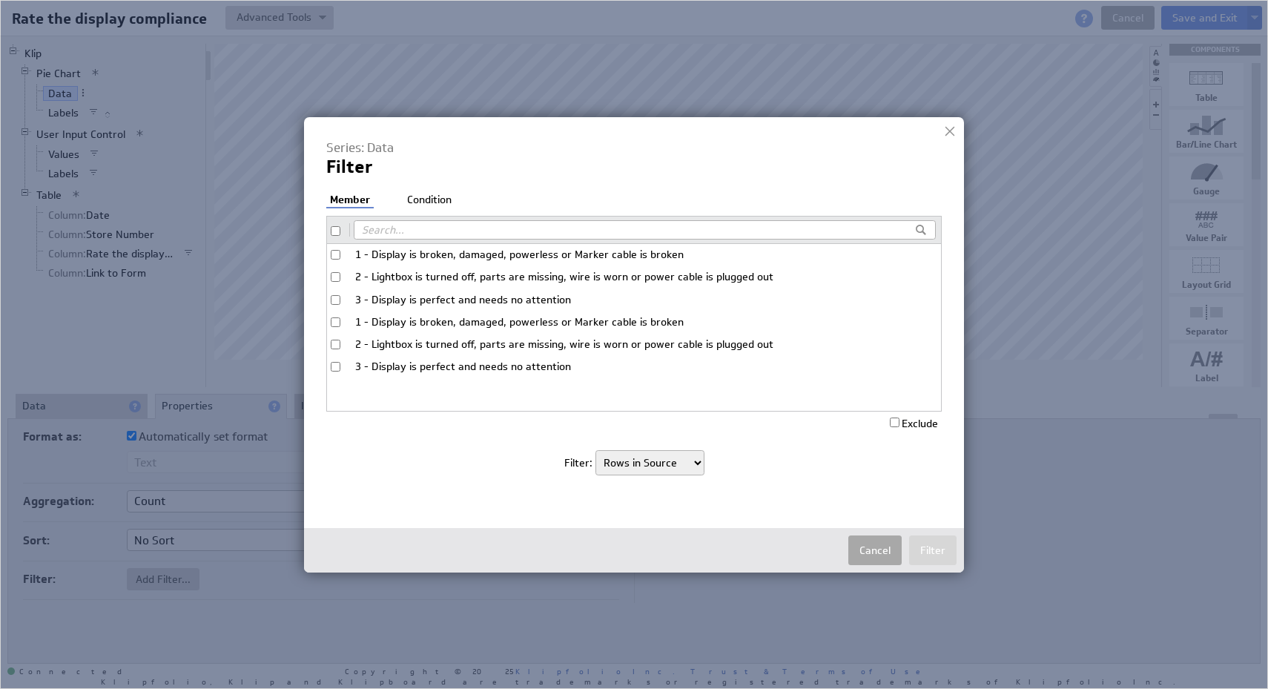
click at [882, 555] on button "Cancel" at bounding box center [874, 550] width 53 height 30
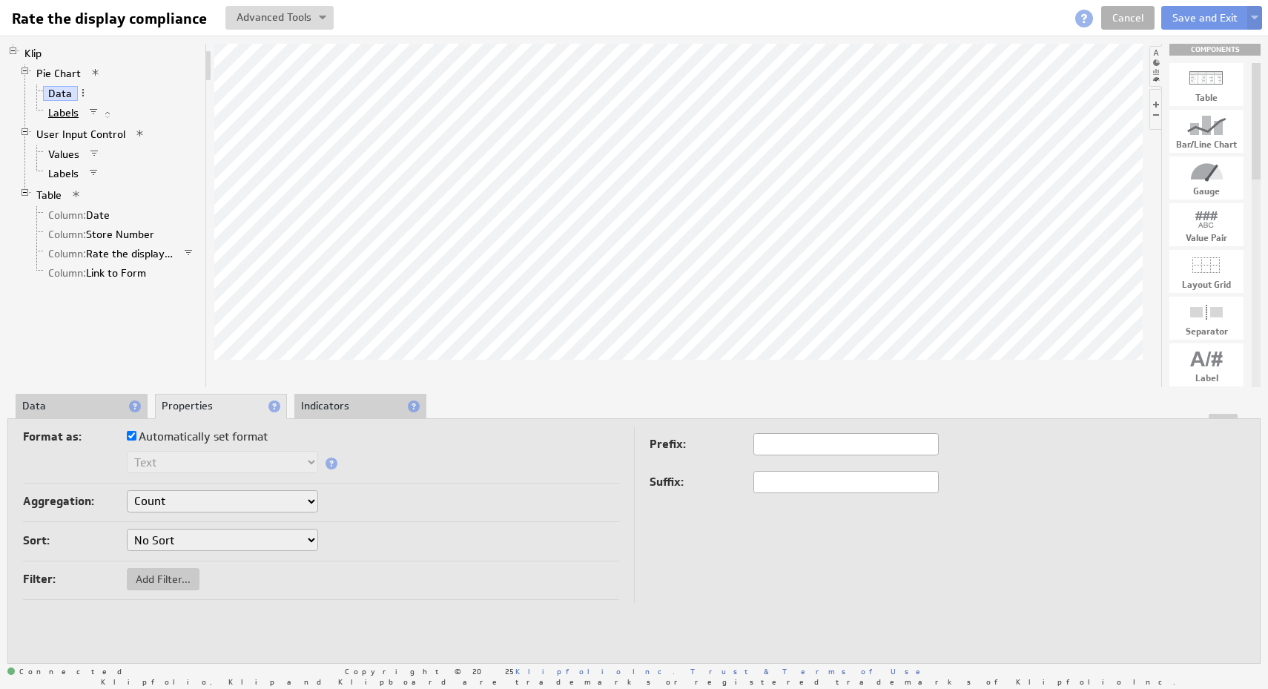
click at [65, 107] on link "Labels" at bounding box center [64, 112] width 42 height 15
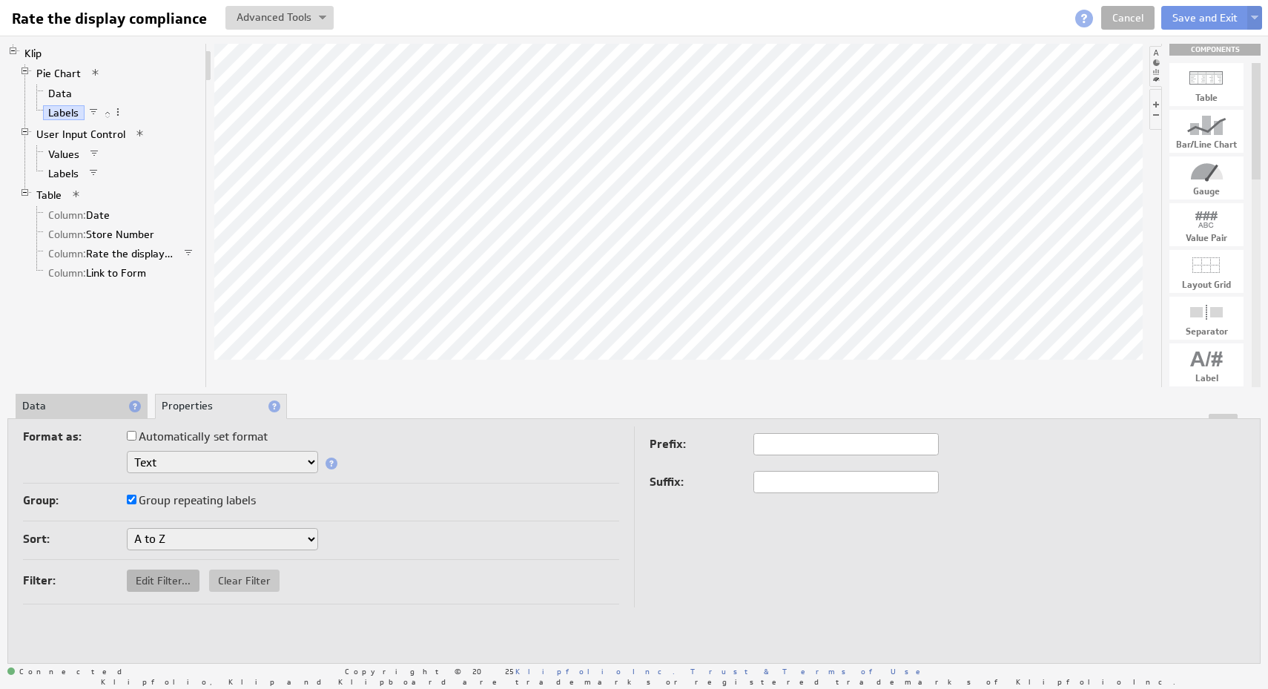
click at [182, 580] on span "Edit Filter..." at bounding box center [163, 580] width 73 height 13
checkbox input "true"
select select "source"
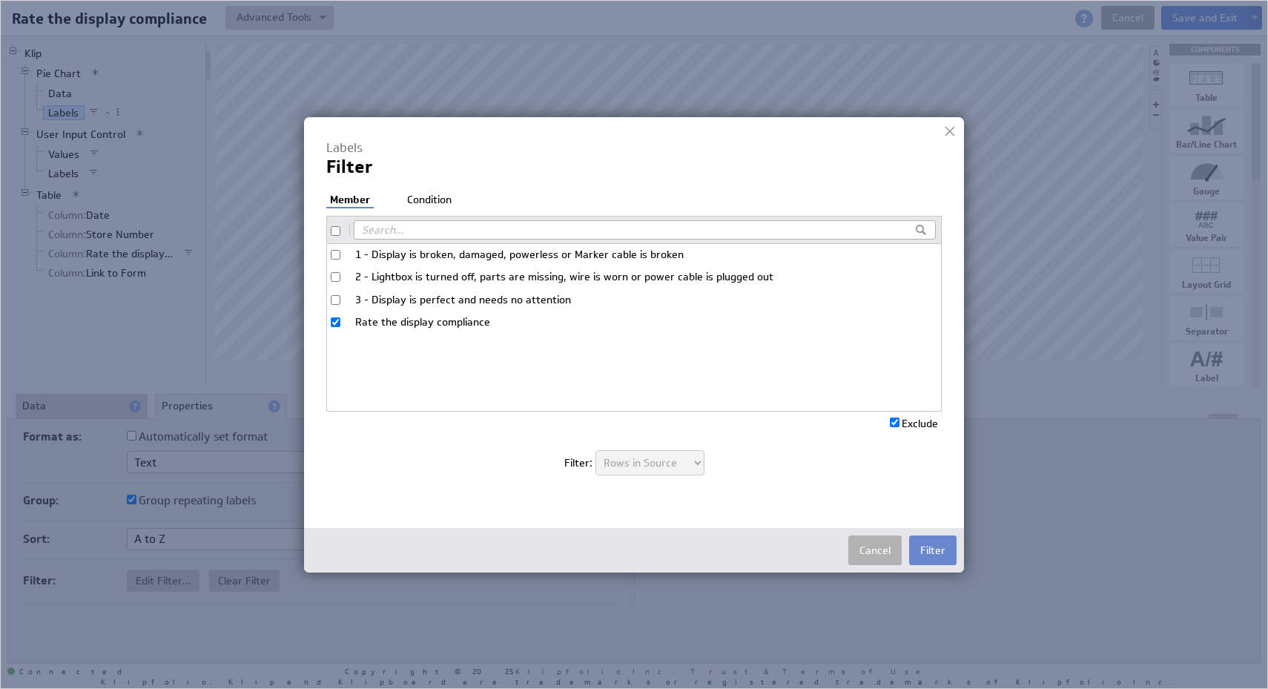
click at [955, 548] on button "Filter" at bounding box center [932, 550] width 47 height 30
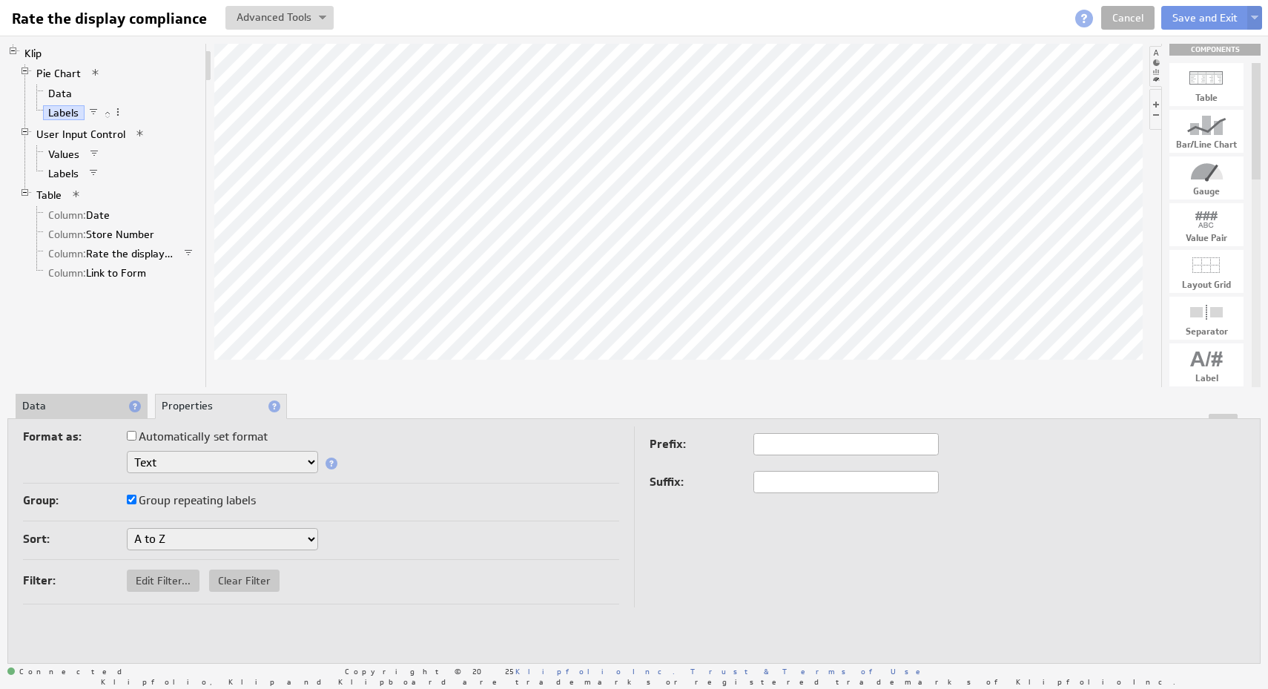
click at [249, 460] on select "Text Number Currency Percentage Date / Time" at bounding box center [222, 462] width 191 height 22
click at [93, 73] on span at bounding box center [95, 72] width 10 height 10
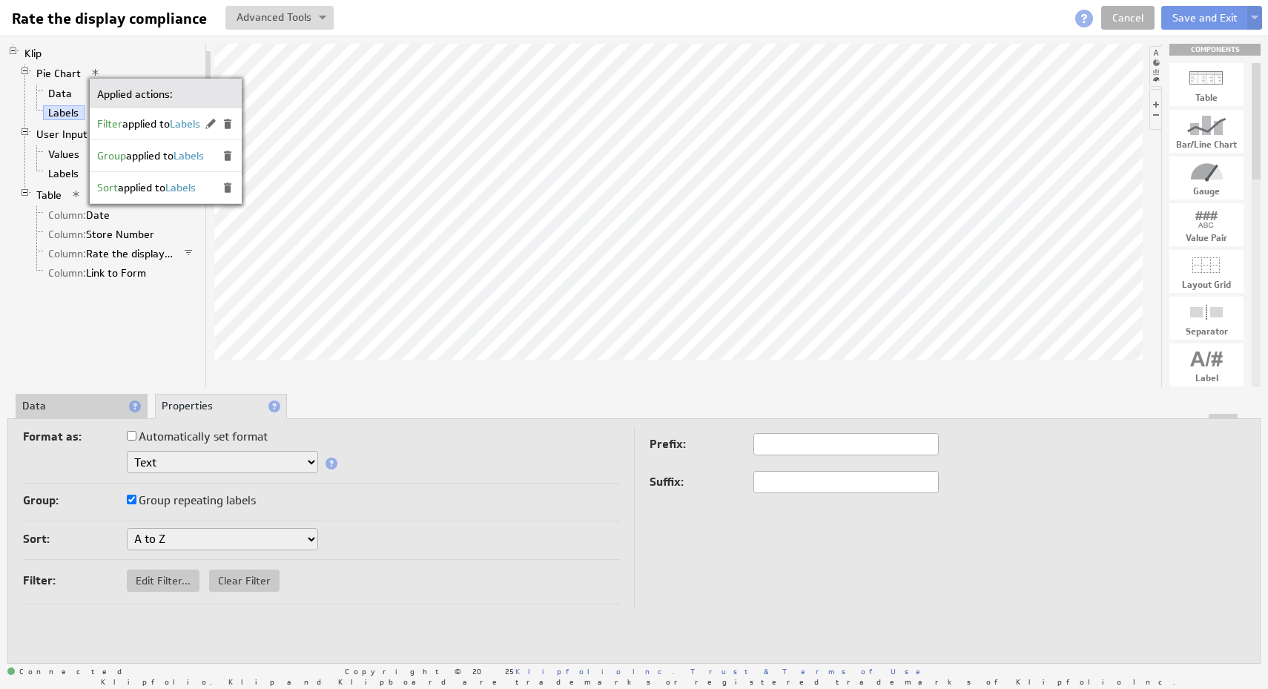
click at [154, 55] on li "Klip Pie Chart Data Labels User Input Control Values Labels Table Column: Date …" at bounding box center [103, 165] width 192 height 243
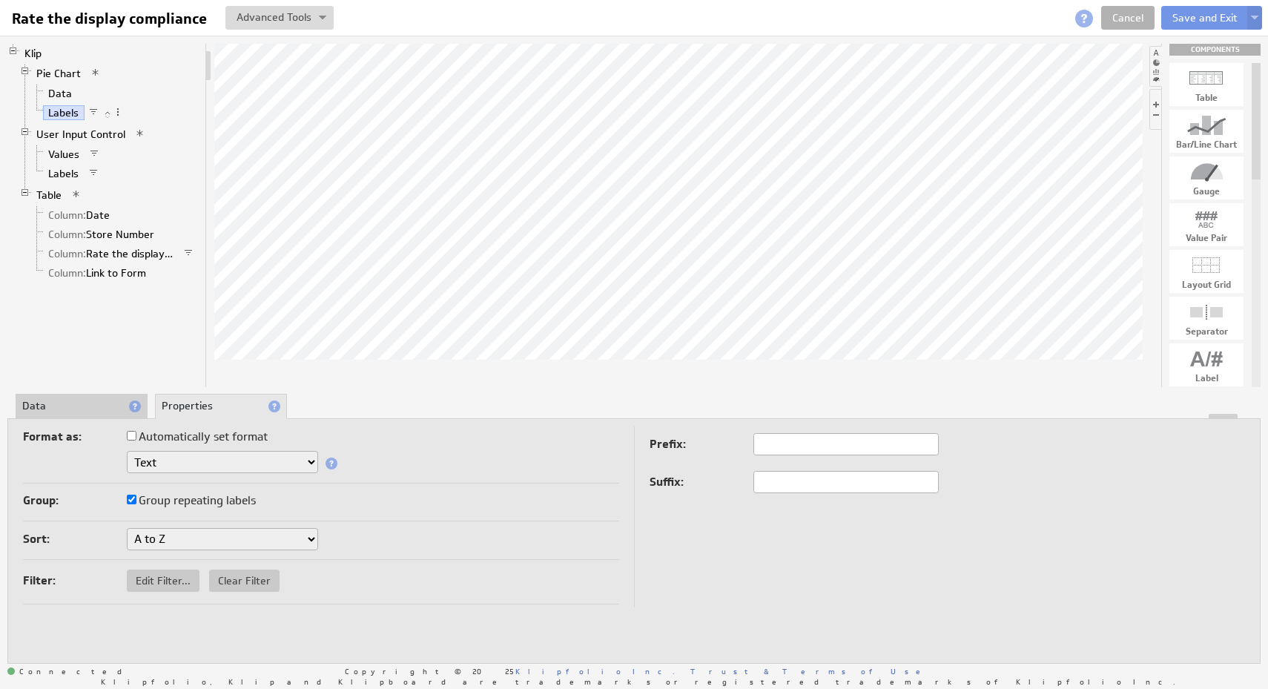
click at [93, 75] on span at bounding box center [95, 72] width 10 height 10
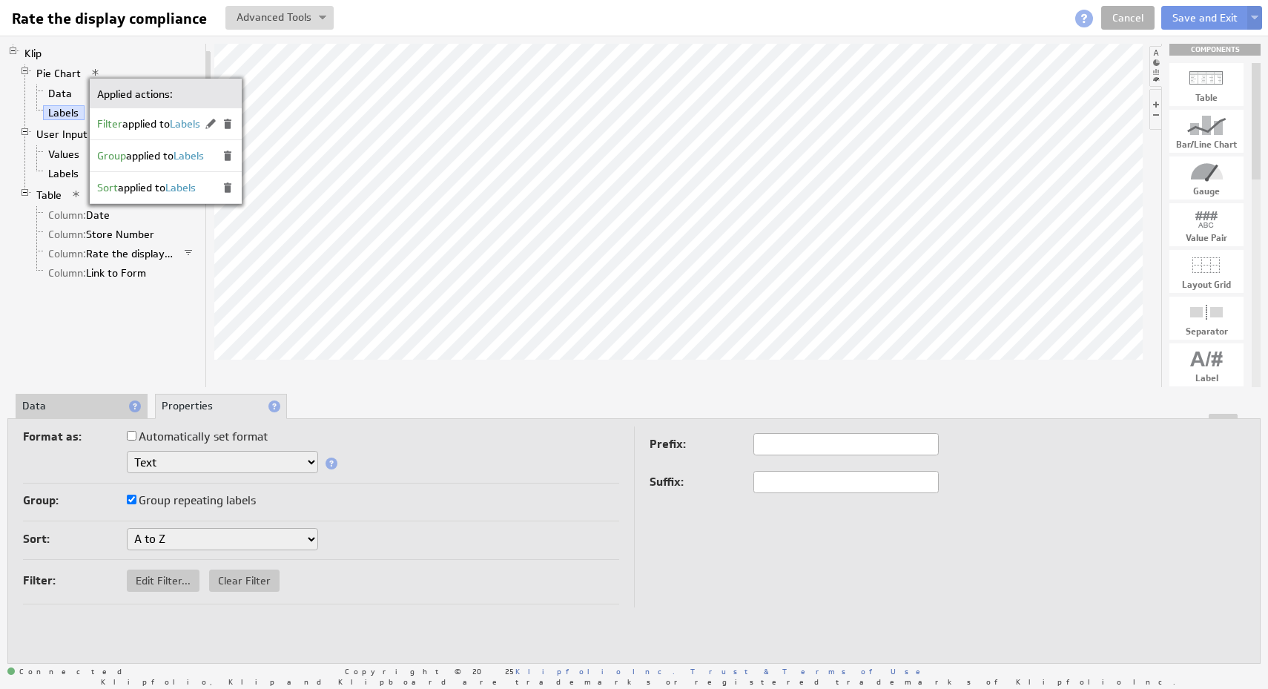
click at [234, 129] on span at bounding box center [227, 123] width 13 height 13
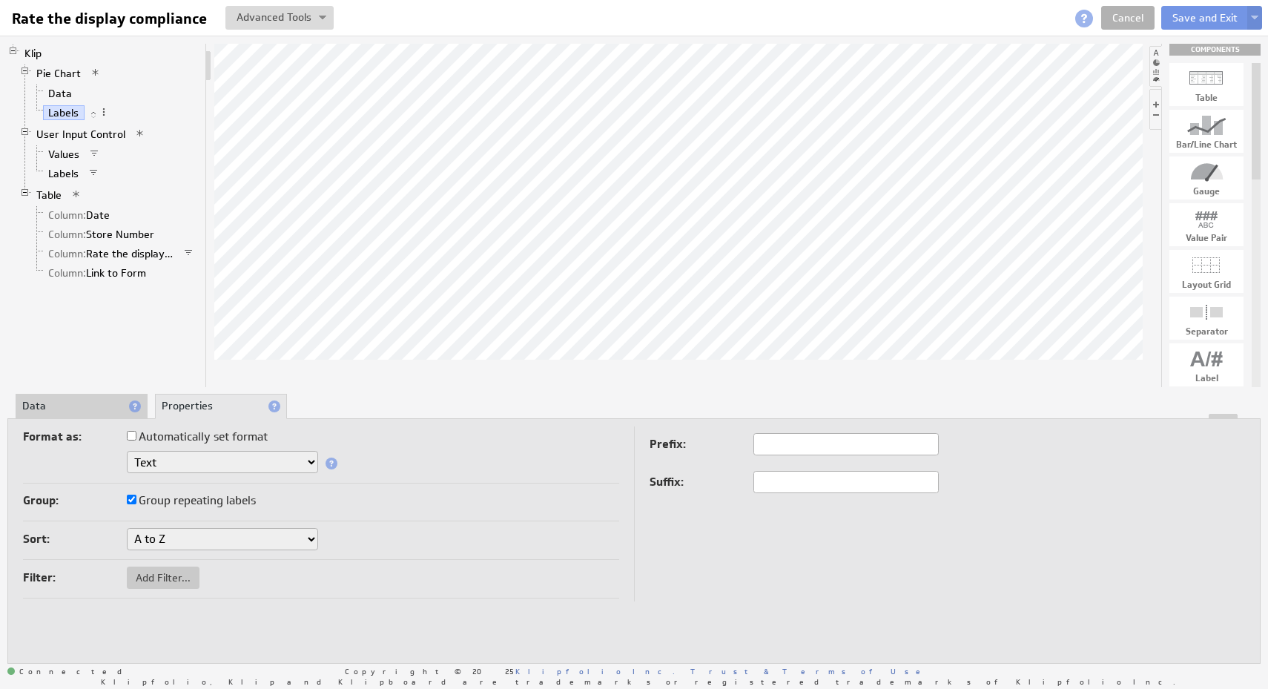
click at [93, 70] on span at bounding box center [95, 72] width 10 height 10
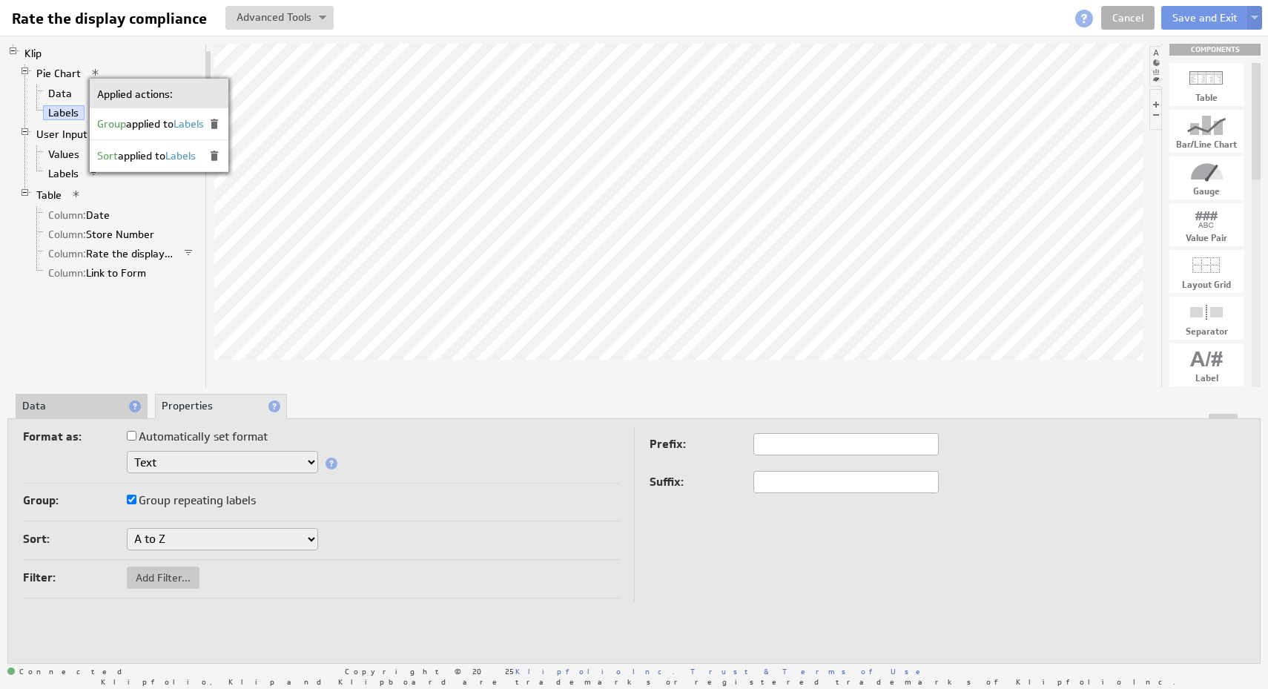
click at [221, 129] on span at bounding box center [214, 123] width 13 height 13
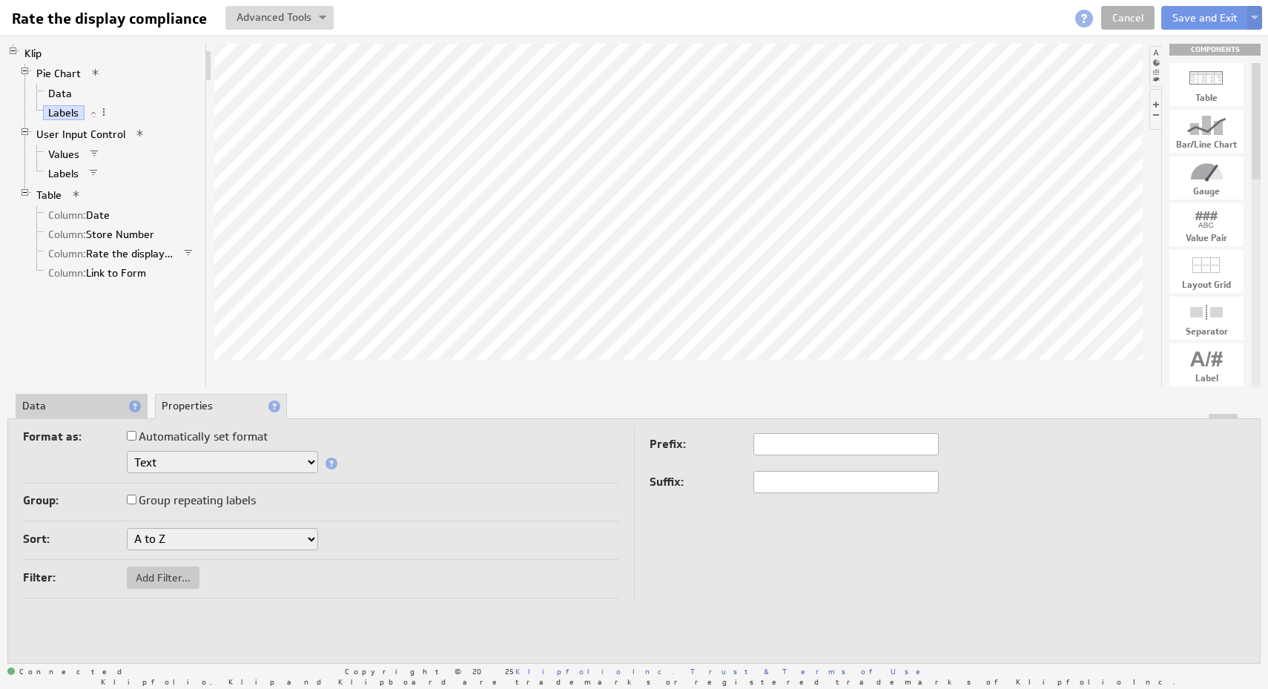
click at [94, 76] on span at bounding box center [95, 72] width 10 height 10
click at [213, 124] on span at bounding box center [205, 123] width 13 height 13
click at [141, 133] on span at bounding box center [140, 133] width 10 height 10
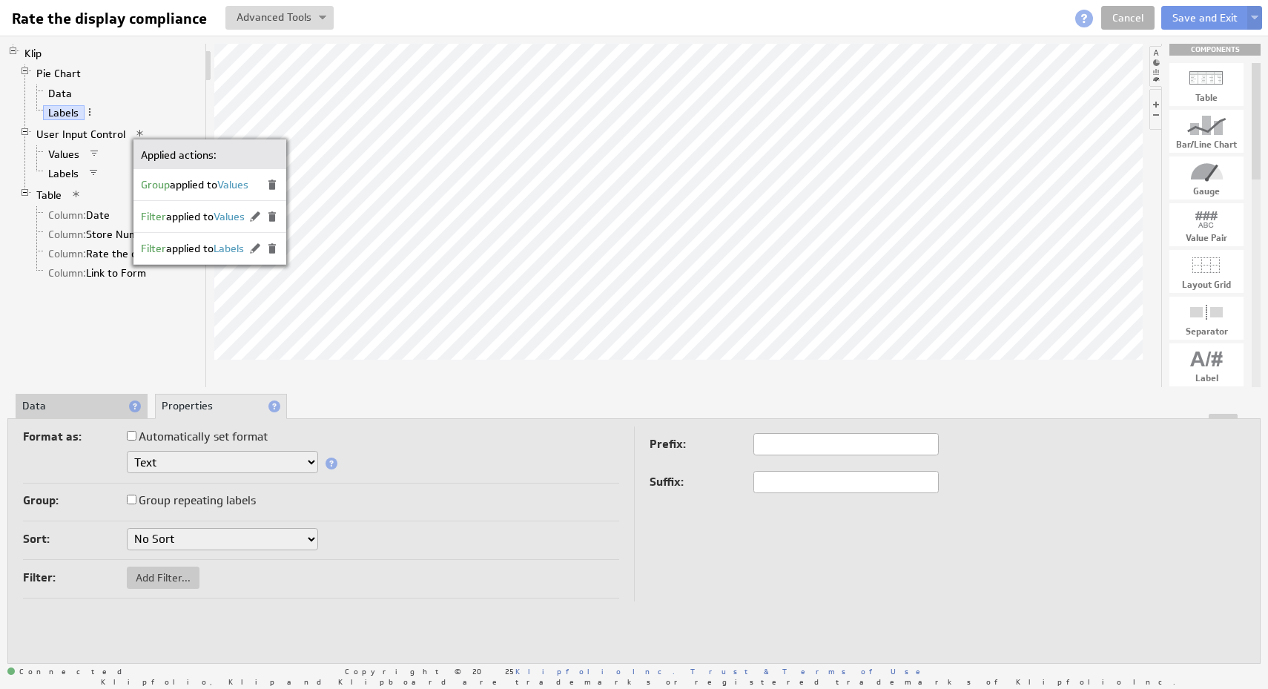
click at [278, 187] on span at bounding box center [271, 184] width 13 height 13
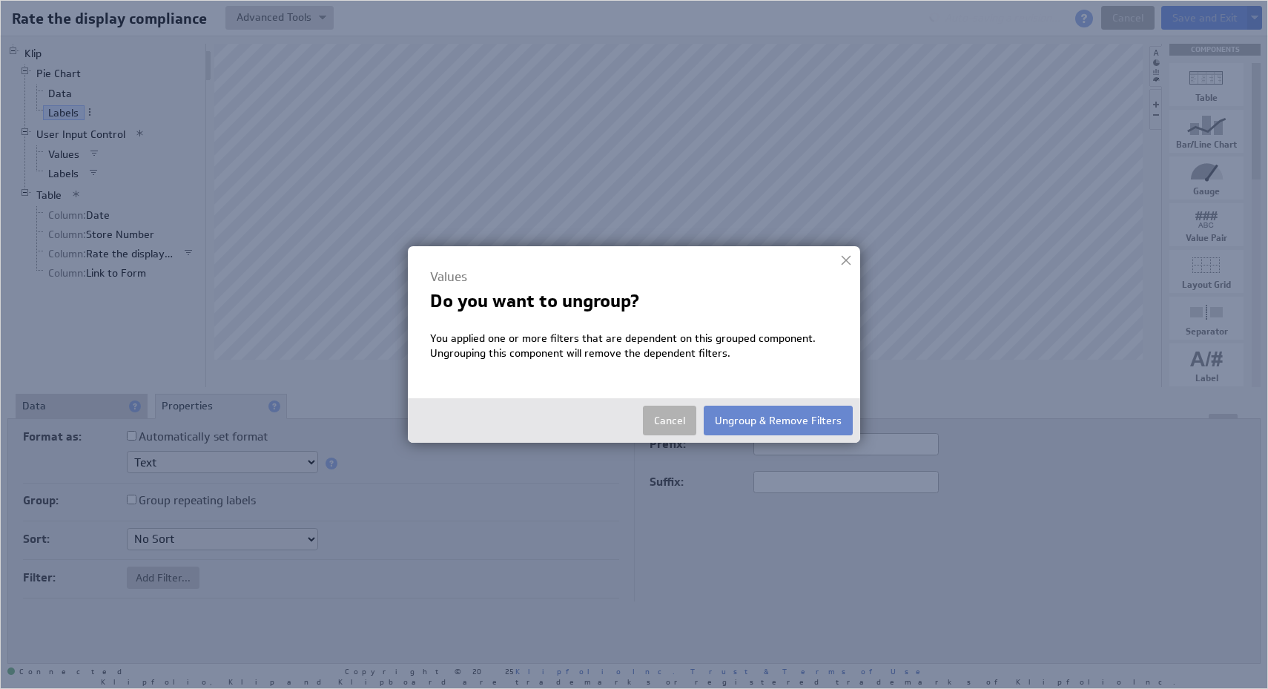
click at [739, 420] on button "Ungroup & Remove Filters" at bounding box center [778, 421] width 149 height 30
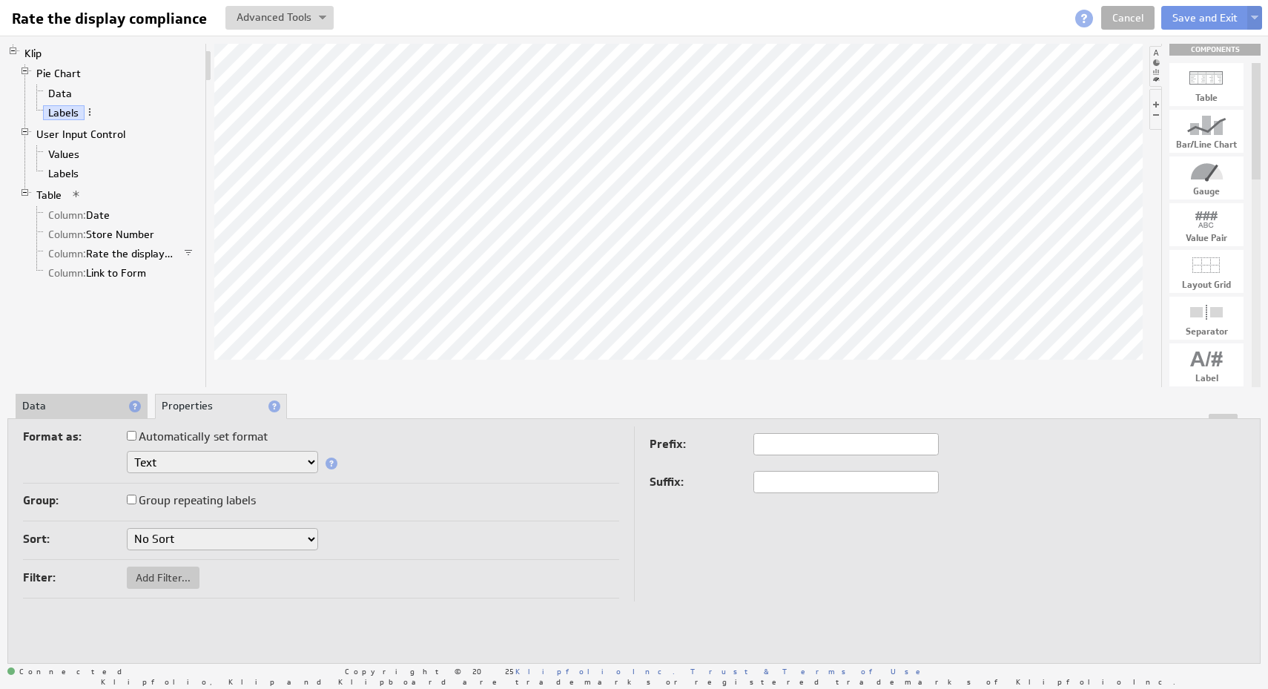
click at [77, 192] on span at bounding box center [76, 194] width 10 height 10
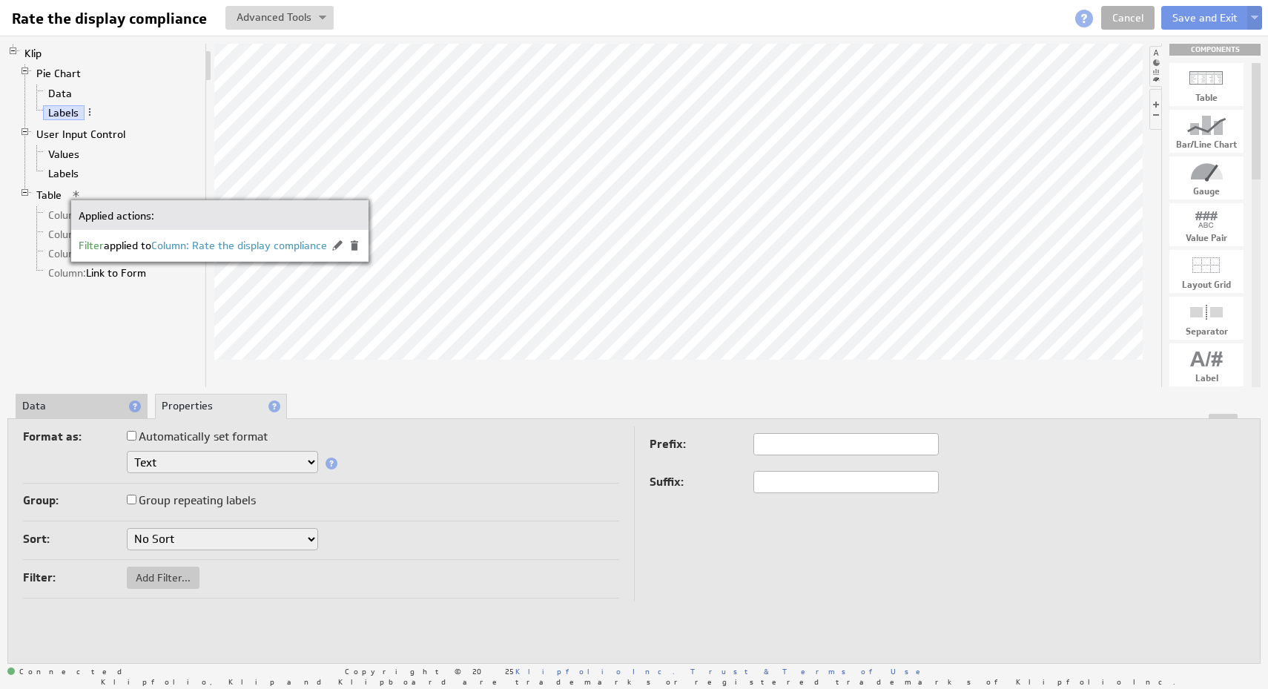
click at [360, 242] on span at bounding box center [354, 245] width 13 height 13
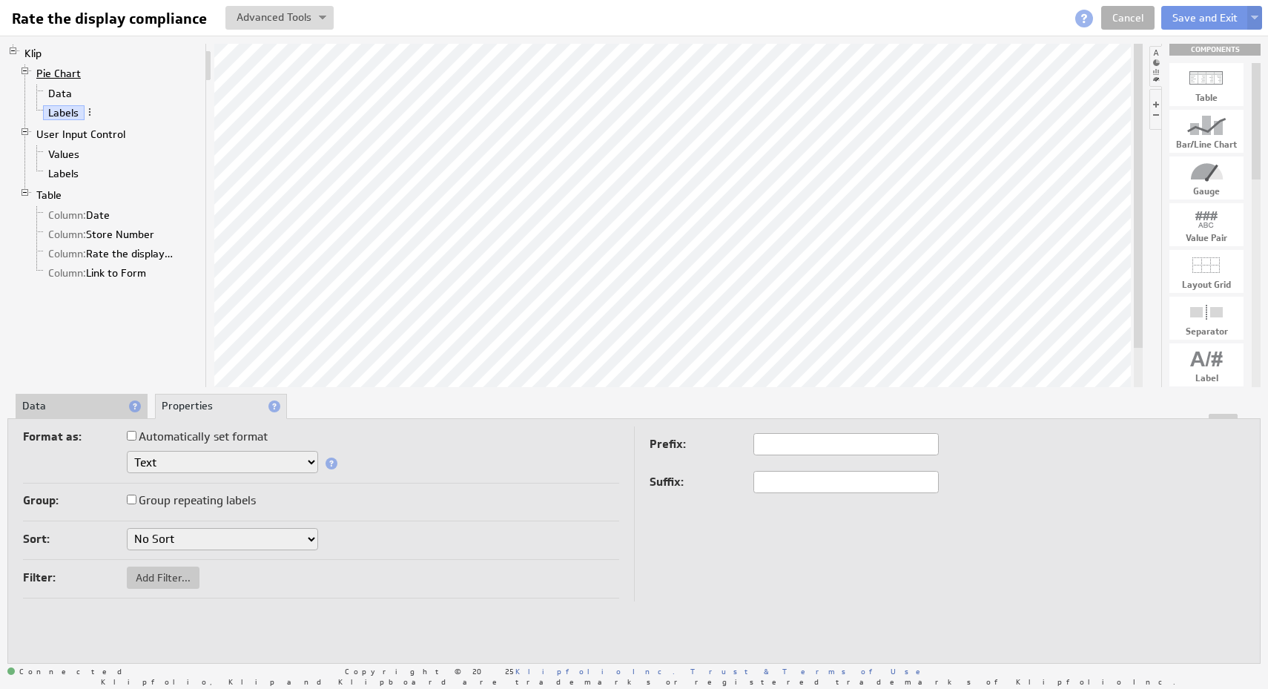
click at [63, 73] on link "Pie Chart" at bounding box center [59, 73] width 56 height 15
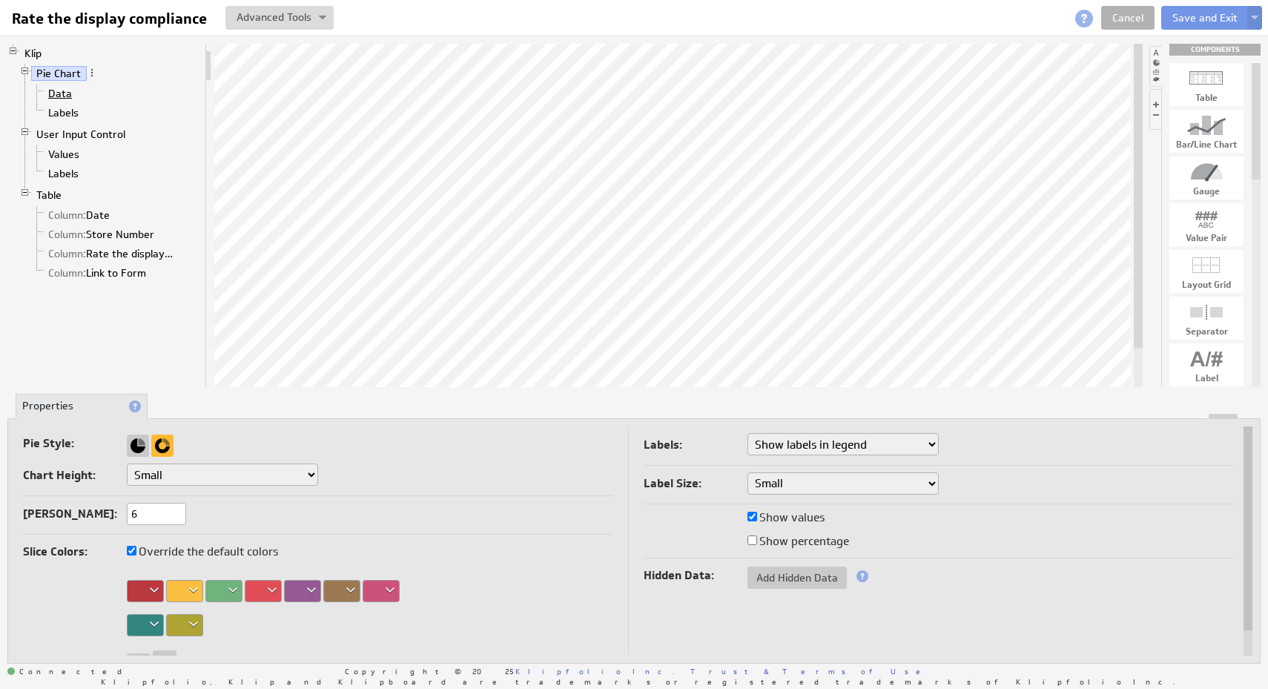
click at [65, 98] on link "Data" at bounding box center [60, 93] width 35 height 15
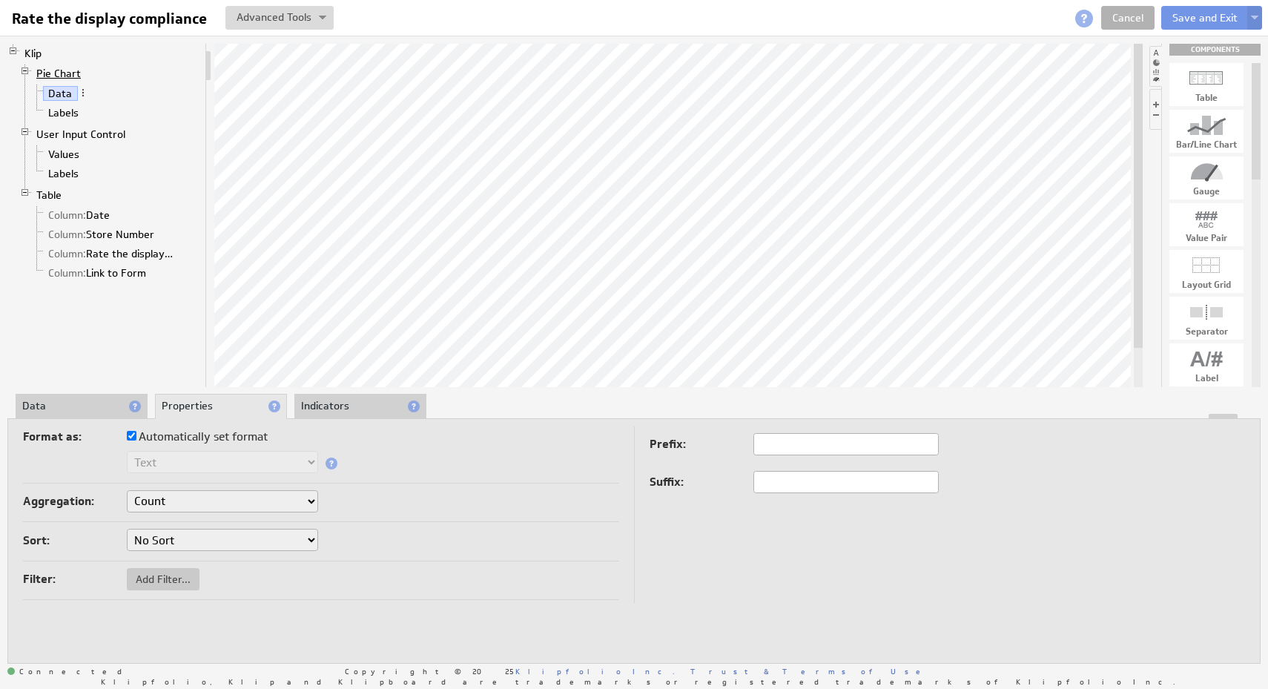
click at [67, 75] on link "Pie Chart" at bounding box center [59, 73] width 56 height 15
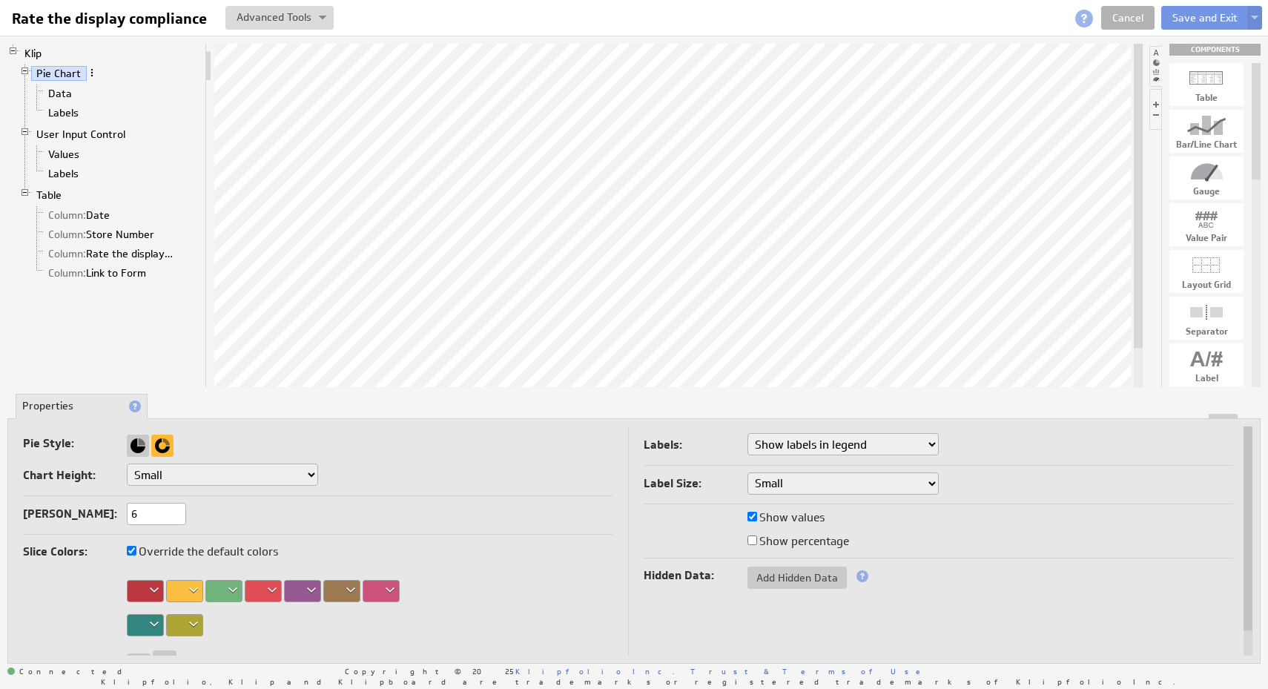
click at [90, 76] on span at bounding box center [92, 72] width 10 height 10
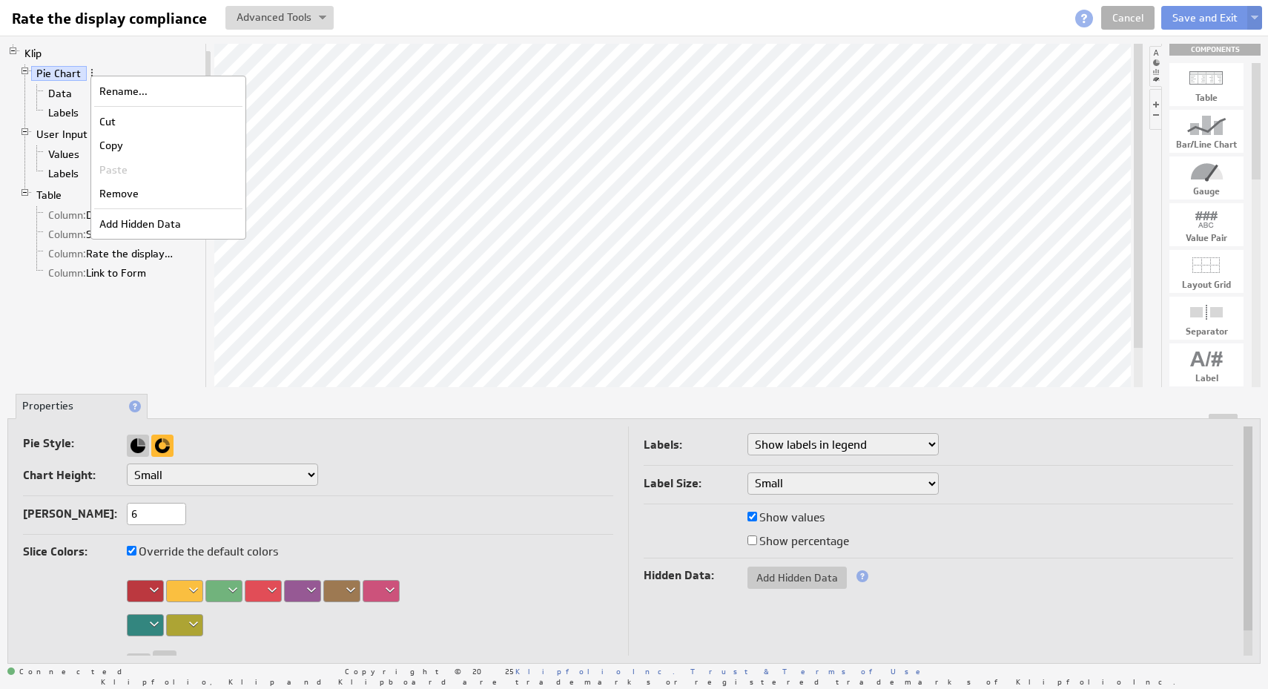
click at [136, 64] on li "Pie Chart Data Labels" at bounding box center [109, 94] width 180 height 61
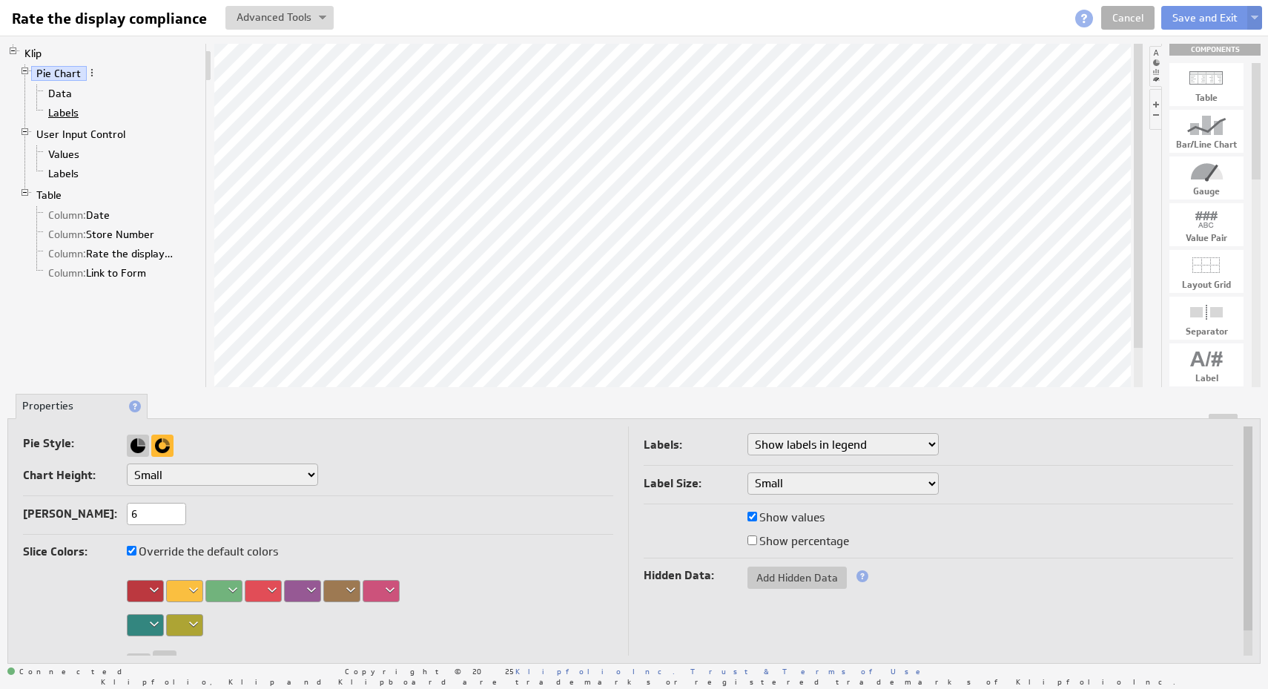
click at [74, 114] on link "Labels" at bounding box center [64, 112] width 42 height 15
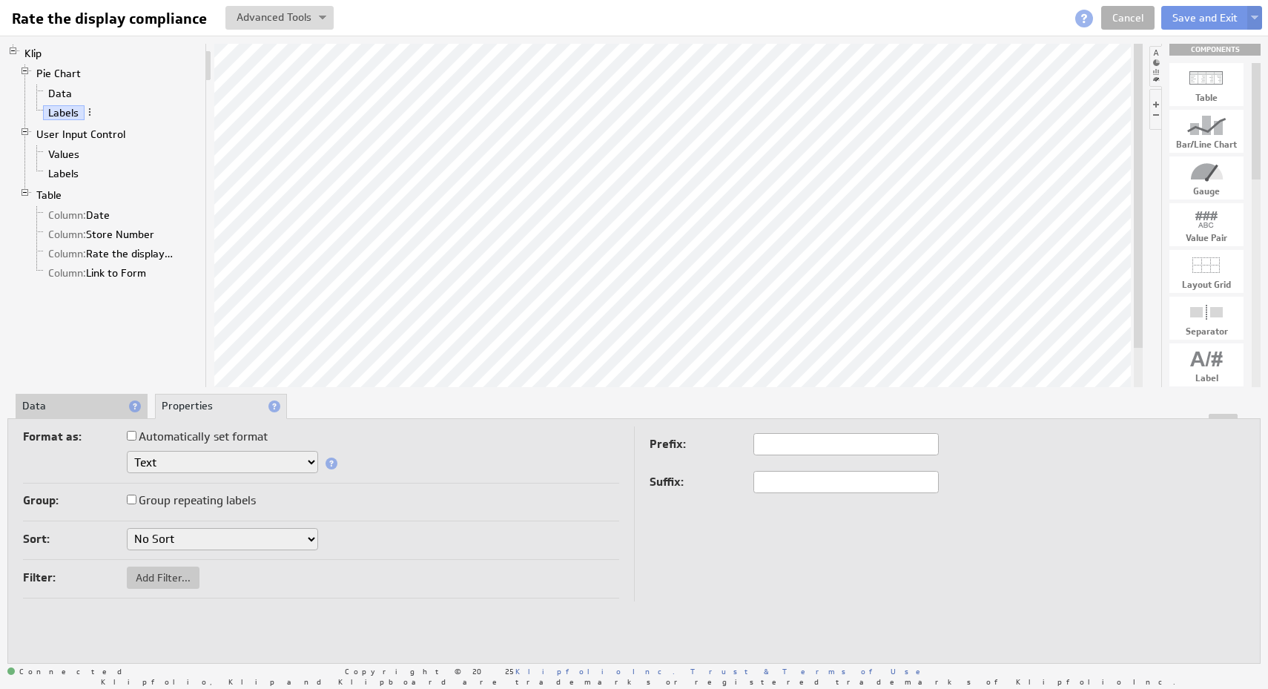
click at [206, 498] on label "Group repeating labels" at bounding box center [191, 500] width 129 height 21
click at [136, 498] on input "Group repeating labels" at bounding box center [132, 500] width 10 height 10
click at [224, 535] on select "No Sort A to Z Z to A" at bounding box center [222, 539] width 191 height 22
click at [127, 528] on select "No Sort A to Z Z to A" at bounding box center [222, 539] width 191 height 22
click at [82, 405] on li "Data" at bounding box center [82, 406] width 132 height 25
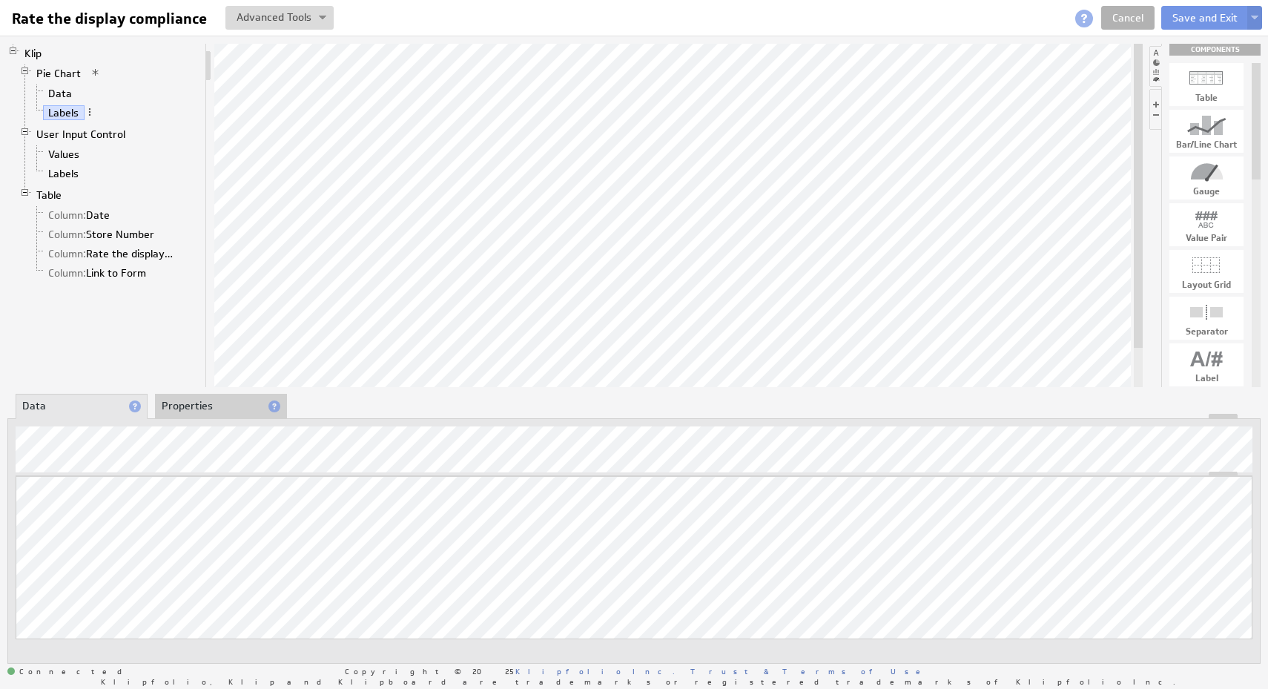
click at [202, 400] on li "Properties" at bounding box center [221, 406] width 132 height 25
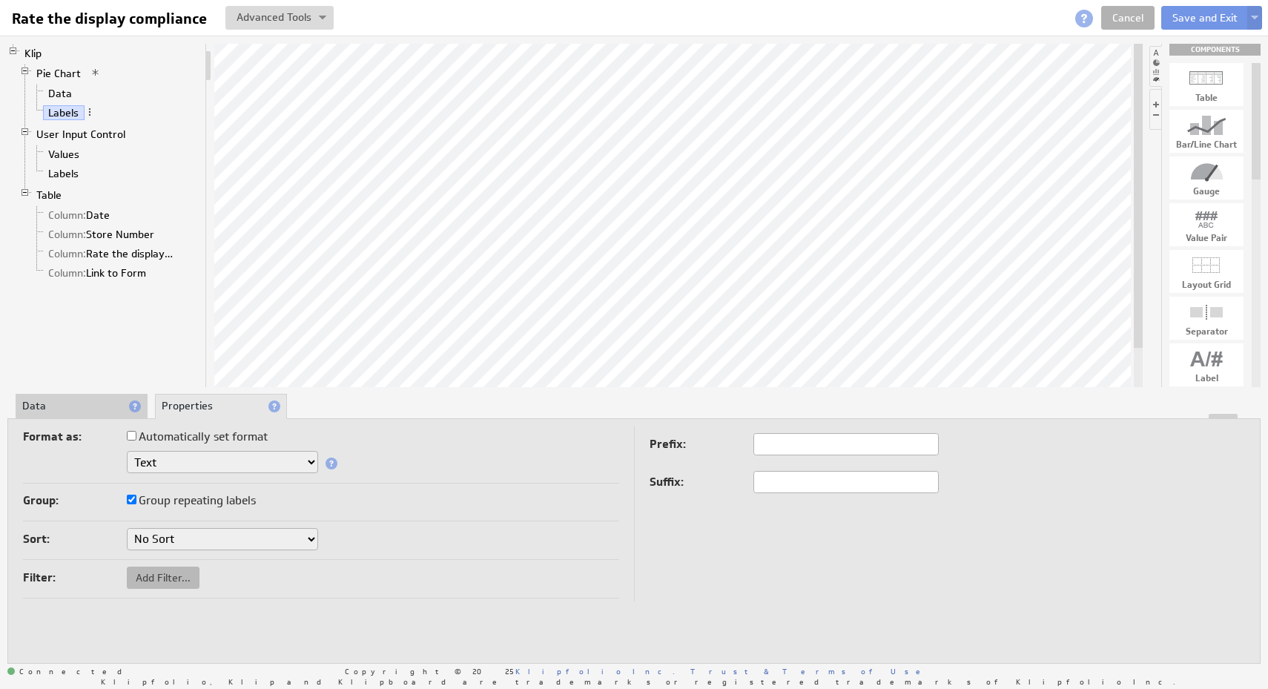
click at [182, 583] on span "Add Filter..." at bounding box center [163, 577] width 73 height 13
checkbox input "false"
select select "view"
checkbox input "true"
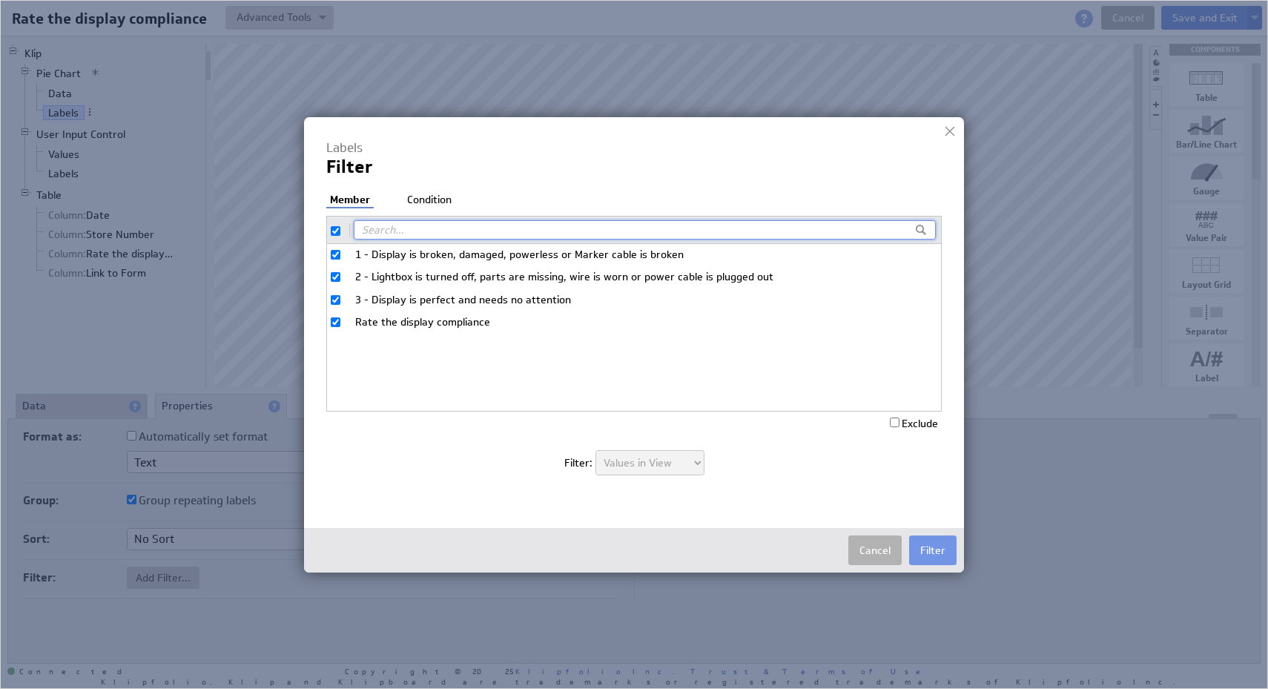
click at [337, 233] on input "checkbox" at bounding box center [336, 231] width 10 height 10
checkbox input "false"
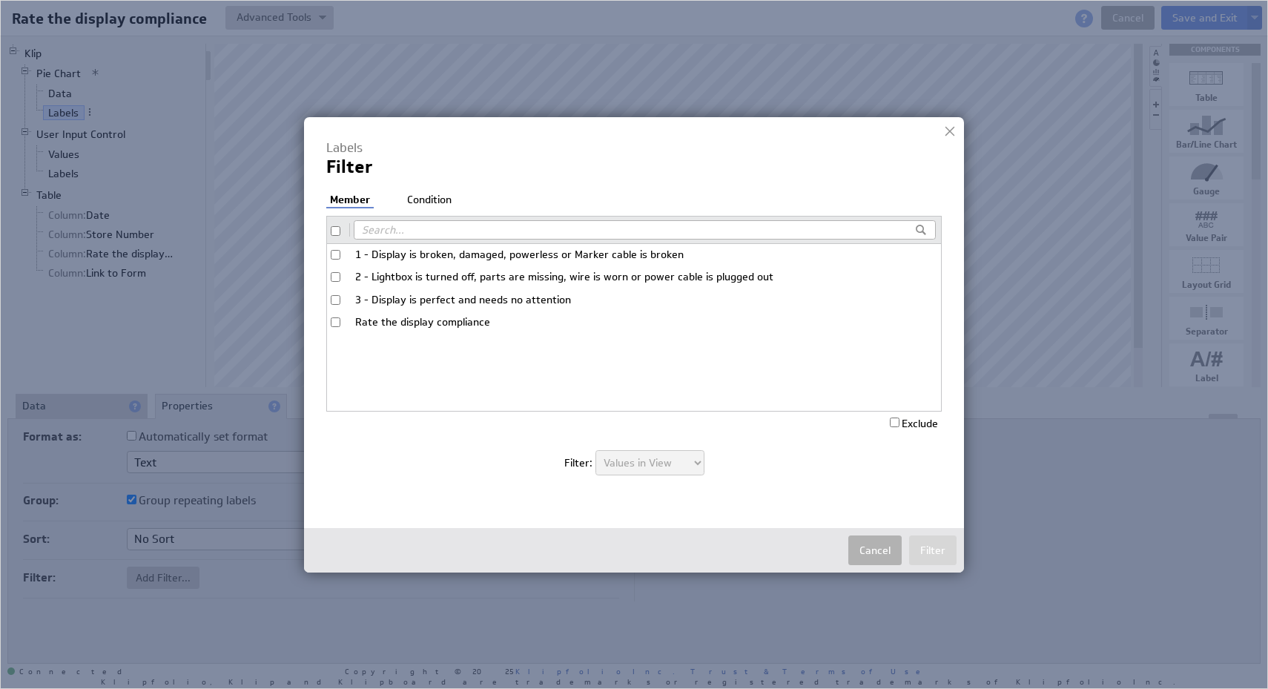
click at [337, 323] on input "Rate the display compliance" at bounding box center [336, 322] width 10 height 10
checkbox input "true"
click at [926, 428] on label "Exclude" at bounding box center [914, 423] width 48 height 13
click at [900, 427] on input "Exclude" at bounding box center [895, 423] width 10 height 10
checkbox input "true"
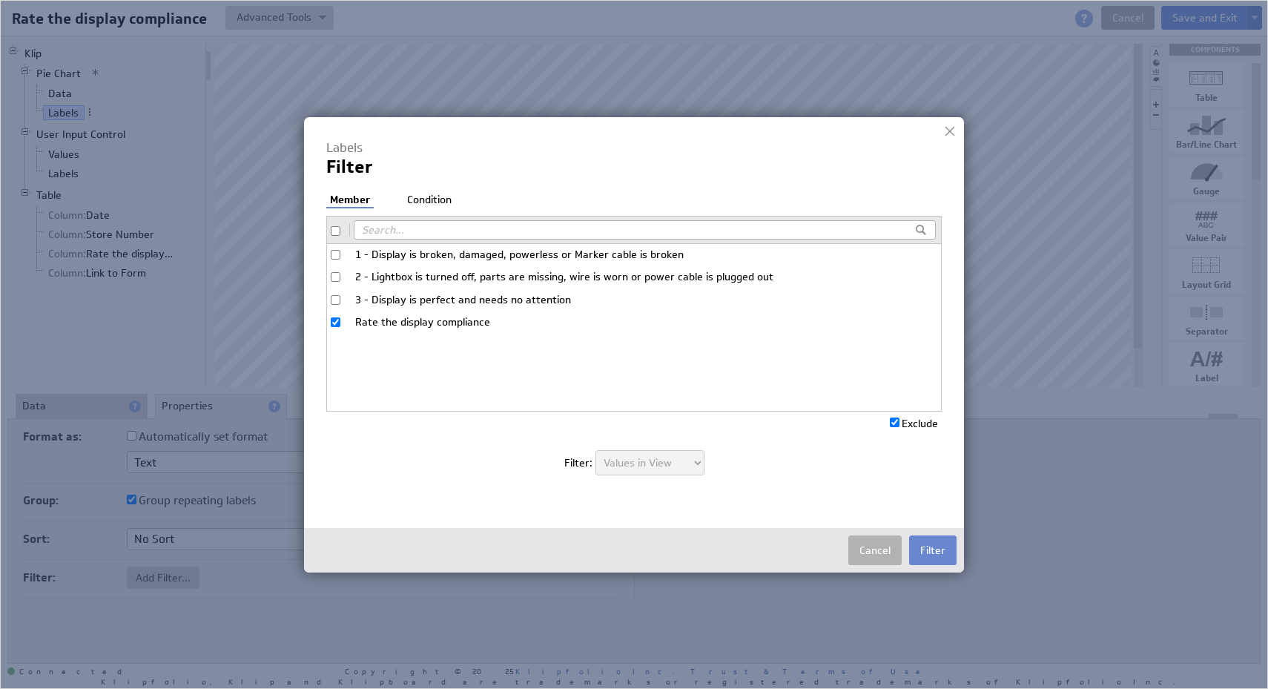
click at [929, 541] on button "Filter" at bounding box center [932, 550] width 47 height 30
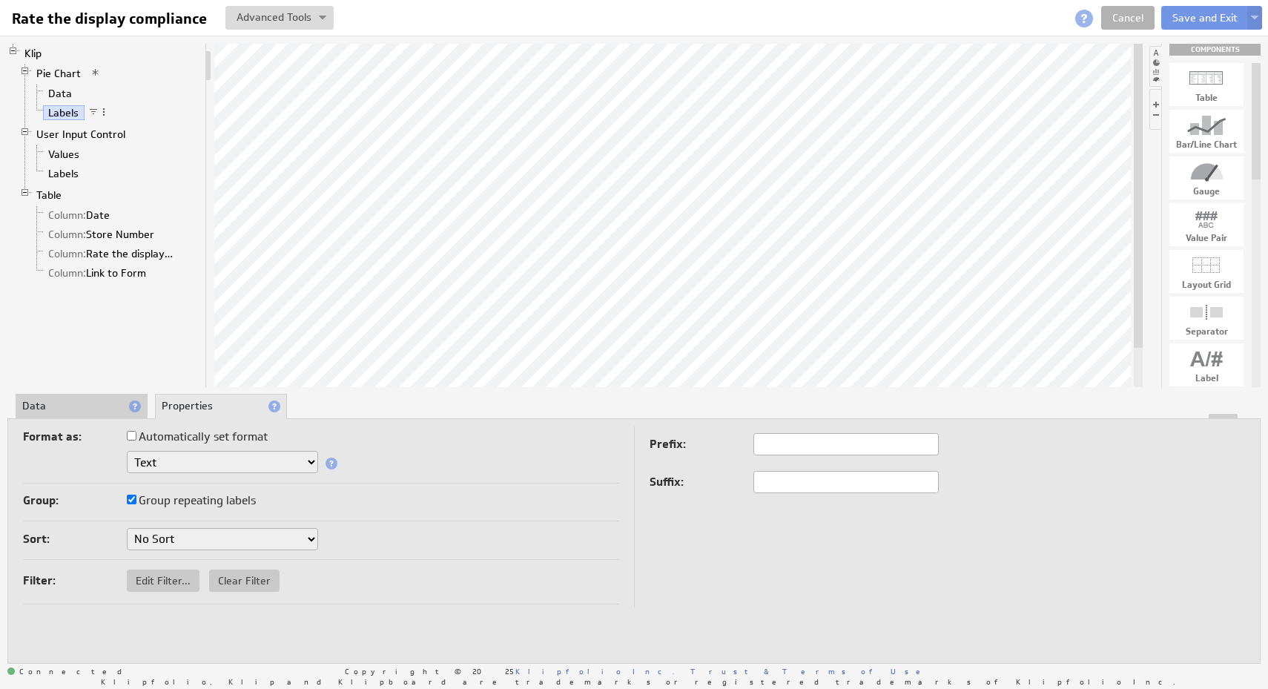
click at [267, 532] on select "No Sort A to Z Z to A" at bounding box center [222, 539] width 191 height 22
click at [127, 528] on select "No Sort A to Z Z to A" at bounding box center [222, 539] width 191 height 22
click at [93, 73] on span at bounding box center [95, 72] width 10 height 10
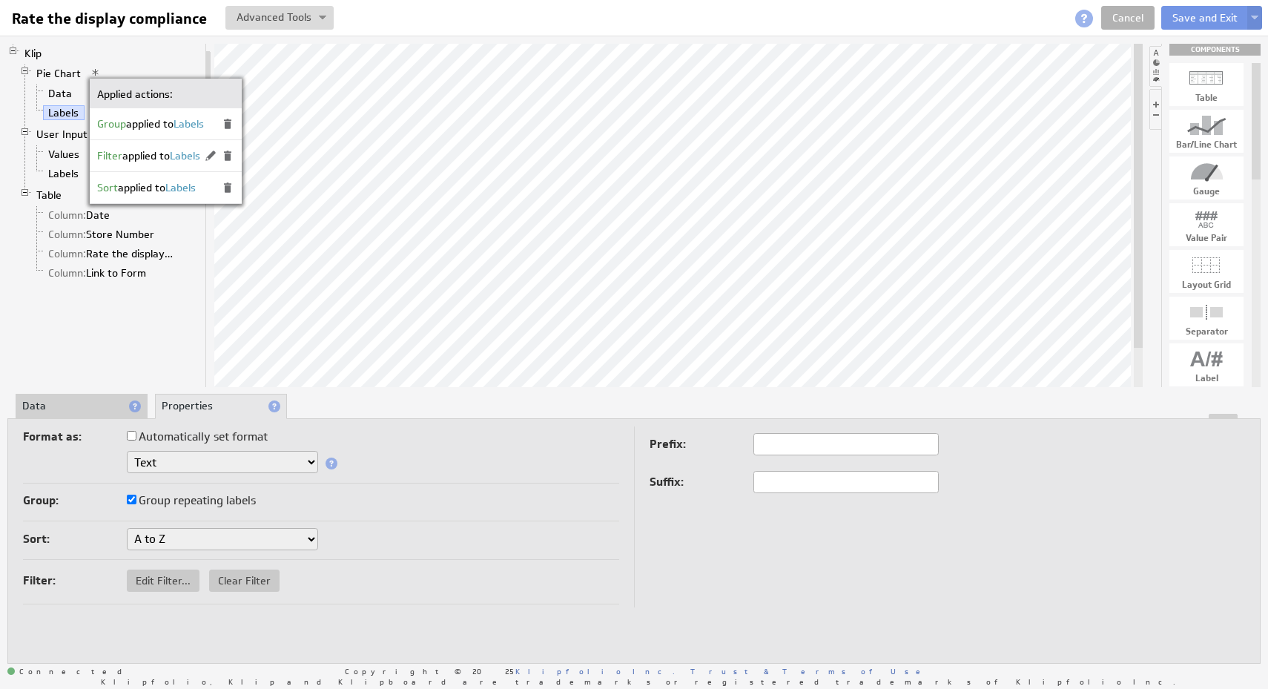
click at [429, 491] on div "Group: Group repeating labels" at bounding box center [321, 502] width 596 height 24
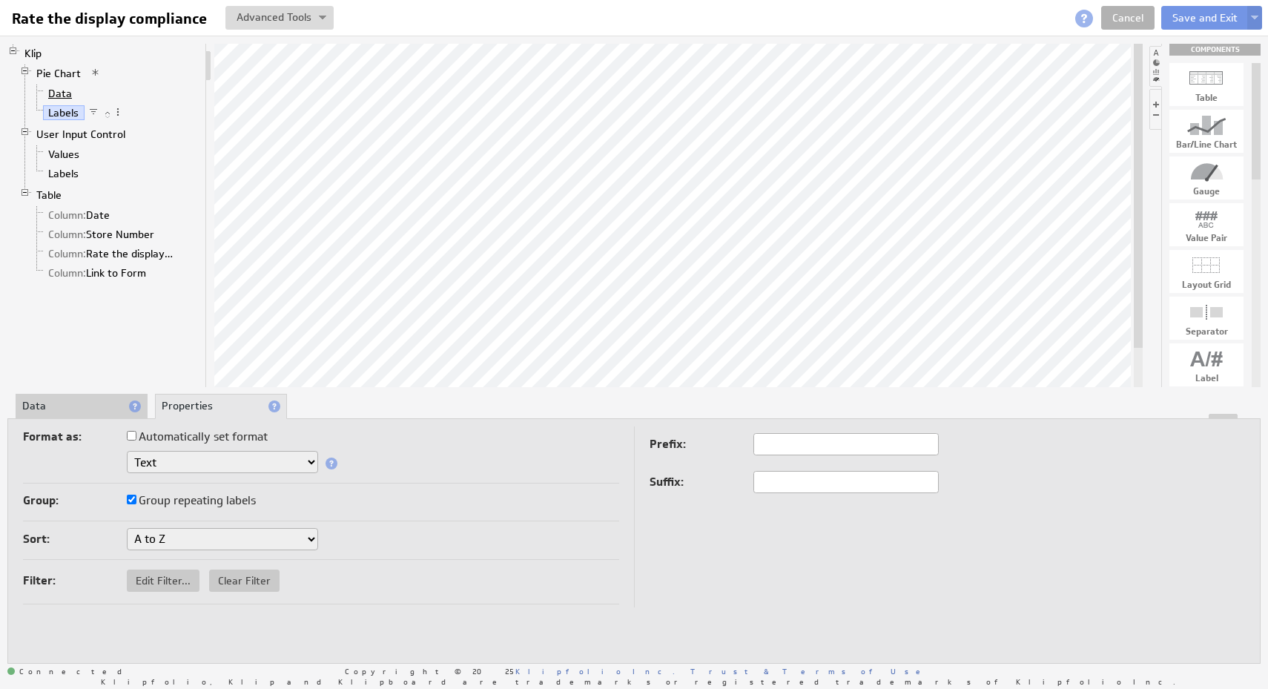
click at [55, 93] on link "Data" at bounding box center [60, 93] width 35 height 15
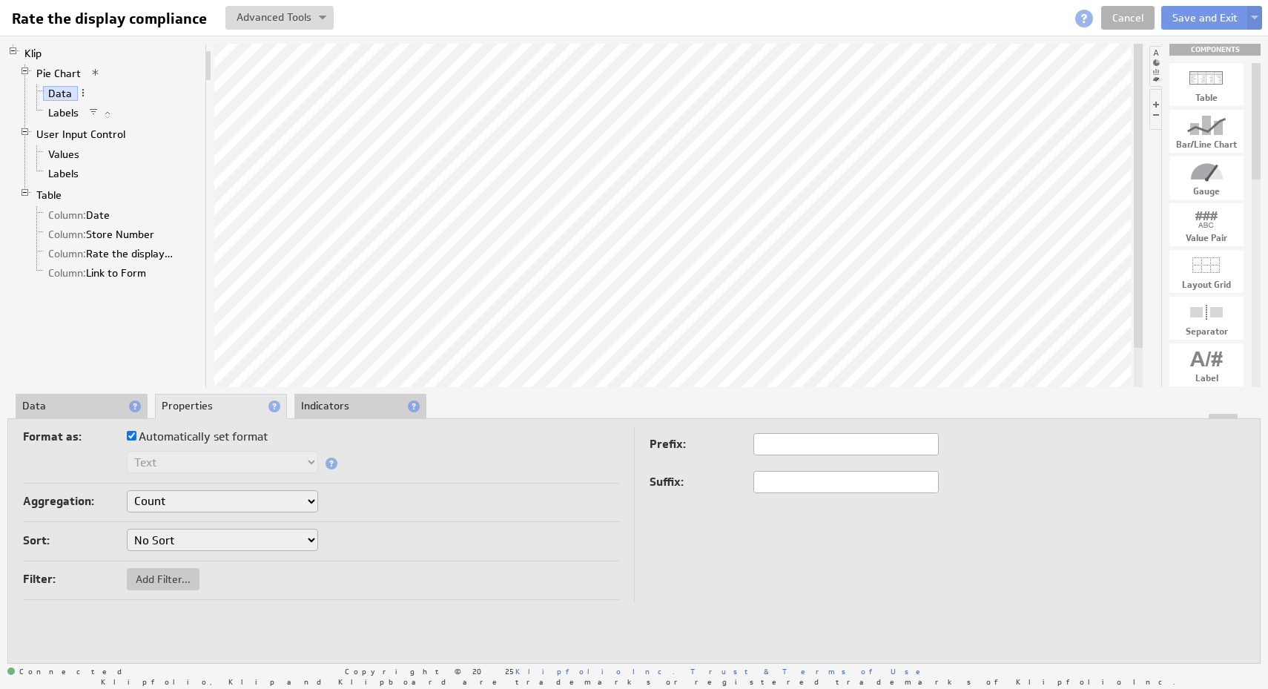
click at [84, 414] on div at bounding box center [634, 416] width 1252 height 5
click at [82, 412] on li "Data" at bounding box center [82, 406] width 132 height 25
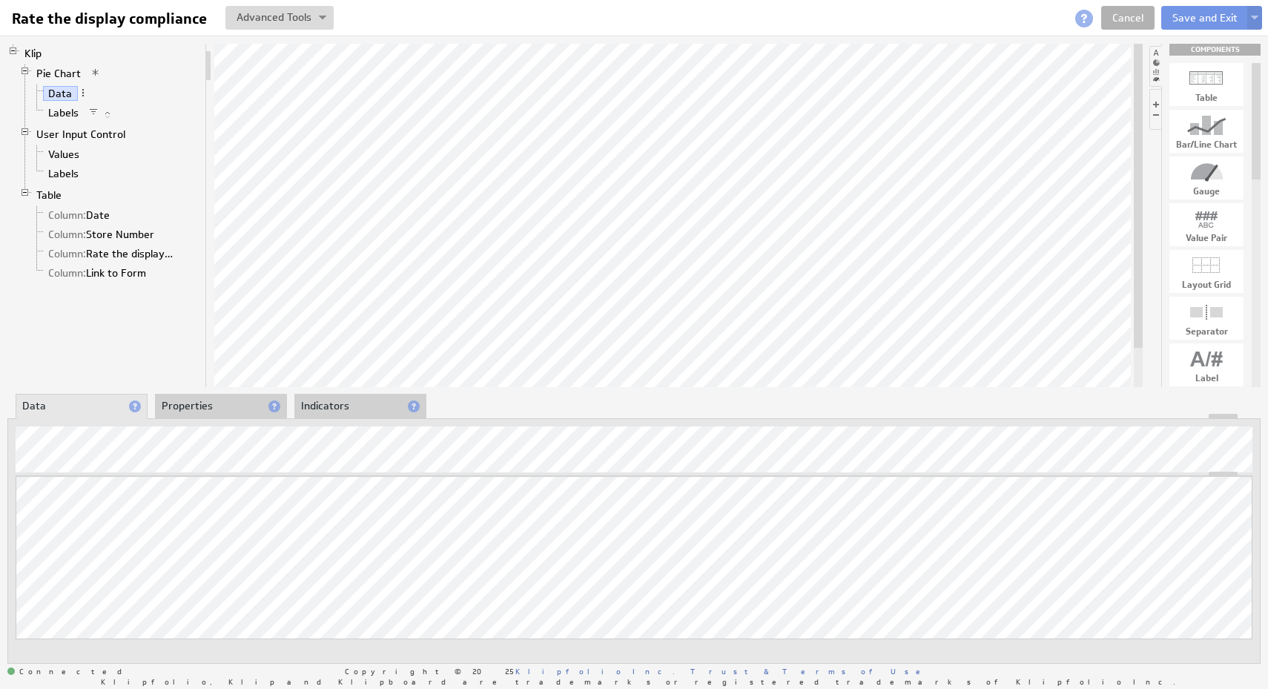
click at [214, 406] on li "Properties" at bounding box center [221, 406] width 132 height 25
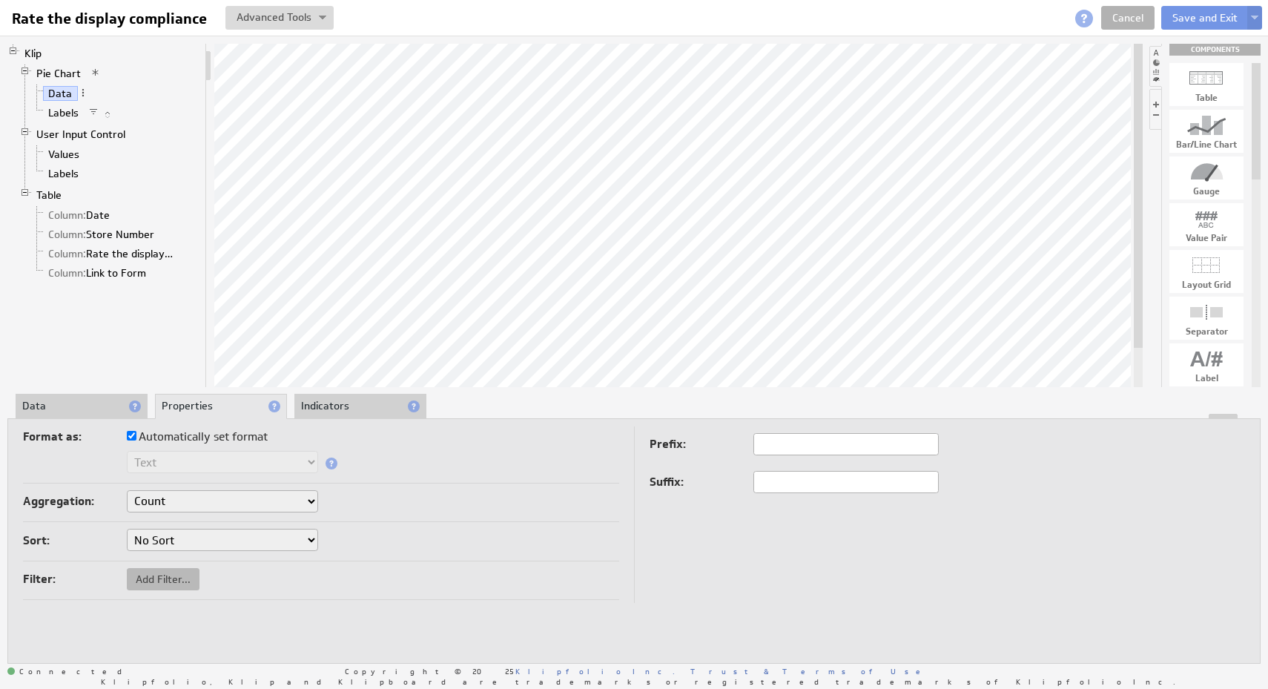
click at [172, 581] on span "Add Filter..." at bounding box center [163, 578] width 73 height 13
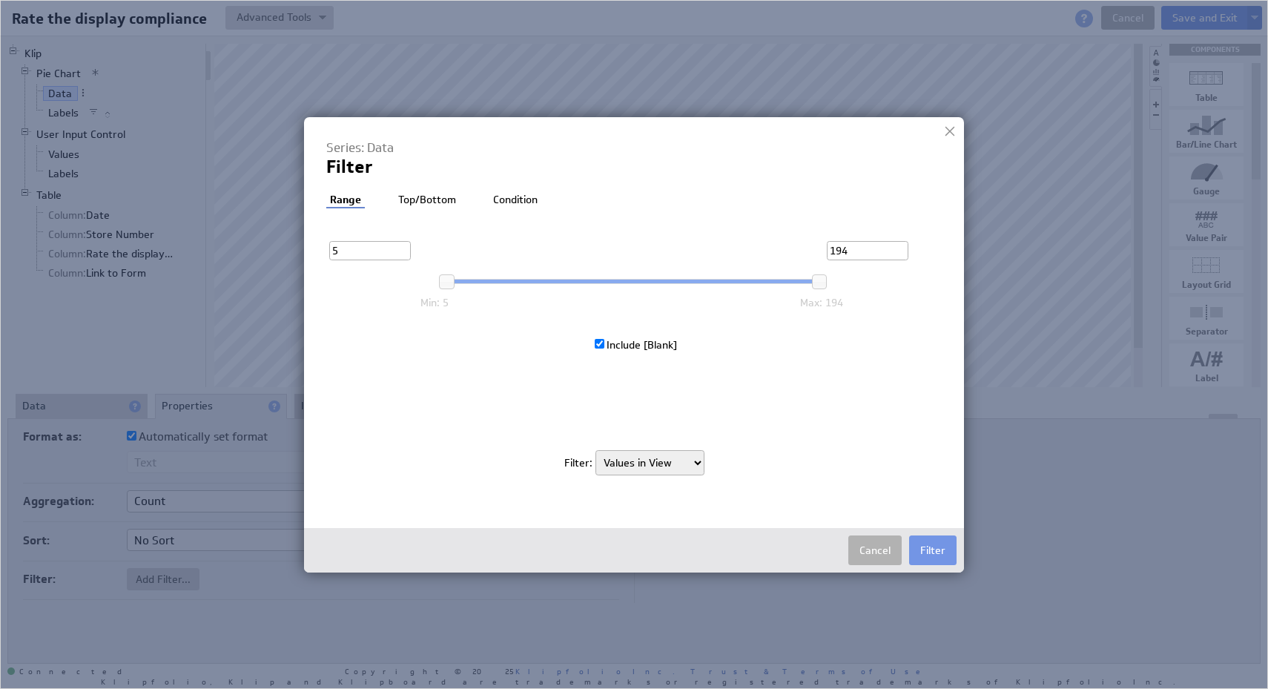
click at [665, 473] on select "Rows in Source Values in View" at bounding box center [649, 462] width 109 height 25
select select "source"
click at [595, 450] on select "Rows in Source Values in View" at bounding box center [649, 462] width 109 height 25
checkbox input "false"
checkbox input "true"
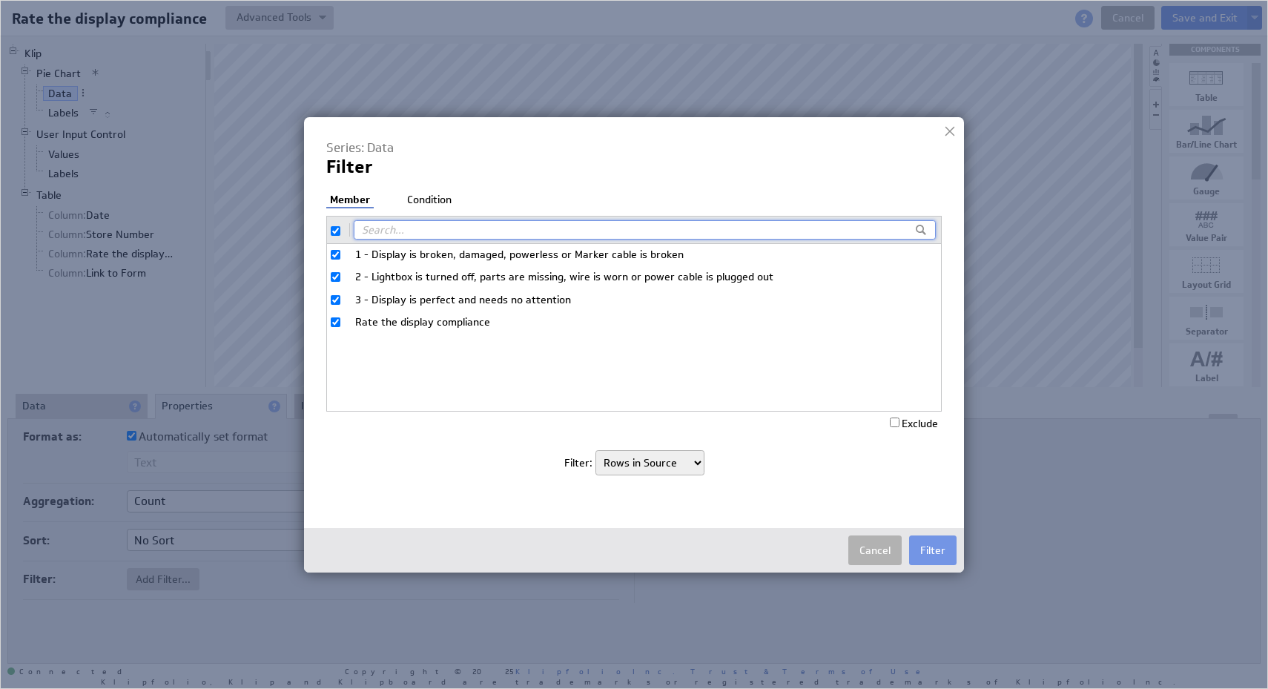
click at [447, 325] on span "Rate the display compliance" at bounding box center [640, 322] width 571 height 15
click at [340, 325] on input "Rate the display compliance" at bounding box center [336, 322] width 10 height 10
checkbox input "false"
click at [333, 228] on input "checkbox" at bounding box center [336, 231] width 10 height 10
checkbox input "true"
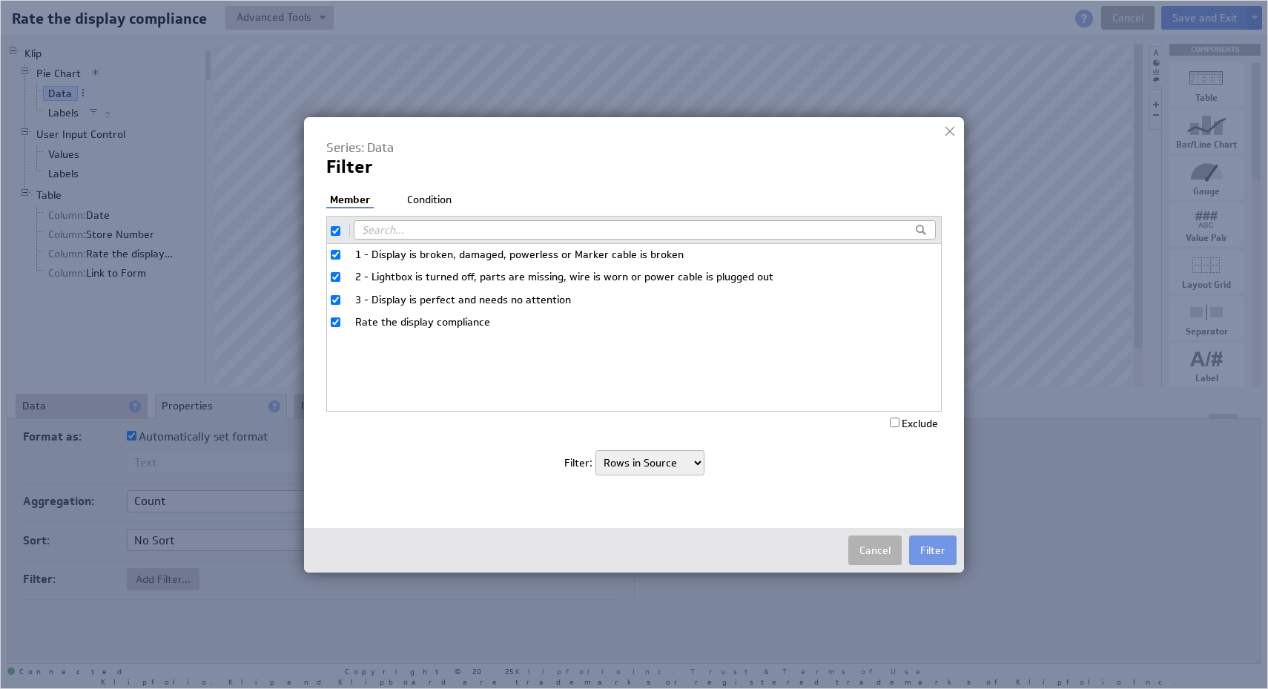
checkbox input "true"
click at [337, 232] on input "checkbox" at bounding box center [336, 231] width 10 height 10
checkbox input "false"
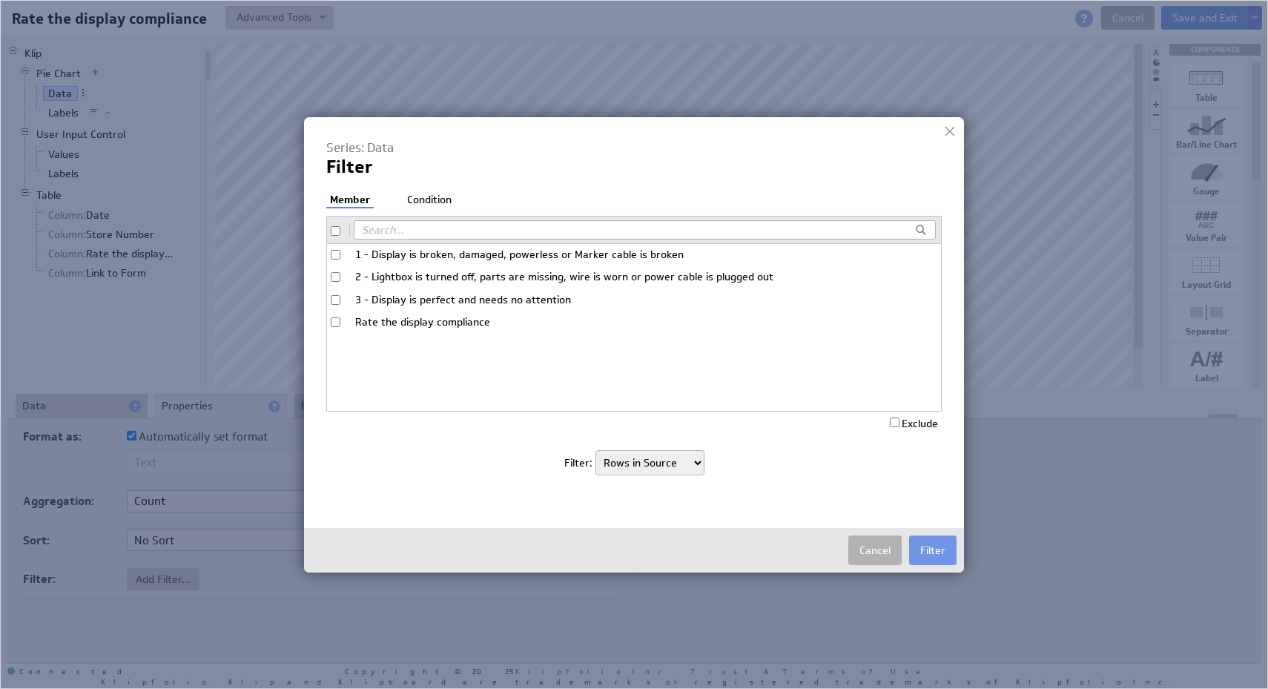
checkbox input "false"
click at [339, 323] on input "Rate the display compliance" at bounding box center [336, 322] width 10 height 10
checkbox input "true"
click at [906, 423] on label "Exclude" at bounding box center [914, 423] width 48 height 13
click at [900, 423] on input "Exclude" at bounding box center [895, 423] width 10 height 10
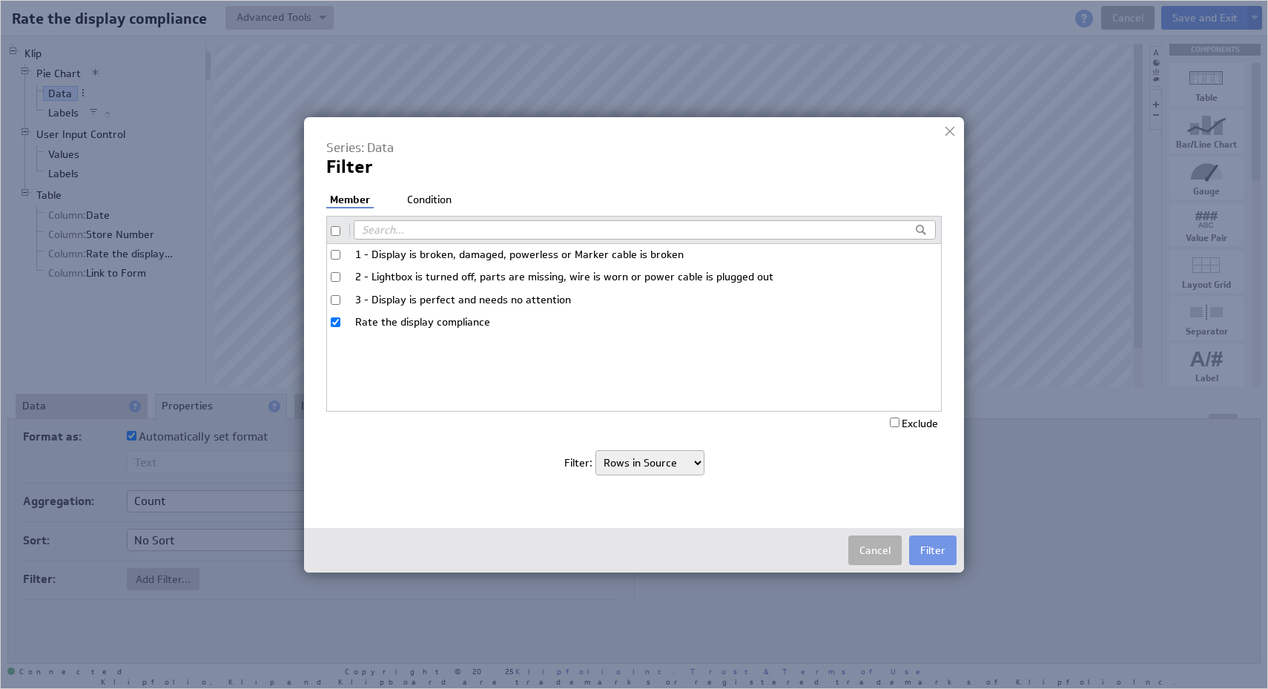
checkbox input "true"
click at [948, 557] on button "Filter" at bounding box center [932, 550] width 47 height 30
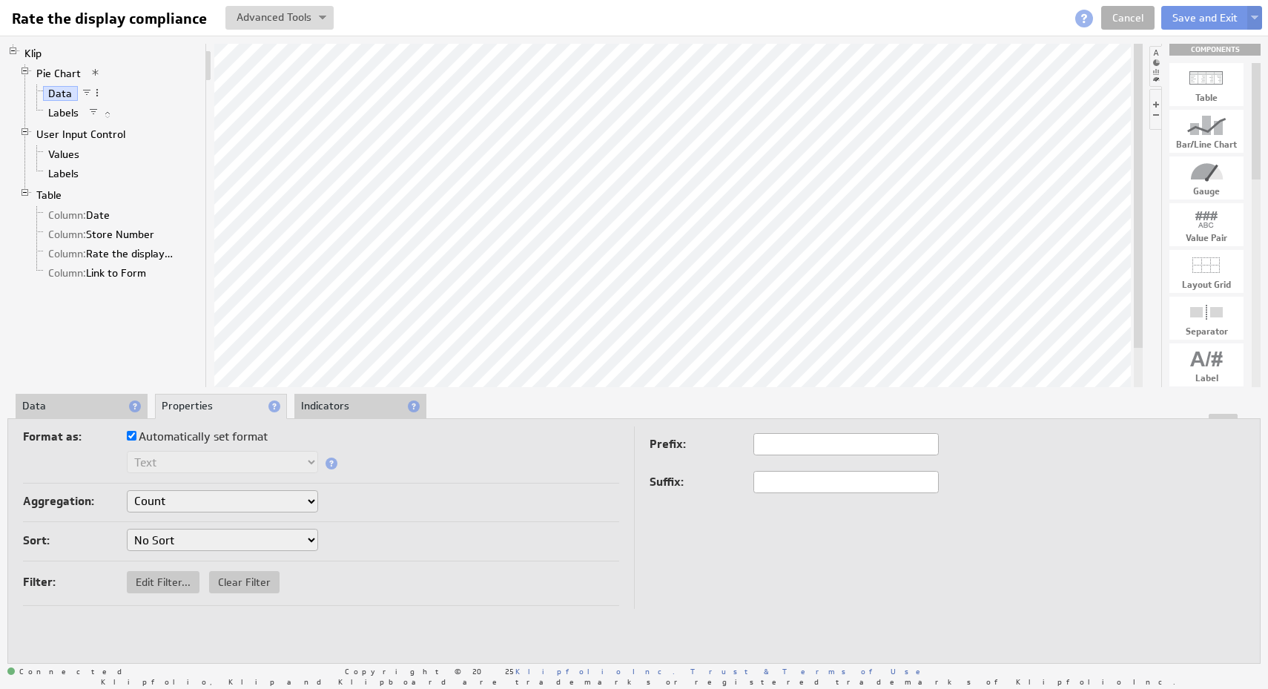
click at [314, 538] on select "No Sort Lowest to Highest Highest to Lowest" at bounding box center [222, 540] width 191 height 22
click at [127, 529] on select "No Sort Lowest to Highest Highest to Lowest" at bounding box center [222, 540] width 191 height 22
click at [73, 111] on link "Labels" at bounding box center [64, 112] width 42 height 15
click at [98, 73] on span at bounding box center [95, 72] width 10 height 10
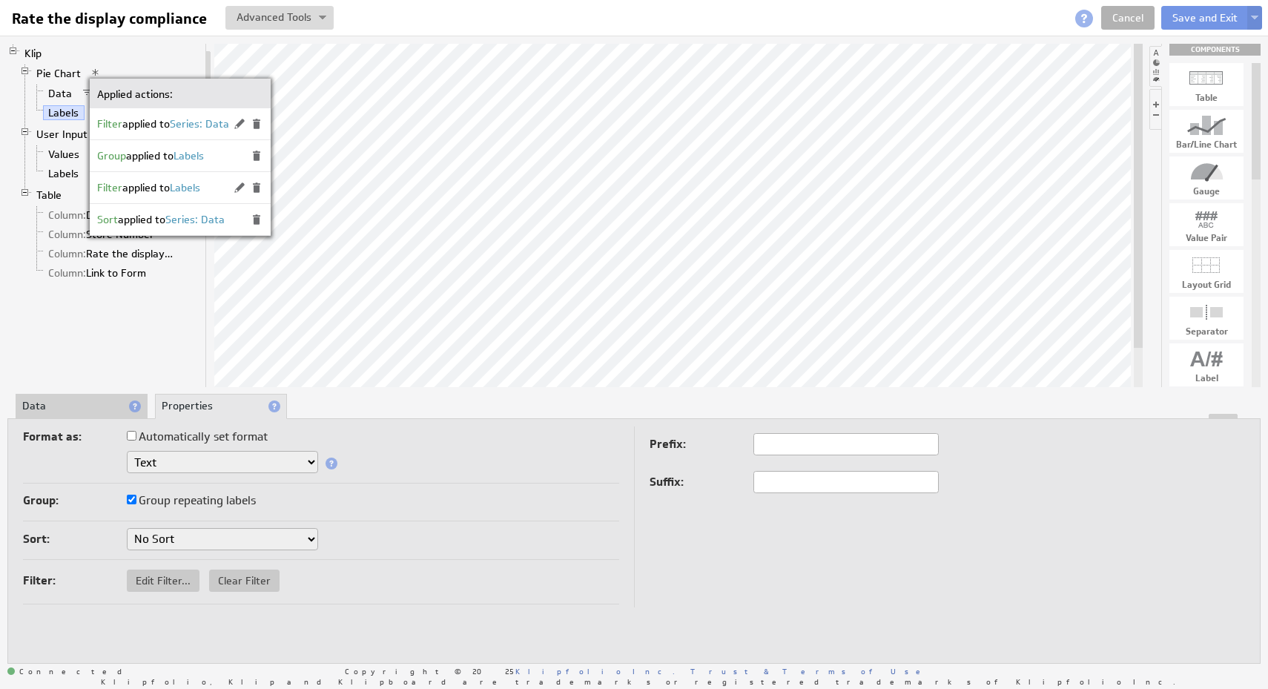
click at [410, 452] on div "Text Number Currency Percentage Date / Time" at bounding box center [321, 463] width 596 height 25
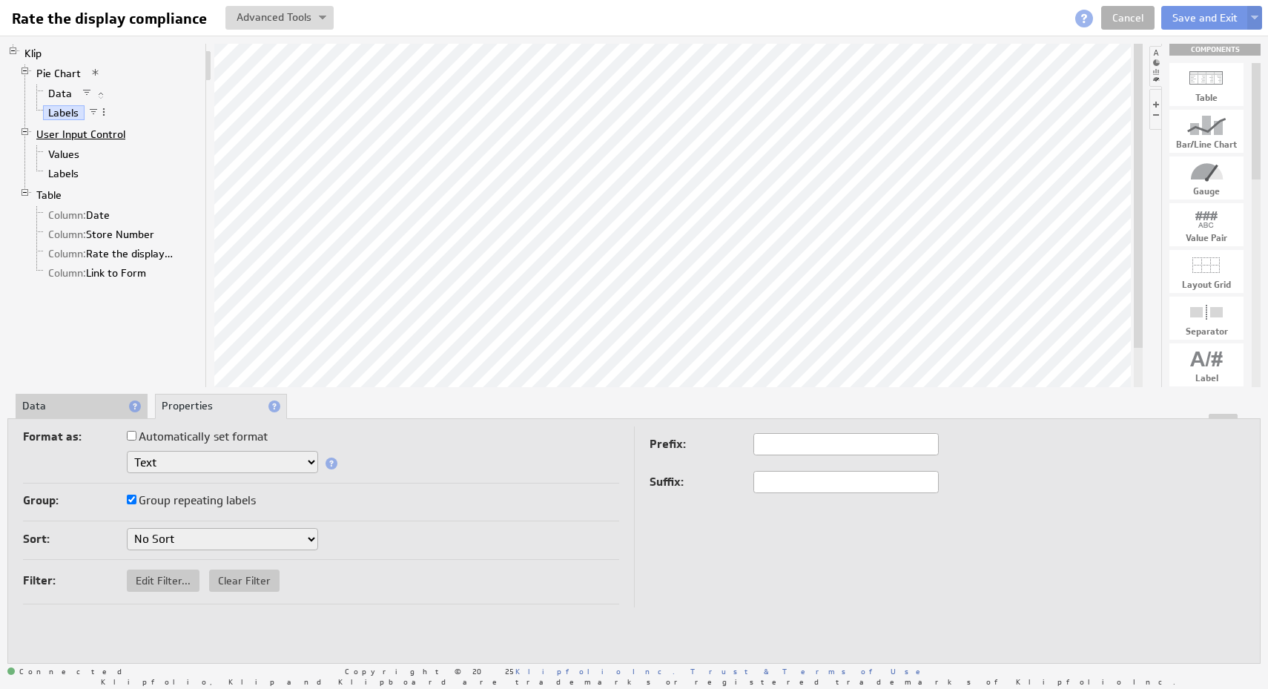
click at [113, 133] on link "User Input Control" at bounding box center [81, 134] width 100 height 15
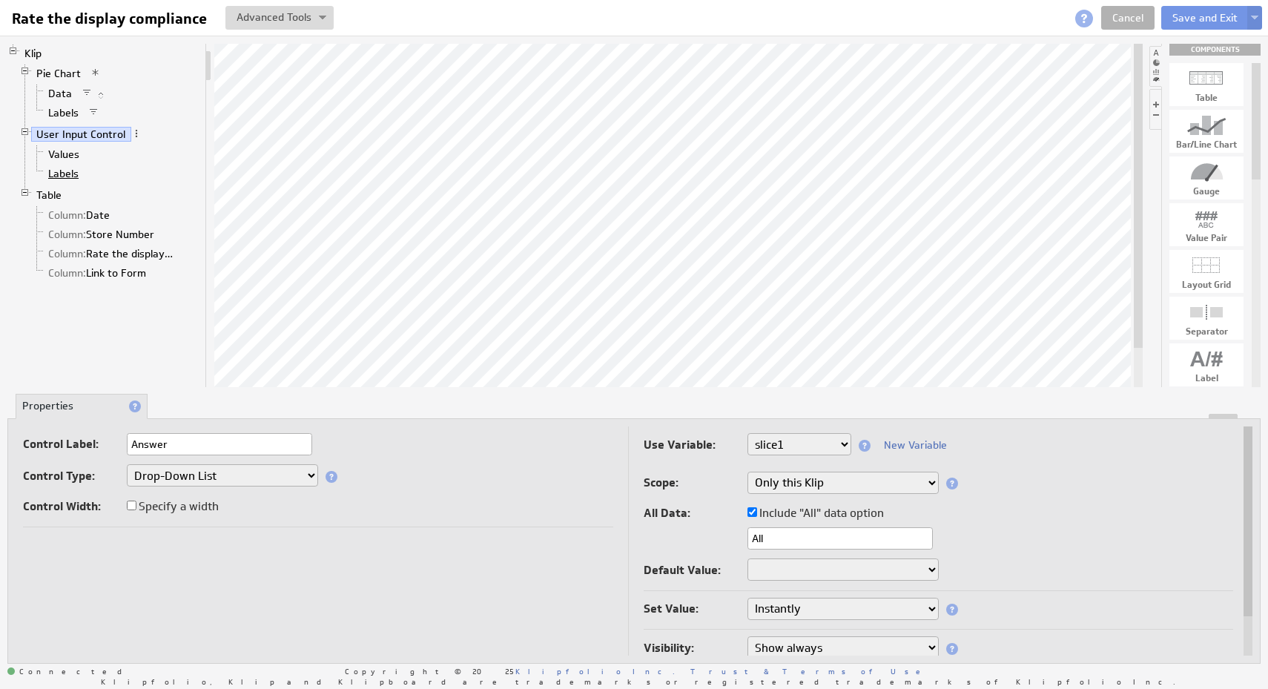
click at [60, 169] on link "Labels" at bounding box center [64, 173] width 42 height 15
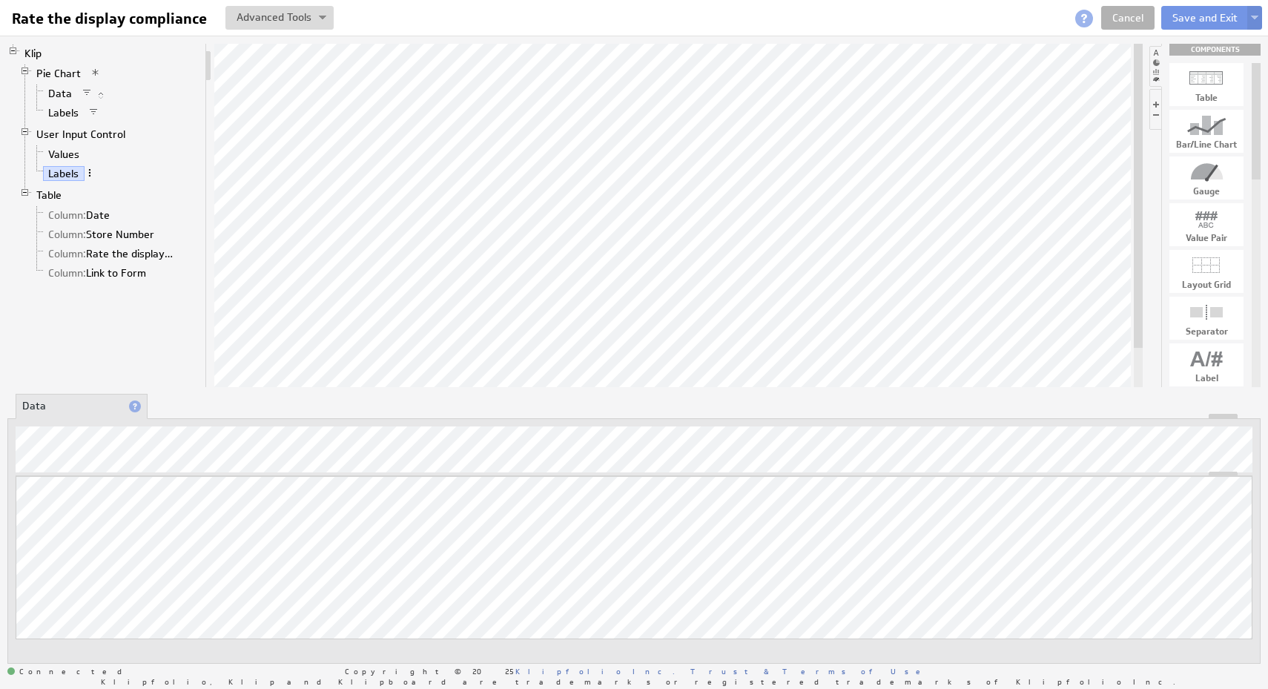
click at [93, 169] on span at bounding box center [90, 173] width 10 height 10
click at [143, 214] on div "Group" at bounding box center [171, 215] width 148 height 24
click at [93, 173] on span at bounding box center [90, 173] width 10 height 10
click at [151, 139] on li "User Input Control Values Labels" at bounding box center [109, 155] width 180 height 61
click at [94, 172] on span at bounding box center [90, 173] width 10 height 10
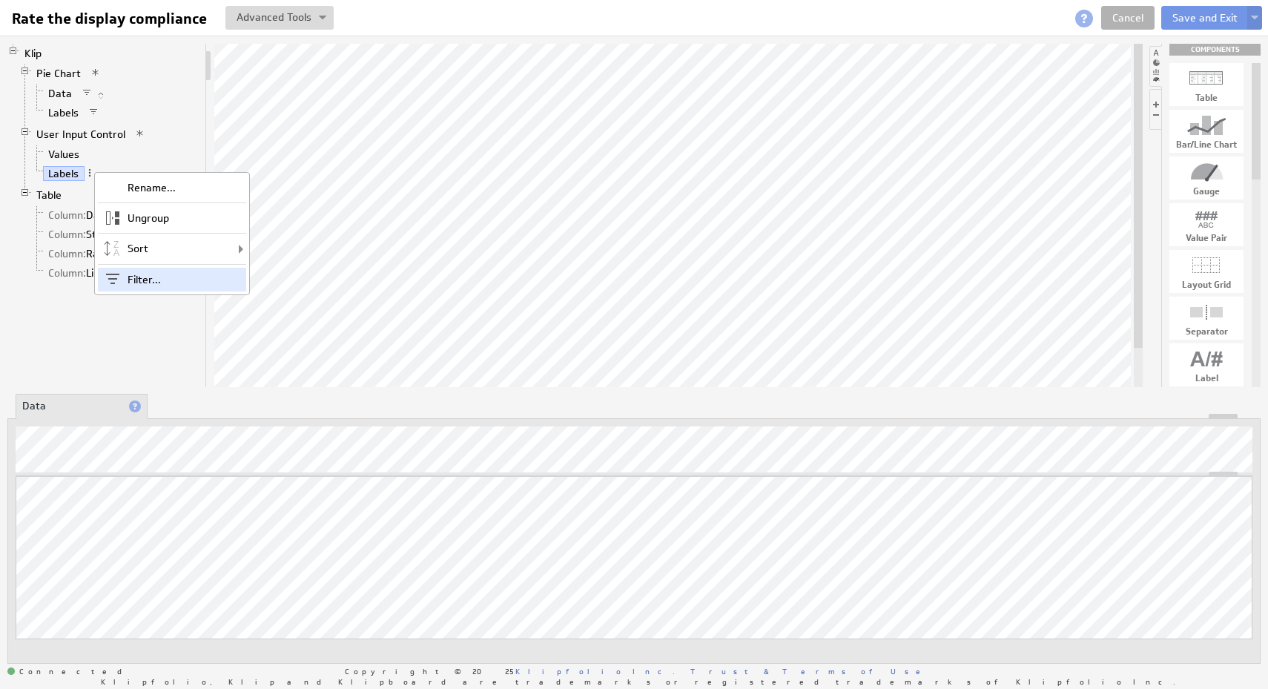
click at [156, 281] on div "Filter..." at bounding box center [172, 280] width 148 height 24
checkbox input "false"
select select "view"
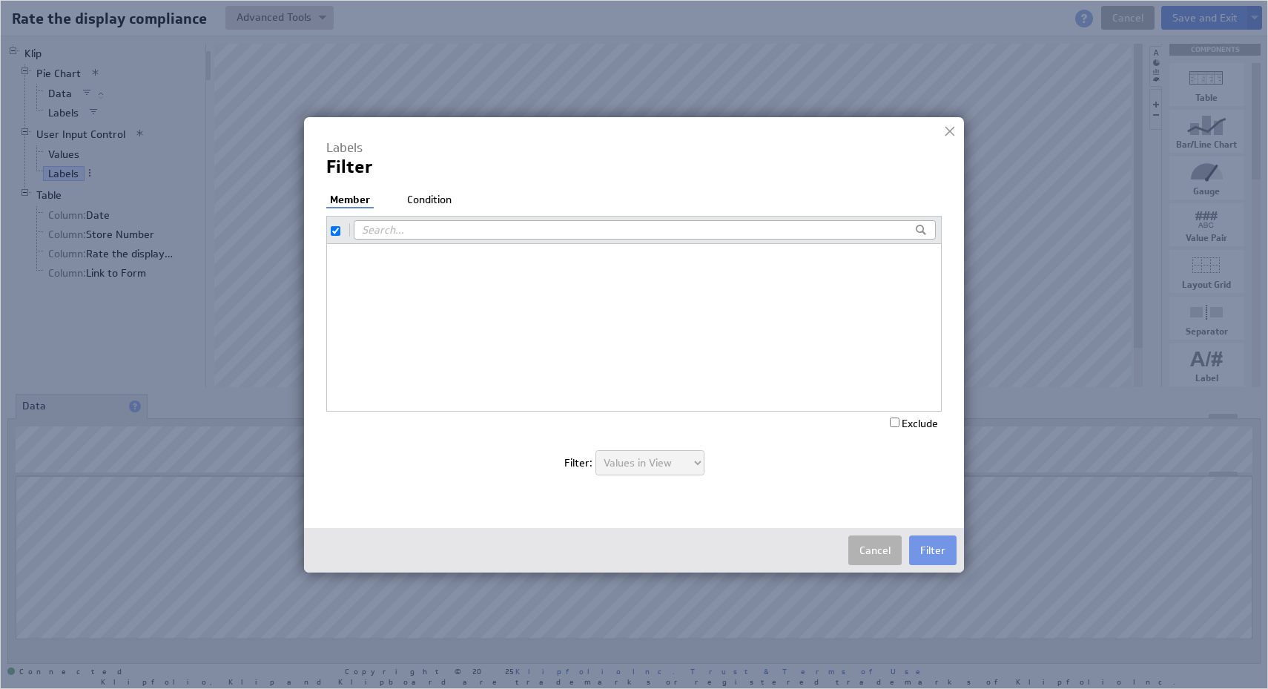
checkbox input "true"
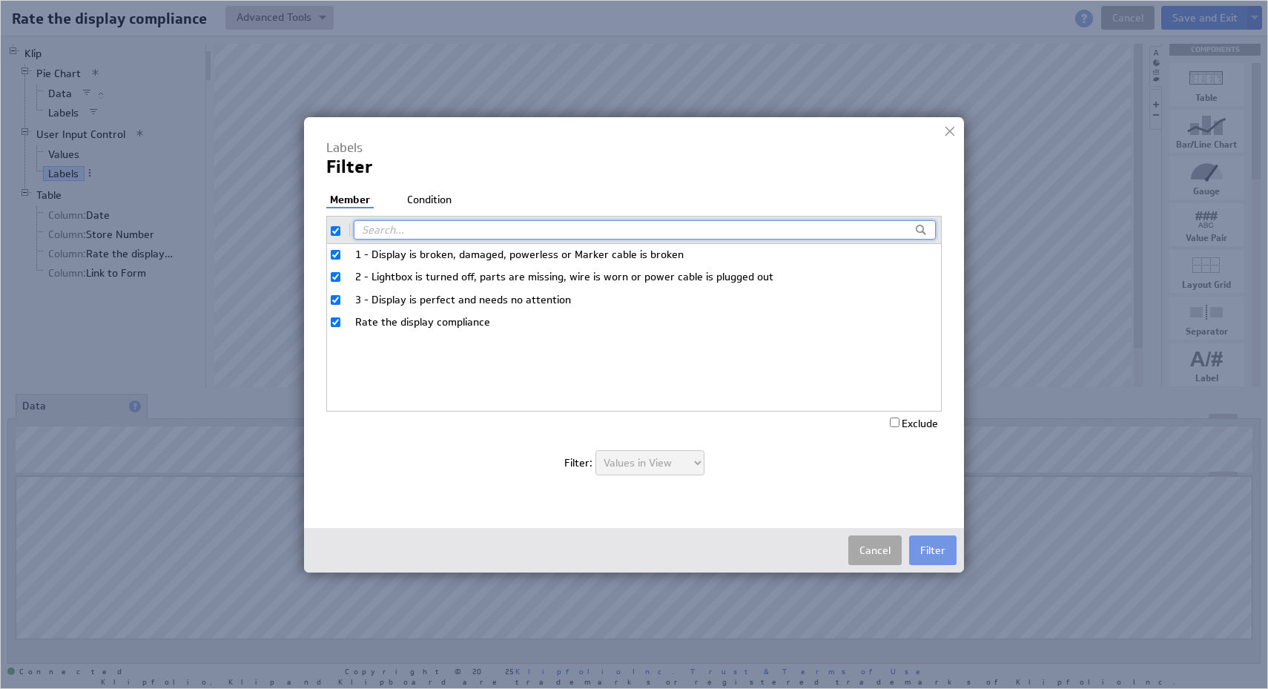
click at [882, 562] on button "Cancel" at bounding box center [874, 550] width 53 height 30
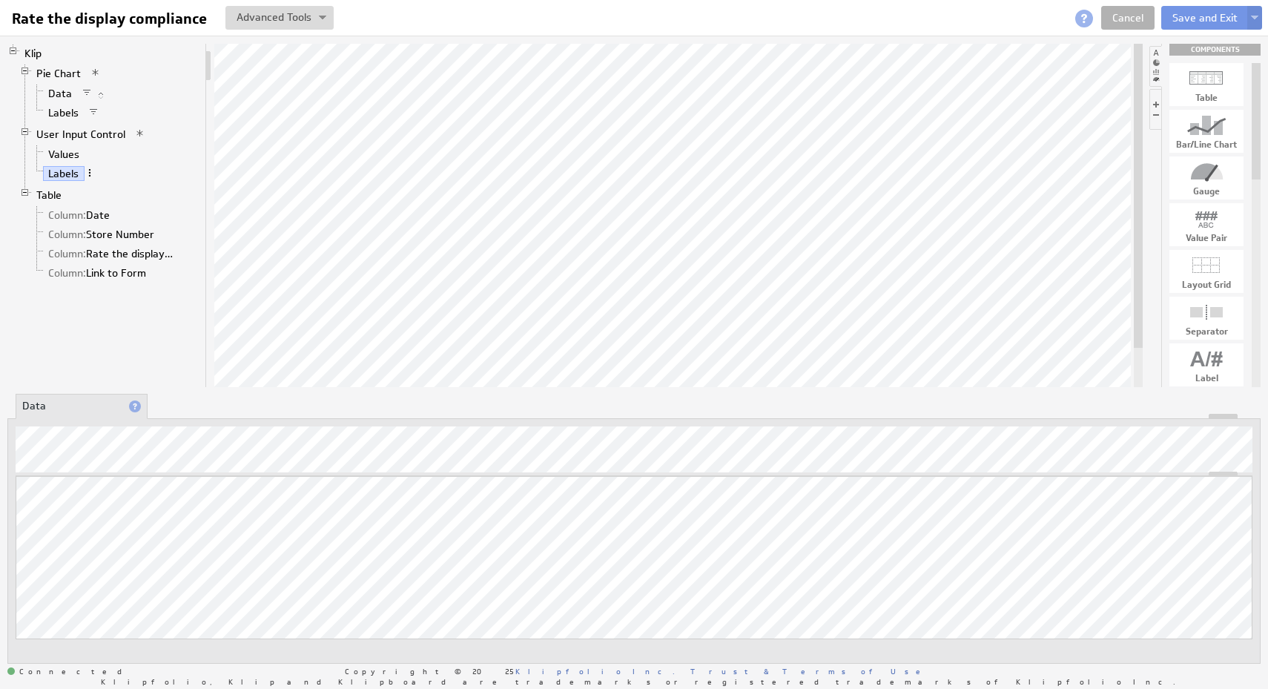
click at [89, 172] on span at bounding box center [90, 173] width 10 height 10
click at [131, 282] on div "Filter..." at bounding box center [167, 280] width 148 height 24
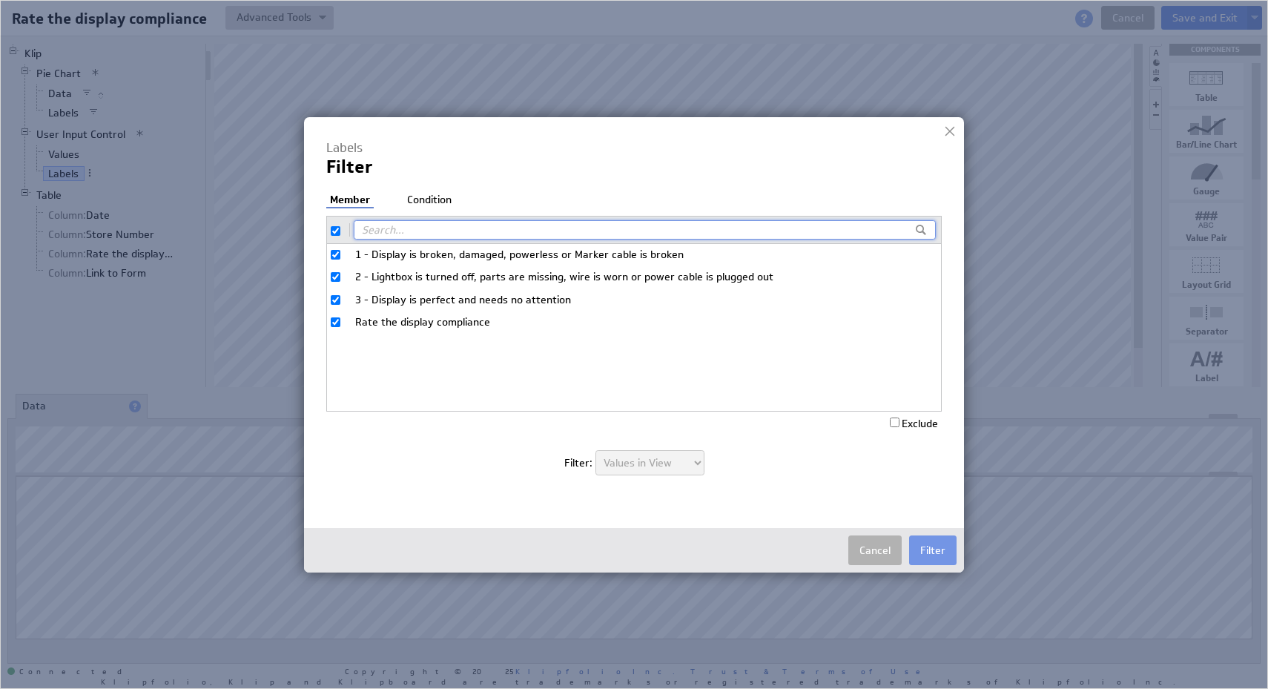
click at [340, 233] on input "checkbox" at bounding box center [336, 231] width 10 height 10
checkbox input "false"
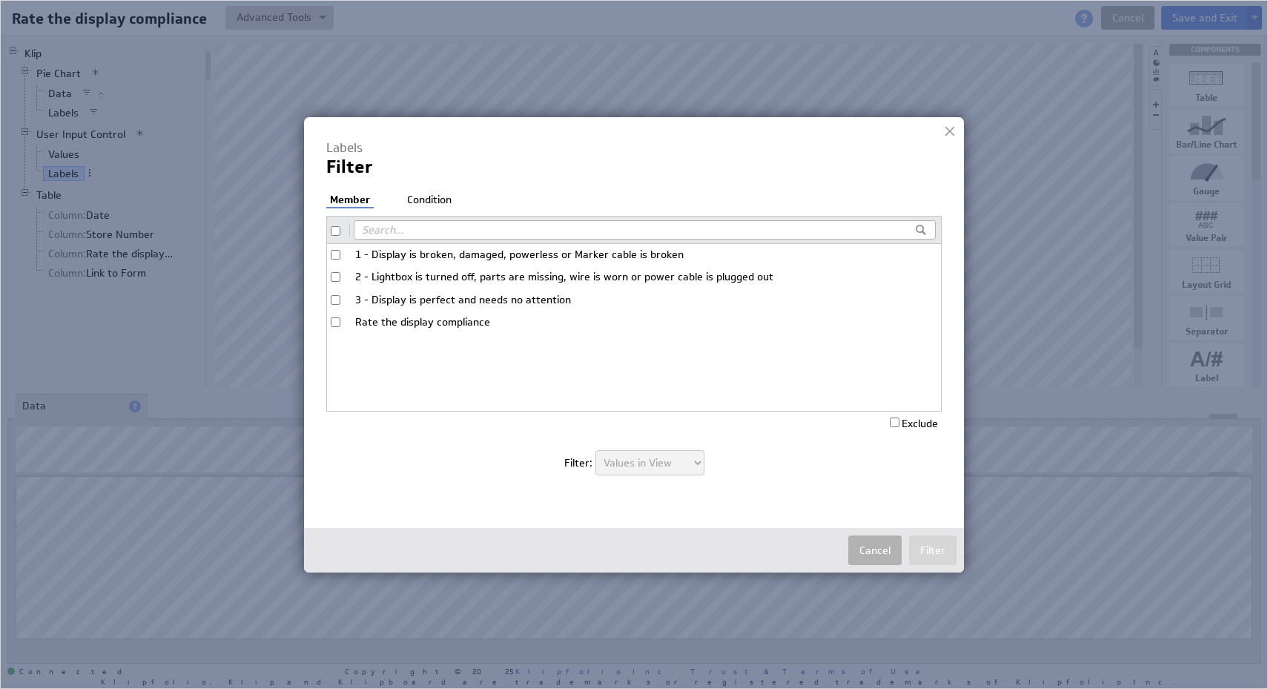
click at [338, 319] on input "Rate the display compliance" at bounding box center [336, 322] width 10 height 10
checkbox input "true"
click at [939, 553] on button "Filter" at bounding box center [932, 550] width 47 height 30
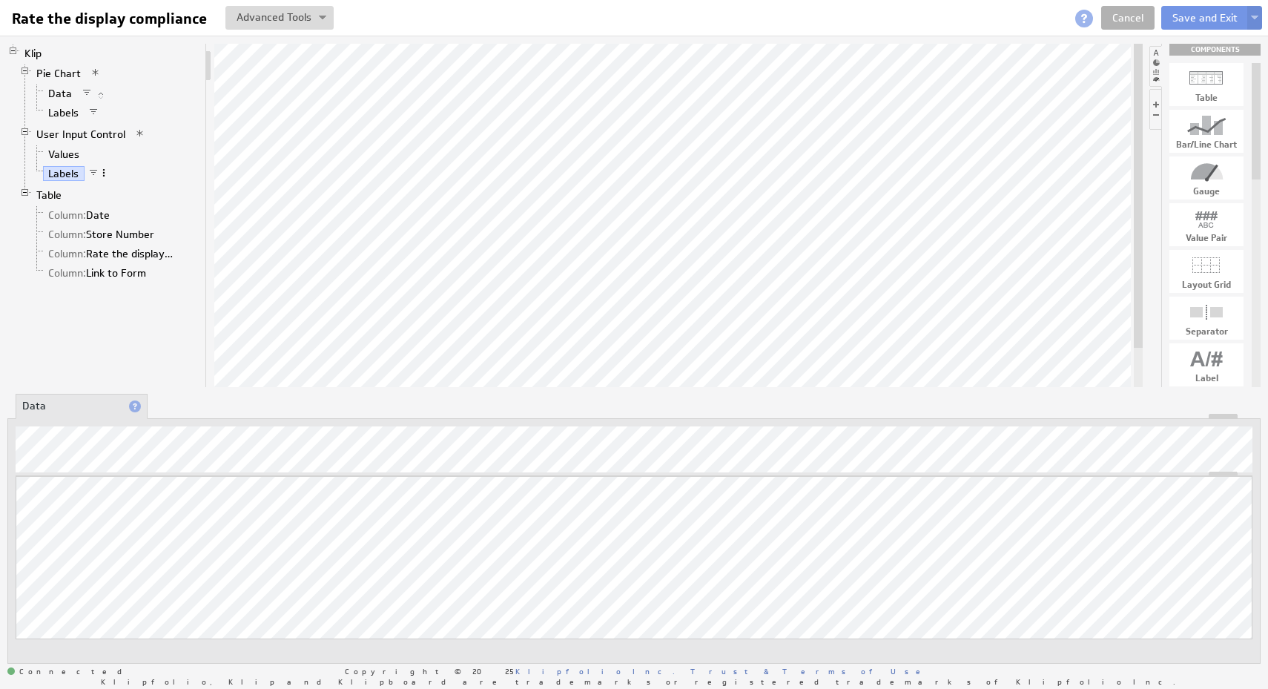
click at [108, 174] on span at bounding box center [104, 173] width 10 height 10
click at [146, 217] on div "Ungroup" at bounding box center [185, 220] width 148 height 24
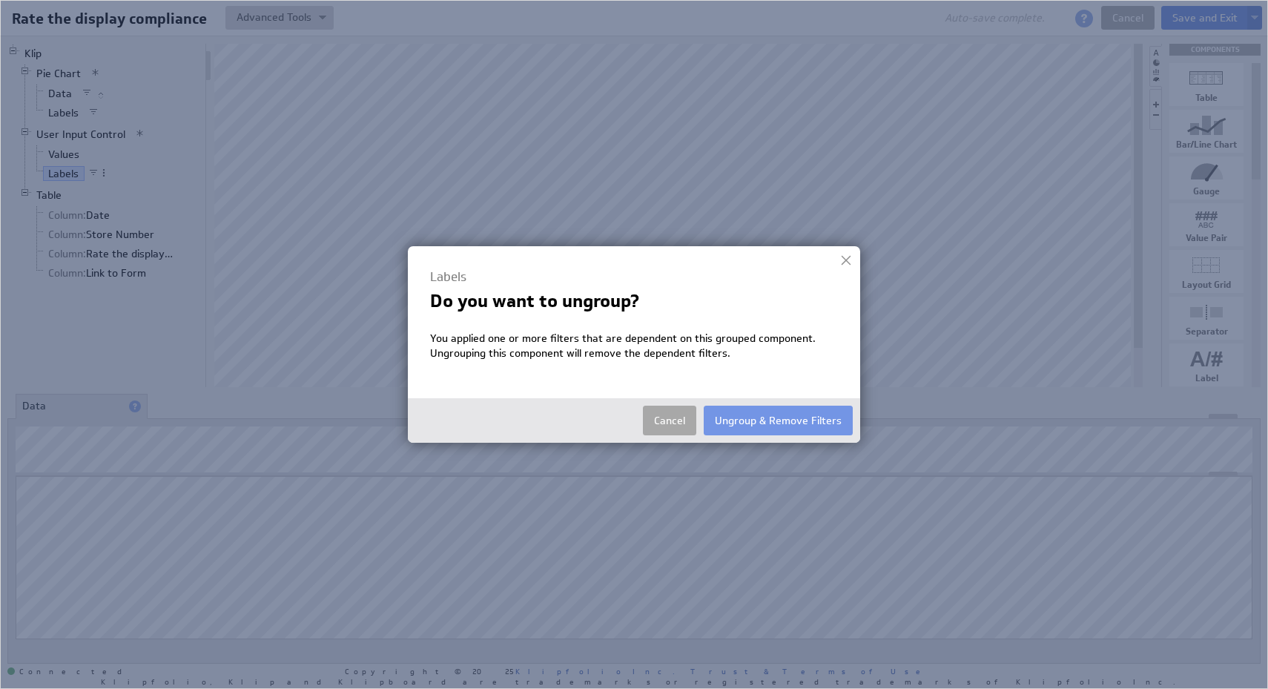
click at [667, 424] on button "Cancel" at bounding box center [669, 421] width 53 height 30
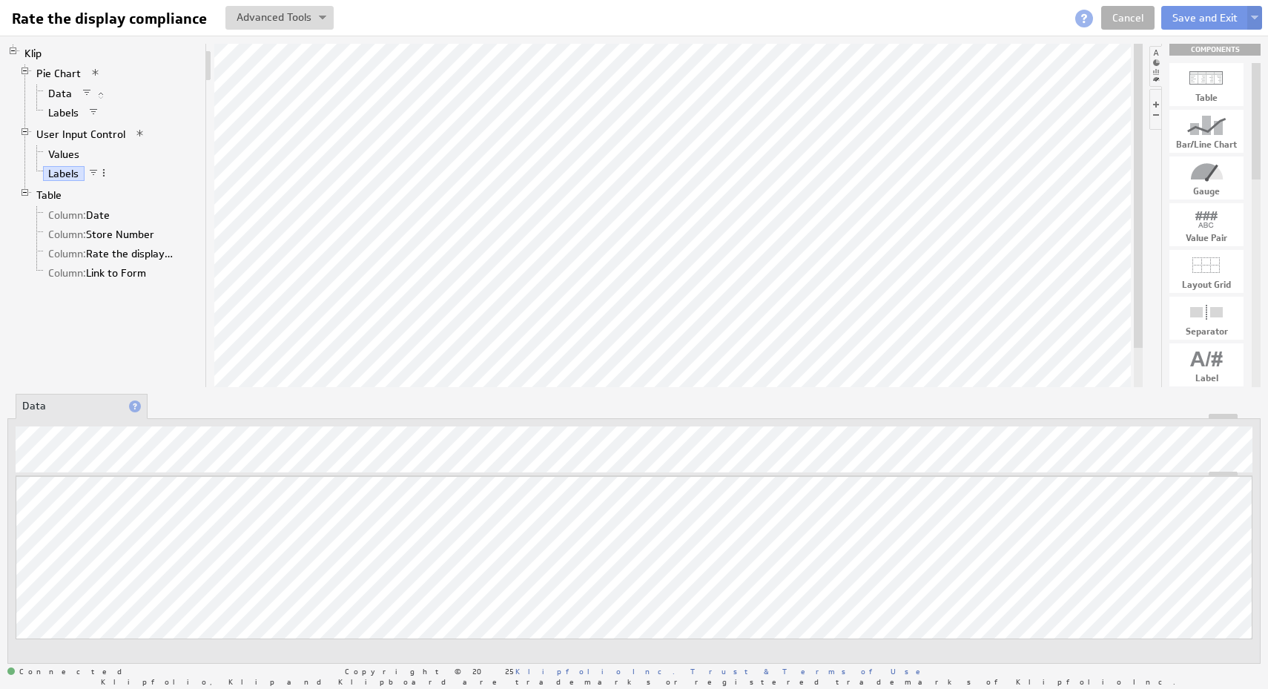
click at [136, 136] on span at bounding box center [140, 133] width 10 height 10
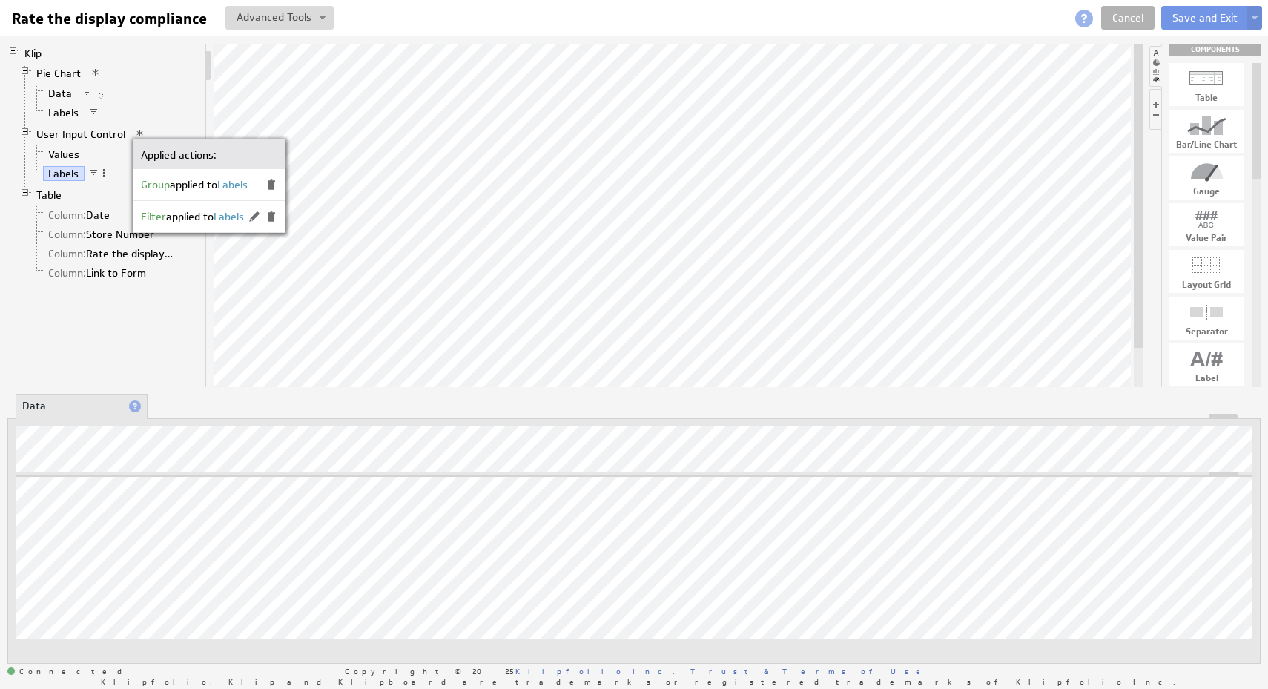
click at [175, 113] on li "Labels" at bounding box center [115, 112] width 168 height 19
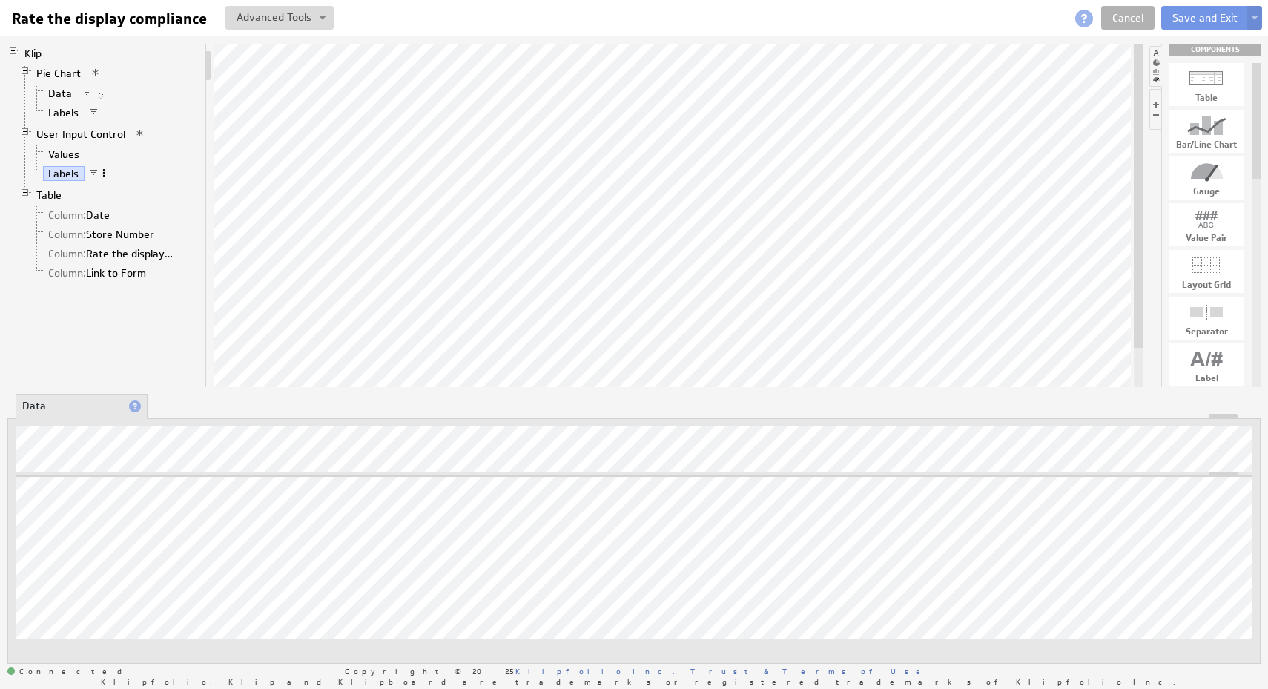
click at [105, 172] on span at bounding box center [104, 173] width 10 height 10
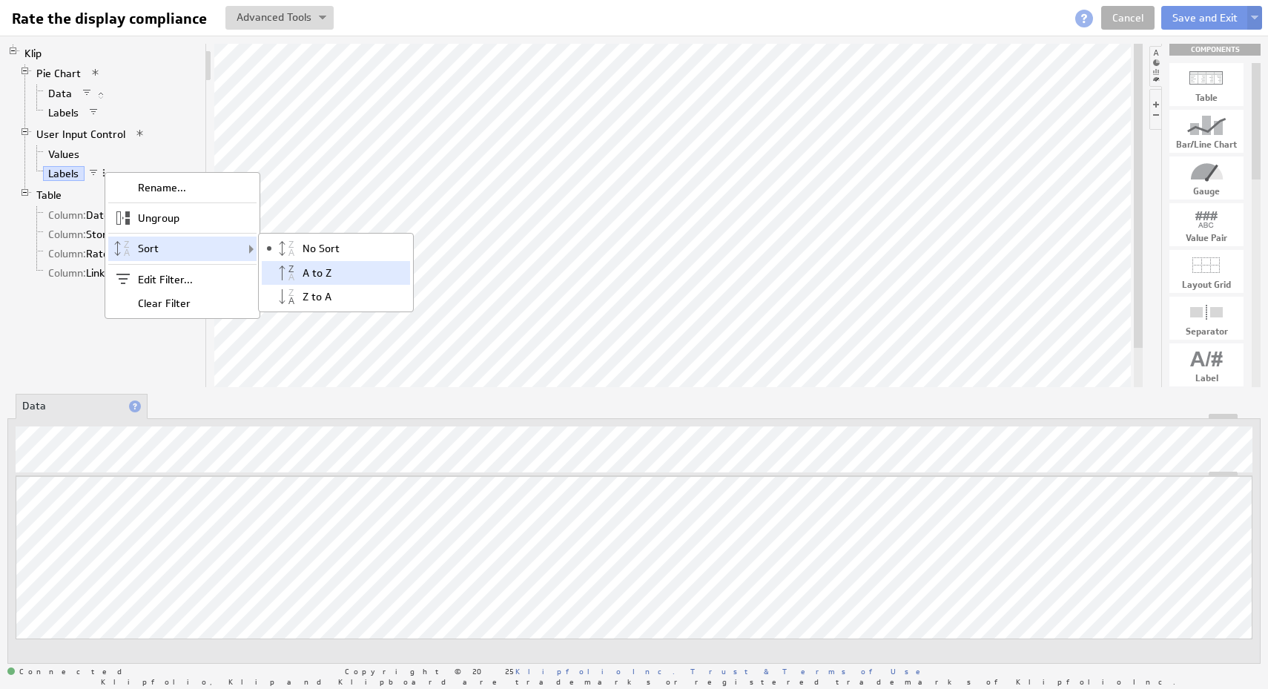
click at [303, 266] on div "A to Z" at bounding box center [336, 273] width 148 height 24
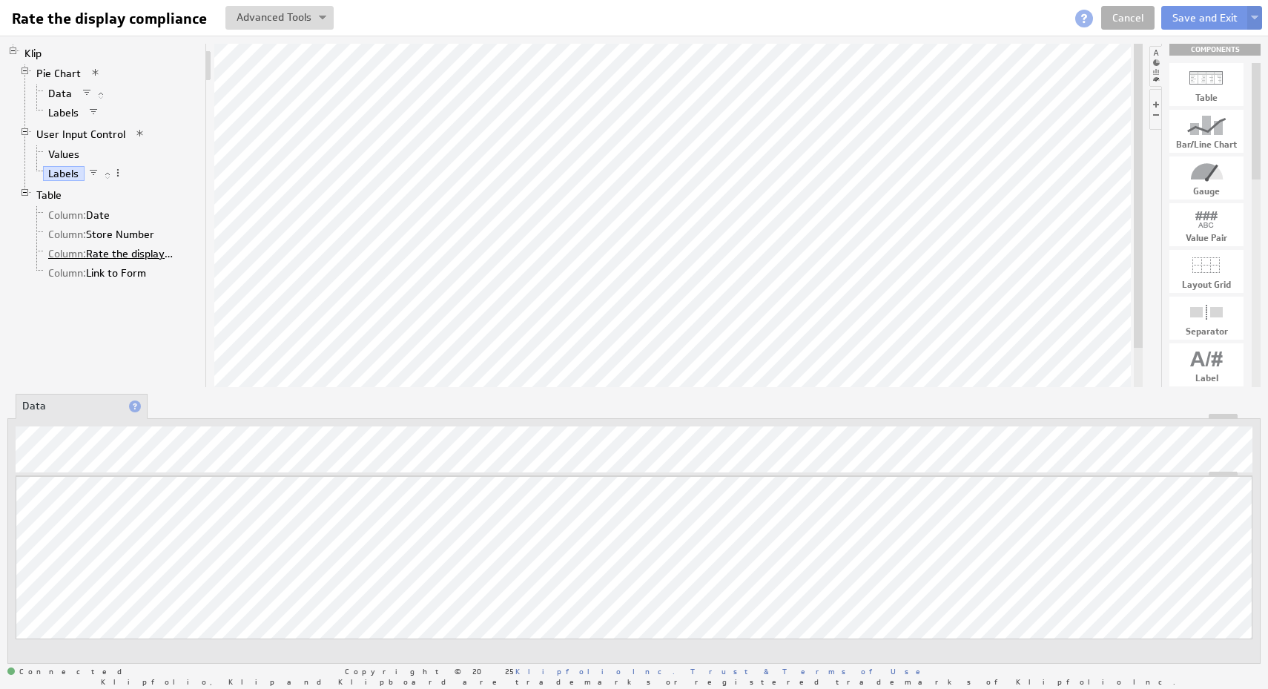
click at [142, 257] on link "Column: Rate the display compliance" at bounding box center [111, 253] width 136 height 15
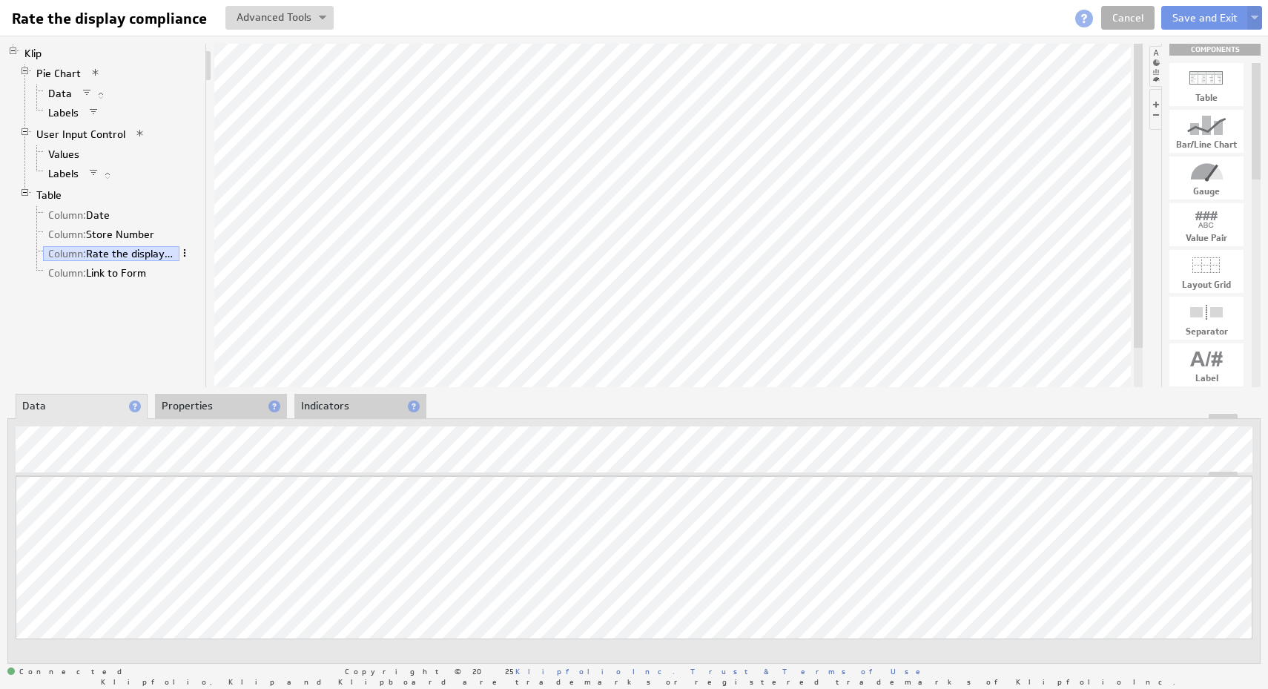
click at [184, 253] on span at bounding box center [184, 253] width 10 height 10
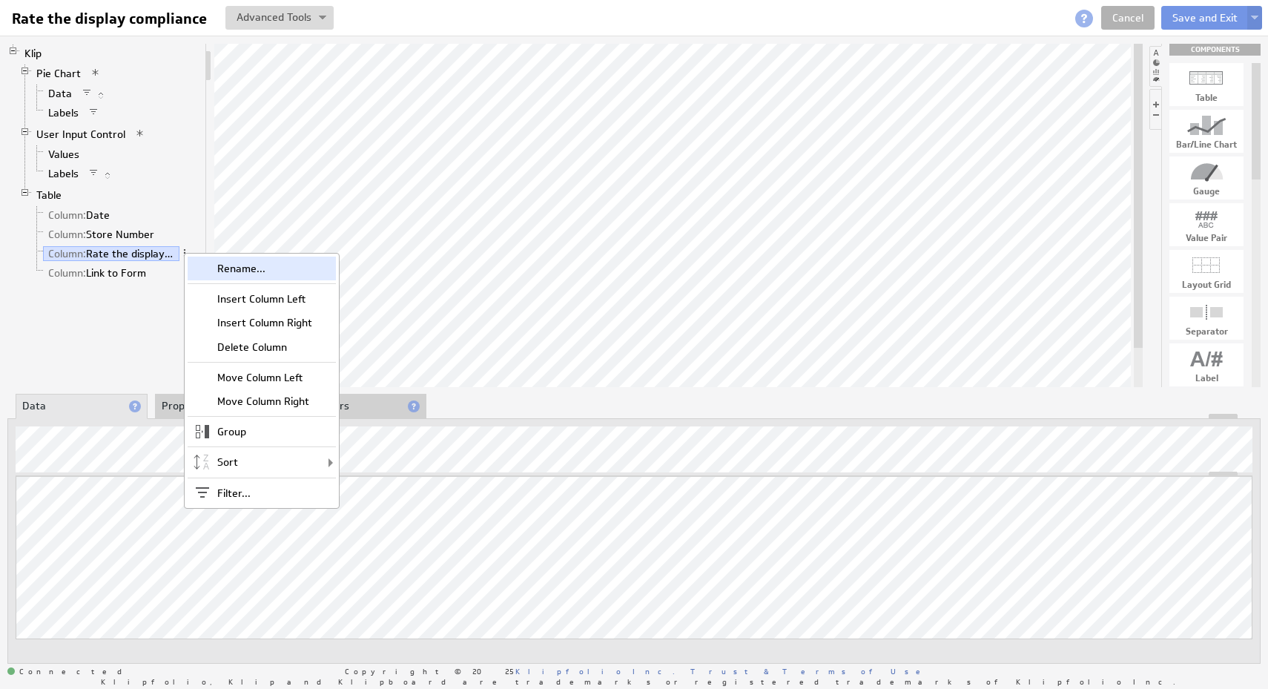
click at [225, 263] on div "Rename..." at bounding box center [262, 269] width 148 height 24
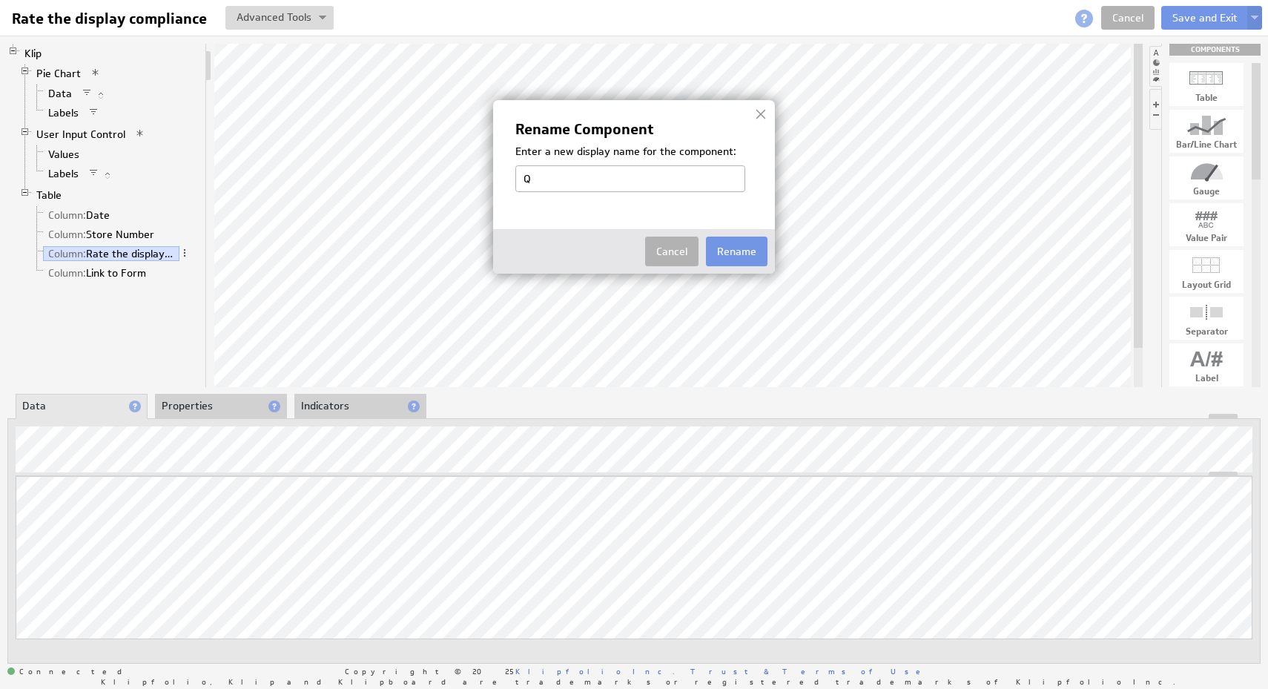
type input "Question"
click at [736, 244] on button "Rename" at bounding box center [737, 252] width 62 height 30
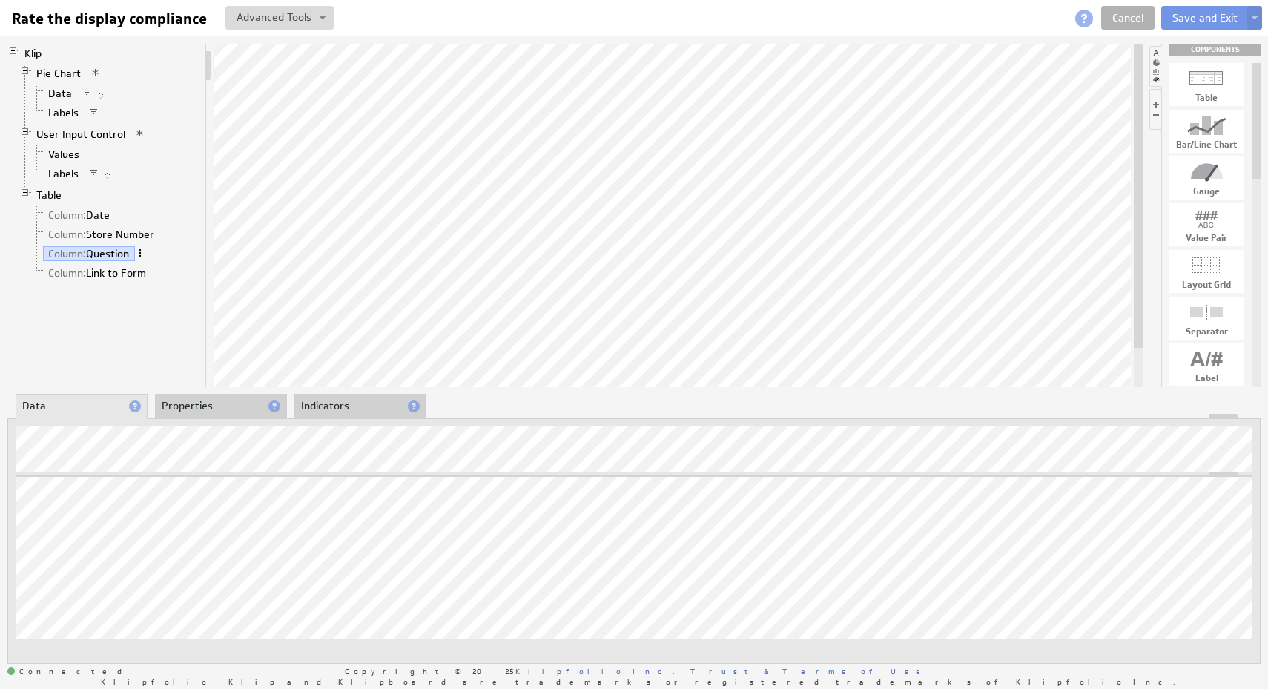
click at [145, 255] on span at bounding box center [140, 253] width 10 height 10
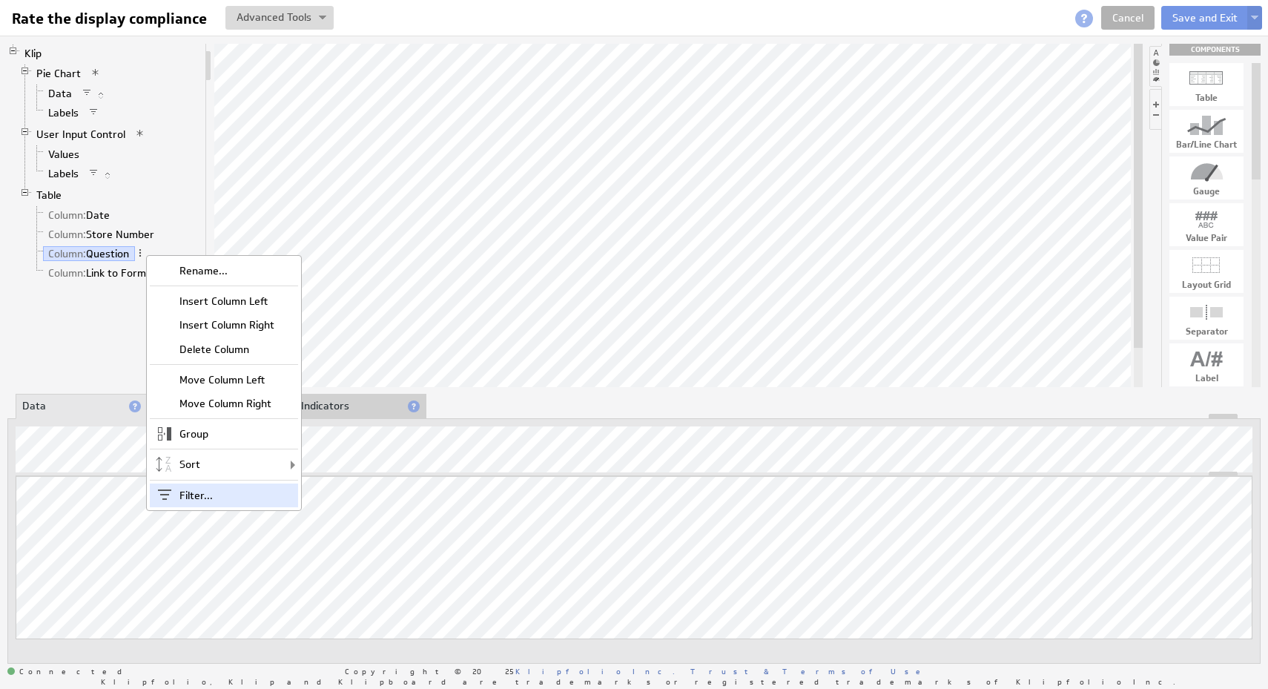
click at [210, 488] on div "Filter..." at bounding box center [224, 496] width 148 height 24
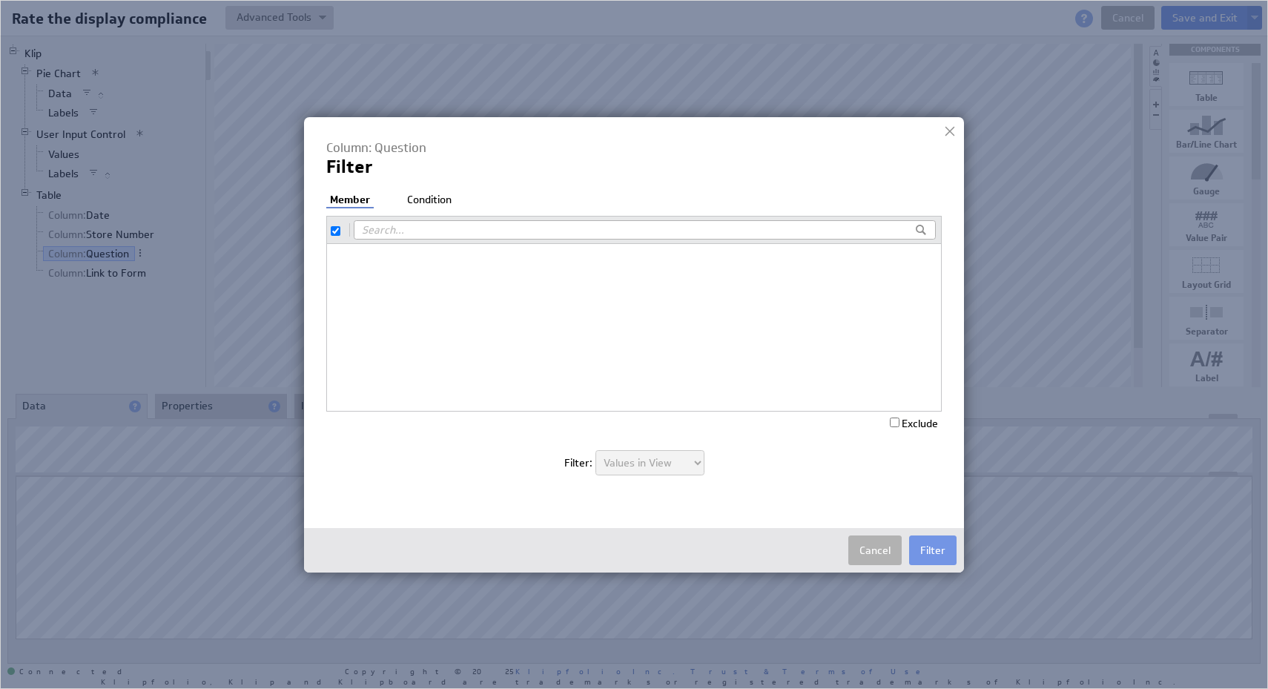
checkbox input "true"
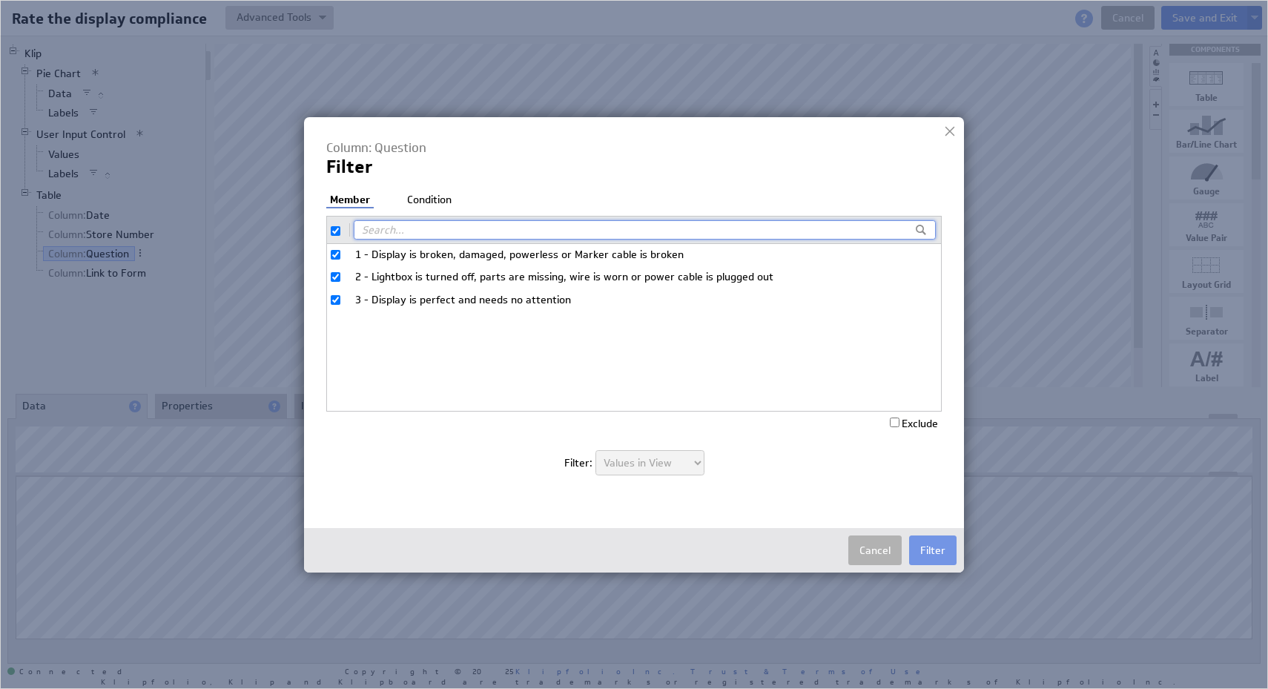
click at [424, 198] on li "Condition" at bounding box center [429, 200] width 52 height 15
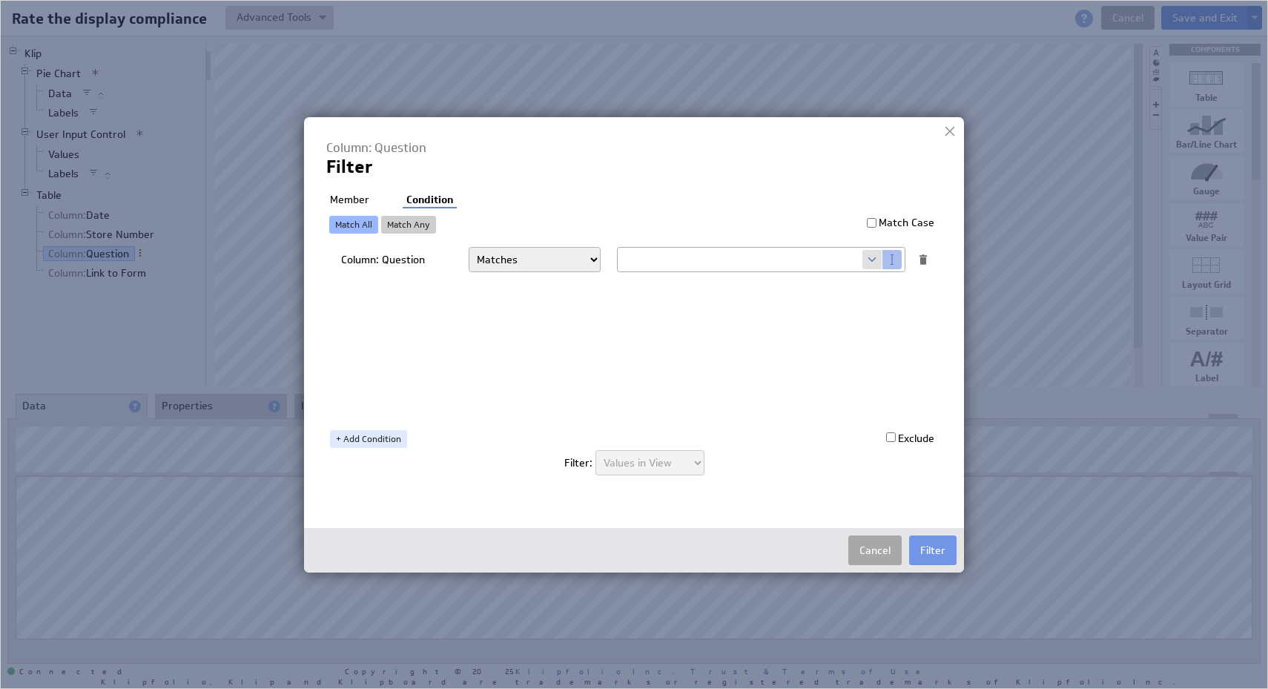
click at [871, 552] on button "Cancel" at bounding box center [874, 550] width 53 height 30
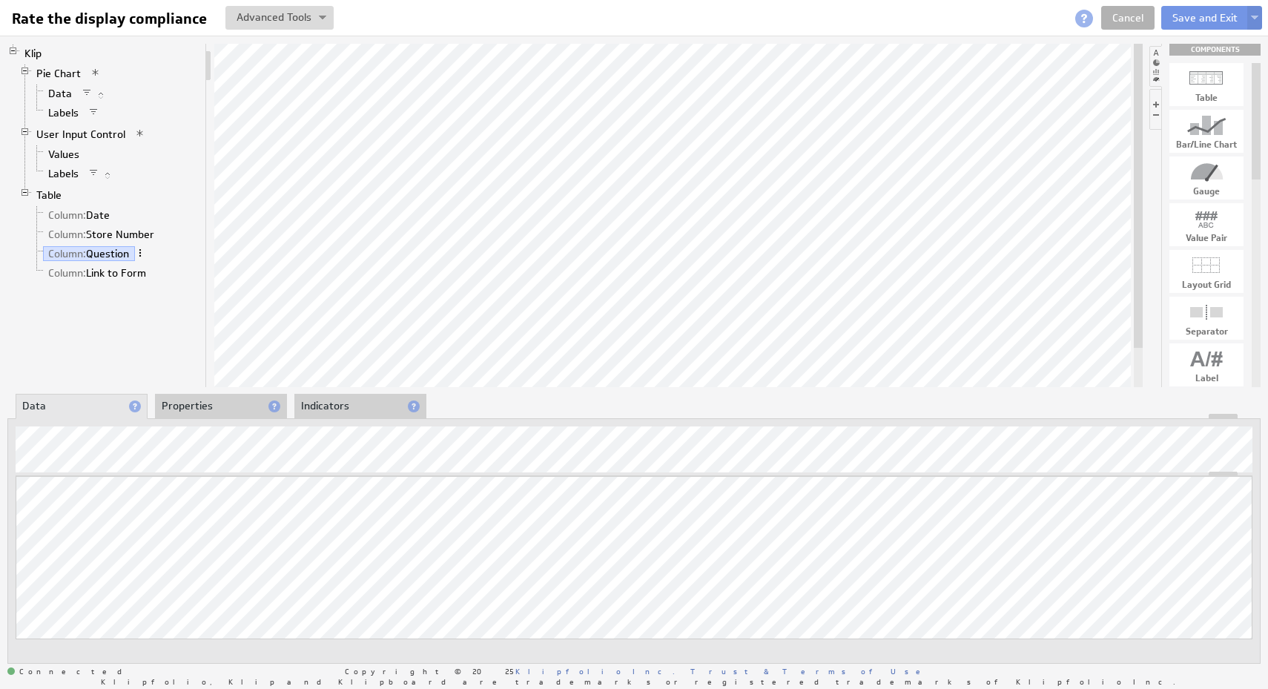
click at [143, 249] on span at bounding box center [140, 253] width 10 height 10
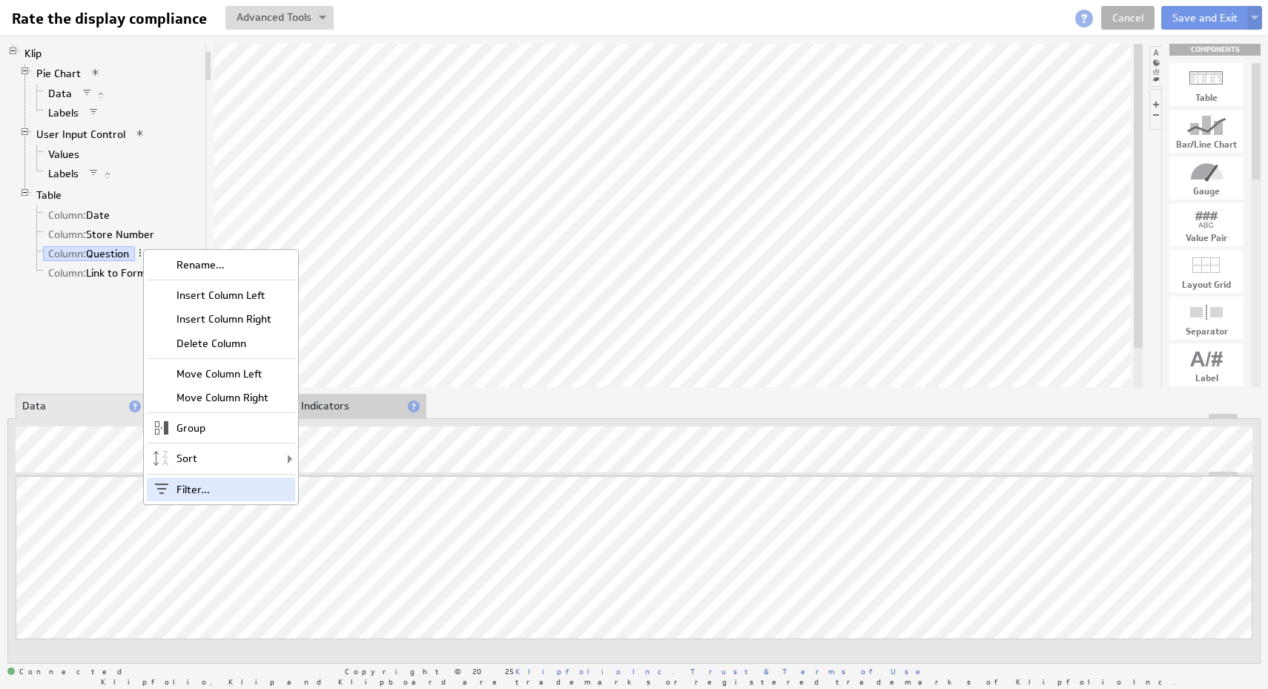
click at [194, 485] on div "Filter..." at bounding box center [221, 490] width 148 height 24
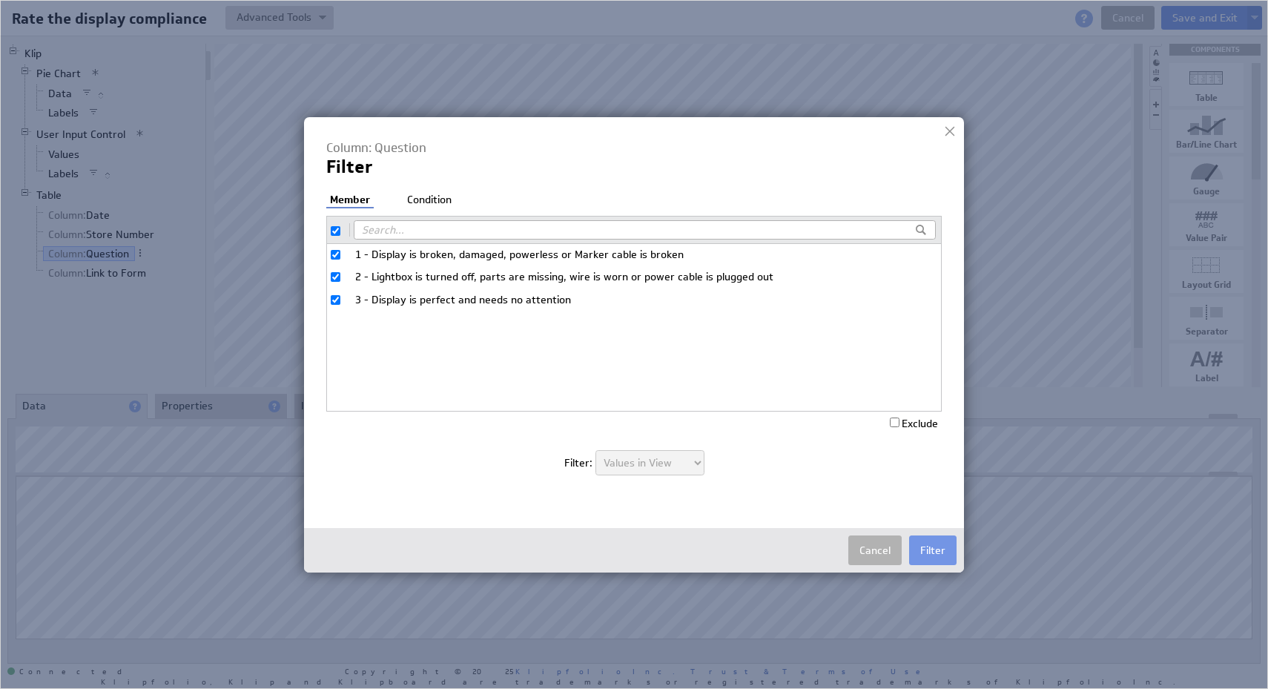
click at [425, 206] on li "Condition" at bounding box center [429, 200] width 52 height 15
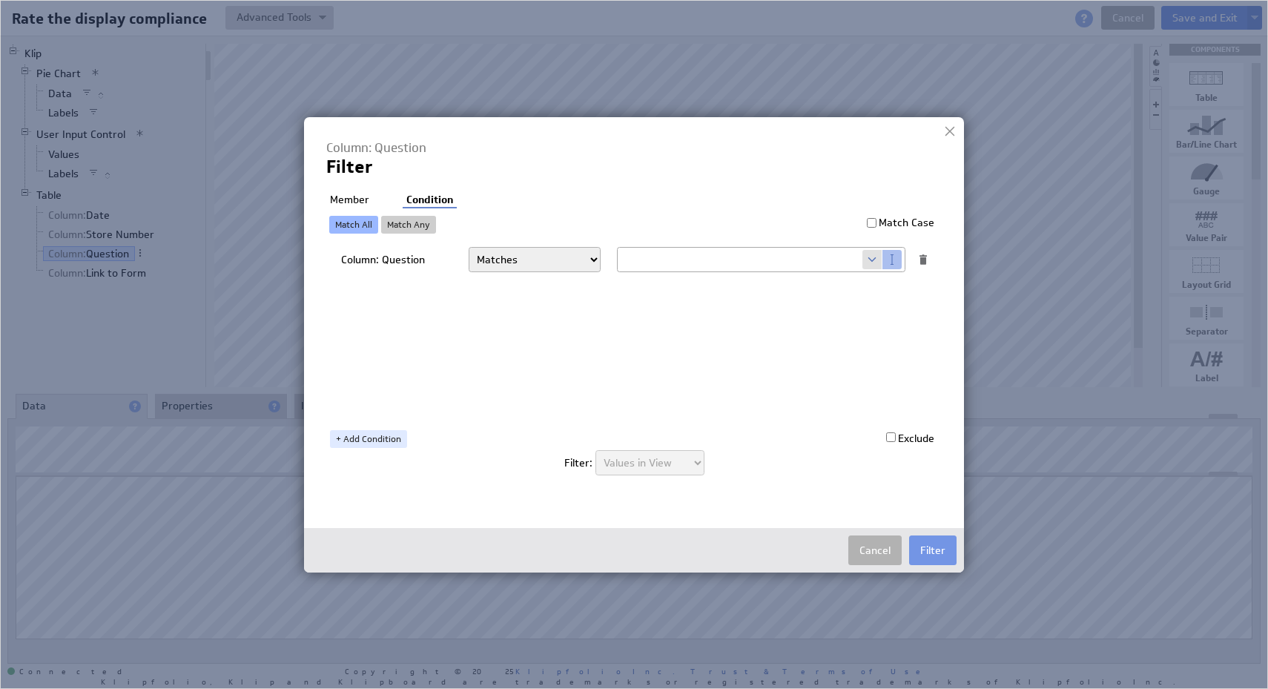
click at [573, 274] on div "Column: Question Matches Contains Begins with Ends with Does not match Does not…" at bounding box center [637, 330] width 593 height 171
click at [573, 272] on div "Column: Question Matches Contains Begins with Ends with Does not match Does not…" at bounding box center [637, 330] width 593 height 171
click at [572, 265] on select "Matches Contains Begins with Ends with Does not match Does not contain Does not…" at bounding box center [535, 259] width 132 height 25
select select "f:contains"
click at [469, 247] on select "Matches Contains Begins with Ends with Does not match Does not contain Does not…" at bounding box center [535, 259] width 132 height 25
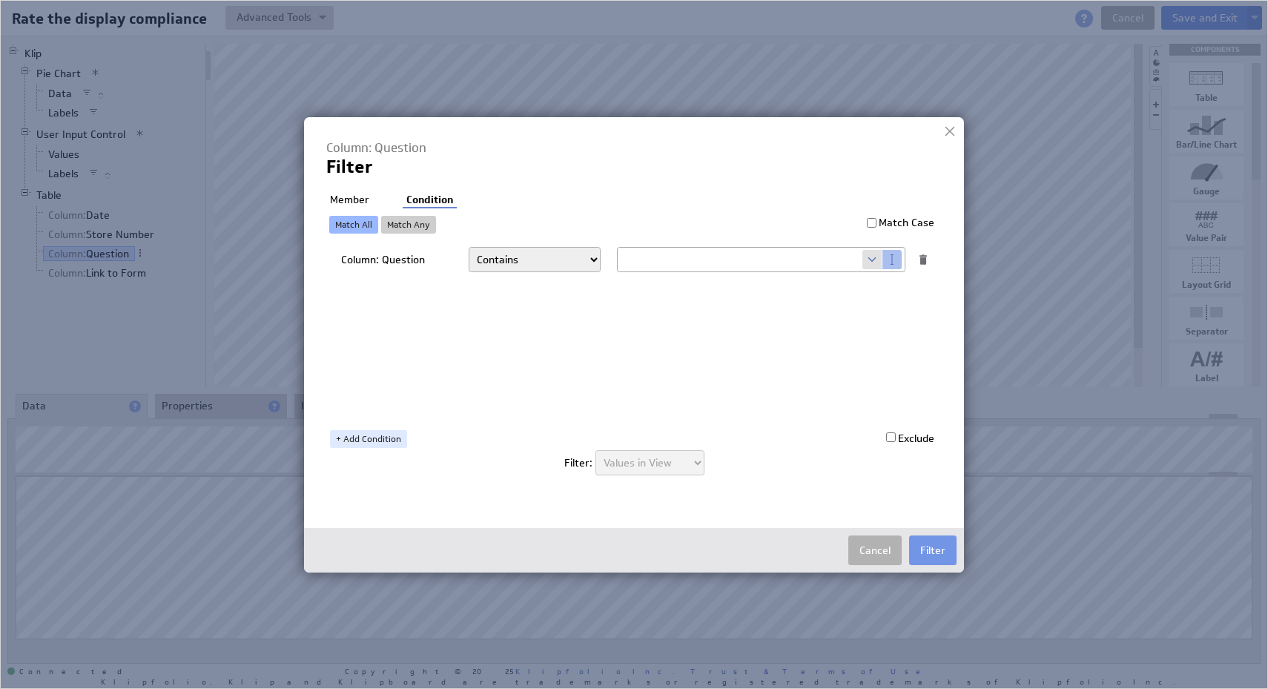
click at [682, 257] on input "text" at bounding box center [740, 260] width 245 height 24
click at [750, 299] on div "Column: Question Matches Contains Begins with Ends with Does not match Does not…" at bounding box center [637, 330] width 593 height 171
click at [874, 268] on span at bounding box center [872, 259] width 20 height 19
click at [800, 247] on div "Select... company.id company.name user.emailAddress user.firstName user.isAdmin…" at bounding box center [761, 259] width 288 height 25
click at [793, 255] on select "Select... company.id company.name user.emailAddress user.firstName user.isAdmin…" at bounding box center [740, 260] width 245 height 24
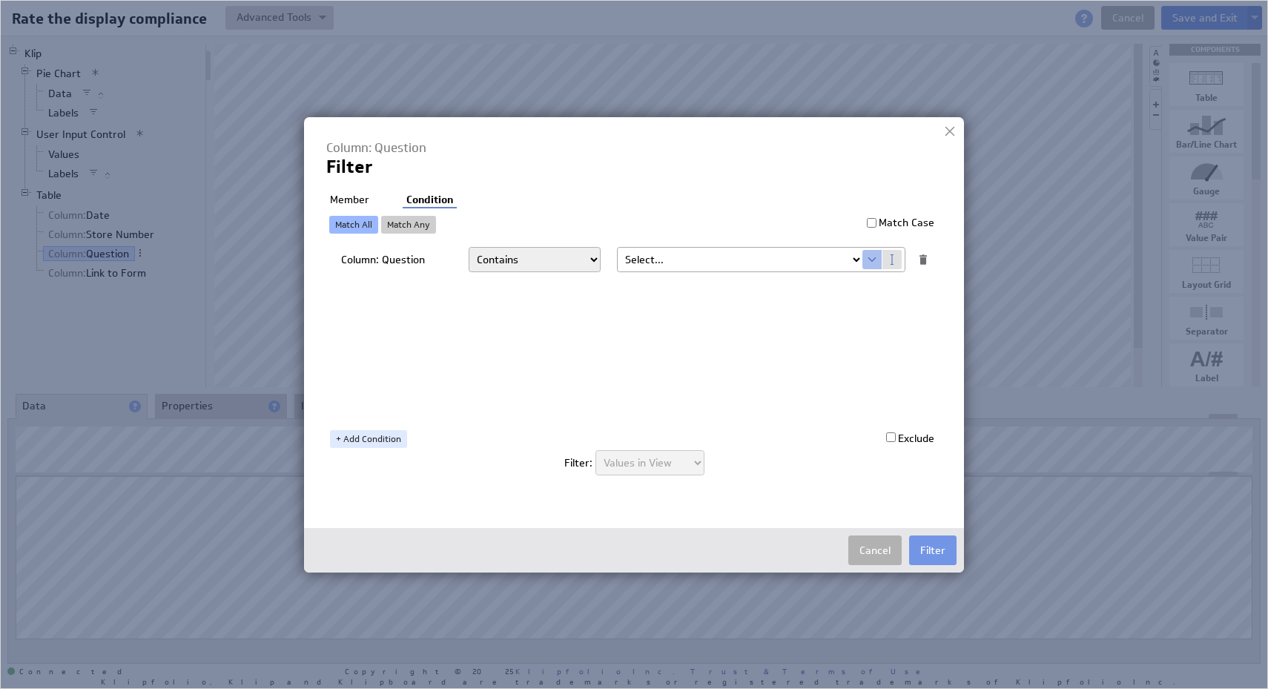
select select "slice1"
click at [618, 248] on select "Select... company.id company.name user.emailAddress user.firstName user.isAdmin…" at bounding box center [740, 260] width 245 height 24
click at [935, 547] on button "Filter" at bounding box center [932, 550] width 47 height 30
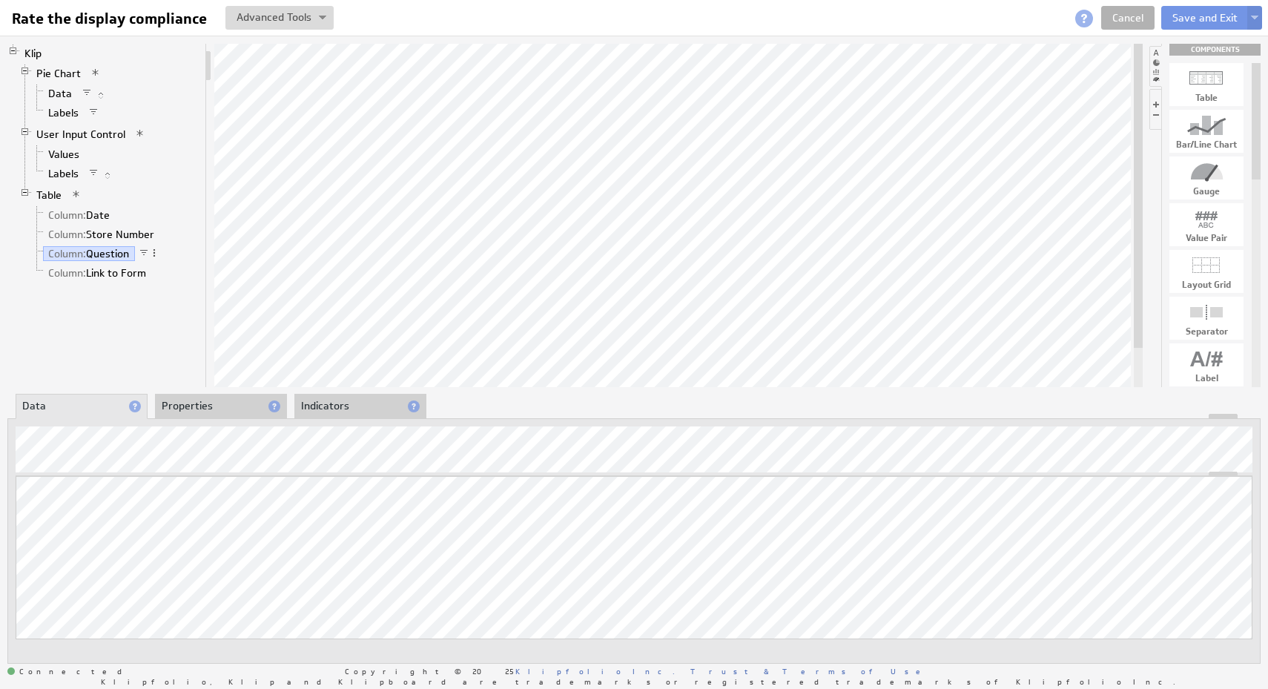
click at [79, 194] on span at bounding box center [76, 194] width 10 height 10
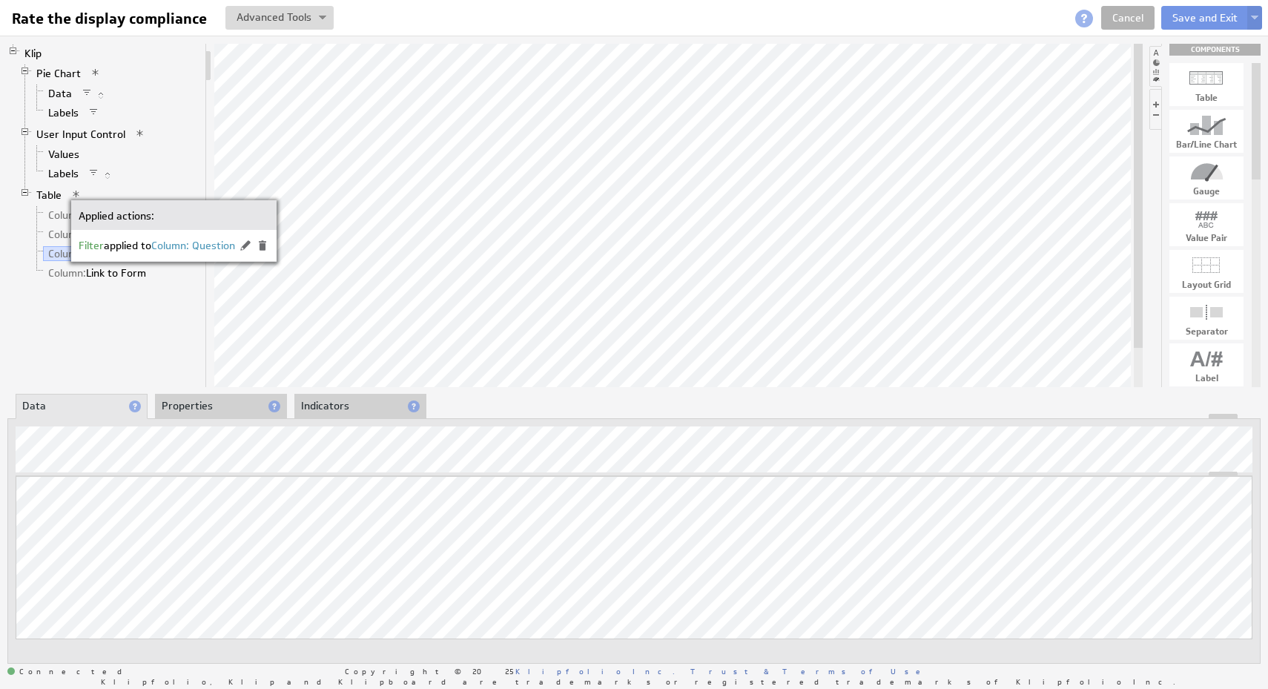
click at [138, 308] on div "Klip Pie Chart Data Labels User Input Control Values Labels Table Column: Date …" at bounding box center [106, 215] width 199 height 343
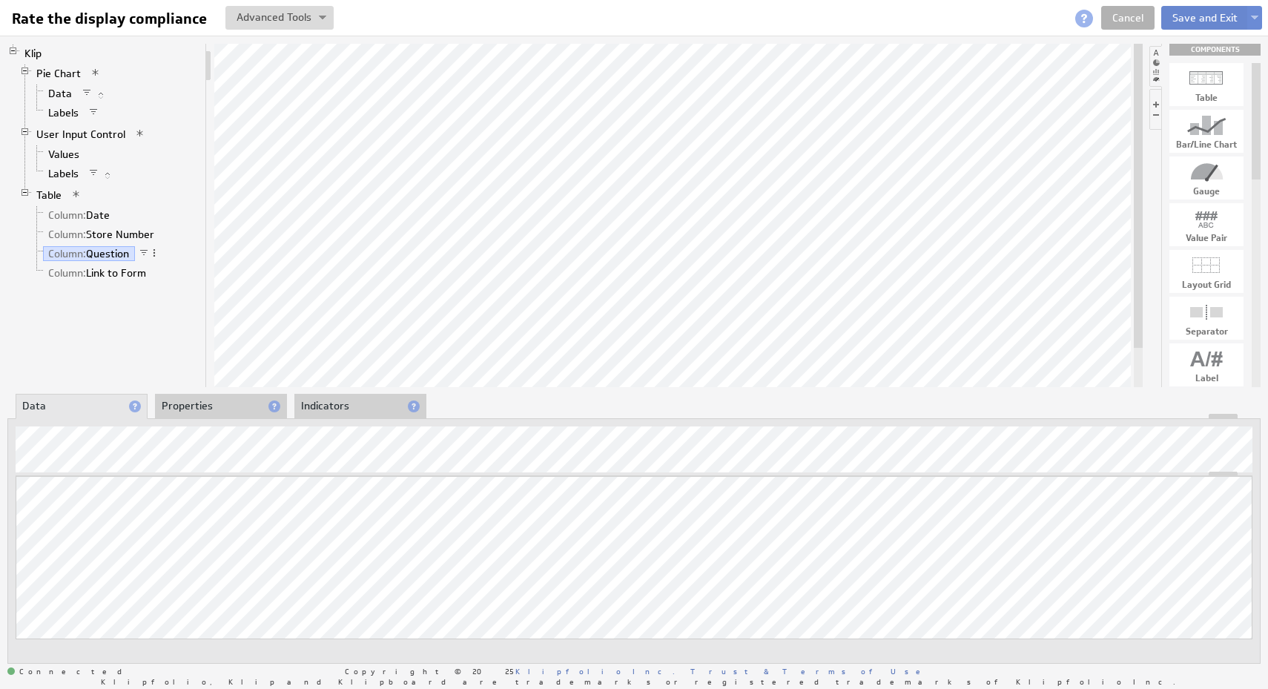
click at [1194, 19] on button "Save and Exit" at bounding box center [1205, 18] width 88 height 24
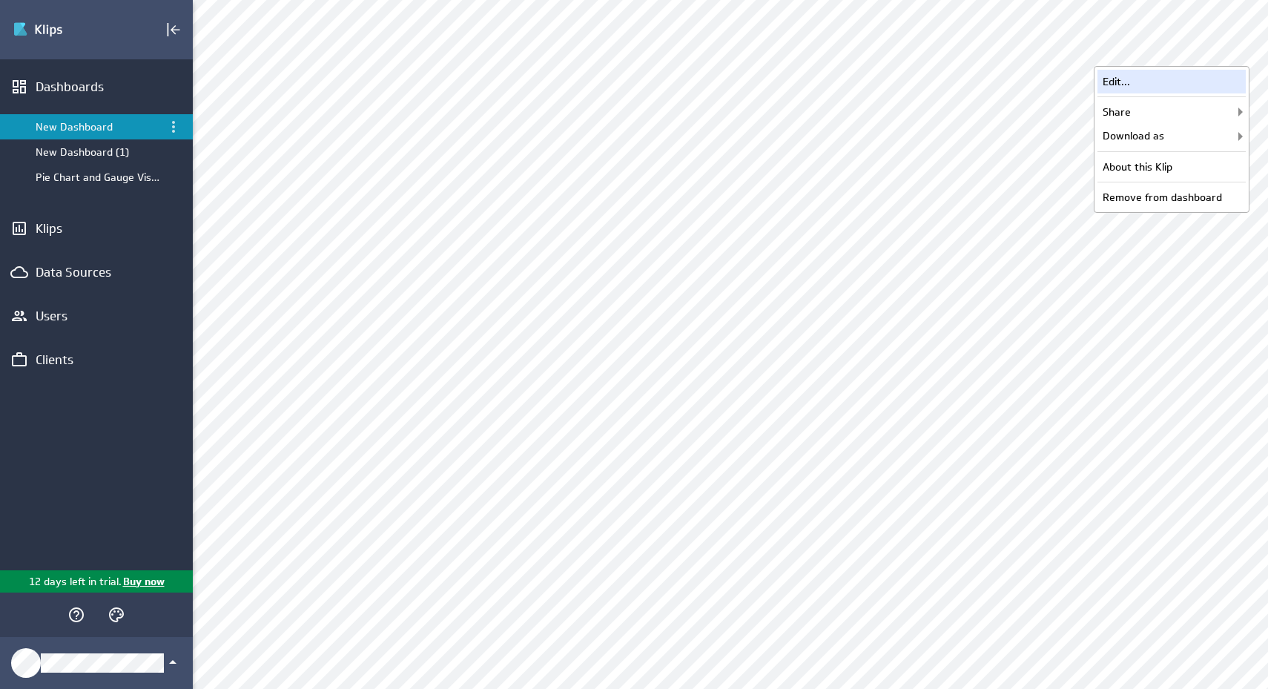
click at [1213, 78] on div "Edit..." at bounding box center [1172, 82] width 148 height 24
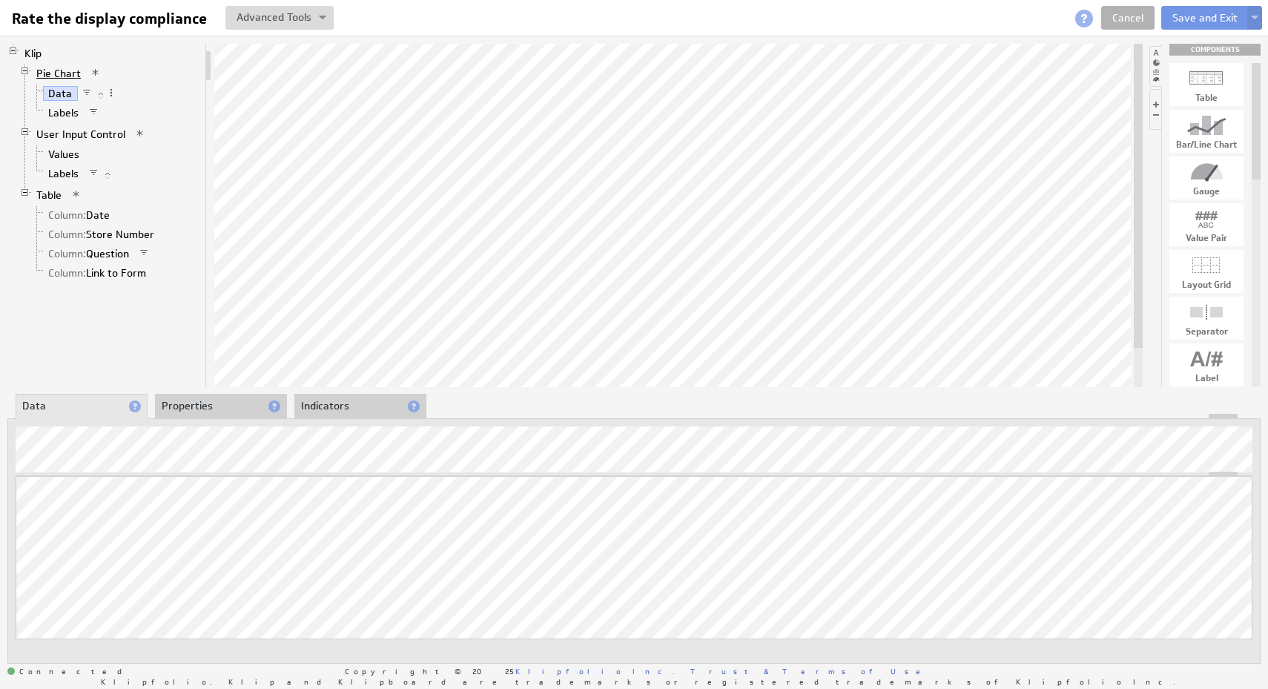
click at [55, 78] on link "Pie Chart" at bounding box center [59, 73] width 56 height 15
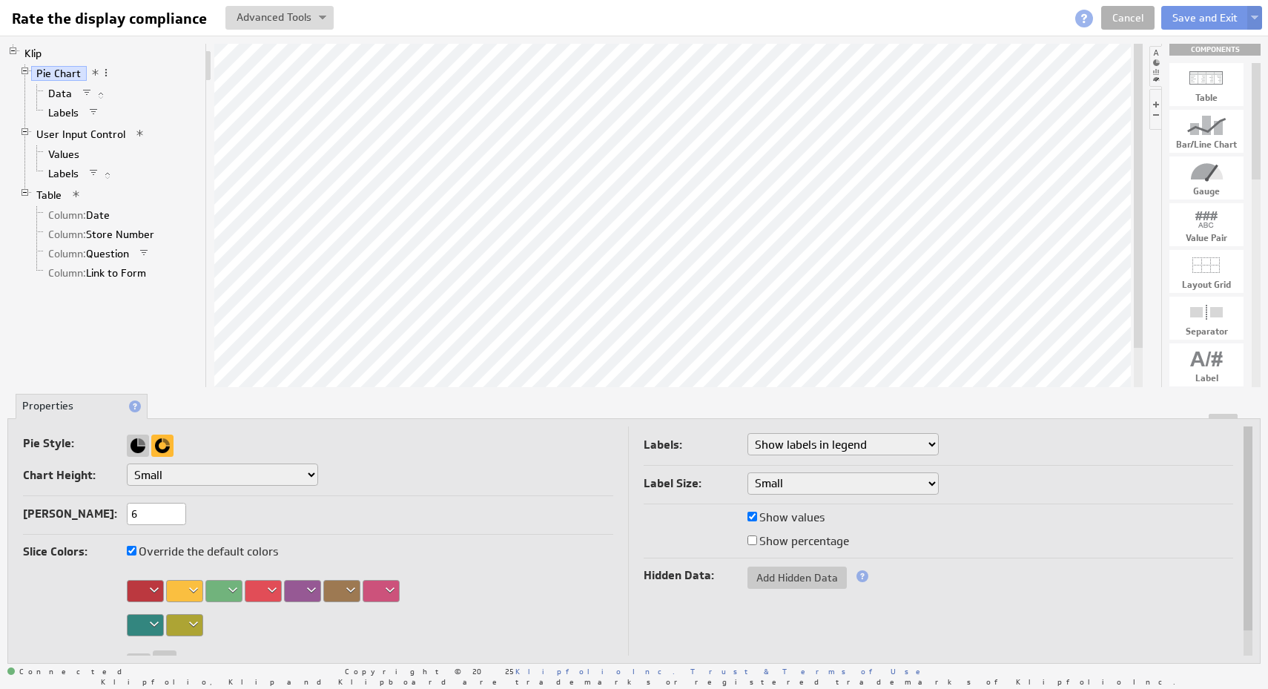
click at [180, 600] on div at bounding box center [184, 591] width 37 height 22
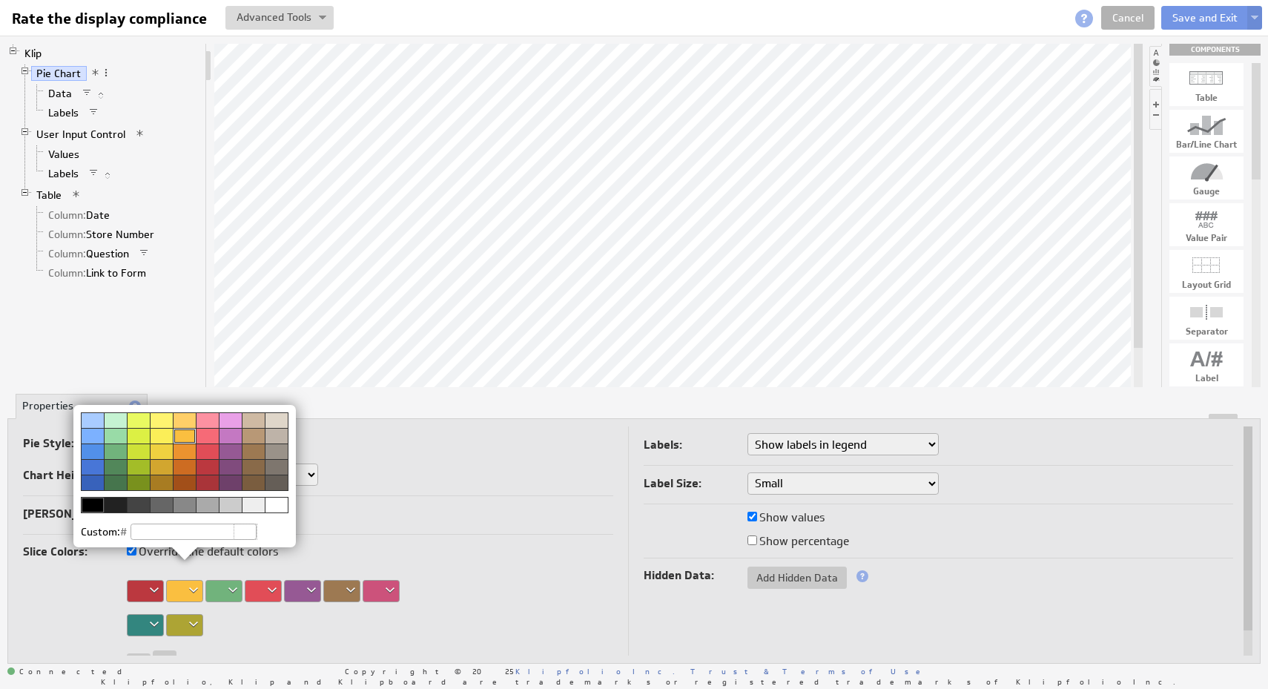
click at [157, 432] on div at bounding box center [161, 436] width 23 height 16
click at [151, 303] on img at bounding box center [634, 344] width 1268 height 689
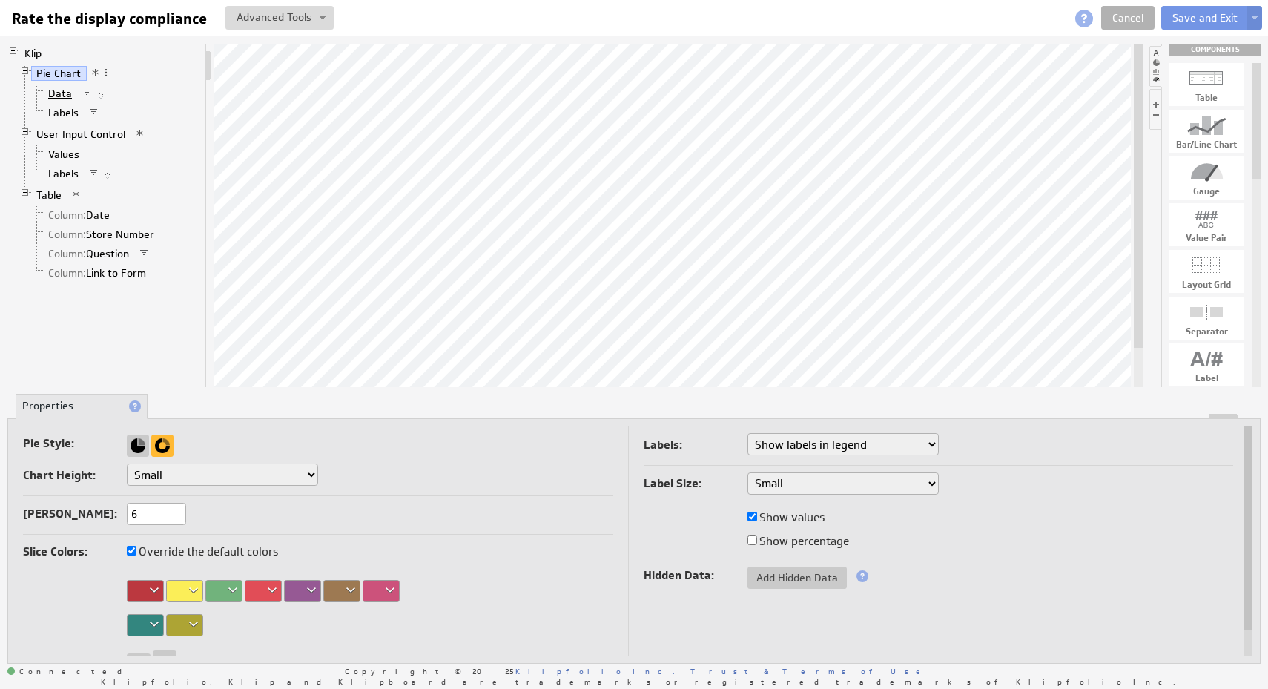
click at [58, 86] on link "Data" at bounding box center [60, 93] width 35 height 15
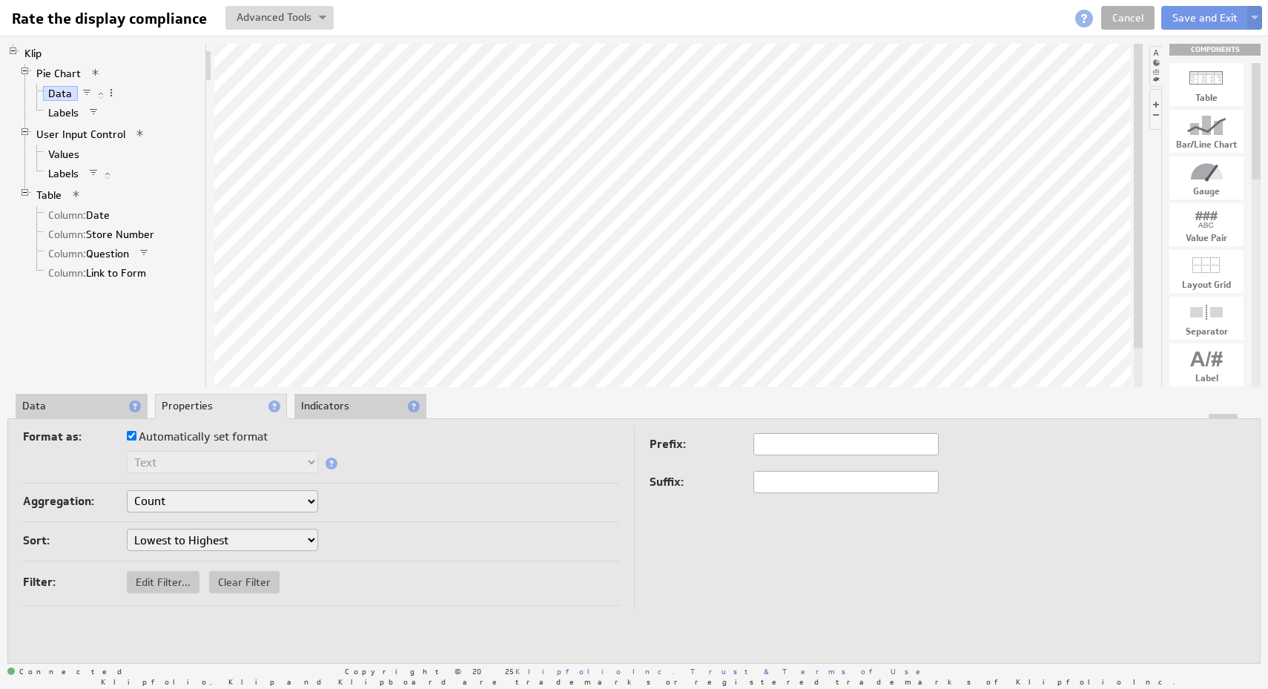
click at [75, 415] on div at bounding box center [634, 416] width 1252 height 5
click at [75, 402] on li "Data" at bounding box center [82, 406] width 132 height 25
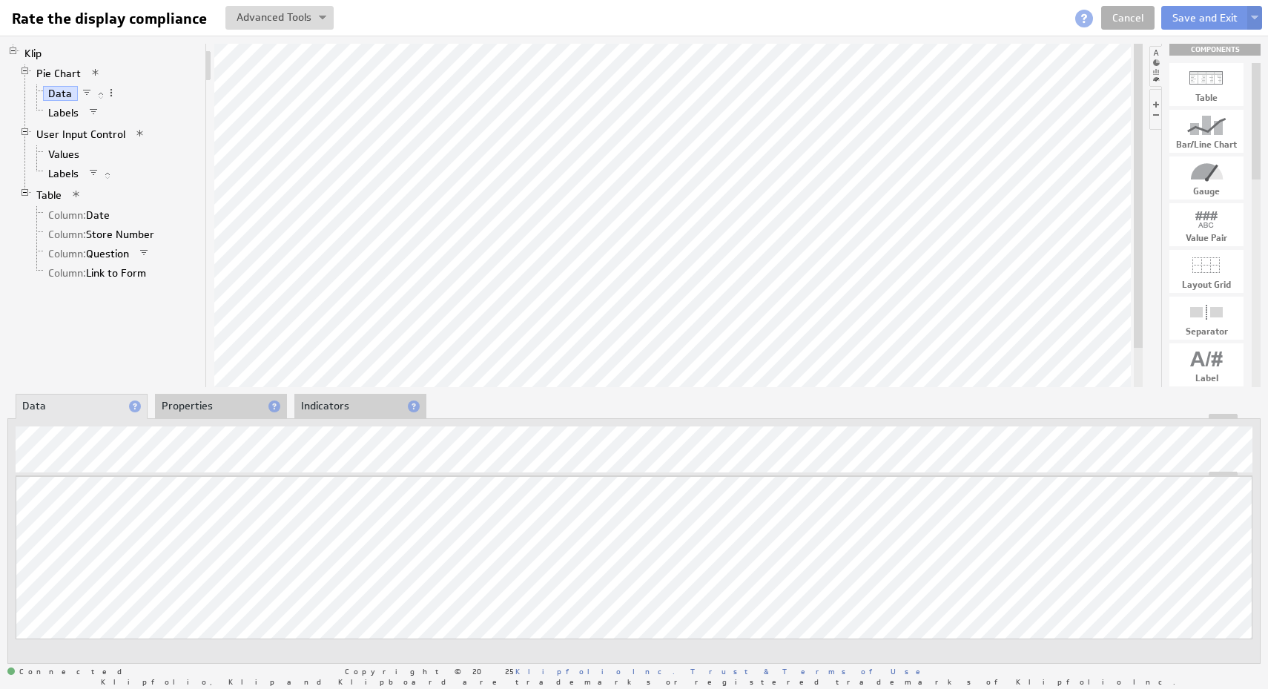
click at [214, 402] on li "Properties" at bounding box center [221, 406] width 132 height 25
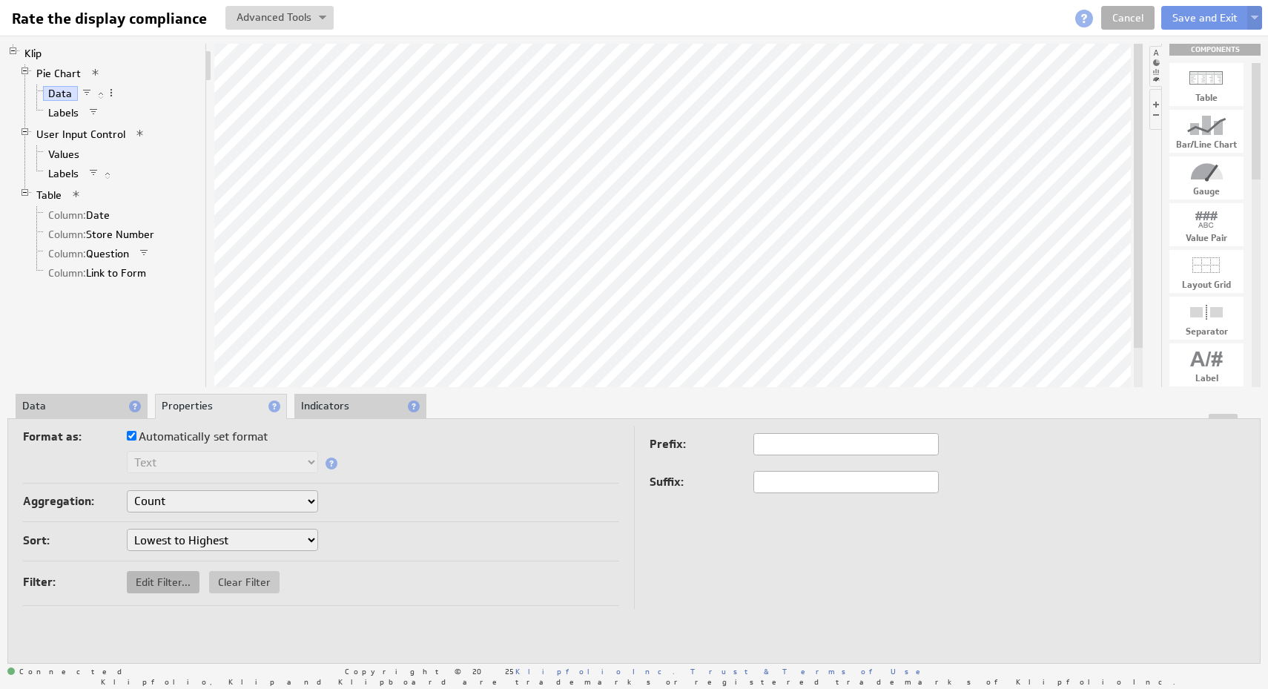
click at [156, 584] on span "Edit Filter..." at bounding box center [163, 581] width 73 height 13
checkbox input "true"
select select "source"
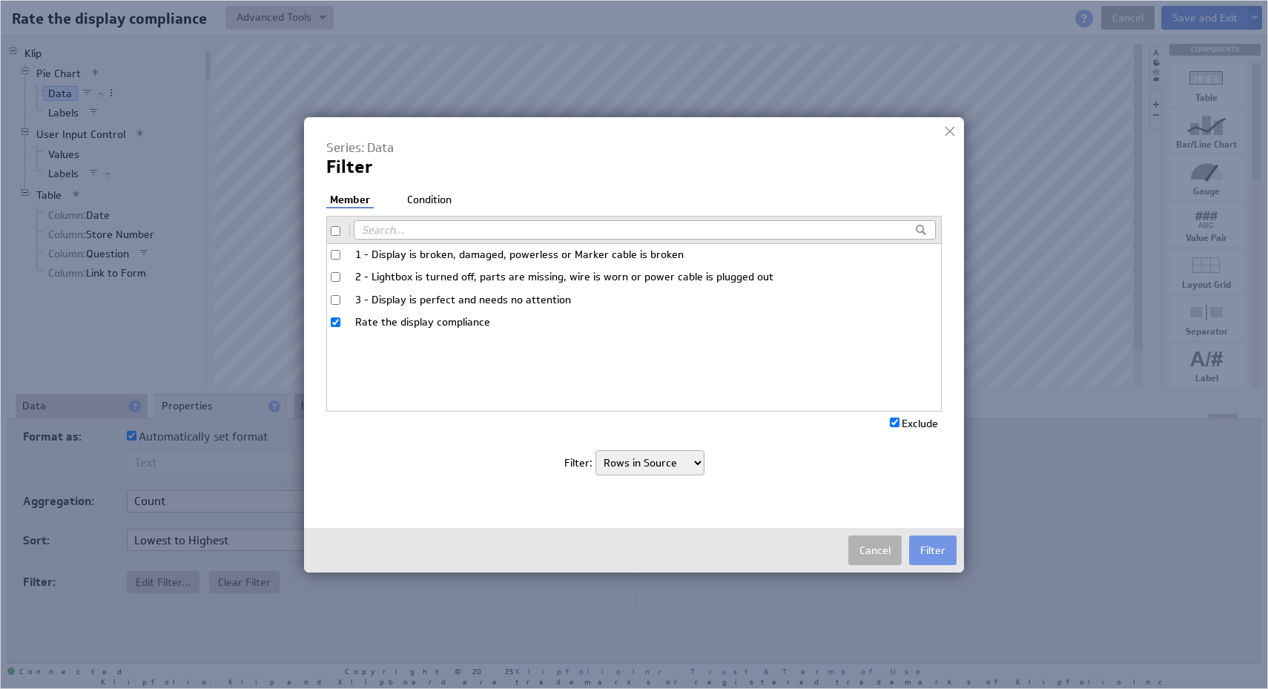
click at [438, 202] on li "Condition" at bounding box center [429, 200] width 52 height 15
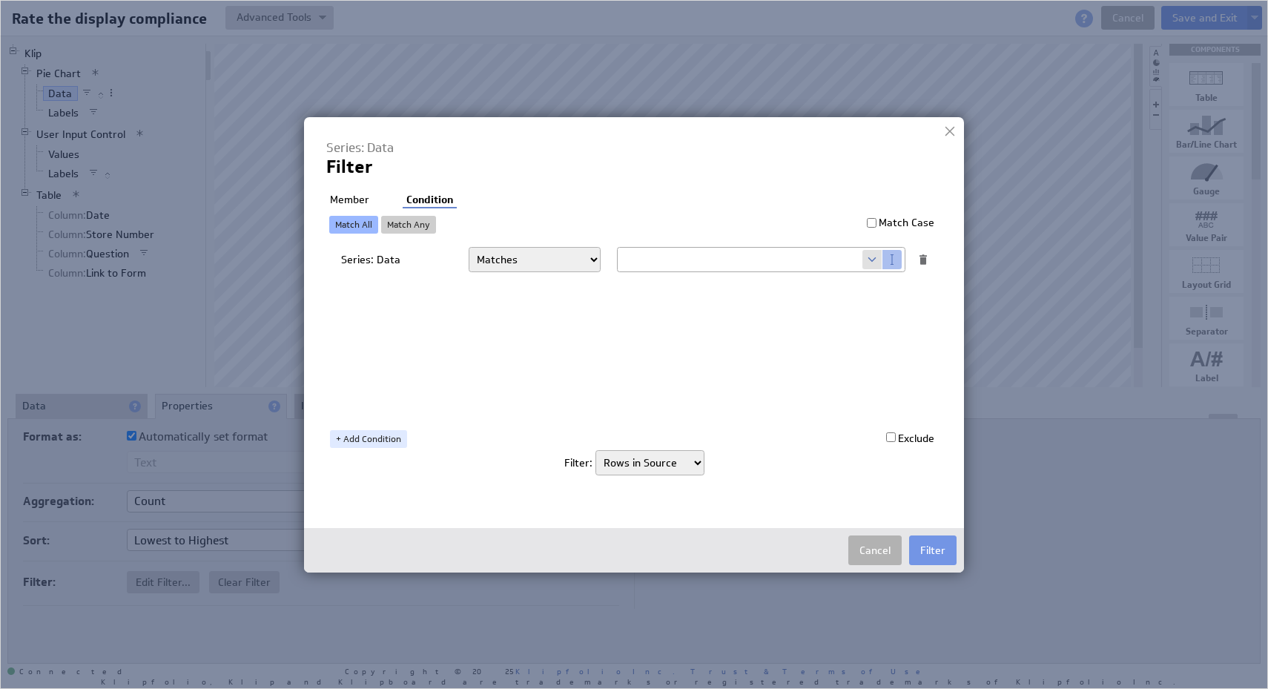
click at [951, 134] on div at bounding box center [950, 131] width 22 height 22
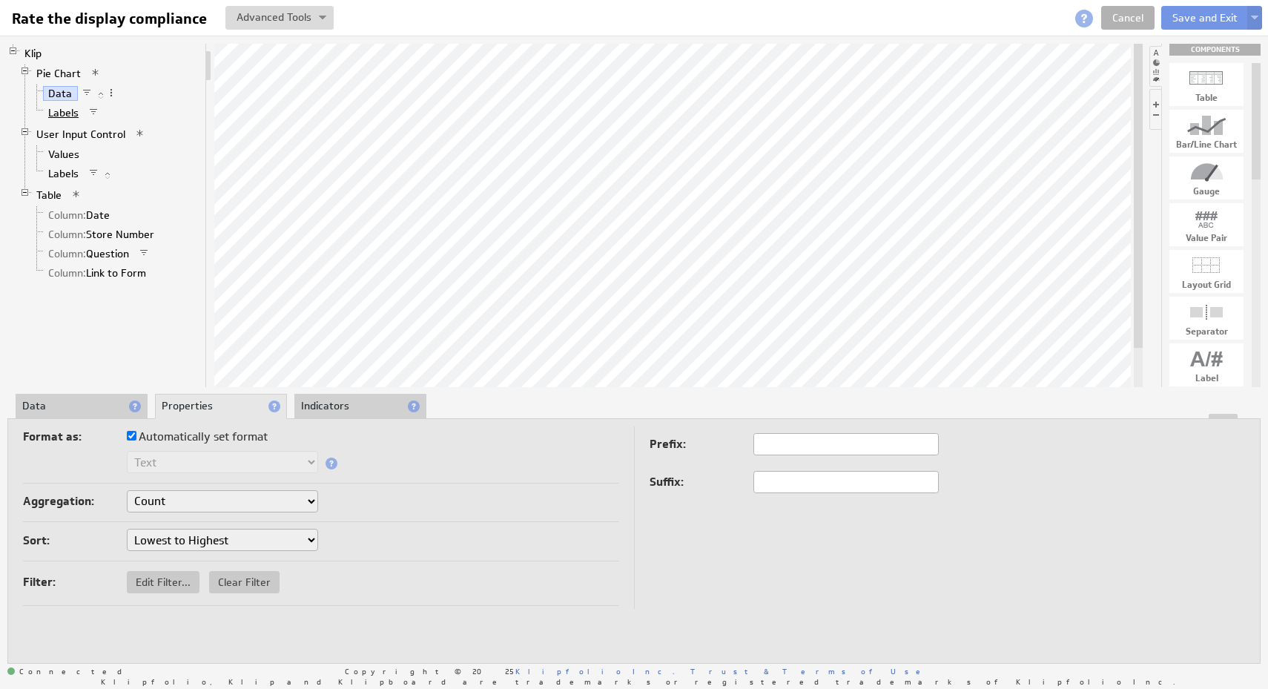
click at [68, 114] on link "Labels" at bounding box center [64, 112] width 42 height 15
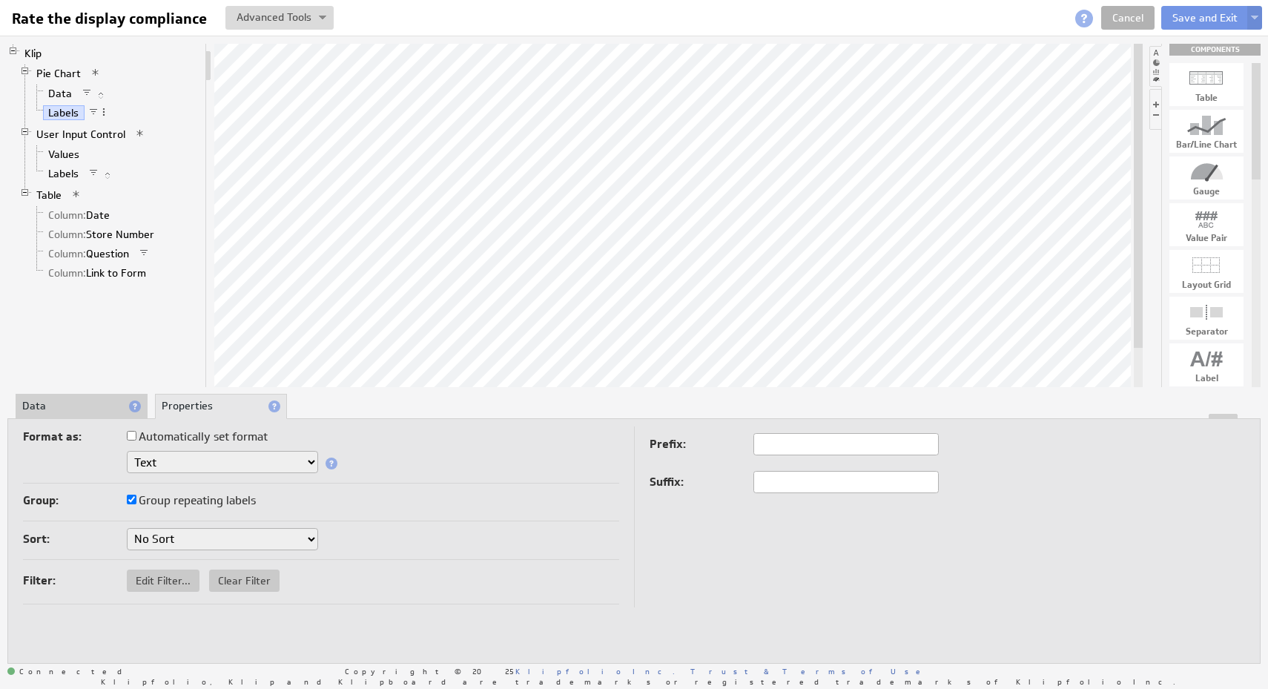
click at [62, 409] on li "Data" at bounding box center [82, 406] width 132 height 25
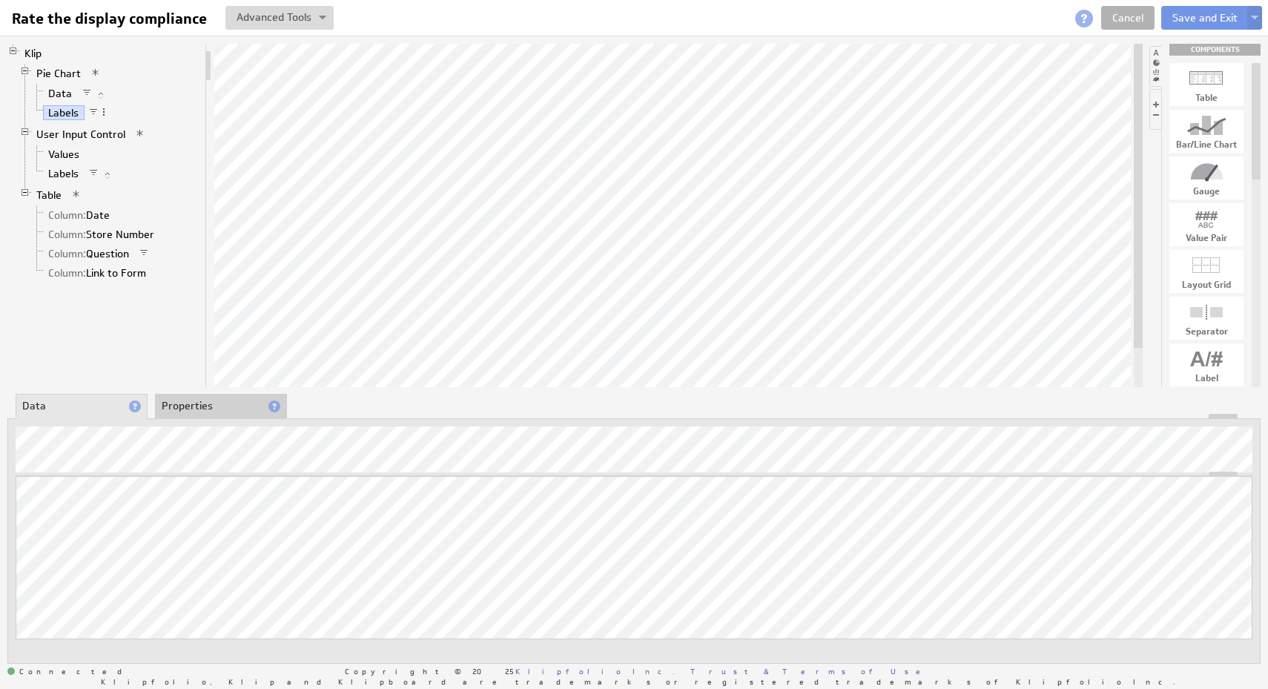
click at [190, 409] on li "Properties" at bounding box center [221, 406] width 132 height 25
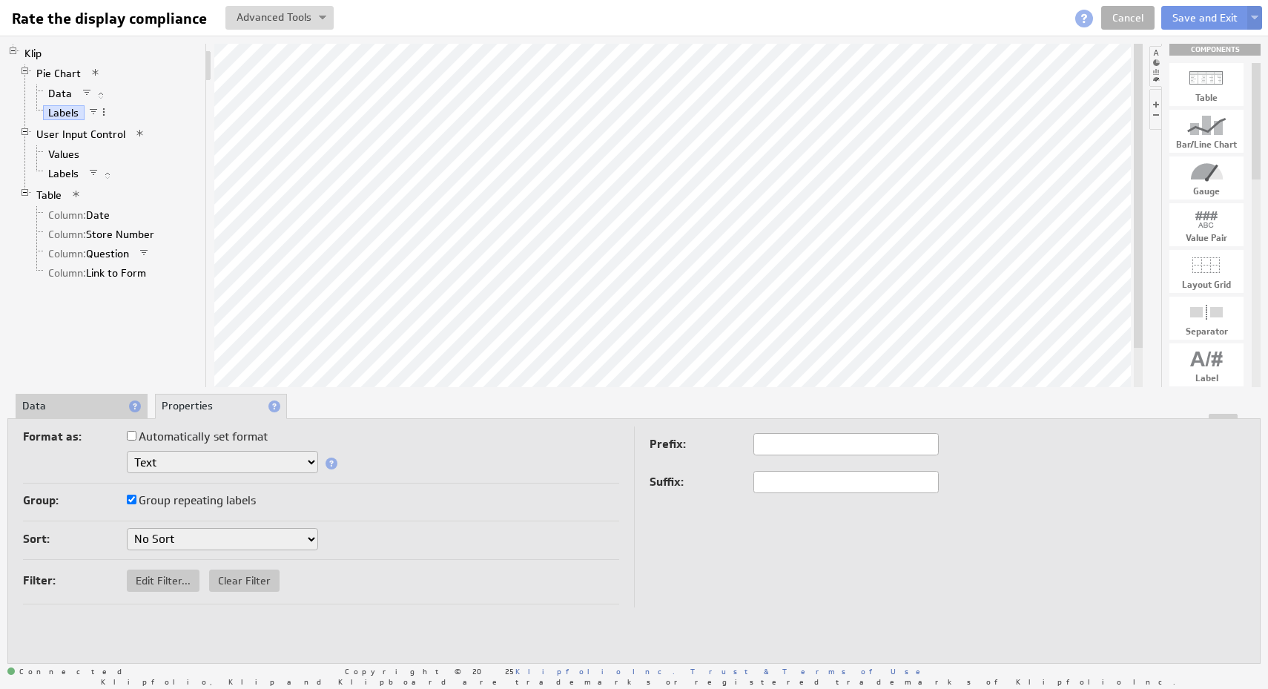
click at [172, 433] on label "Automatically set format" at bounding box center [197, 436] width 141 height 21
click at [136, 433] on input "Automatically set format" at bounding box center [132, 436] width 10 height 10
checkbox input "true"
click at [145, 583] on span "Edit Filter..." at bounding box center [163, 580] width 73 height 13
select select "view"
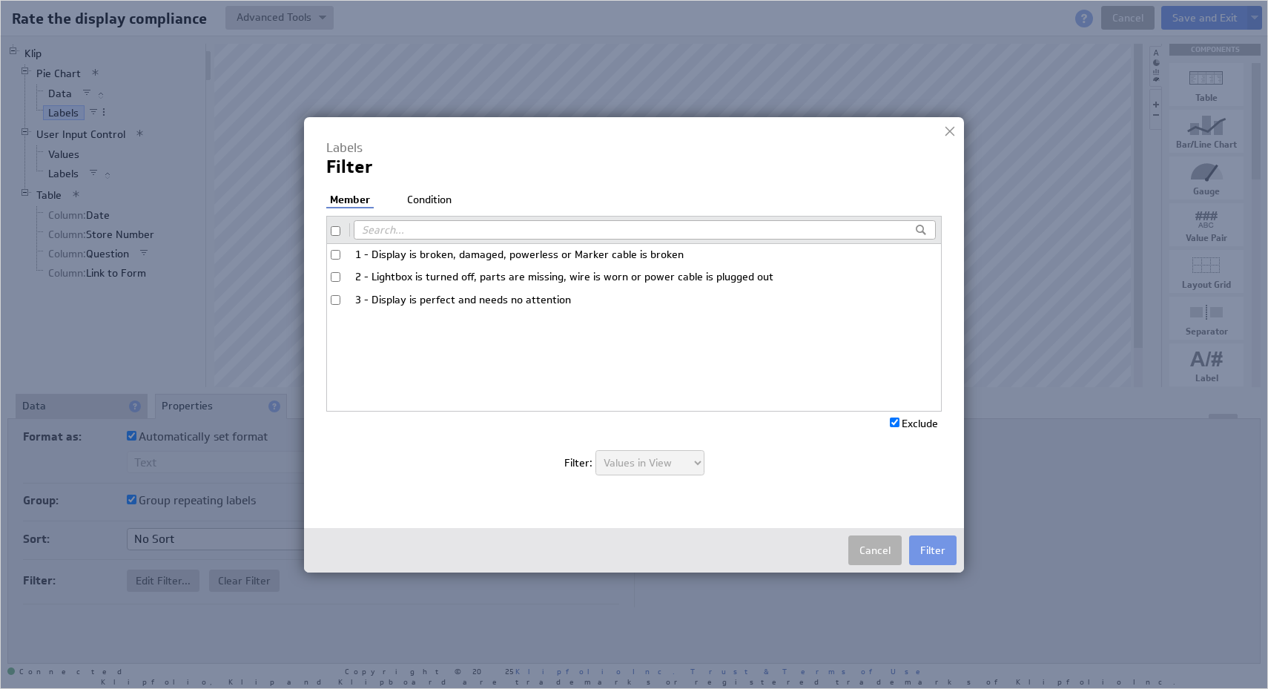
click at [421, 203] on li "Condition" at bounding box center [429, 200] width 52 height 15
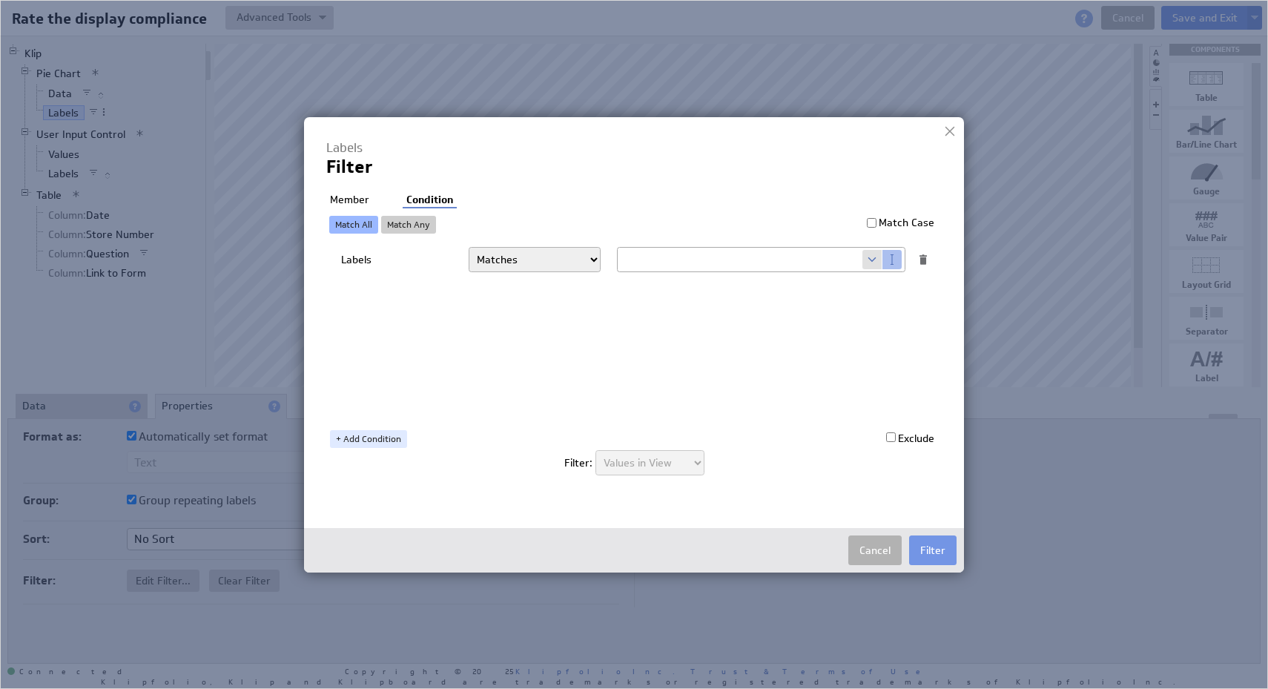
click at [337, 202] on li "Member" at bounding box center [349, 200] width 47 height 15
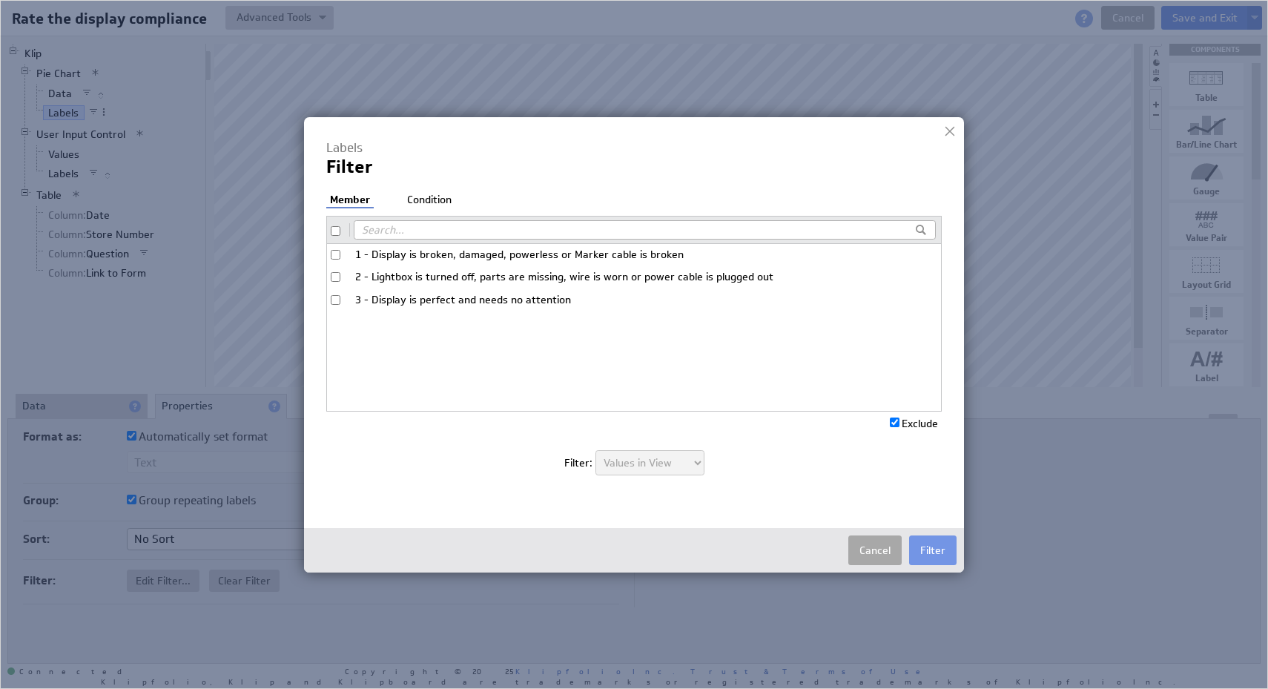
click at [874, 544] on button "Cancel" at bounding box center [874, 550] width 53 height 30
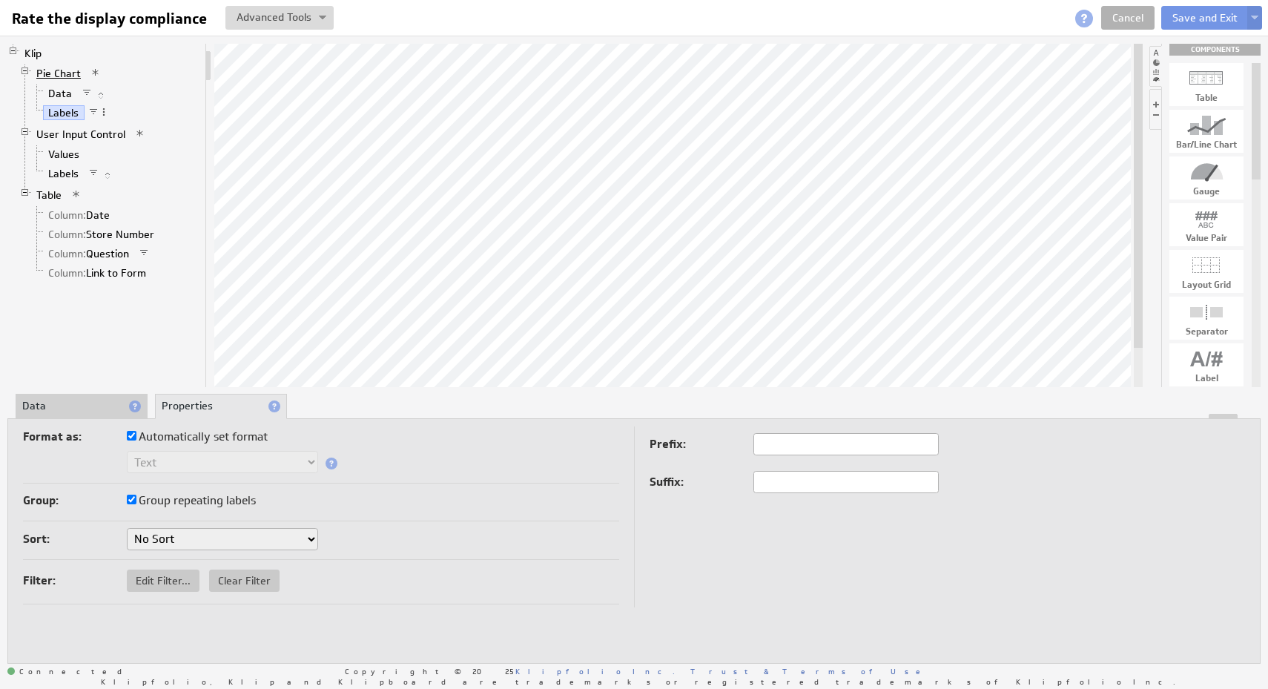
click at [67, 73] on link "Pie Chart" at bounding box center [59, 73] width 56 height 15
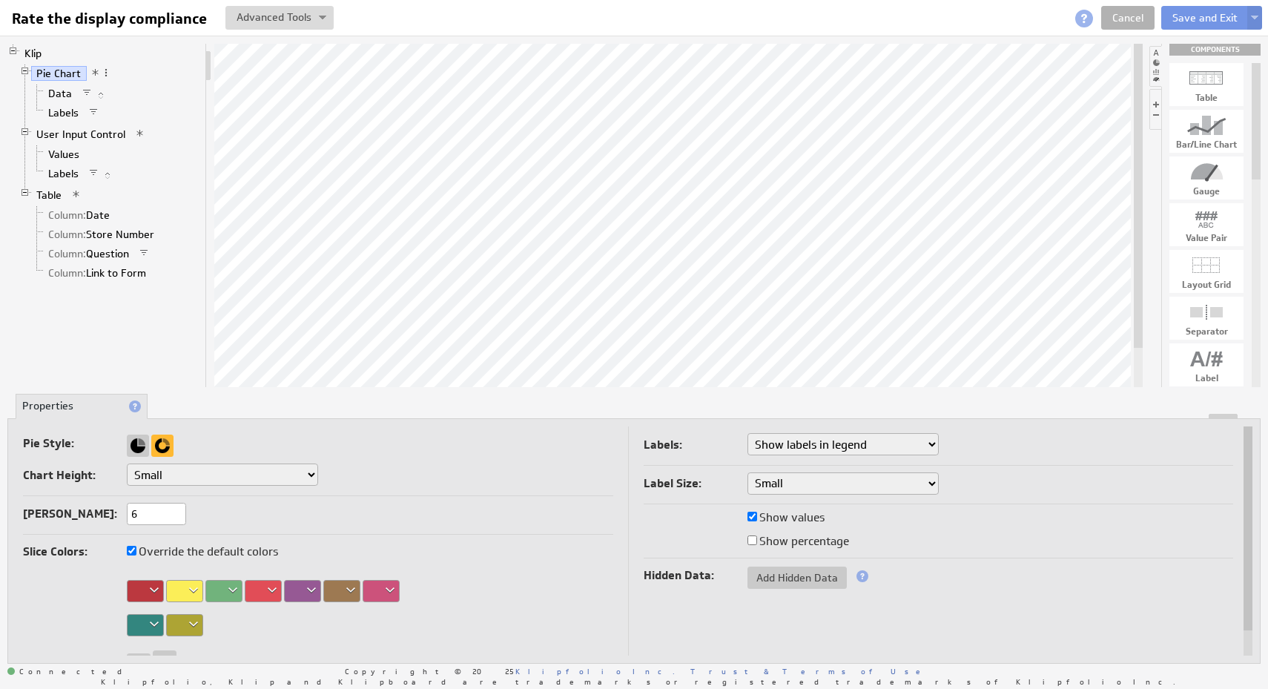
click at [191, 595] on div at bounding box center [184, 591] width 37 height 22
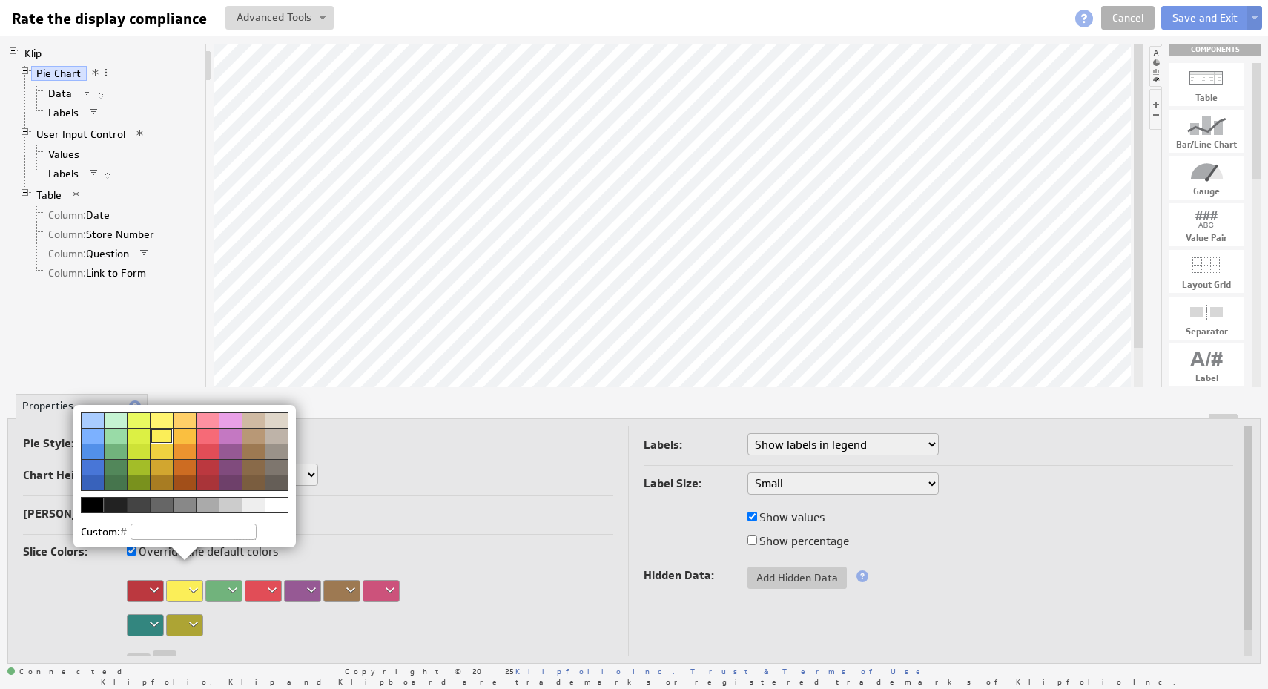
click at [182, 448] on div at bounding box center [184, 451] width 23 height 16
click at [478, 486] on img at bounding box center [634, 344] width 1268 height 689
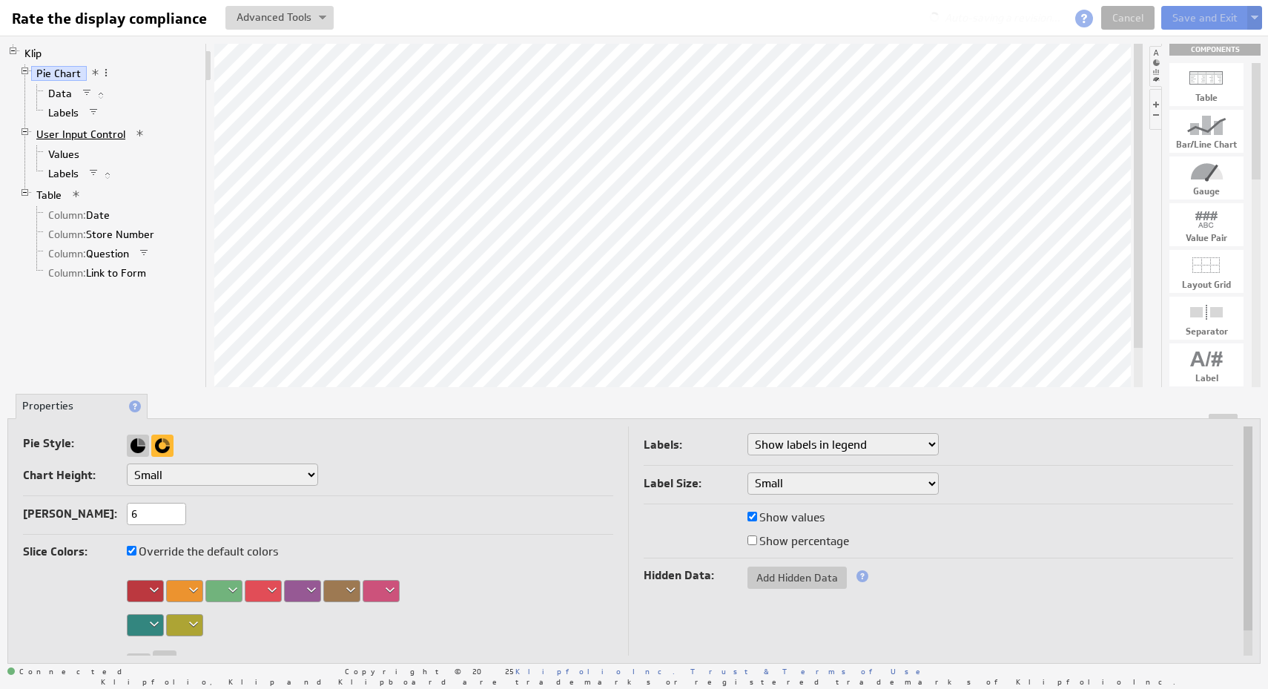
click at [112, 131] on link "User Input Control" at bounding box center [81, 134] width 100 height 15
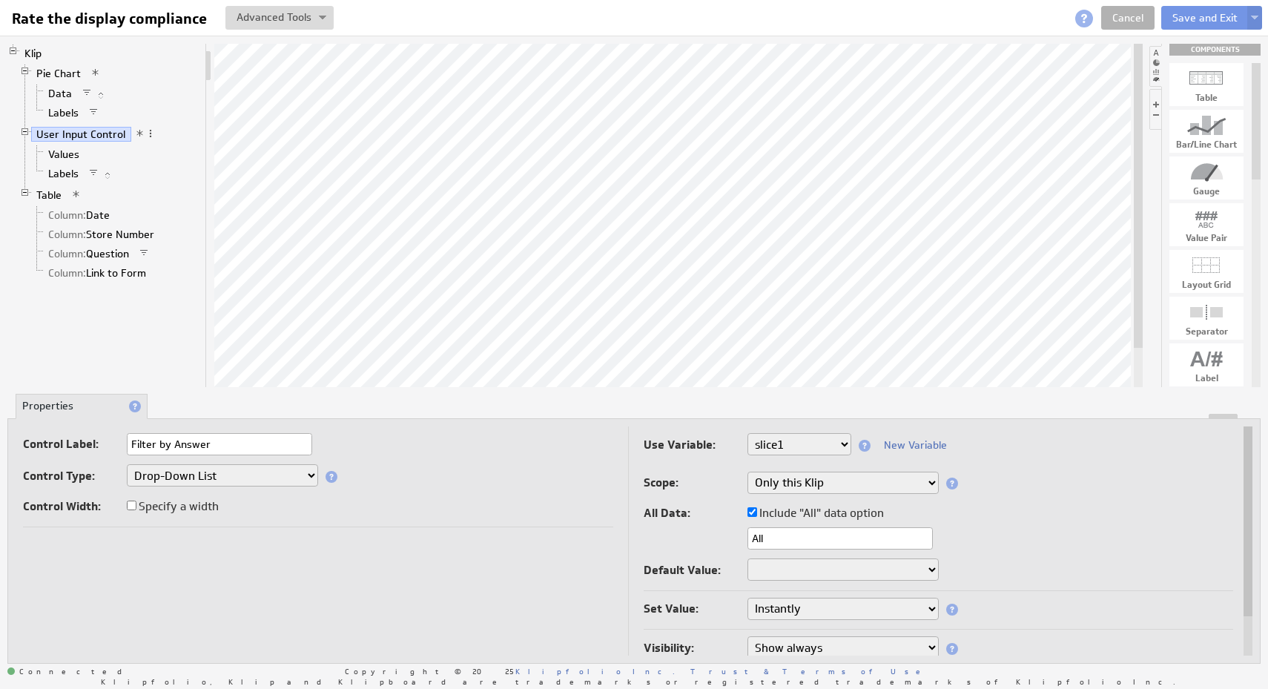
click at [472, 552] on td "Control Label: Filter by Answer Control Type: Drop-Down List Multi-Select Drop-…" at bounding box center [325, 566] width 605 height 280
click at [176, 446] on input "Filter by Answer" at bounding box center [219, 444] width 185 height 22
type input "Filter by answer"
click at [461, 522] on div "Control Label: Filter by answer Control Type: Drop-Down List Multi-Select Drop-…" at bounding box center [318, 480] width 590 height 94
click at [920, 576] on select "All Rate the display compliance" at bounding box center [842, 569] width 191 height 22
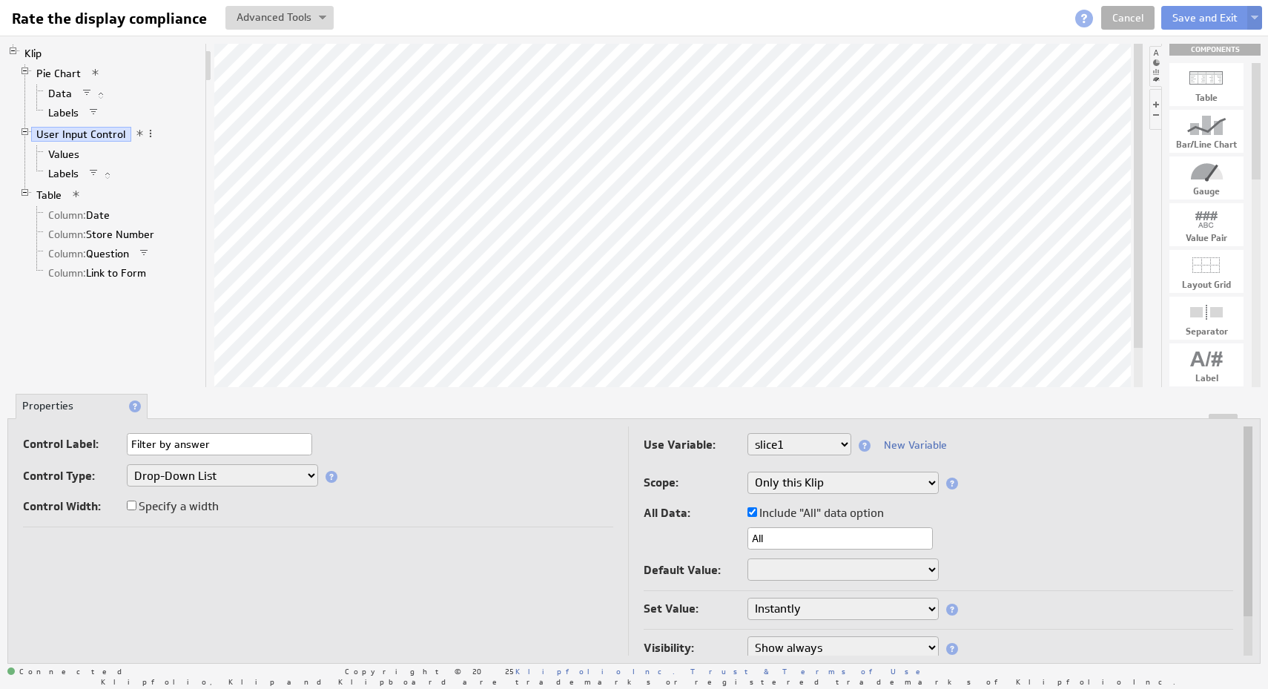
select select "_all_"
click at [747, 558] on select "All Rate the display compliance" at bounding box center [842, 569] width 191 height 22
select select "_all_"
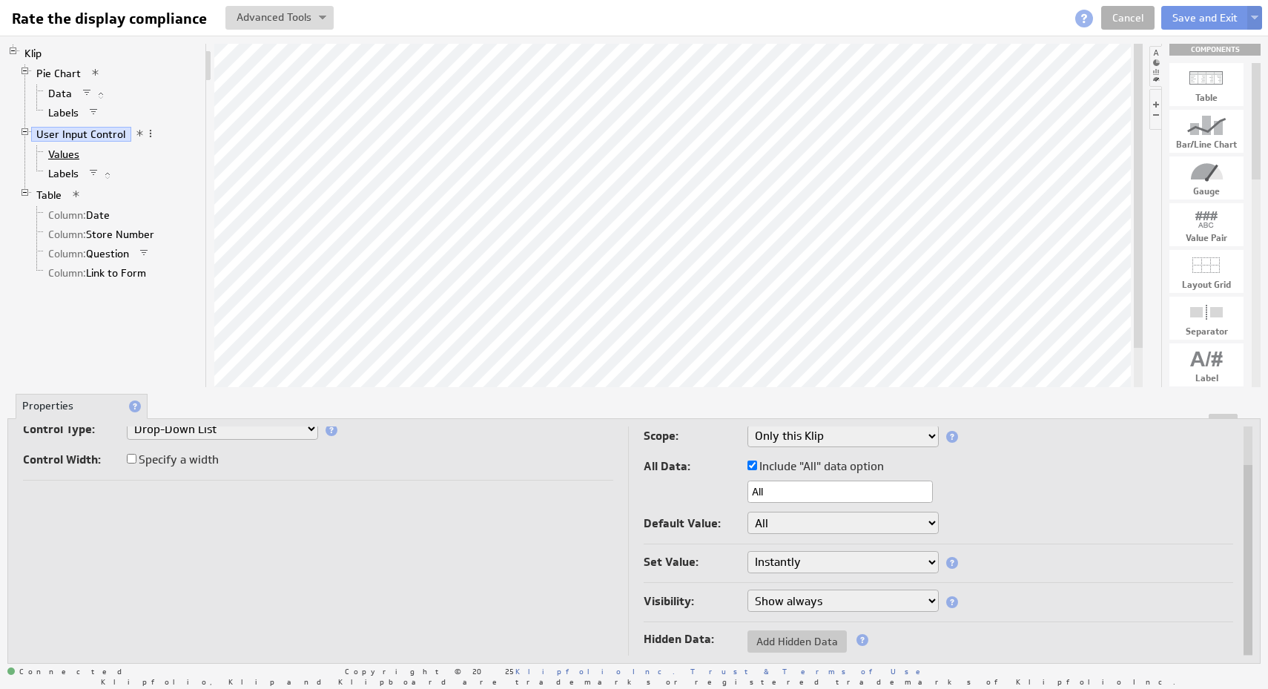
click at [62, 156] on link "Values" at bounding box center [64, 154] width 42 height 15
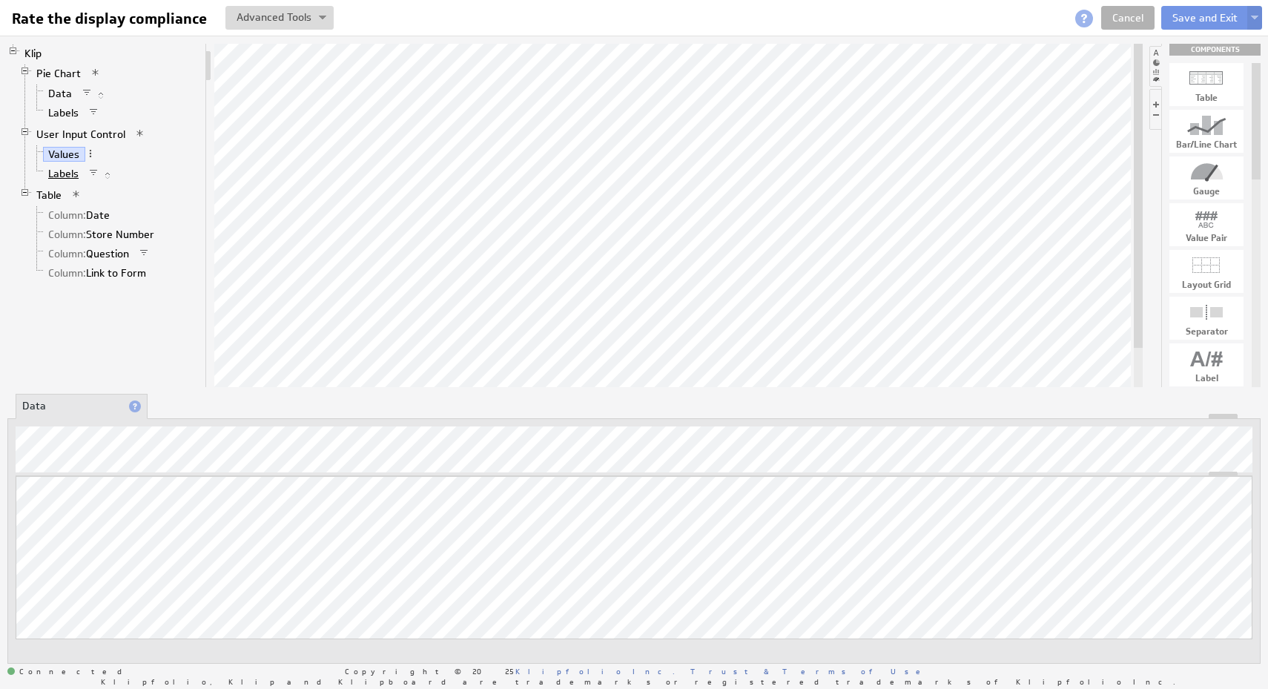
click at [62, 176] on link "Labels" at bounding box center [64, 173] width 42 height 15
click at [89, 170] on span at bounding box center [93, 173] width 10 height 10
click at [133, 193] on div "Edit Filter..." at bounding box center [167, 186] width 148 height 24
checkbox input "false"
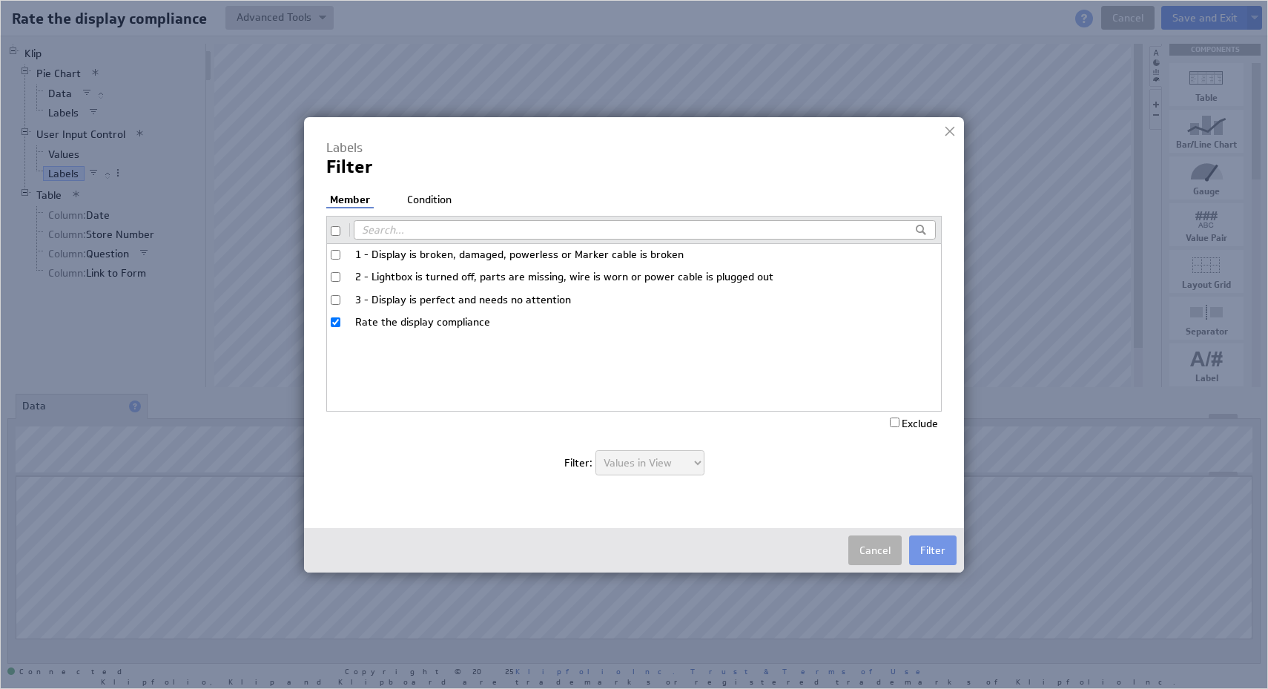
click at [420, 199] on li "Condition" at bounding box center [429, 200] width 52 height 15
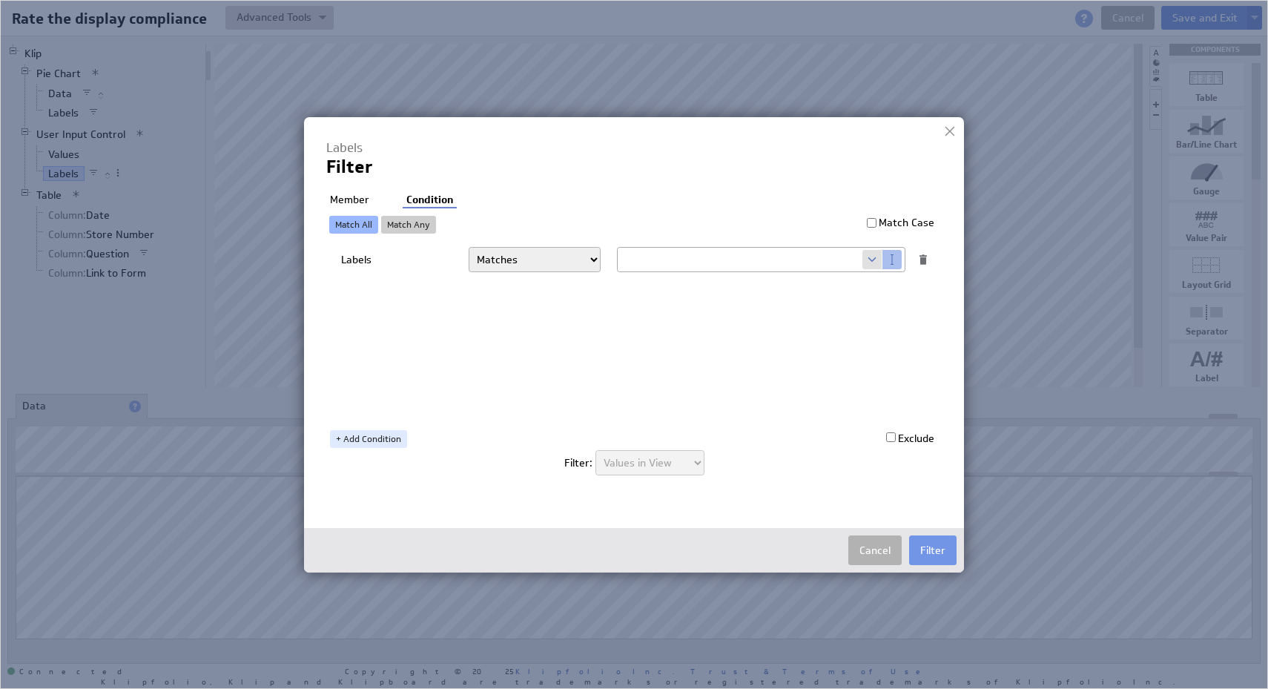
click at [357, 199] on li "Member" at bounding box center [349, 200] width 47 height 15
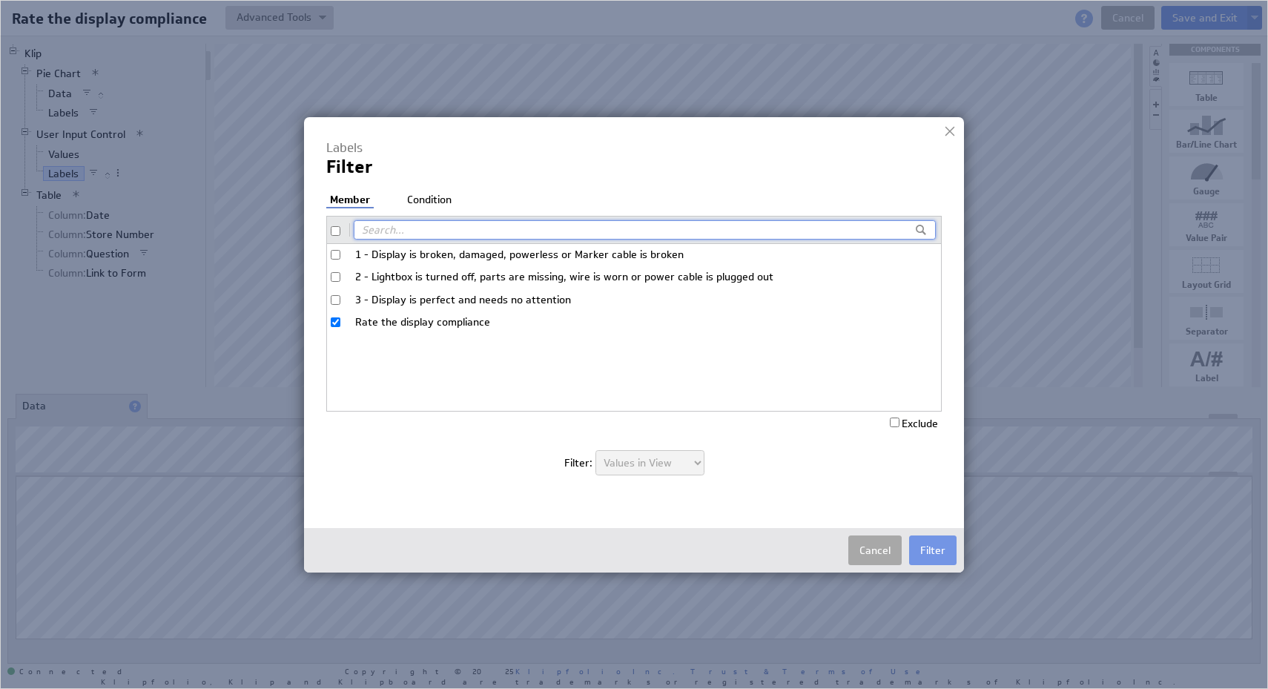
click at [868, 552] on button "Cancel" at bounding box center [874, 550] width 53 height 30
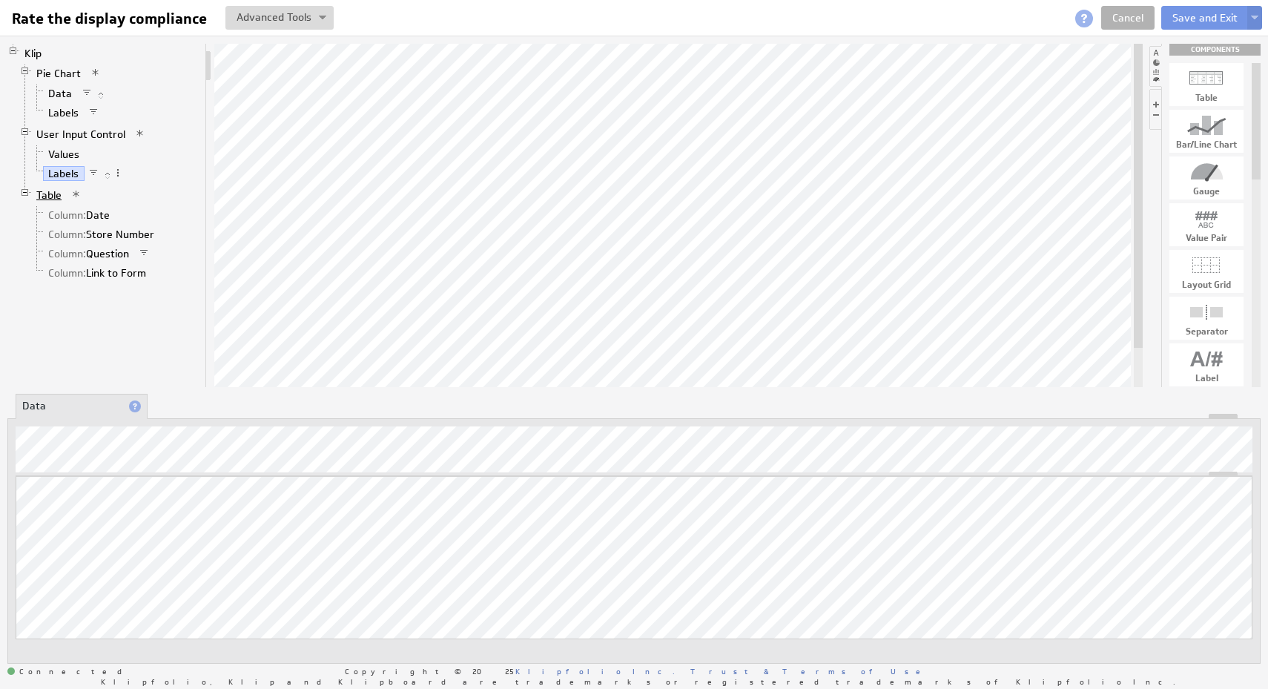
click at [48, 197] on link "Table" at bounding box center [49, 195] width 36 height 15
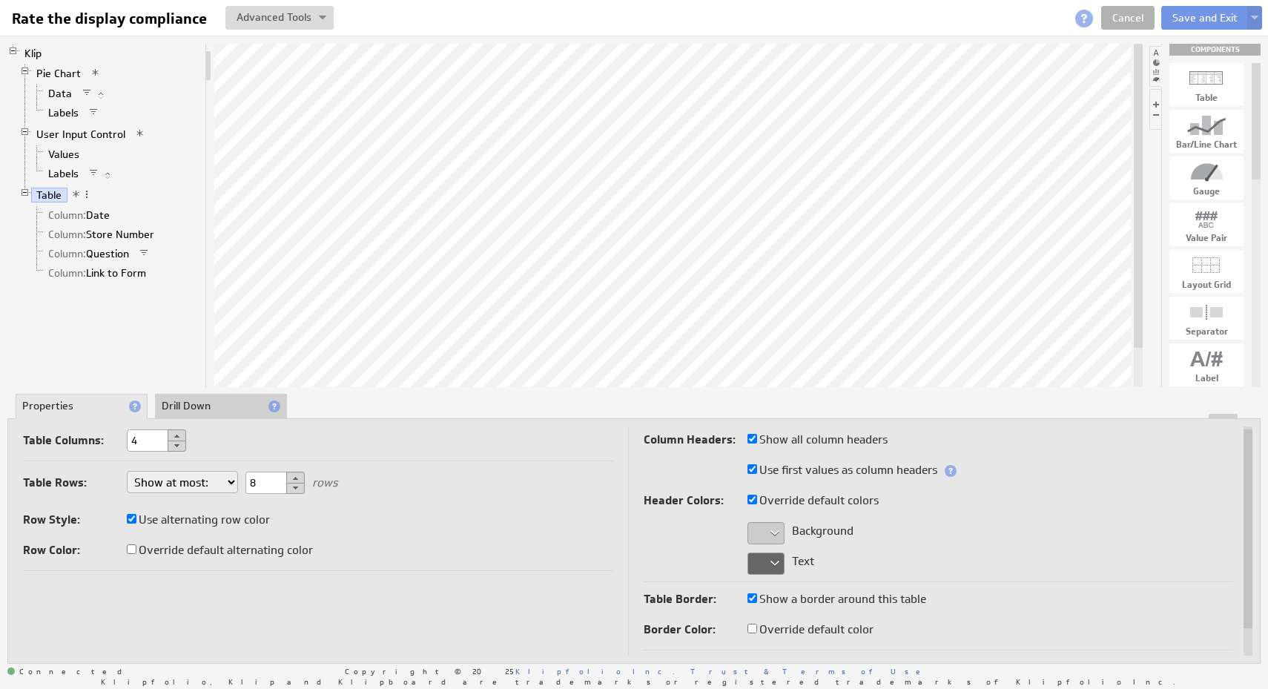
click at [1149, 214] on div "Klip Pie Chart Data Labels User Input Control Values Labels Table Column: Date …" at bounding box center [633, 215] width 1253 height 343
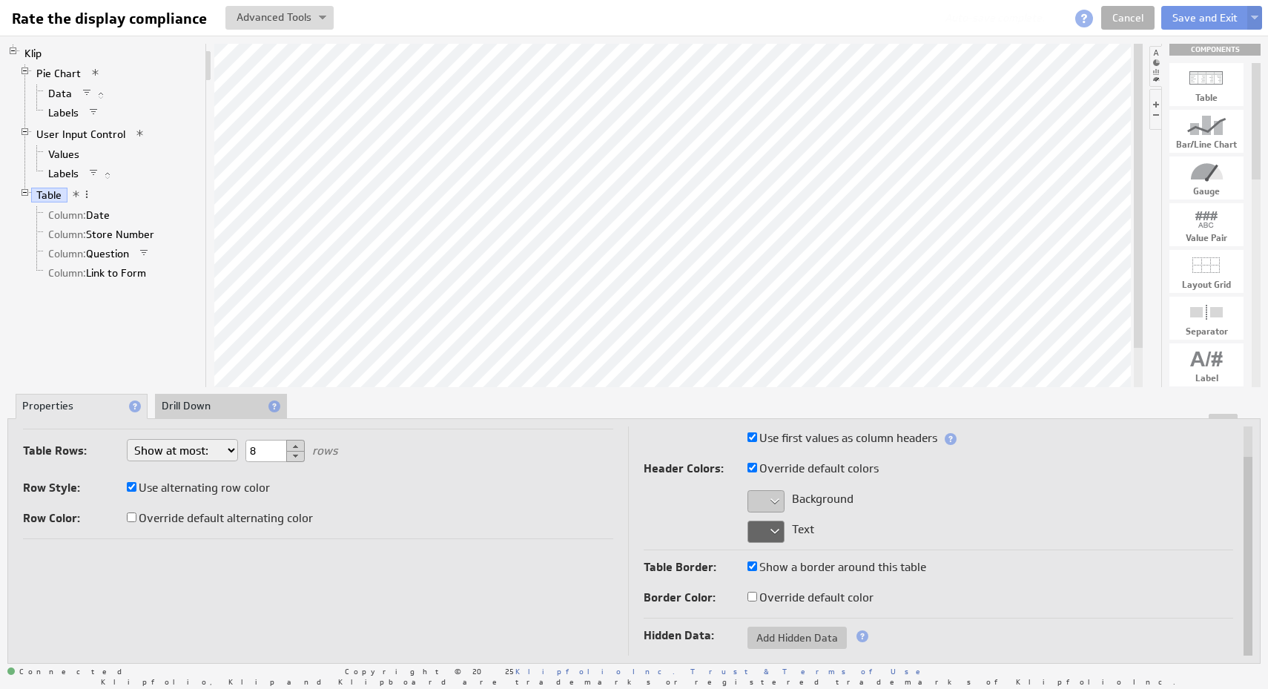
click at [74, 193] on span at bounding box center [76, 194] width 10 height 10
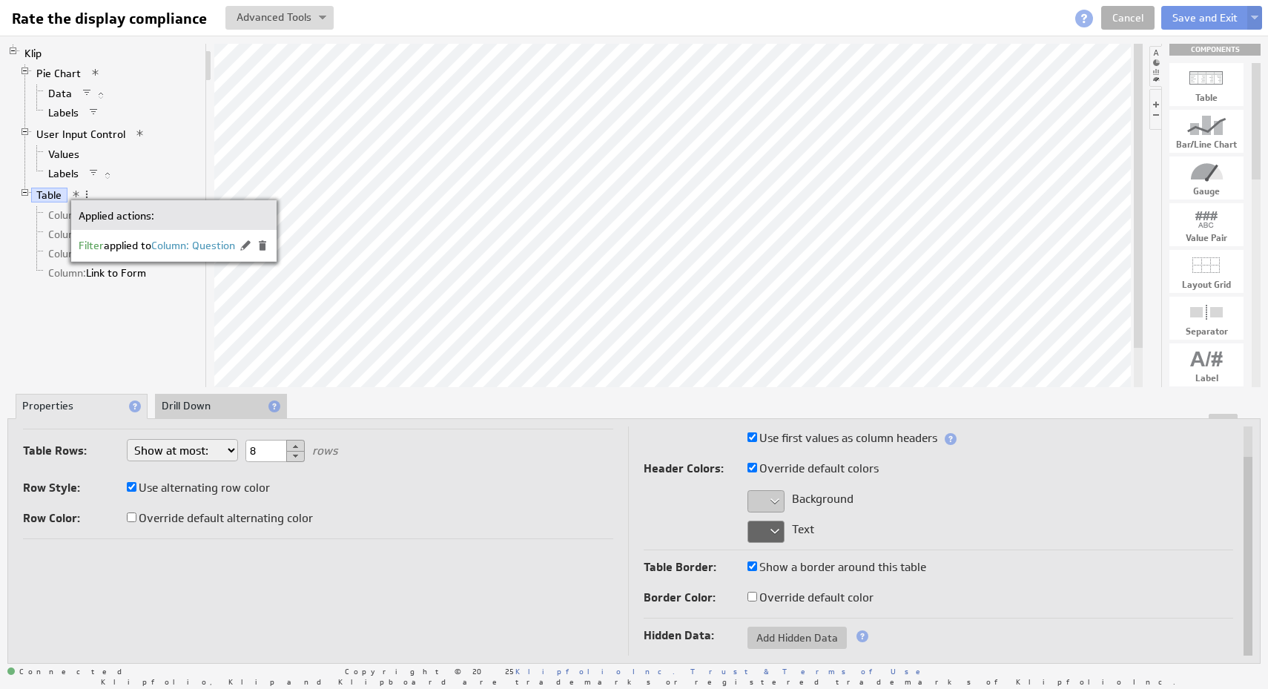
click at [175, 159] on li "Values" at bounding box center [115, 154] width 168 height 19
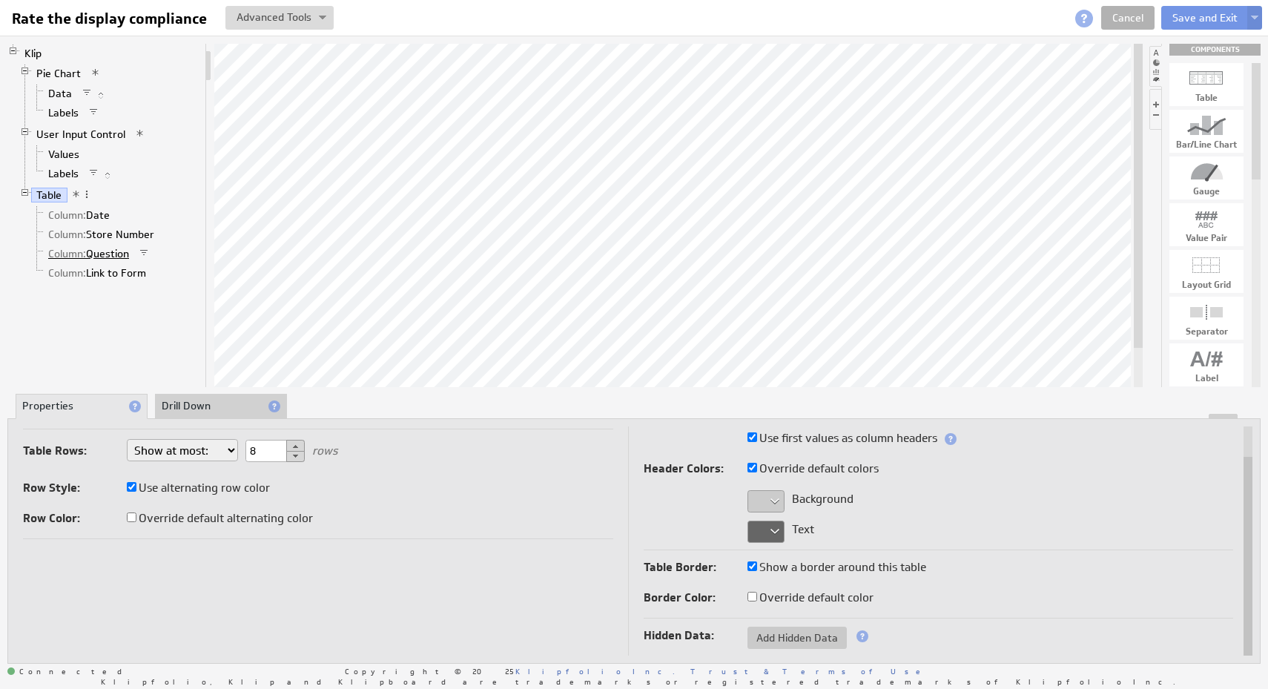
click at [121, 254] on link "Column: Question" at bounding box center [89, 253] width 92 height 15
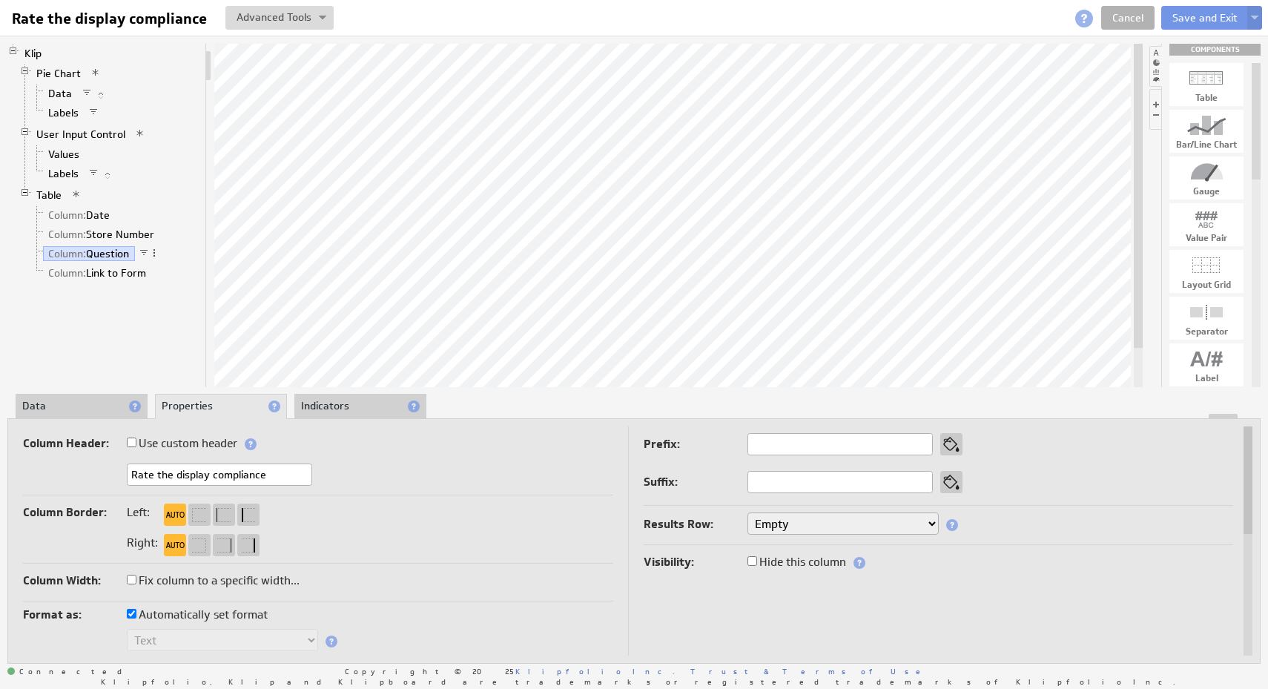
click at [91, 397] on li "Data" at bounding box center [82, 406] width 132 height 25
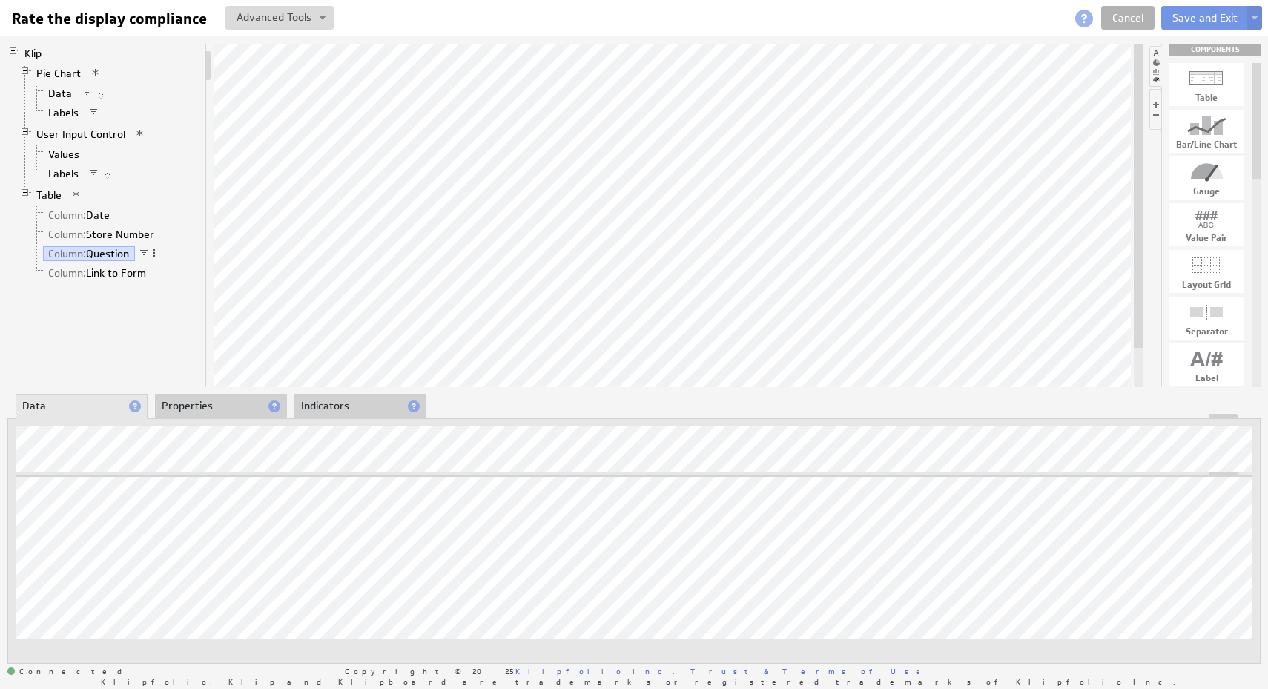
click at [227, 407] on li "Properties" at bounding box center [221, 406] width 132 height 25
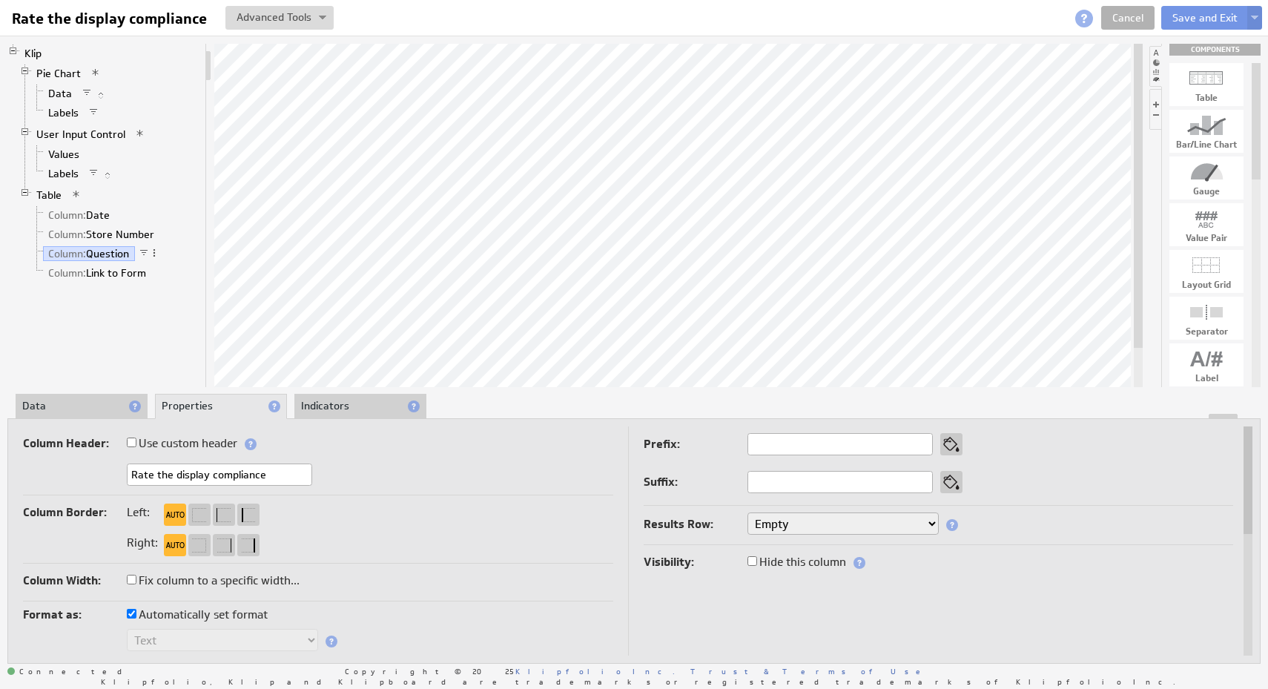
click at [265, 584] on label "Fix column to a specific width..." at bounding box center [213, 580] width 173 height 21
click at [136, 584] on input "Fix column to a specific width..." at bounding box center [132, 580] width 10 height 10
checkbox input "true"
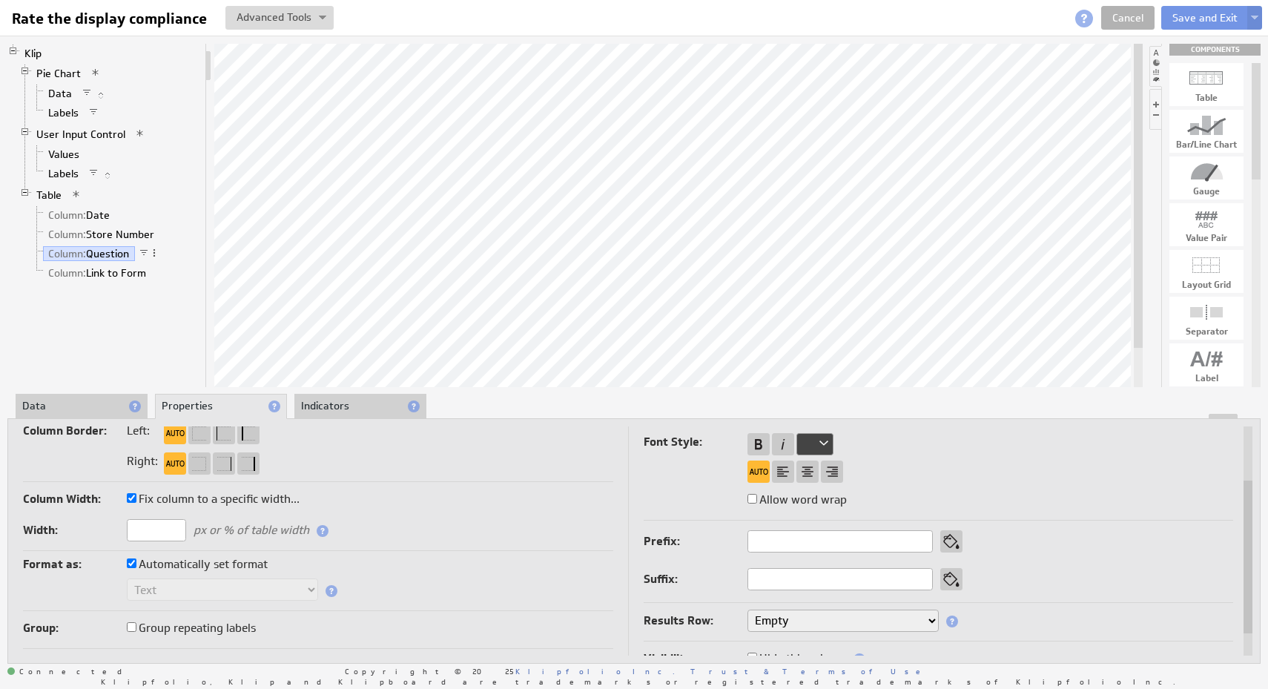
click at [172, 530] on input "text" at bounding box center [156, 530] width 59 height 22
type input "450"
click at [529, 549] on td "Column Header: Use custom header Rate the display compliance Header component a…" at bounding box center [325, 518] width 605 height 346
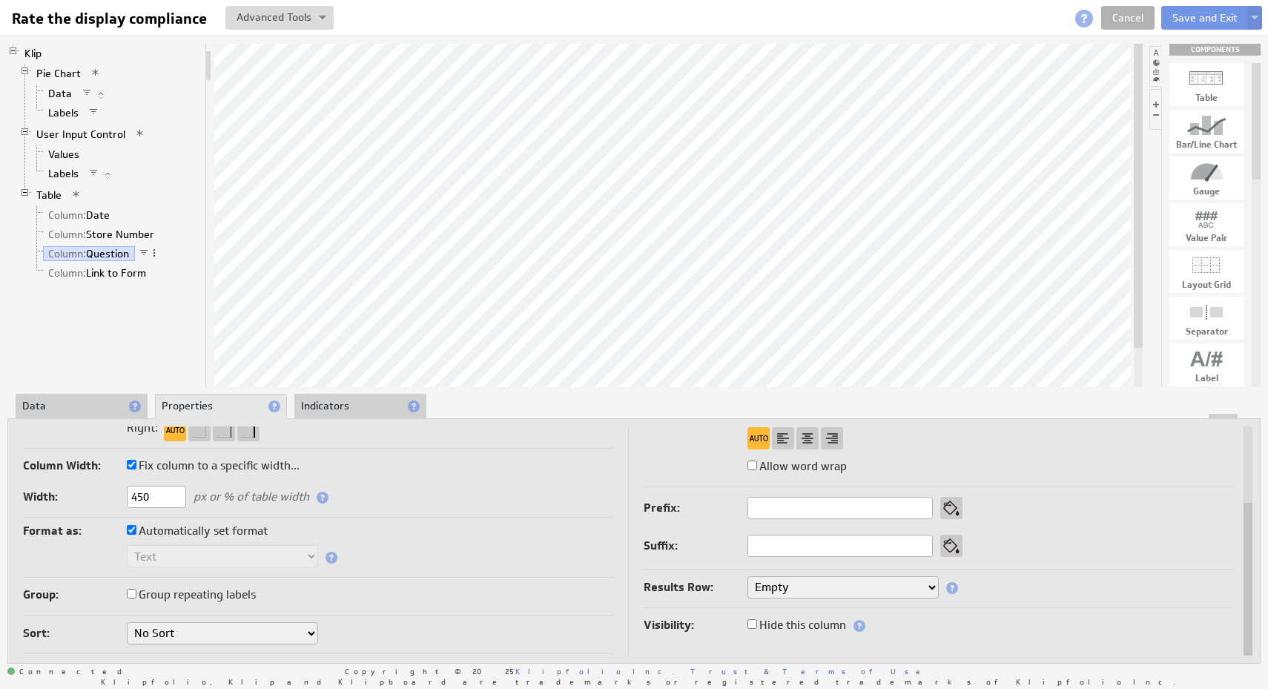
click at [255, 592] on label "Group repeating labels" at bounding box center [191, 594] width 129 height 21
click at [136, 592] on input "Group repeating labels" at bounding box center [132, 594] width 10 height 10
click at [203, 598] on label "Group repeating labels" at bounding box center [191, 594] width 129 height 21
click at [136, 598] on input "Group repeating labels" at bounding box center [132, 594] width 10 height 10
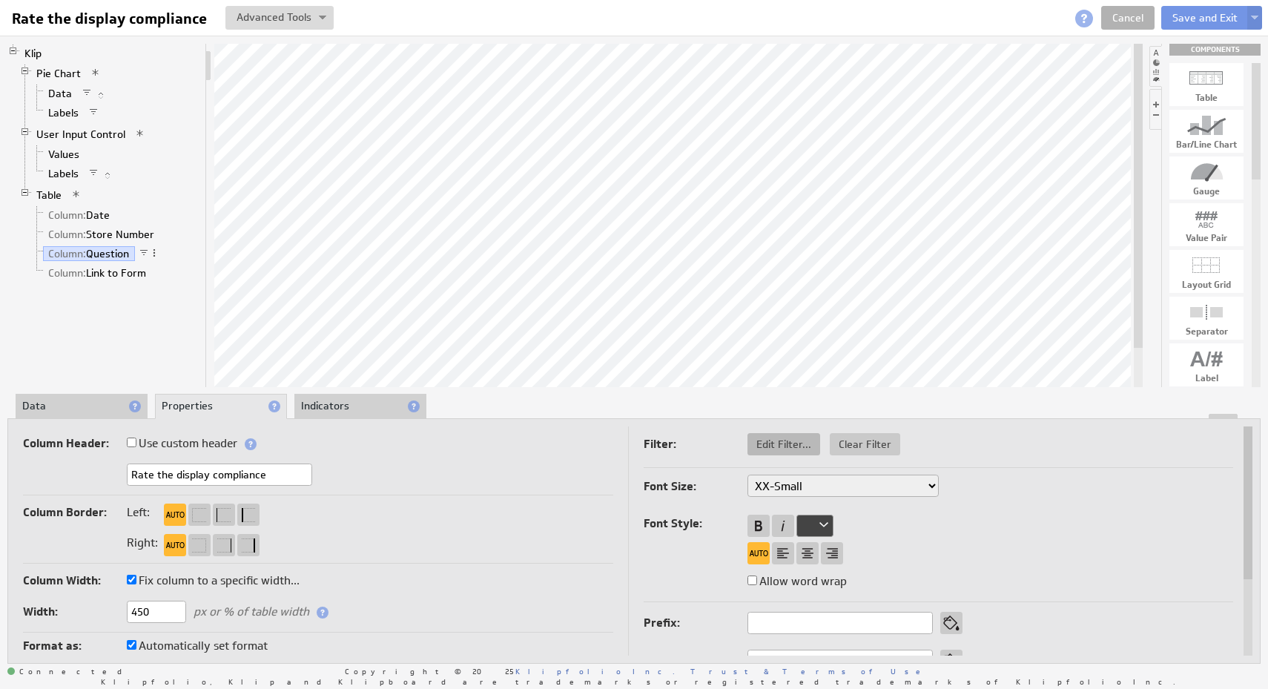
click at [773, 443] on span "Edit Filter..." at bounding box center [783, 444] width 73 height 13
select select "f:contains"
select select "slice1"
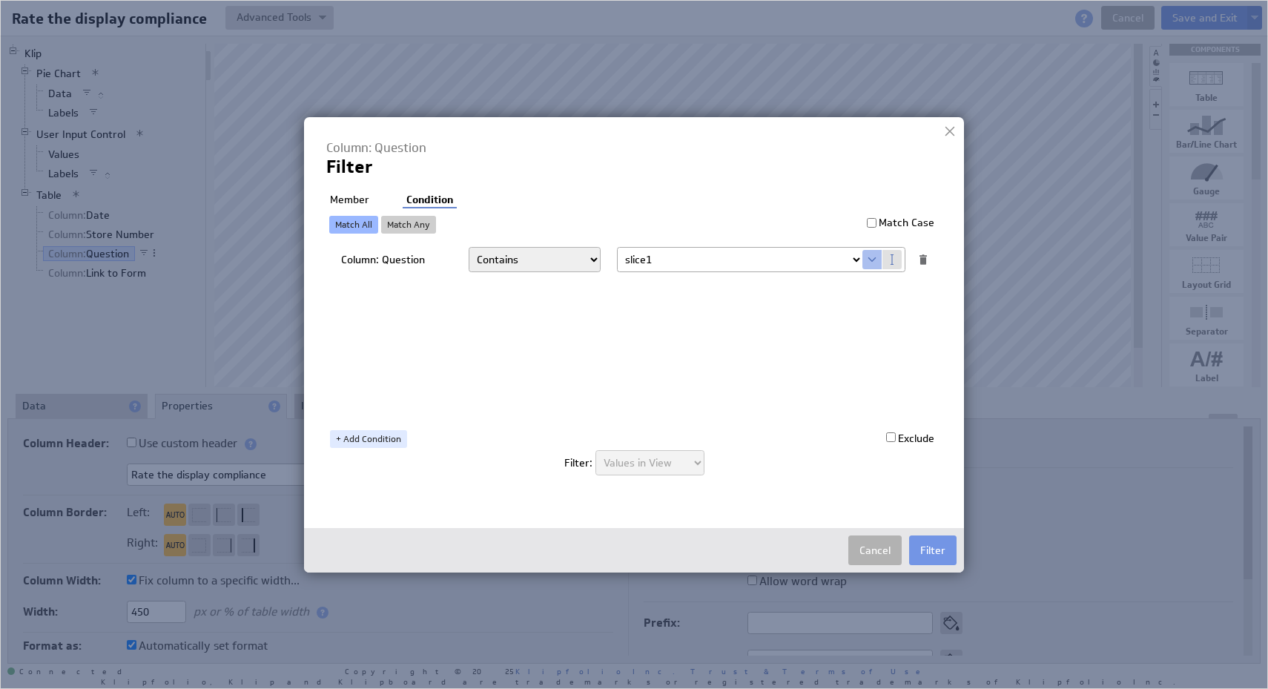
click at [354, 198] on li "Member" at bounding box center [349, 200] width 47 height 15
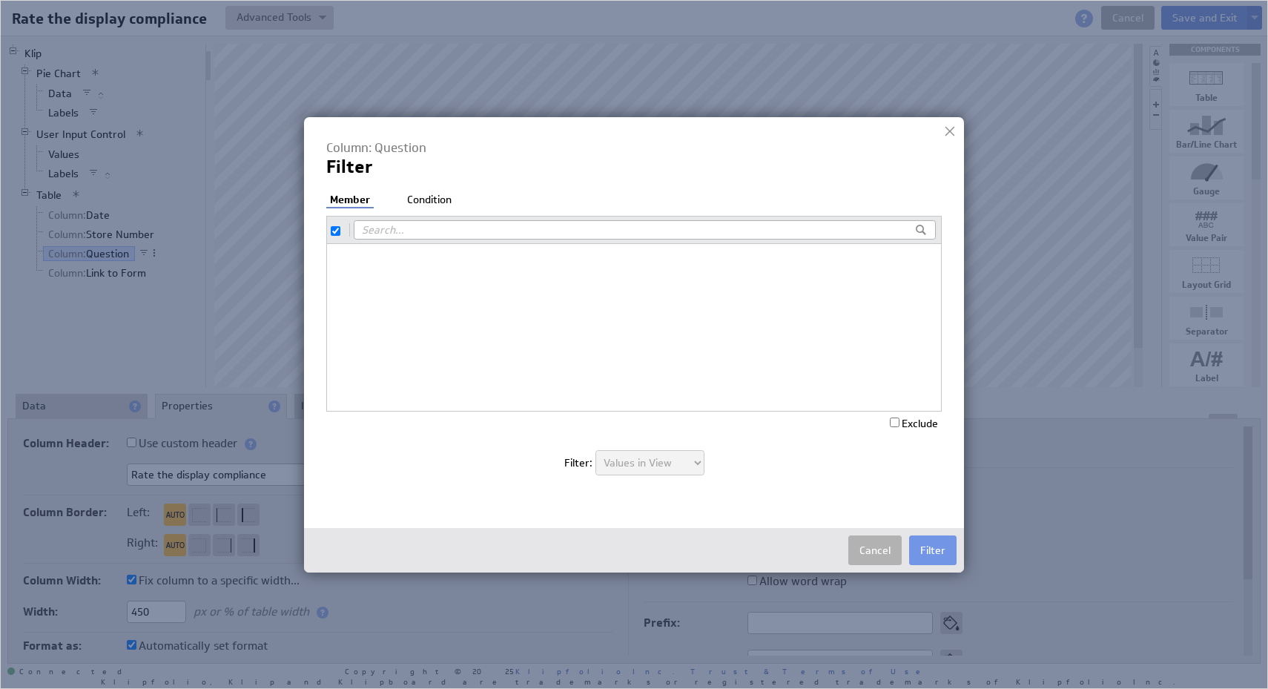
checkbox input "true"
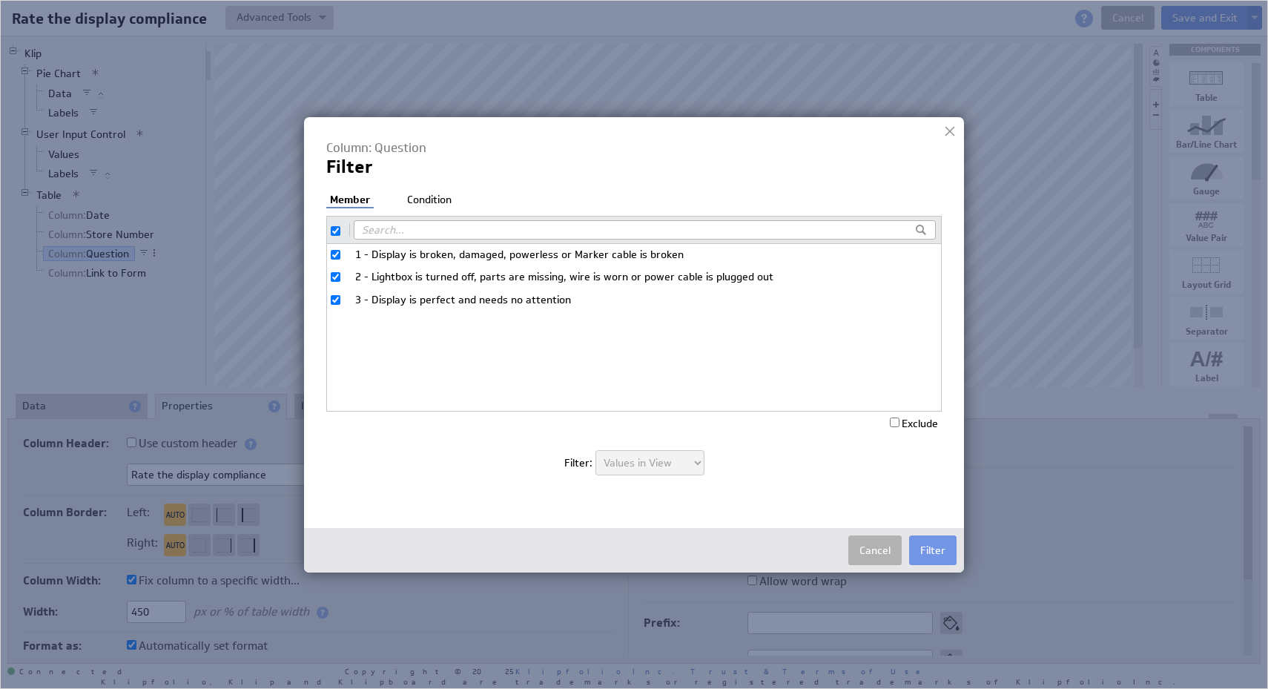
click at [430, 193] on li "Condition" at bounding box center [429, 200] width 52 height 15
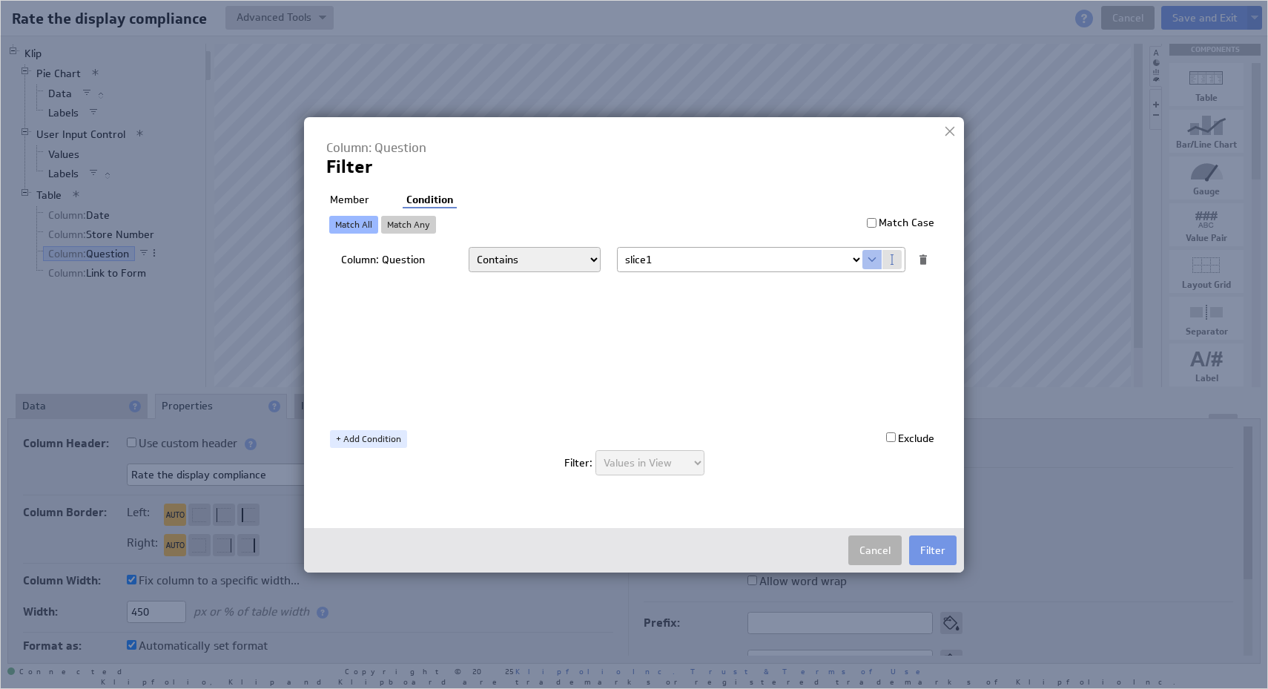
click at [953, 136] on div at bounding box center [950, 131] width 22 height 22
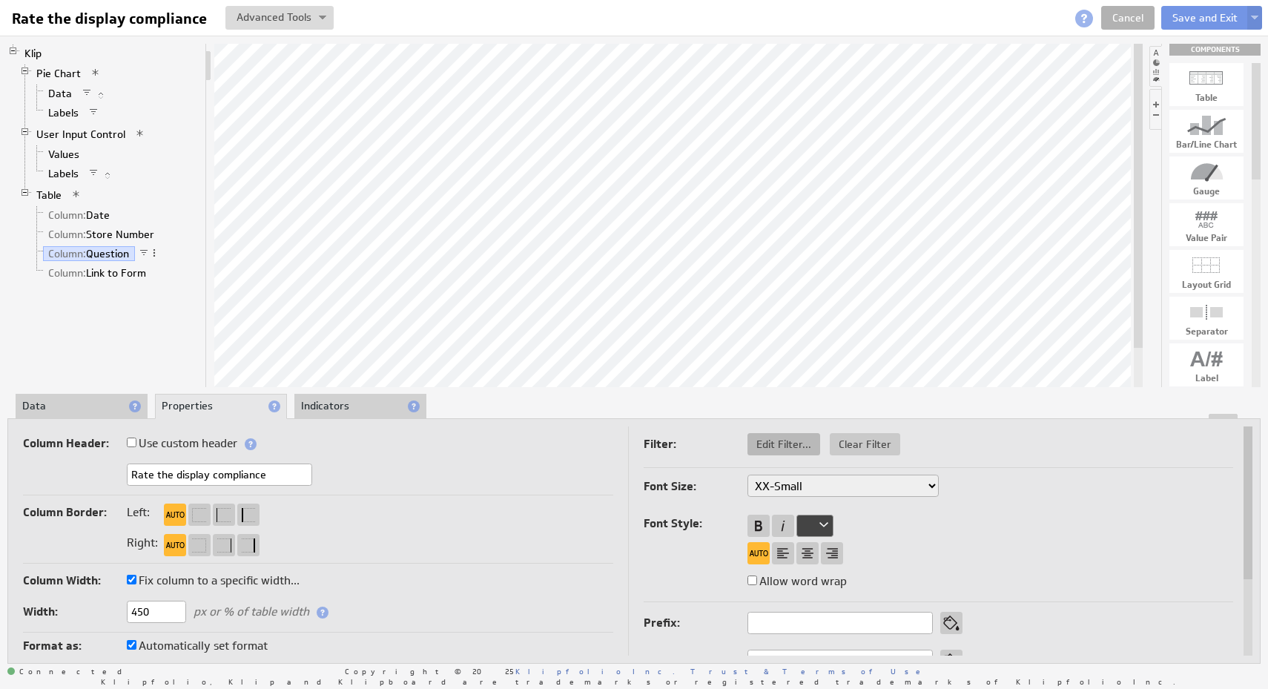
click at [788, 446] on span "Edit Filter..." at bounding box center [783, 444] width 73 height 13
select select "f:contains"
select select "slice1"
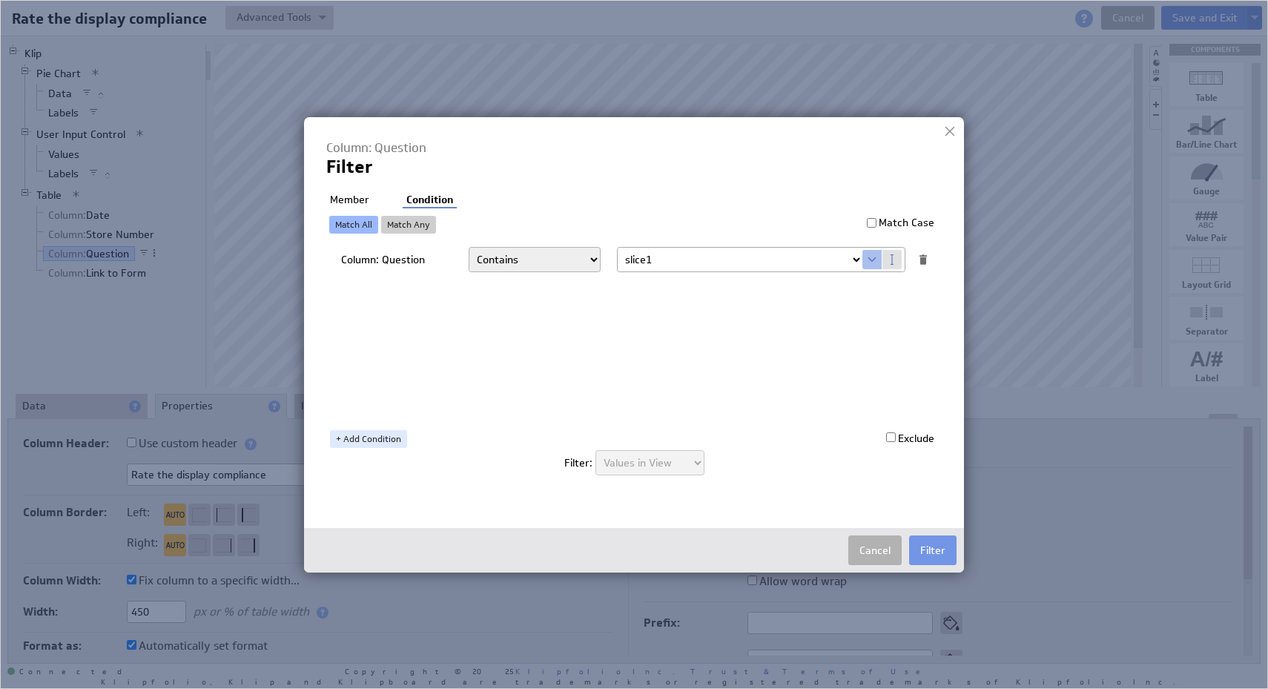
click at [357, 205] on li "Member" at bounding box center [349, 200] width 47 height 15
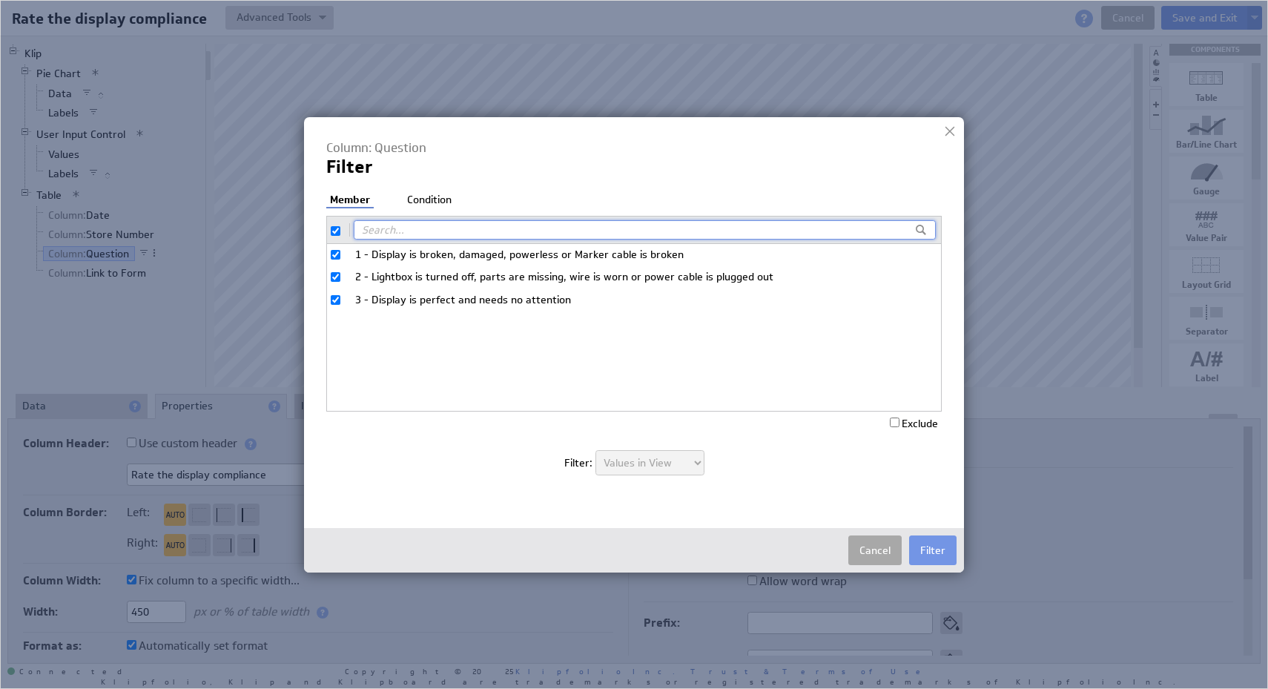
click at [879, 556] on button "Cancel" at bounding box center [874, 550] width 53 height 30
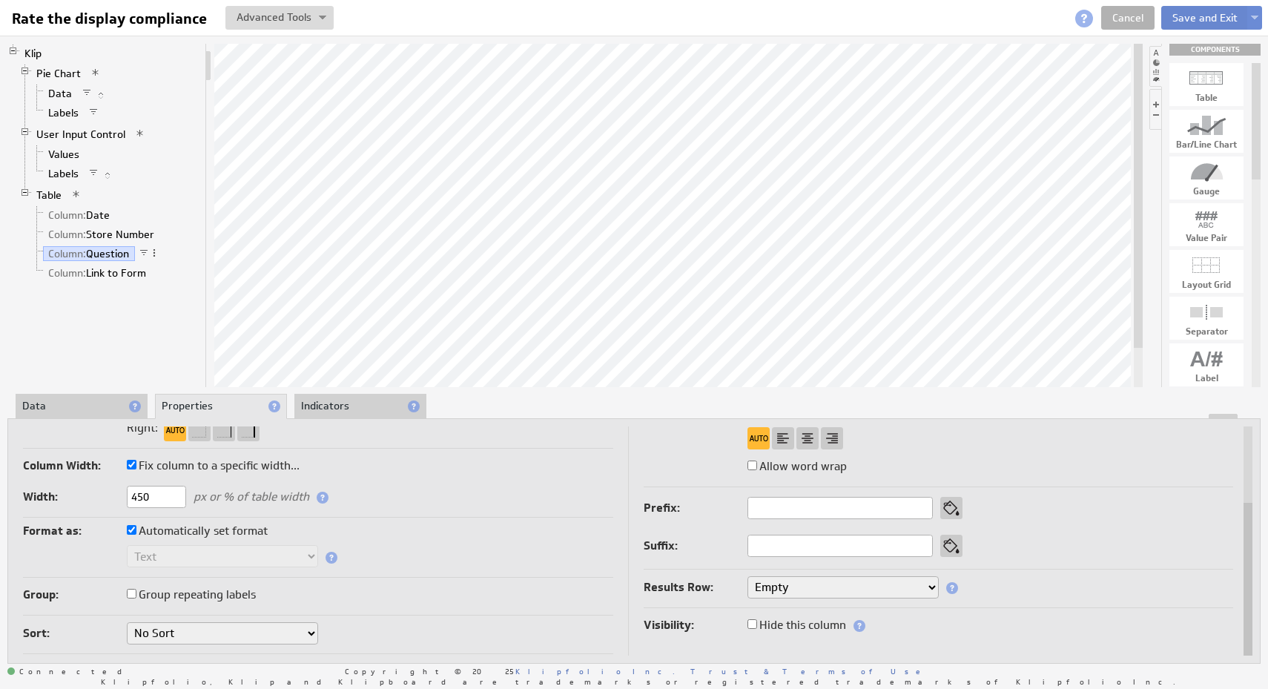
click at [1192, 18] on button "Save and Exit" at bounding box center [1205, 18] width 88 height 24
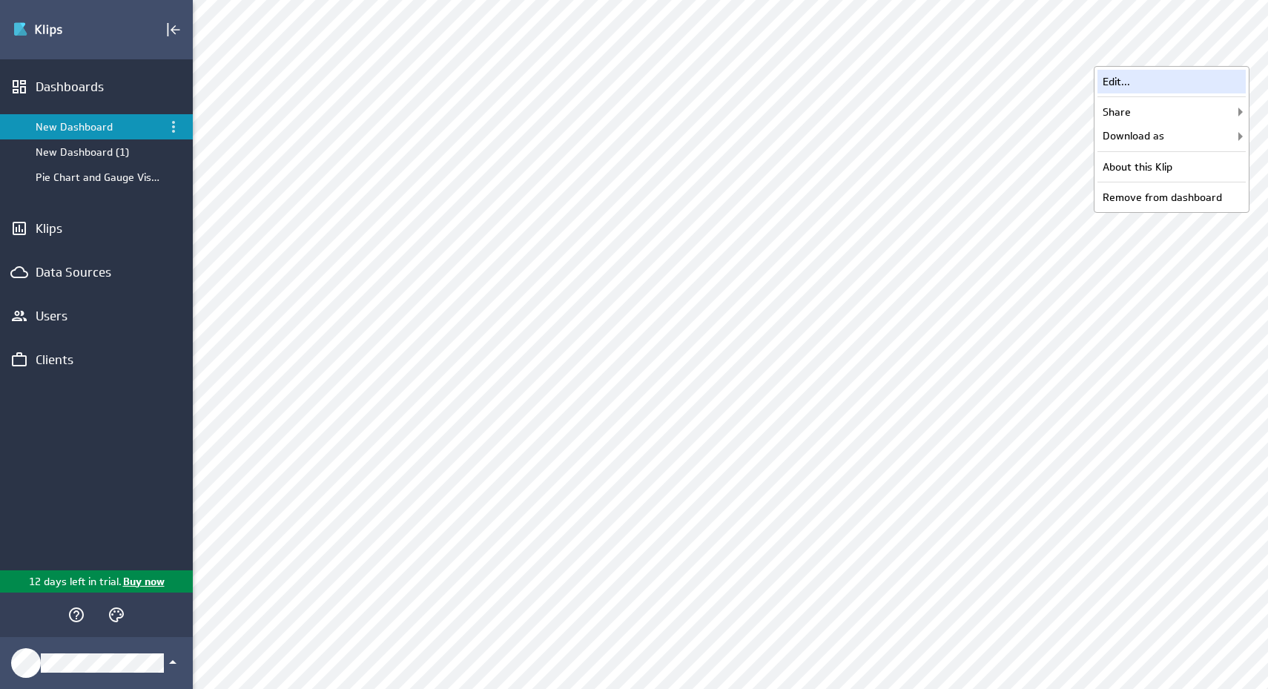
click at [1200, 84] on div "Edit..." at bounding box center [1172, 82] width 148 height 24
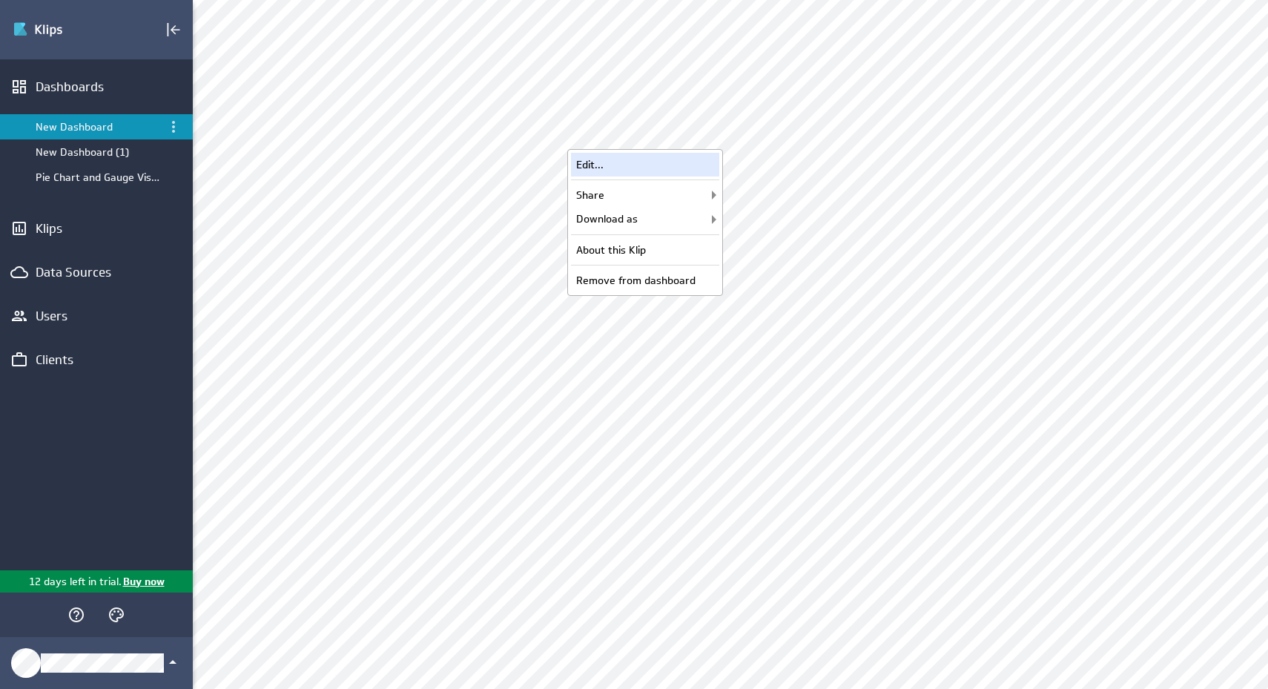
click at [687, 165] on div "Edit..." at bounding box center [645, 165] width 148 height 24
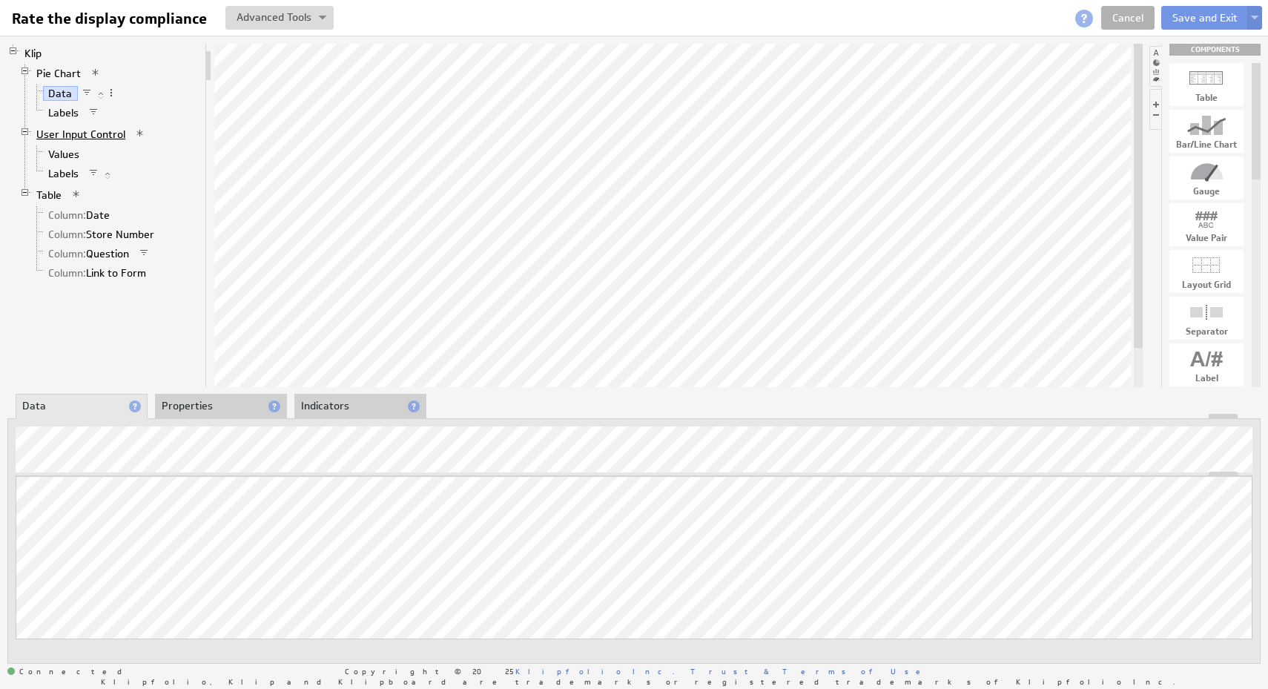
click at [113, 136] on link "User Input Control" at bounding box center [81, 134] width 100 height 15
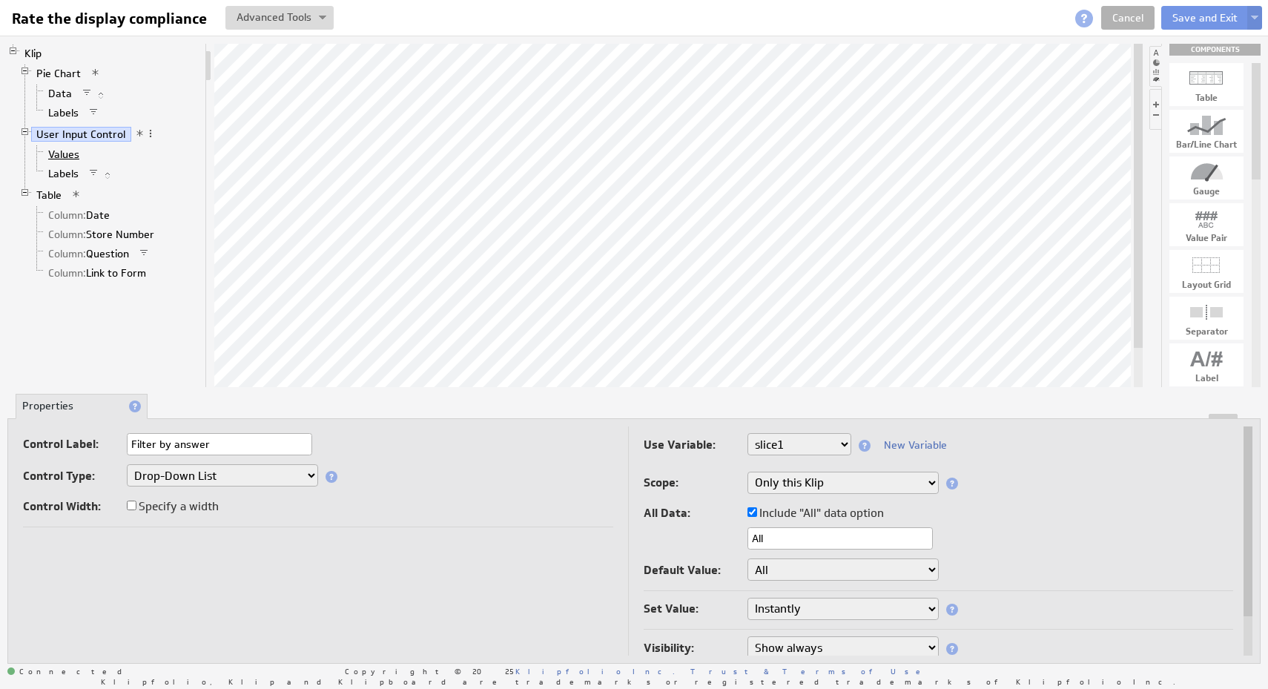
click at [68, 154] on link "Values" at bounding box center [64, 154] width 42 height 15
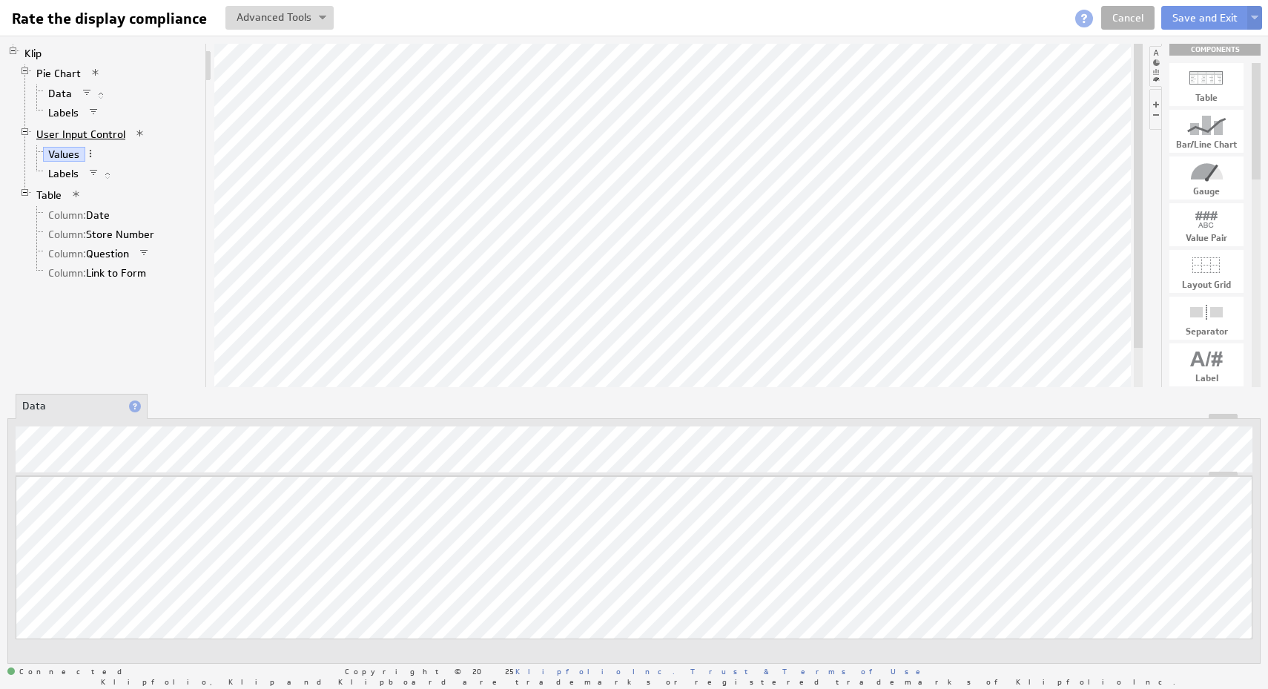
click at [98, 133] on link "User Input Control" at bounding box center [81, 134] width 100 height 15
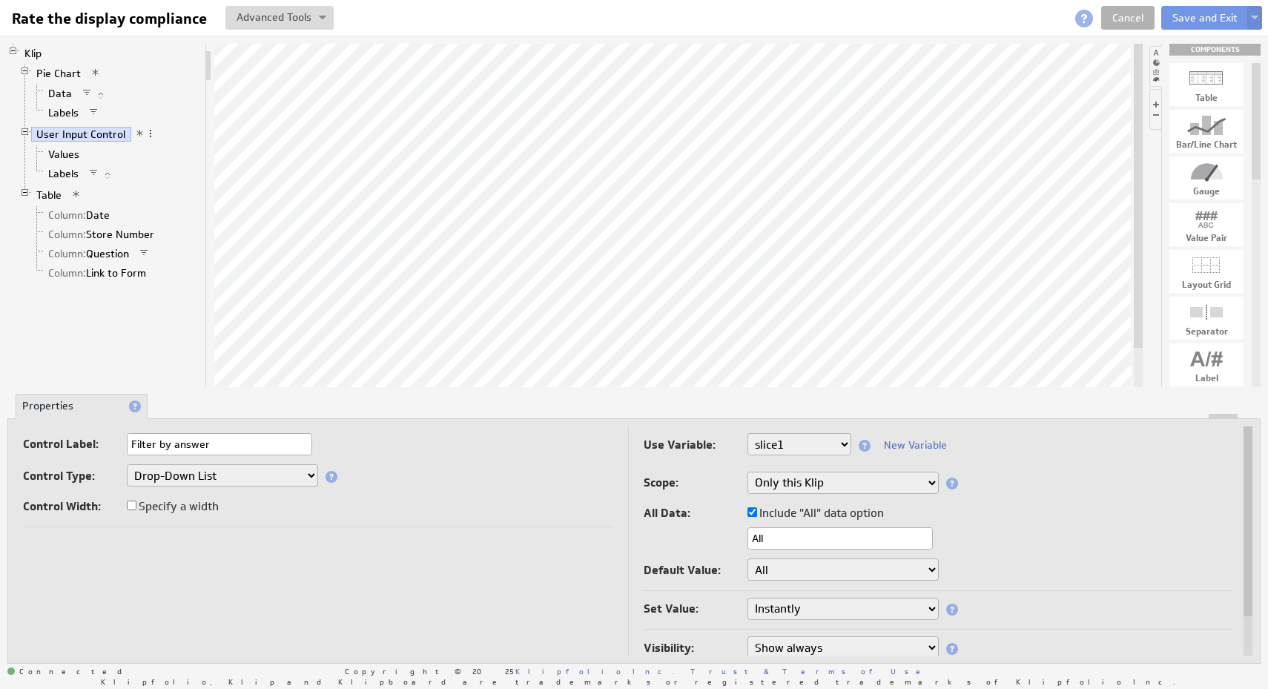
click at [392, 524] on div "Control Label: Filter by answer Control Type: Drop-Down List Multi-Select Drop-…" at bounding box center [318, 480] width 590 height 94
click at [55, 153] on link "Values" at bounding box center [64, 154] width 42 height 15
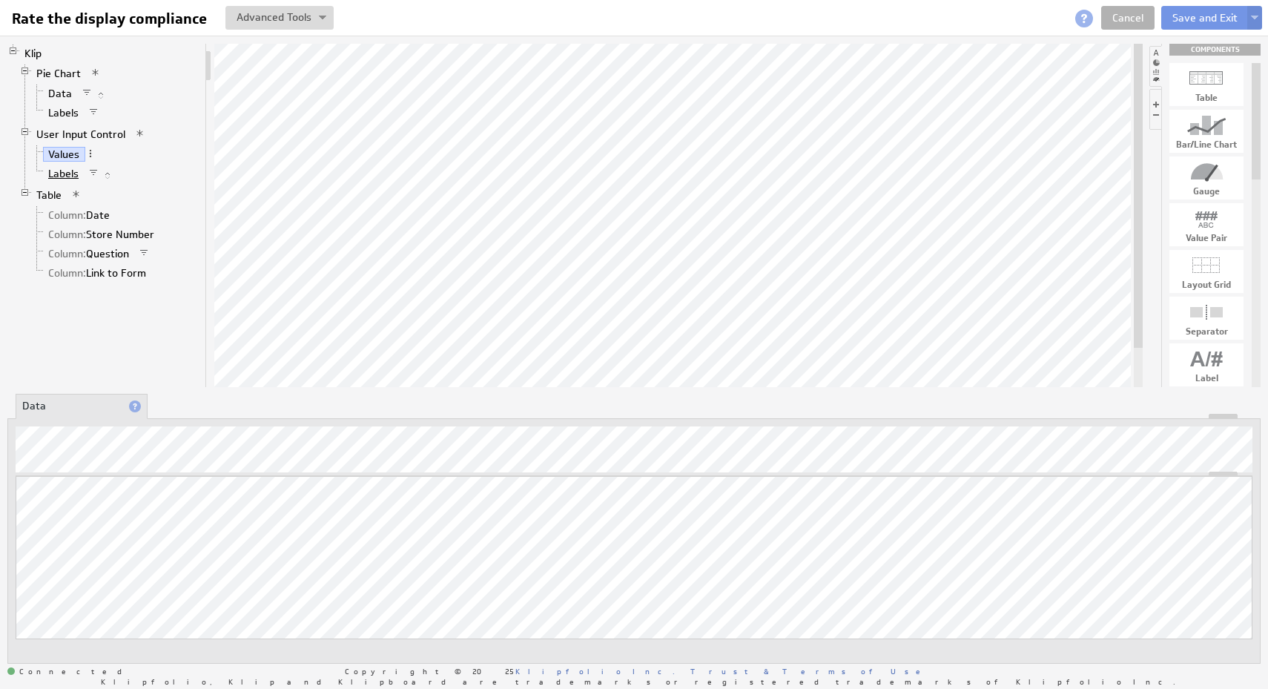
click at [64, 175] on link "Labels" at bounding box center [64, 173] width 42 height 15
click at [69, 71] on link "Pie Chart" at bounding box center [59, 73] width 56 height 15
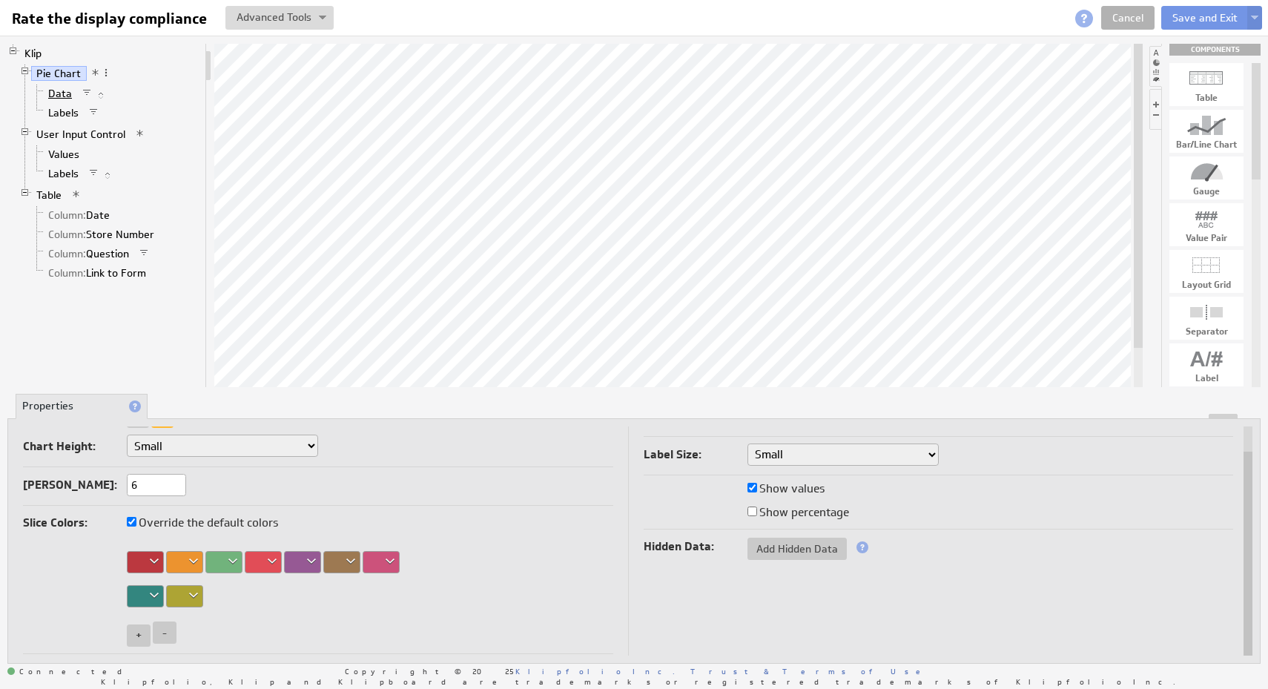
click at [62, 97] on link "Data" at bounding box center [60, 93] width 35 height 15
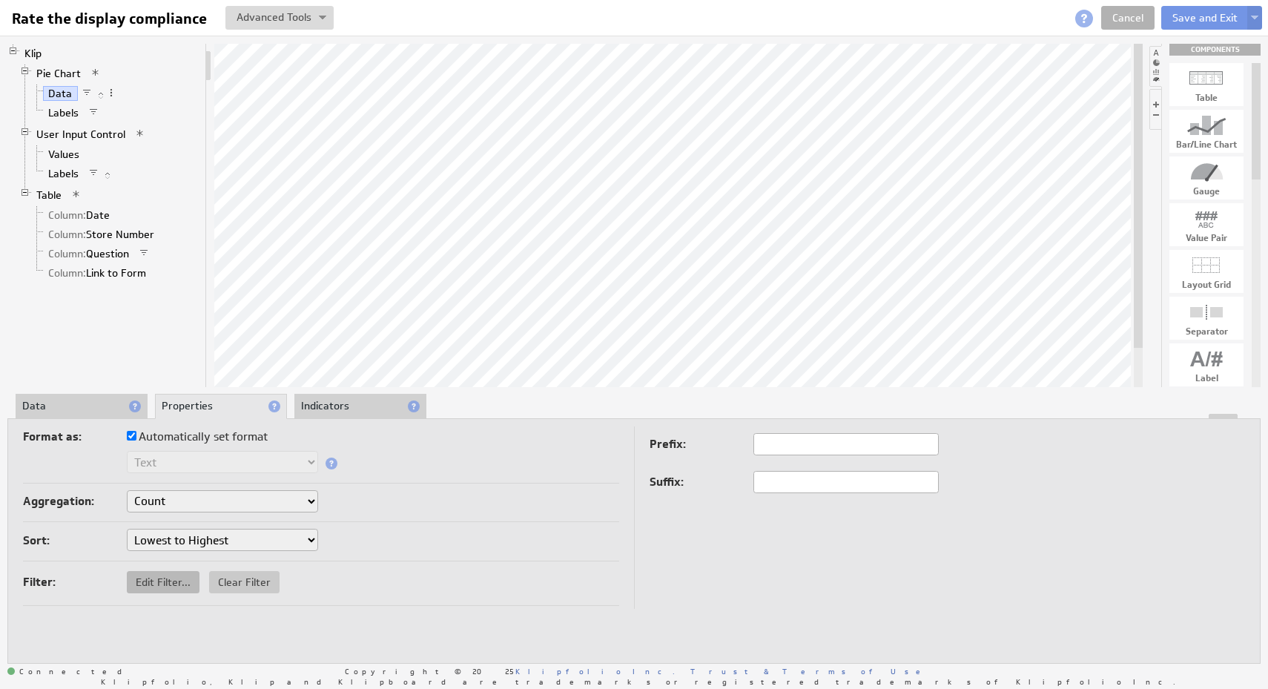
click at [175, 575] on span "Edit Filter..." at bounding box center [163, 581] width 73 height 13
checkbox input "true"
select select "source"
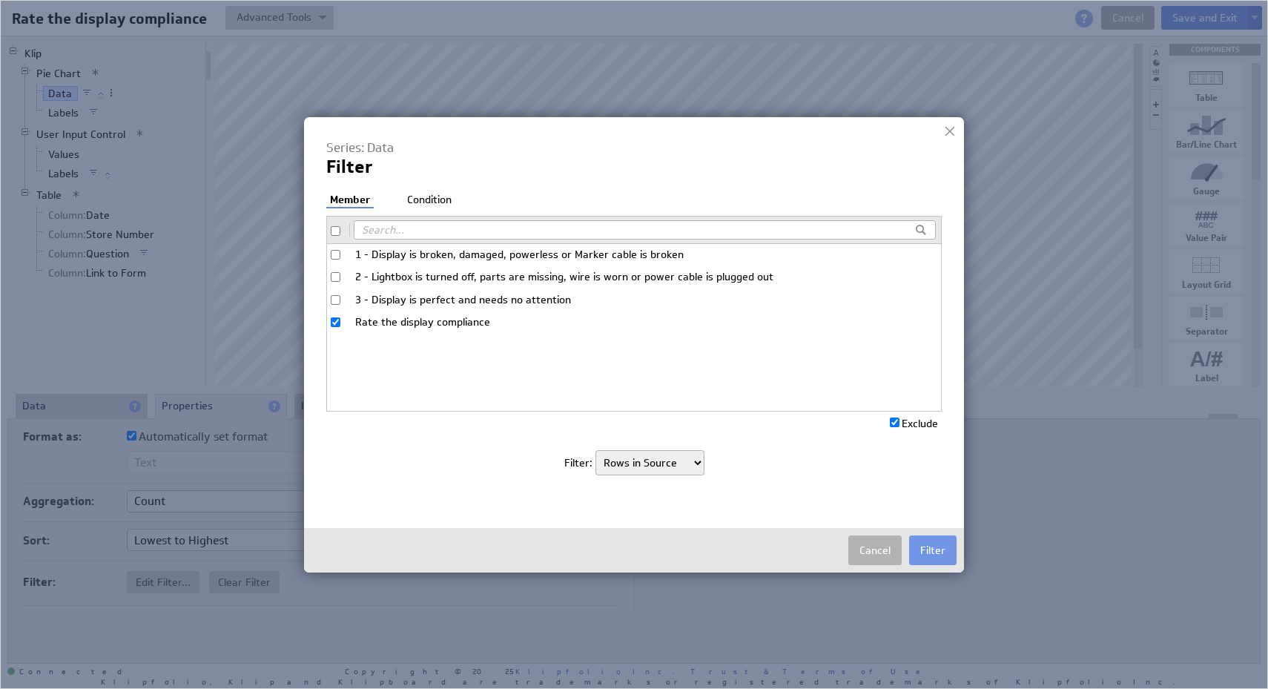
click at [443, 194] on li "Condition" at bounding box center [429, 200] width 52 height 15
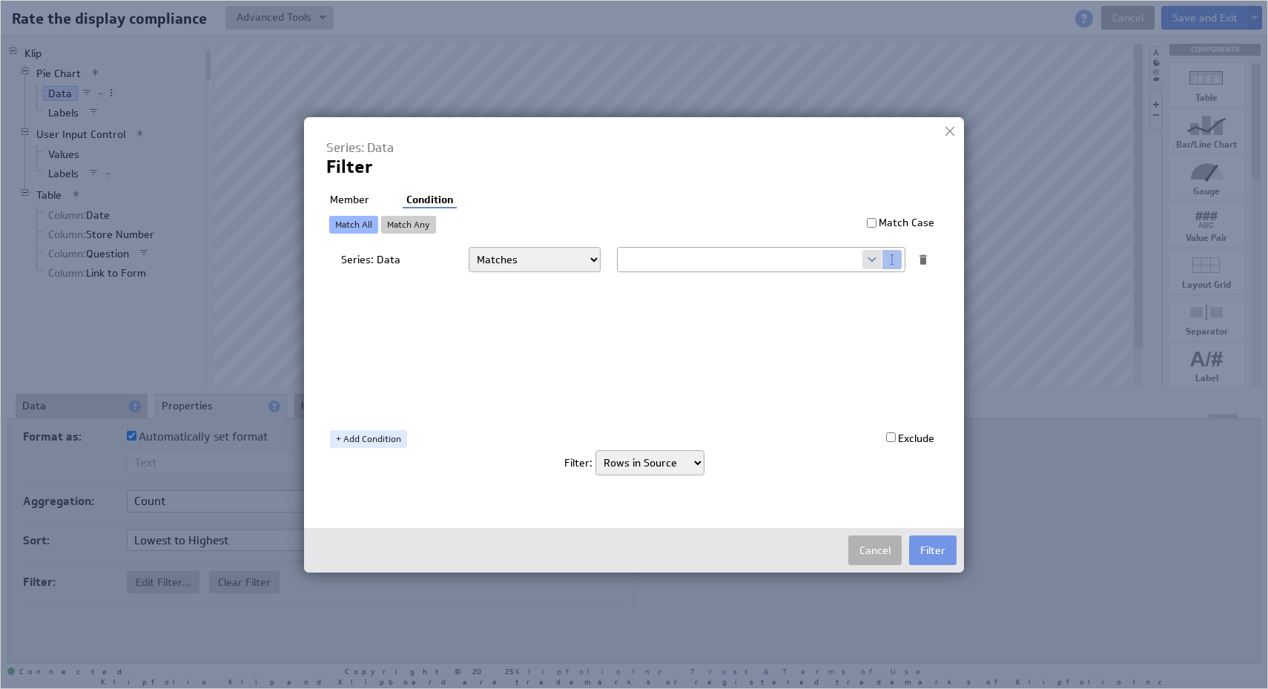
click at [348, 197] on li "Member" at bounding box center [349, 200] width 47 height 15
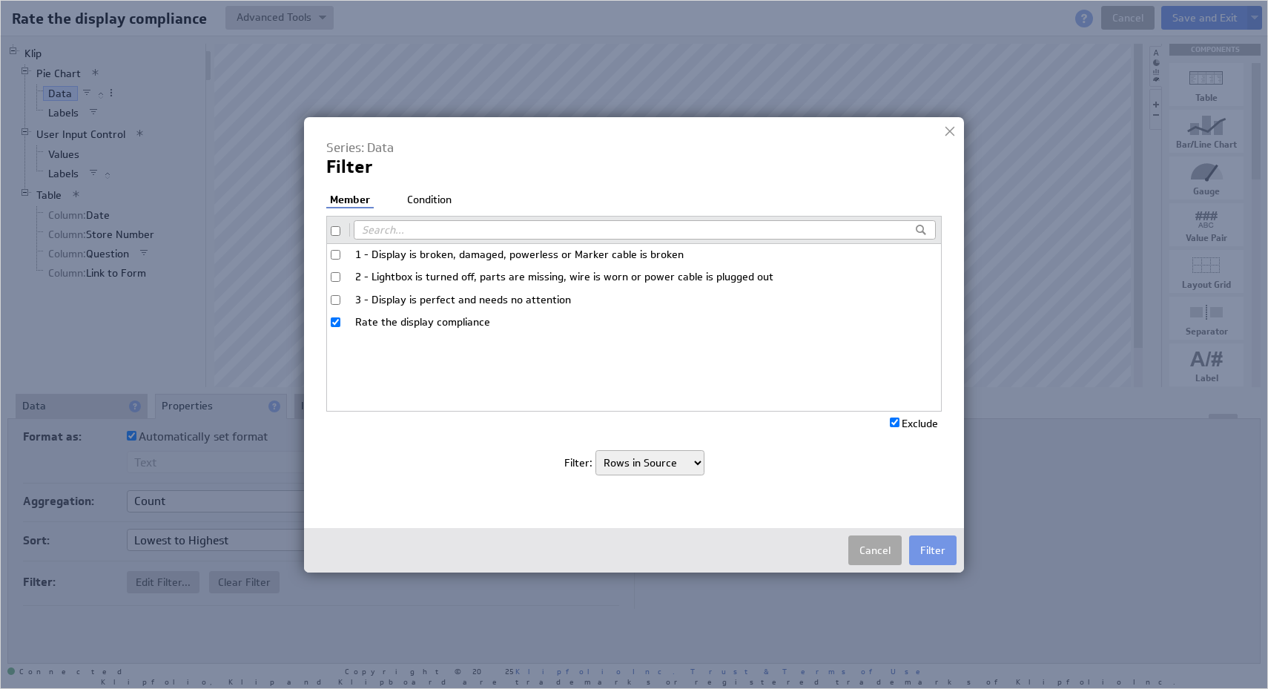
click at [868, 545] on button "Cancel" at bounding box center [874, 550] width 53 height 30
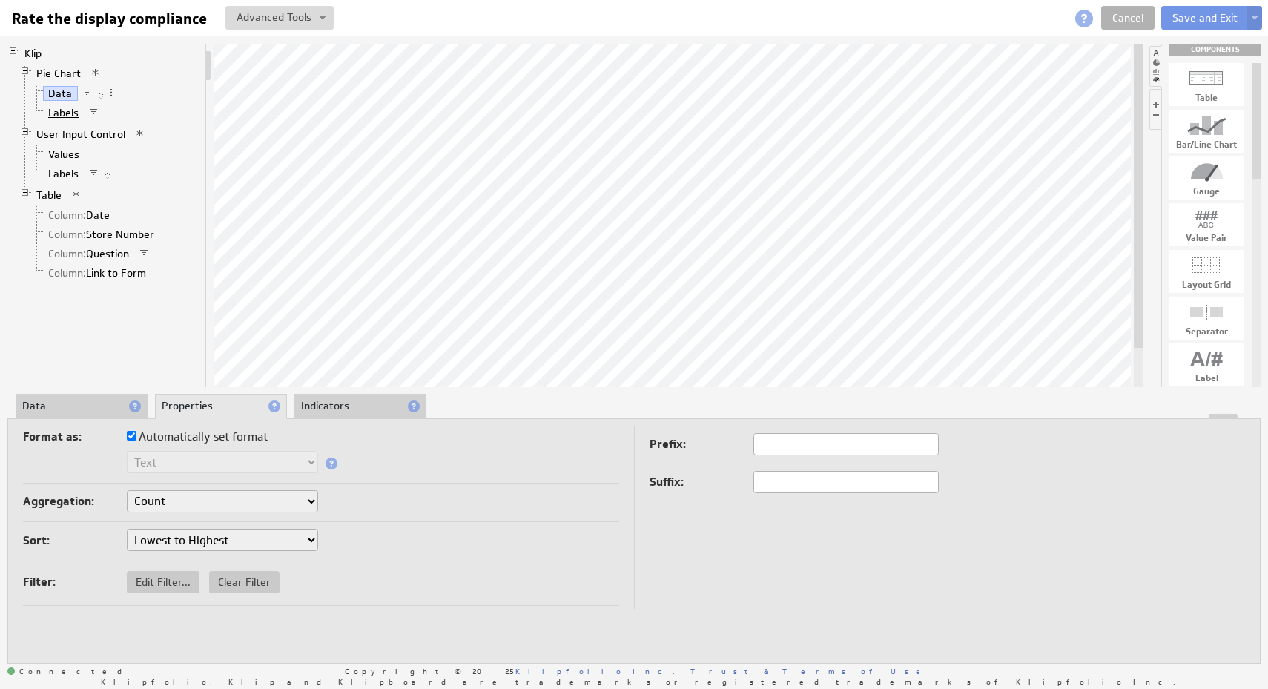
click at [59, 115] on link "Labels" at bounding box center [64, 112] width 42 height 15
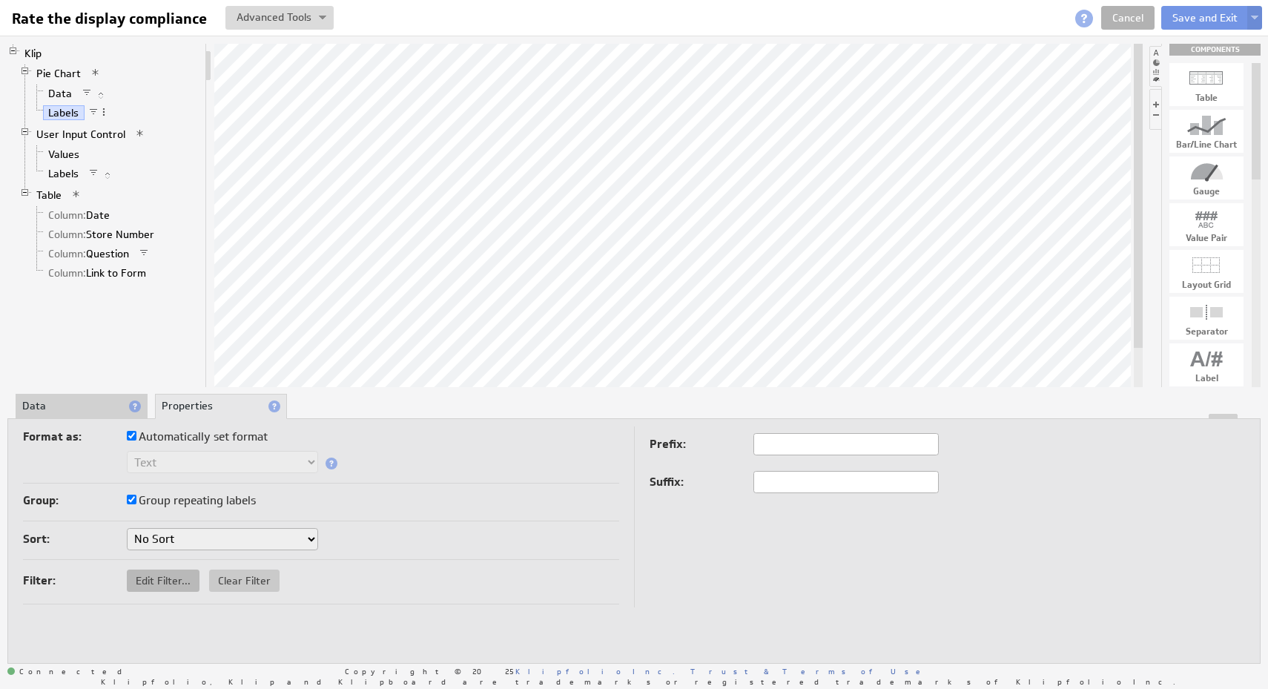
click at [184, 583] on span "Edit Filter..." at bounding box center [163, 580] width 73 height 13
select select "view"
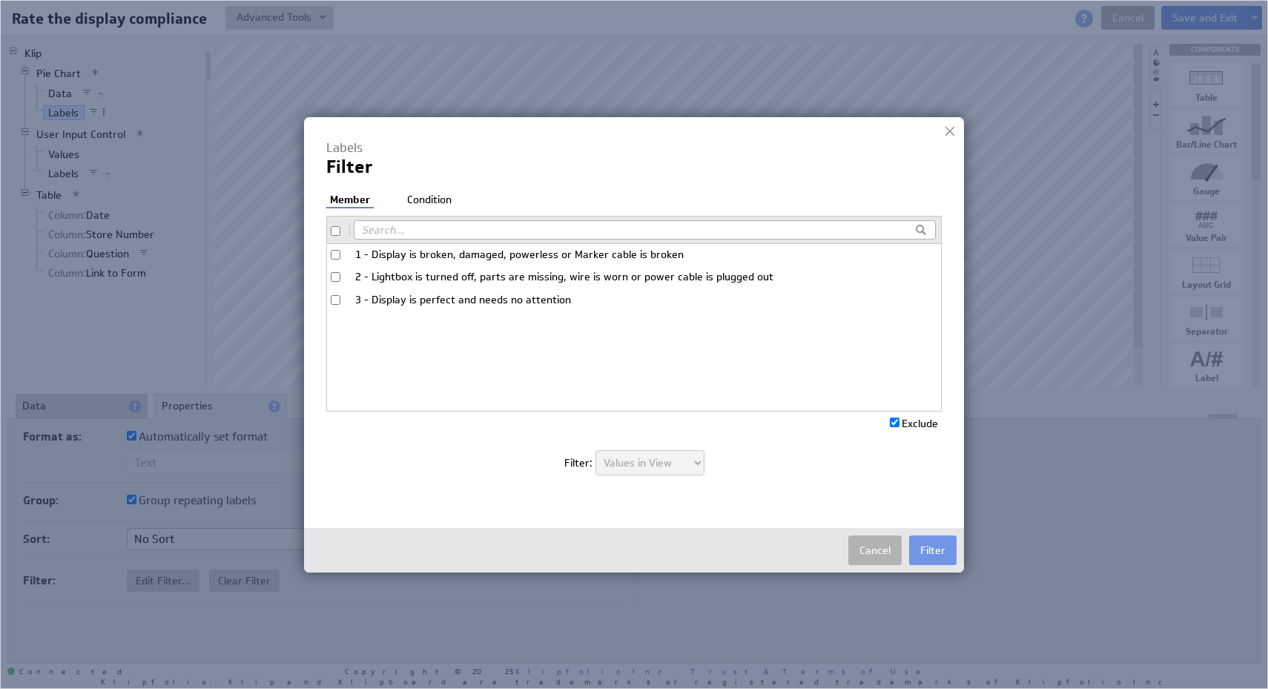
click at [431, 196] on li "Condition" at bounding box center [429, 200] width 52 height 15
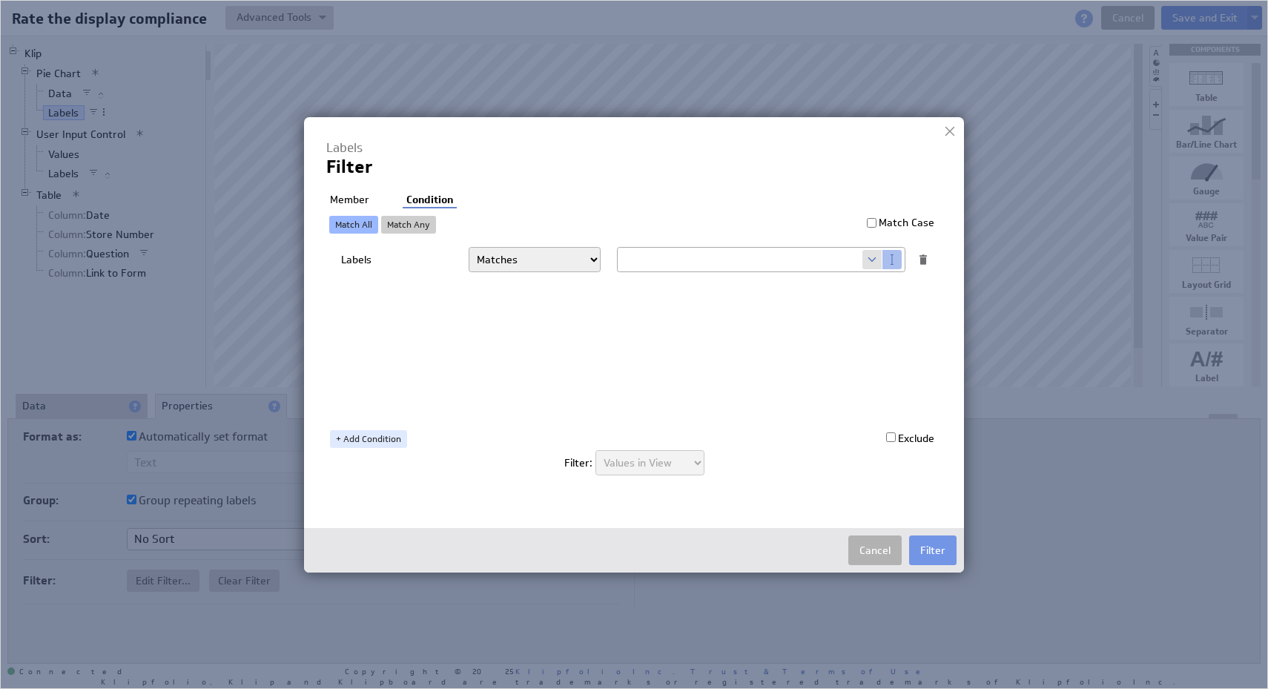
click at [356, 197] on li "Member" at bounding box center [349, 200] width 47 height 15
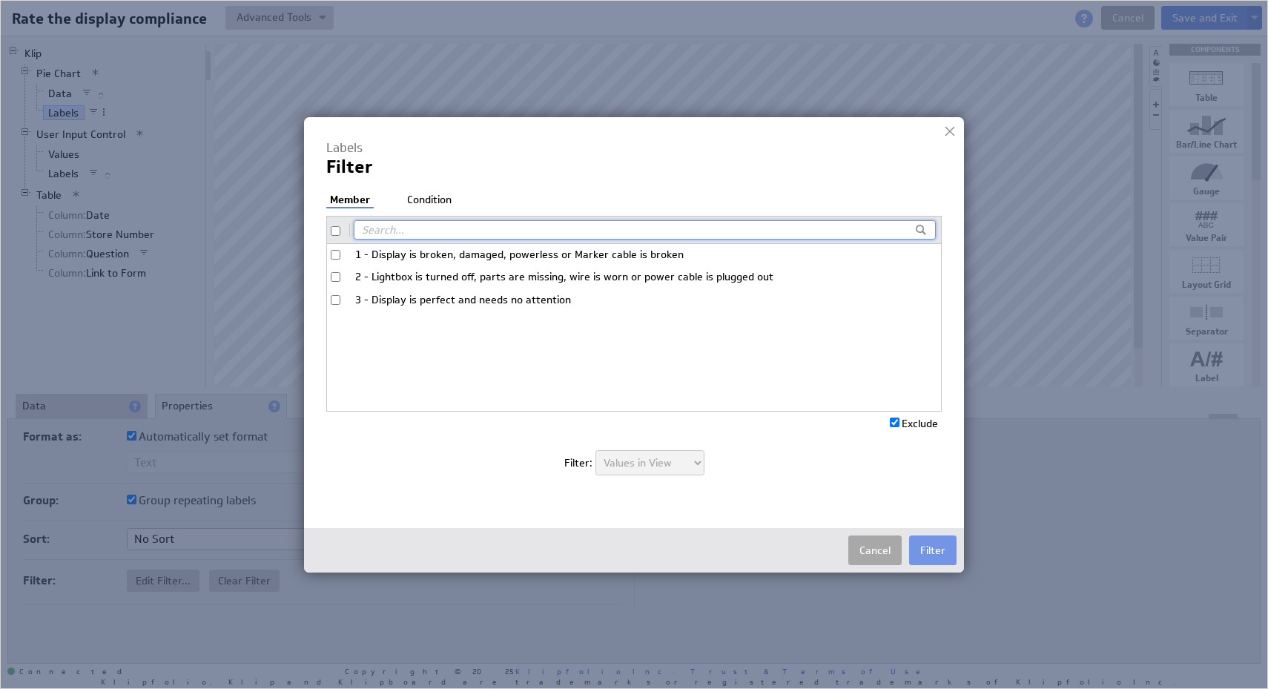
click at [860, 546] on button "Cancel" at bounding box center [874, 550] width 53 height 30
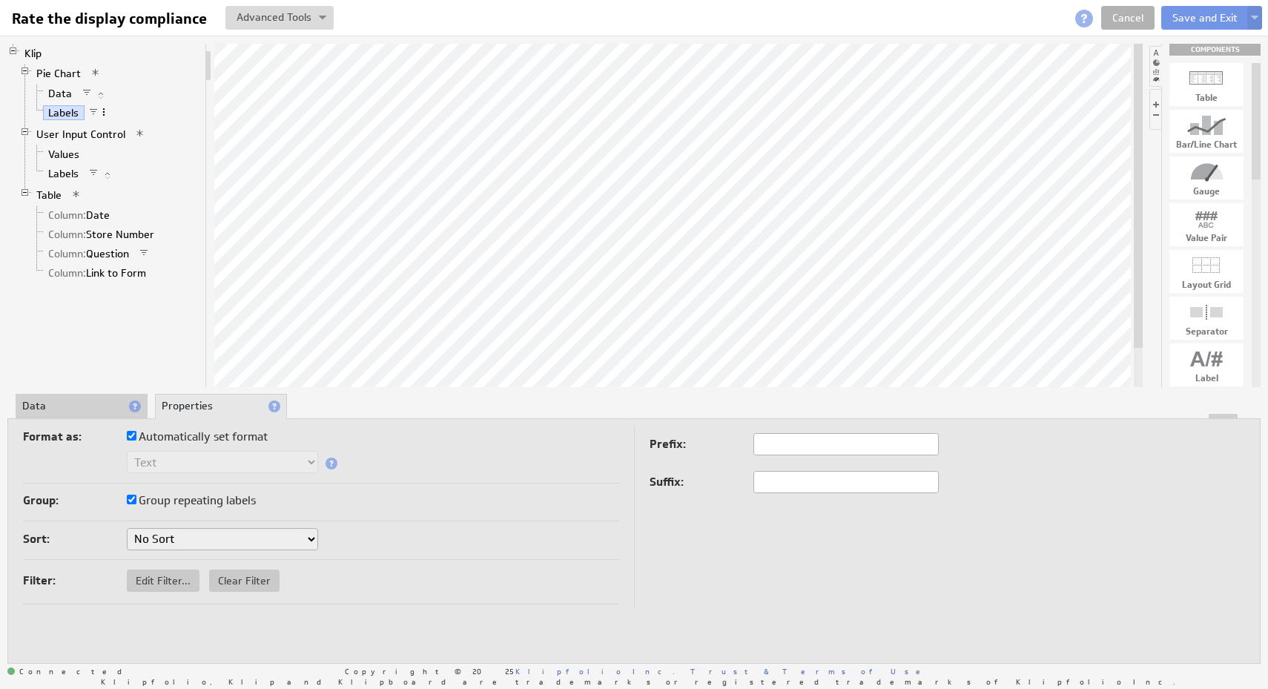
click at [103, 110] on span at bounding box center [104, 112] width 10 height 10
click at [190, 217] on div "Edit Filter..." at bounding box center [181, 218] width 148 height 24
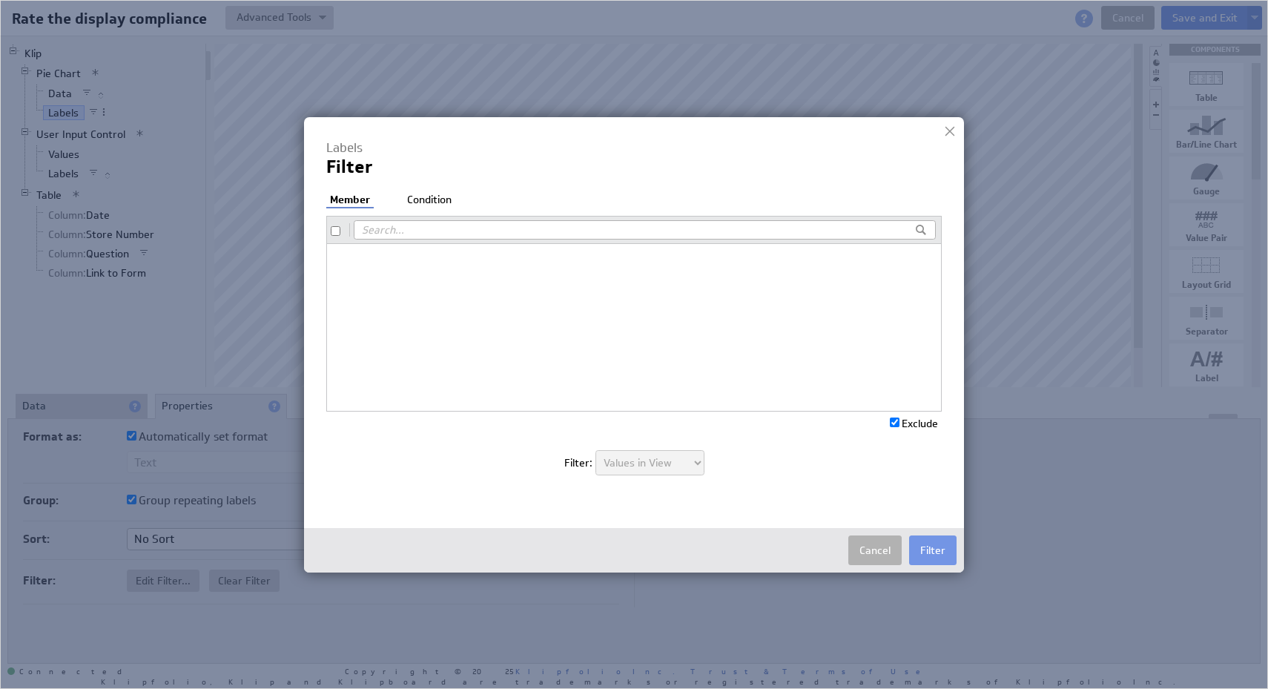
click at [429, 204] on li "Condition" at bounding box center [429, 200] width 52 height 15
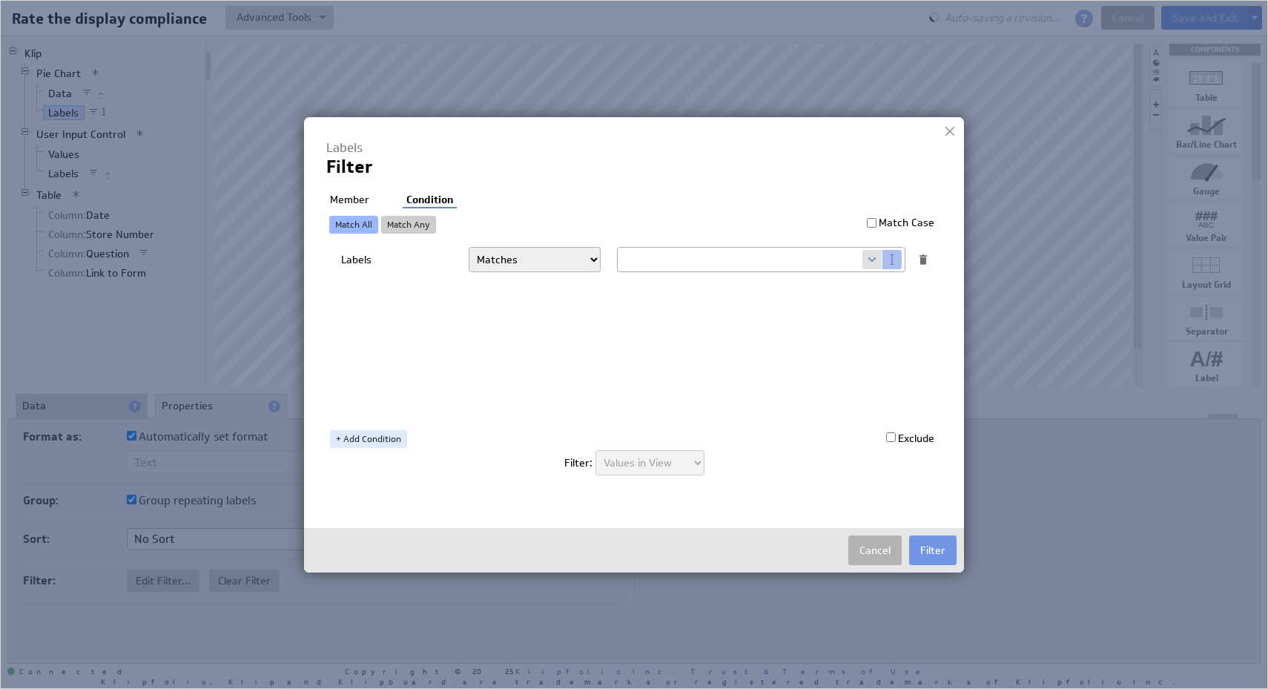
click at [954, 128] on div at bounding box center [950, 131] width 22 height 22
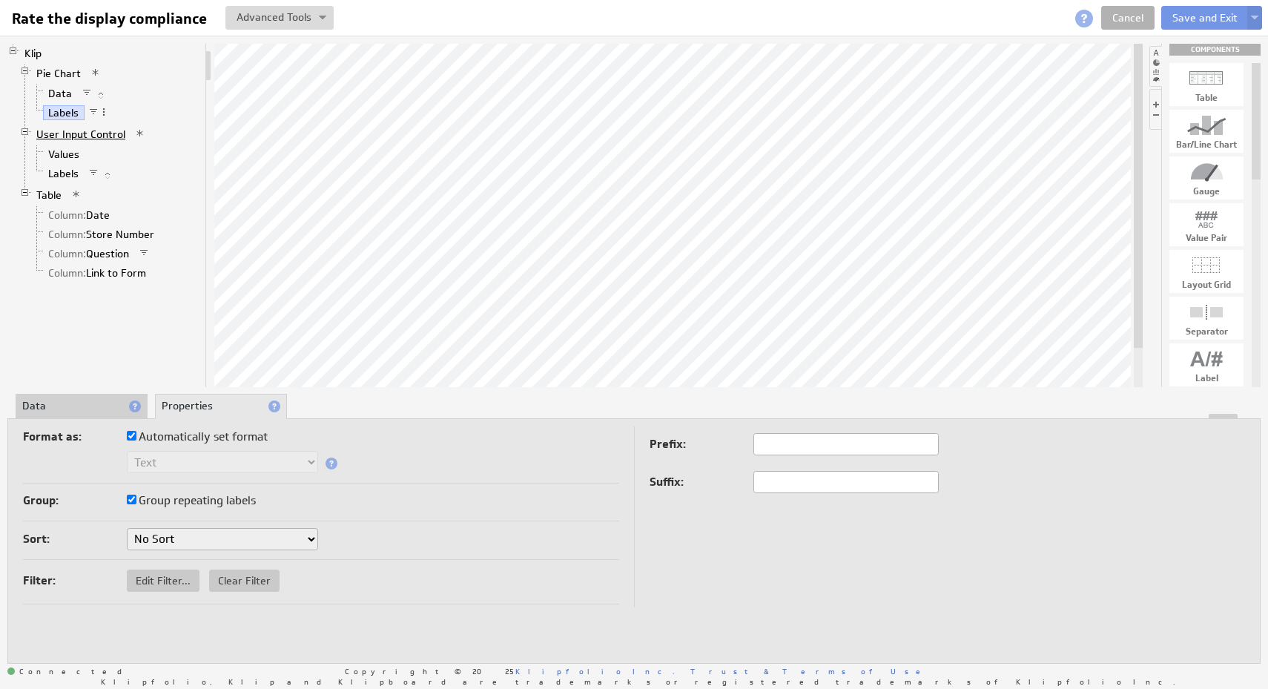
click at [93, 139] on link "User Input Control" at bounding box center [81, 134] width 100 height 15
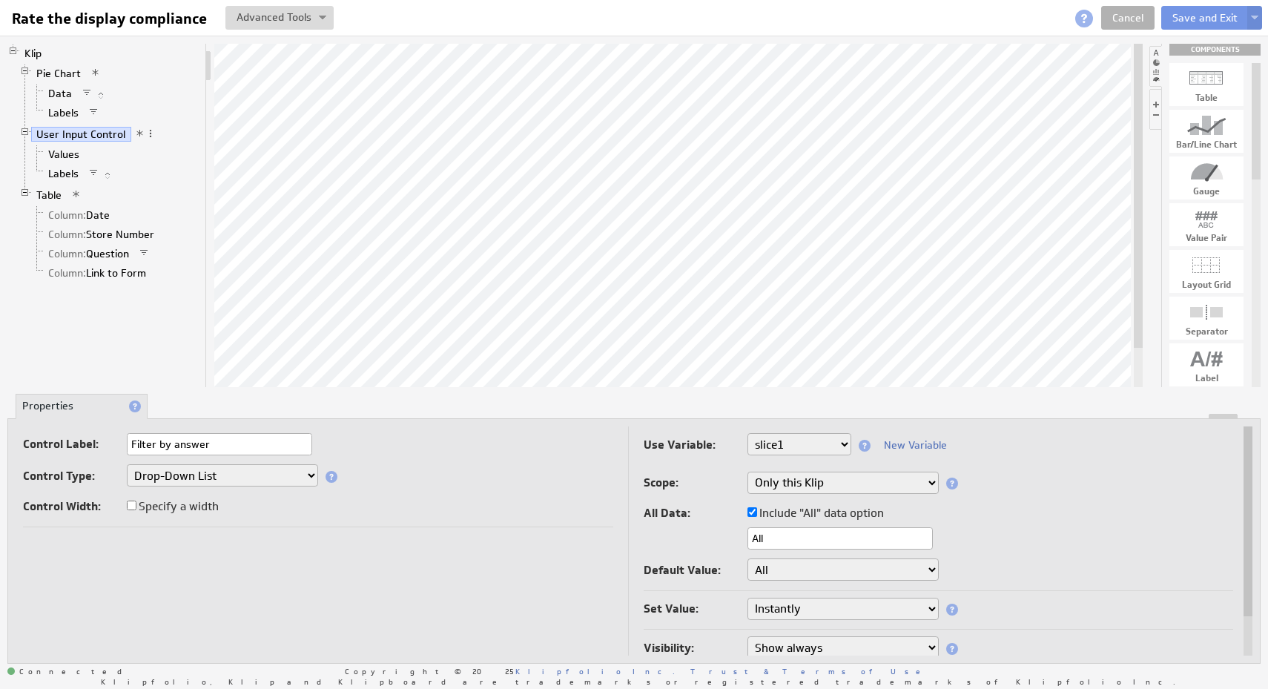
click at [154, 140] on span "User Input Control" at bounding box center [93, 134] width 125 height 13
click at [139, 134] on span at bounding box center [140, 133] width 10 height 10
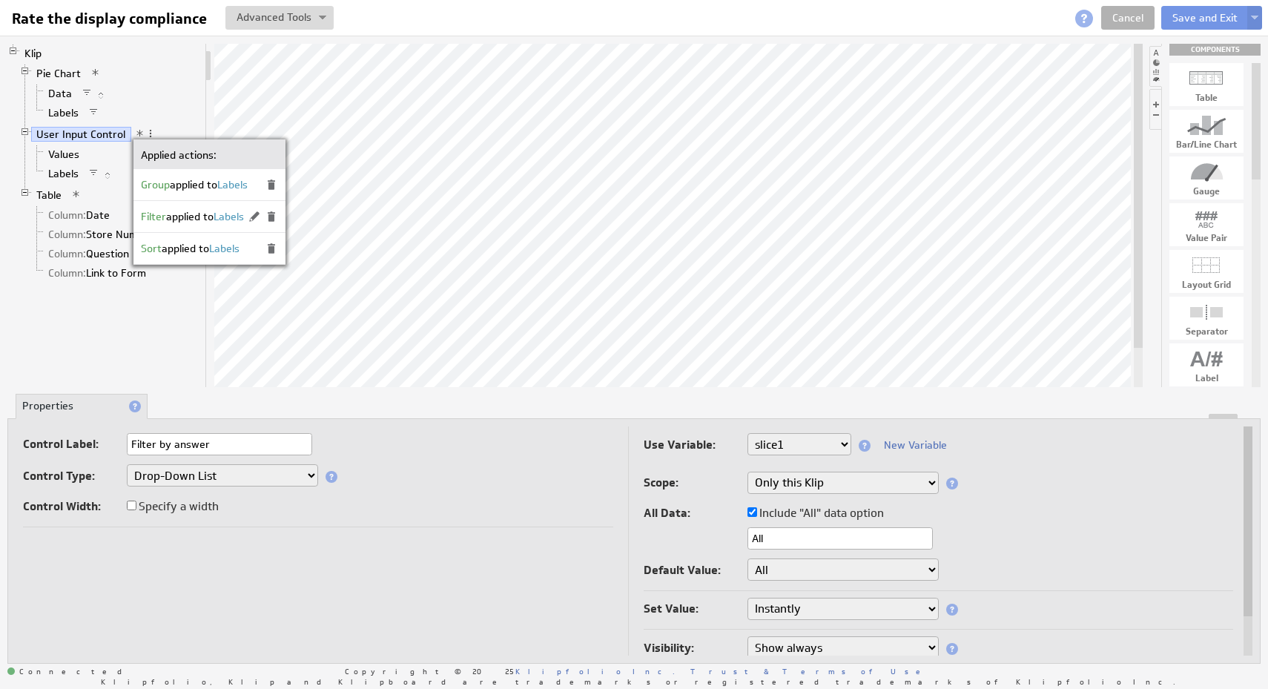
click at [257, 217] on span at bounding box center [254, 216] width 13 height 13
checkbox input "false"
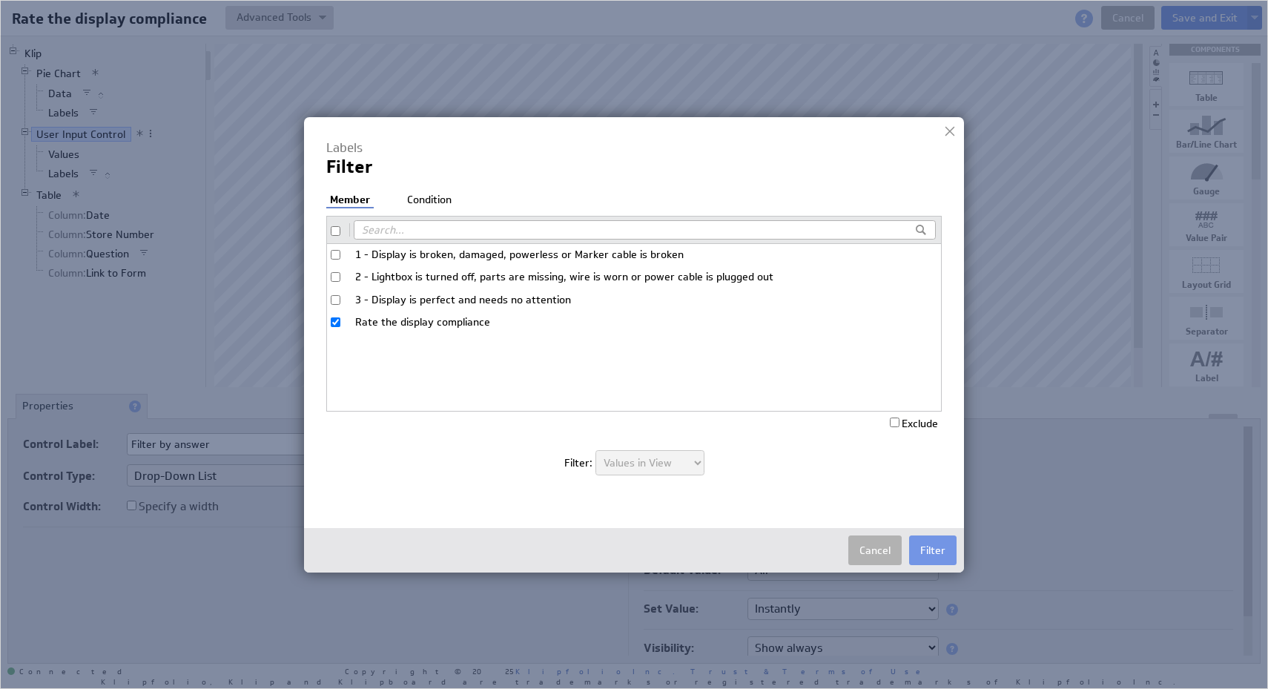
click at [435, 211] on div "Member Condition 1 - Display is broken, damaged, powerless or Marker cable is b…" at bounding box center [633, 342] width 615 height 298
click at [435, 206] on li "Condition" at bounding box center [429, 200] width 52 height 15
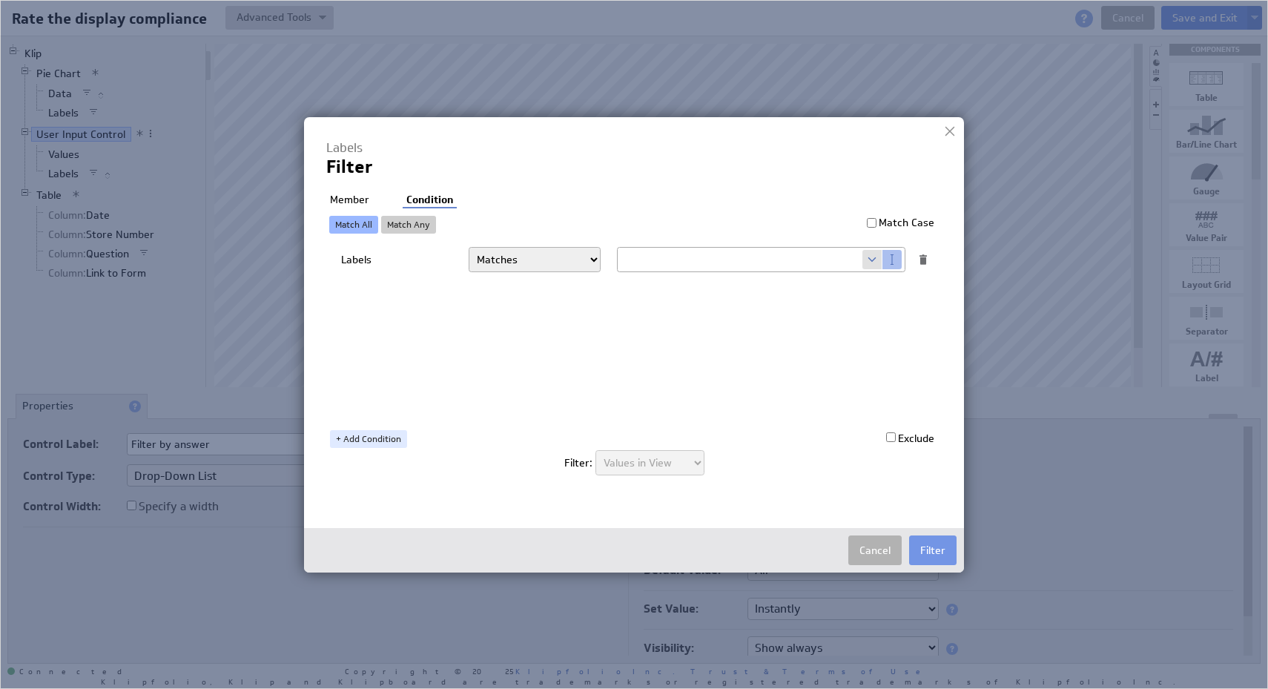
click at [952, 137] on div at bounding box center [950, 131] width 22 height 22
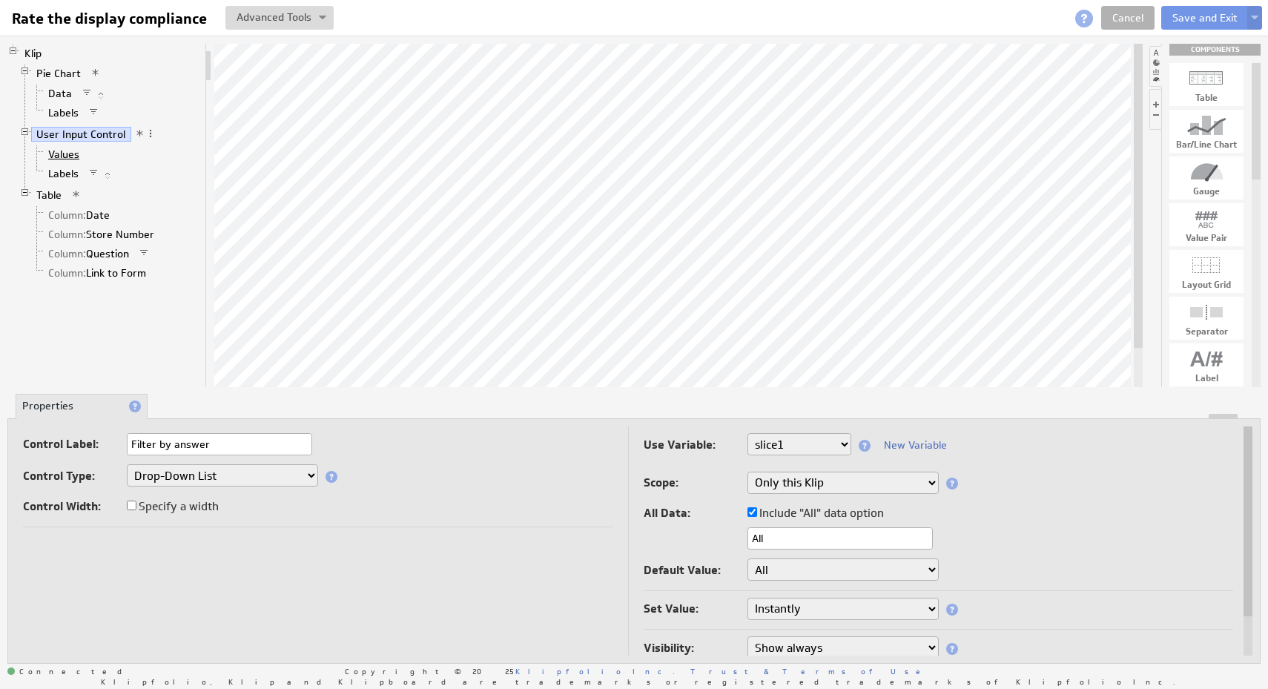
click at [70, 158] on link "Values" at bounding box center [64, 154] width 42 height 15
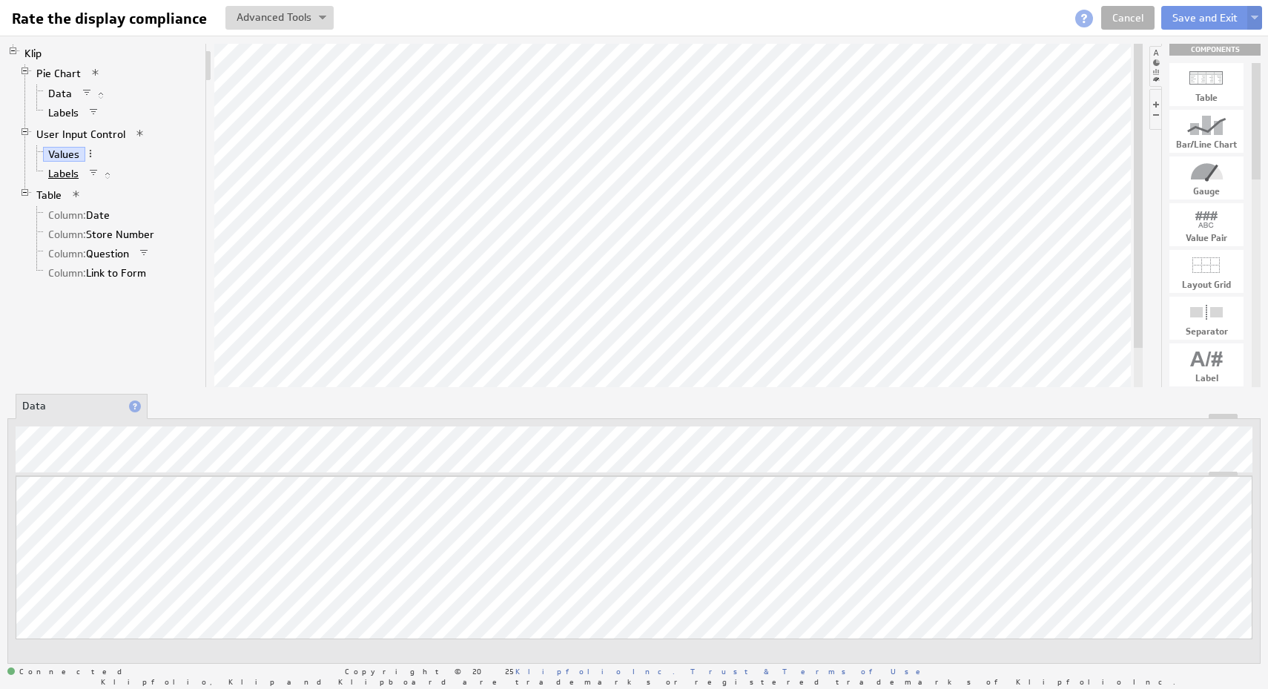
click at [69, 179] on link "Labels" at bounding box center [64, 173] width 42 height 15
click at [53, 197] on link "Table" at bounding box center [49, 195] width 36 height 15
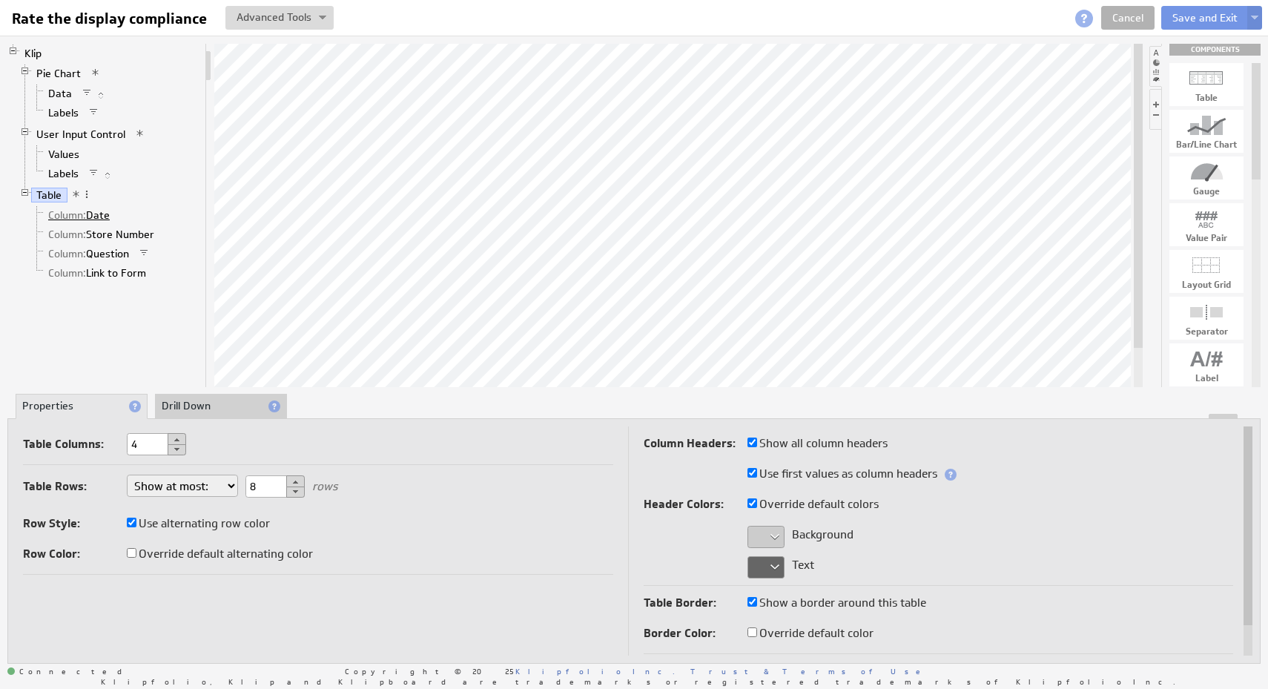
click at [91, 210] on link "Column: Date" at bounding box center [79, 215] width 73 height 15
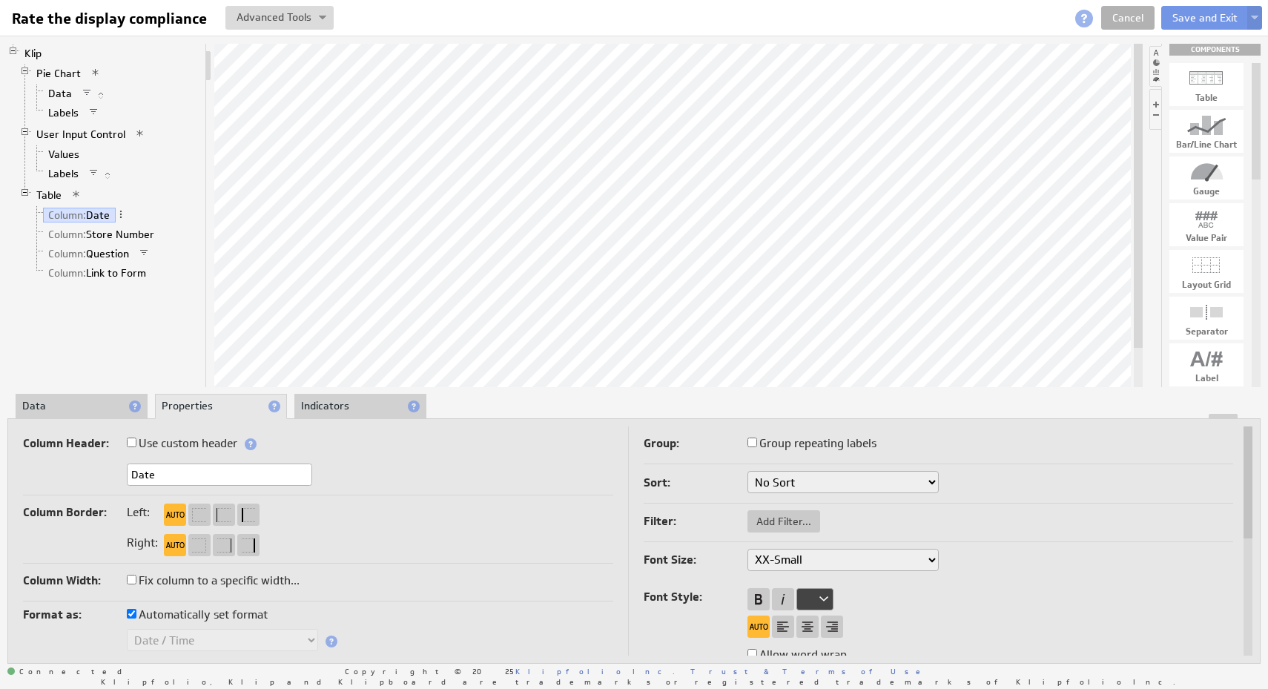
click at [224, 576] on label "Fix column to a specific width..." at bounding box center [213, 580] width 173 height 21
click at [136, 576] on input "Fix column to a specific width..." at bounding box center [132, 580] width 10 height 10
checkbox input "true"
click at [171, 618] on input "text" at bounding box center [156, 612] width 59 height 22
type input "100"
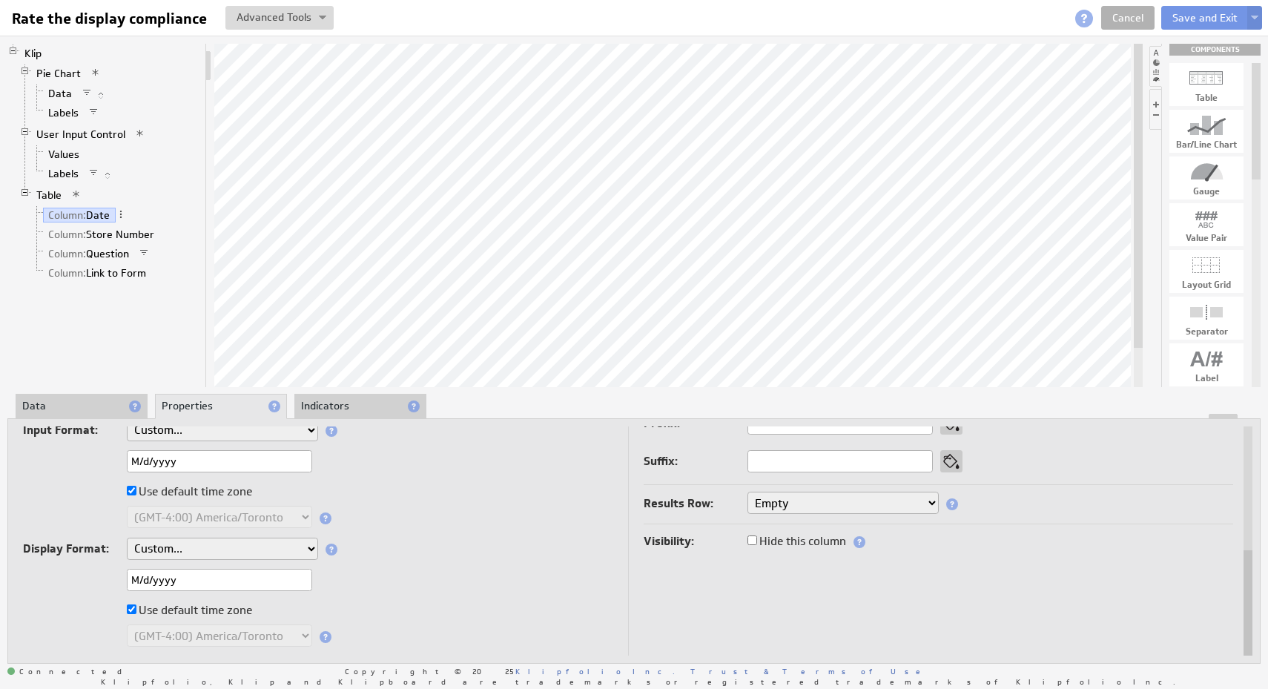
click at [578, 578] on div "M/d/yyyy" at bounding box center [318, 581] width 590 height 24
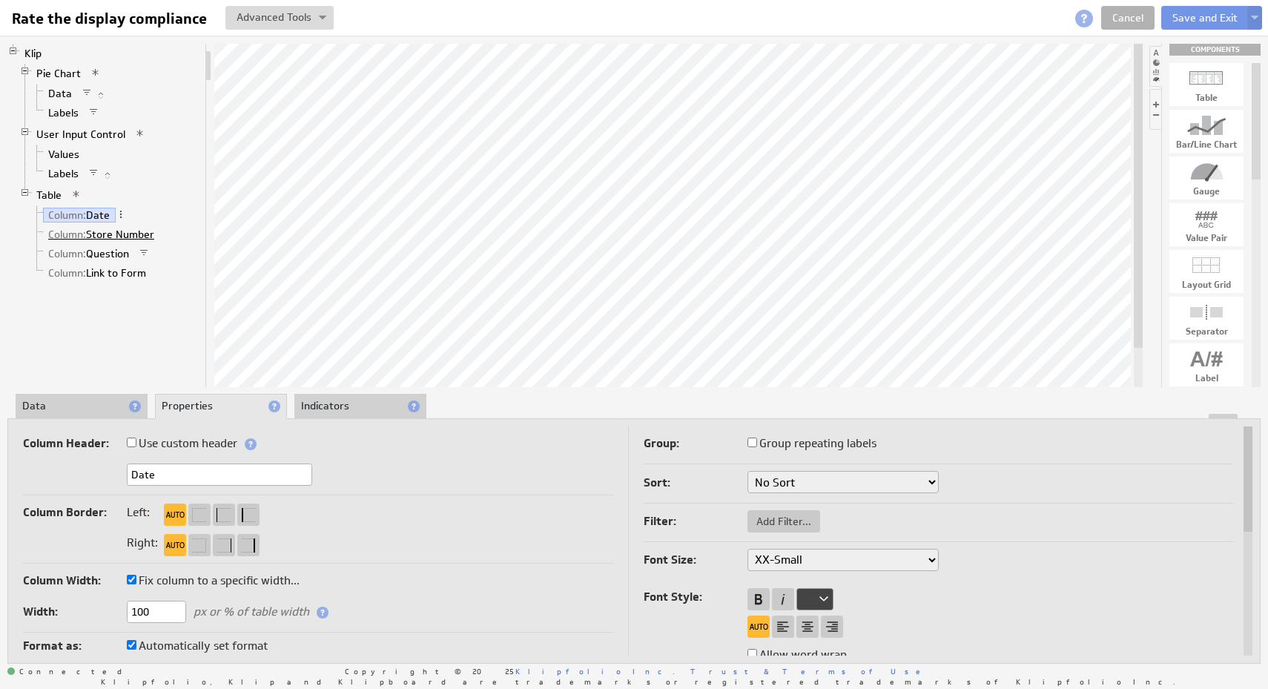
click at [149, 228] on link "Column: Store Number" at bounding box center [101, 234] width 117 height 15
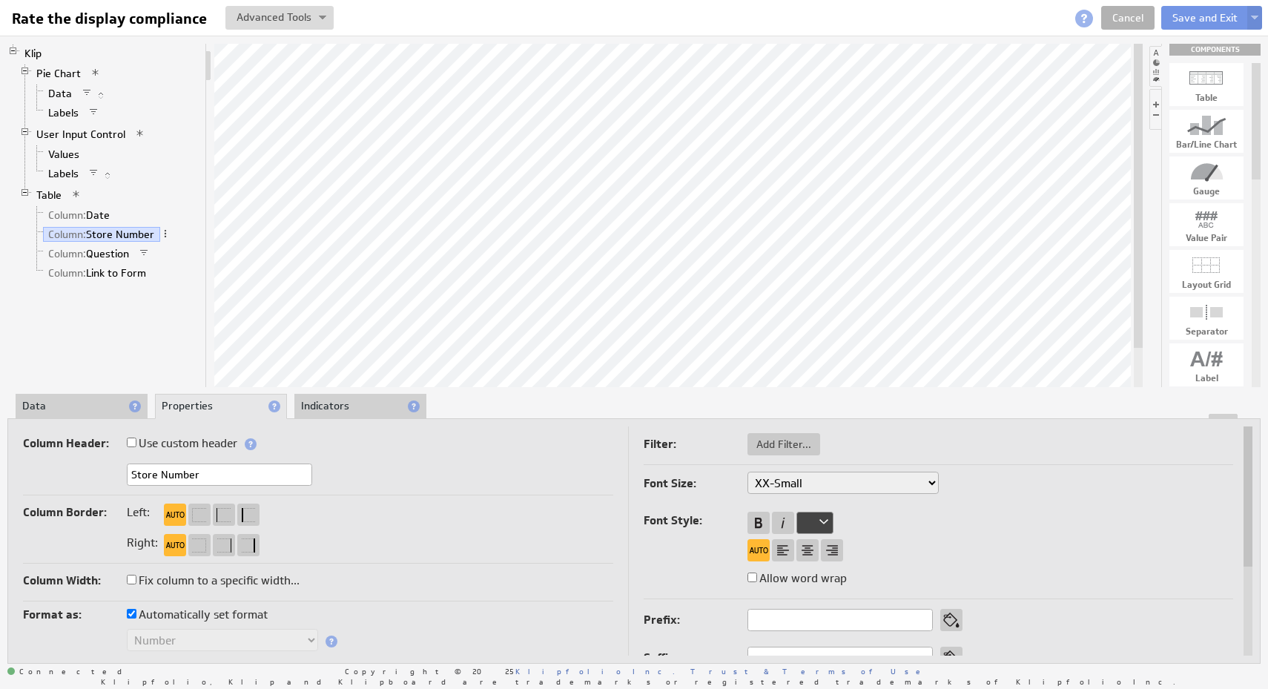
click at [286, 583] on label "Fix column to a specific width..." at bounding box center [213, 580] width 173 height 21
click at [136, 583] on input "Fix column to a specific width..." at bounding box center [132, 580] width 10 height 10
checkbox input "true"
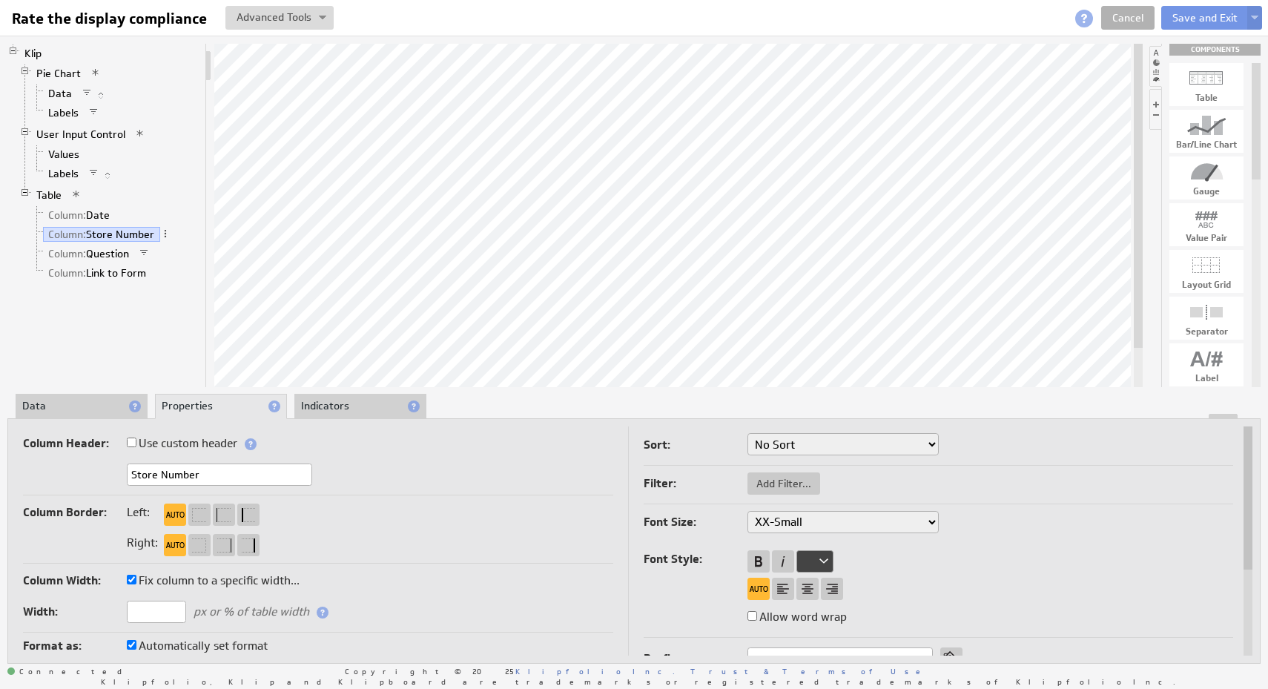
click at [174, 617] on input "text" at bounding box center [156, 612] width 59 height 22
type input "100"
click at [495, 538] on div "Right:" at bounding box center [318, 544] width 590 height 24
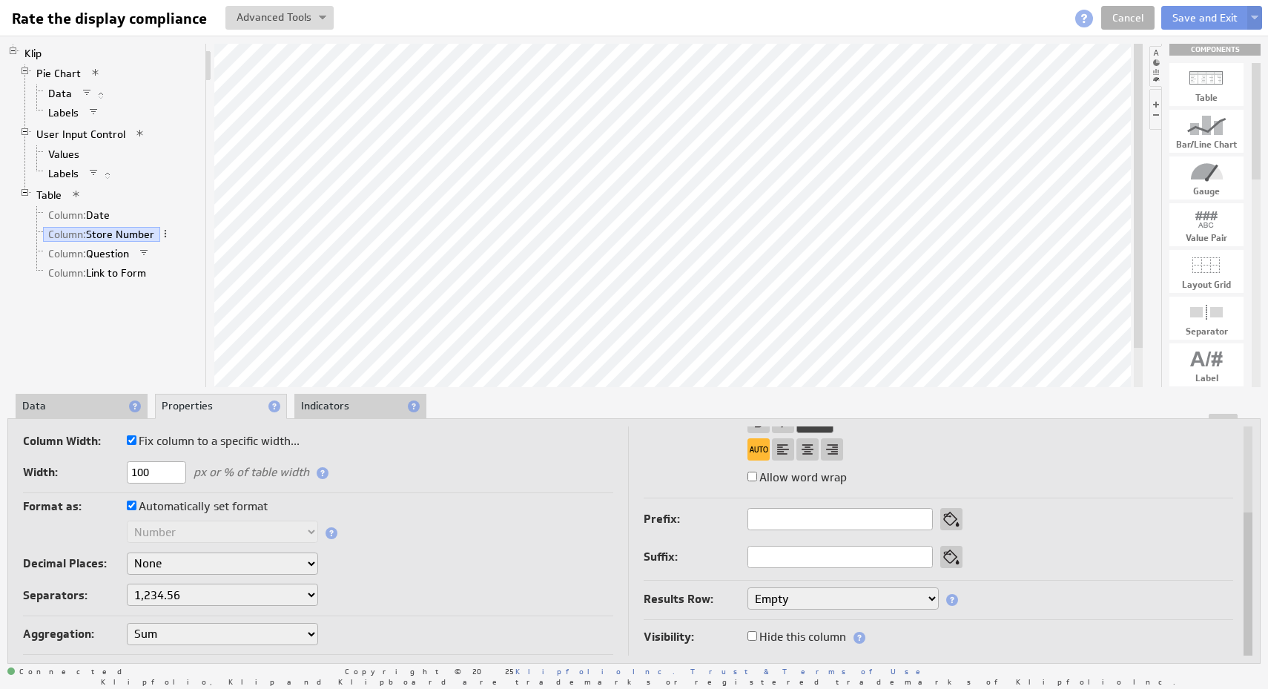
click at [87, 416] on div at bounding box center [634, 416] width 1252 height 5
click at [87, 405] on li "Data" at bounding box center [82, 406] width 132 height 25
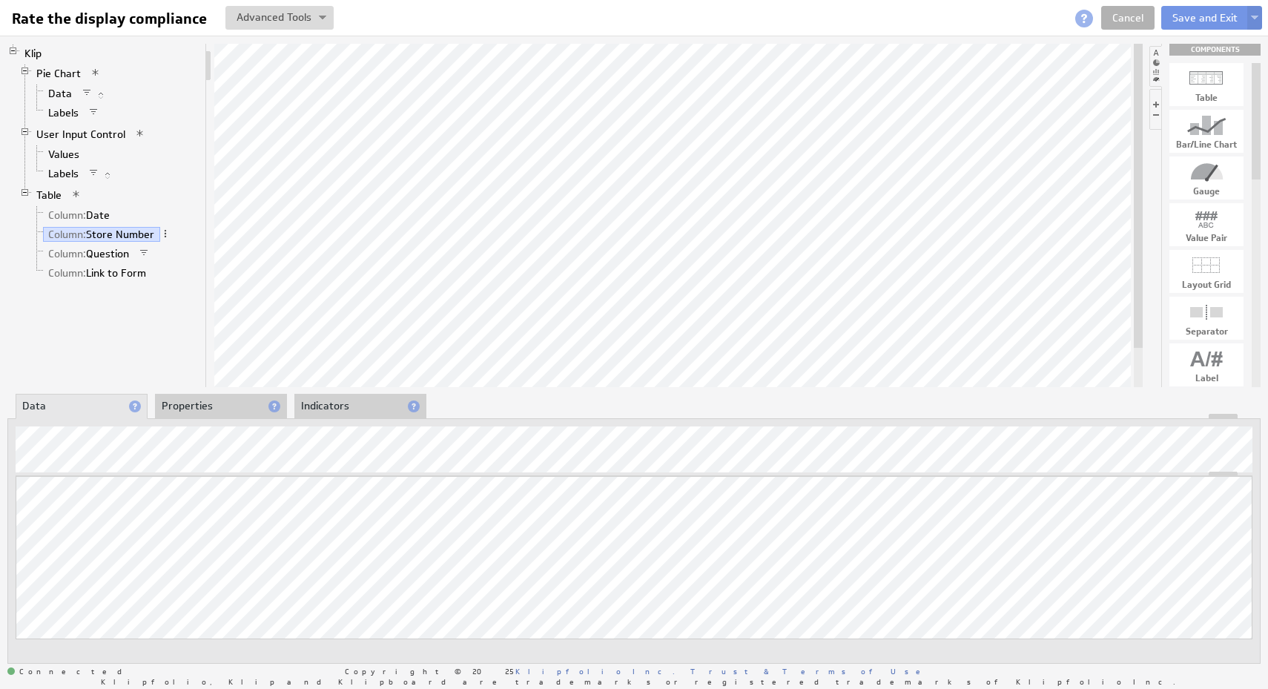
click at [195, 408] on li "Properties" at bounding box center [221, 406] width 132 height 25
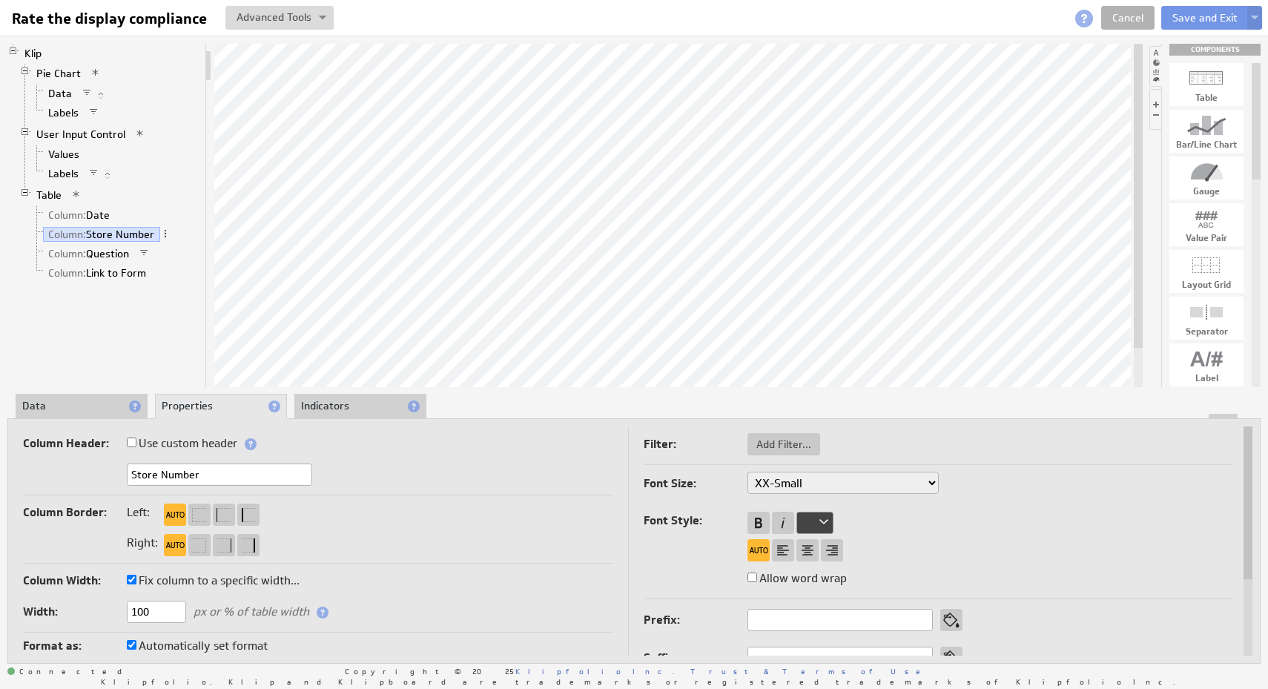
click at [121, 261] on span "Column: Question" at bounding box center [96, 254] width 106 height 13
click at [121, 257] on link "Column: Question" at bounding box center [89, 253] width 92 height 15
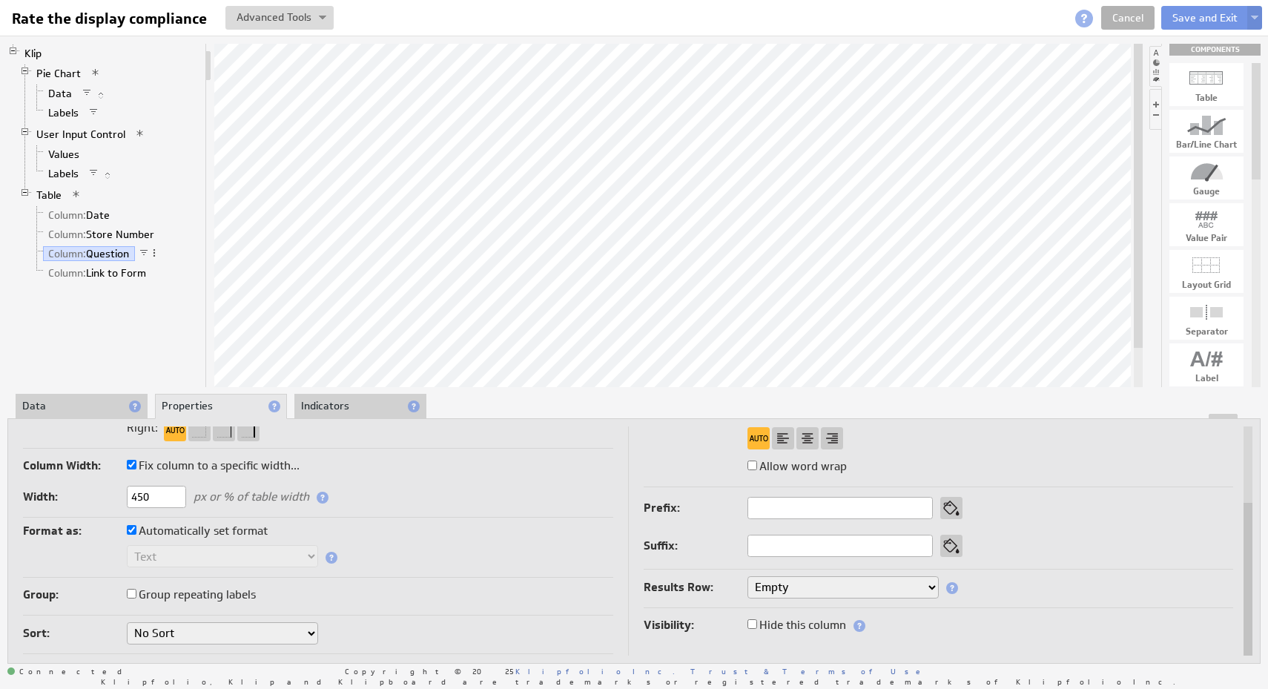
click at [146, 254] on span at bounding box center [144, 253] width 10 height 10
click at [172, 269] on span at bounding box center [165, 270] width 30 height 24
select select "f:contains"
select select "slice1"
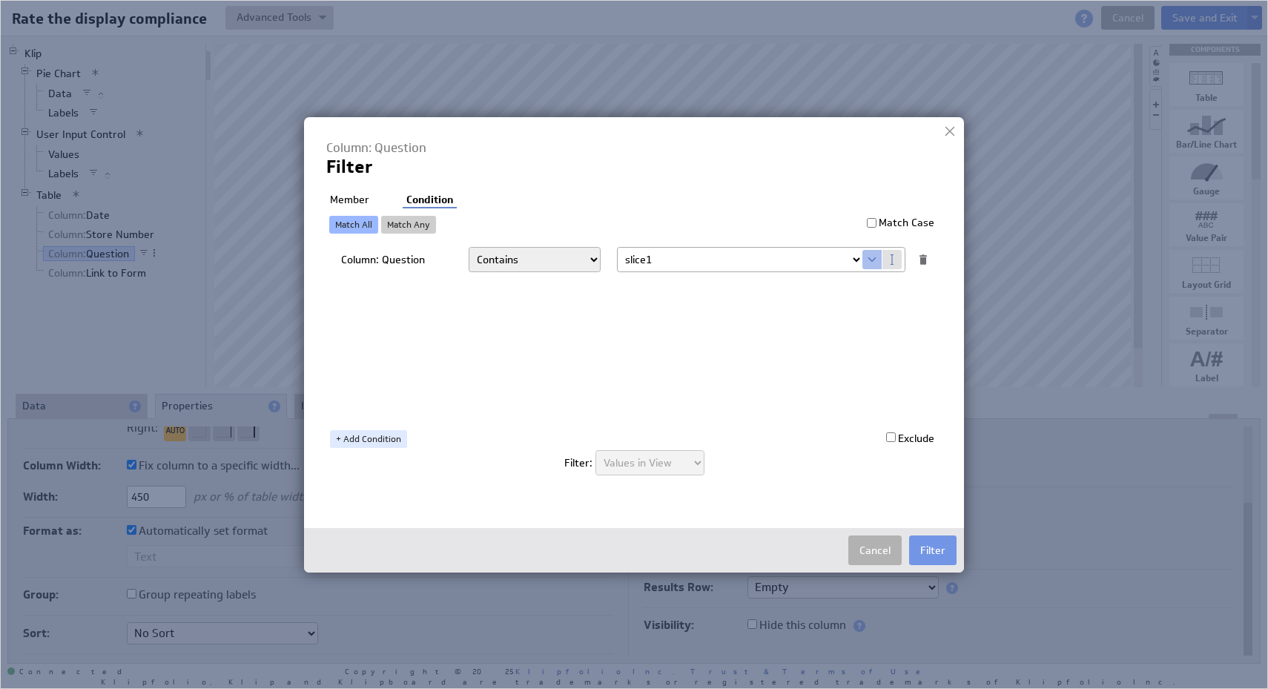
click at [357, 197] on li "Member" at bounding box center [349, 200] width 47 height 15
checkbox input "true"
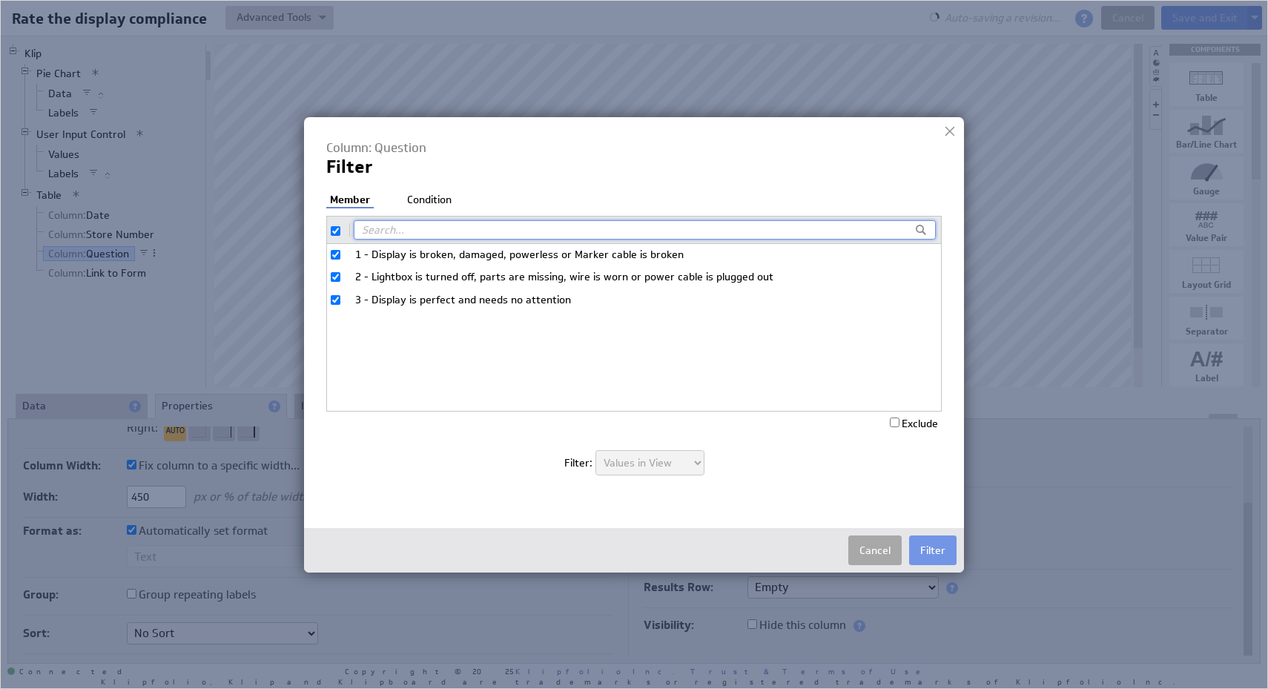
click at [868, 558] on button "Cancel" at bounding box center [874, 550] width 53 height 30
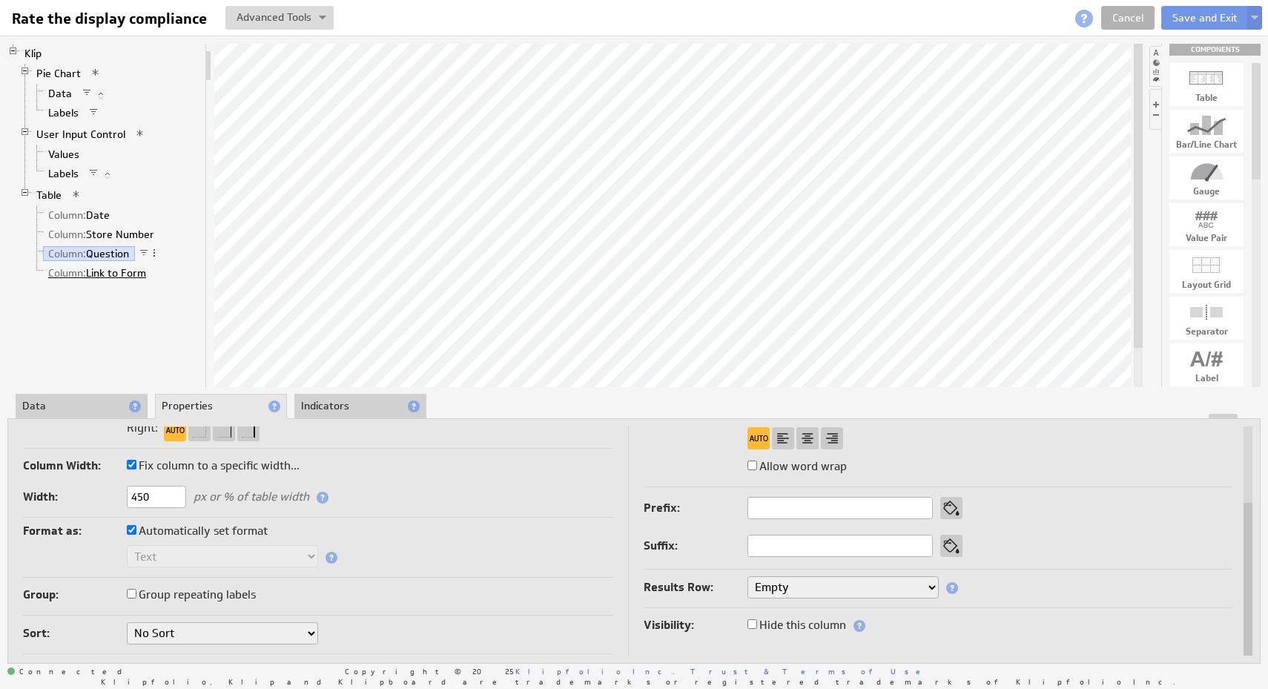
click at [123, 271] on link "Column: Link to Form" at bounding box center [97, 272] width 109 height 15
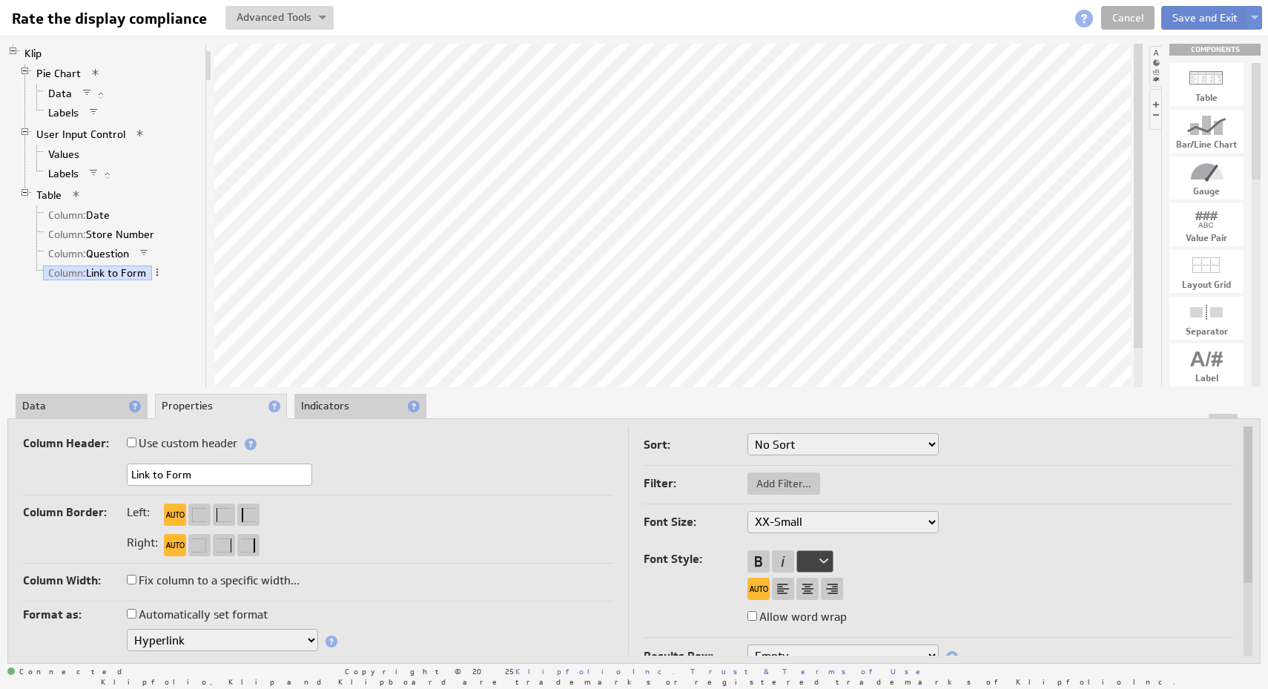
click at [1202, 10] on button "Save and Exit" at bounding box center [1205, 18] width 88 height 24
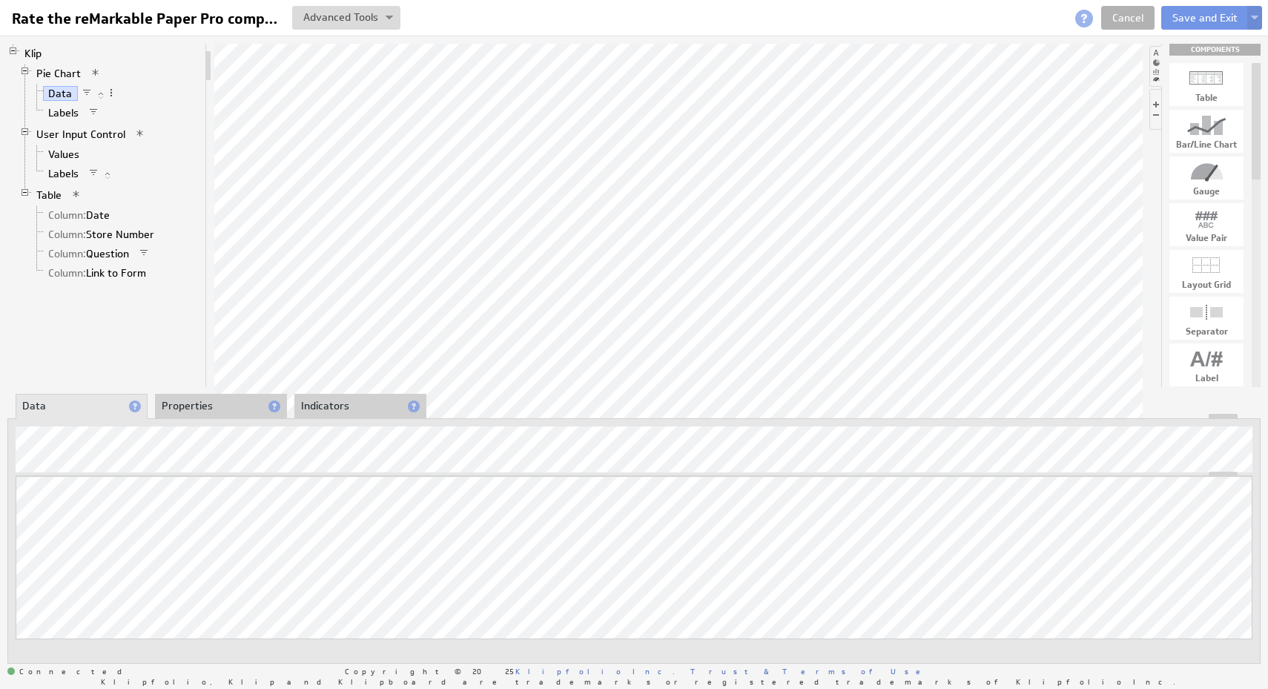
click at [101, 142] on span "User Input Control" at bounding box center [88, 134] width 114 height 13
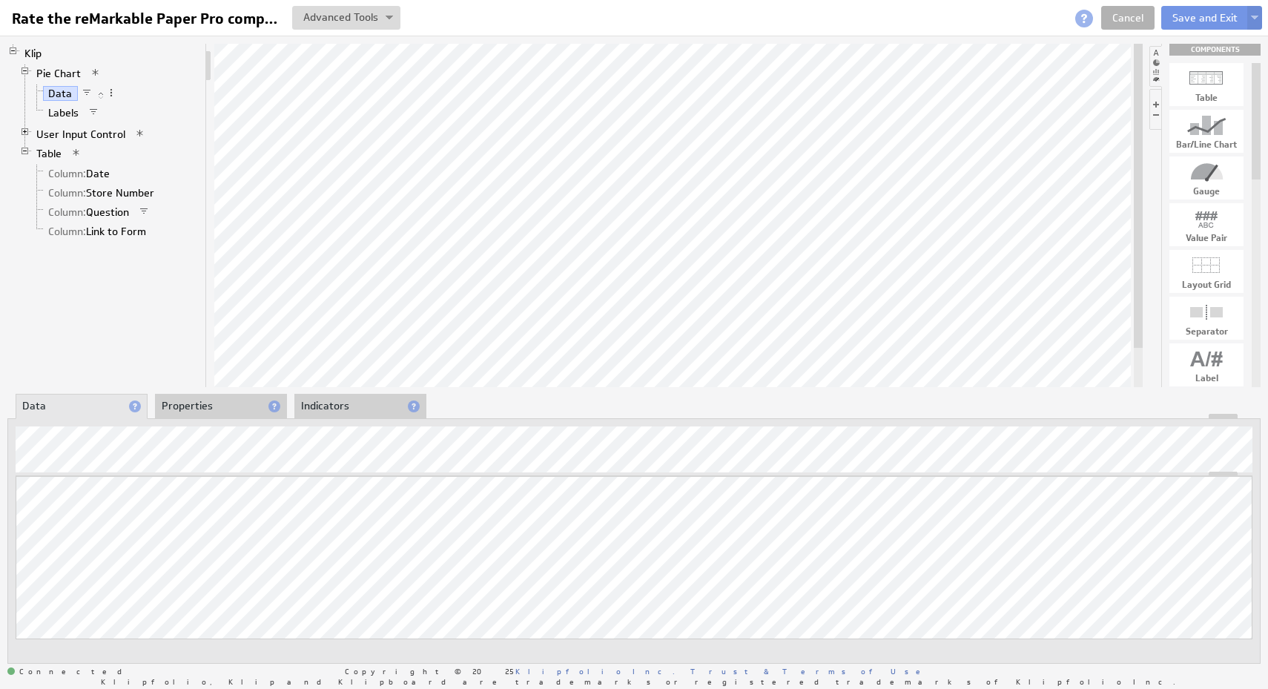
click at [101, 142] on span "User Input Control" at bounding box center [88, 134] width 114 height 13
click at [118, 136] on link "User Input Control" at bounding box center [81, 134] width 100 height 15
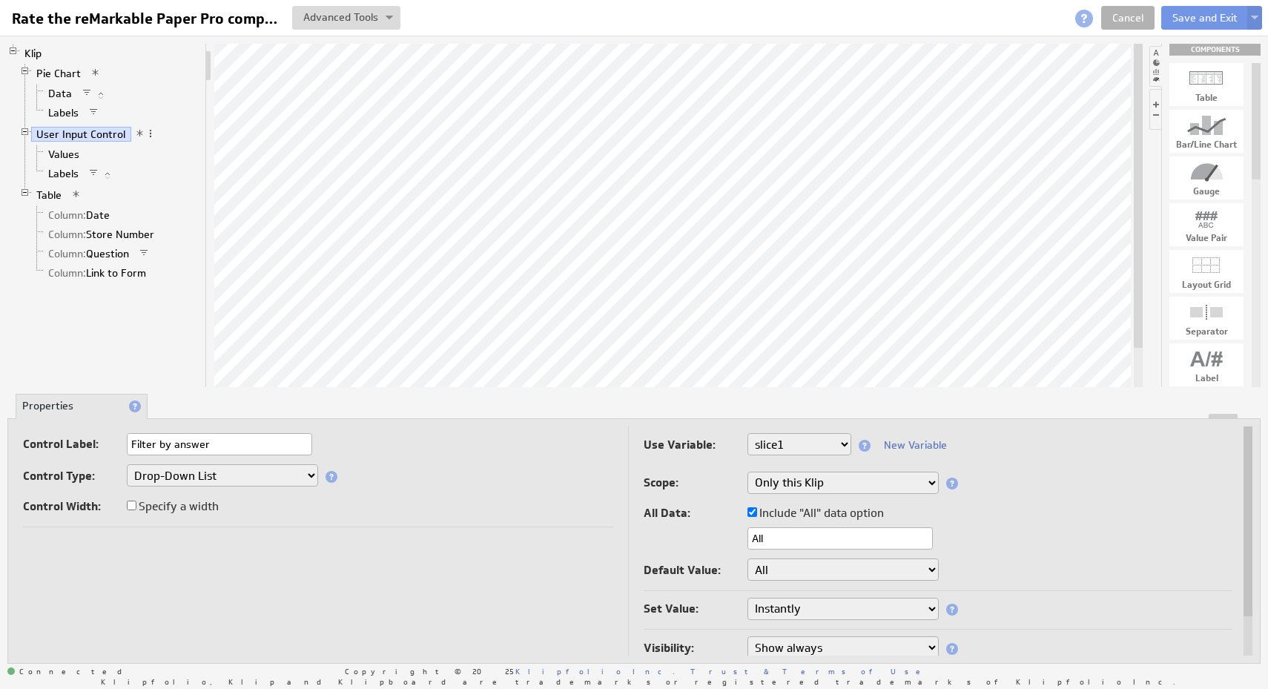
click at [395, 466] on div "Control Type: Drop-Down List Multi-Select Drop-Down List Text Field Date Picker" at bounding box center [318, 476] width 590 height 25
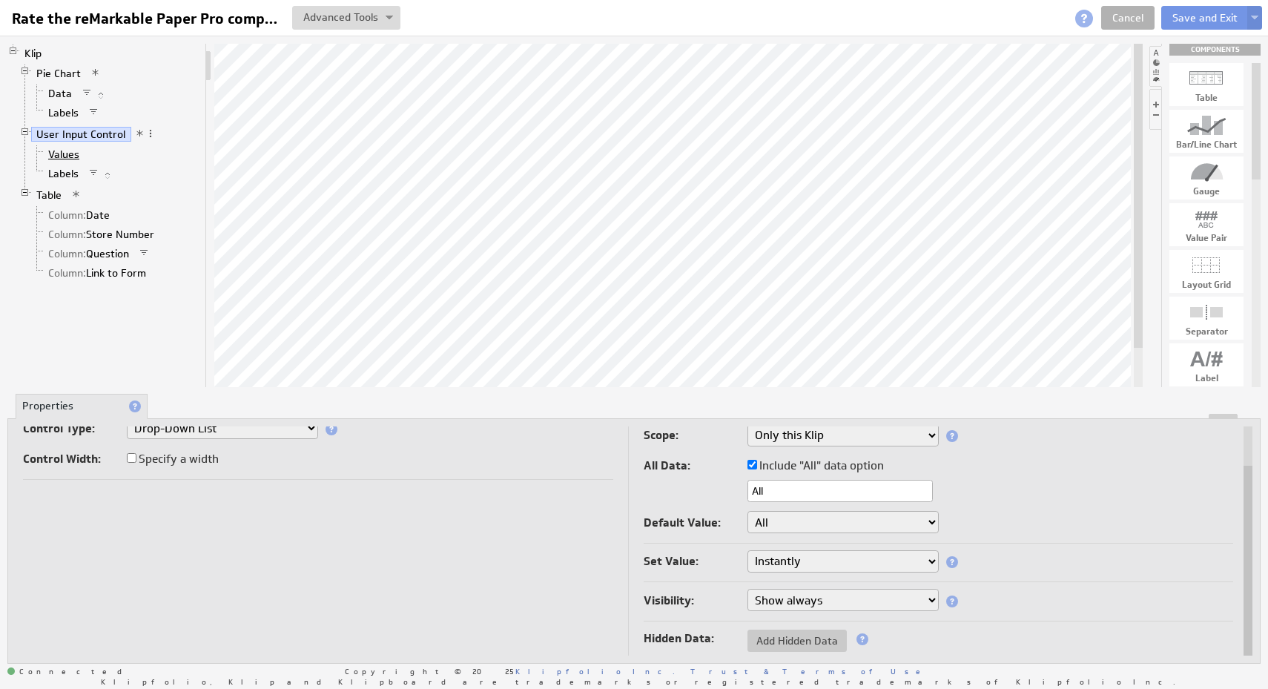
click at [68, 154] on link "Values" at bounding box center [64, 154] width 42 height 15
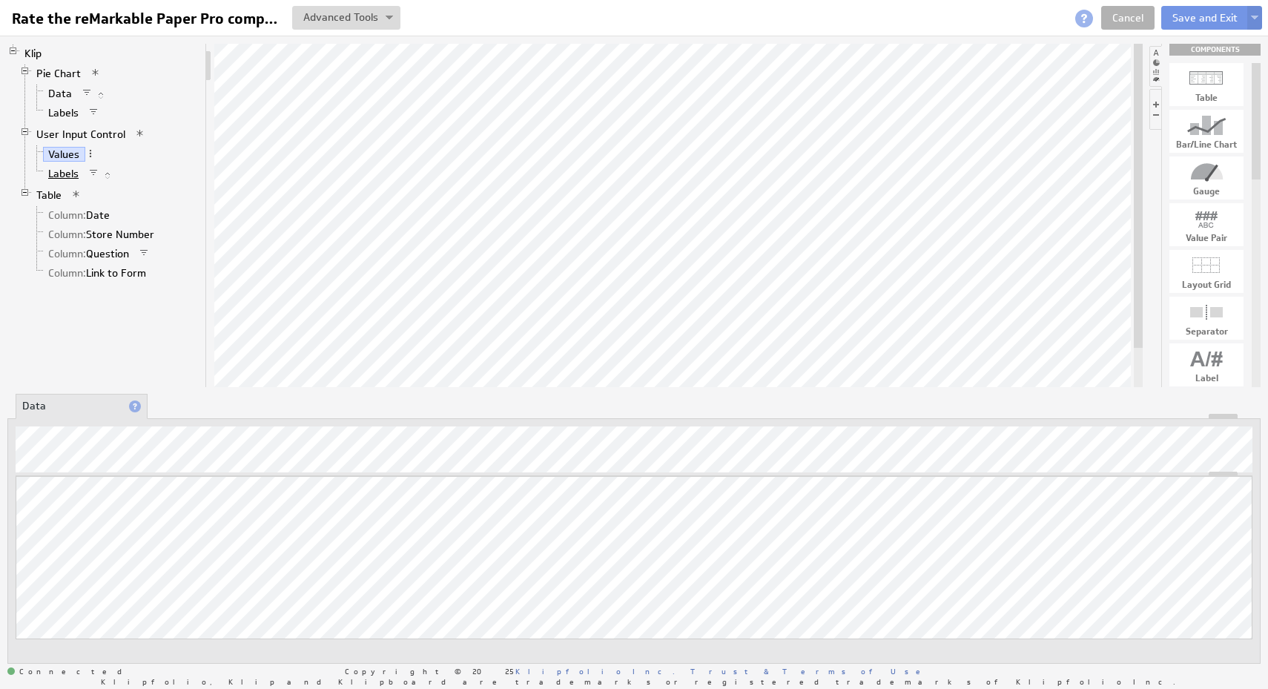
click at [66, 168] on link "Labels" at bounding box center [64, 173] width 42 height 15
click at [61, 69] on link "Pie Chart" at bounding box center [59, 73] width 56 height 15
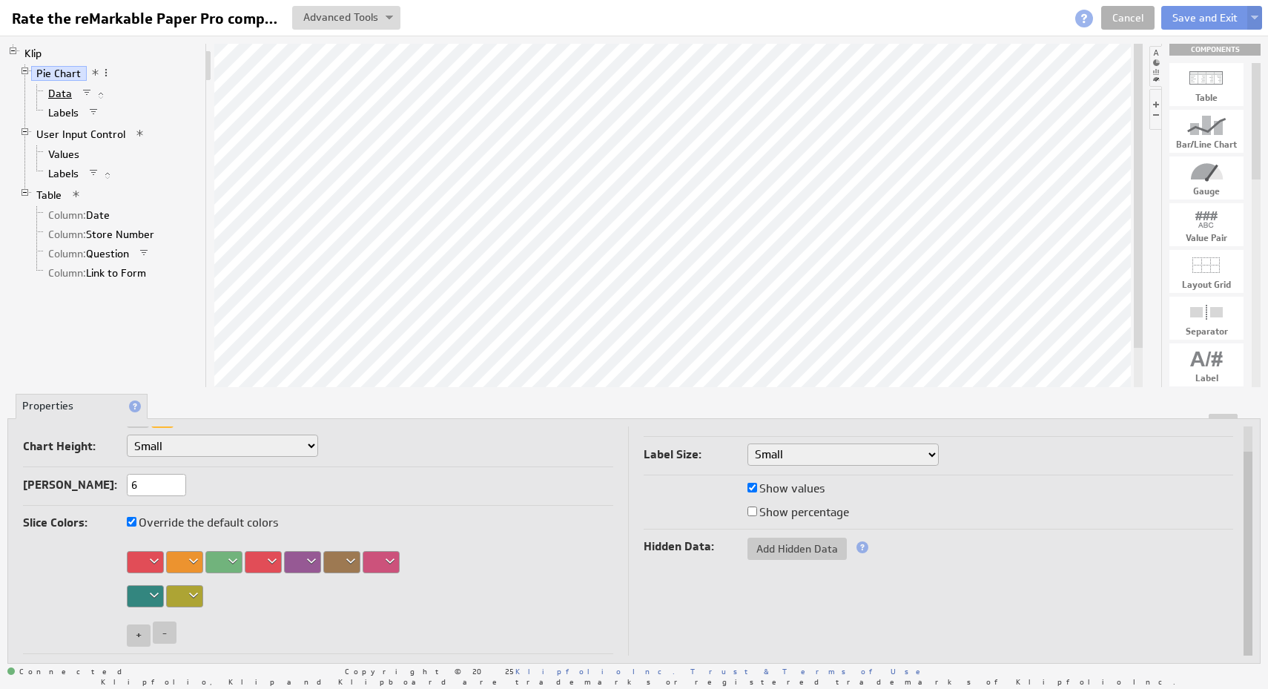
click at [66, 90] on link "Data" at bounding box center [60, 93] width 35 height 15
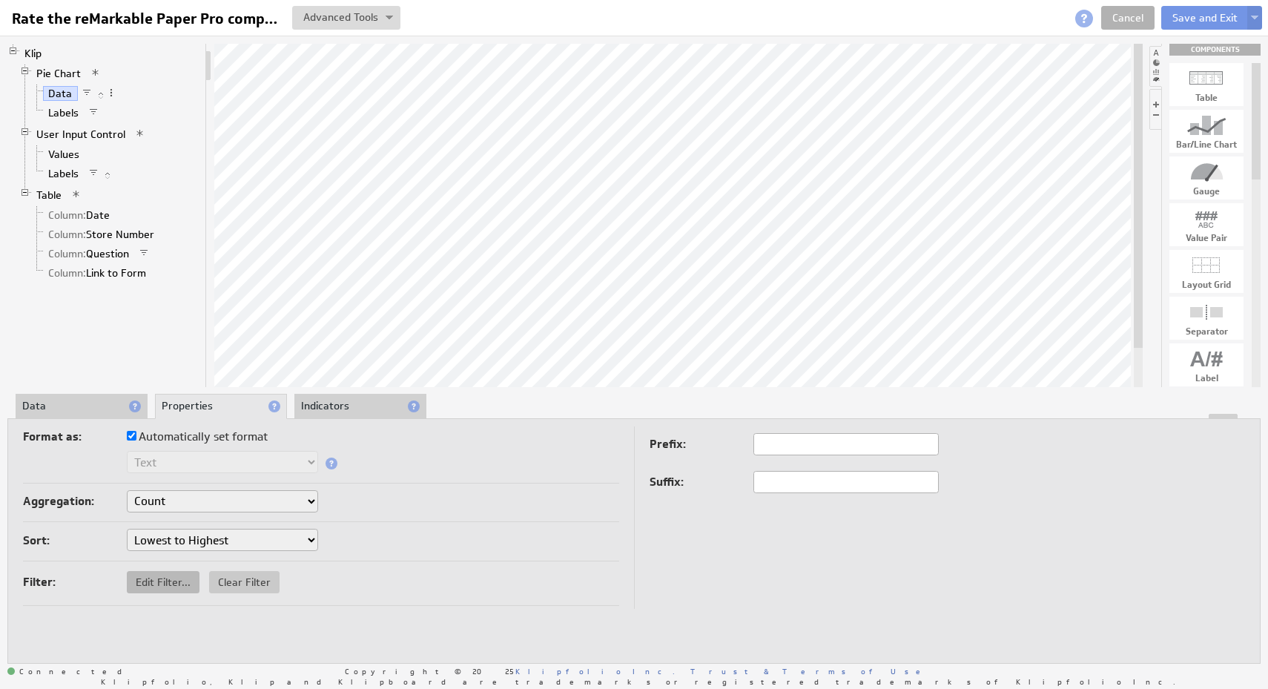
click at [171, 576] on span "Edit Filter..." at bounding box center [163, 581] width 73 height 13
checkbox input "true"
select select "source"
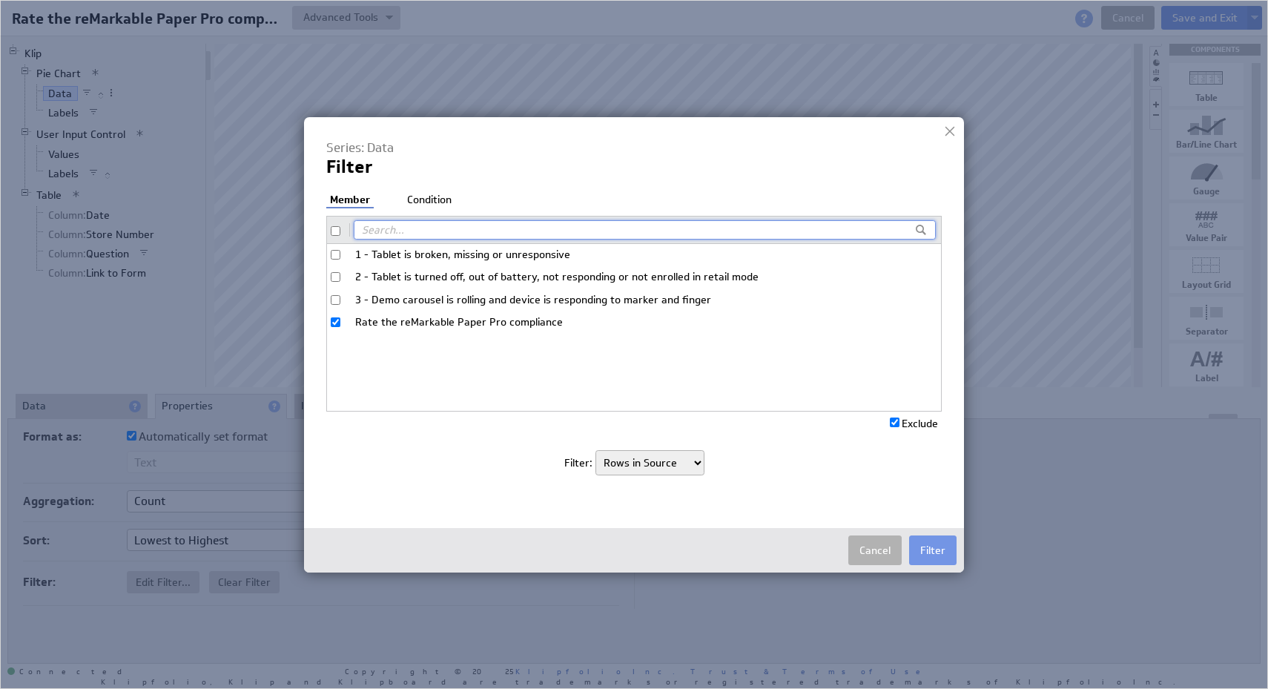
click at [432, 199] on li "Condition" at bounding box center [429, 200] width 52 height 15
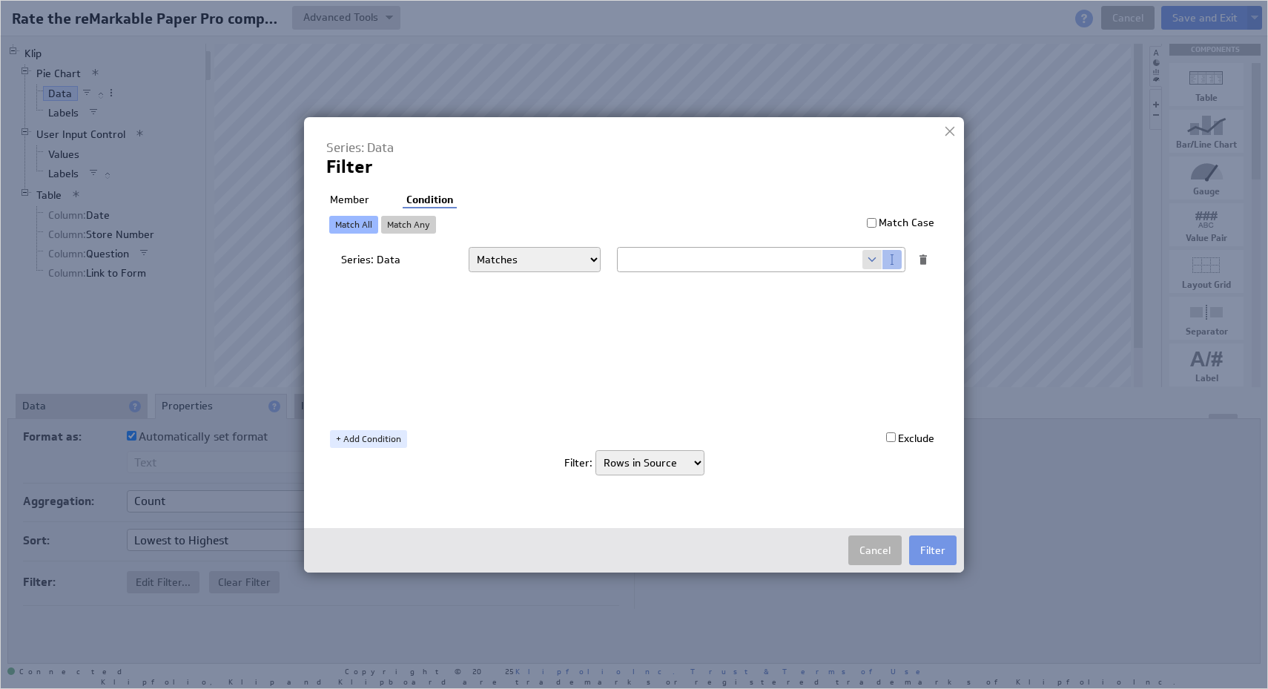
click at [335, 199] on li "Member" at bounding box center [349, 200] width 47 height 15
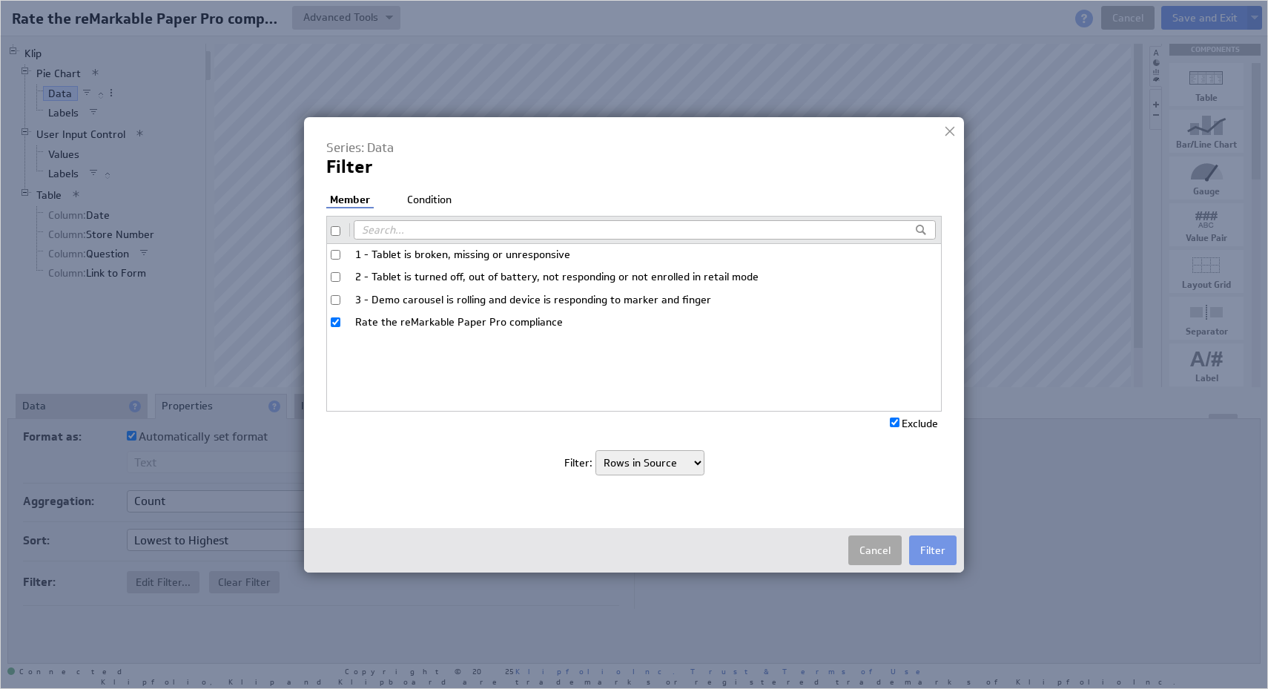
click at [891, 547] on button "Cancel" at bounding box center [874, 550] width 53 height 30
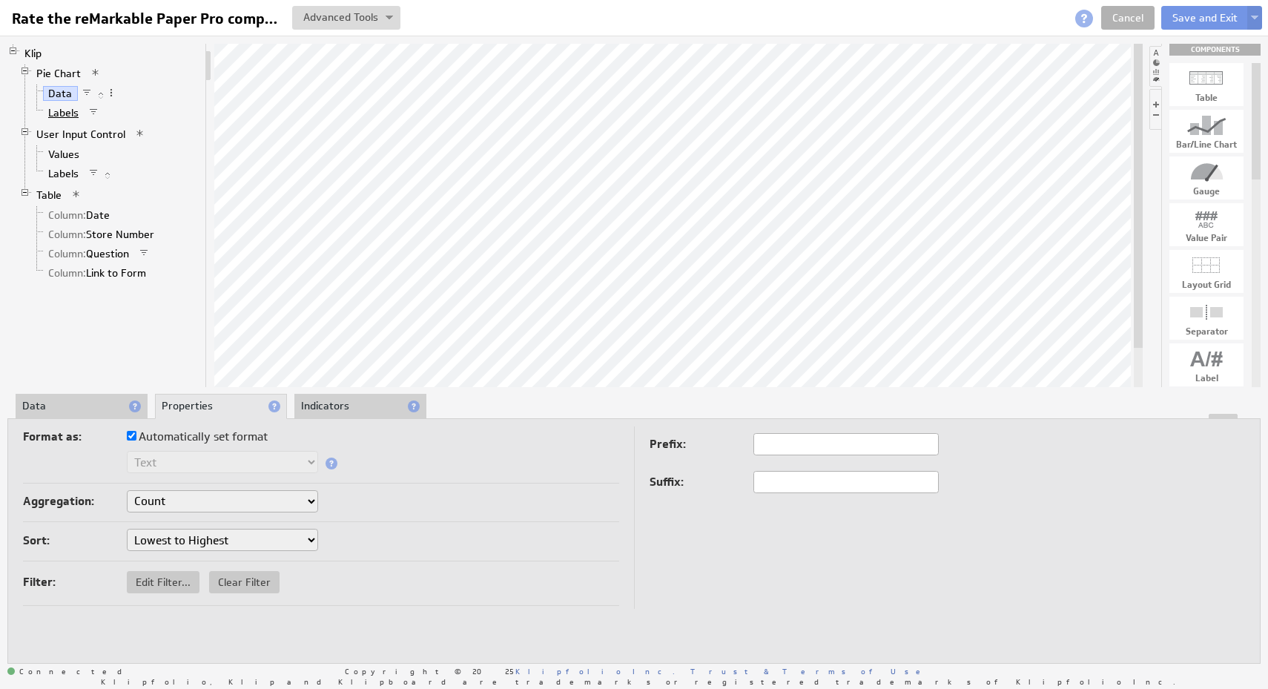
click at [75, 118] on link "Labels" at bounding box center [64, 112] width 42 height 15
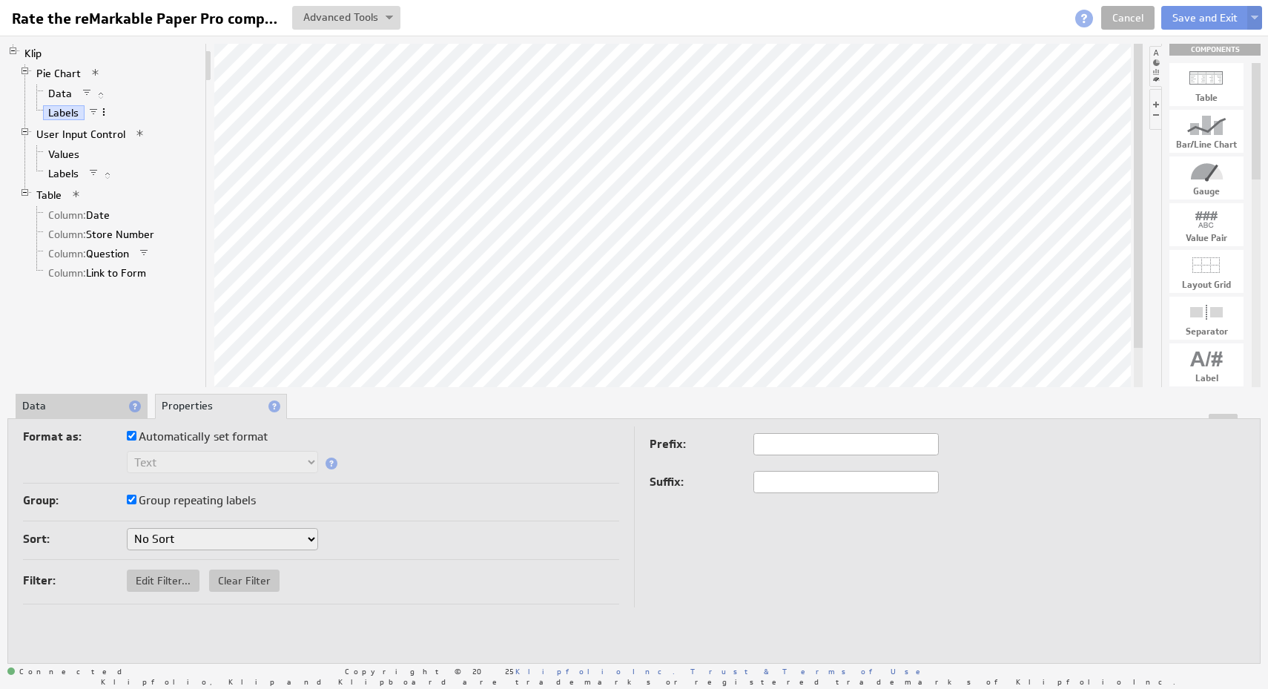
click at [107, 111] on span at bounding box center [104, 112] width 10 height 10
click at [449, 533] on div "Sort: No Sort A to Z Z to A" at bounding box center [321, 540] width 596 height 25
click at [165, 585] on span "Edit Filter..." at bounding box center [163, 580] width 73 height 13
select select "view"
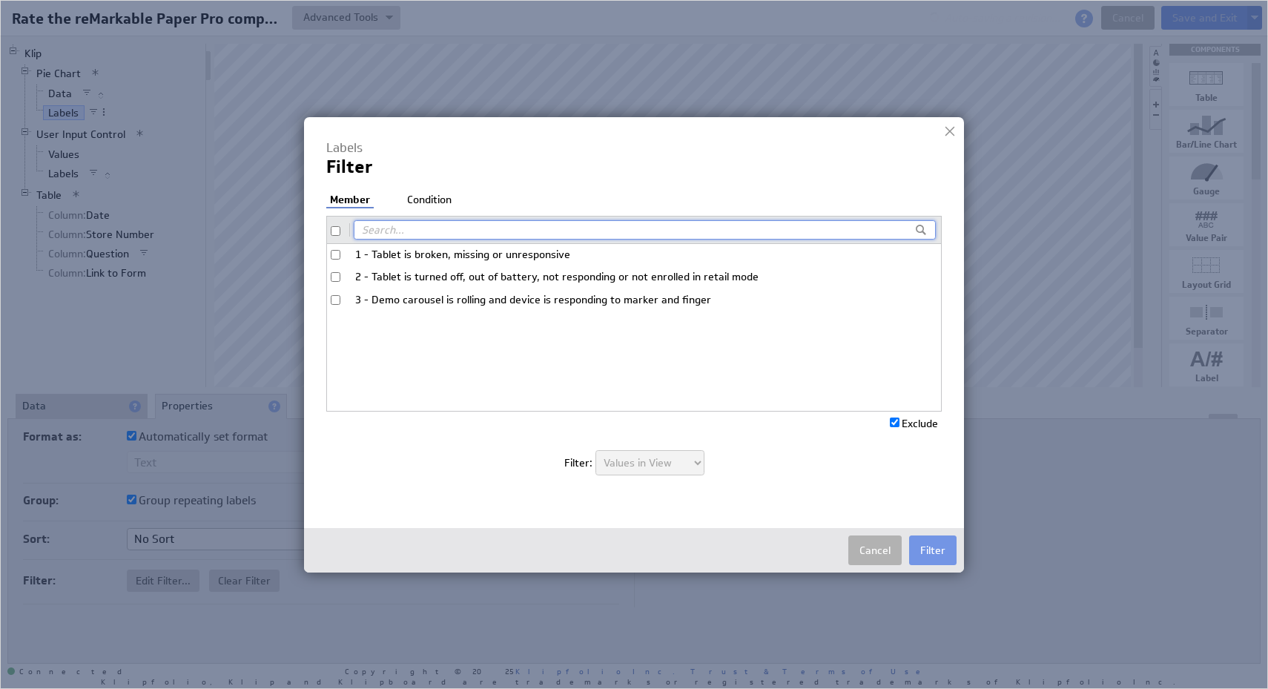
click at [438, 205] on li "Condition" at bounding box center [429, 200] width 52 height 15
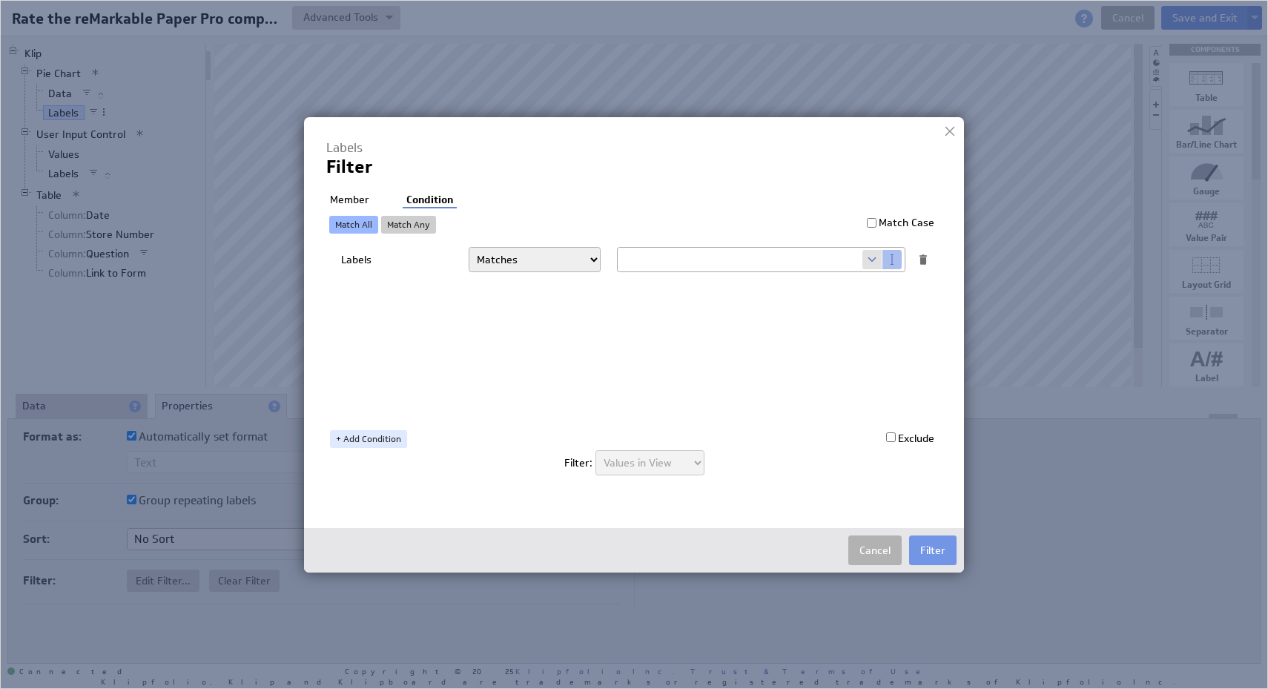
click at [337, 196] on li "Member" at bounding box center [349, 200] width 47 height 15
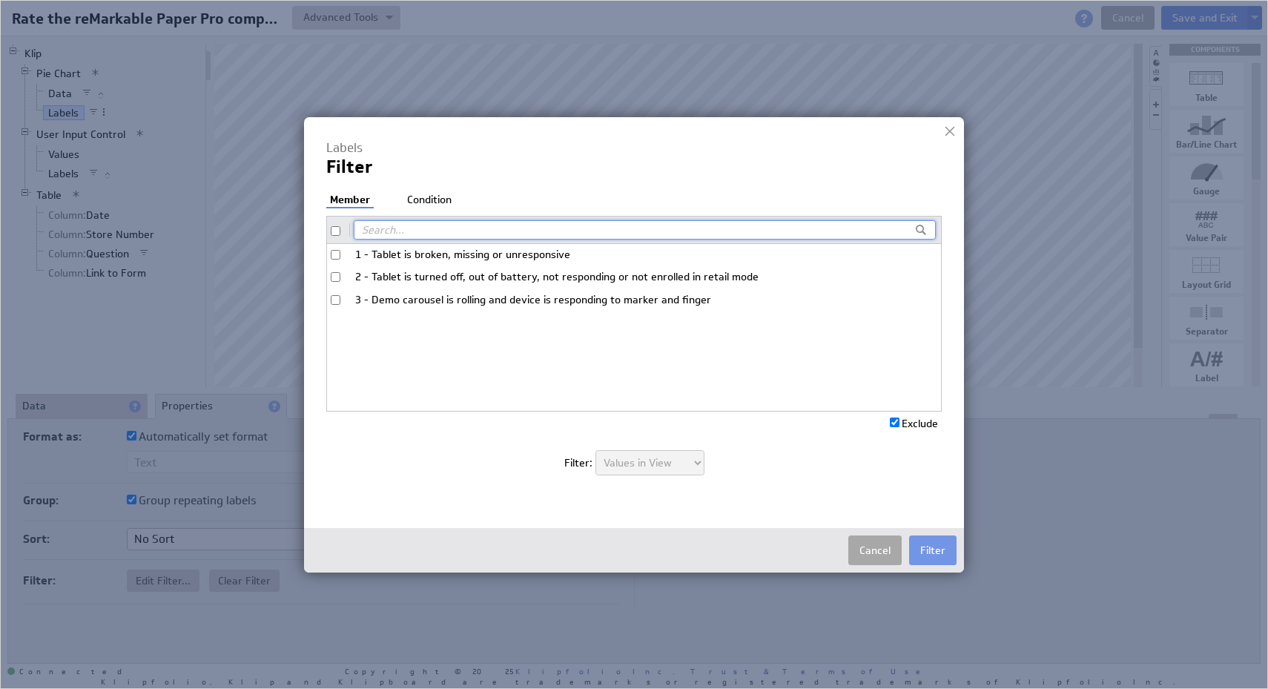
click at [888, 549] on button "Cancel" at bounding box center [874, 550] width 53 height 30
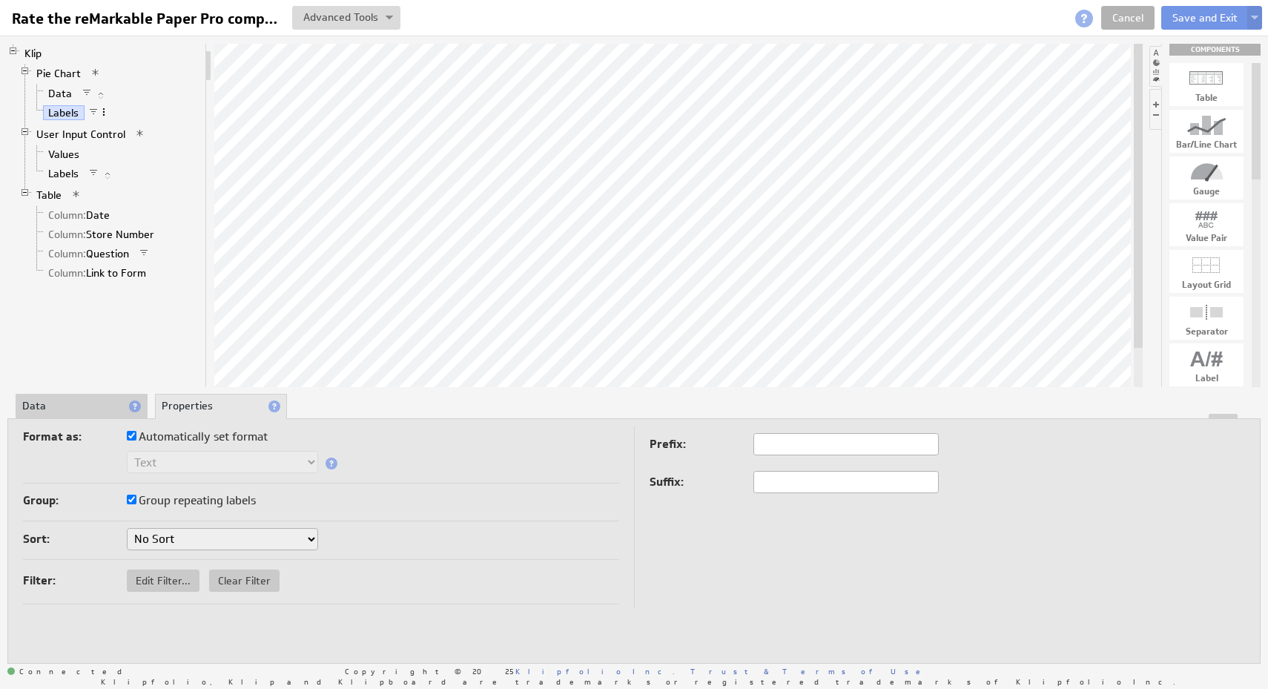
click at [105, 113] on span at bounding box center [104, 112] width 10 height 10
click at [192, 214] on div "Edit Filter..." at bounding box center [183, 221] width 148 height 24
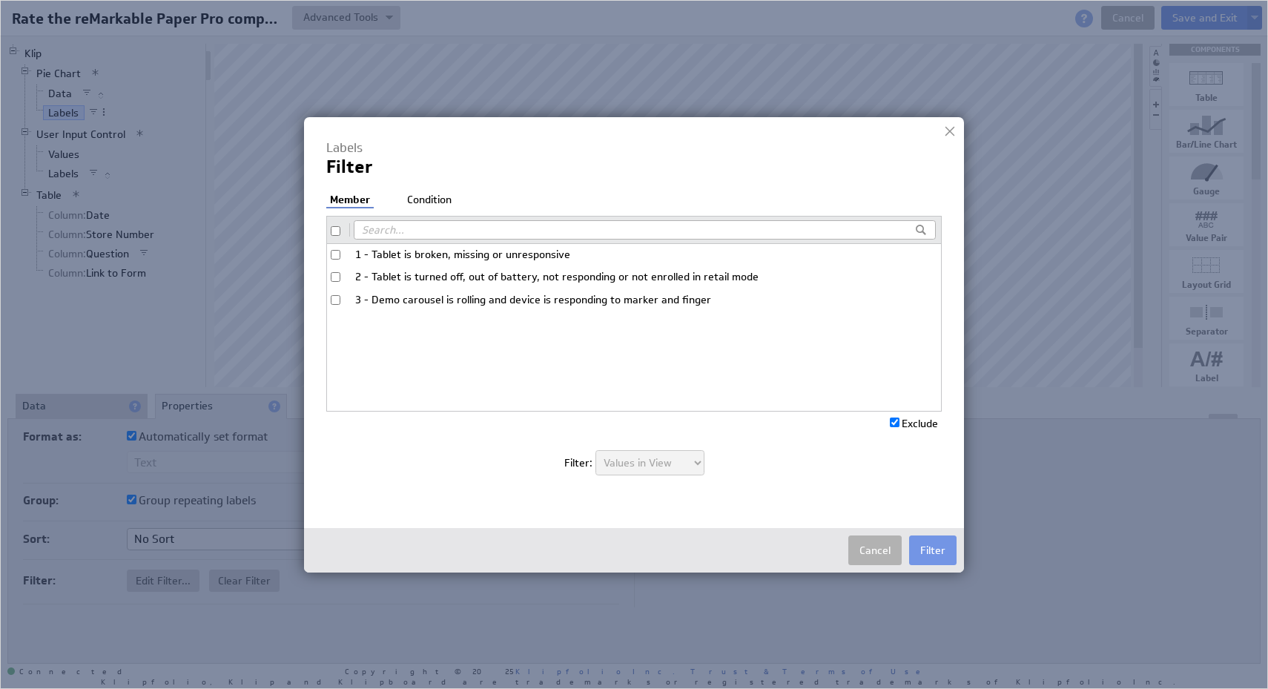
click at [440, 202] on li "Condition" at bounding box center [429, 200] width 52 height 15
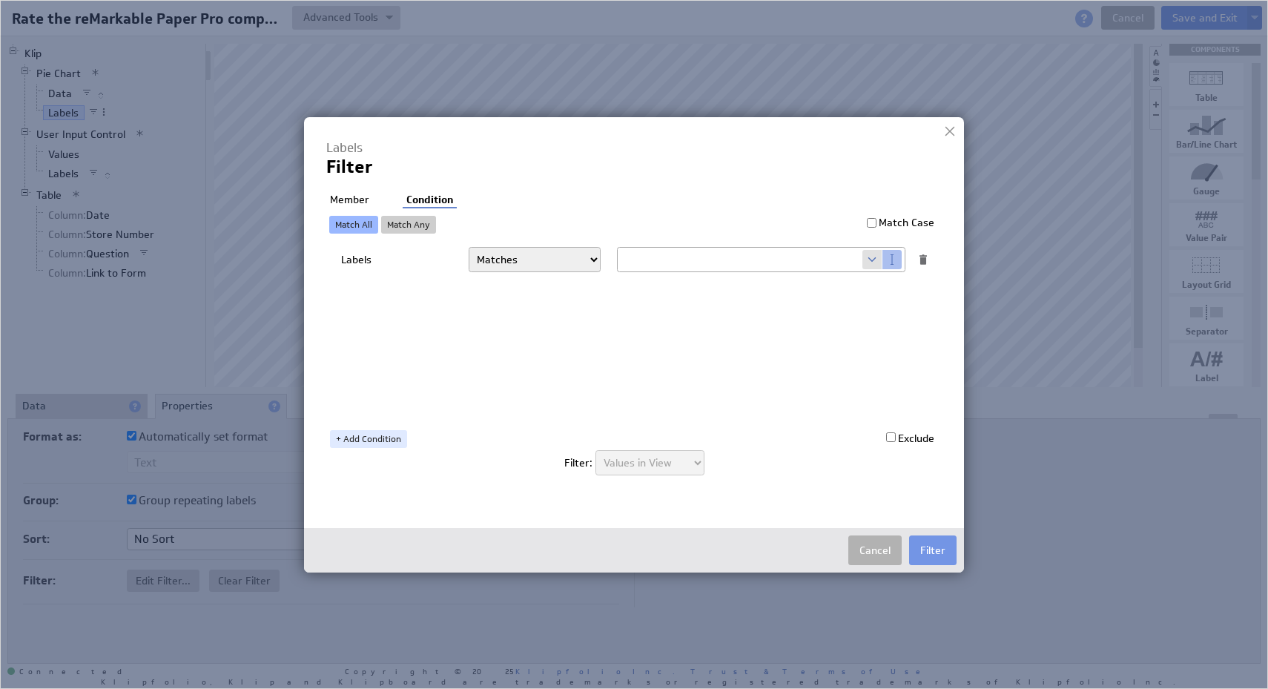
click at [948, 136] on div at bounding box center [950, 131] width 22 height 22
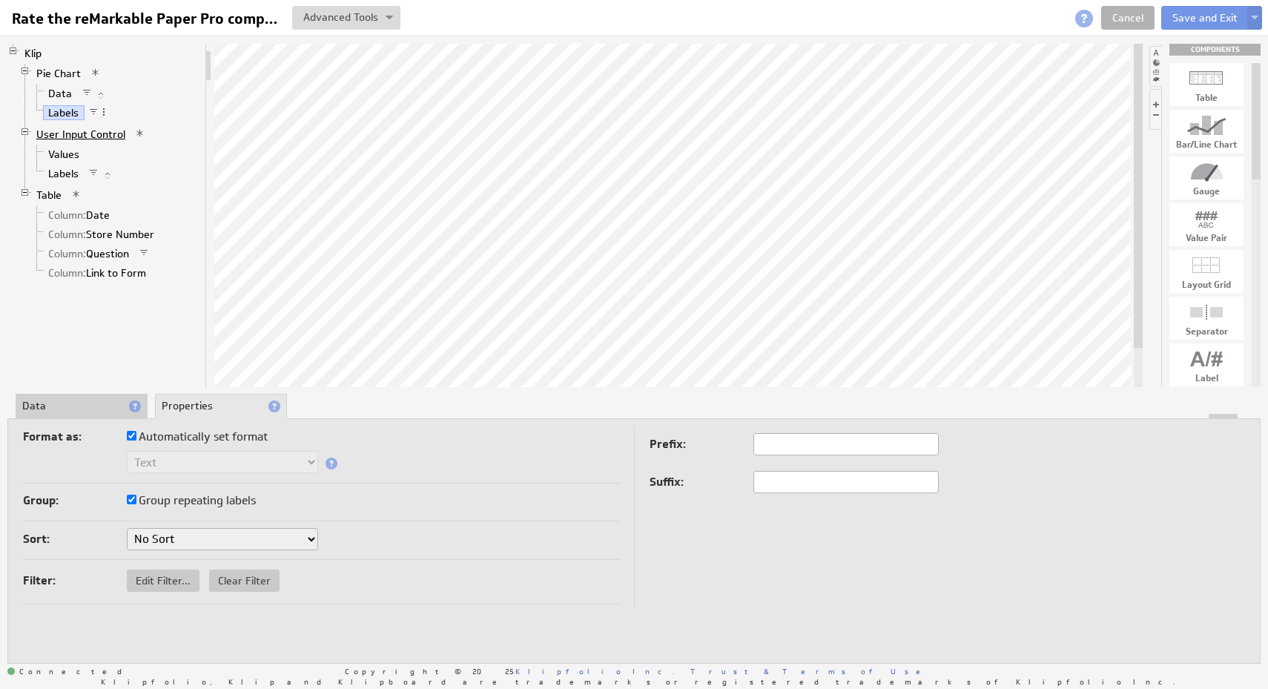
click at [106, 141] on link "User Input Control" at bounding box center [81, 134] width 100 height 15
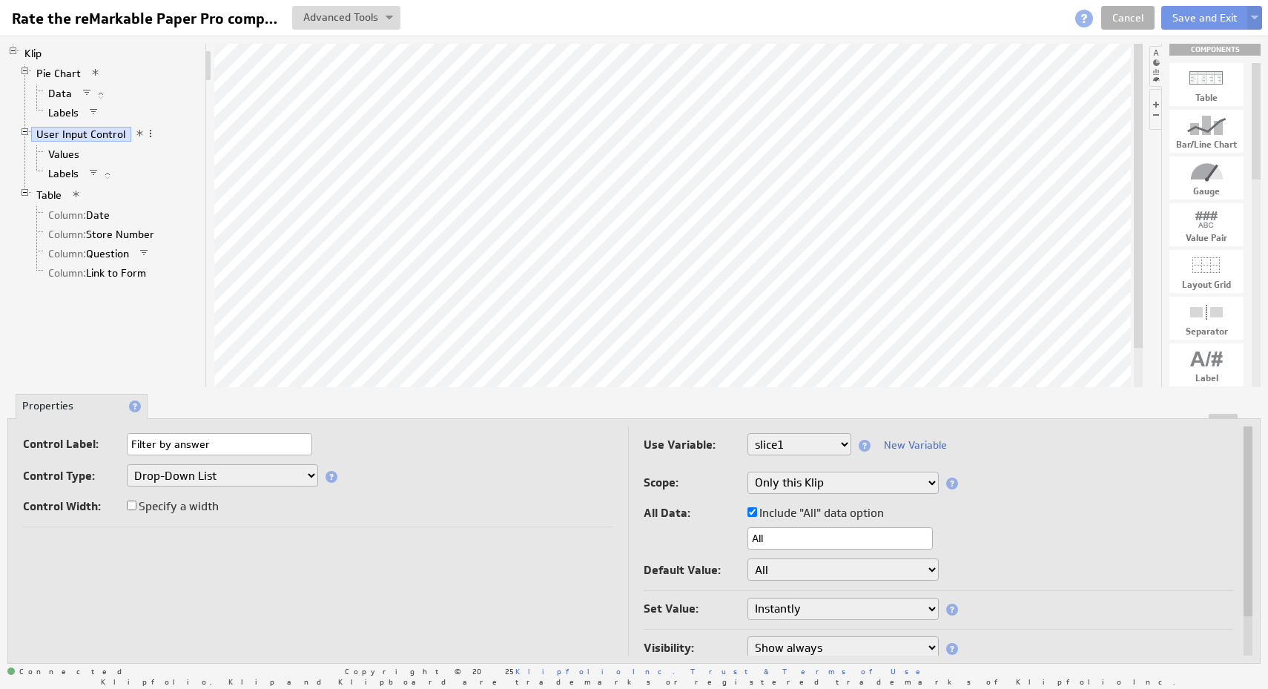
click at [136, 134] on span at bounding box center [140, 133] width 10 height 10
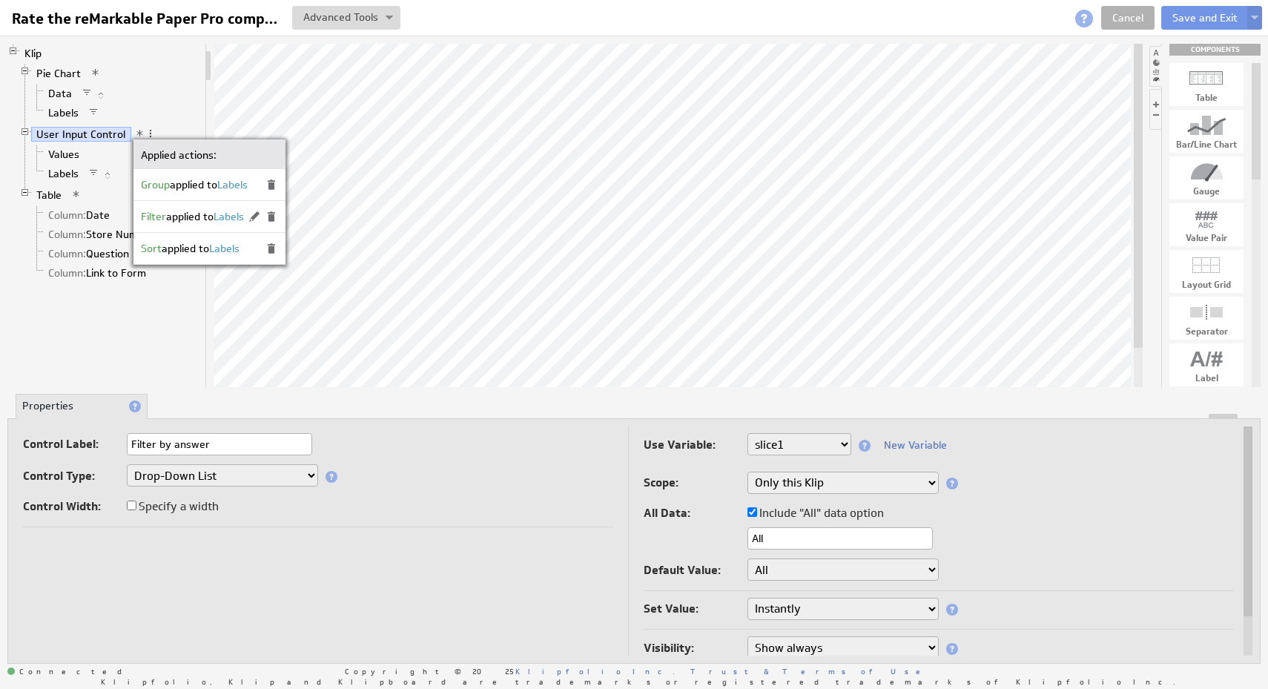
click at [254, 220] on span at bounding box center [254, 216] width 13 height 13
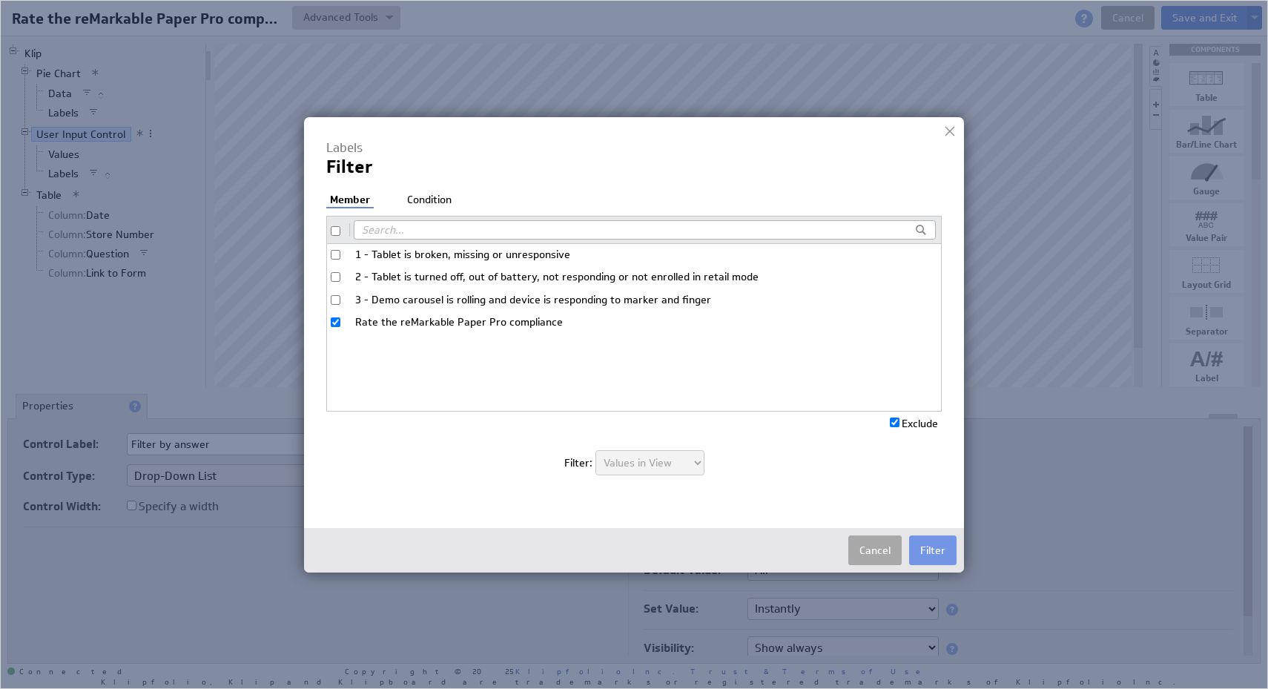
click at [877, 556] on button "Cancel" at bounding box center [874, 550] width 53 height 30
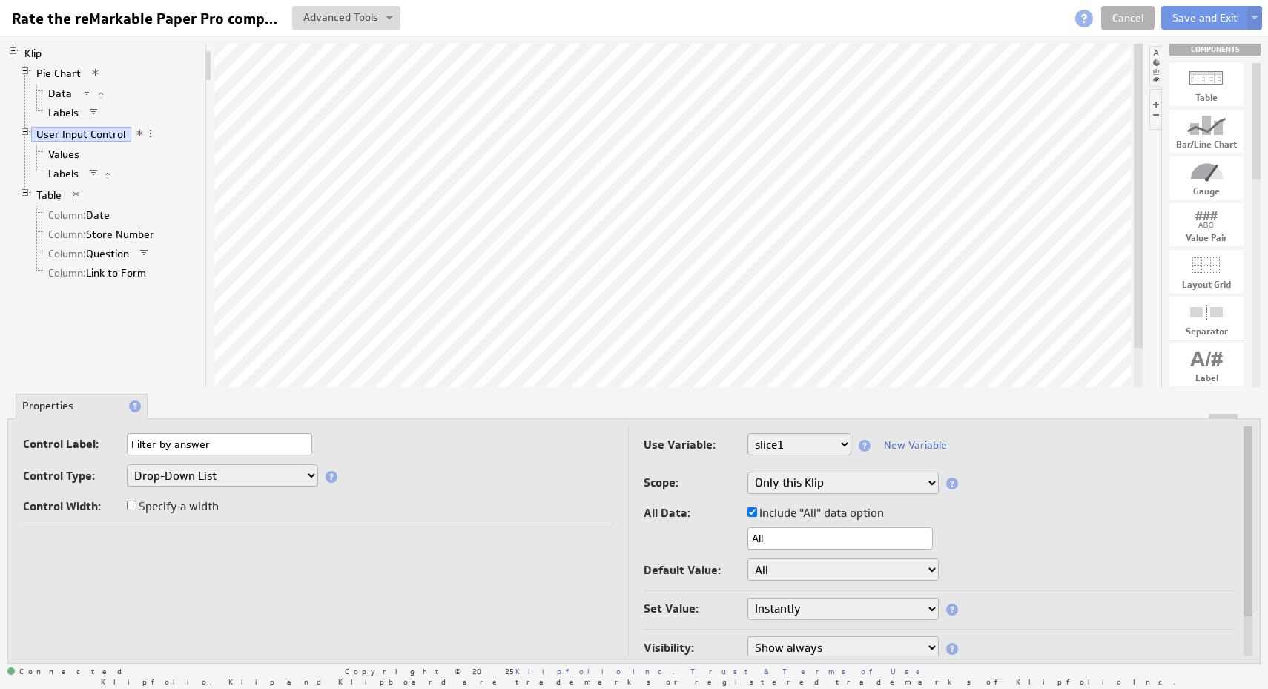
click at [135, 133] on span at bounding box center [140, 133] width 10 height 10
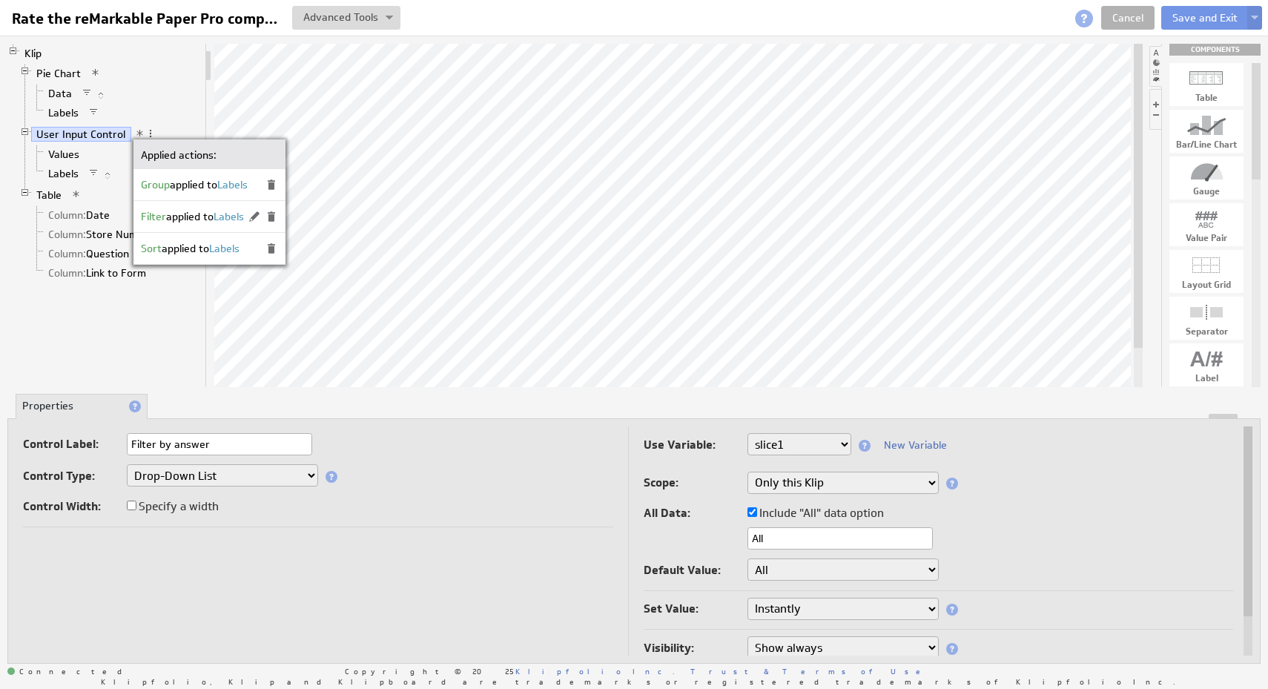
click at [257, 218] on span at bounding box center [254, 216] width 13 height 13
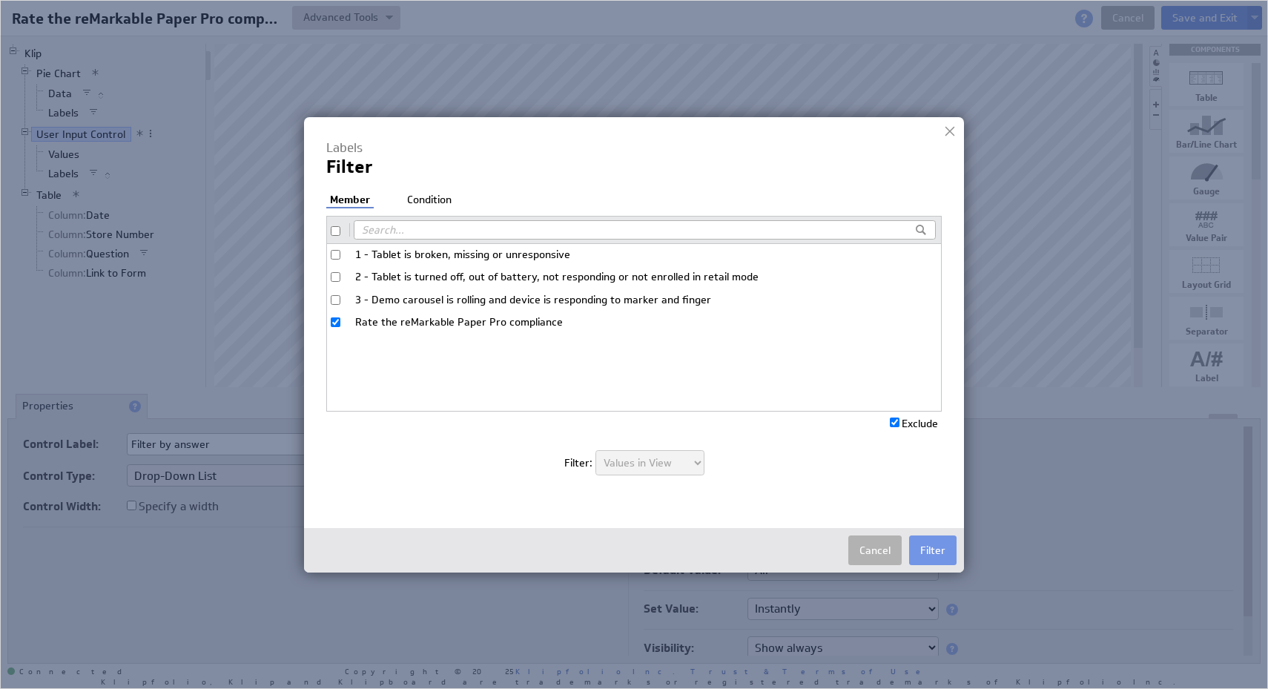
click at [426, 201] on li "Condition" at bounding box center [429, 200] width 52 height 15
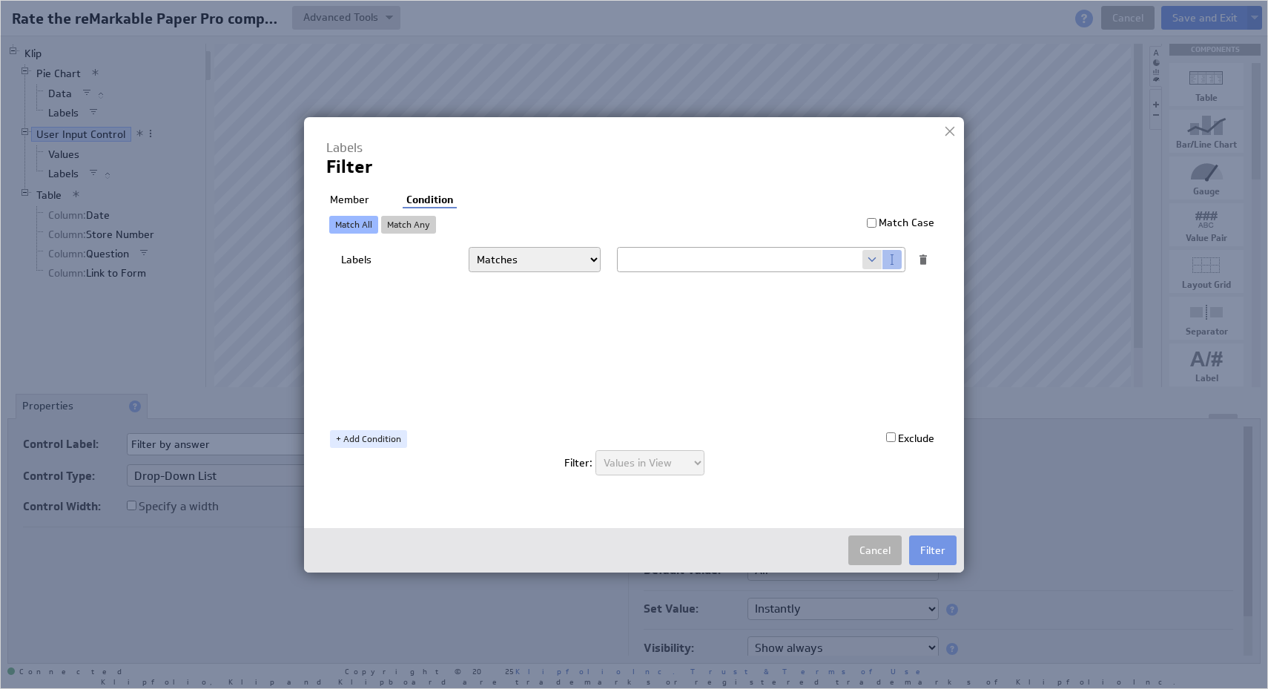
click at [955, 130] on div at bounding box center [950, 131] width 22 height 22
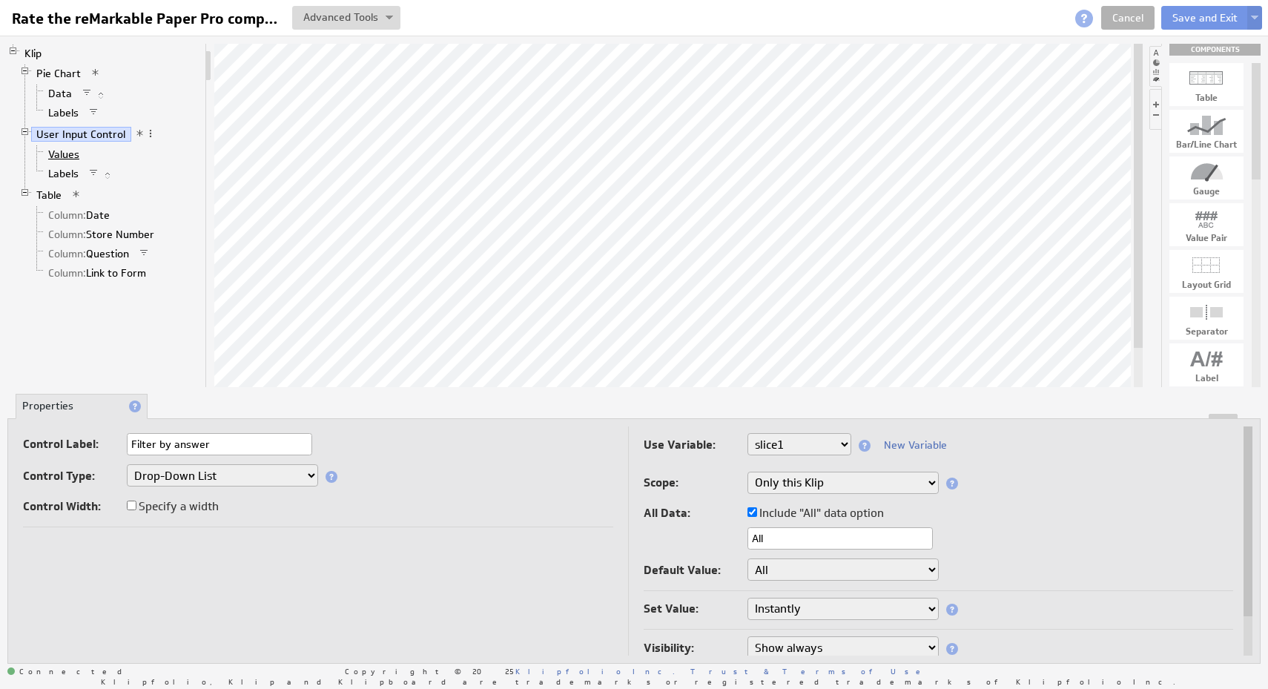
click at [70, 158] on link "Values" at bounding box center [64, 154] width 42 height 15
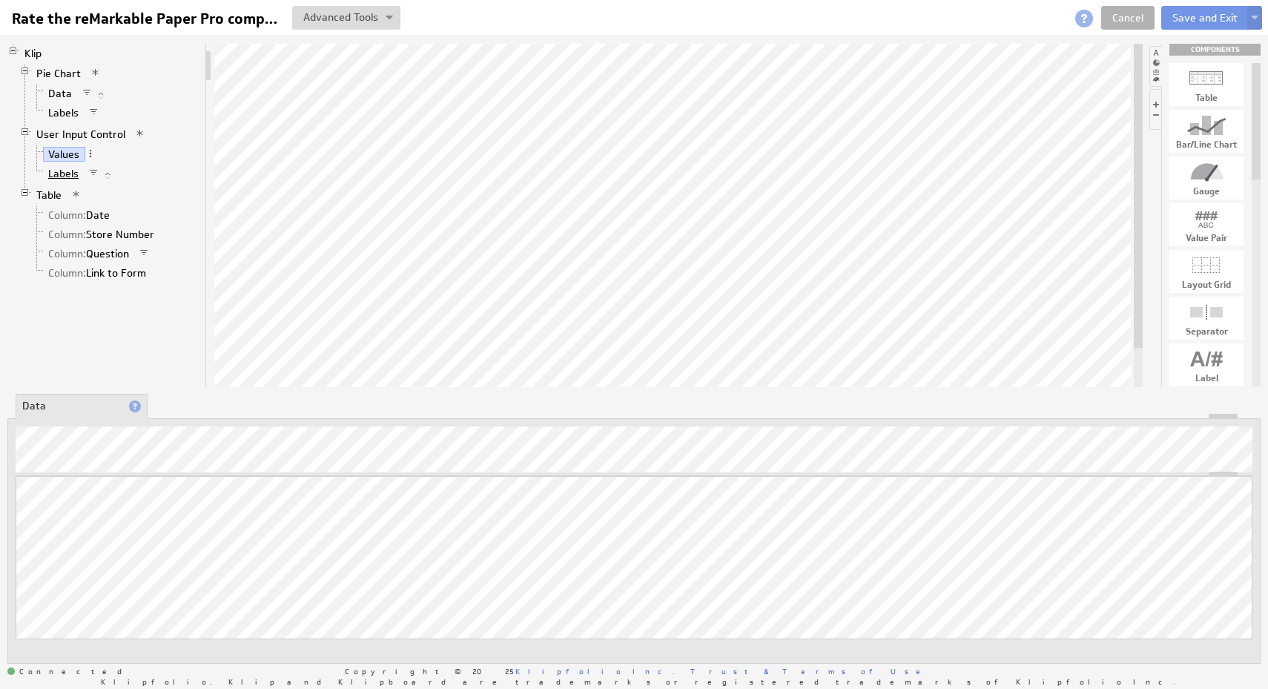
click at [68, 174] on link "Labels" at bounding box center [64, 173] width 42 height 15
click at [76, 201] on span "Table" at bounding box center [56, 195] width 50 height 13
click at [50, 198] on link "Table" at bounding box center [49, 195] width 36 height 15
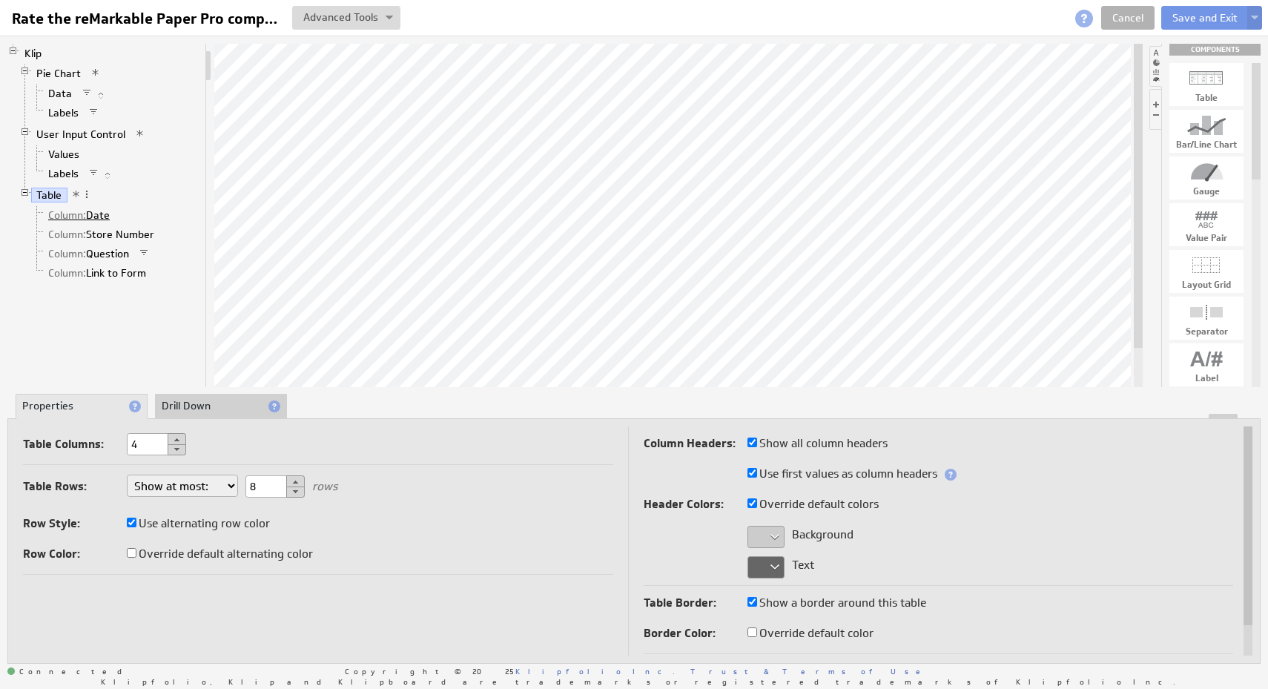
click at [99, 218] on link "Column: Date" at bounding box center [79, 215] width 73 height 15
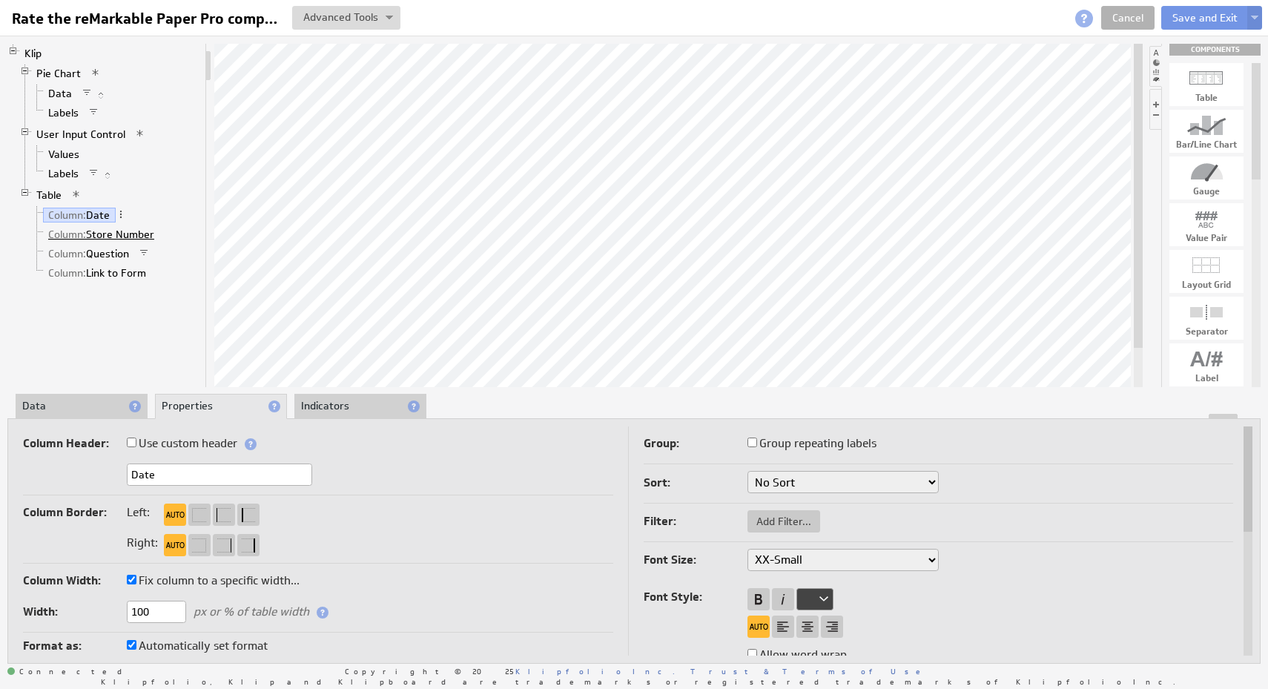
click at [154, 240] on link "Column: Store Number" at bounding box center [101, 234] width 117 height 15
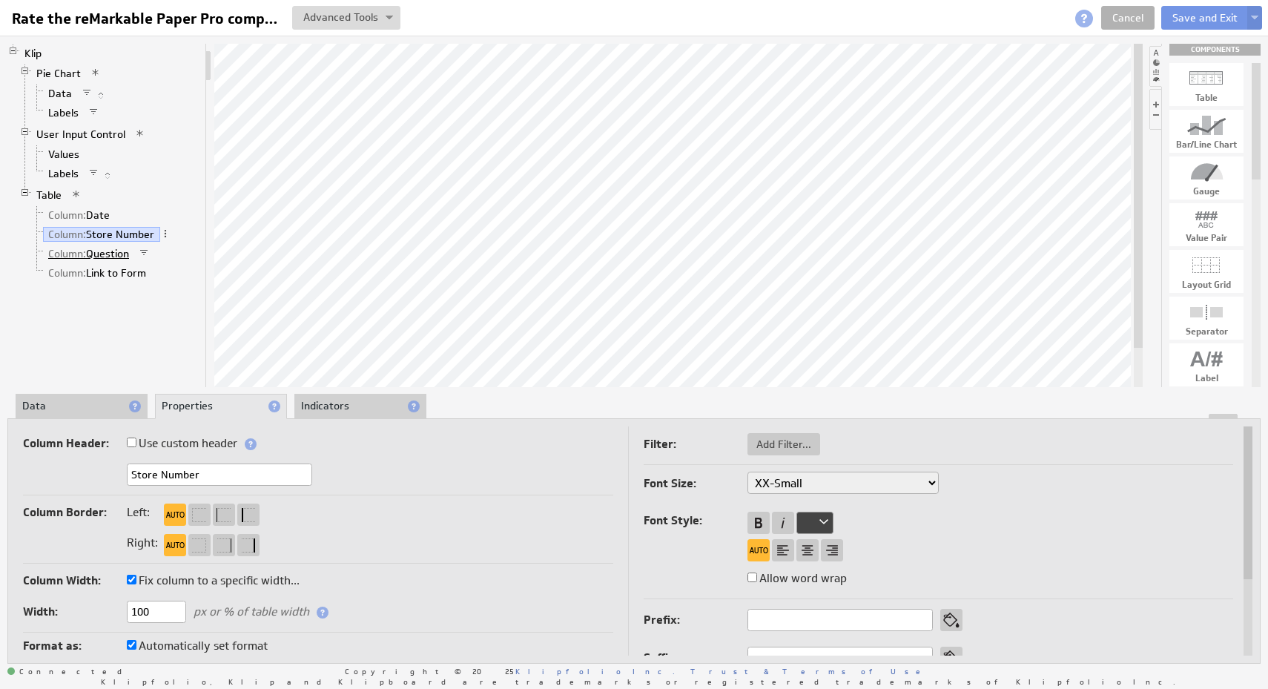
click at [114, 250] on link "Column: Question" at bounding box center [89, 253] width 92 height 15
click at [145, 248] on span "Column: Question" at bounding box center [101, 254] width 116 height 13
click at [145, 251] on span at bounding box center [144, 253] width 10 height 10
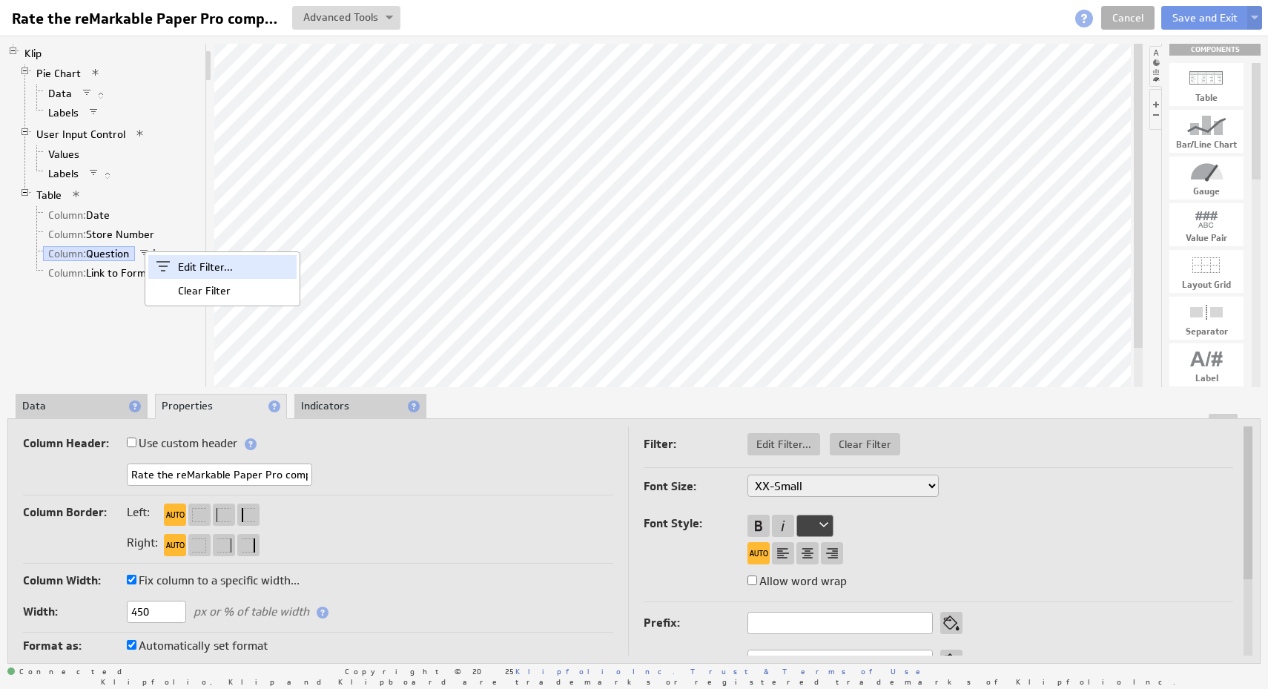
click at [169, 260] on span at bounding box center [163, 267] width 30 height 24
select select "f:contains"
select select "slice1"
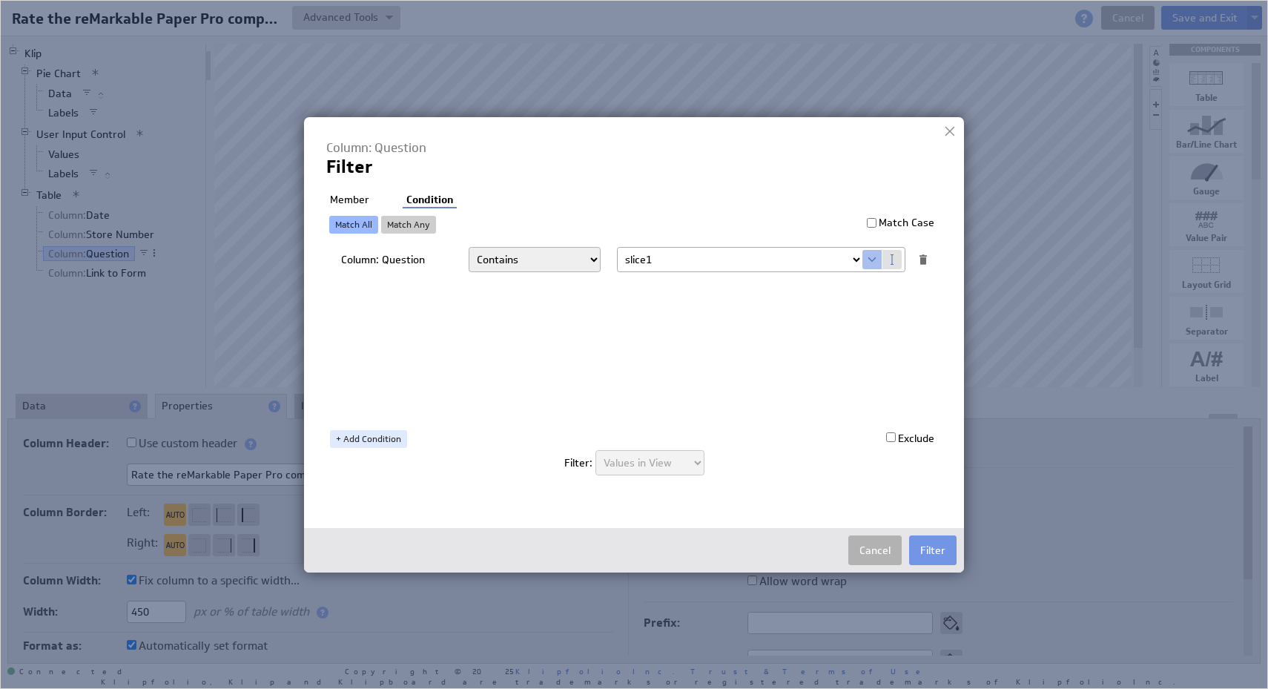
click at [345, 197] on li "Member" at bounding box center [349, 200] width 47 height 15
checkbox input "false"
checkbox input "true"
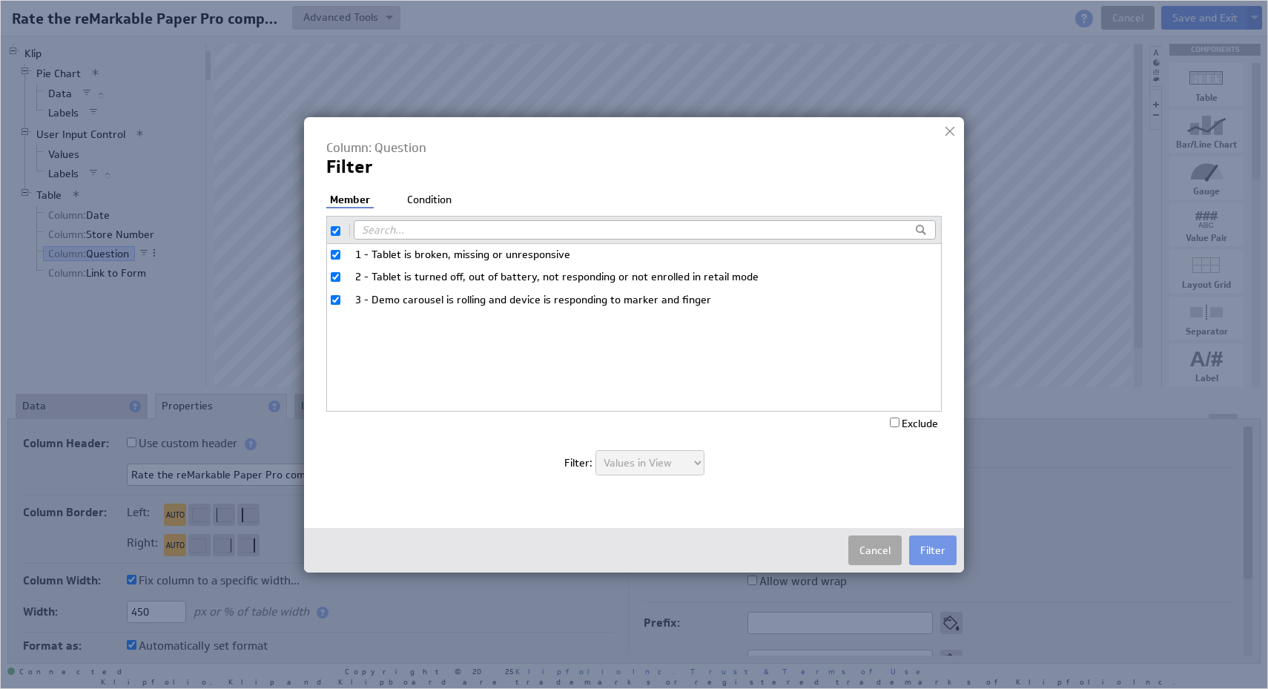
click at [859, 546] on button "Cancel" at bounding box center [874, 550] width 53 height 30
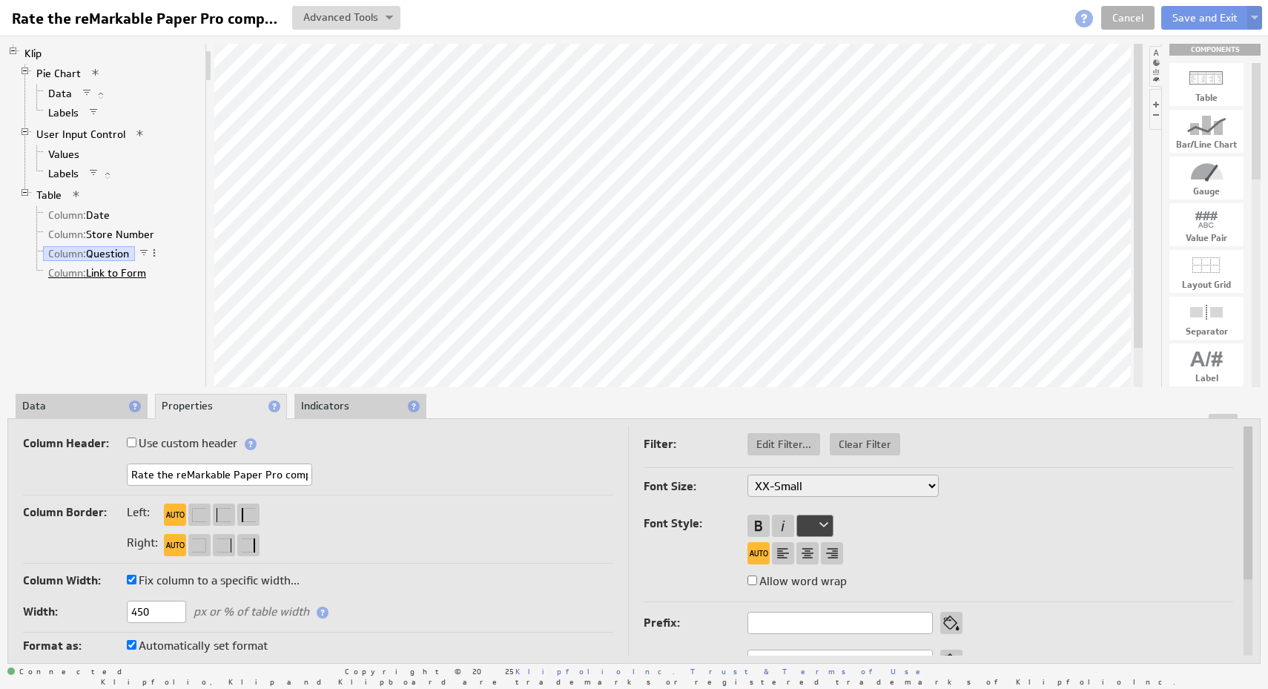
click at [125, 276] on link "Column: Link to Form" at bounding box center [97, 272] width 109 height 15
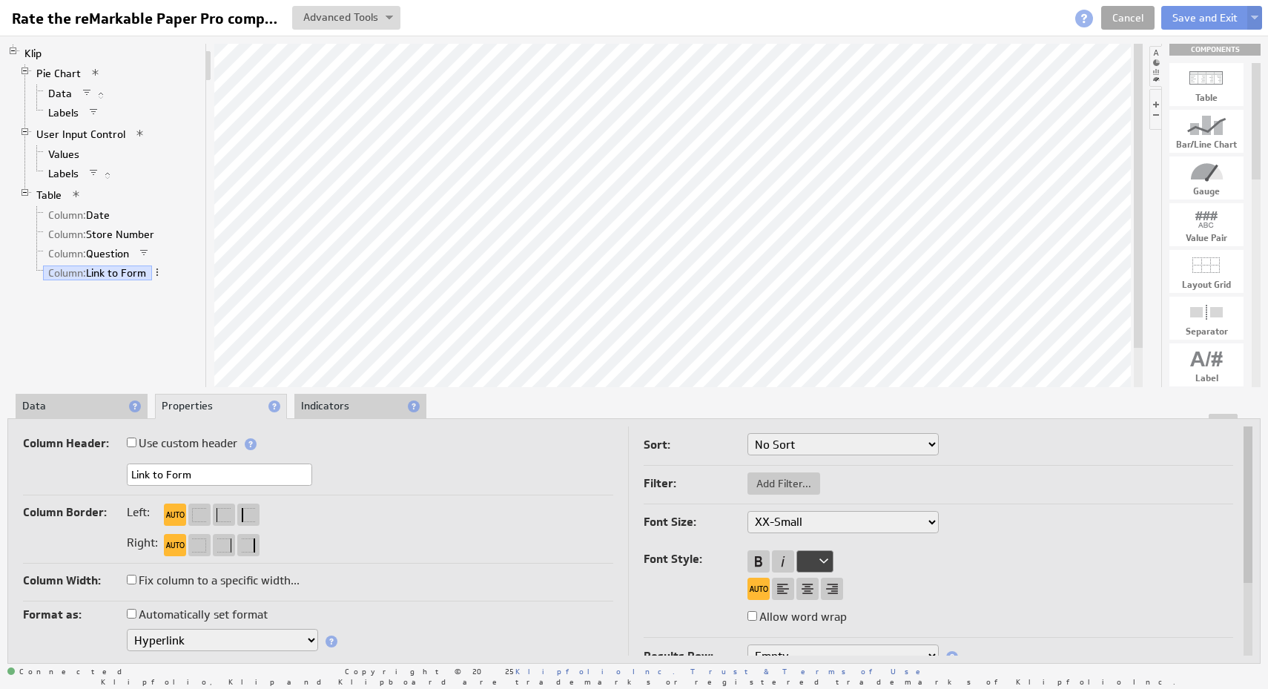
click at [1119, 15] on link "Cancel" at bounding box center [1127, 18] width 53 height 24
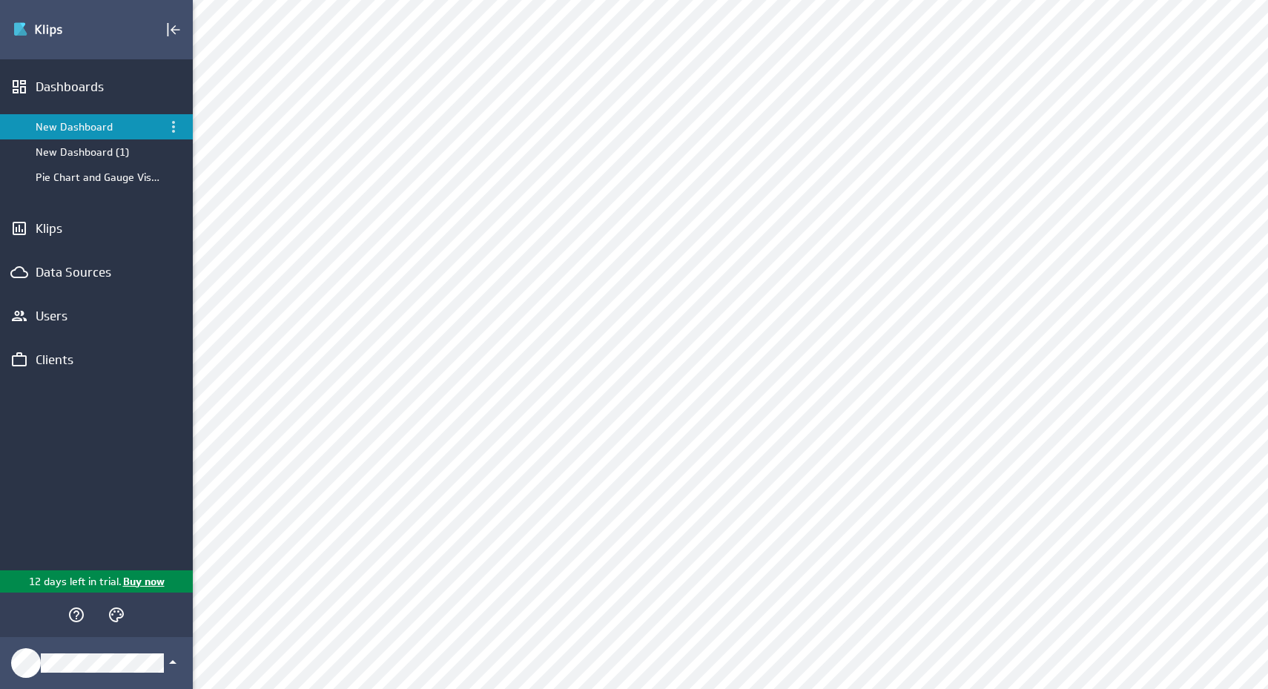
scroll to position [309, 0]
click at [696, 336] on div "Edit..." at bounding box center [645, 334] width 148 height 24
click at [1198, 93] on div "Edit..." at bounding box center [1172, 82] width 148 height 24
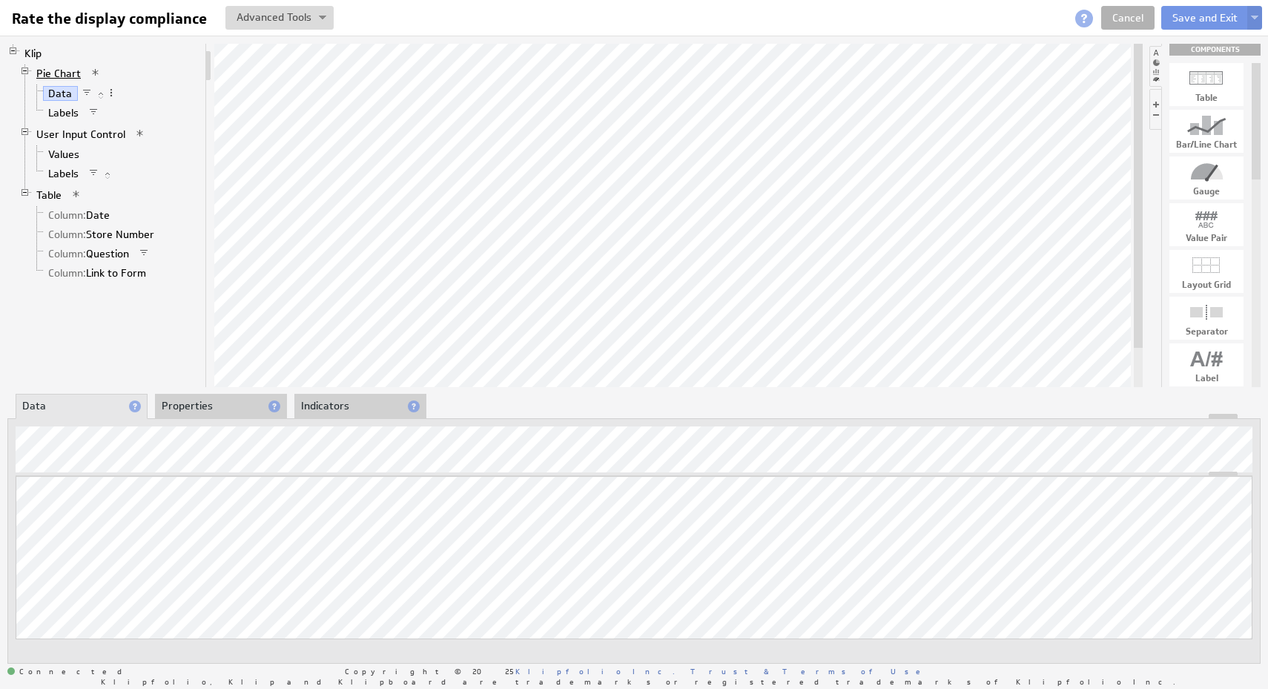
click at [73, 74] on link "Pie Chart" at bounding box center [59, 73] width 56 height 15
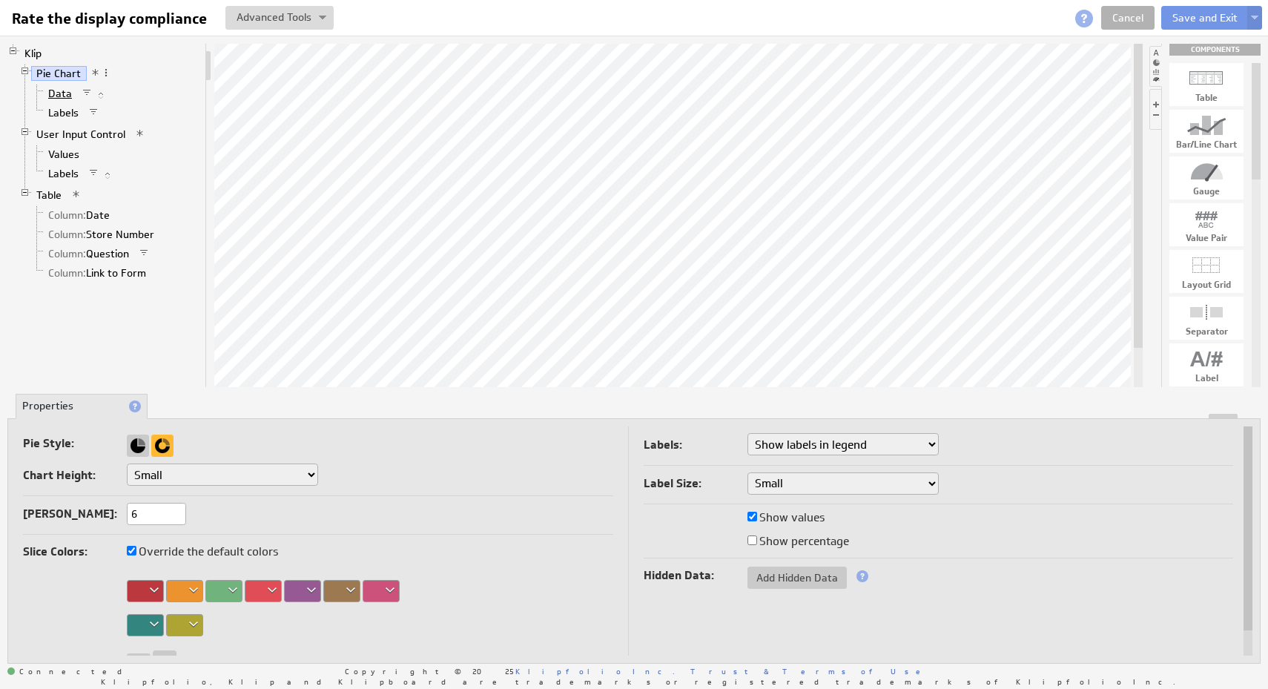
click at [72, 96] on link "Data" at bounding box center [60, 93] width 35 height 15
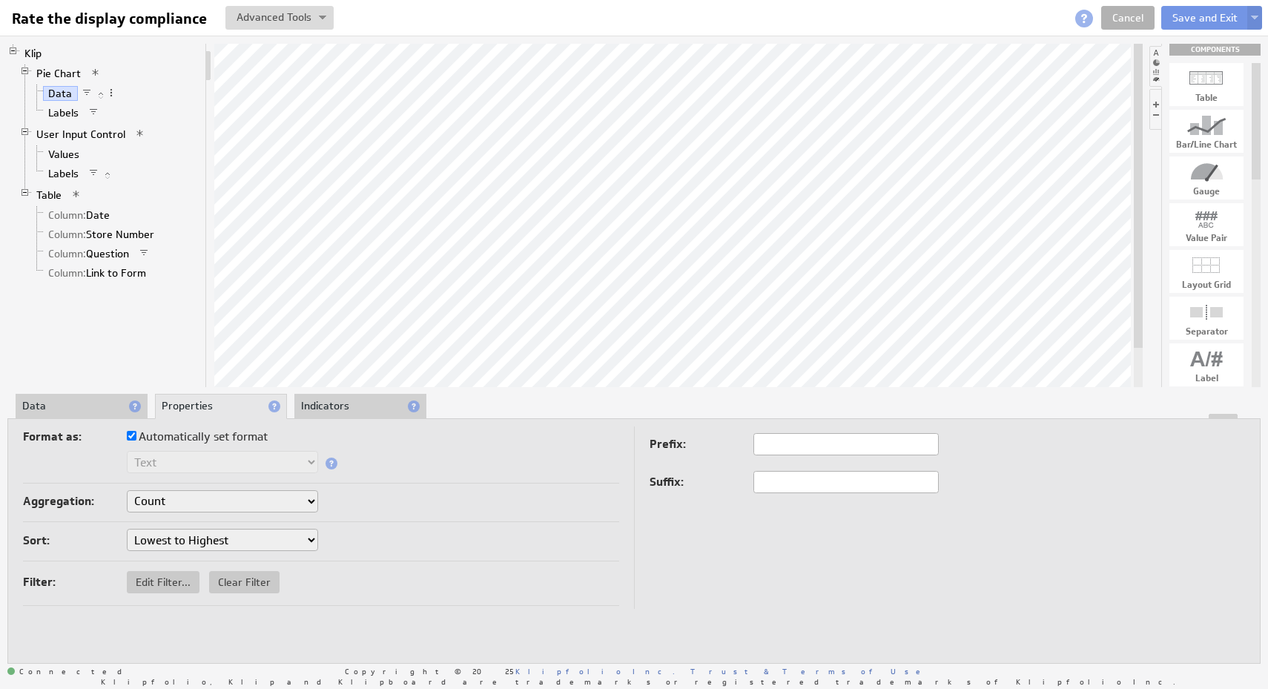
click at [79, 415] on div at bounding box center [634, 416] width 1252 height 5
click at [79, 409] on li "Data" at bounding box center [82, 406] width 132 height 25
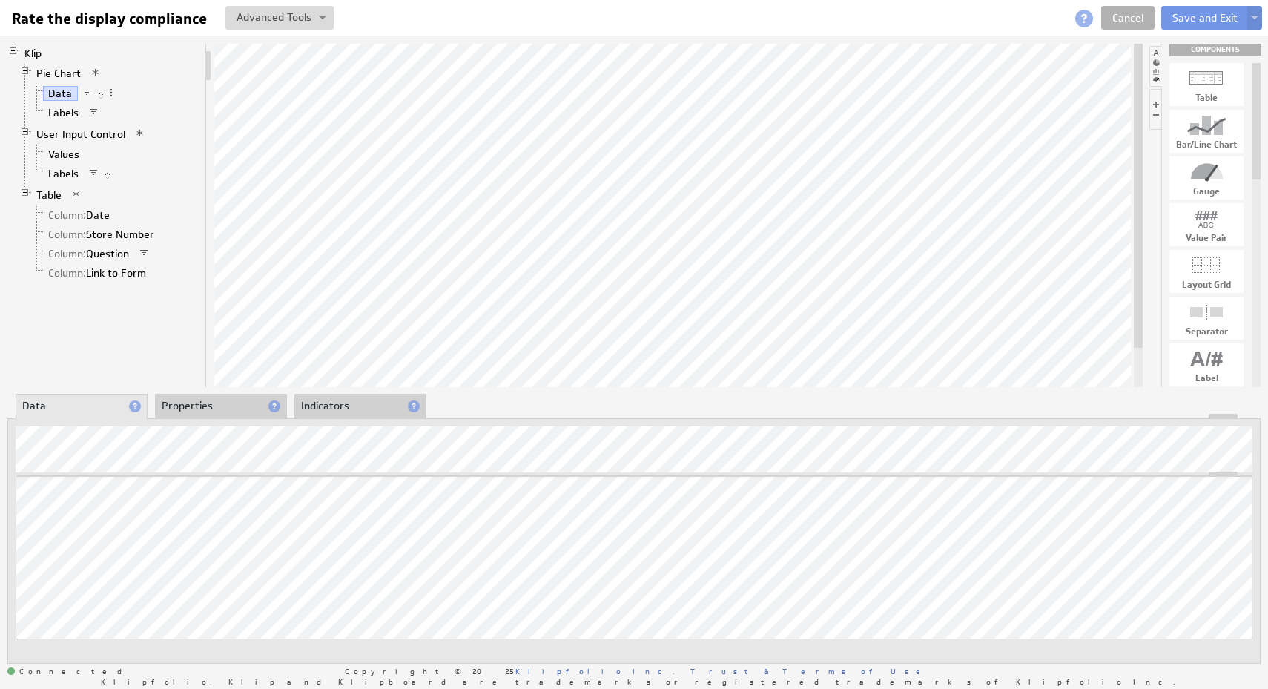
click at [231, 404] on li "Properties" at bounding box center [221, 406] width 132 height 25
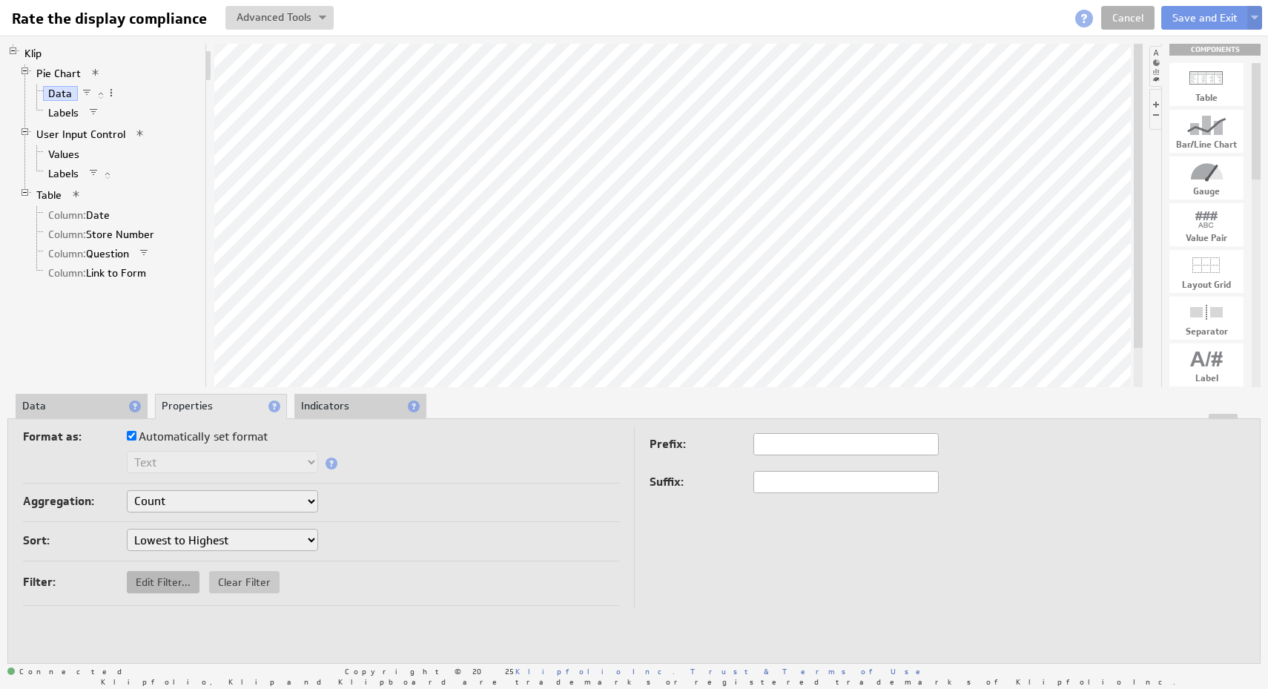
click at [179, 585] on span "Edit Filter..." at bounding box center [163, 581] width 73 height 13
checkbox input "true"
select select "source"
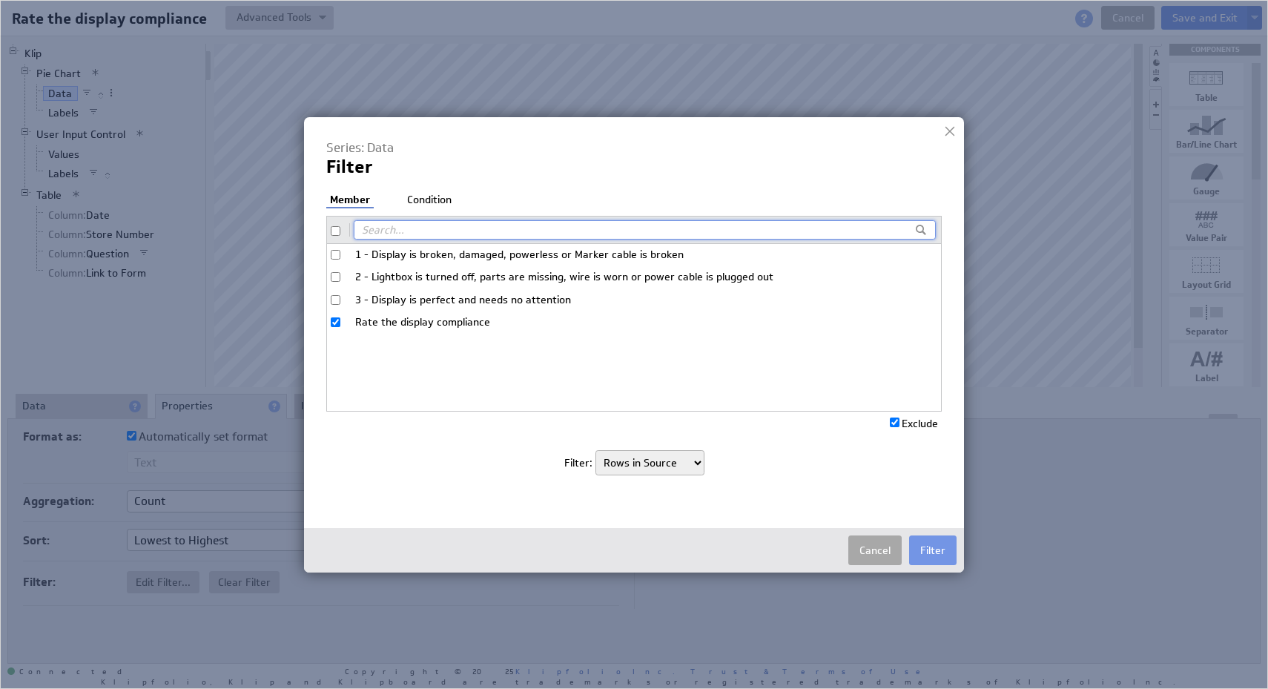
click at [878, 552] on button "Cancel" at bounding box center [874, 550] width 53 height 30
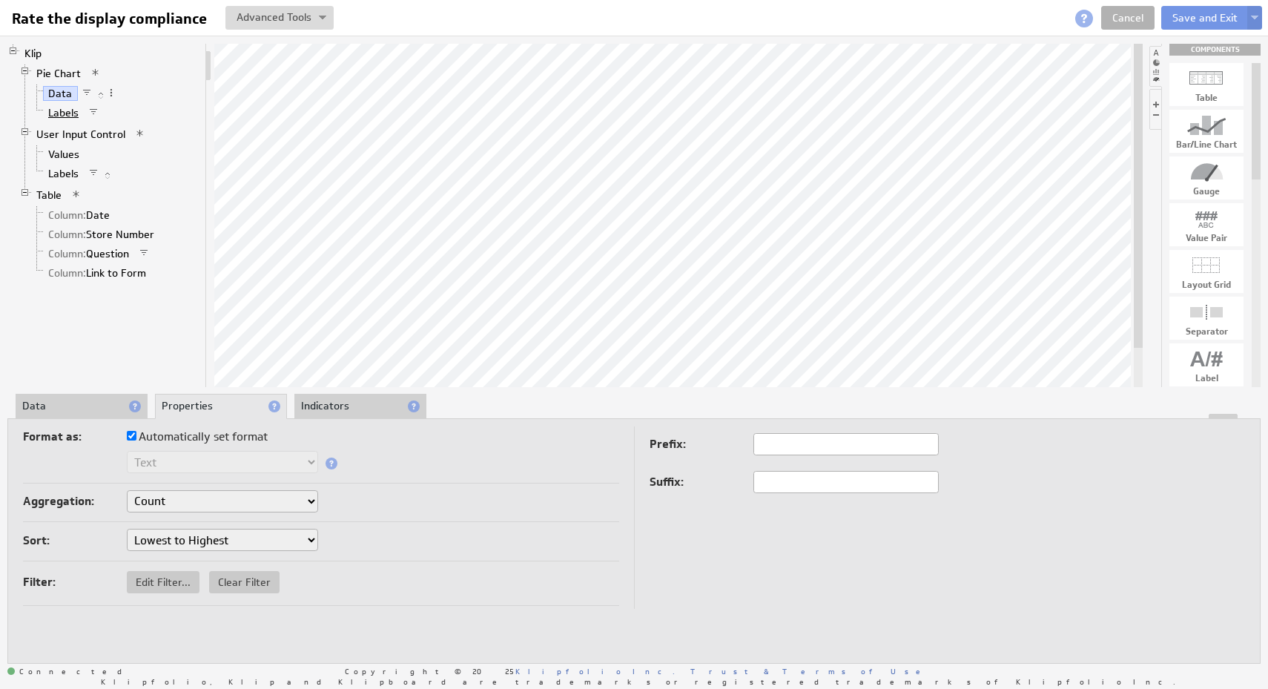
click at [63, 110] on link "Labels" at bounding box center [64, 112] width 42 height 15
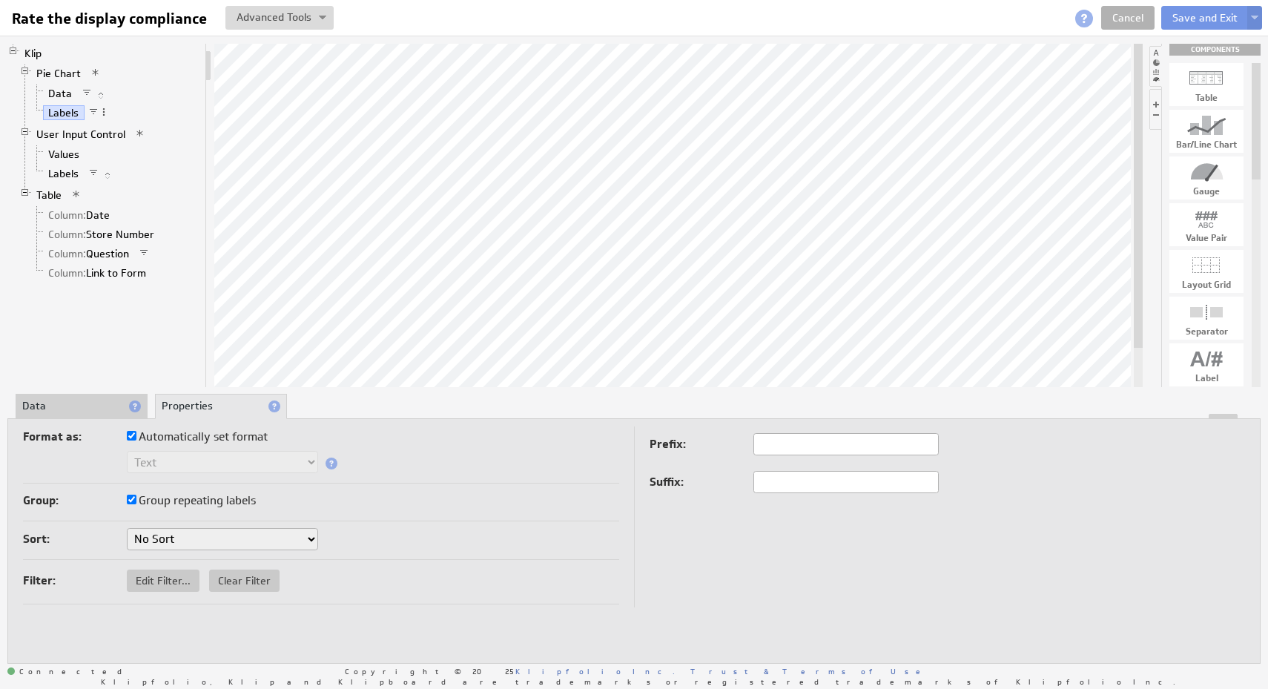
click at [276, 532] on select "No Sort A to Z Z to A" at bounding box center [222, 539] width 191 height 22
click at [127, 528] on select "No Sort A to Z Z to A" at bounding box center [222, 539] width 191 height 22
click at [159, 580] on span "Edit Filter..." at bounding box center [163, 580] width 73 height 13
select select "view"
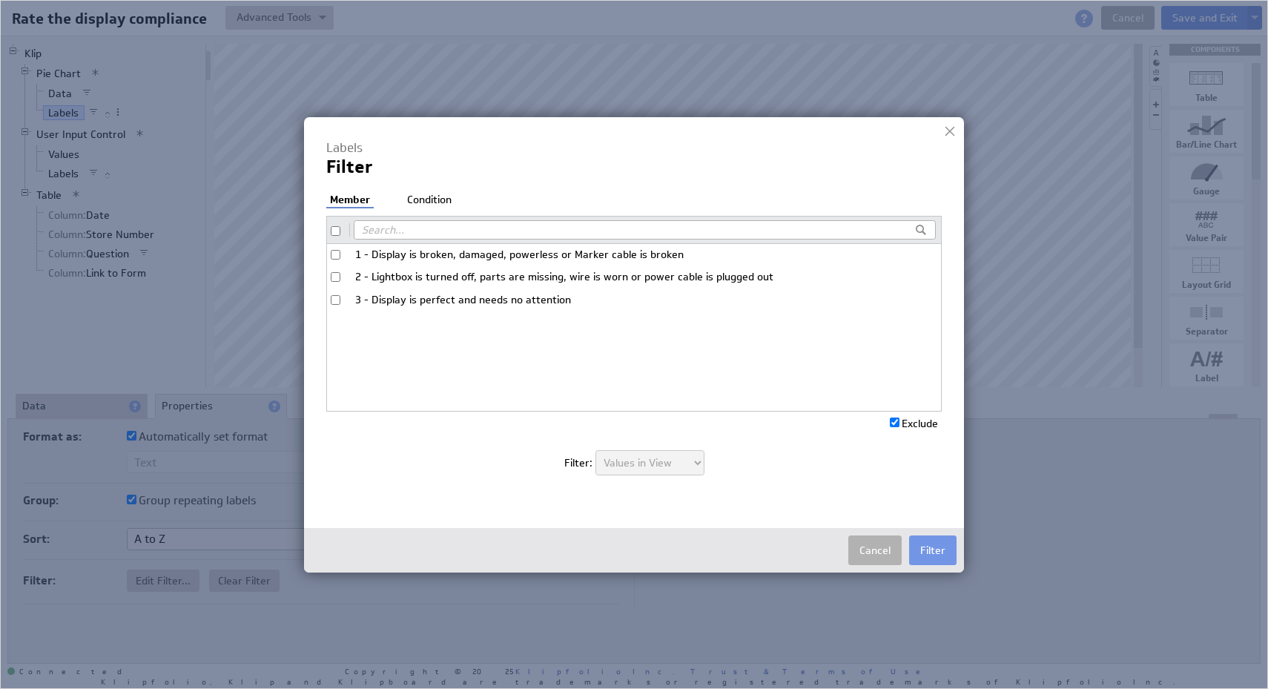
click at [333, 231] on input "checkbox" at bounding box center [336, 231] width 10 height 10
checkbox input "true"
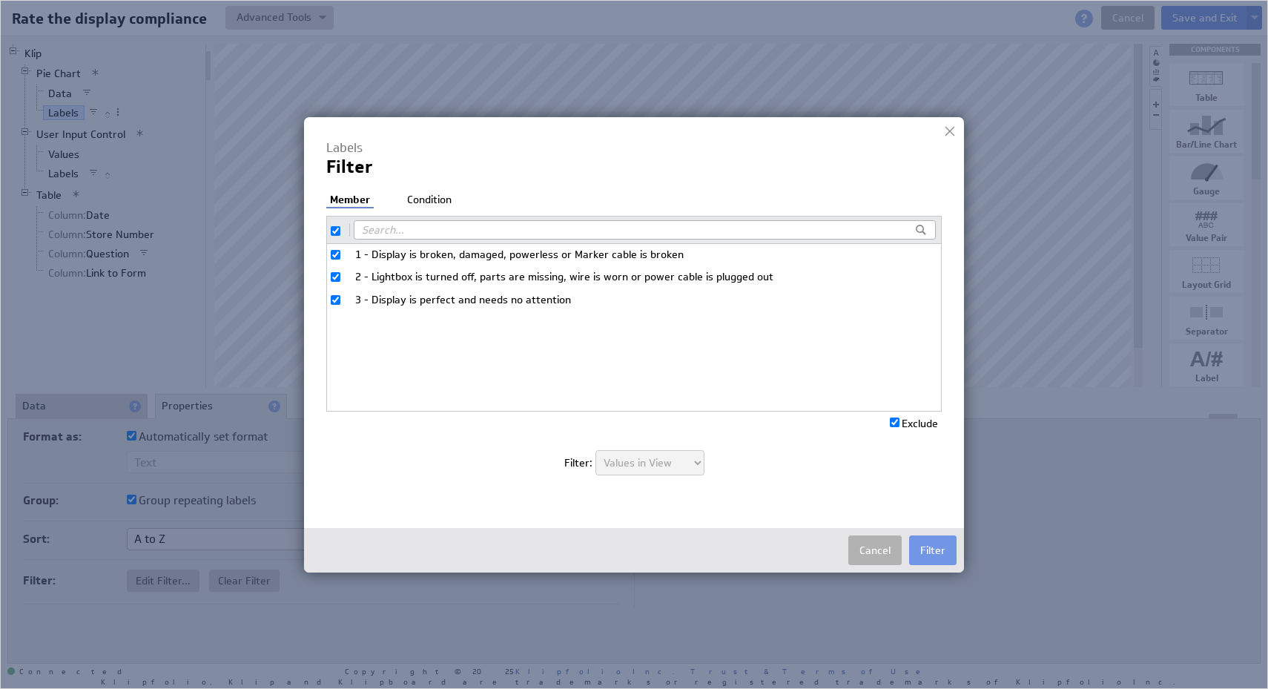
click at [333, 231] on input "checkbox" at bounding box center [336, 231] width 10 height 10
checkbox input "false"
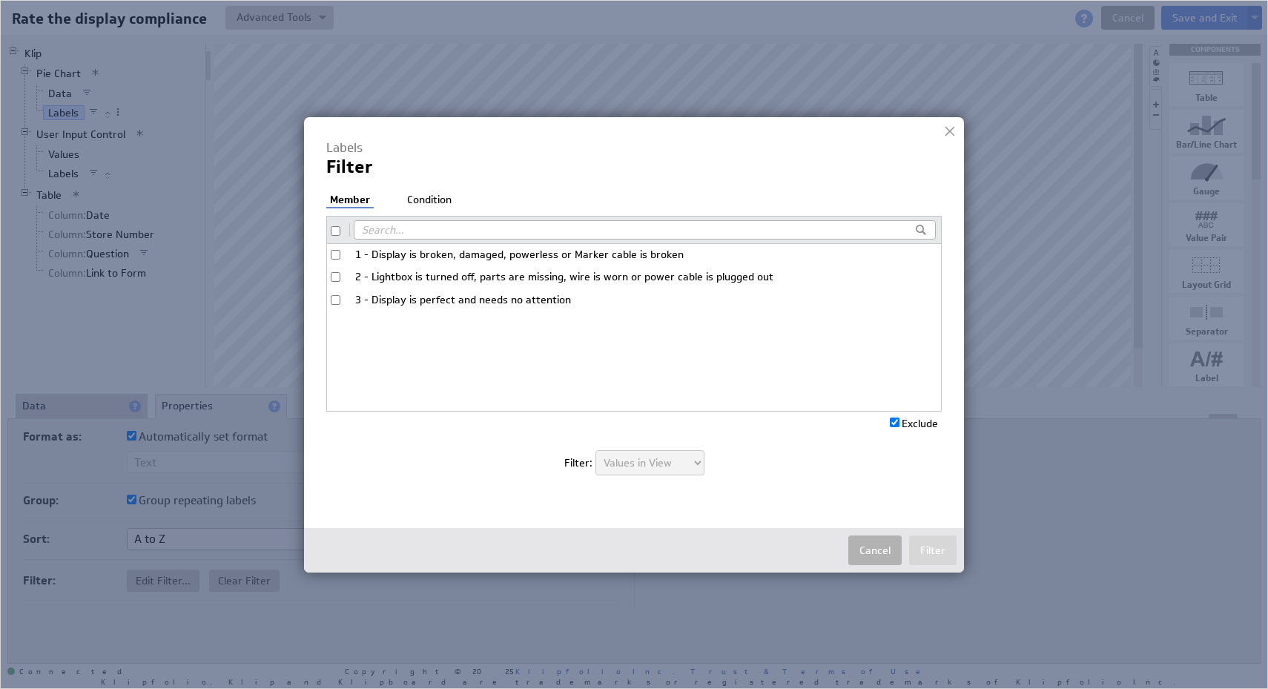
click at [436, 202] on li "Condition" at bounding box center [429, 200] width 52 height 15
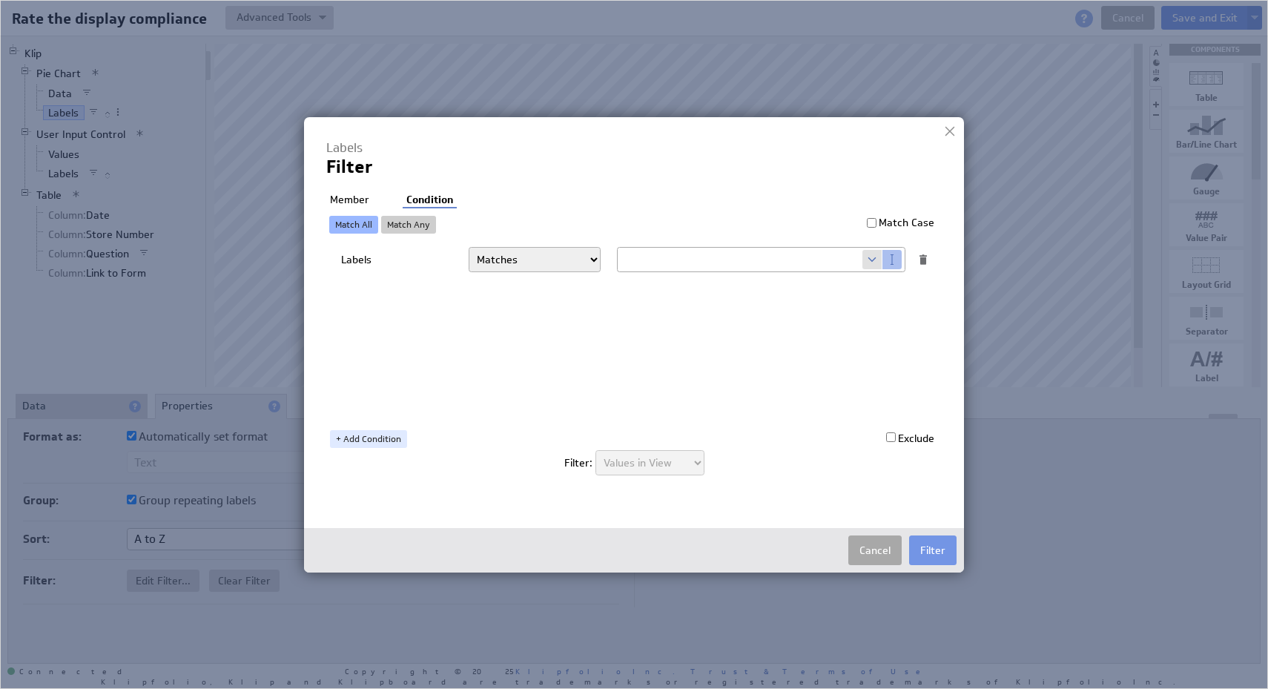
click at [861, 549] on button "Cancel" at bounding box center [874, 550] width 53 height 30
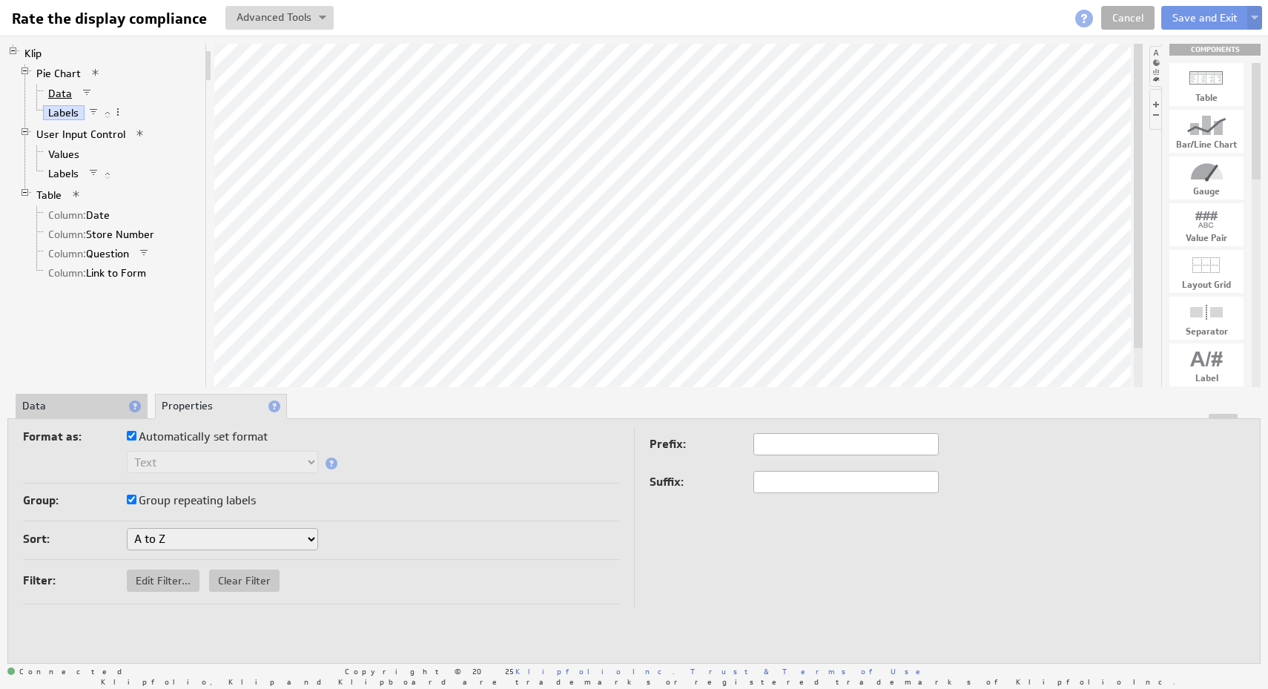
click at [60, 98] on link "Data" at bounding box center [60, 93] width 35 height 15
click at [90, 133] on link "User Input Control" at bounding box center [81, 134] width 100 height 15
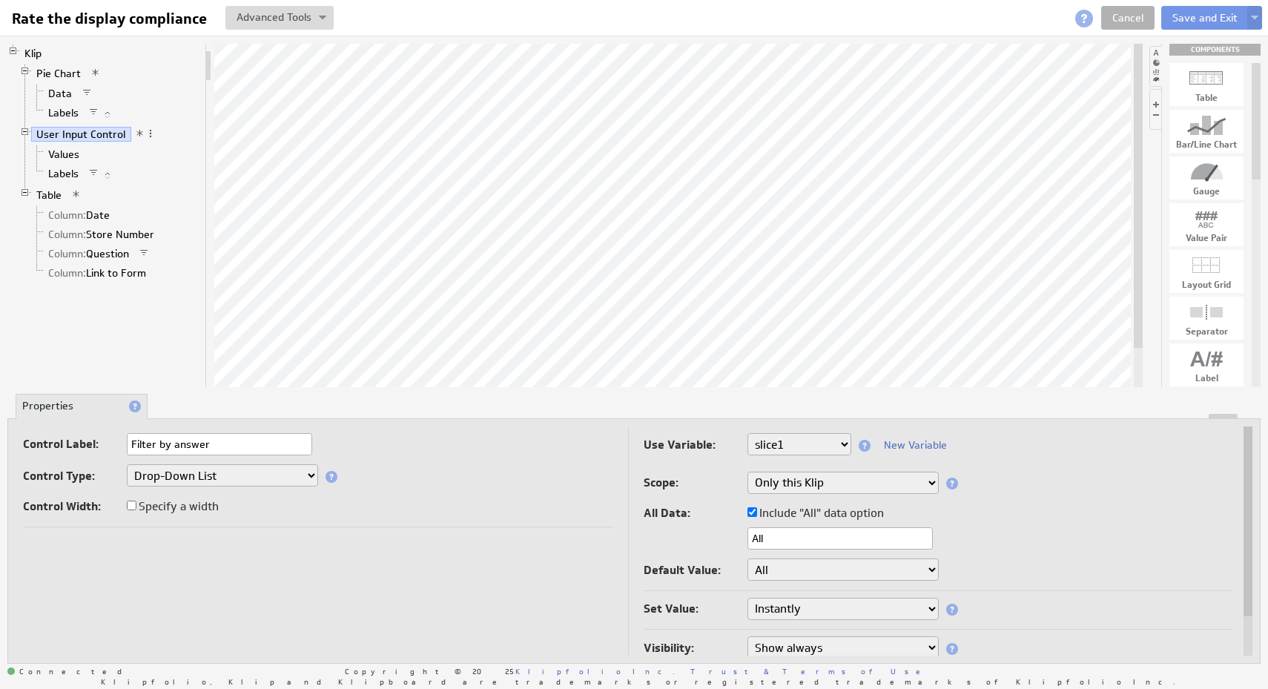
click at [441, 446] on div "Control Label: Filter by answer" at bounding box center [318, 445] width 590 height 24
click at [66, 157] on link "Values" at bounding box center [64, 154] width 42 height 15
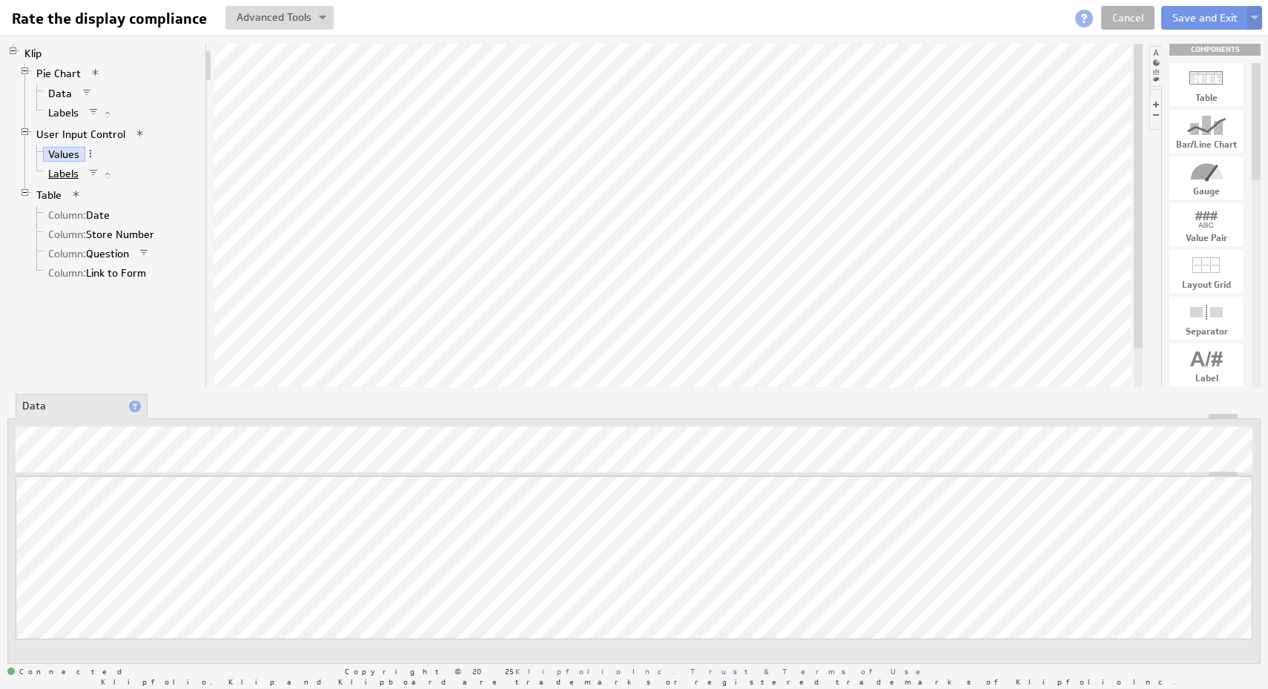
click at [62, 173] on link "Labels" at bounding box center [64, 173] width 42 height 15
click at [93, 176] on span at bounding box center [93, 173] width 10 height 10
click at [122, 187] on span at bounding box center [111, 191] width 30 height 24
checkbox input "false"
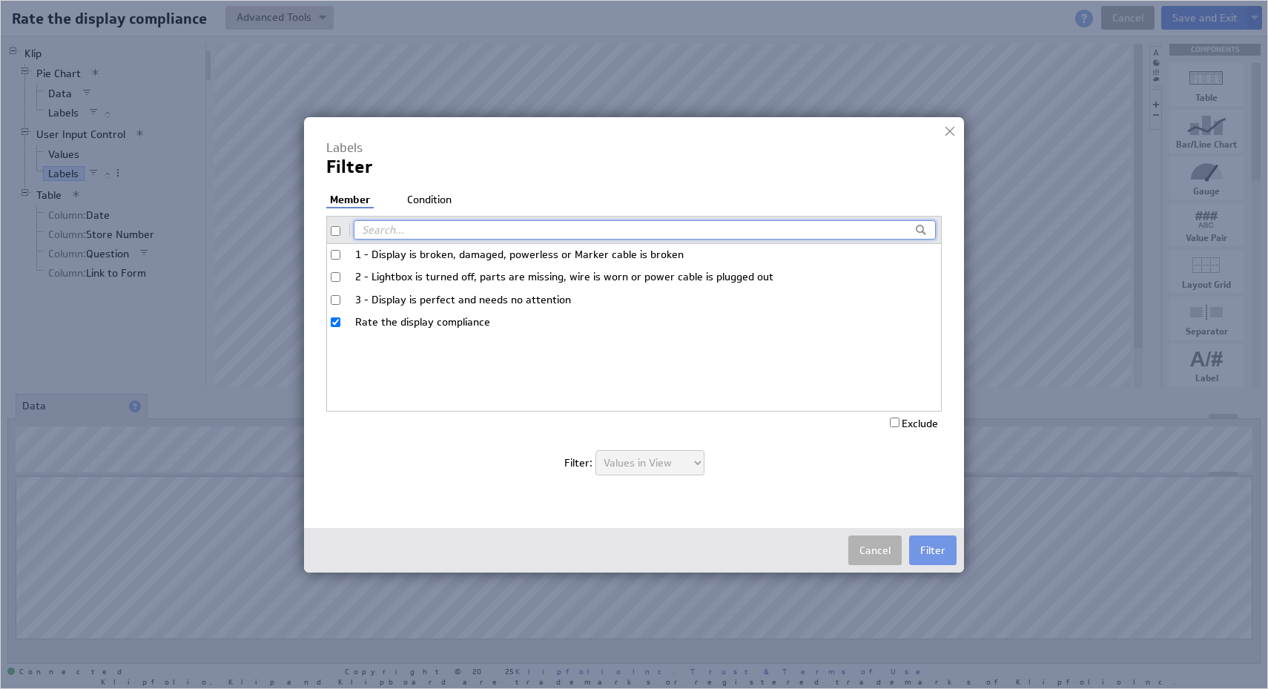
click at [434, 199] on li "Condition" at bounding box center [429, 200] width 52 height 15
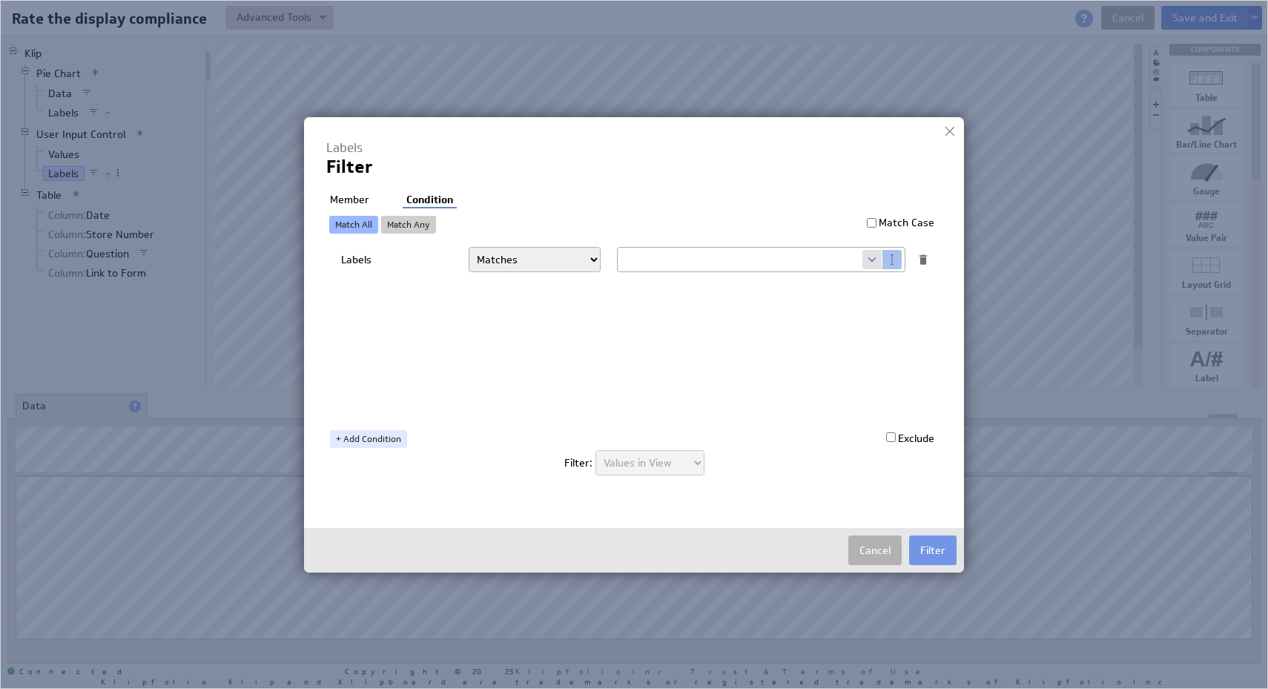
click at [948, 133] on div at bounding box center [950, 131] width 22 height 22
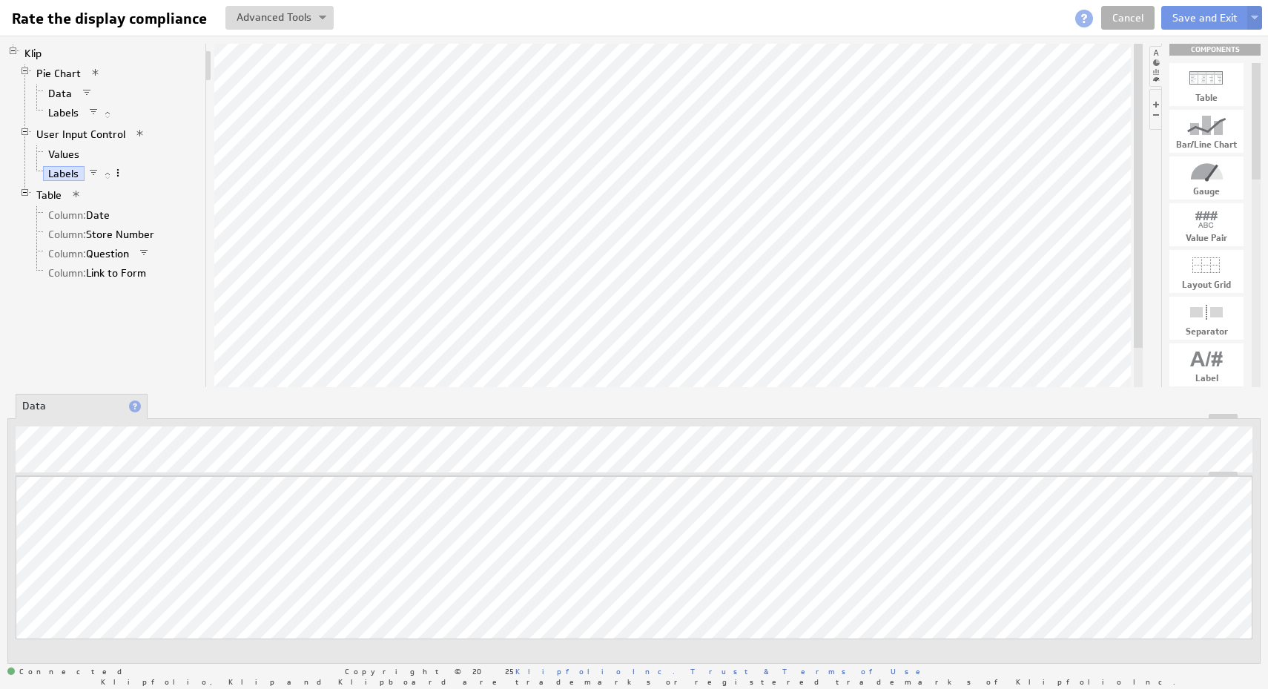
click at [122, 174] on span at bounding box center [118, 173] width 10 height 10
click at [176, 162] on li "Values" at bounding box center [115, 154] width 168 height 19
click at [94, 168] on span at bounding box center [93, 173] width 10 height 10
click at [123, 180] on span at bounding box center [113, 183] width 30 height 24
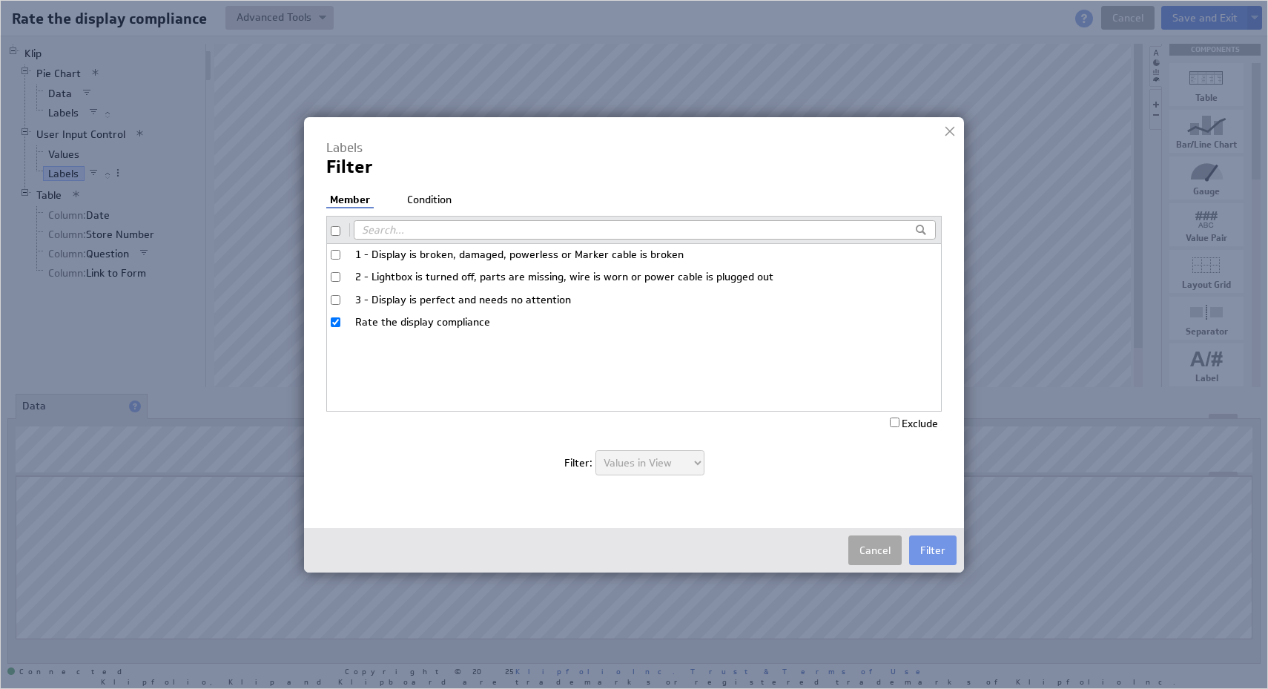
click at [878, 547] on button "Cancel" at bounding box center [874, 550] width 53 height 30
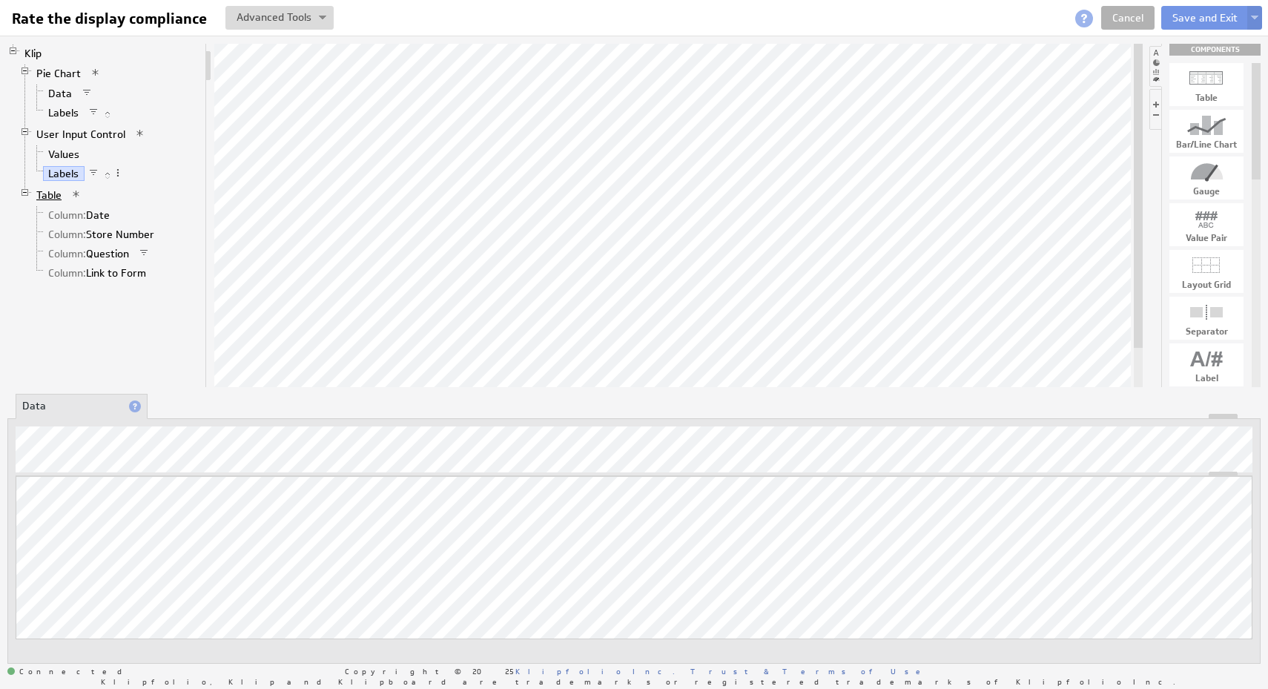
click at [50, 194] on link "Table" at bounding box center [49, 195] width 36 height 15
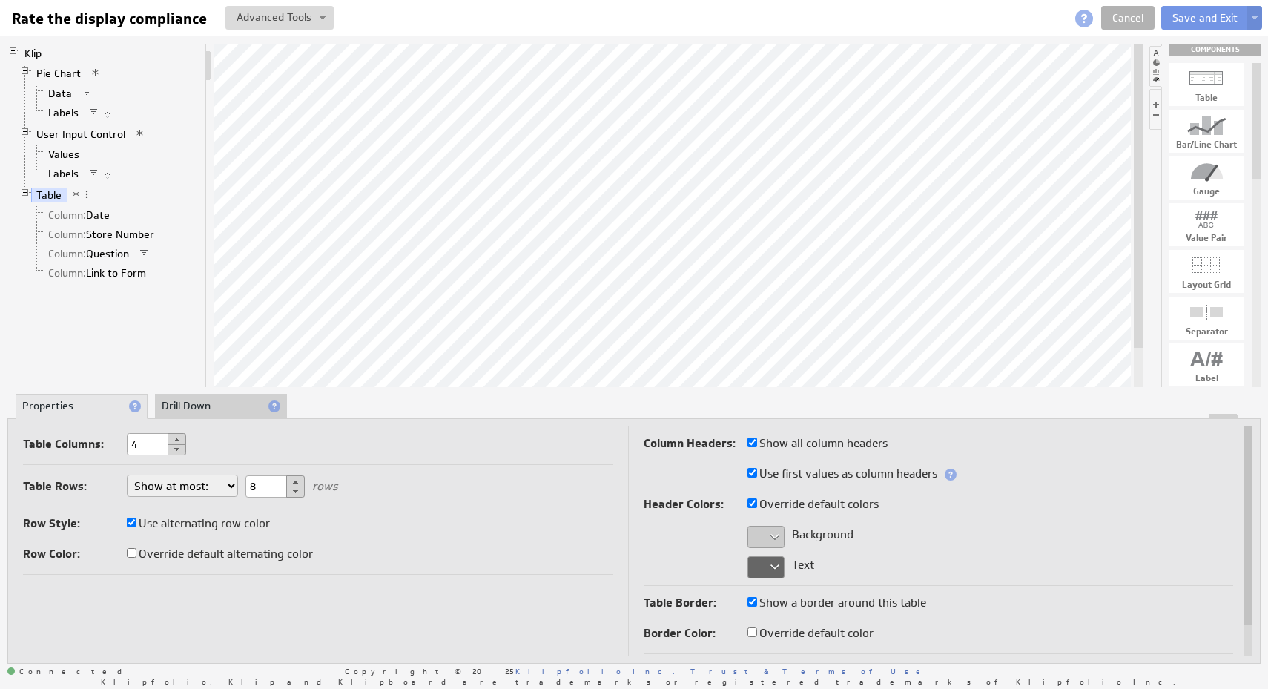
click at [78, 192] on span at bounding box center [76, 194] width 10 height 10
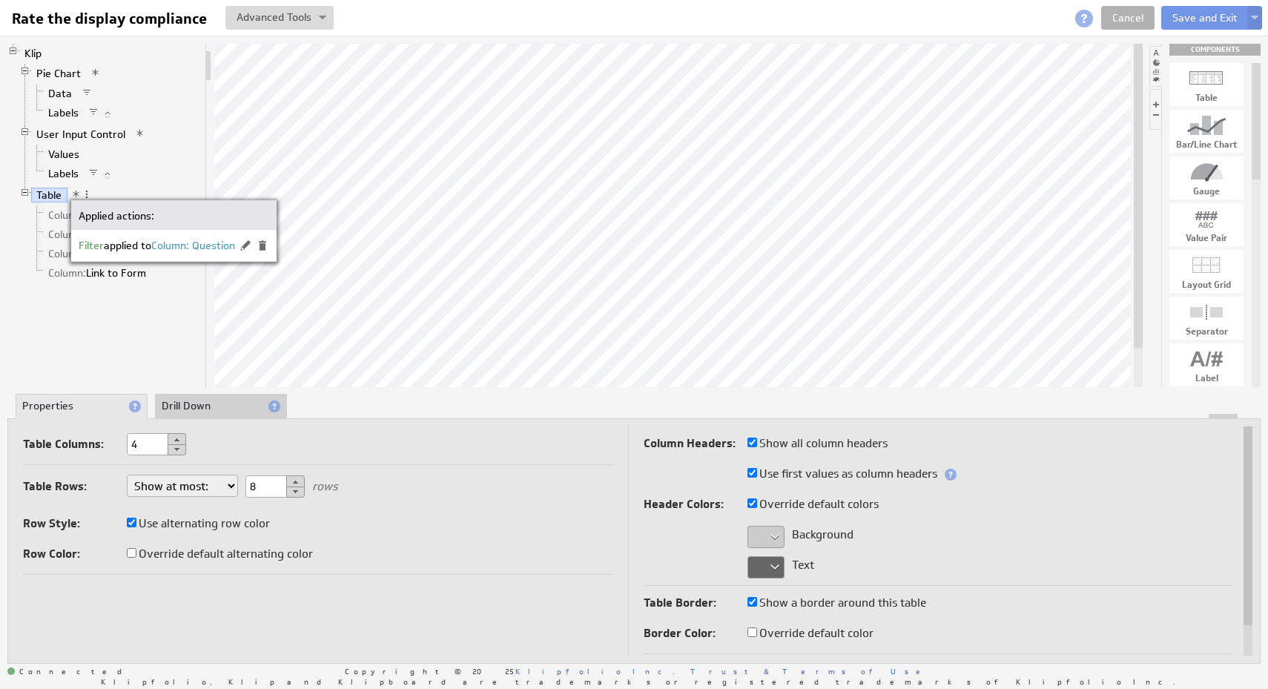
click at [168, 320] on div "Klip Pie Chart Data Labels User Input Control Values Labels Table Column: Date …" at bounding box center [106, 215] width 199 height 343
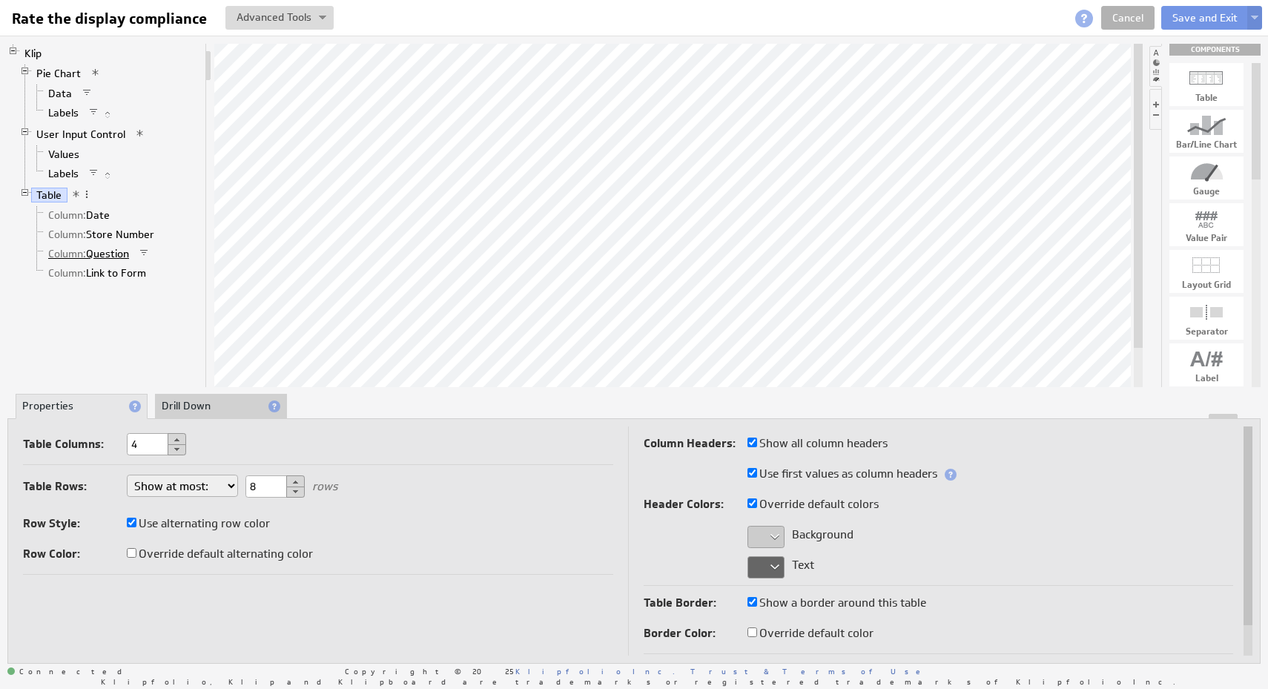
click at [111, 250] on link "Column: Question" at bounding box center [89, 253] width 92 height 15
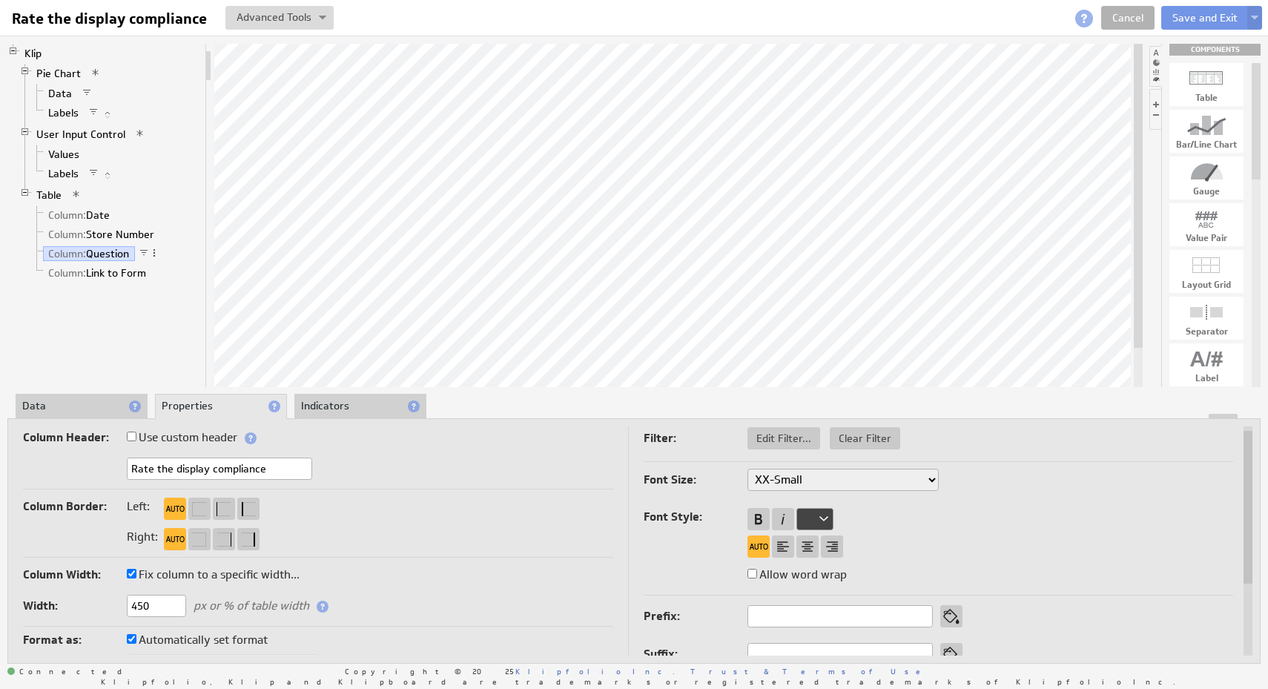
click at [116, 261] on span "Column: Question" at bounding box center [101, 254] width 116 height 13
click at [116, 269] on link "Column: Link to Form" at bounding box center [97, 272] width 109 height 15
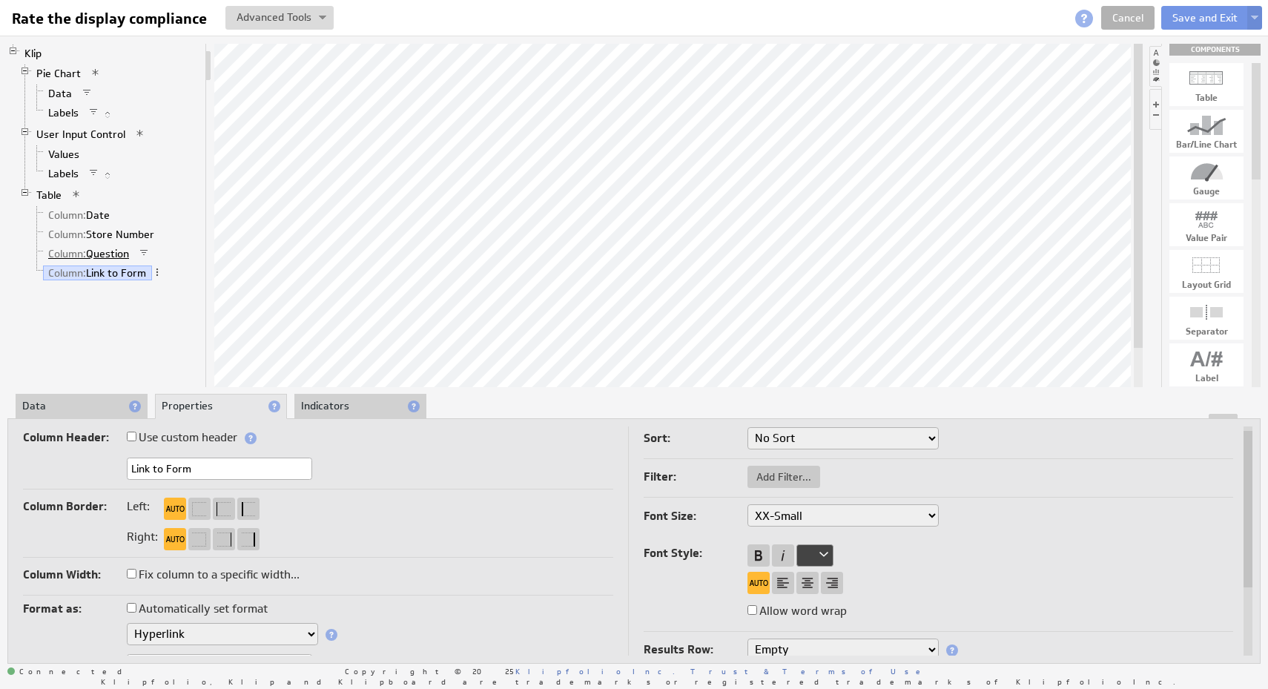
click at [107, 251] on link "Column: Question" at bounding box center [89, 253] width 92 height 15
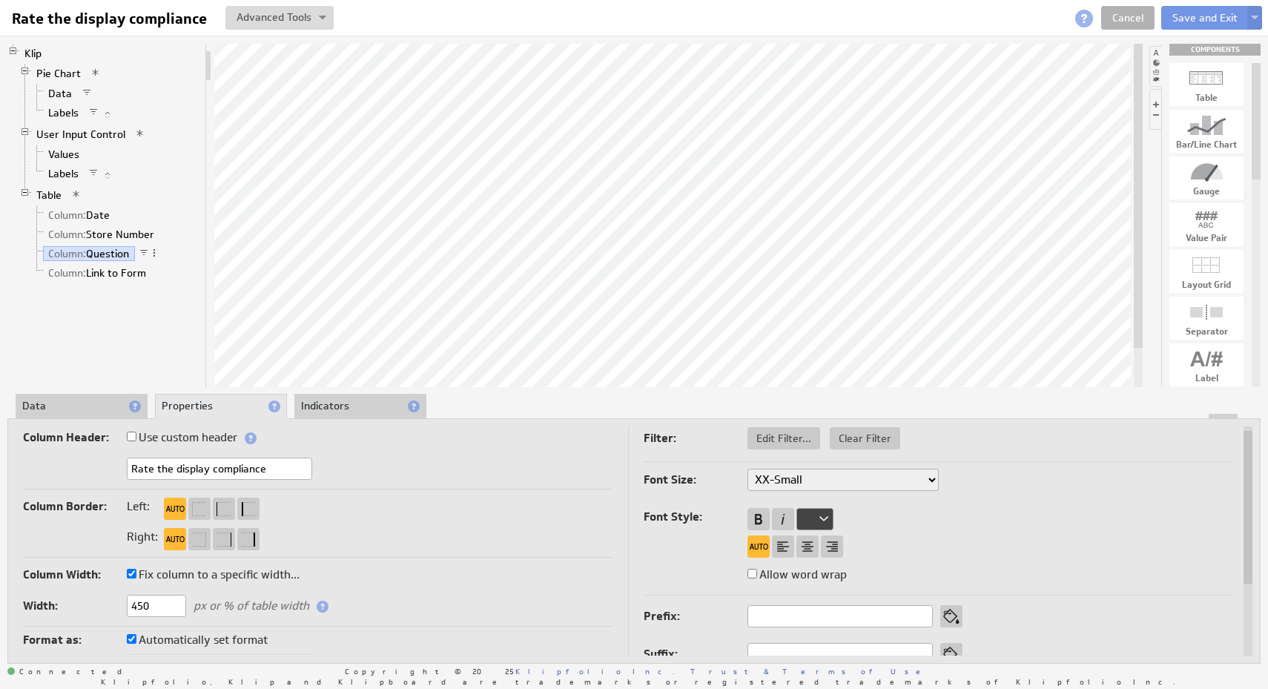
click at [57, 404] on li "Data" at bounding box center [82, 406] width 132 height 25
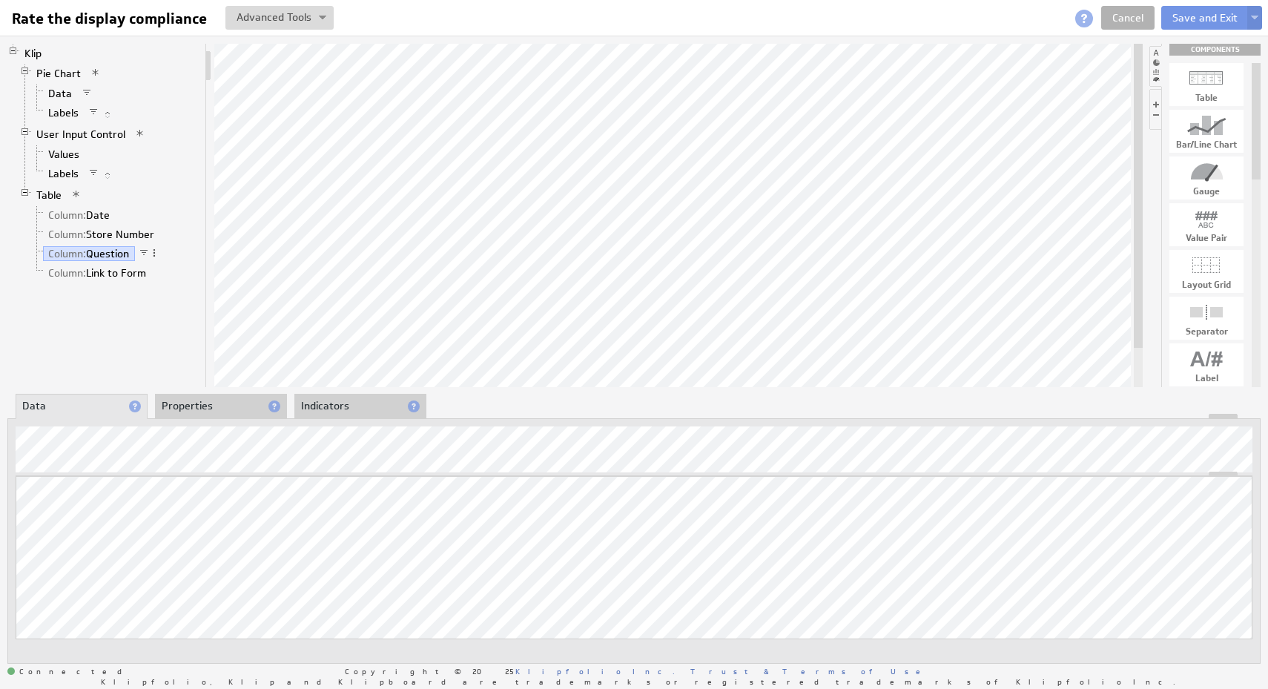
click at [216, 404] on li "Properties" at bounding box center [221, 406] width 132 height 25
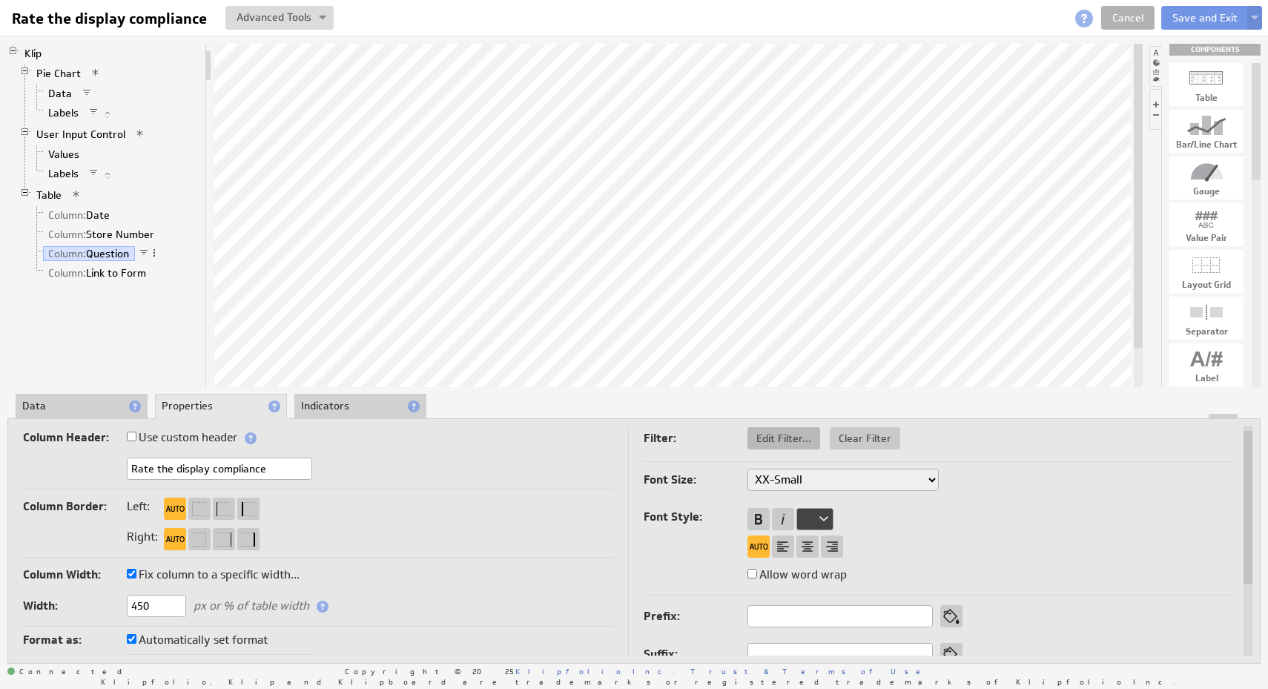
click at [789, 442] on span "Edit Filter..." at bounding box center [783, 438] width 73 height 13
select select "f:contains"
select select "slice1"
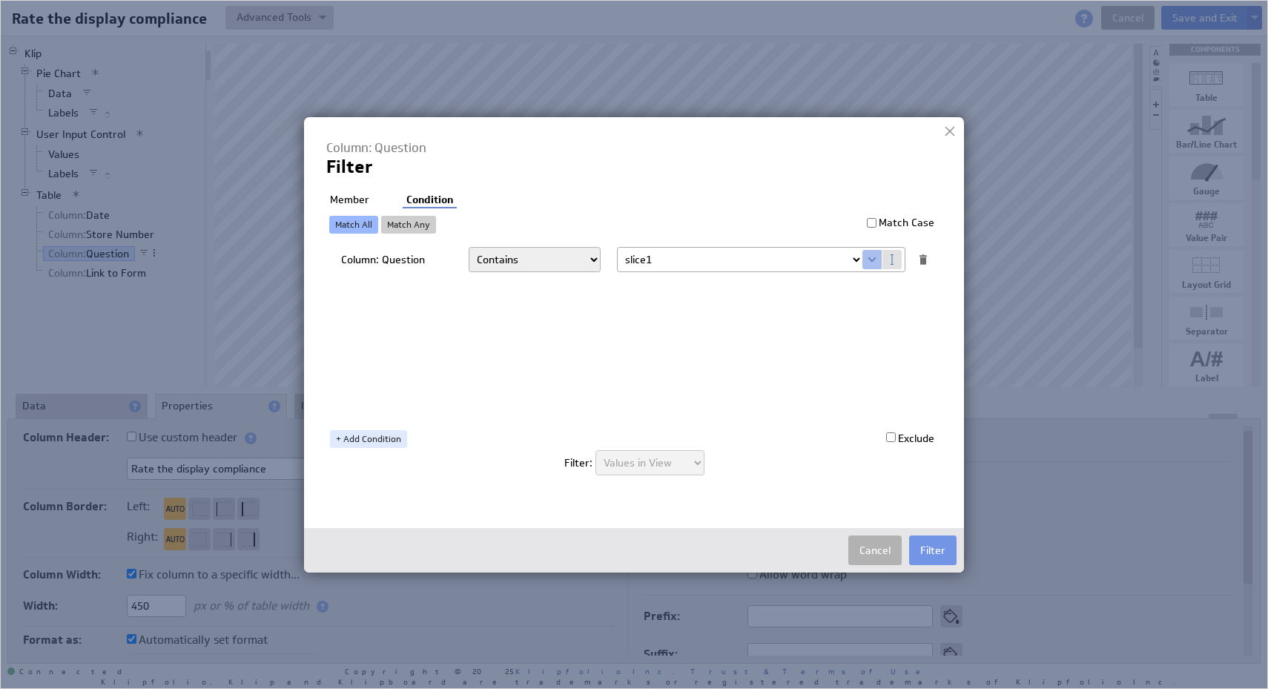
click at [343, 193] on li "Member" at bounding box center [349, 200] width 47 height 15
checkbox input "true"
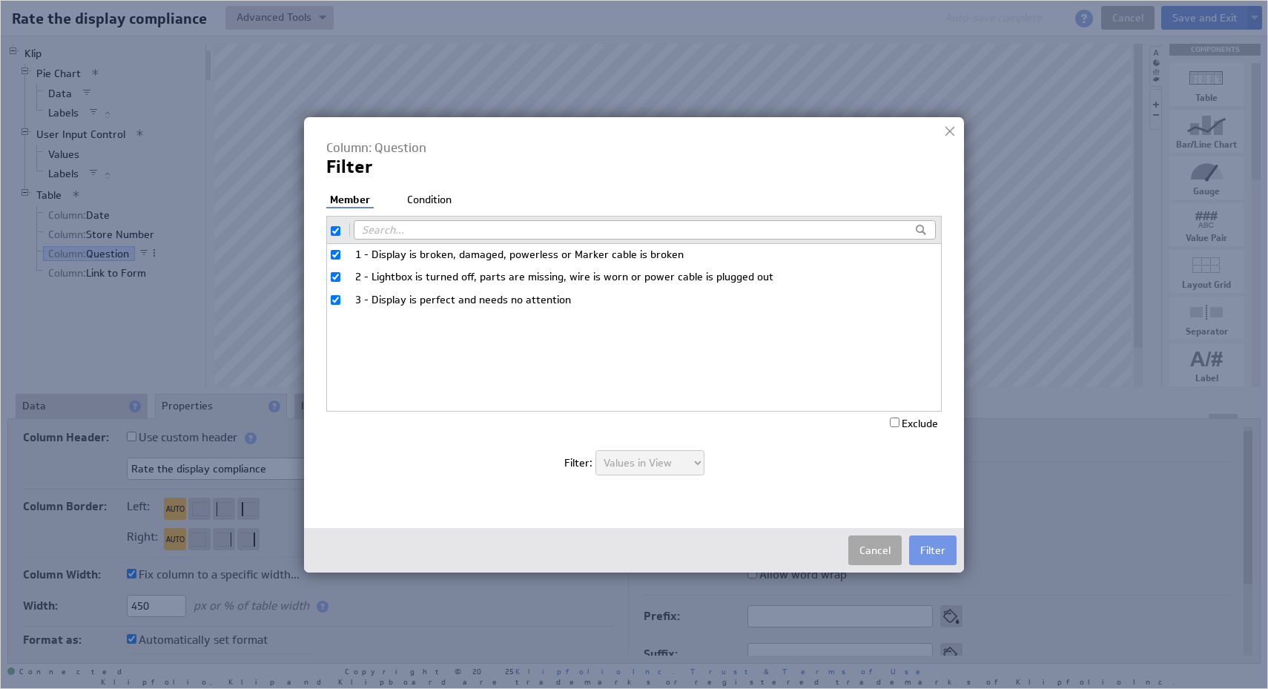
click at [871, 558] on button "Cancel" at bounding box center [874, 550] width 53 height 30
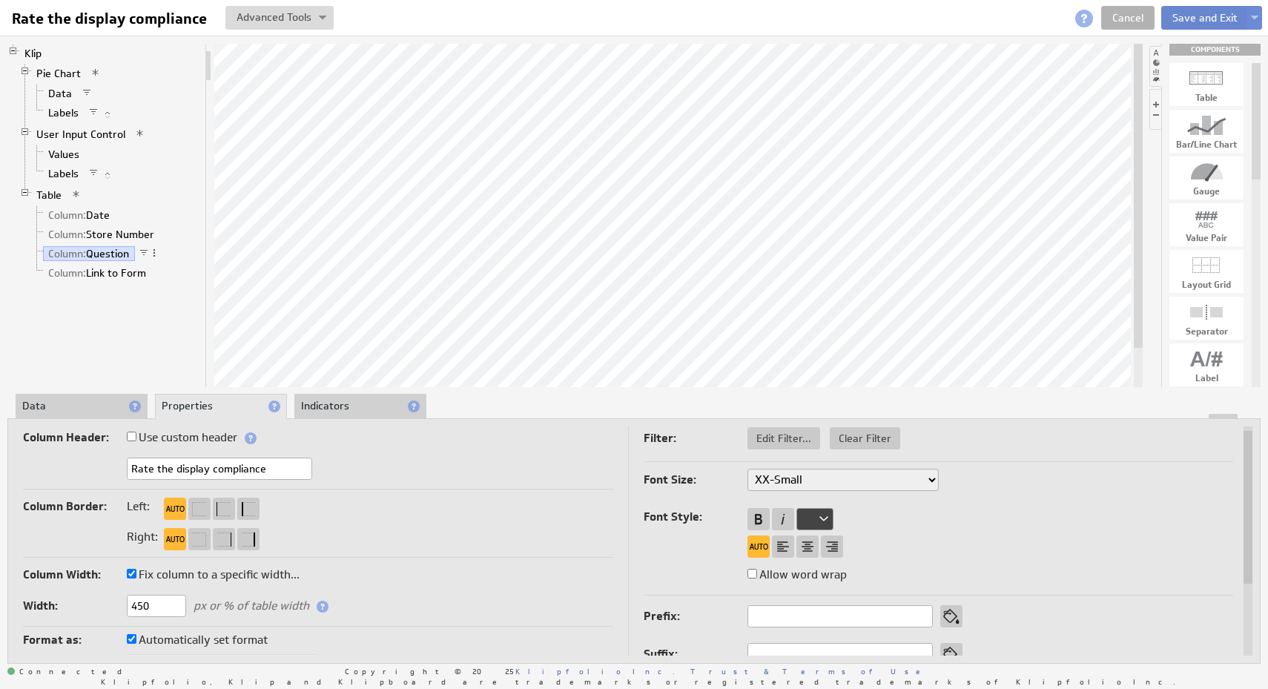
click at [1189, 18] on button "Save and Exit" at bounding box center [1205, 18] width 88 height 24
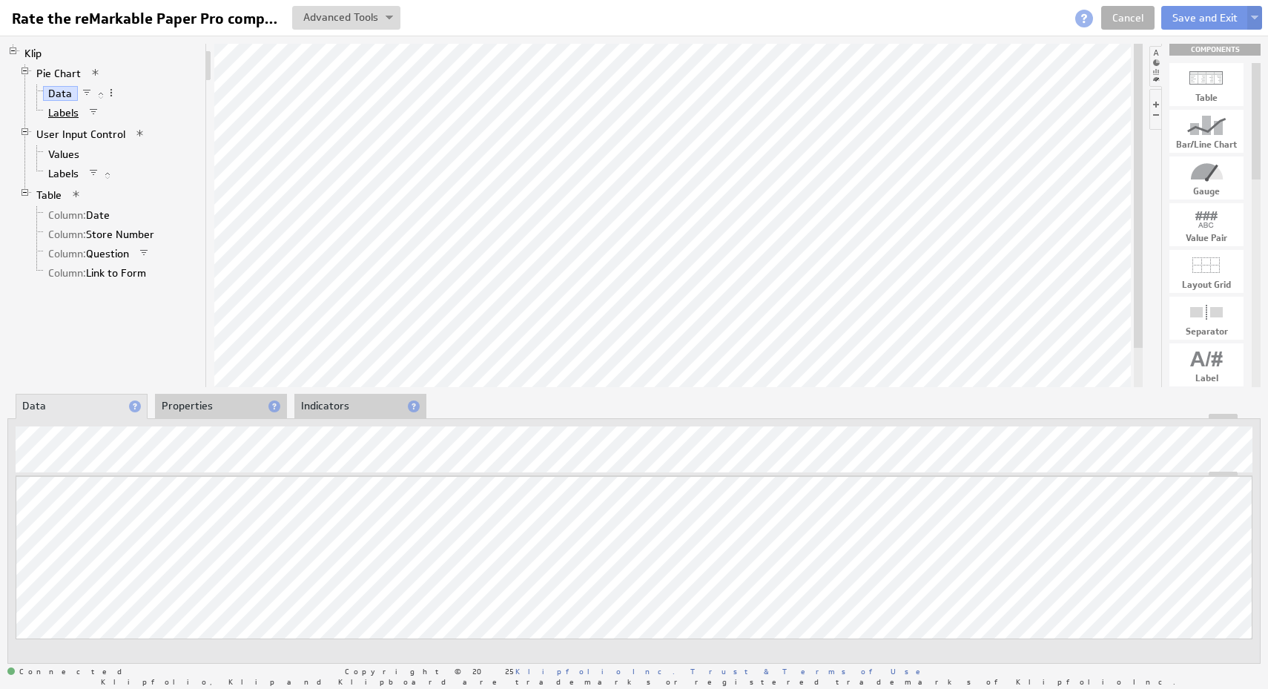
click at [70, 111] on link "Labels" at bounding box center [64, 112] width 42 height 15
click at [219, 399] on li "Properties" at bounding box center [221, 406] width 132 height 25
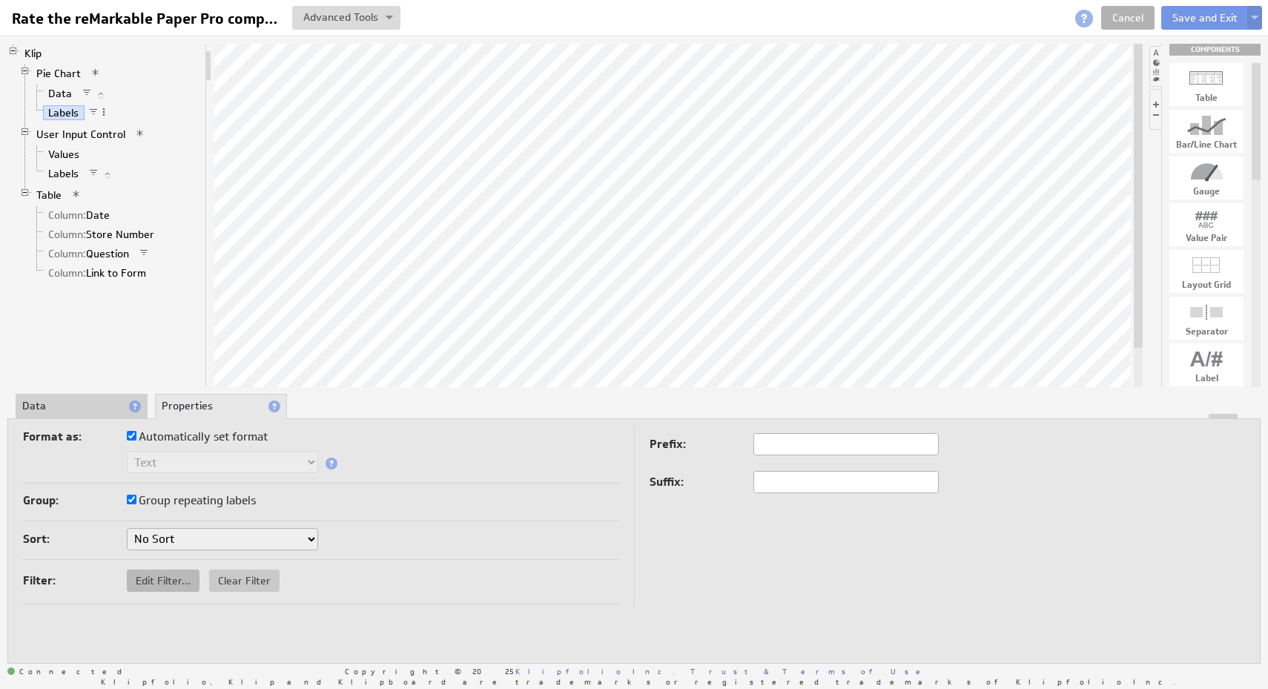
click at [157, 574] on span "Edit Filter..." at bounding box center [163, 580] width 73 height 13
checkbox input "true"
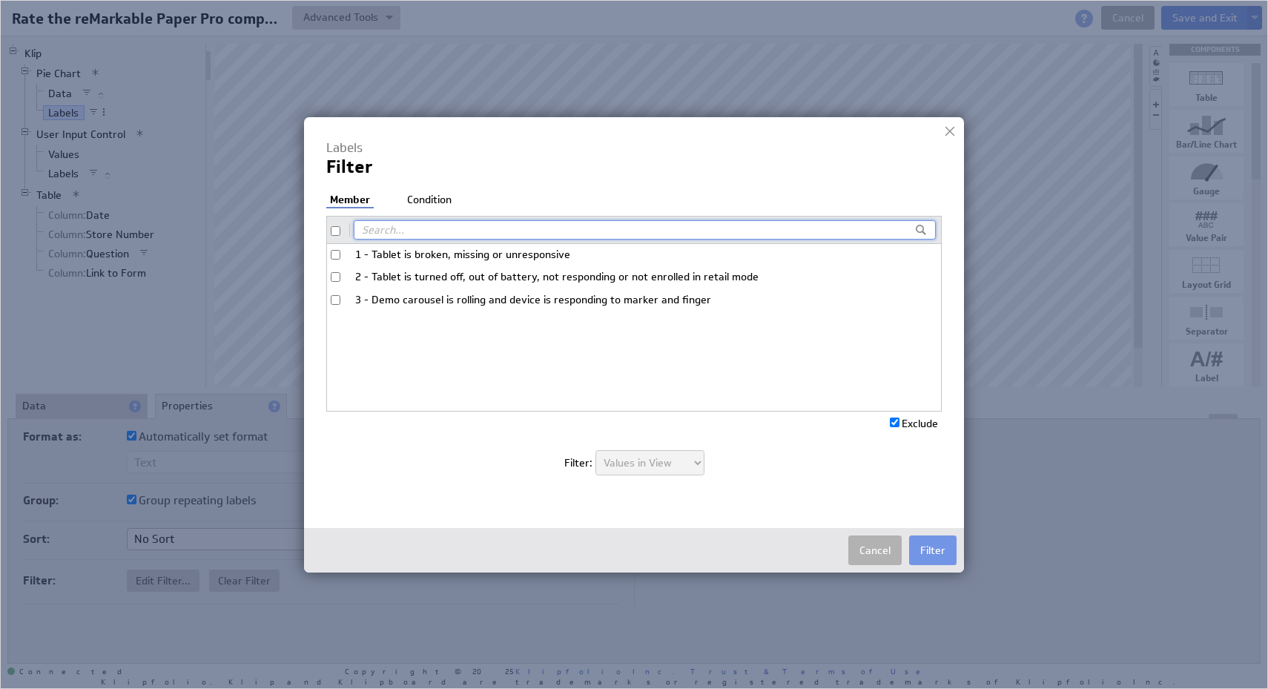
click at [426, 196] on li "Condition" at bounding box center [429, 200] width 52 height 15
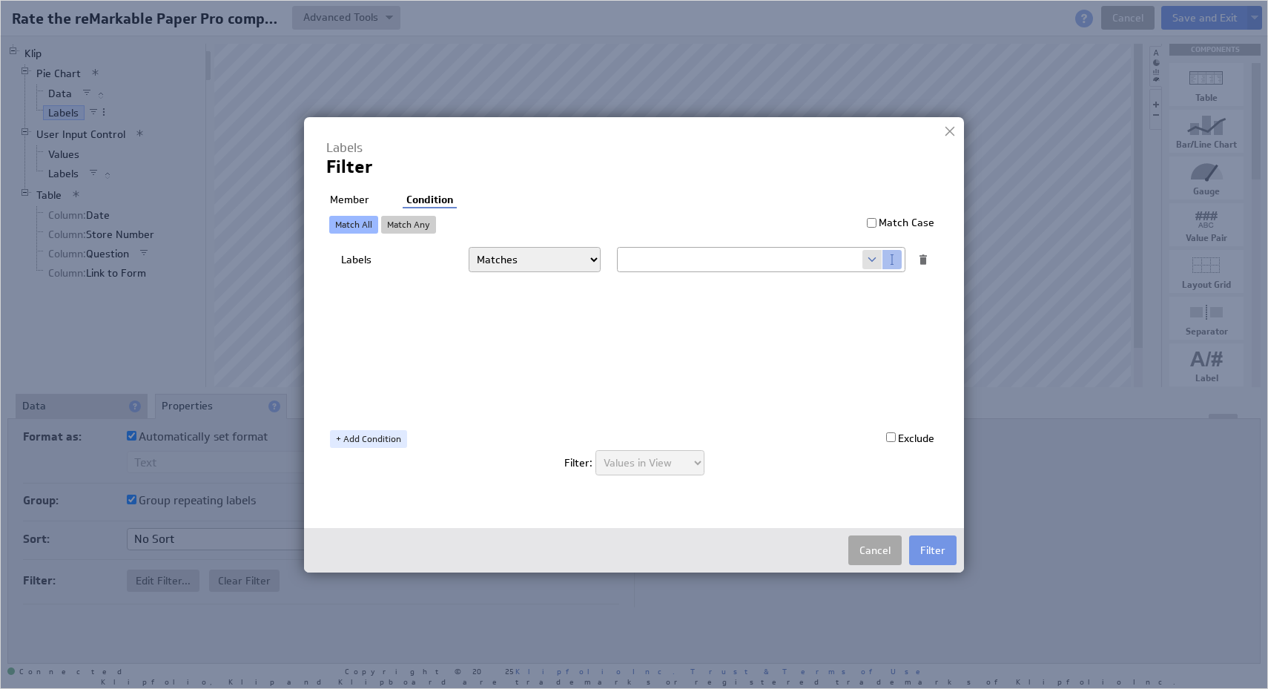
click at [874, 548] on button "Cancel" at bounding box center [874, 550] width 53 height 30
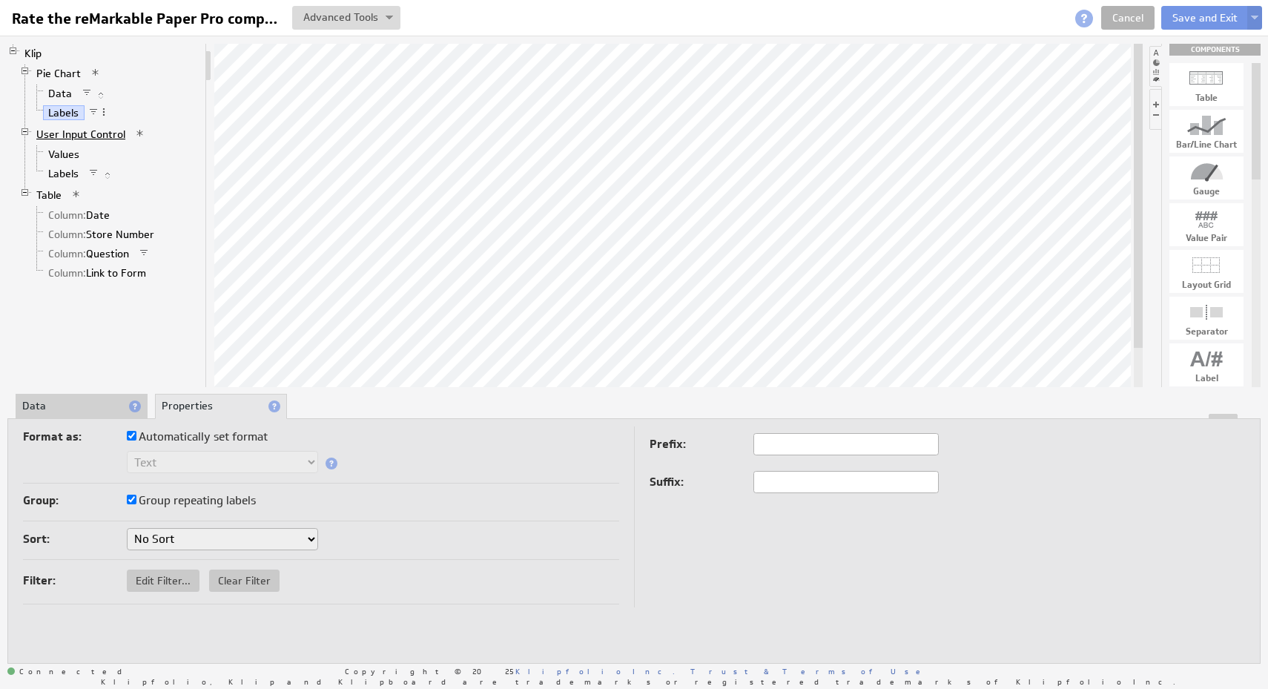
click at [99, 134] on link "User Input Control" at bounding box center [81, 134] width 100 height 15
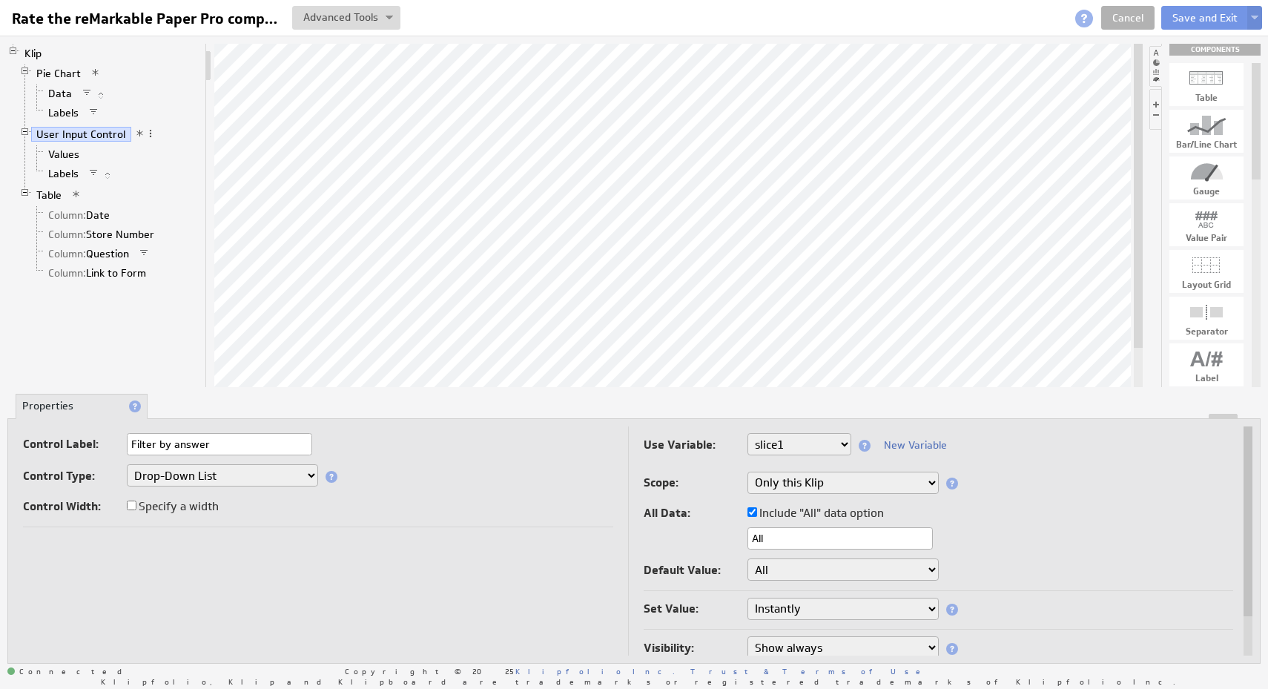
click at [366, 494] on div "Control Label: Filter by answer Control Type: Drop-Down List Multi-Select Drop-…" at bounding box center [318, 480] width 590 height 94
click at [65, 156] on link "Values" at bounding box center [64, 154] width 42 height 15
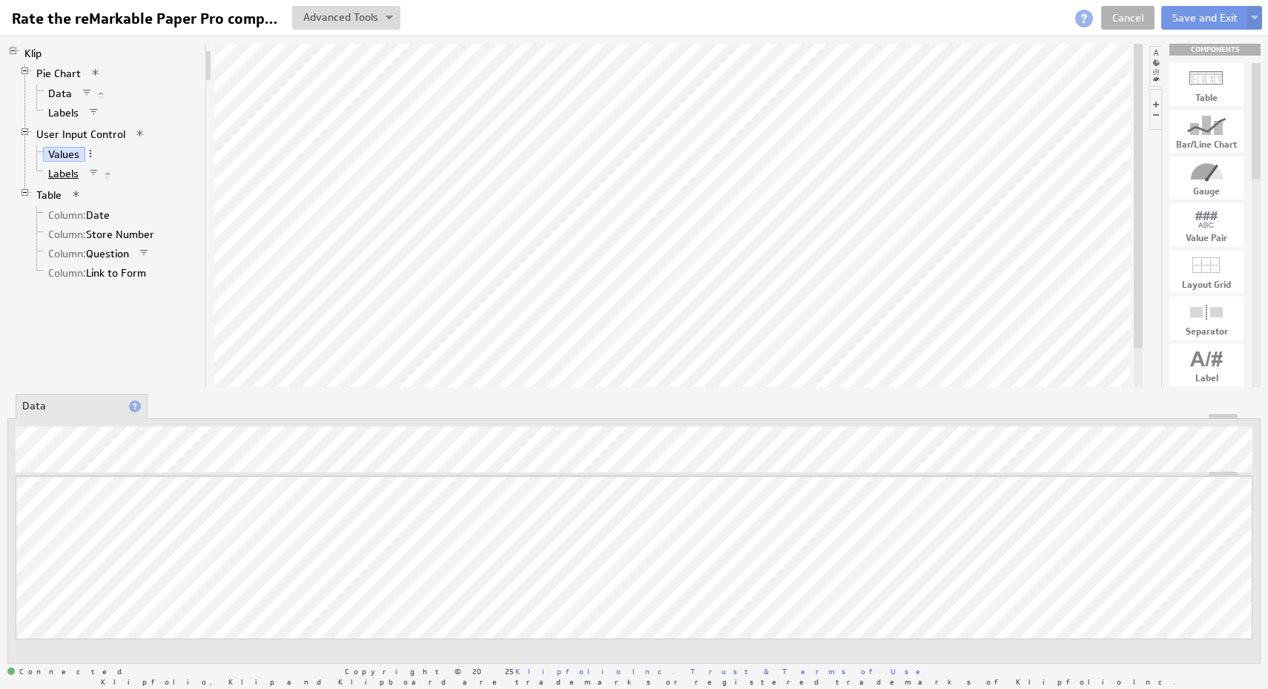
click at [64, 171] on link "Labels" at bounding box center [64, 173] width 42 height 15
click at [94, 171] on span at bounding box center [93, 173] width 10 height 10
click at [149, 192] on div "Edit Filter..." at bounding box center [172, 187] width 148 height 24
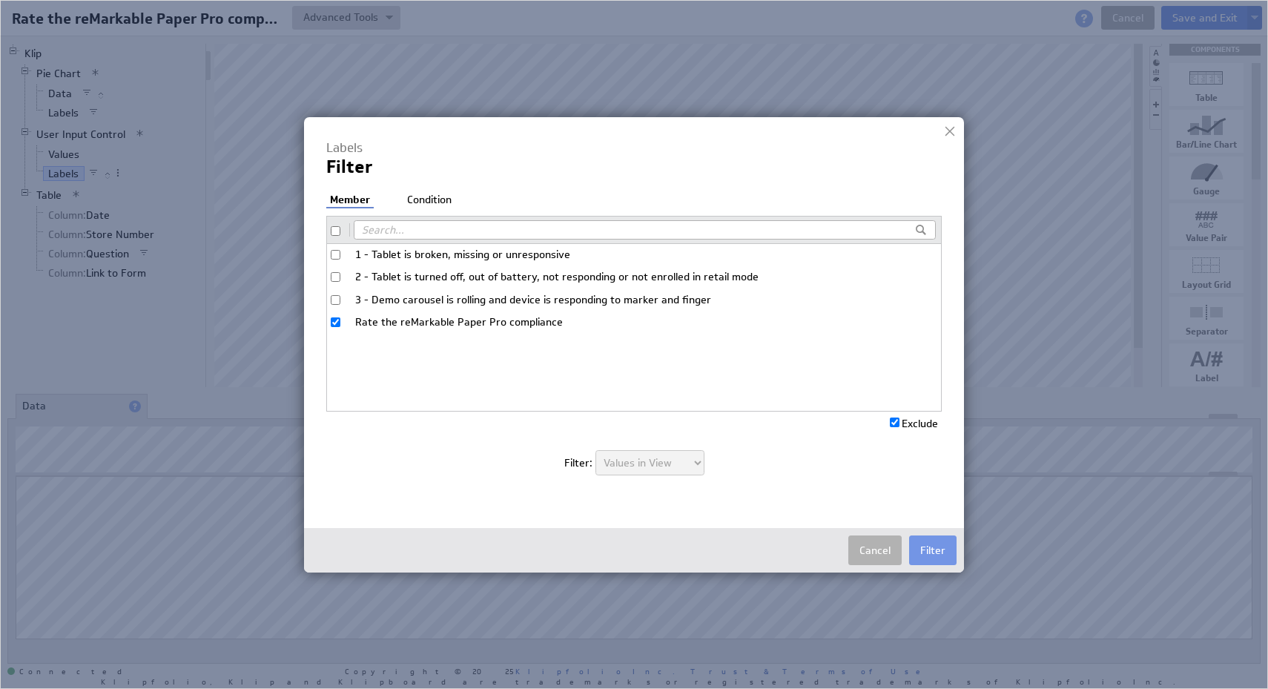
click at [423, 191] on div "Labels Filter Filter: Member Condition 1 - Tablet is broken, missing or unrespo…" at bounding box center [633, 315] width 615 height 352
click at [423, 199] on li "Condition" at bounding box center [429, 200] width 52 height 15
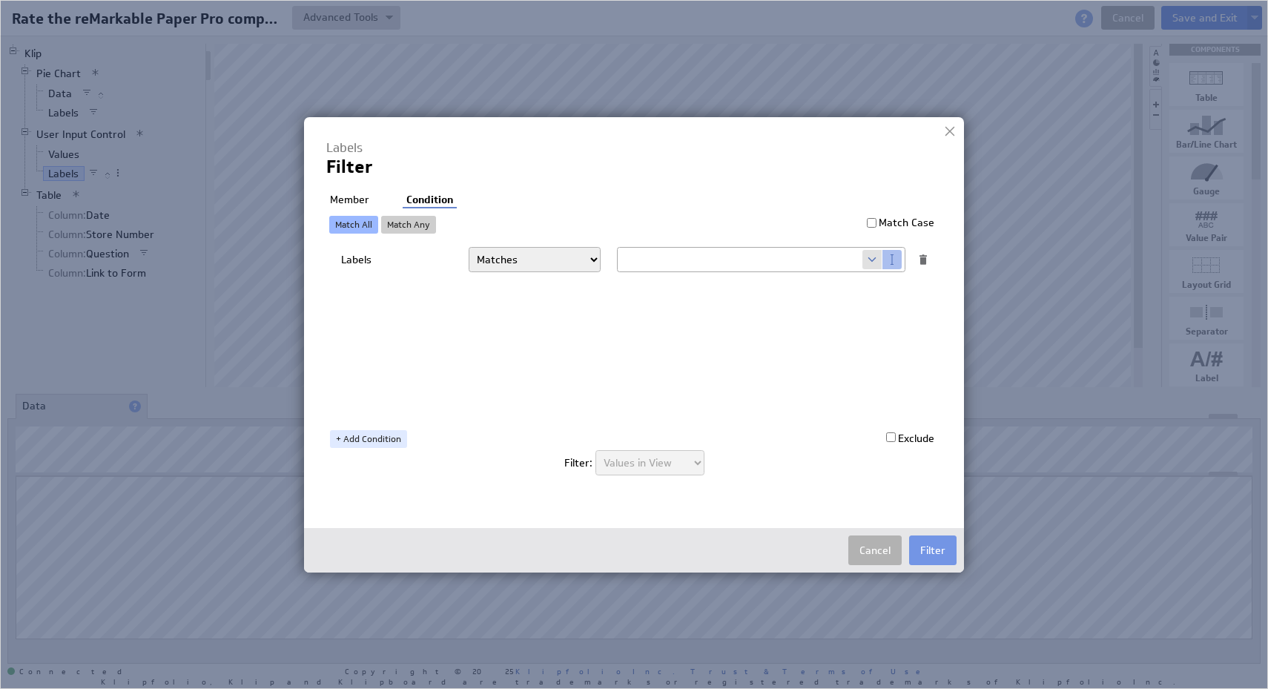
click at [948, 133] on div at bounding box center [950, 131] width 22 height 22
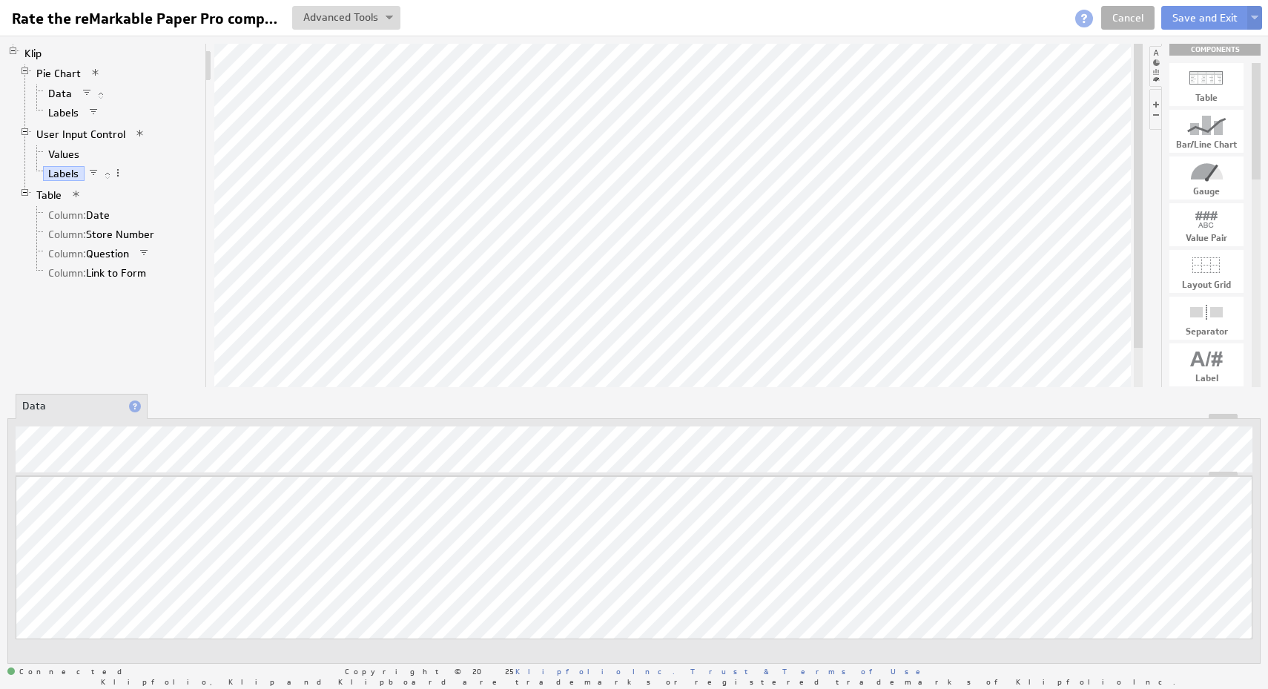
click at [95, 176] on span at bounding box center [93, 173] width 10 height 10
click at [135, 191] on div "Edit Filter..." at bounding box center [173, 191] width 148 height 24
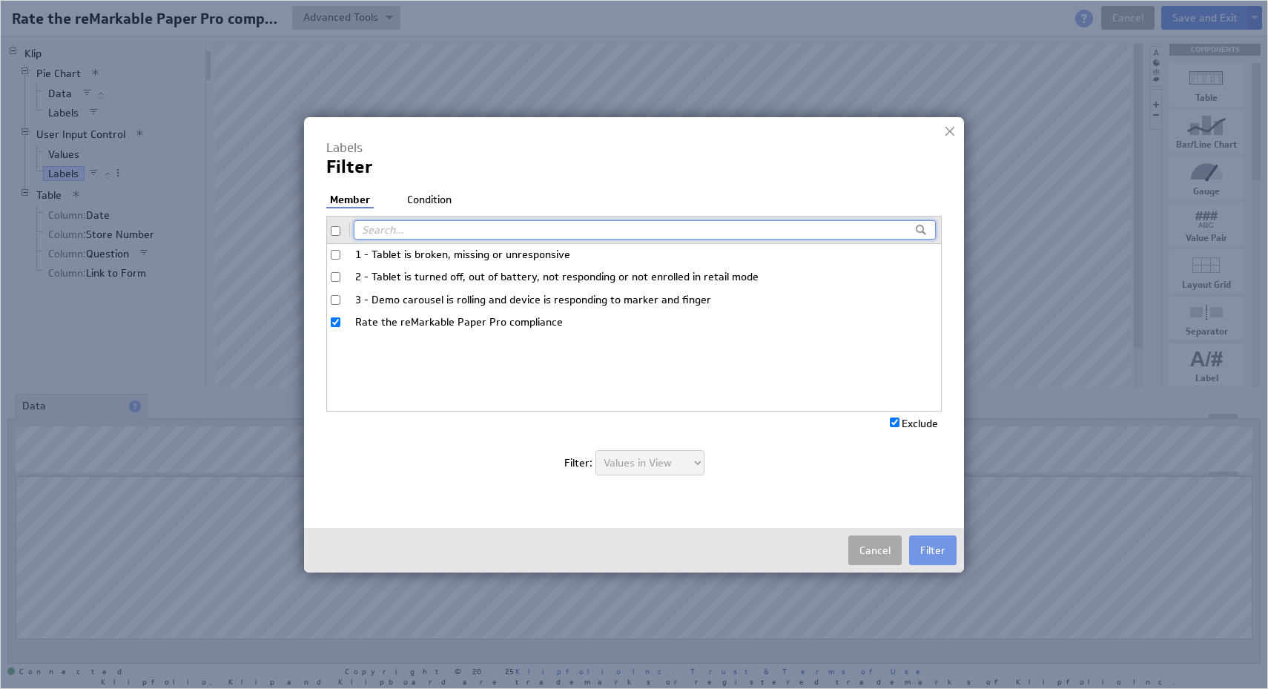
click at [868, 550] on button "Cancel" at bounding box center [874, 550] width 53 height 30
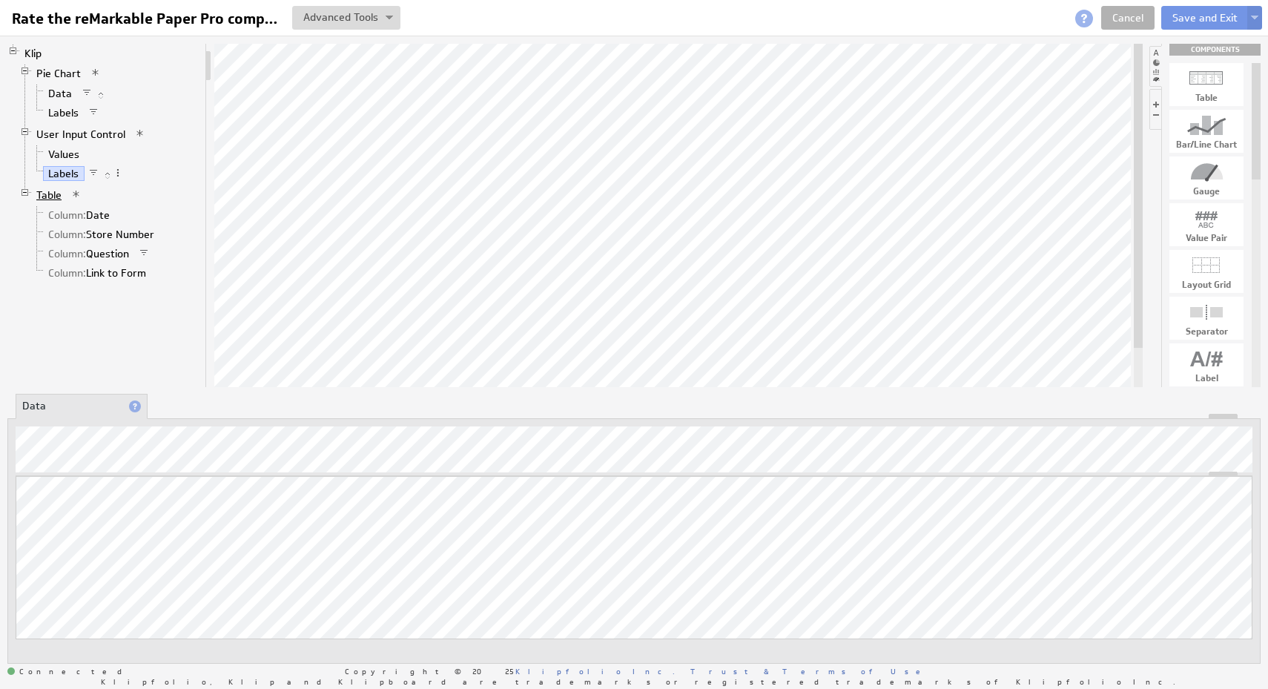
click at [42, 194] on link "Table" at bounding box center [49, 195] width 36 height 15
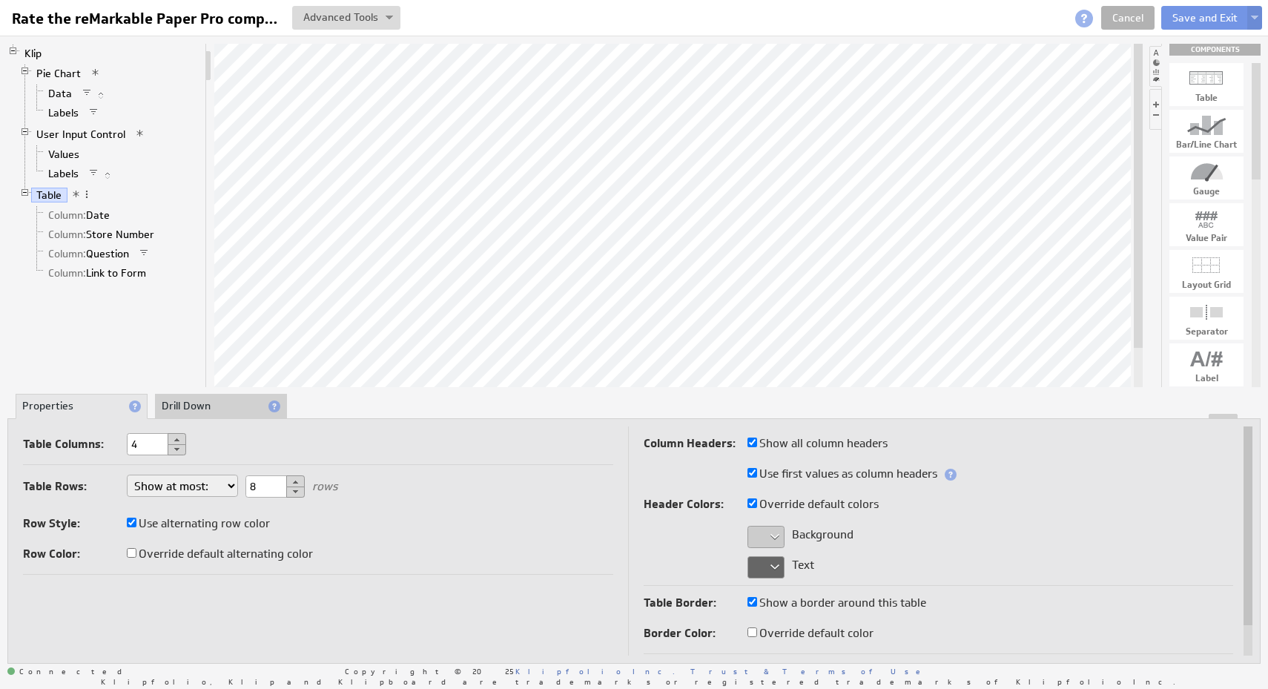
click at [74, 198] on span at bounding box center [76, 194] width 10 height 10
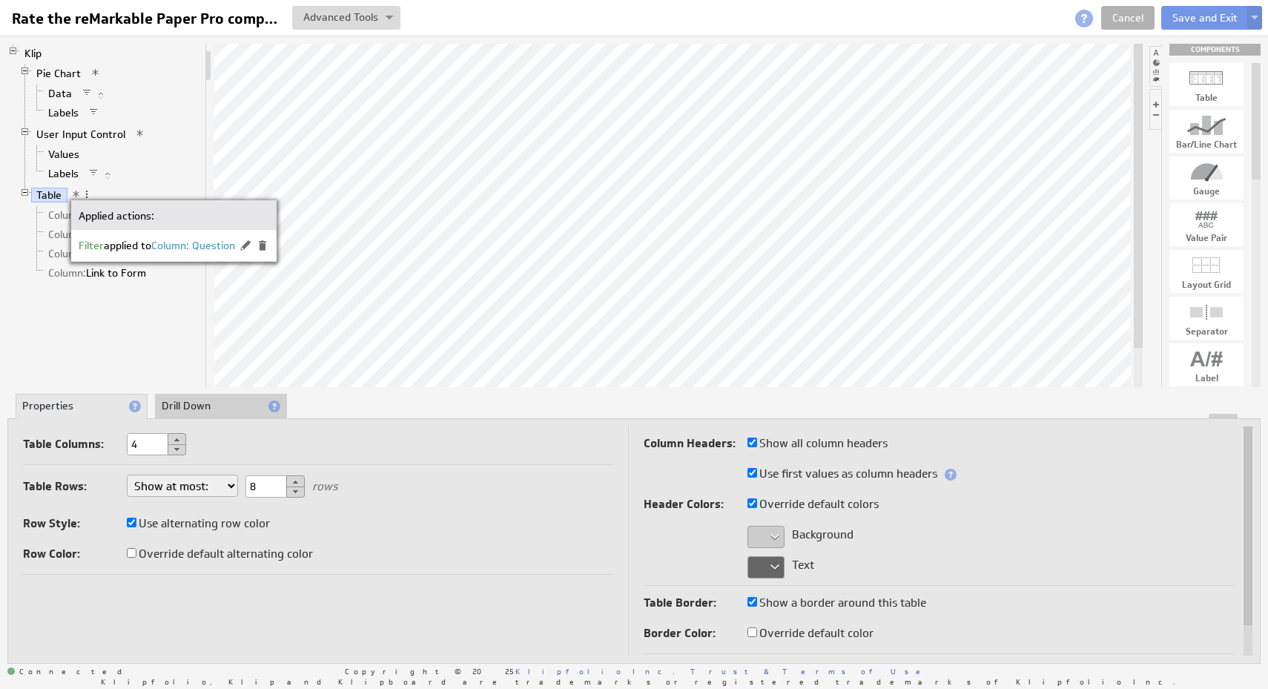
click at [178, 310] on div "Klip Pie Chart Data Labels User Input Control Values Labels Table Column: Date …" at bounding box center [106, 215] width 199 height 343
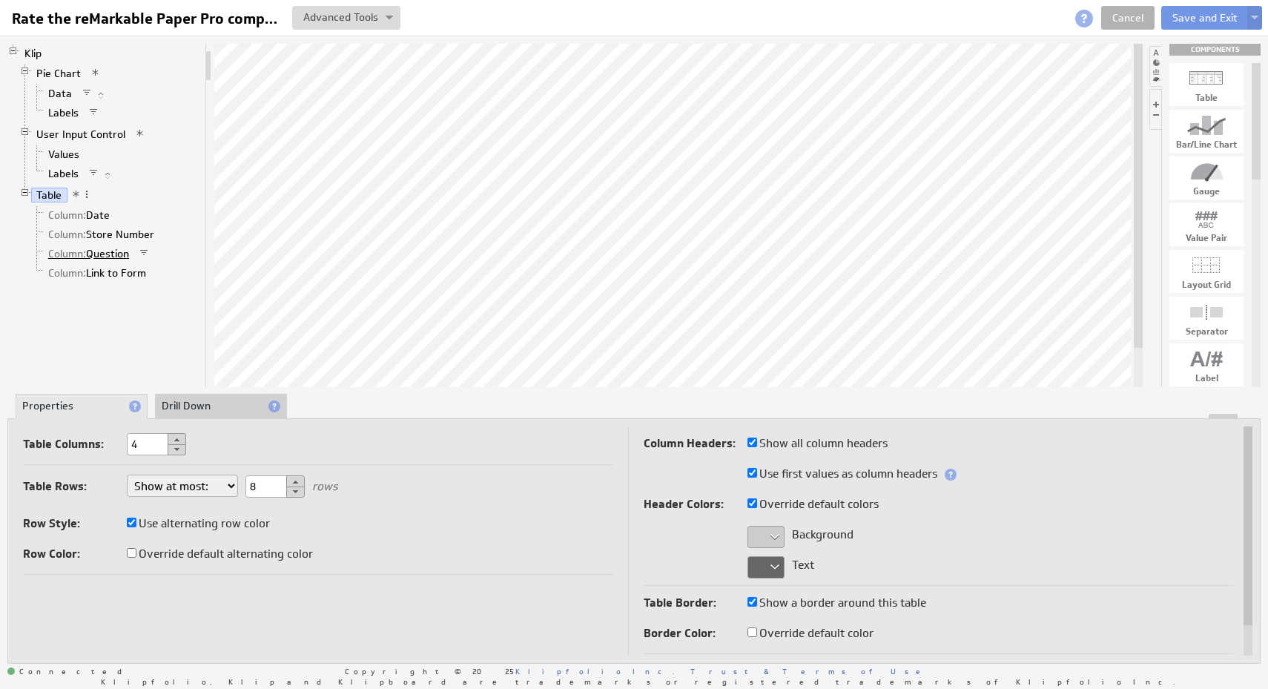
click at [125, 251] on link "Column: Question" at bounding box center [89, 253] width 92 height 15
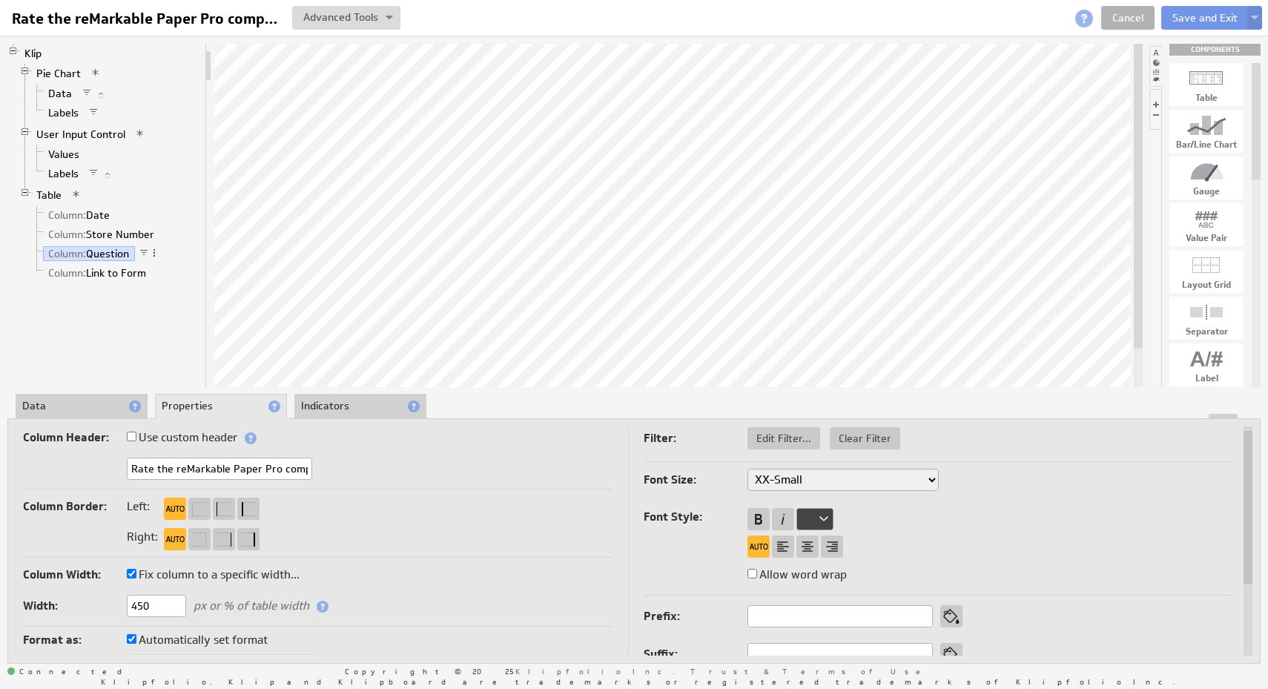
click at [107, 406] on li "Data" at bounding box center [82, 406] width 132 height 25
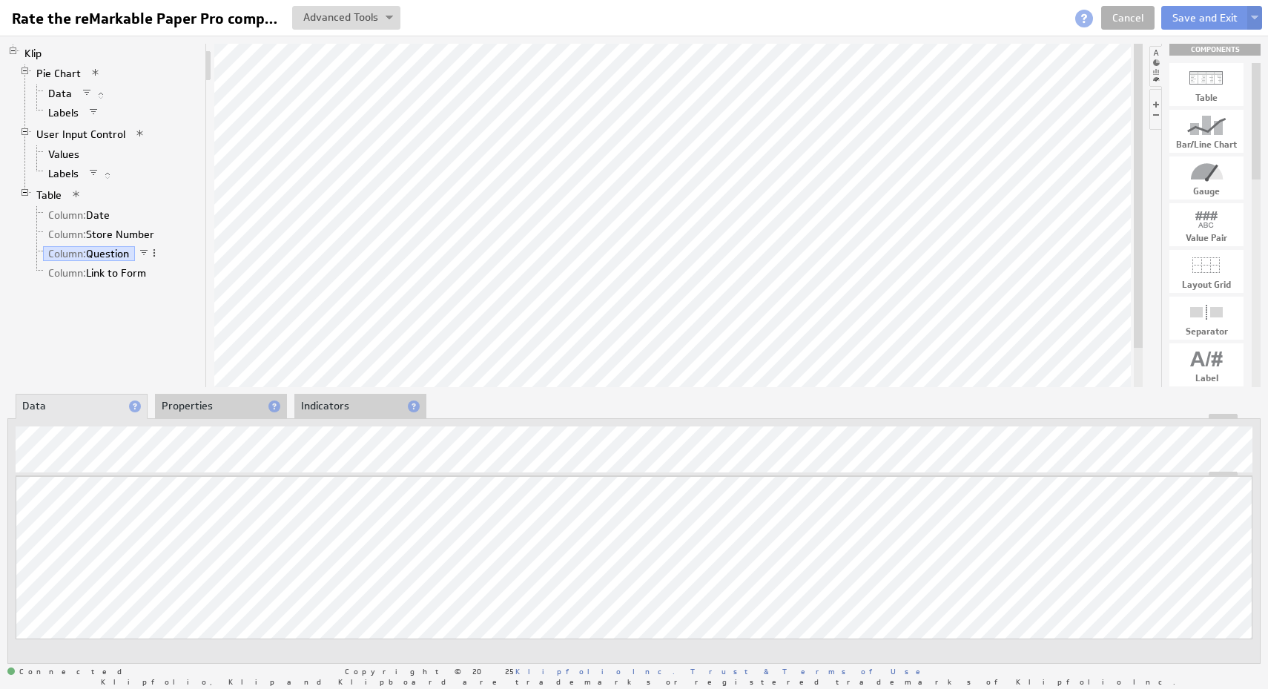
click at [205, 408] on li "Properties" at bounding box center [221, 406] width 132 height 25
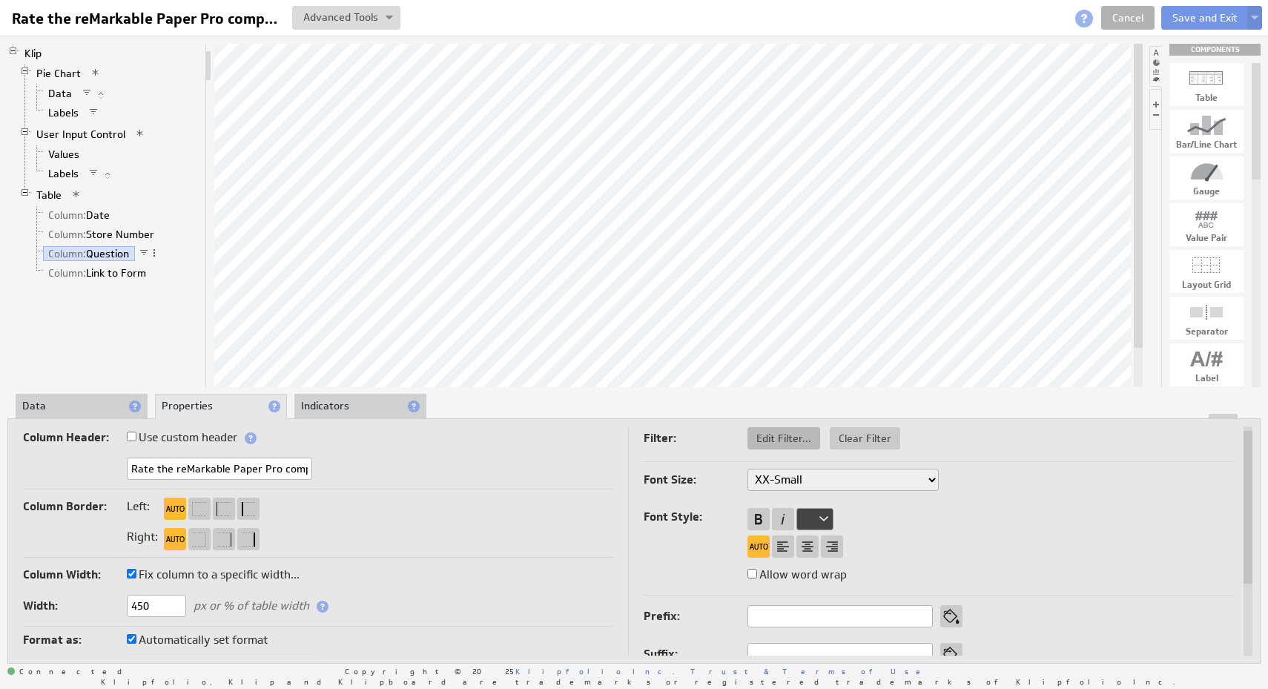
click at [759, 440] on span "Edit Filter..." at bounding box center [783, 438] width 73 height 13
select select "f:contains"
select select "slice1"
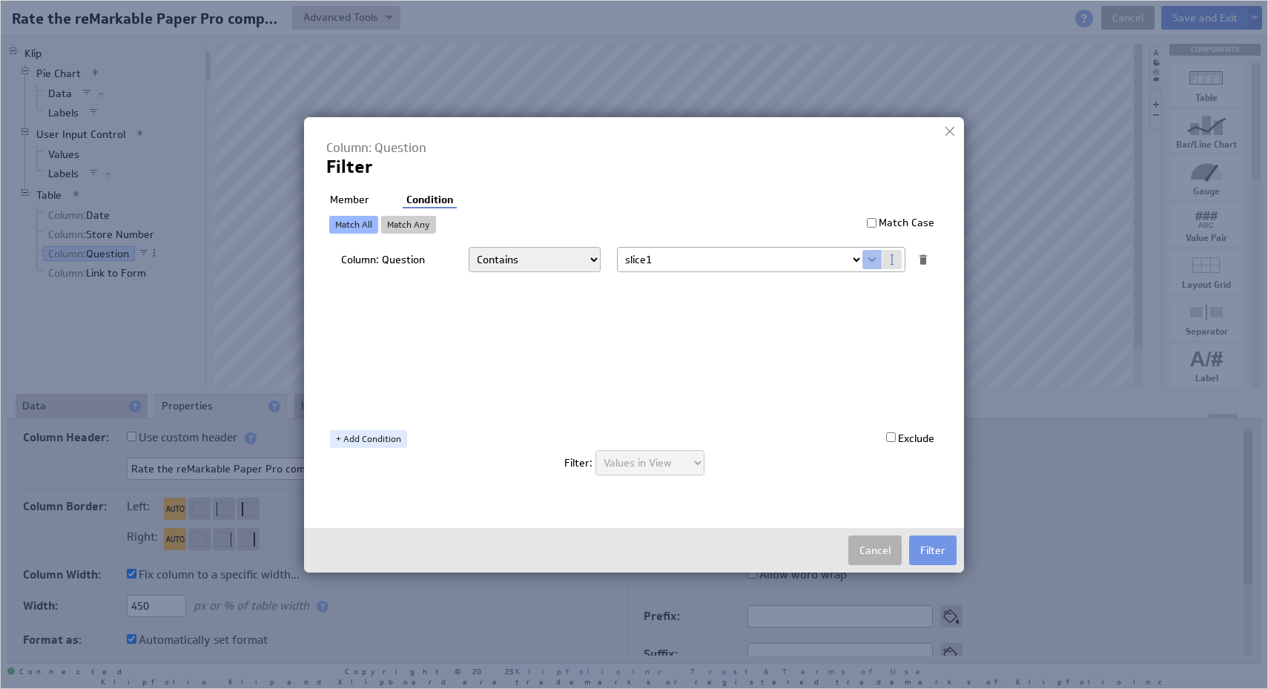
click at [339, 197] on li "Member" at bounding box center [349, 200] width 47 height 15
checkbox input "false"
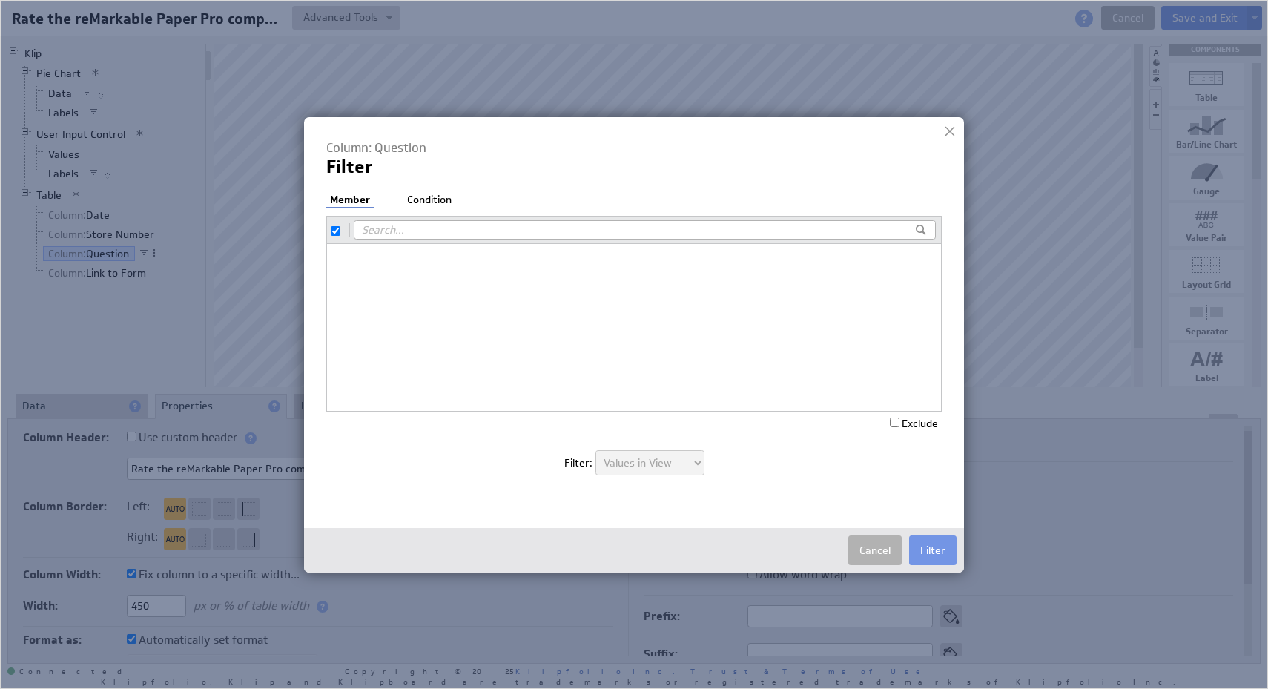
checkbox input "true"
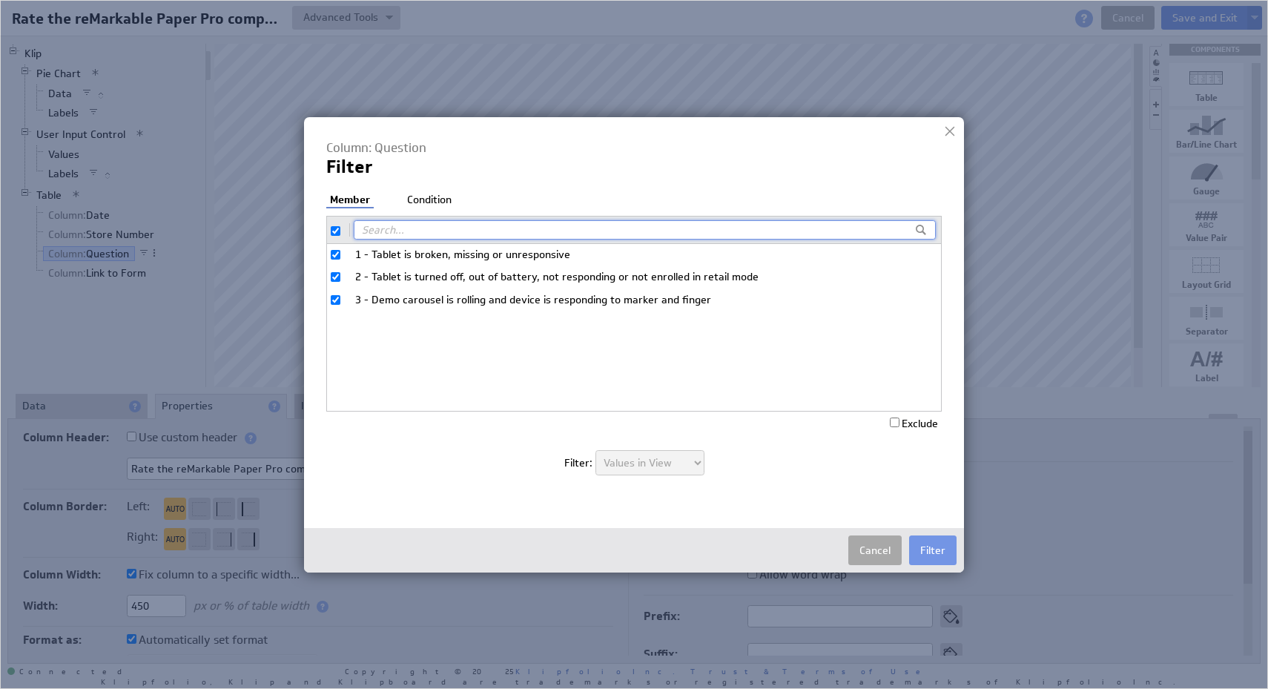
click at [882, 556] on button "Cancel" at bounding box center [874, 550] width 53 height 30
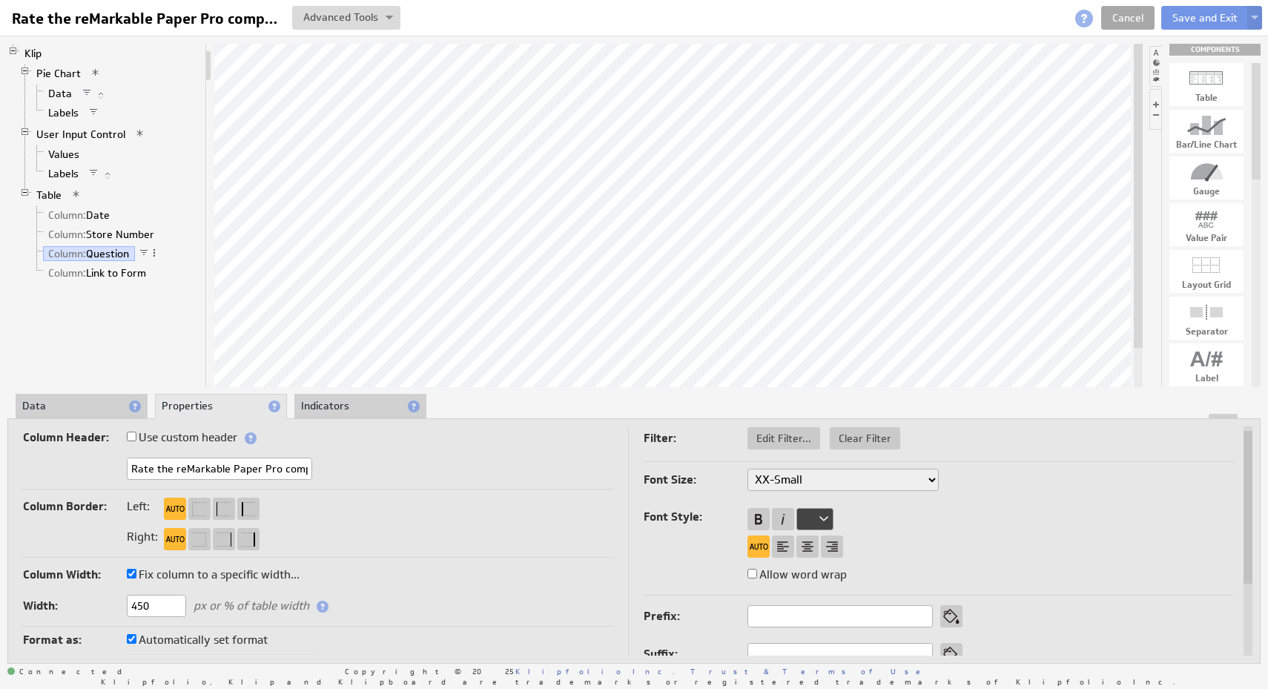
click at [1118, 17] on link "Cancel" at bounding box center [1127, 18] width 53 height 24
